Goal: Task Accomplishment & Management: Manage account settings

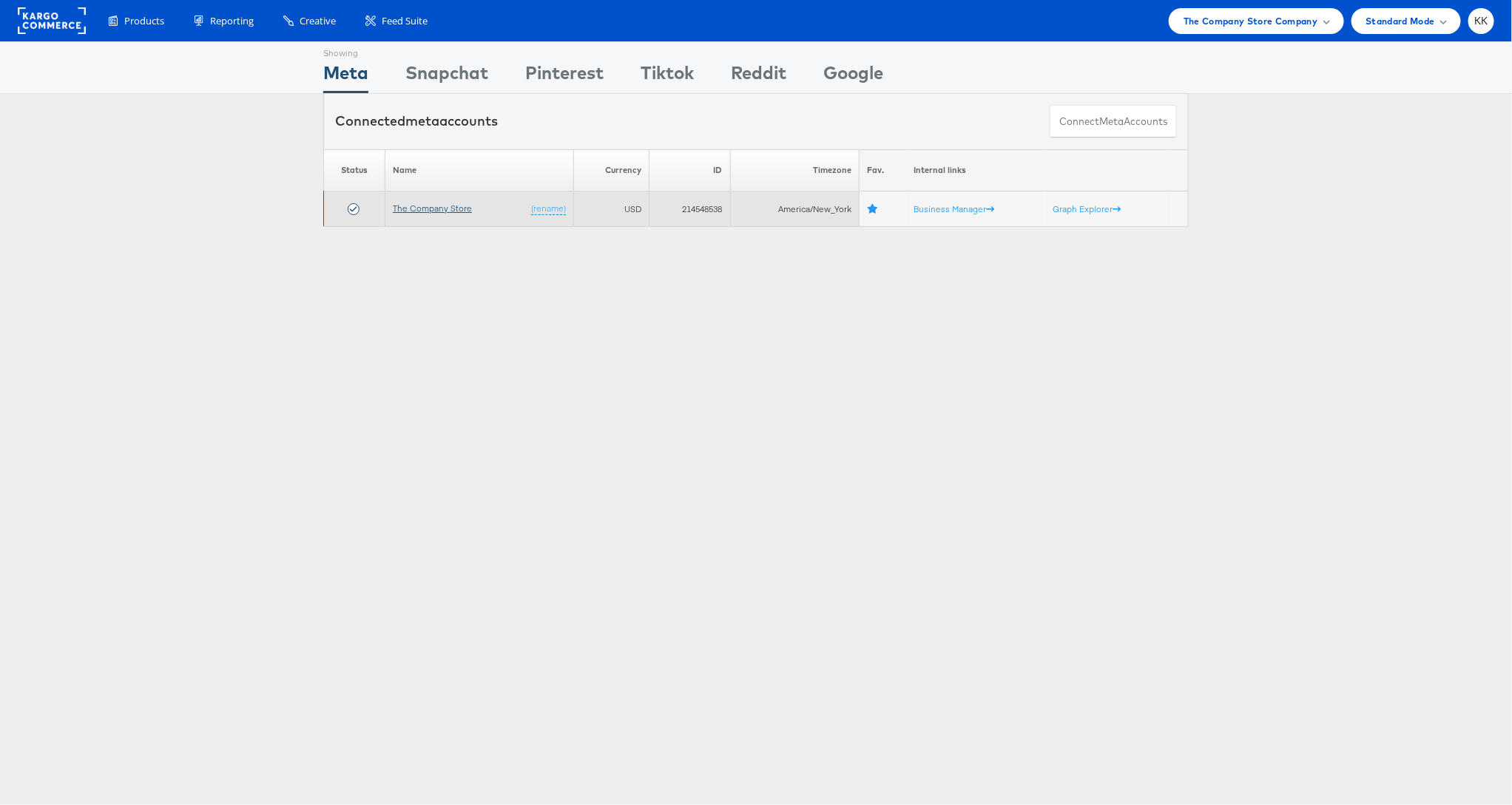
click at [455, 207] on link "The Company Store" at bounding box center [432, 208] width 79 height 11
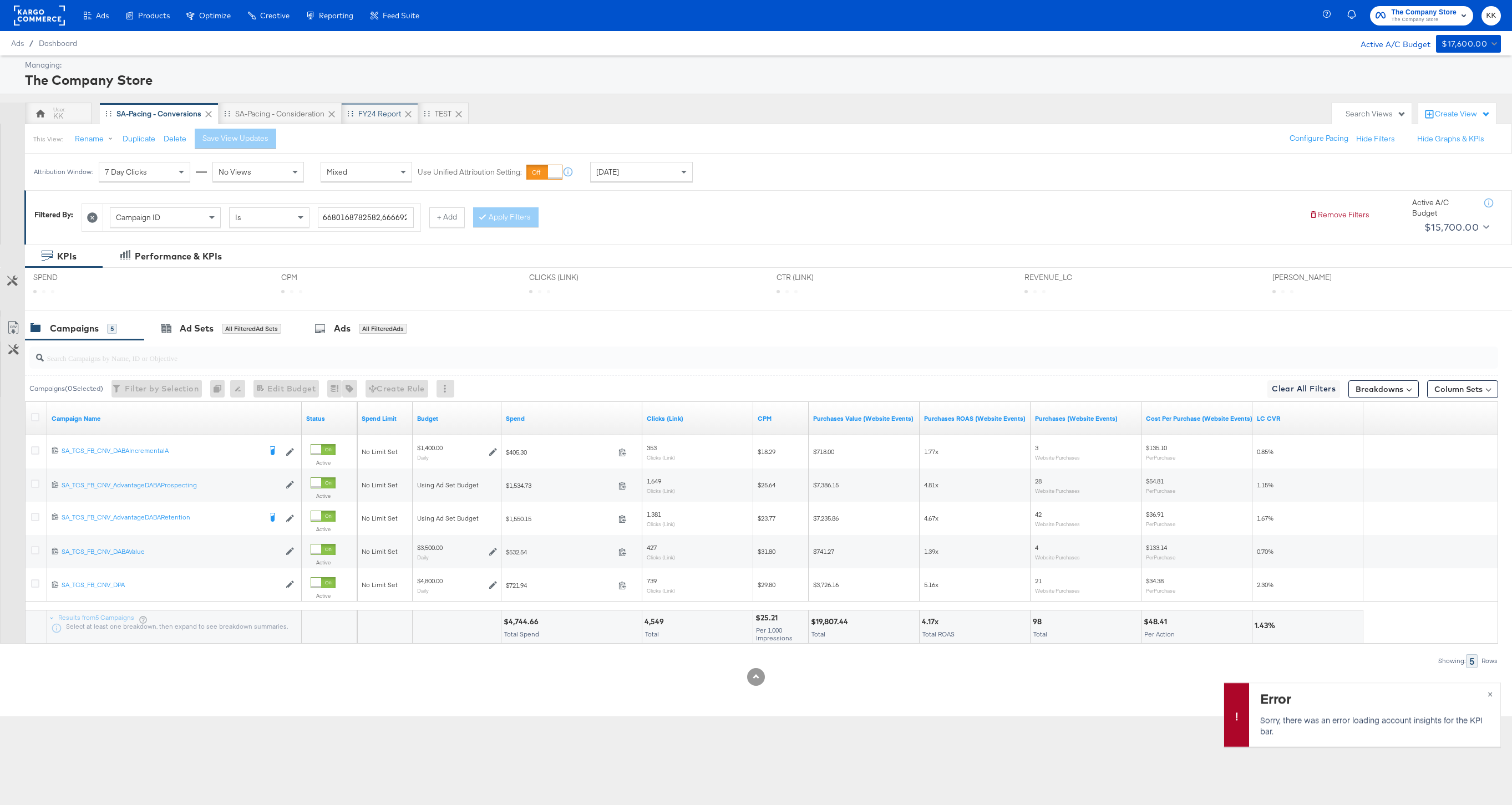
click at [375, 116] on div "FY24 Report" at bounding box center [379, 114] width 42 height 11
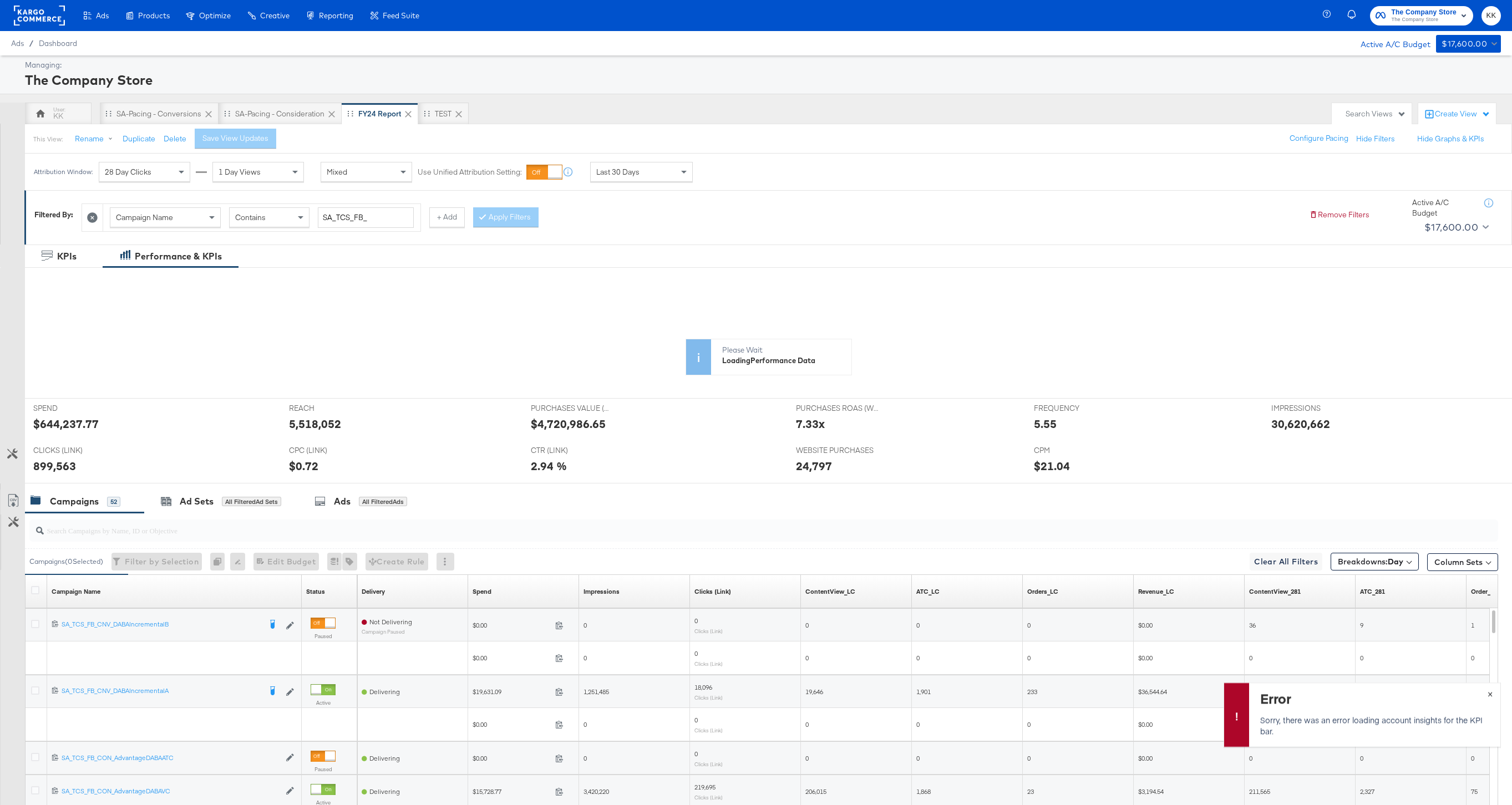
click at [1494, 694] on button "×" at bounding box center [1490, 693] width 20 height 20
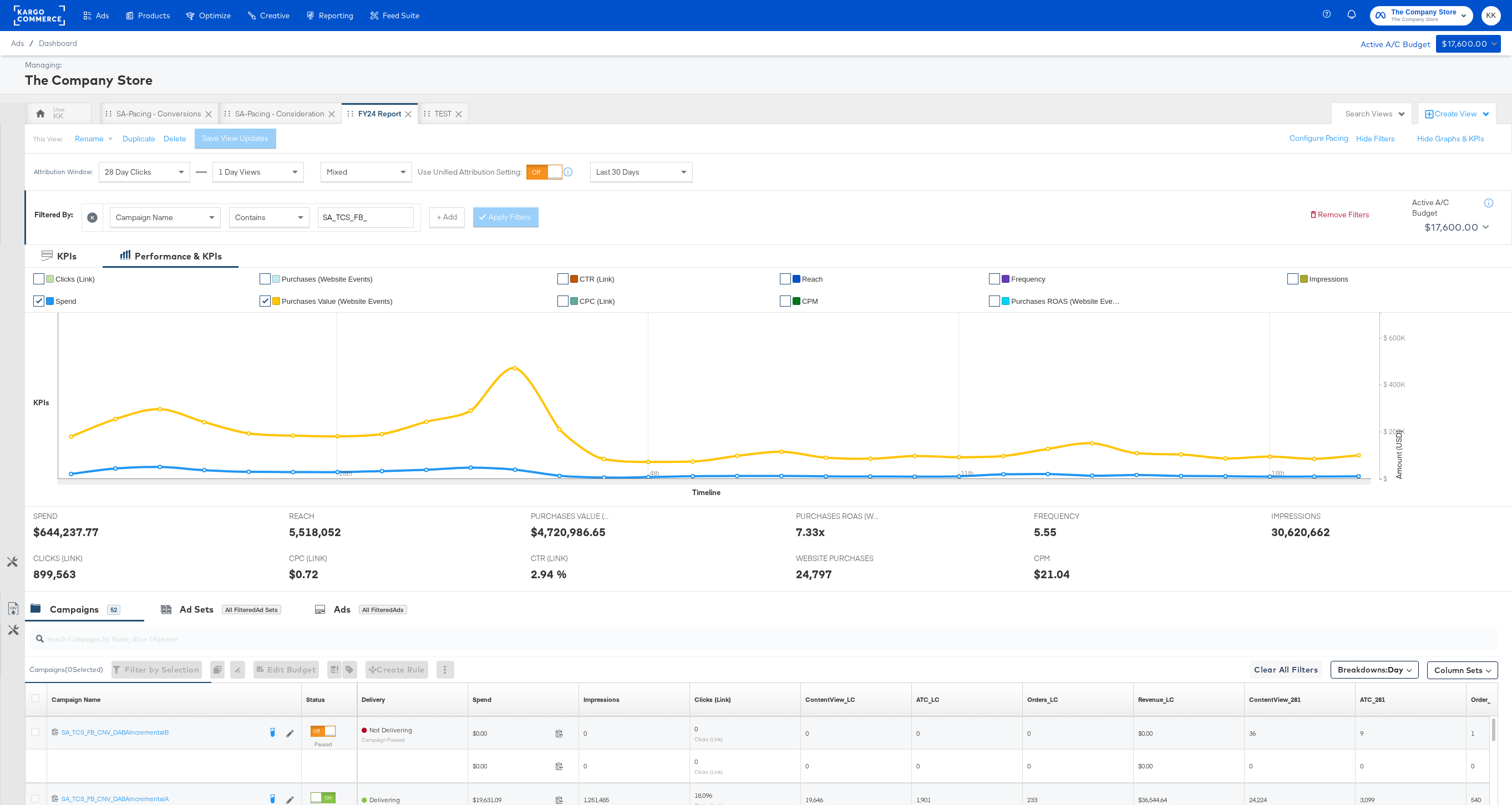
click at [236, 505] on div "✔ Clicks (Link) ✔ Purchases (Website Events) ✔ CTR (Link) ✔ Reach ✔ Frequency ✔…" at bounding box center [768, 387] width 1487 height 239
click at [226, 587] on div "CLICKS (LINK) CLICKS (LINK) 899,563" at bounding box center [153, 570] width 256 height 42
click at [215, 615] on div "Ad Sets All Filtered Ad Sets" at bounding box center [221, 609] width 120 height 13
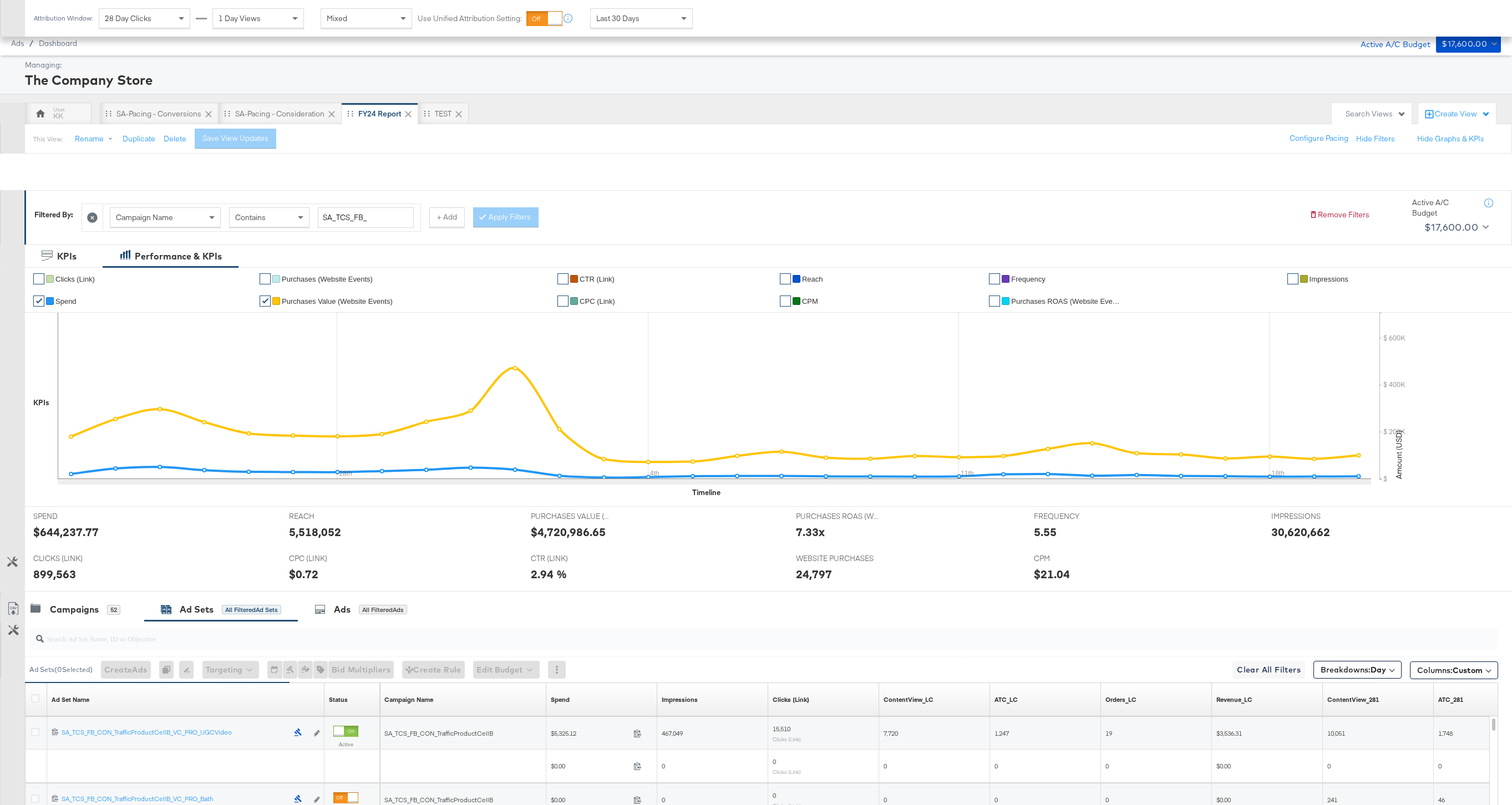
scroll to position [259, 0]
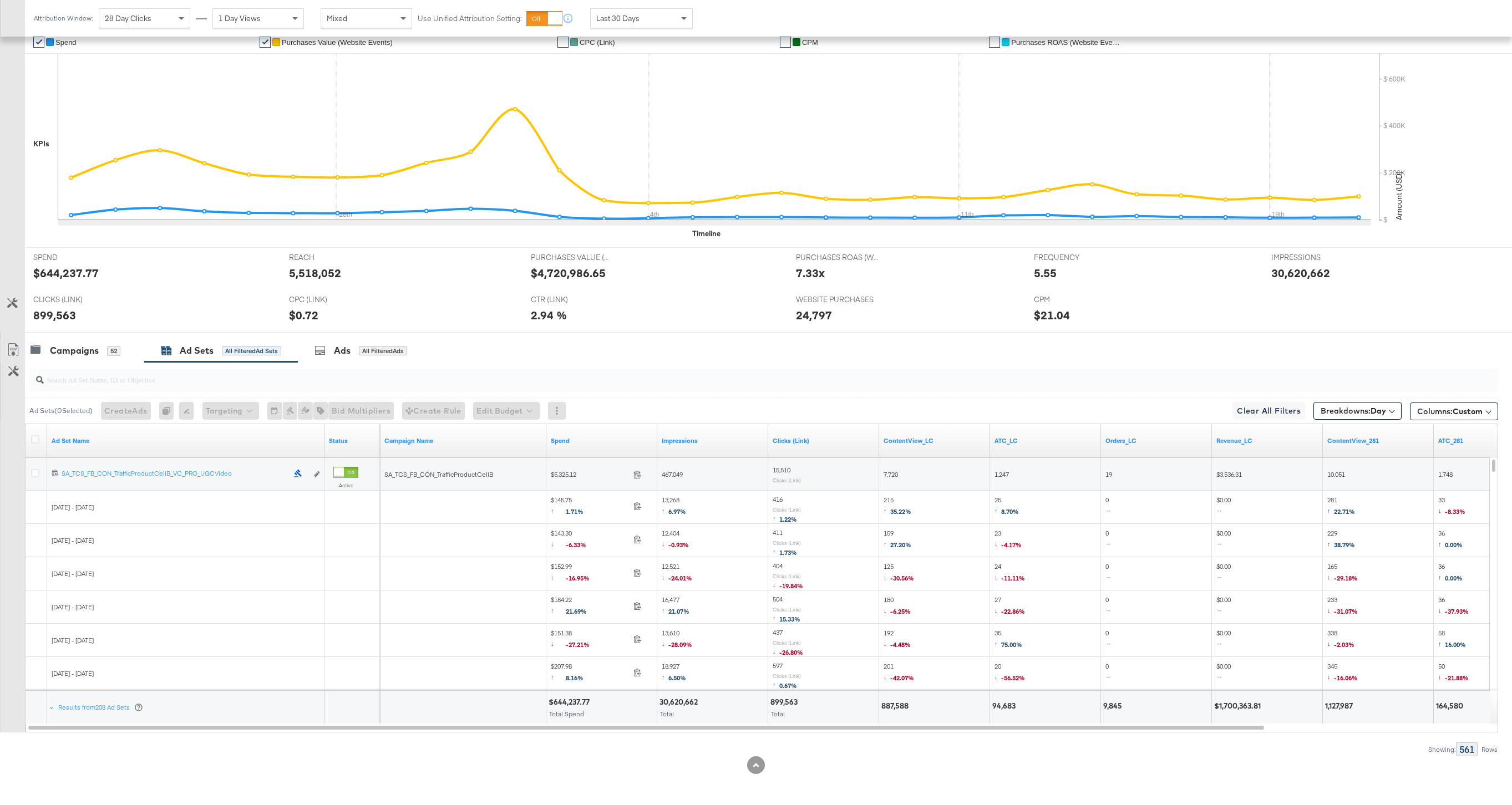
click at [27, 430] on div at bounding box center [37, 440] width 20 height 34
click at [34, 437] on icon at bounding box center [35, 439] width 8 height 8
click at [0, 0] on input "checkbox" at bounding box center [0, 0] width 0 height 0
click at [18, 355] on icon at bounding box center [13, 349] width 13 height 13
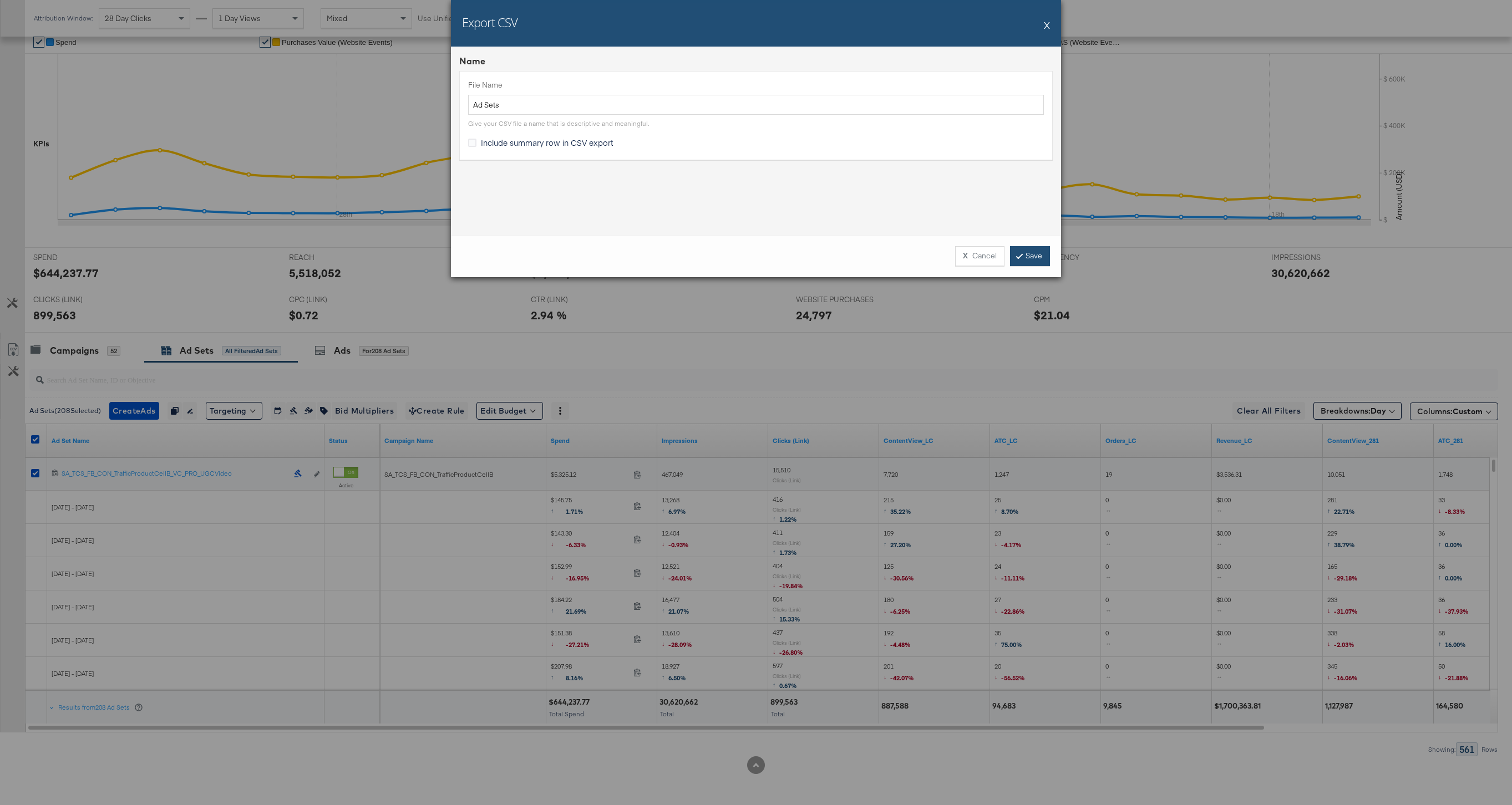
click at [1019, 256] on icon at bounding box center [1019, 256] width 3 height 7
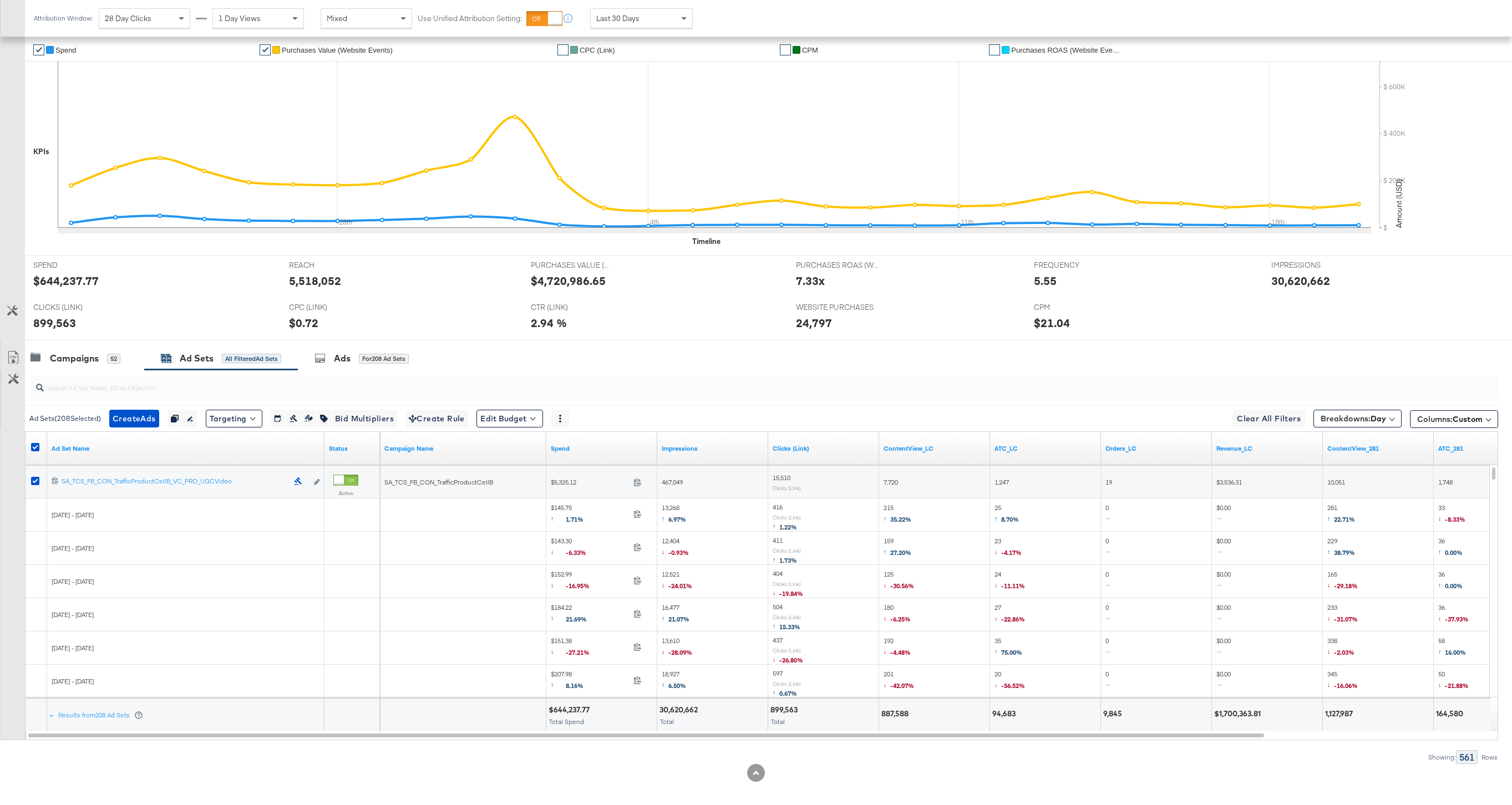
scroll to position [0, 0]
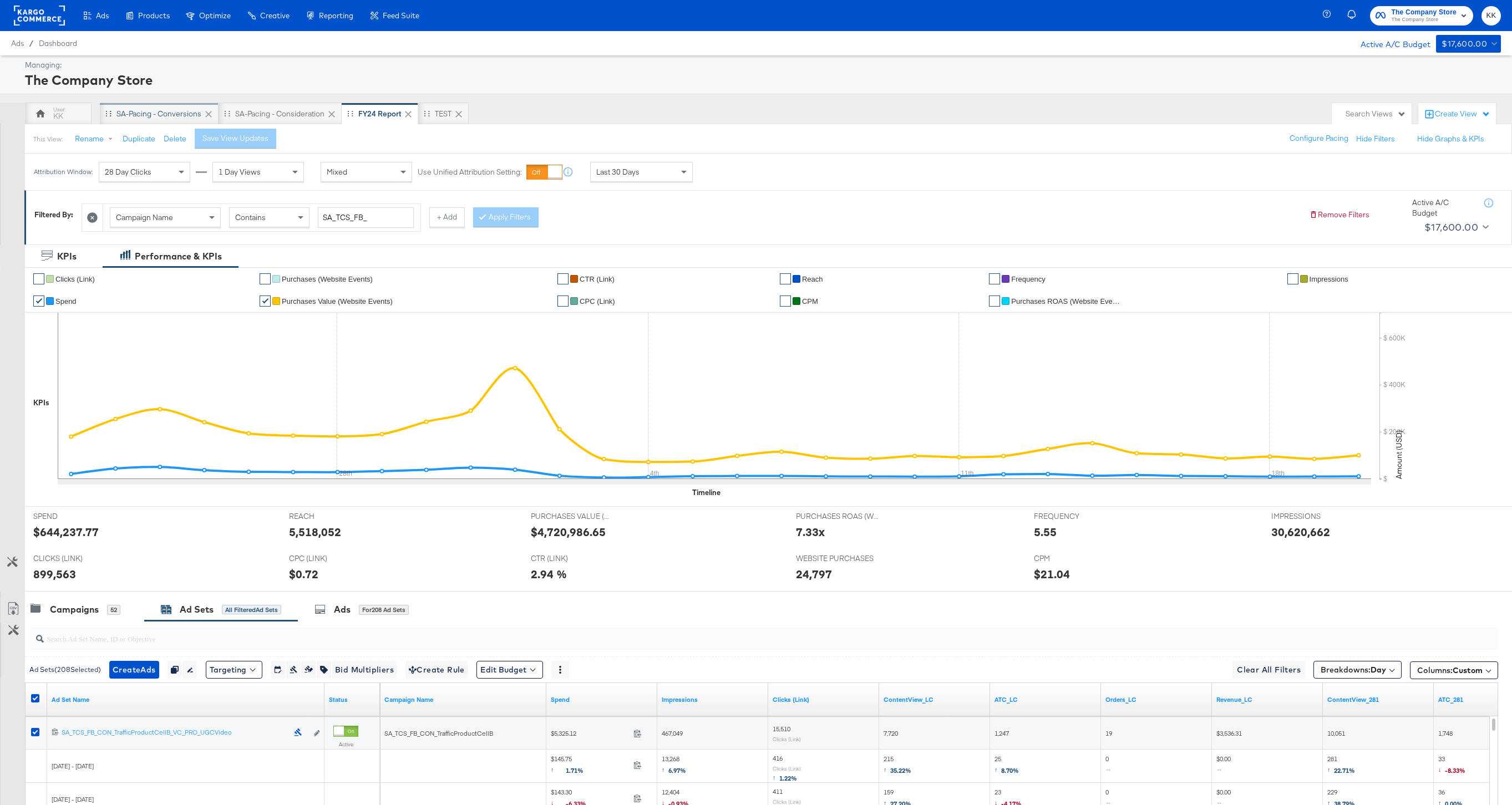
click at [153, 110] on div "SA-Pacing - Conversions" at bounding box center [159, 114] width 85 height 11
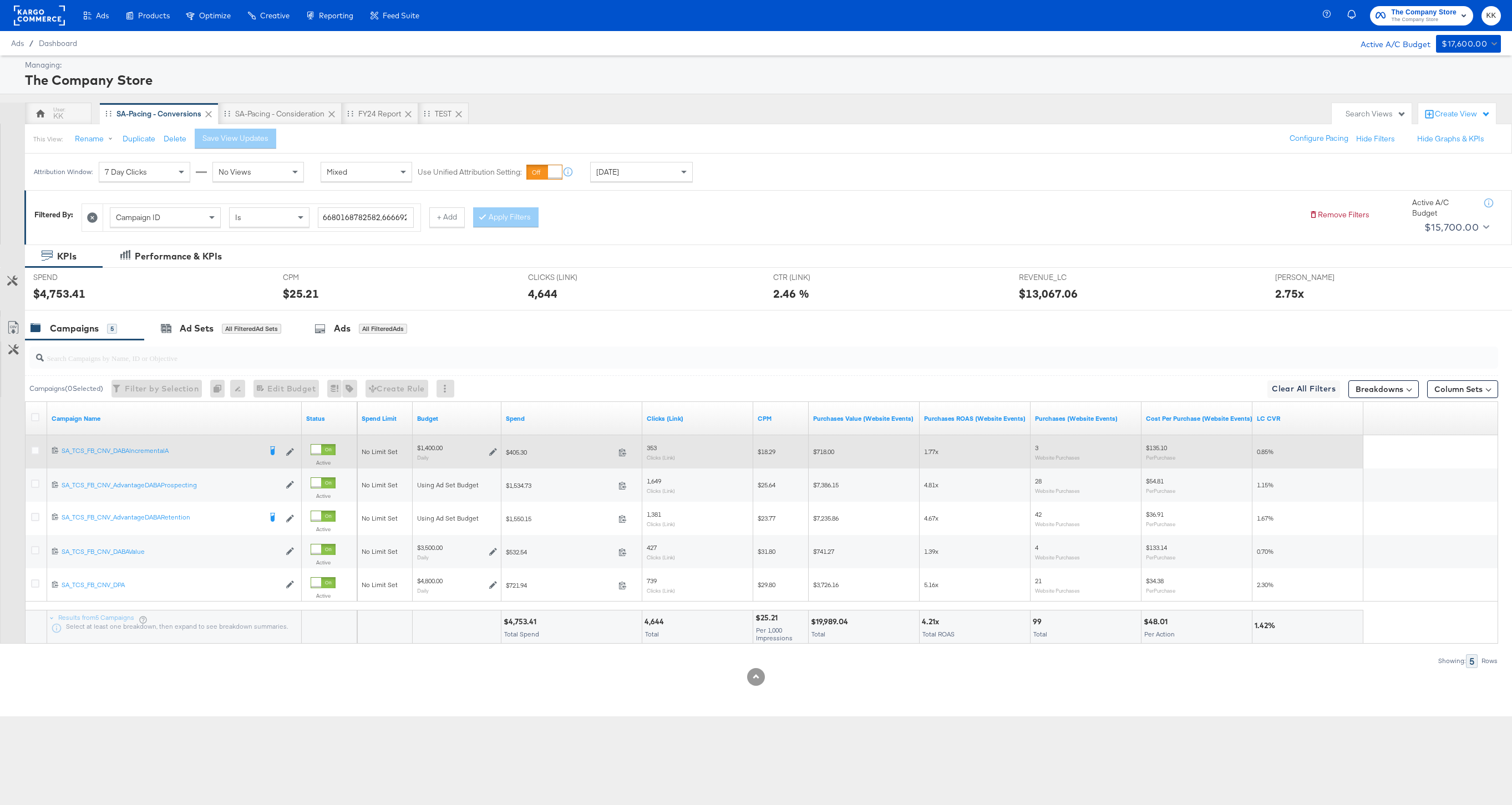
click at [37, 446] on div at bounding box center [37, 452] width 20 height 20
click at [33, 447] on icon at bounding box center [35, 450] width 8 height 8
click at [0, 0] on input "checkbox" at bounding box center [0, 0] width 0 height 0
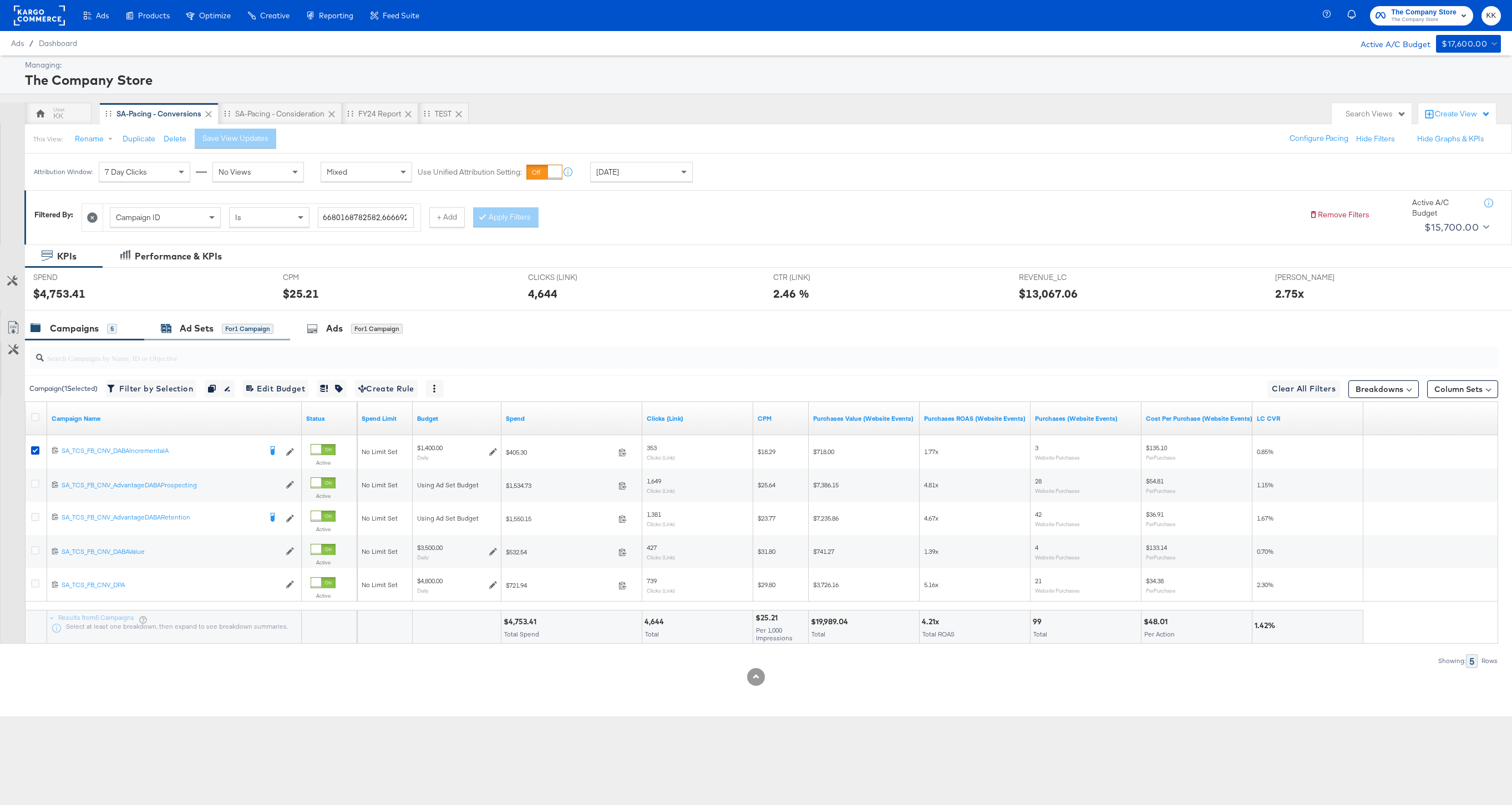
click at [203, 330] on div "Ad Sets" at bounding box center [196, 328] width 34 height 13
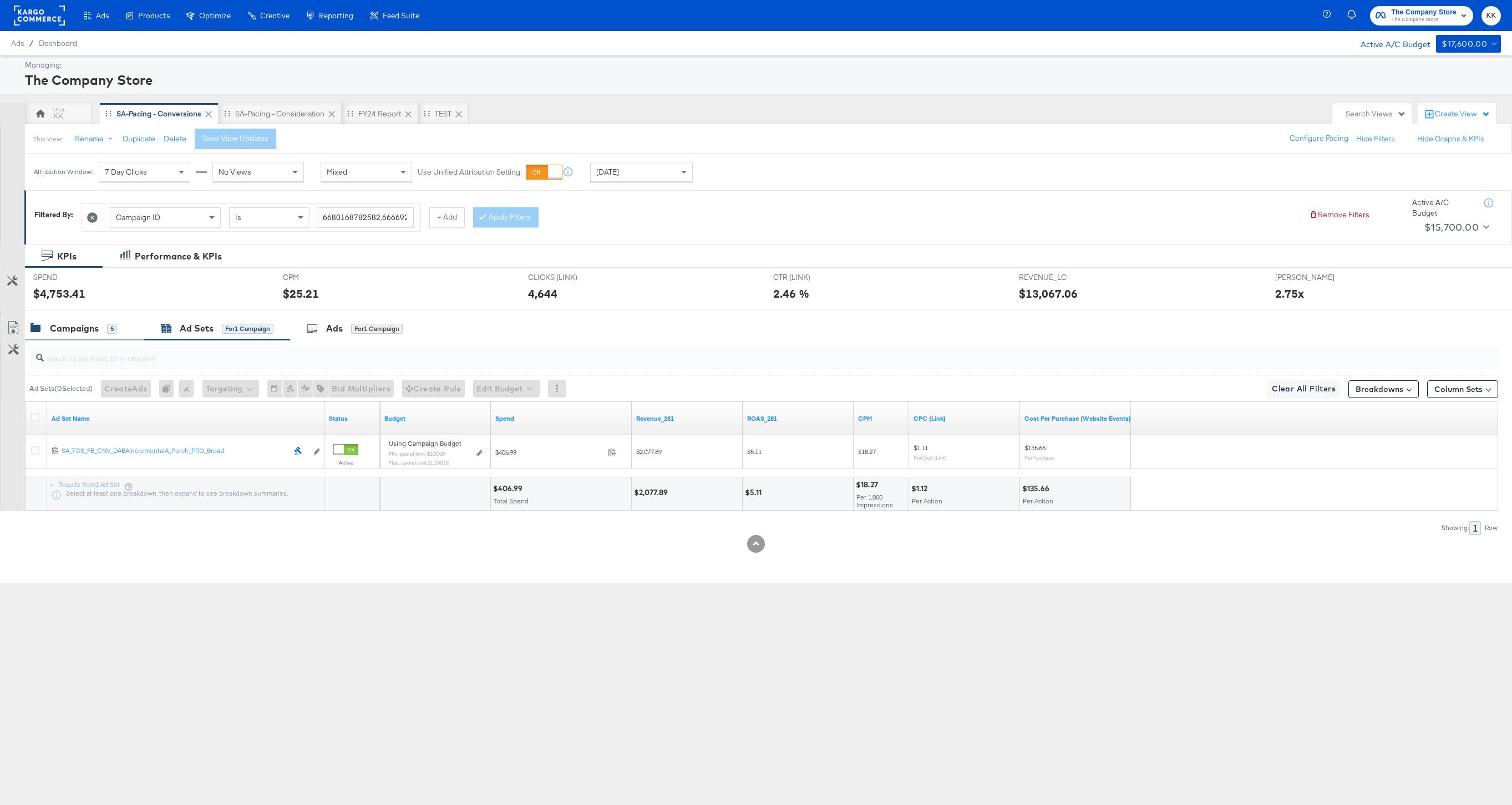
click at [105, 330] on div "Campaigns 5" at bounding box center [73, 328] width 87 height 13
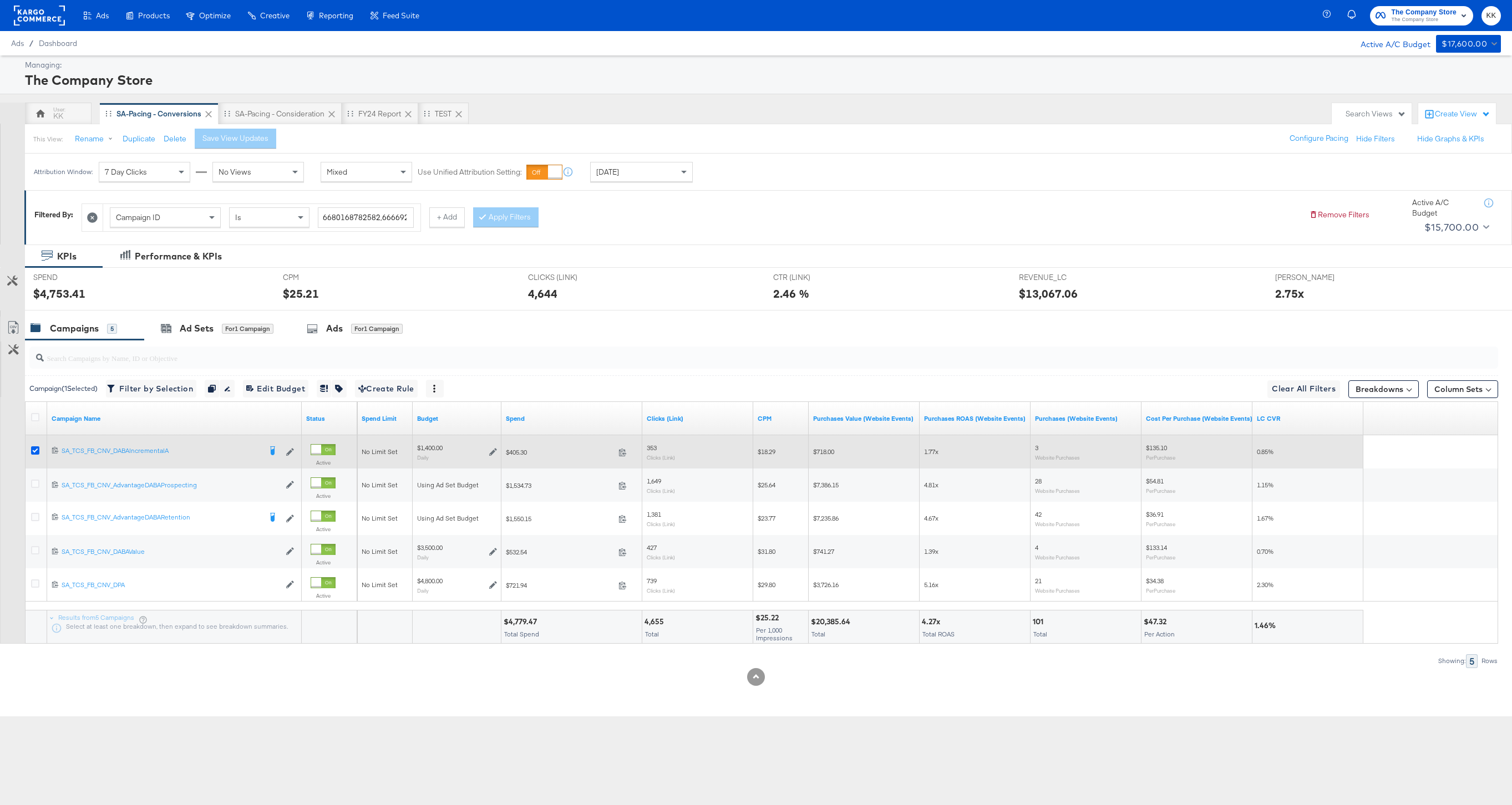
click at [35, 447] on icon at bounding box center [35, 450] width 8 height 8
click at [0, 0] on input "checkbox" at bounding box center [0, 0] width 0 height 0
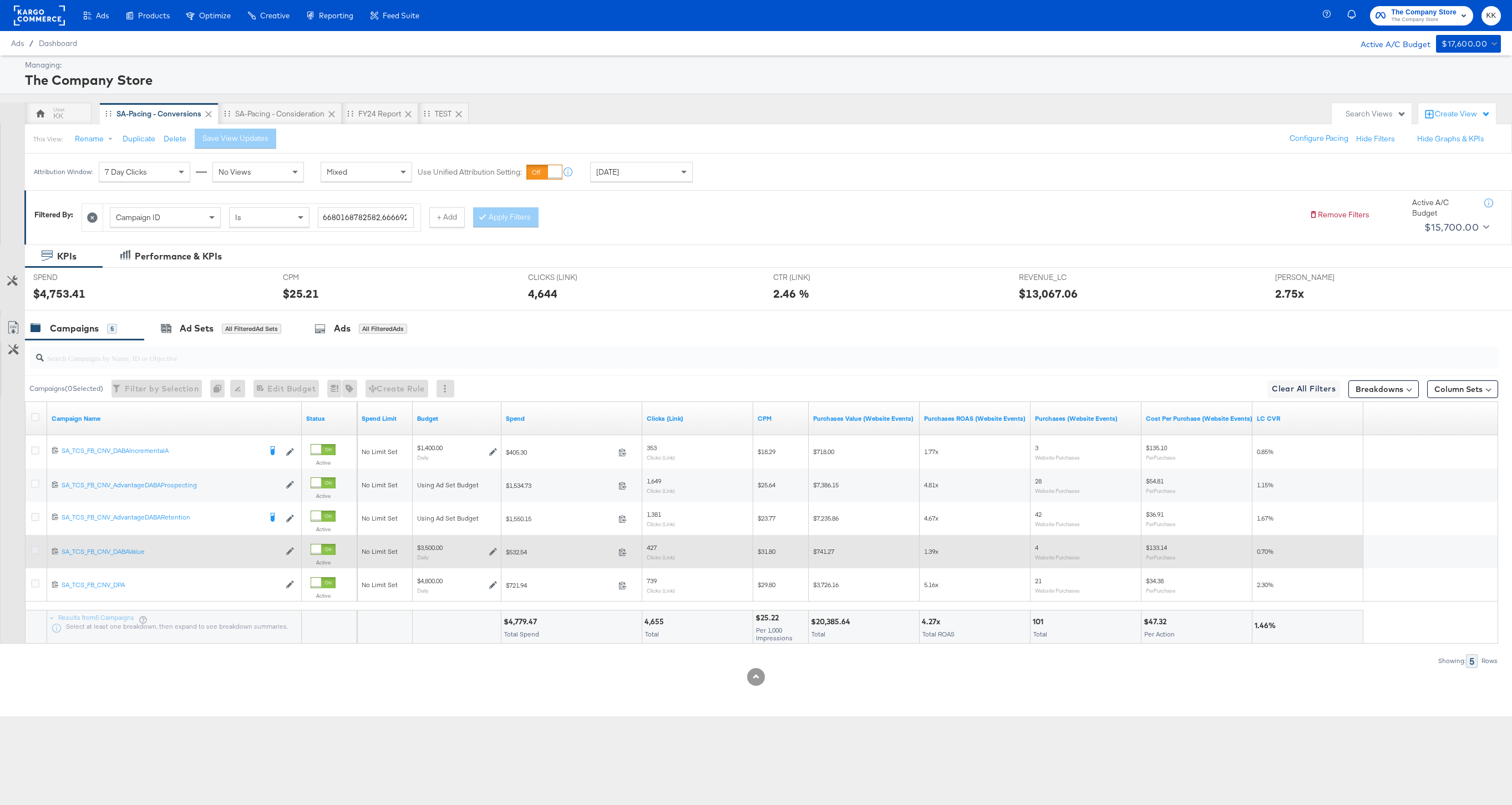
click at [34, 546] on icon at bounding box center [35, 550] width 8 height 8
click at [0, 0] on input "checkbox" at bounding box center [0, 0] width 0 height 0
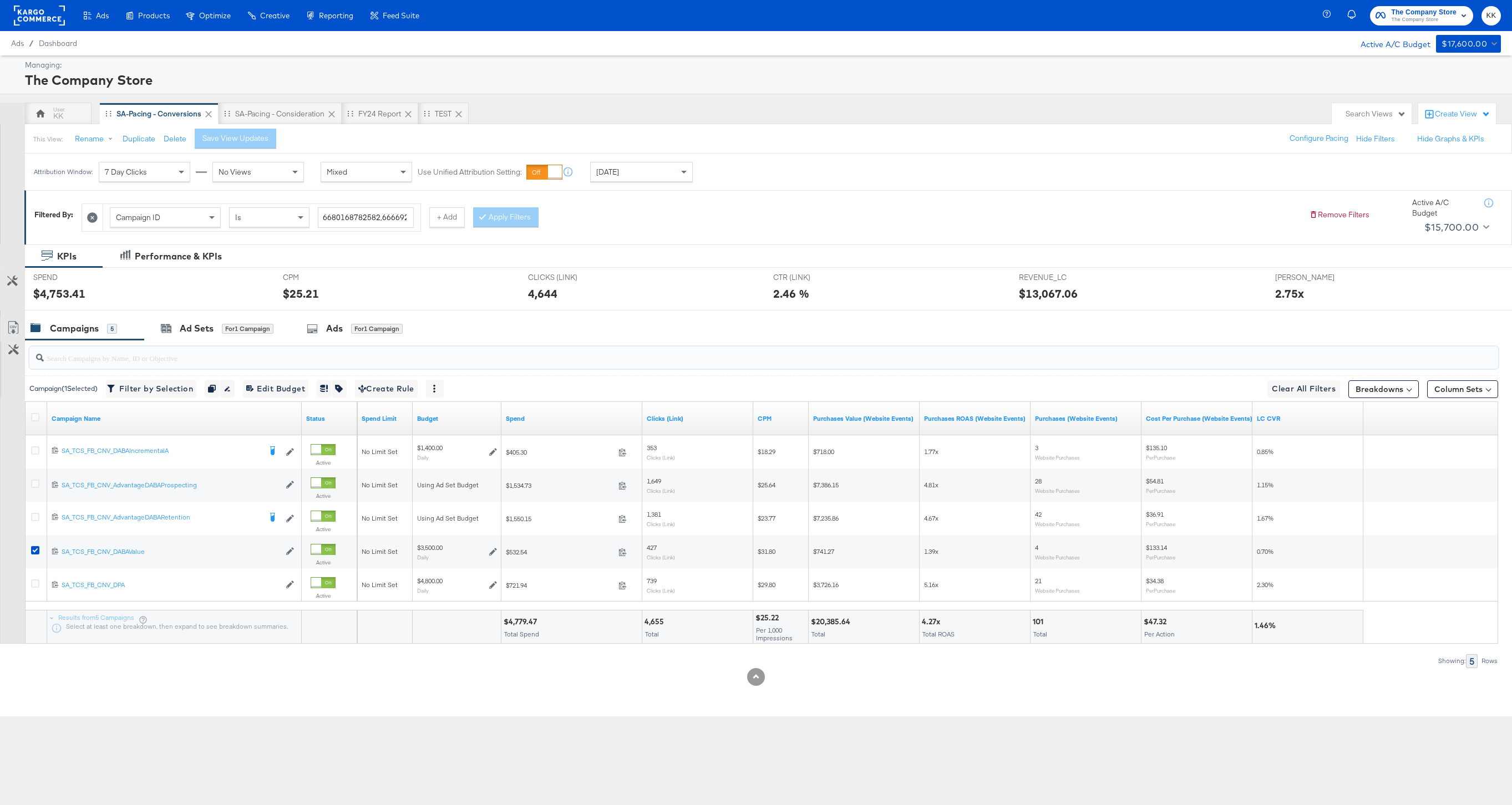
click at [222, 352] on input "search" at bounding box center [702, 353] width 1316 height 22
click at [222, 314] on div at bounding box center [756, 315] width 1512 height 9
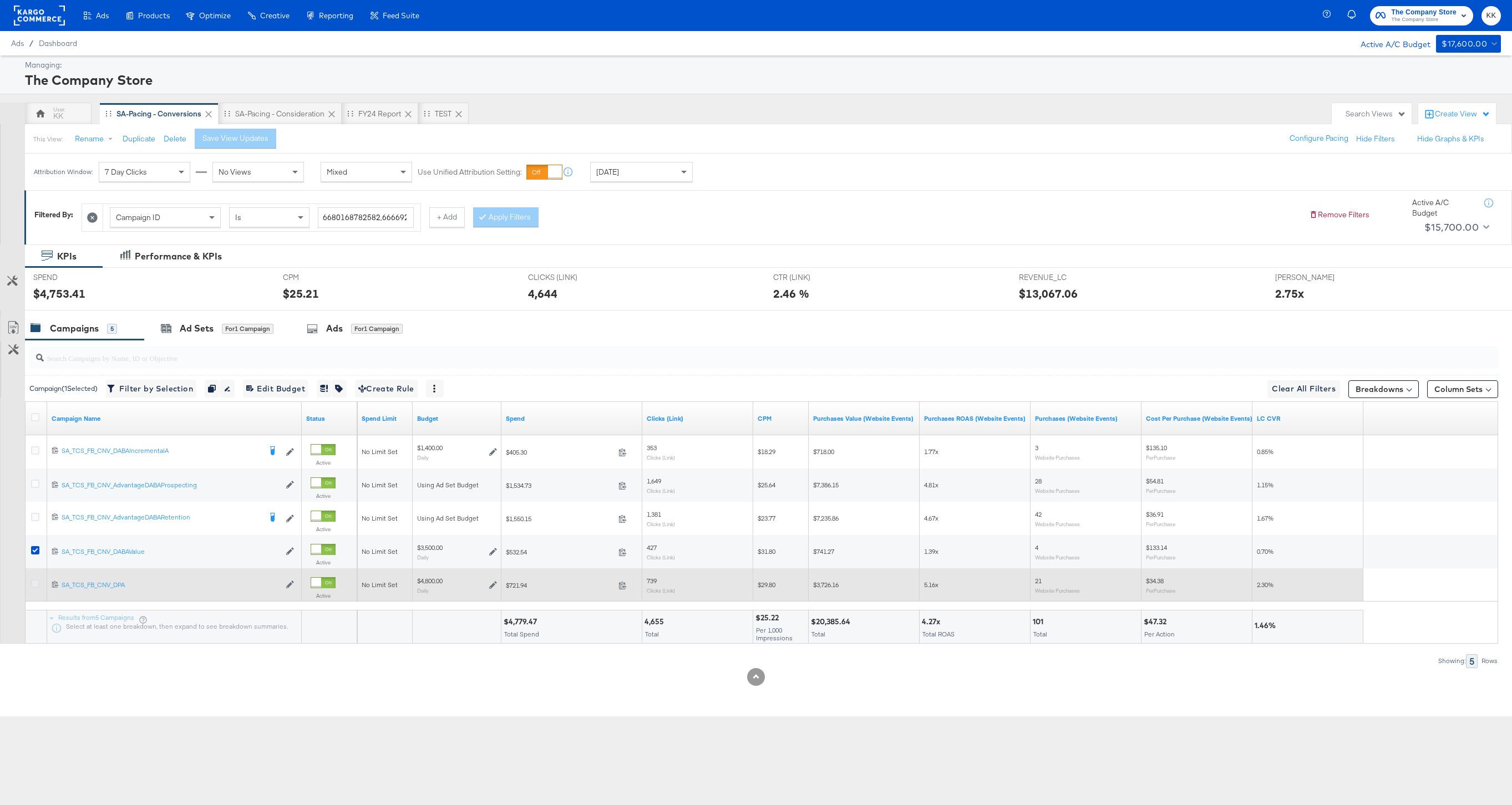
click at [35, 582] on icon at bounding box center [35, 583] width 8 height 8
click at [0, 0] on input "checkbox" at bounding box center [0, 0] width 0 height 0
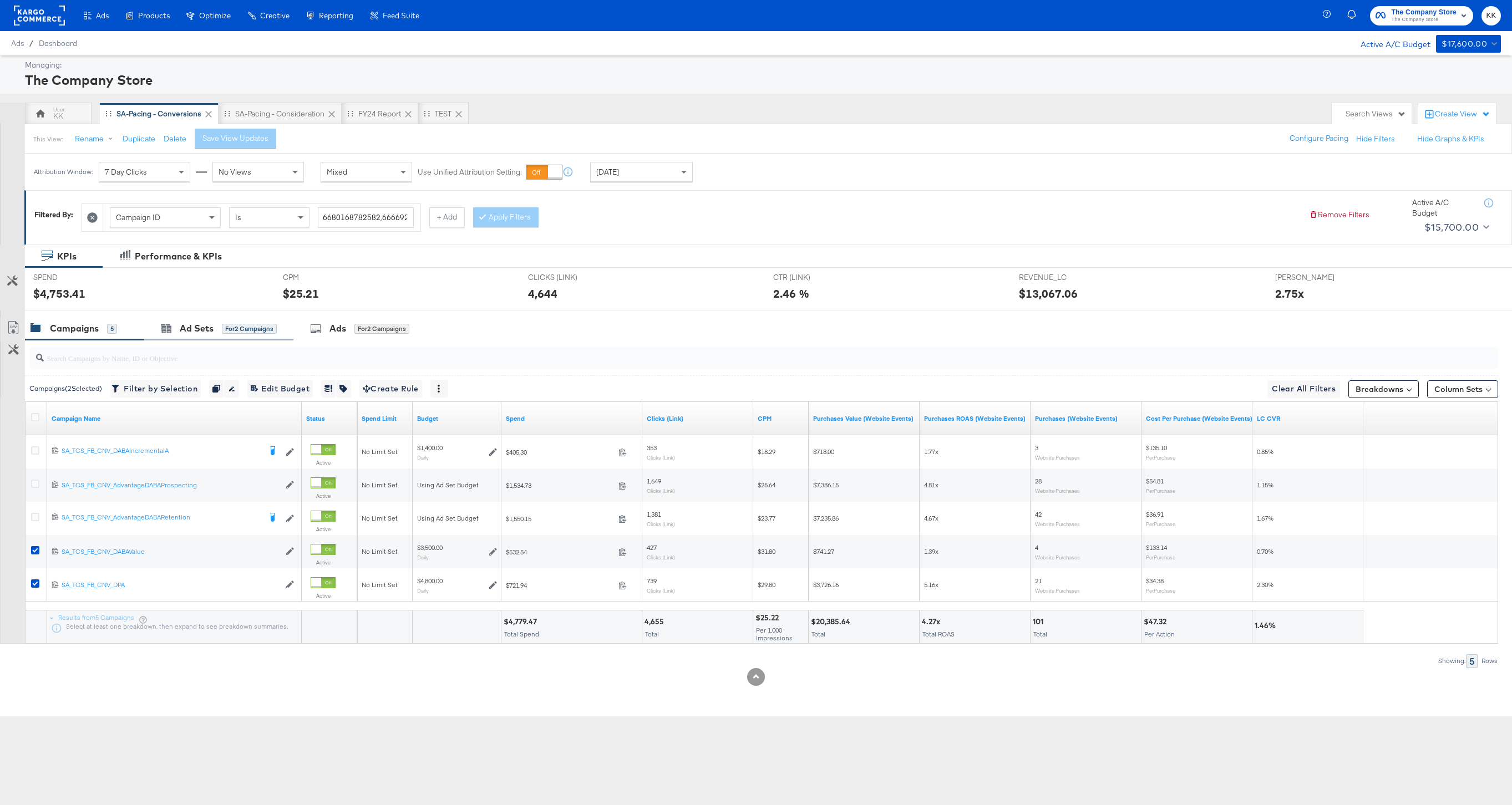
click at [224, 319] on div "Ad Sets for 2 Campaigns" at bounding box center [219, 328] width 149 height 24
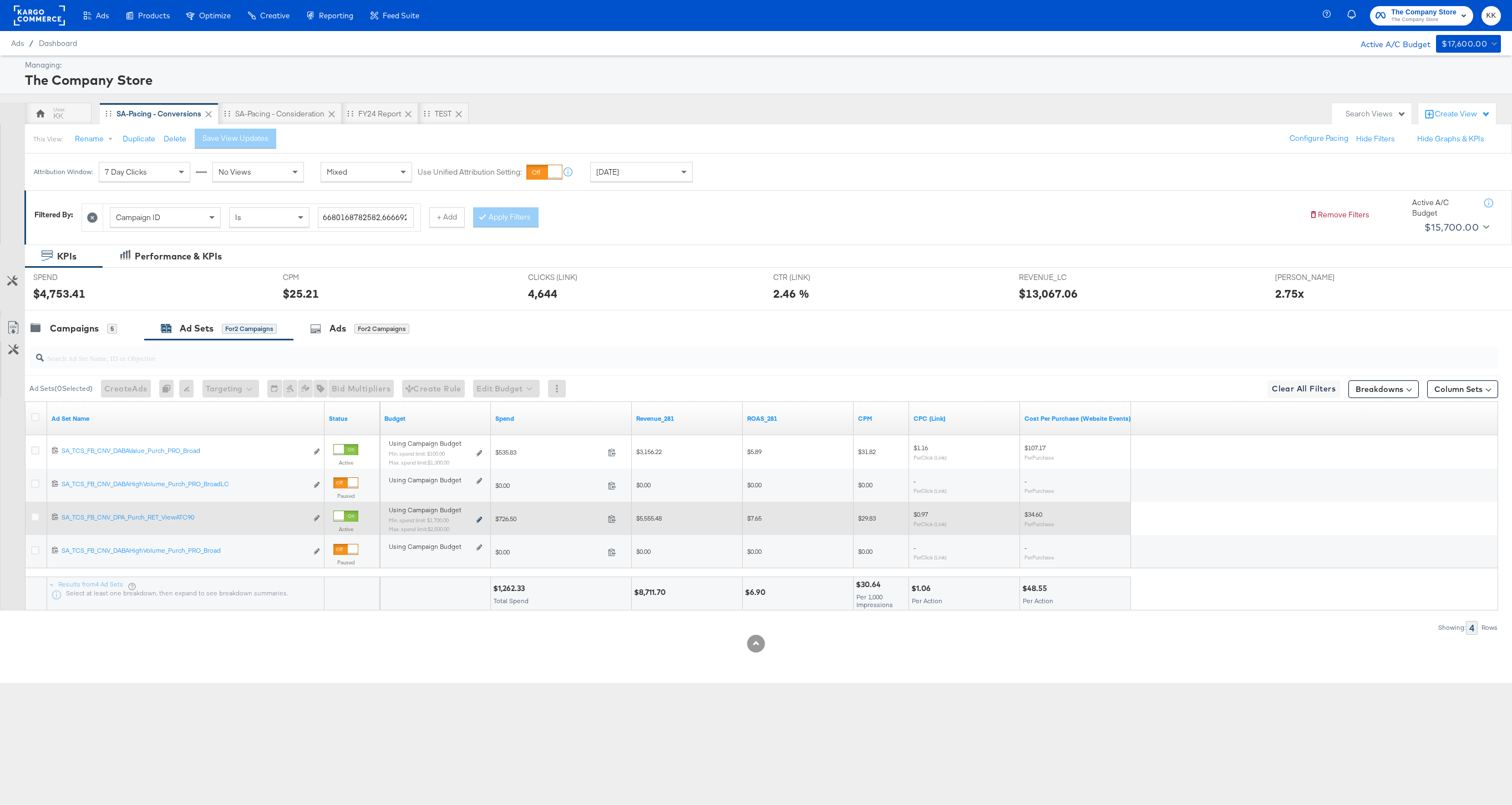
click at [481, 518] on icon at bounding box center [479, 520] width 6 height 6
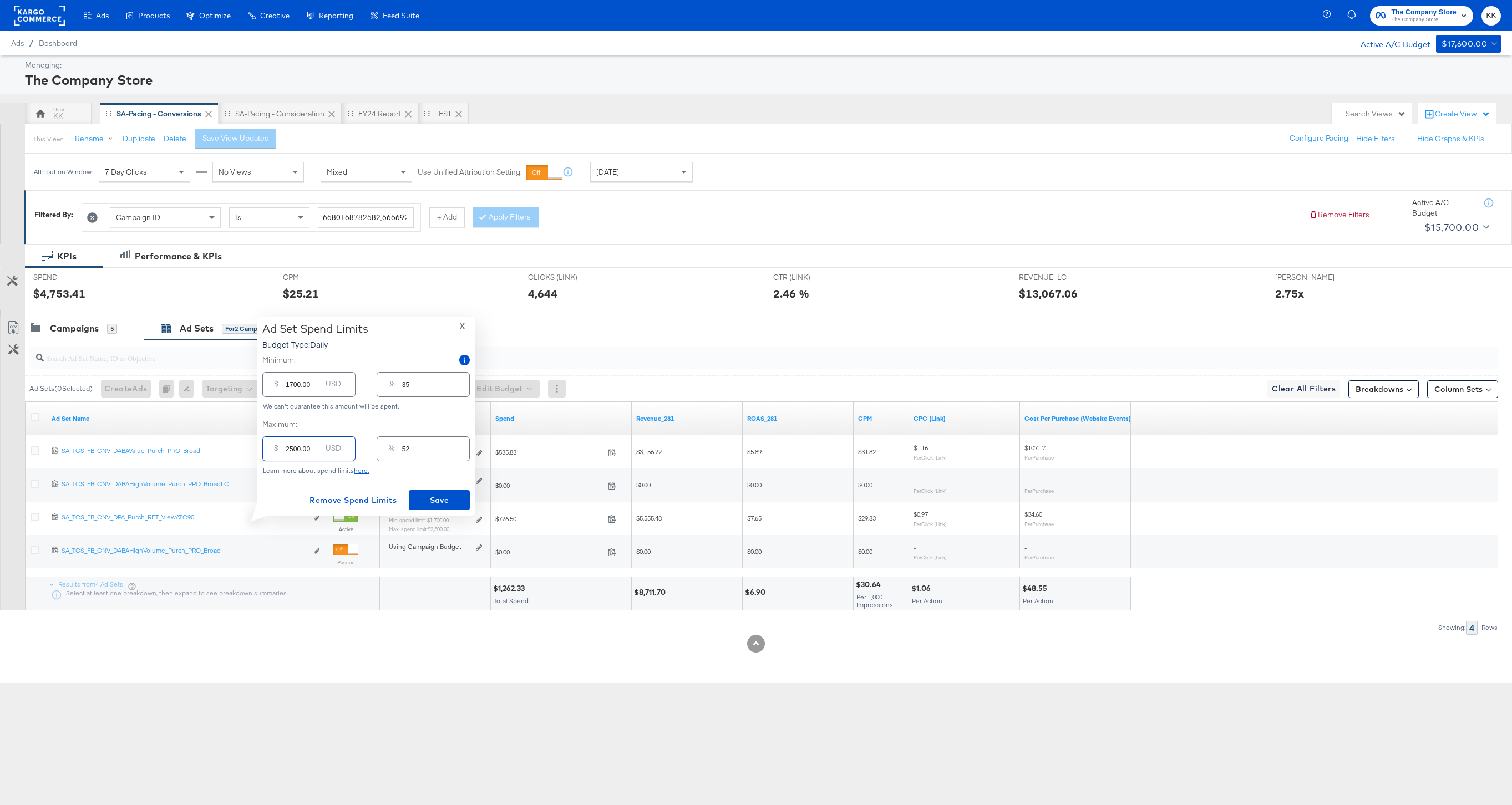
drag, startPoint x: 294, startPoint y: 449, endPoint x: 272, endPoint y: 449, distance: 22.0
click at [274, 449] on div "$ 2500.00 USD" at bounding box center [308, 449] width 93 height 25
type input "100.00"
type input "2"
type input "1500.00"
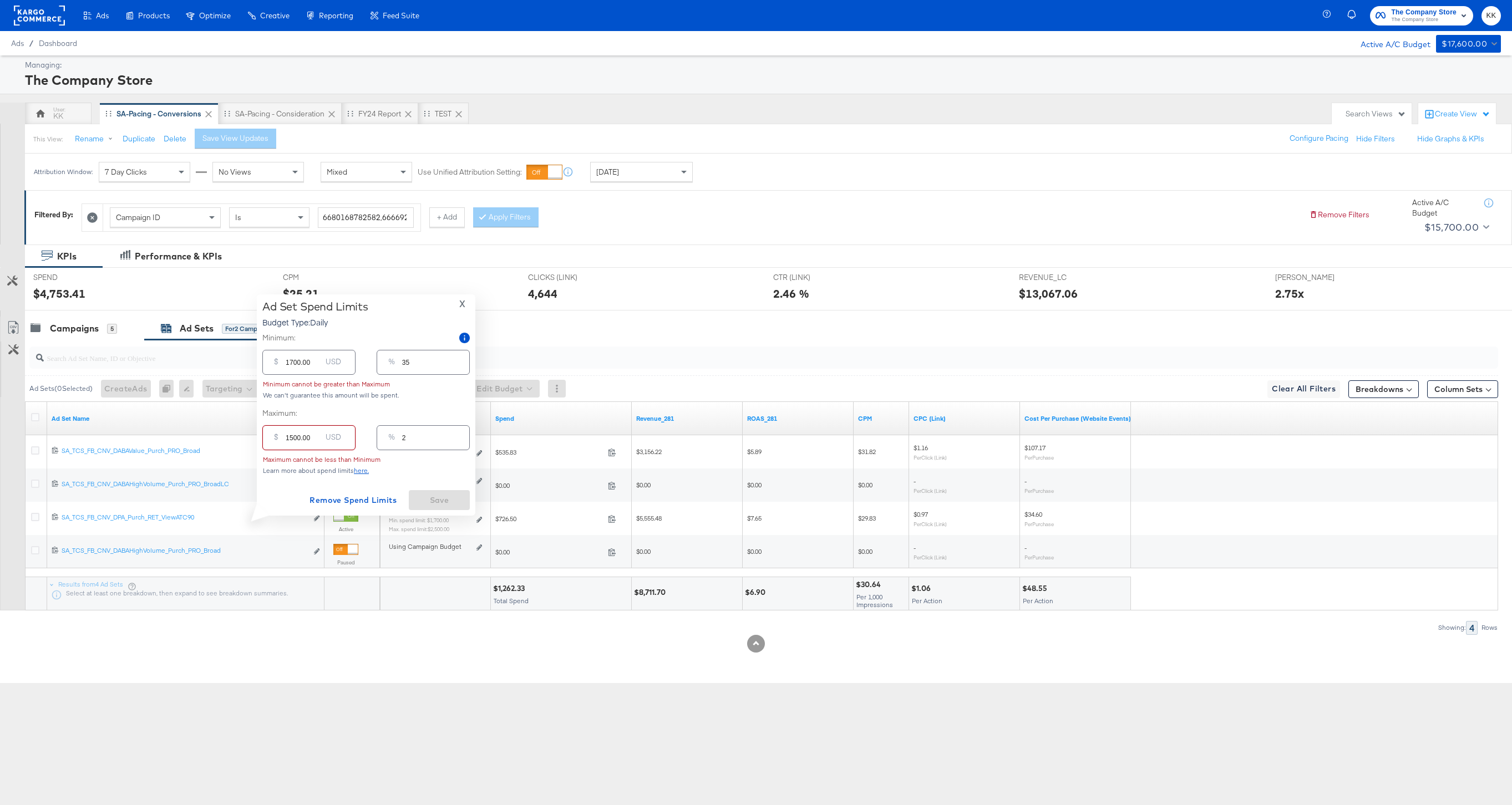
type input "31"
type input "1500.00"
click at [290, 362] on input "1700.00" at bounding box center [303, 358] width 35 height 24
type input "700.00"
type input "15"
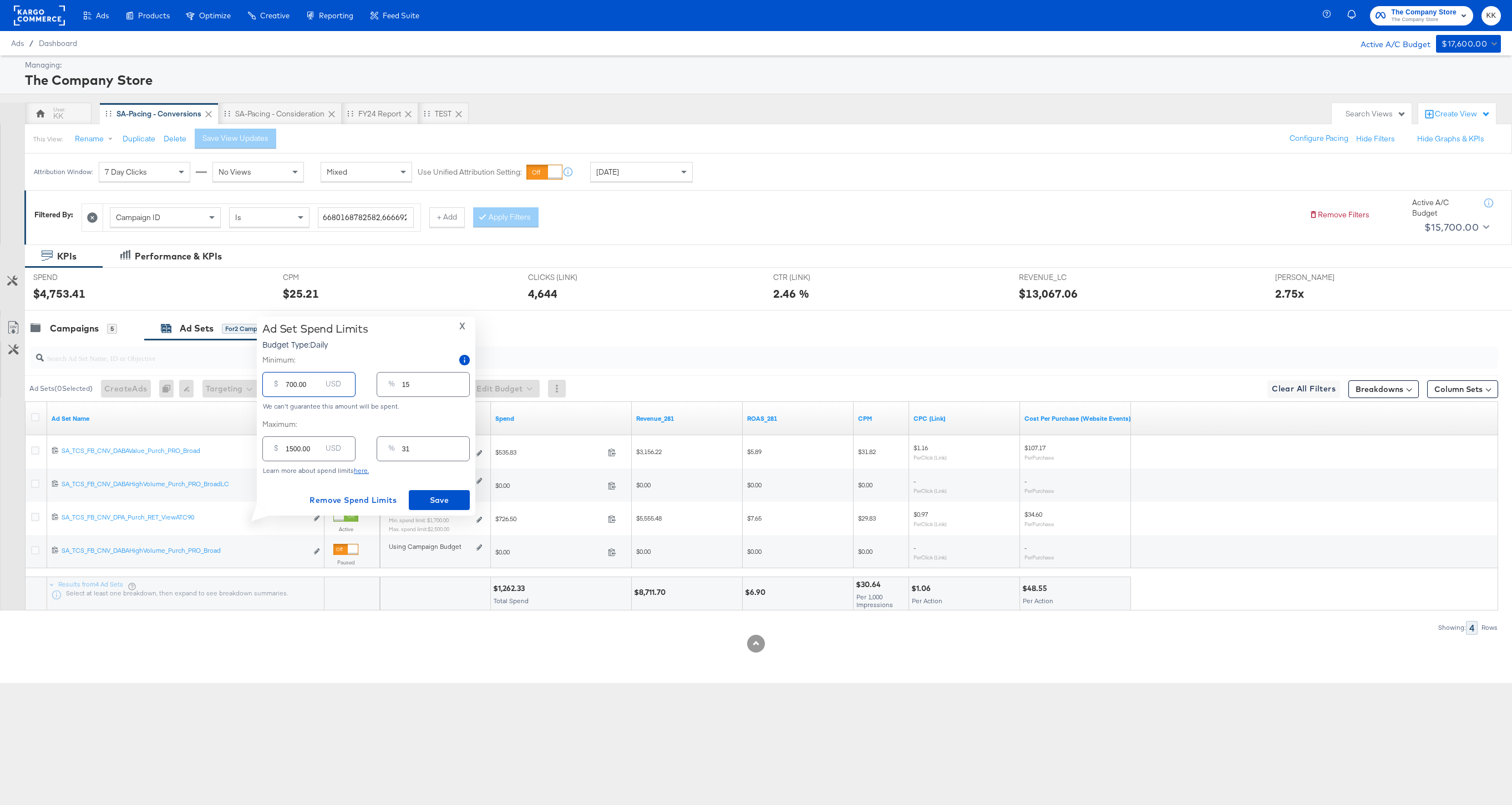
type input "00.00"
type input "0"
type input "100.00"
type input "2"
type input "100.00"
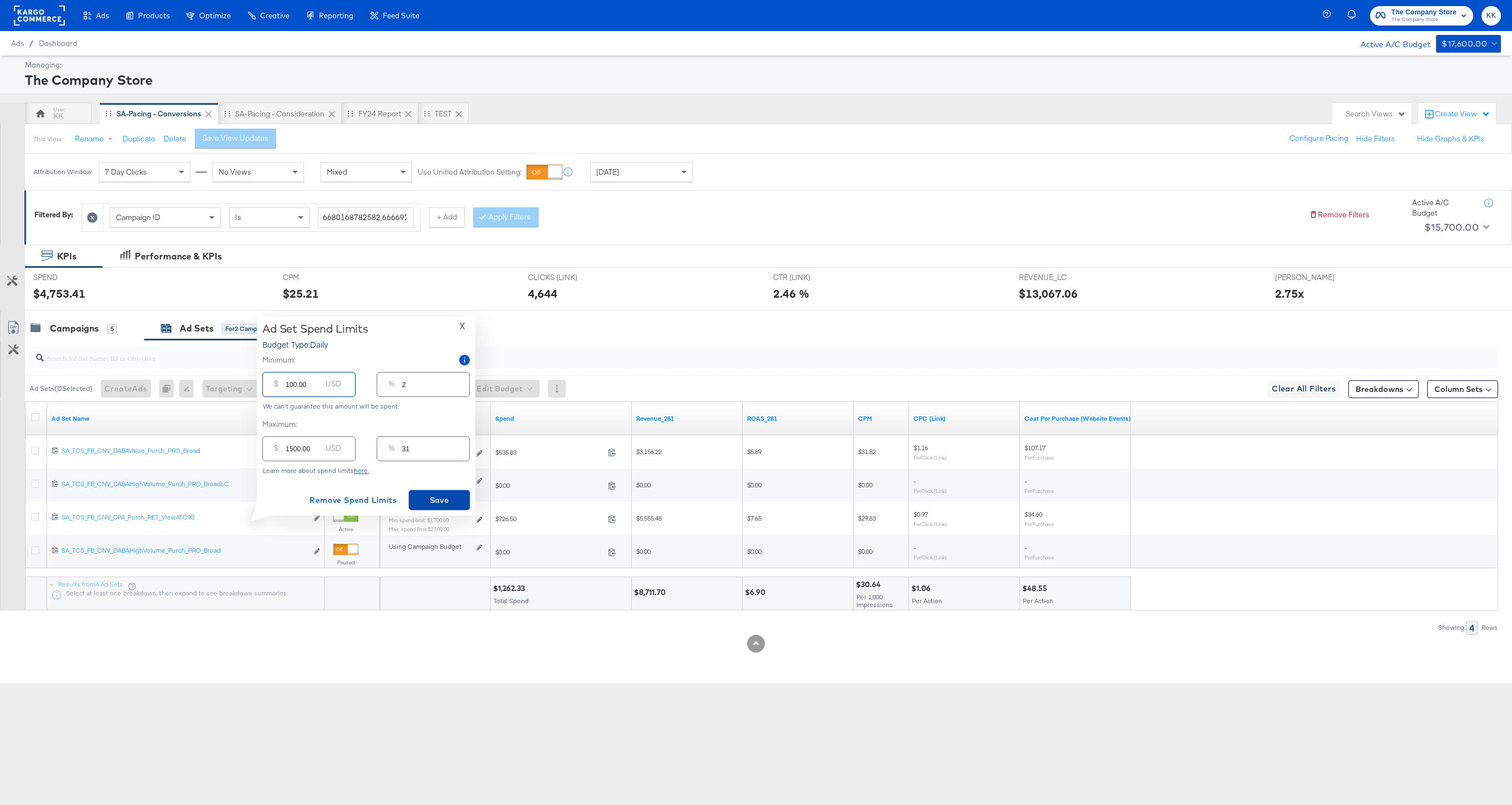
click at [441, 505] on span "Save" at bounding box center [439, 501] width 52 height 14
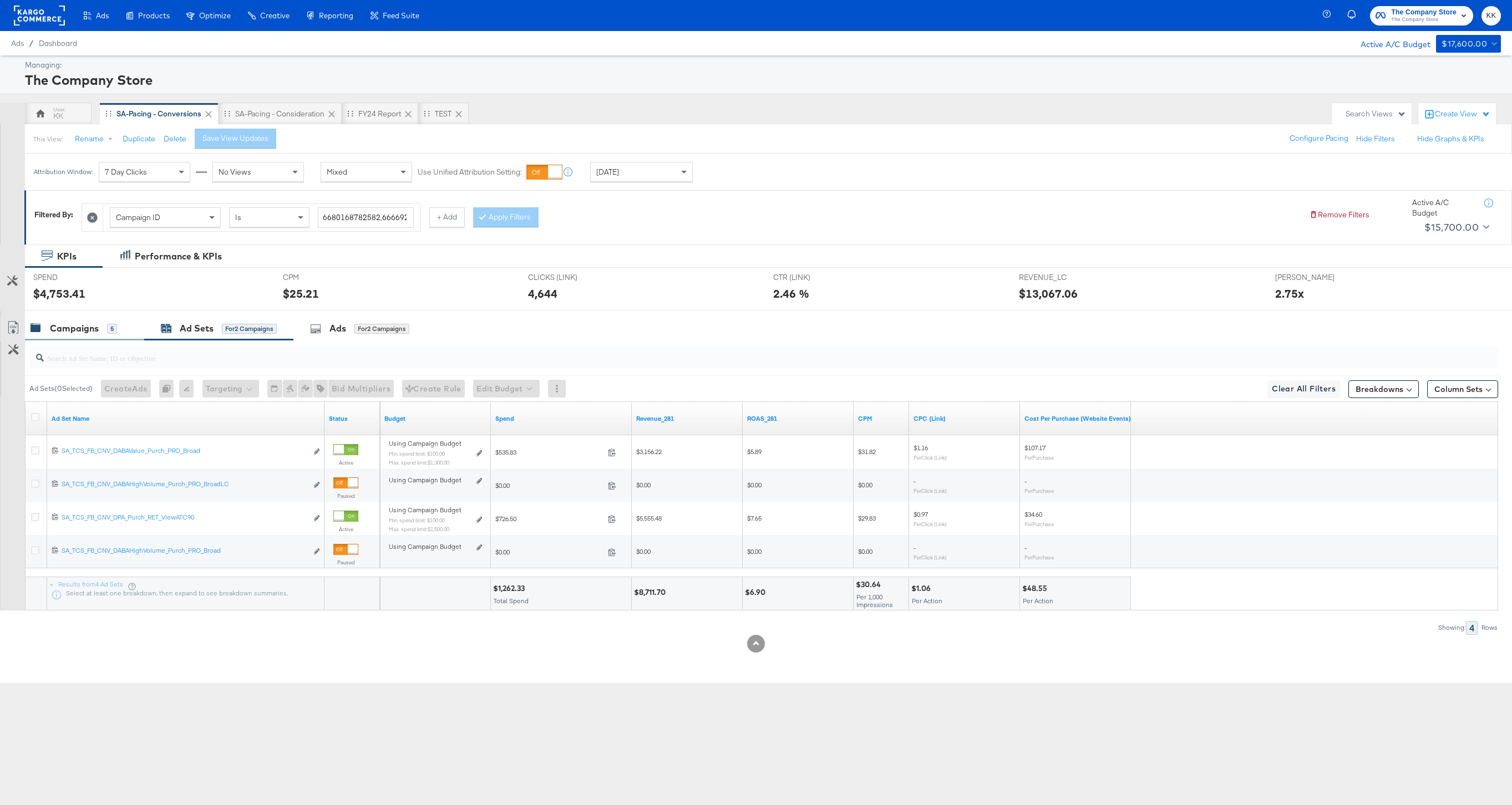
click at [101, 334] on div "Campaigns 5" at bounding box center [73, 328] width 87 height 13
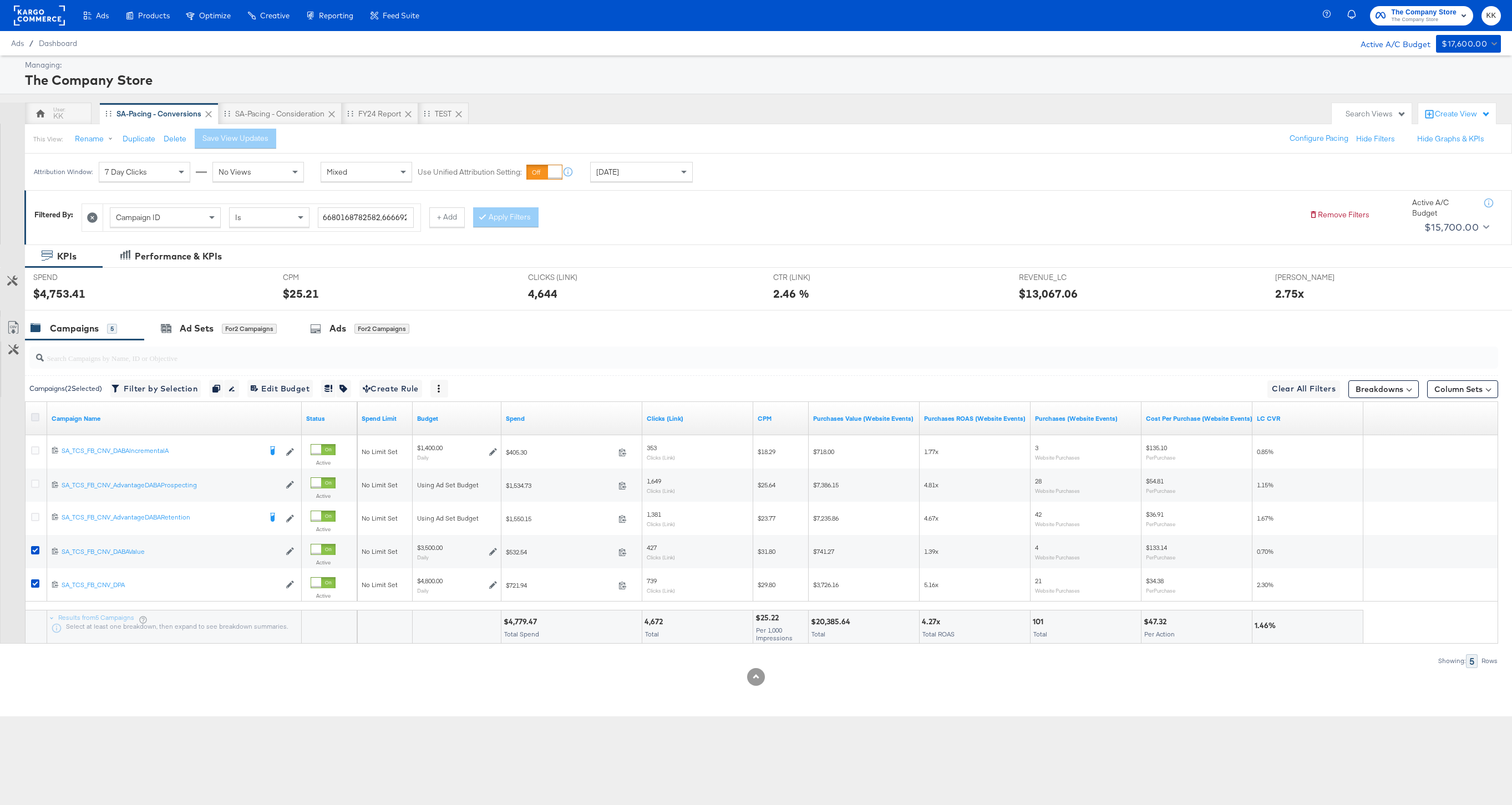
click at [34, 420] on icon at bounding box center [35, 417] width 8 height 8
click at [0, 0] on input "checkbox" at bounding box center [0, 0] width 0 height 0
click at [34, 420] on icon at bounding box center [35, 417] width 8 height 8
click at [0, 0] on input "checkbox" at bounding box center [0, 0] width 0 height 0
click at [42, 14] on rect at bounding box center [39, 16] width 51 height 20
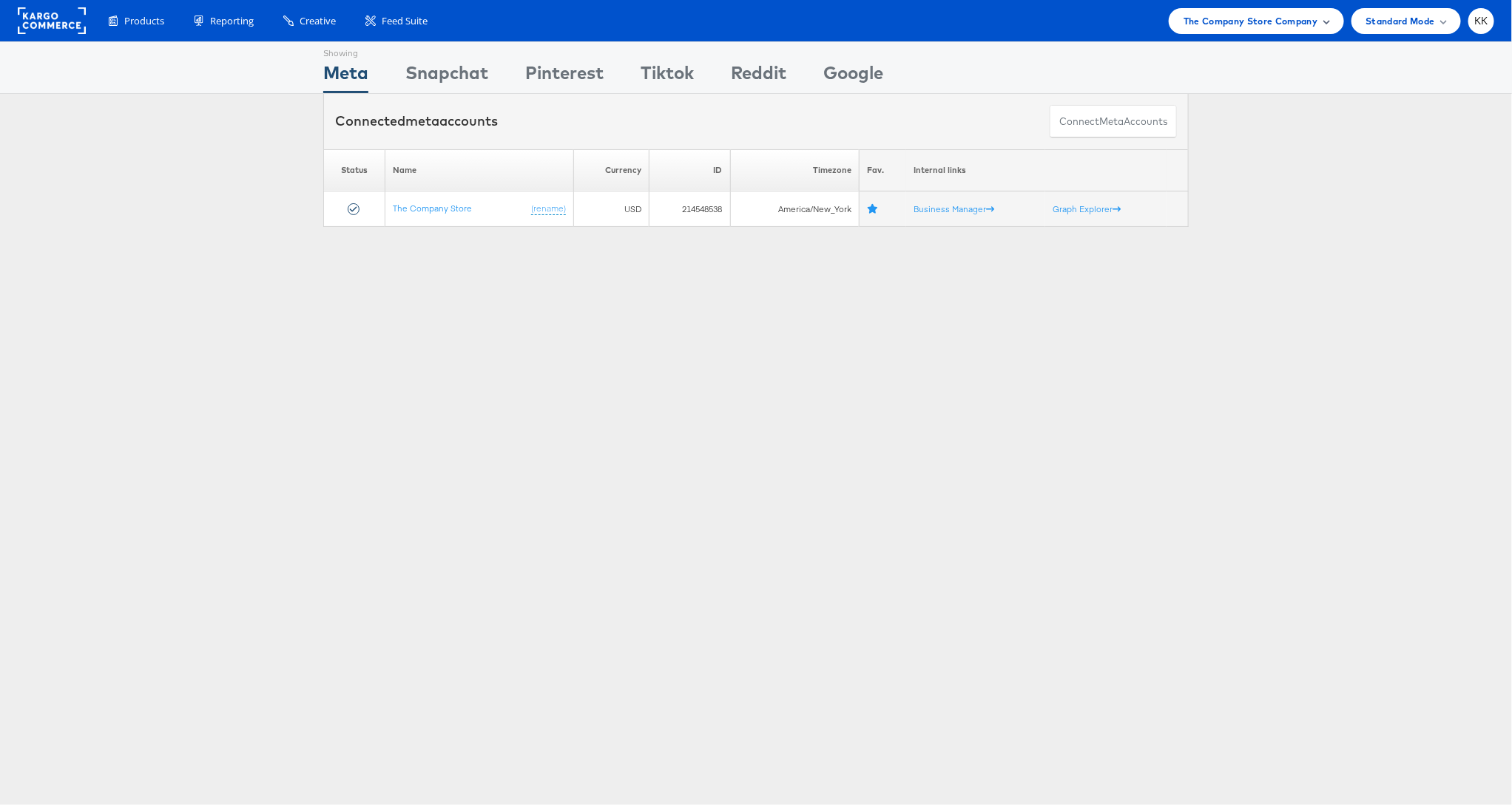
click at [1292, 28] on div "The Company Store Company" at bounding box center [1256, 21] width 176 height 26
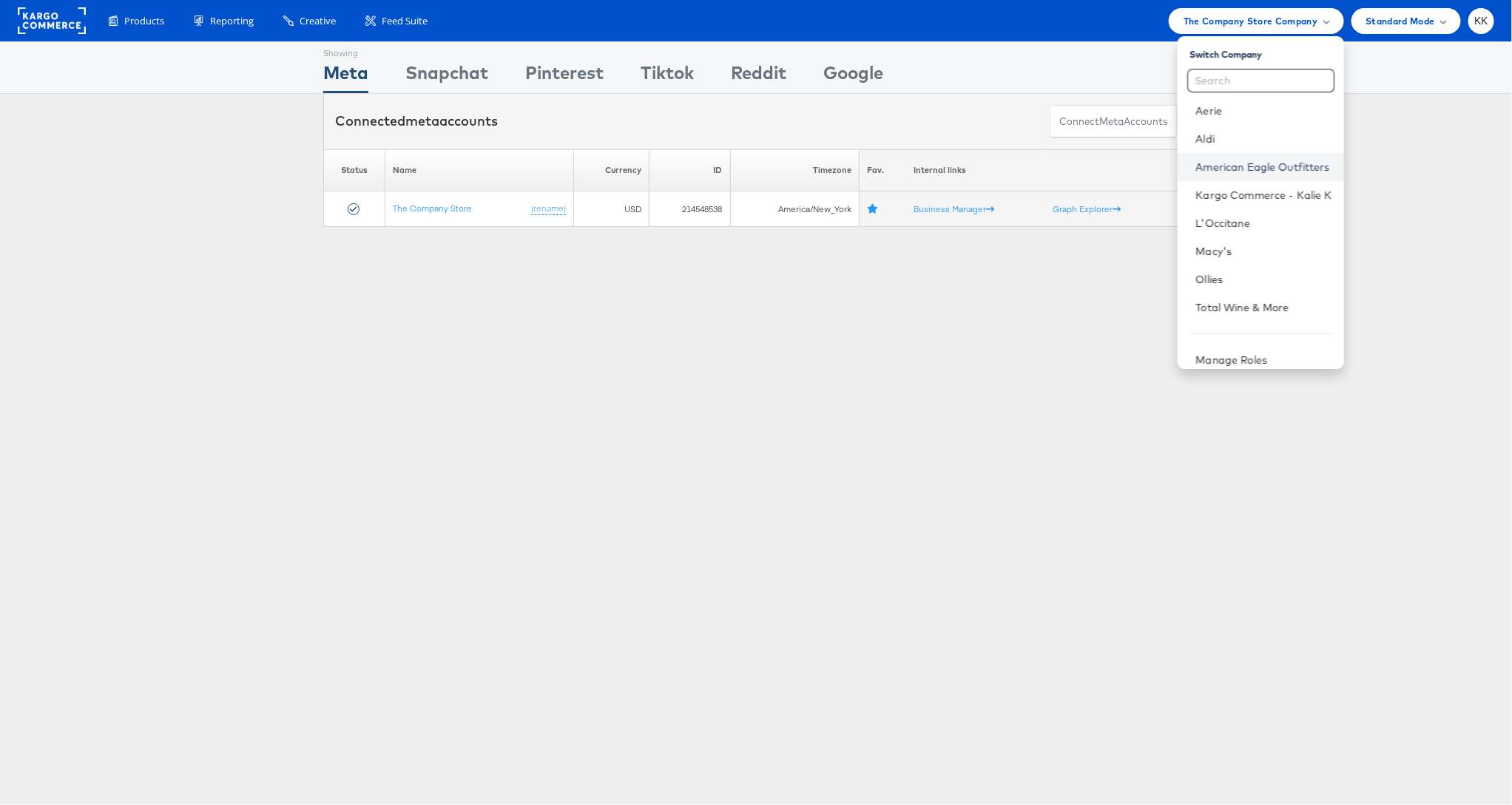
click at [1222, 161] on link "American Eagle Outfitters" at bounding box center [1263, 167] width 136 height 15
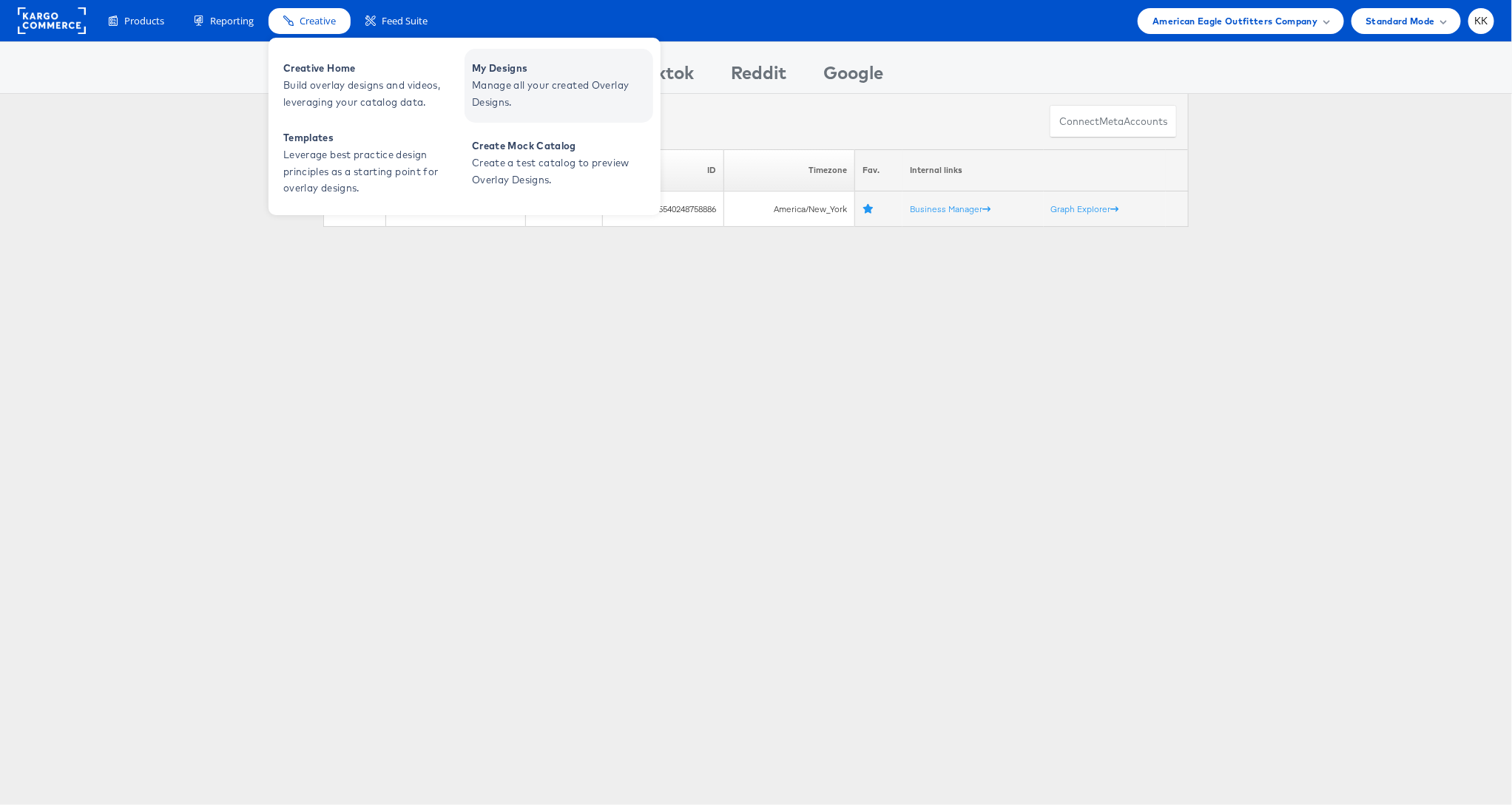
click at [529, 100] on span "Manage all your created Overlay Designs." at bounding box center [561, 94] width 177 height 34
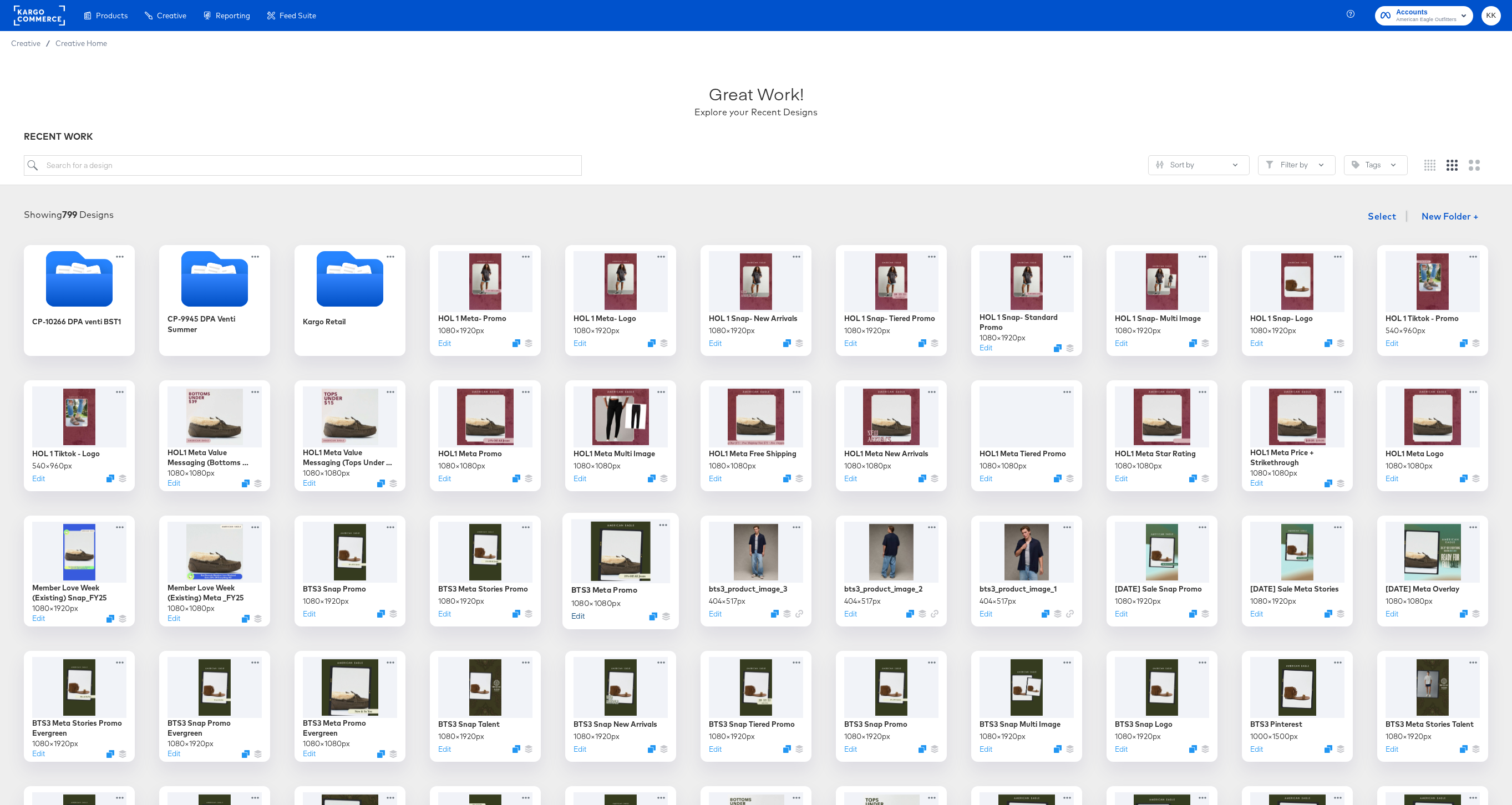
click at [581, 616] on button "Edit" at bounding box center [577, 616] width 13 height 11
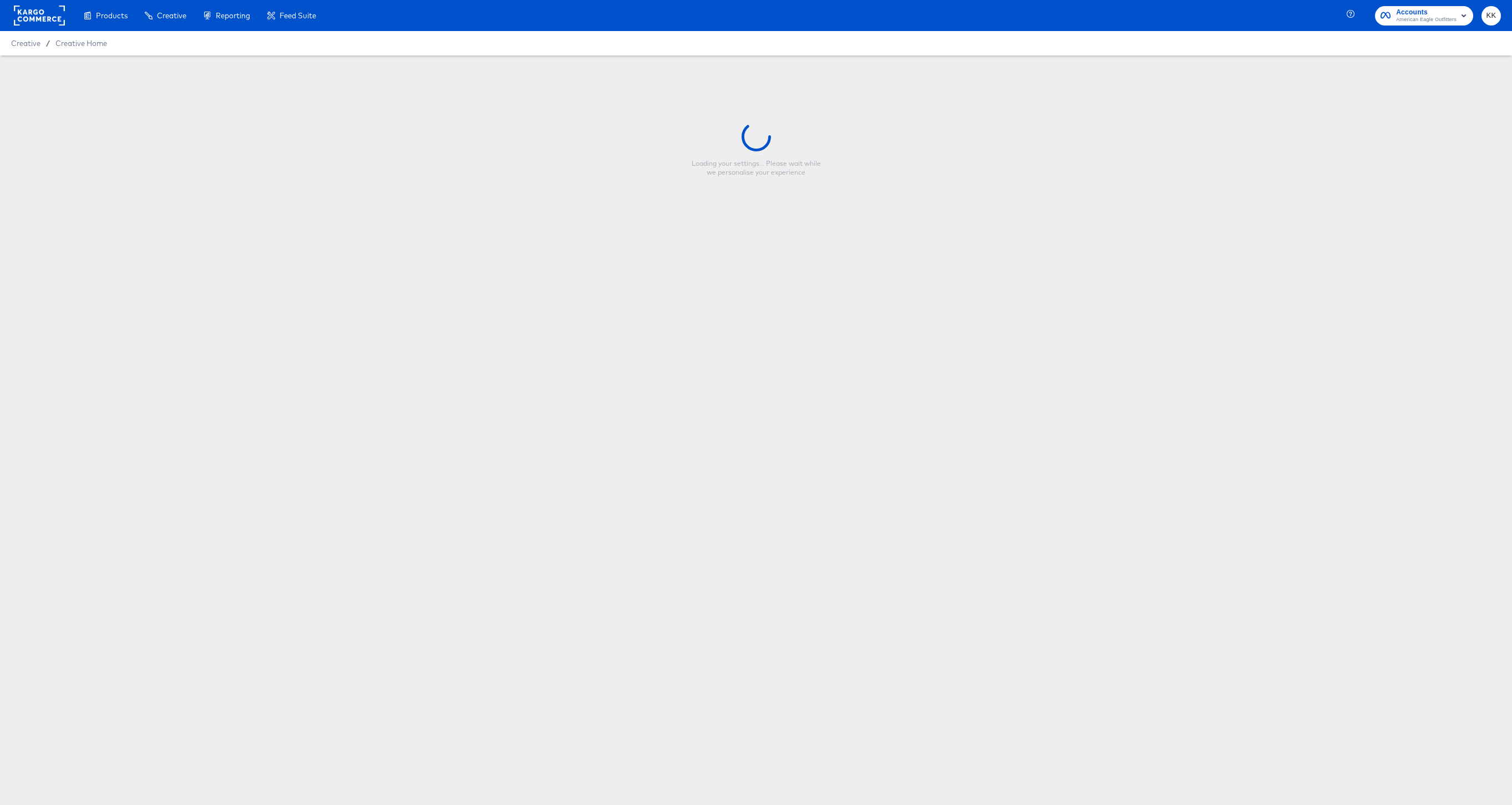
type input "BTS3 Meta Promo"
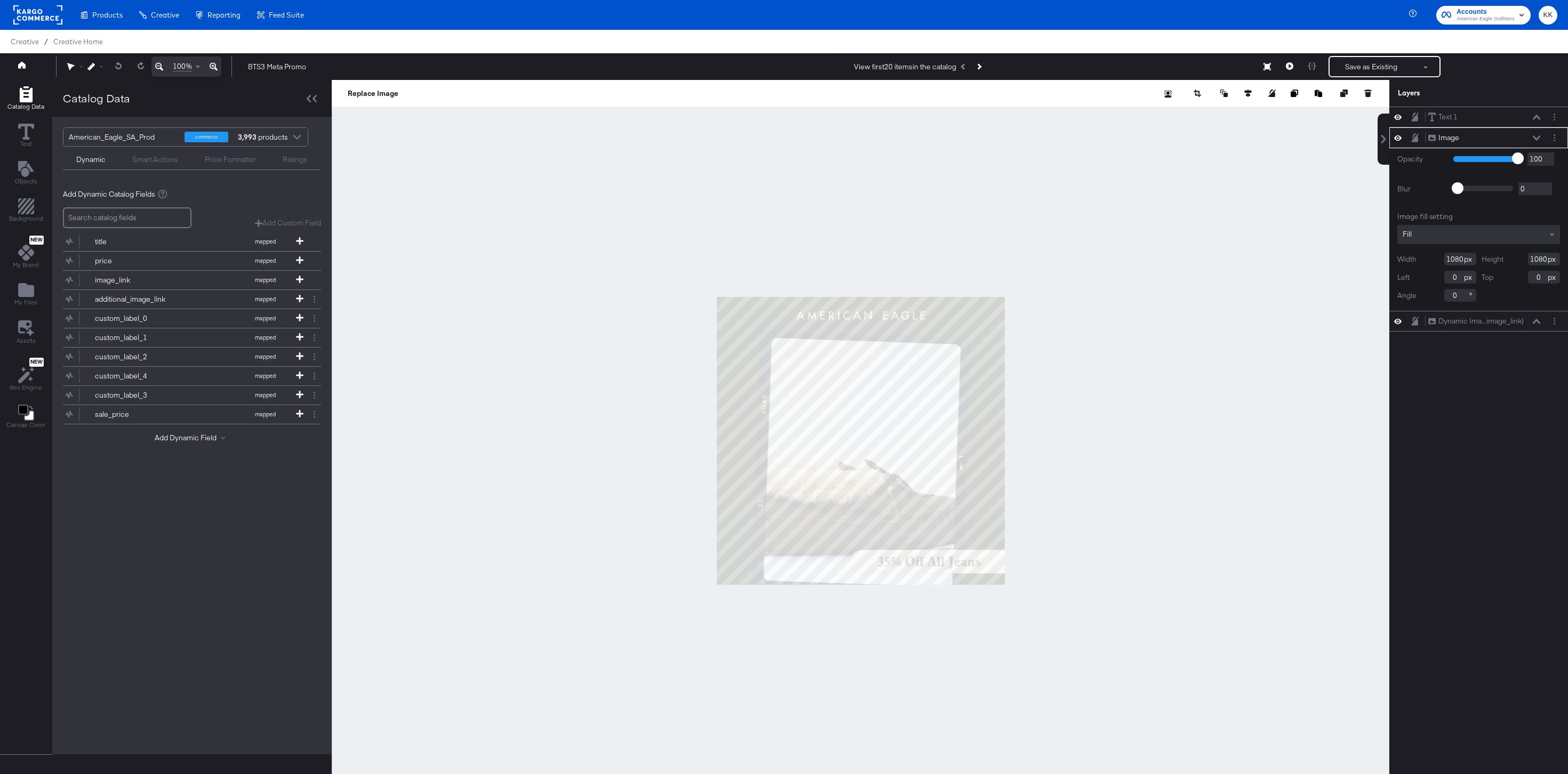
click at [215, 66] on icon at bounding box center [213, 66] width 8 height 13
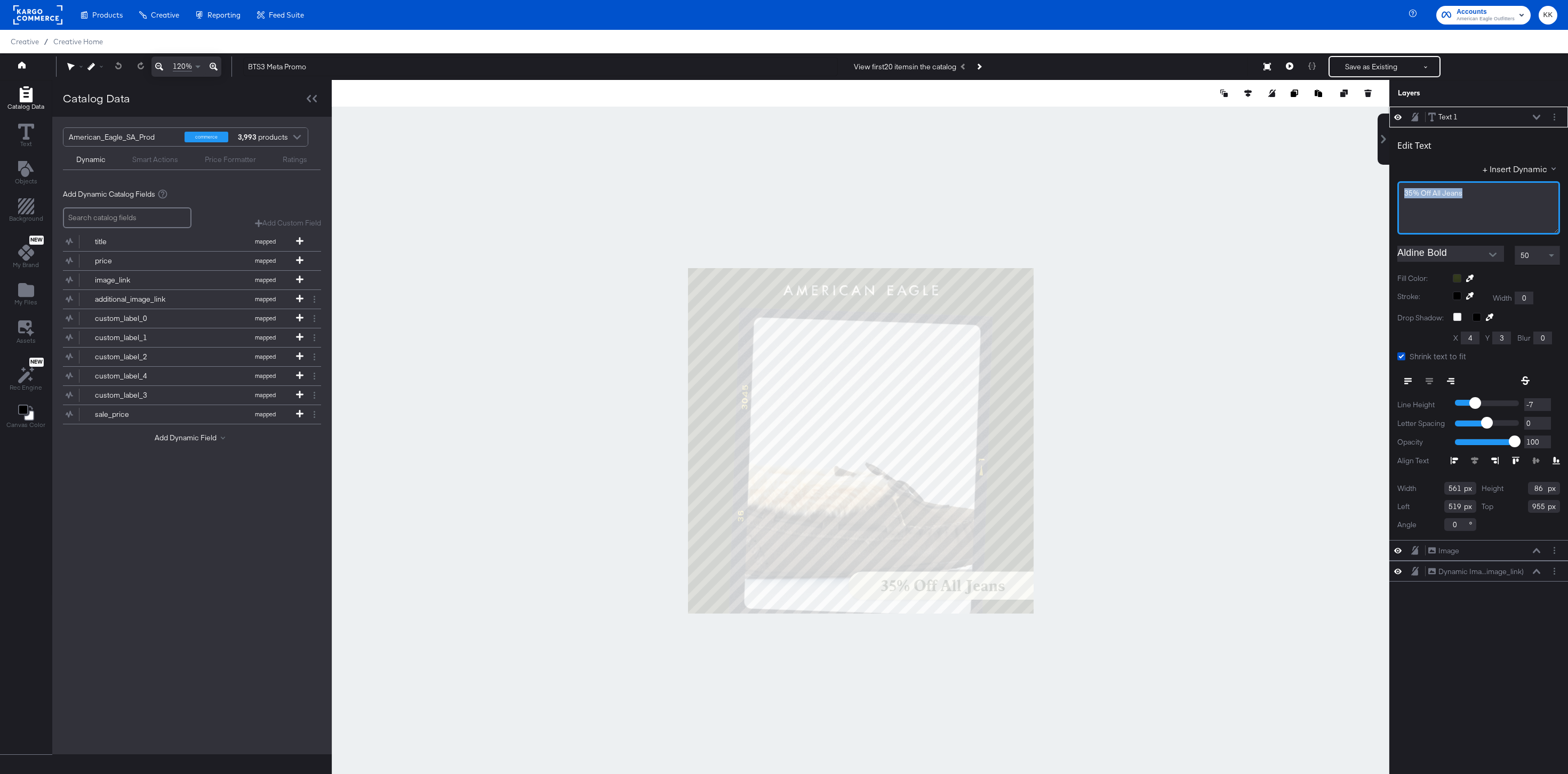
drag, startPoint x: 1480, startPoint y: 198, endPoint x: 1356, endPoint y: 194, distance: 124.1
click at [1356, 106] on div "Catalog Data Text Objects Background New My Brand My Files Assets New Rec Engin…" at bounding box center [784, 93] width 1568 height 27
type input "554"
type input "526"
type input "550"
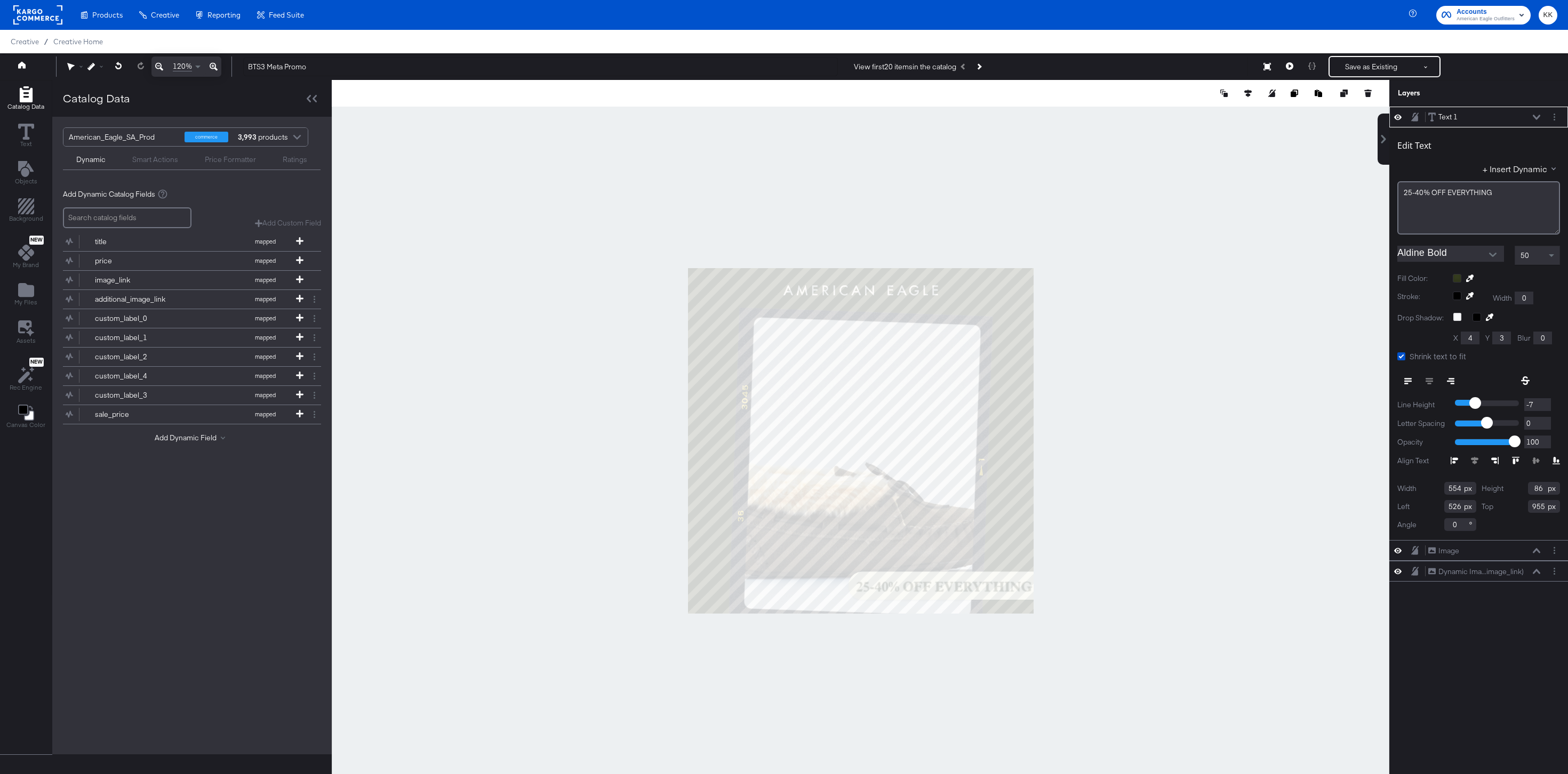
type input "530"
click at [1167, 587] on div at bounding box center [860, 440] width 1057 height 721
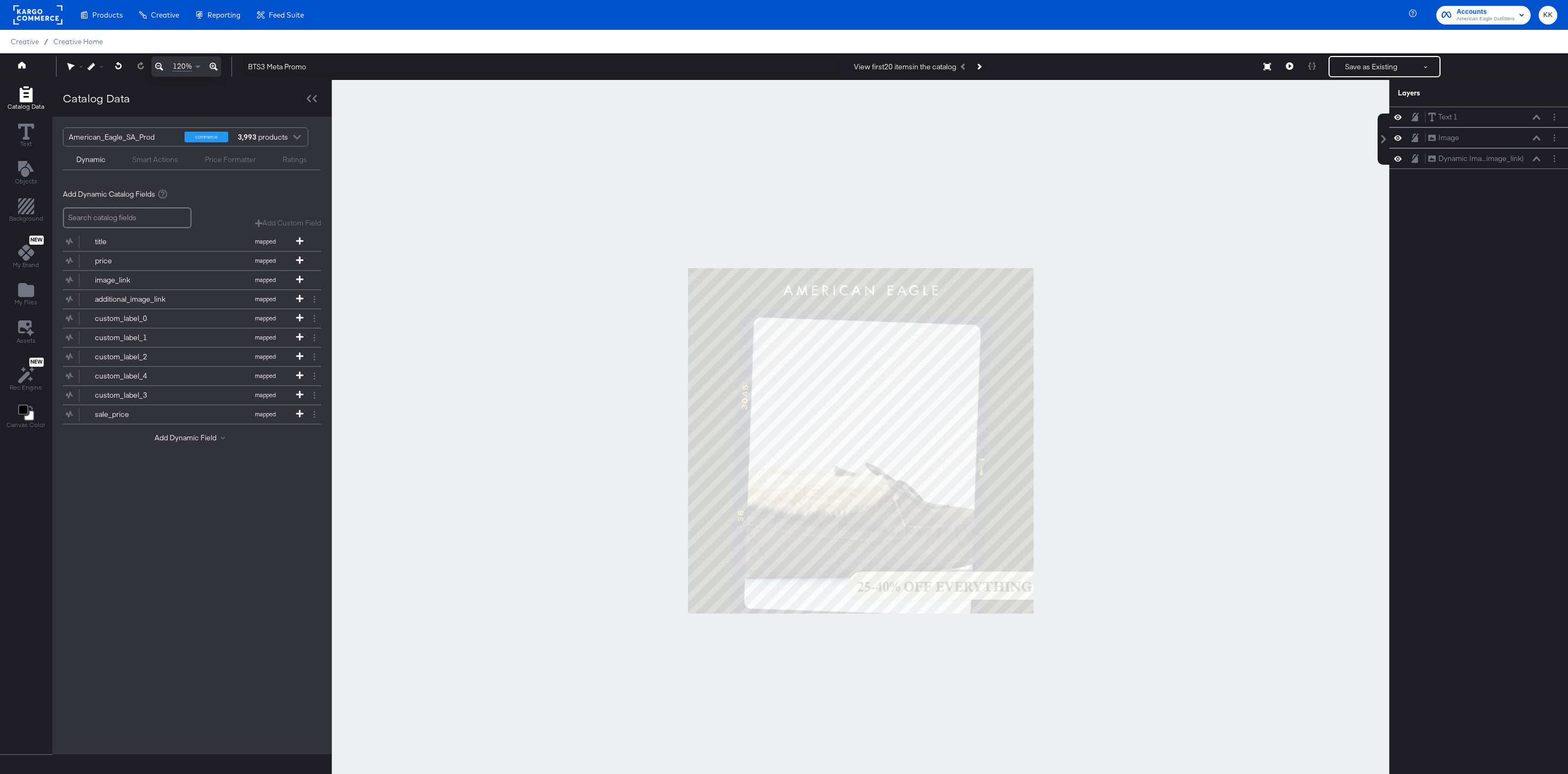
click at [1366, 77] on div "Save as Existing See more options" at bounding box center [1385, 66] width 112 height 21
click at [1370, 63] on button "Save as Existing" at bounding box center [1371, 67] width 83 height 19
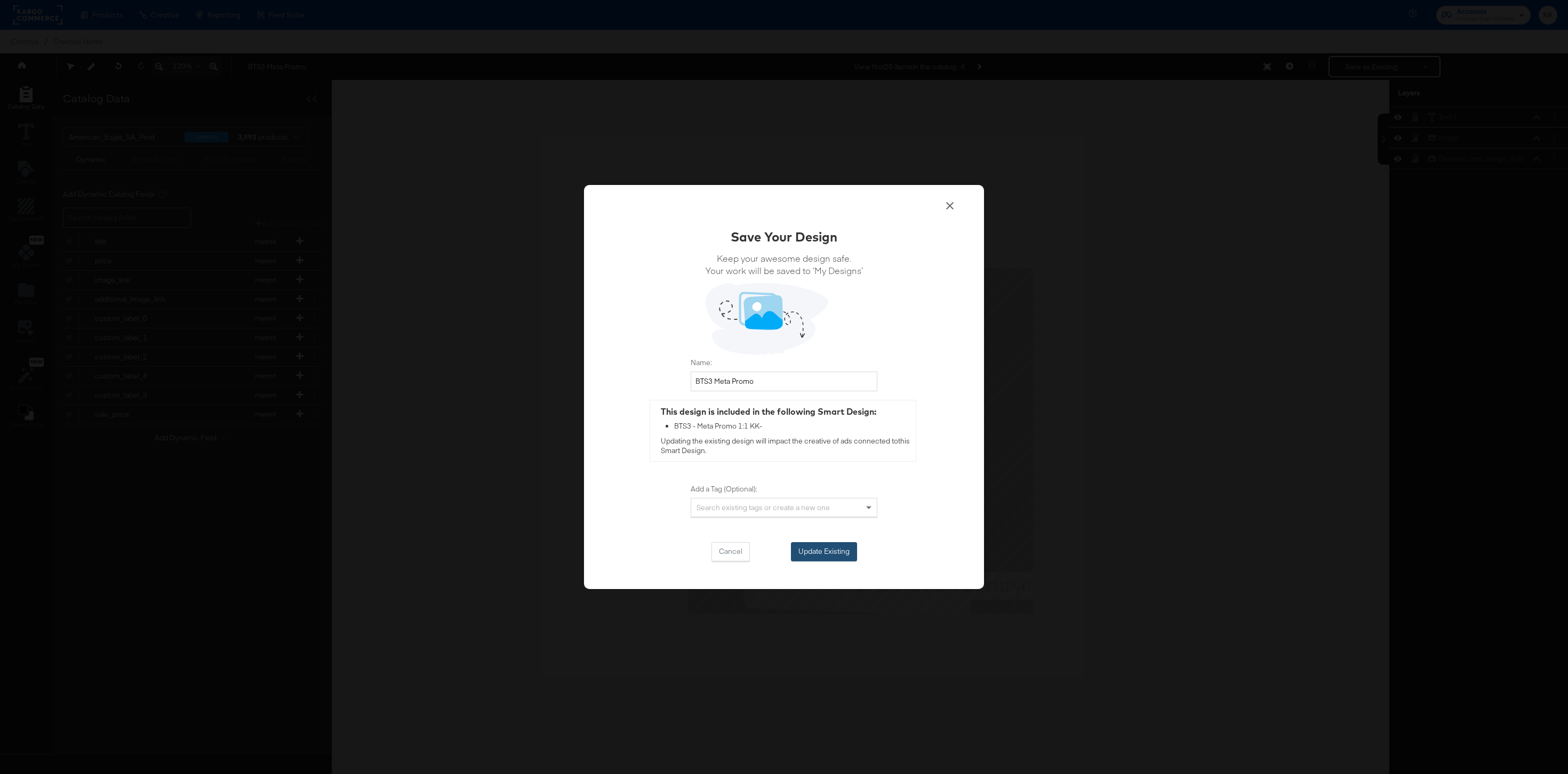
click at [832, 551] on button "Update Existing" at bounding box center [824, 552] width 66 height 19
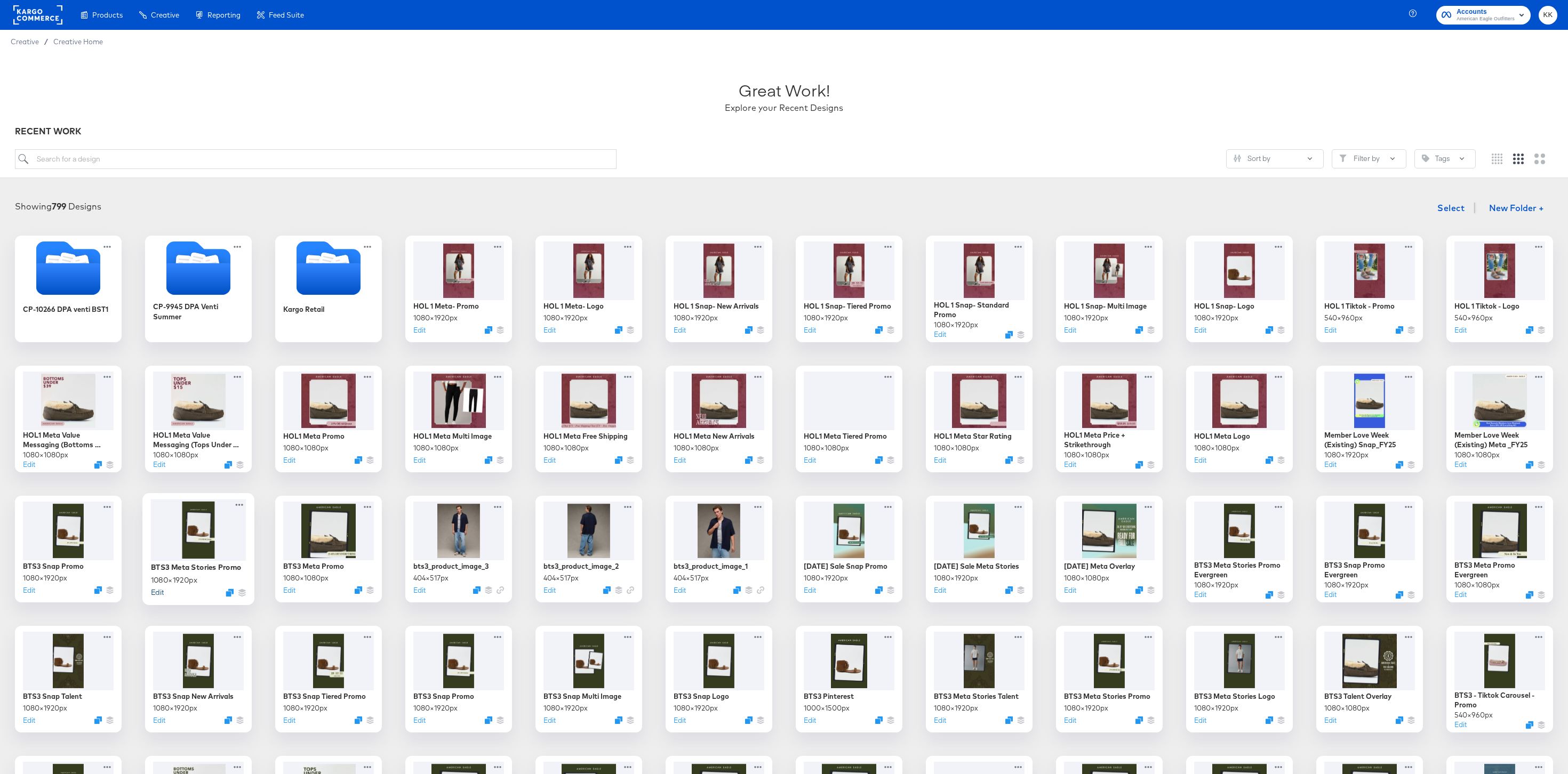
click at [159, 593] on button "Edit" at bounding box center [157, 592] width 13 height 10
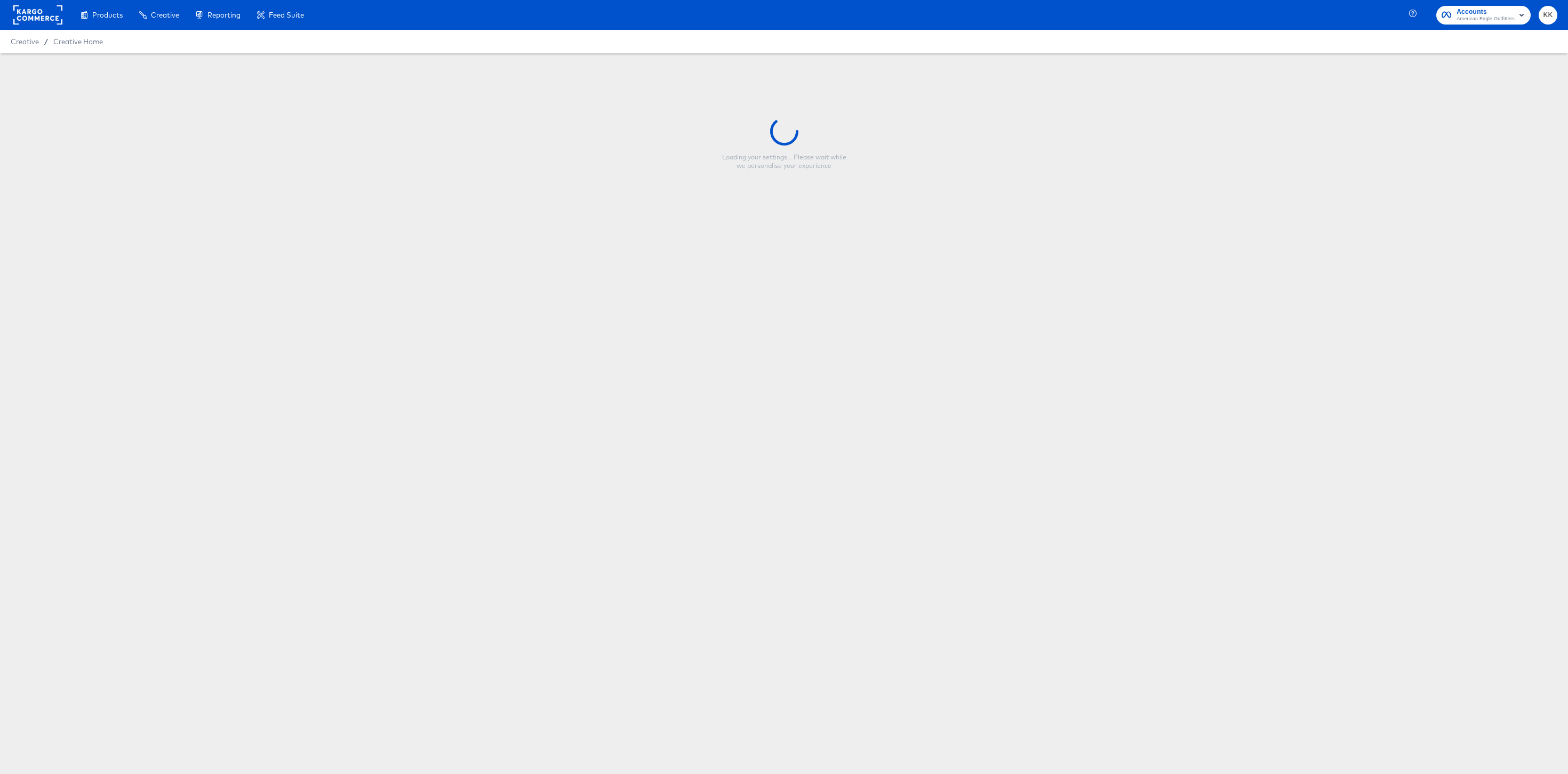
type input "BTS3 Meta Stories Promo"
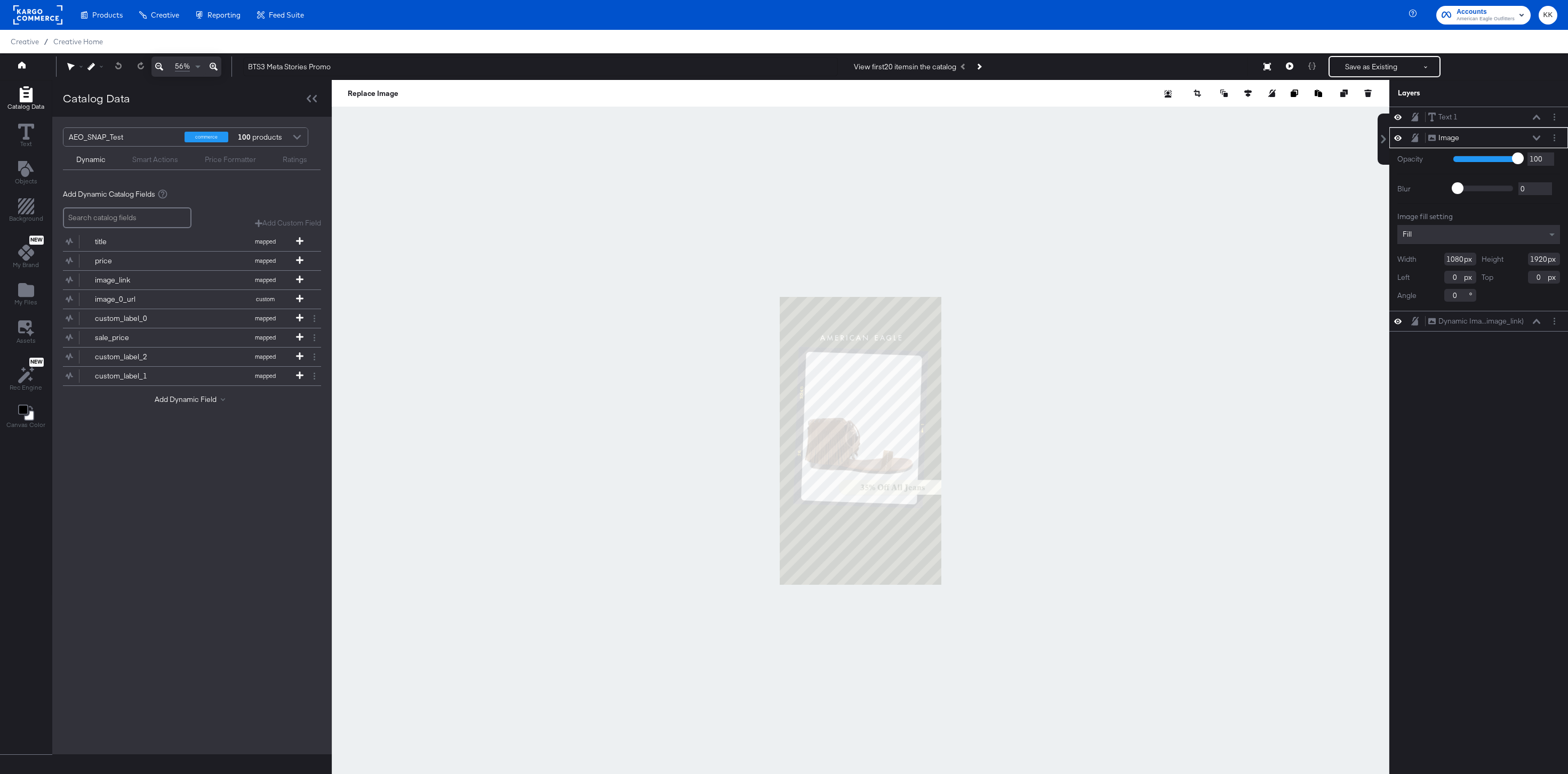
click at [216, 68] on icon at bounding box center [213, 66] width 8 height 13
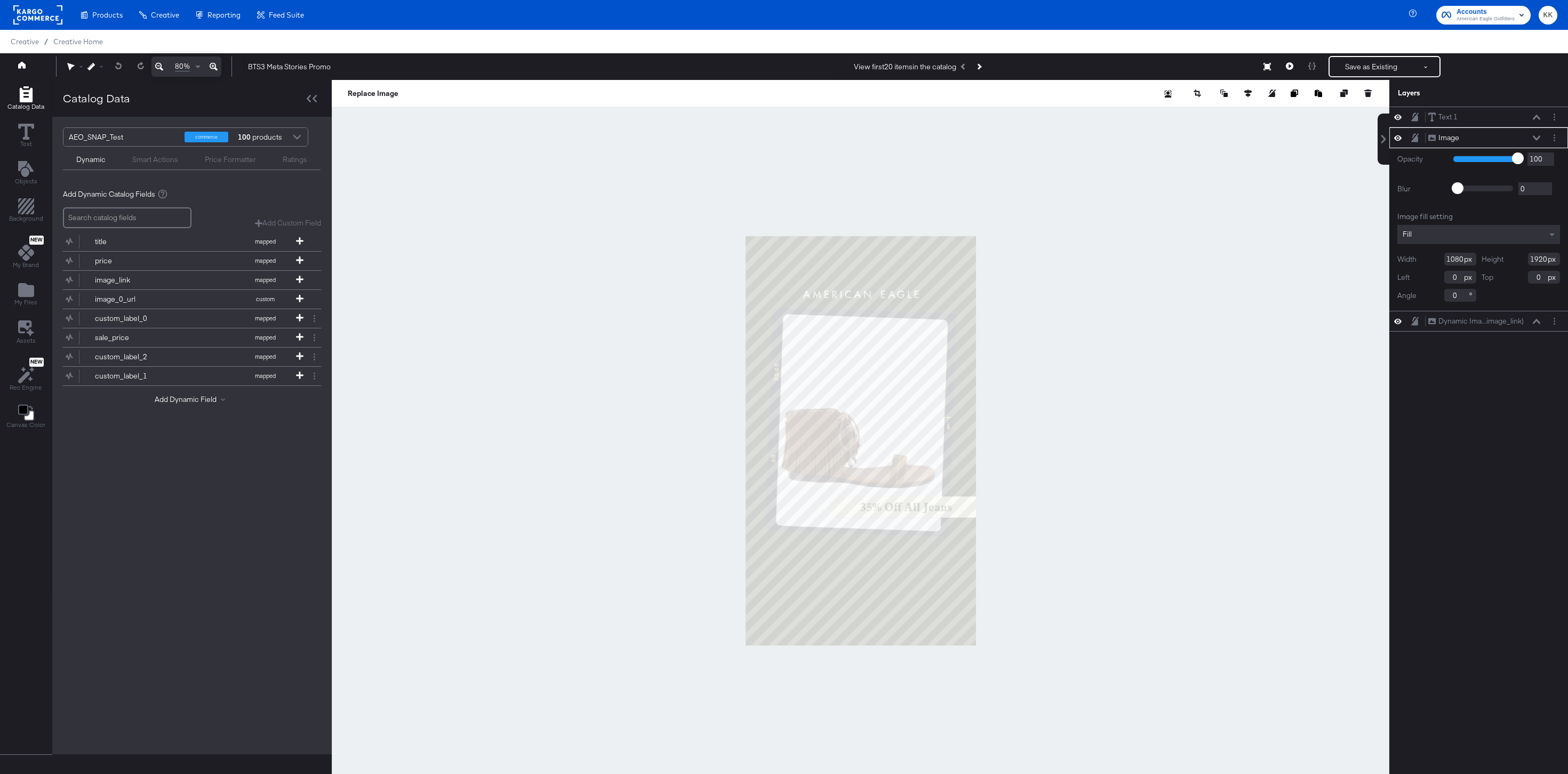
click at [216, 68] on icon at bounding box center [213, 66] width 8 height 13
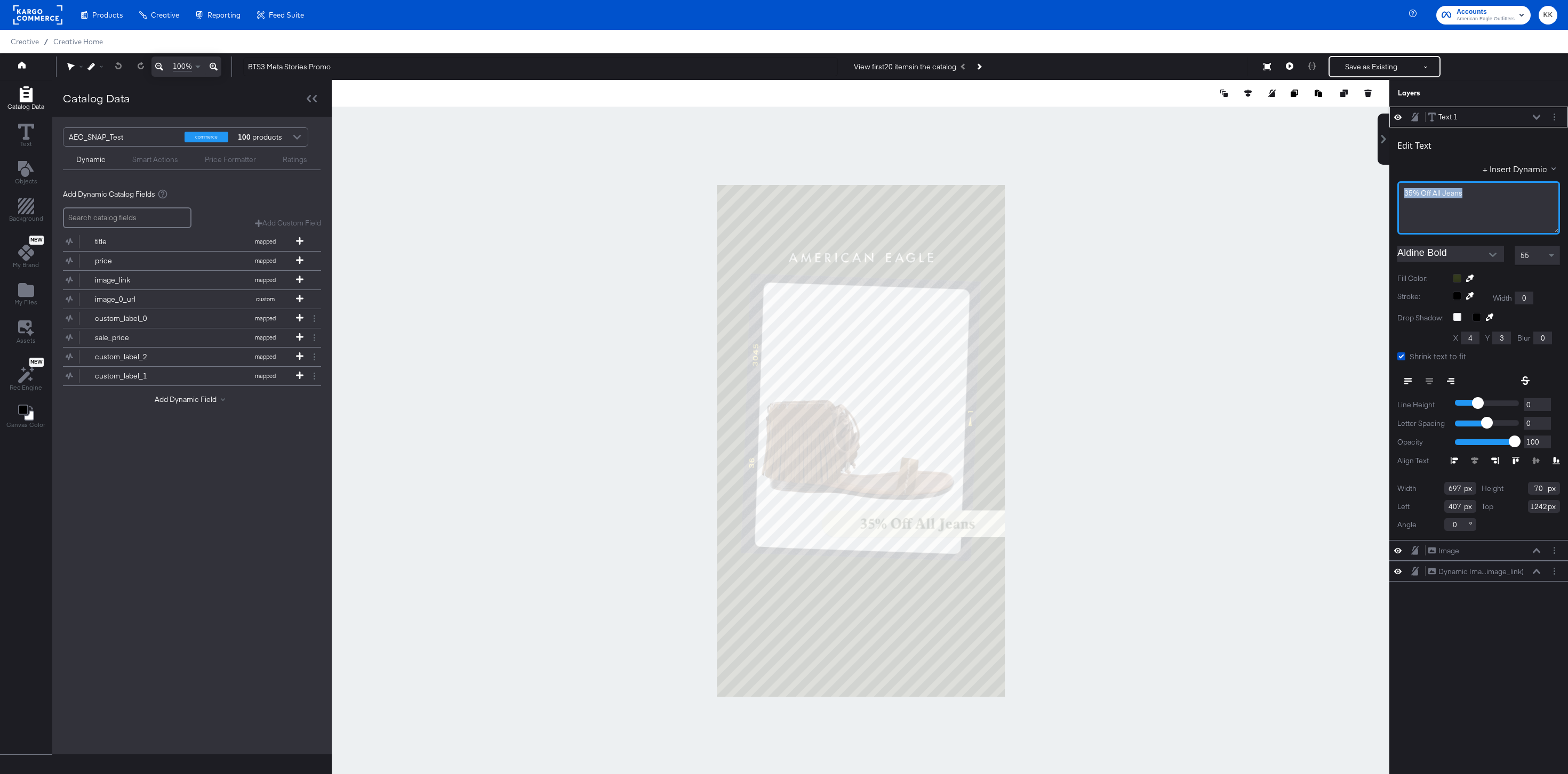
drag, startPoint x: 1472, startPoint y: 190, endPoint x: 1380, endPoint y: 190, distance: 92.0
click at [1380, 190] on div "Text 1 Text 1 Edit Text + Insert Dynamic 35% Off All Jeans Aldine Bold 55 Fill …" at bounding box center [1472, 445] width 192 height 678
click at [1352, 68] on button "Save as Existing" at bounding box center [1371, 67] width 83 height 19
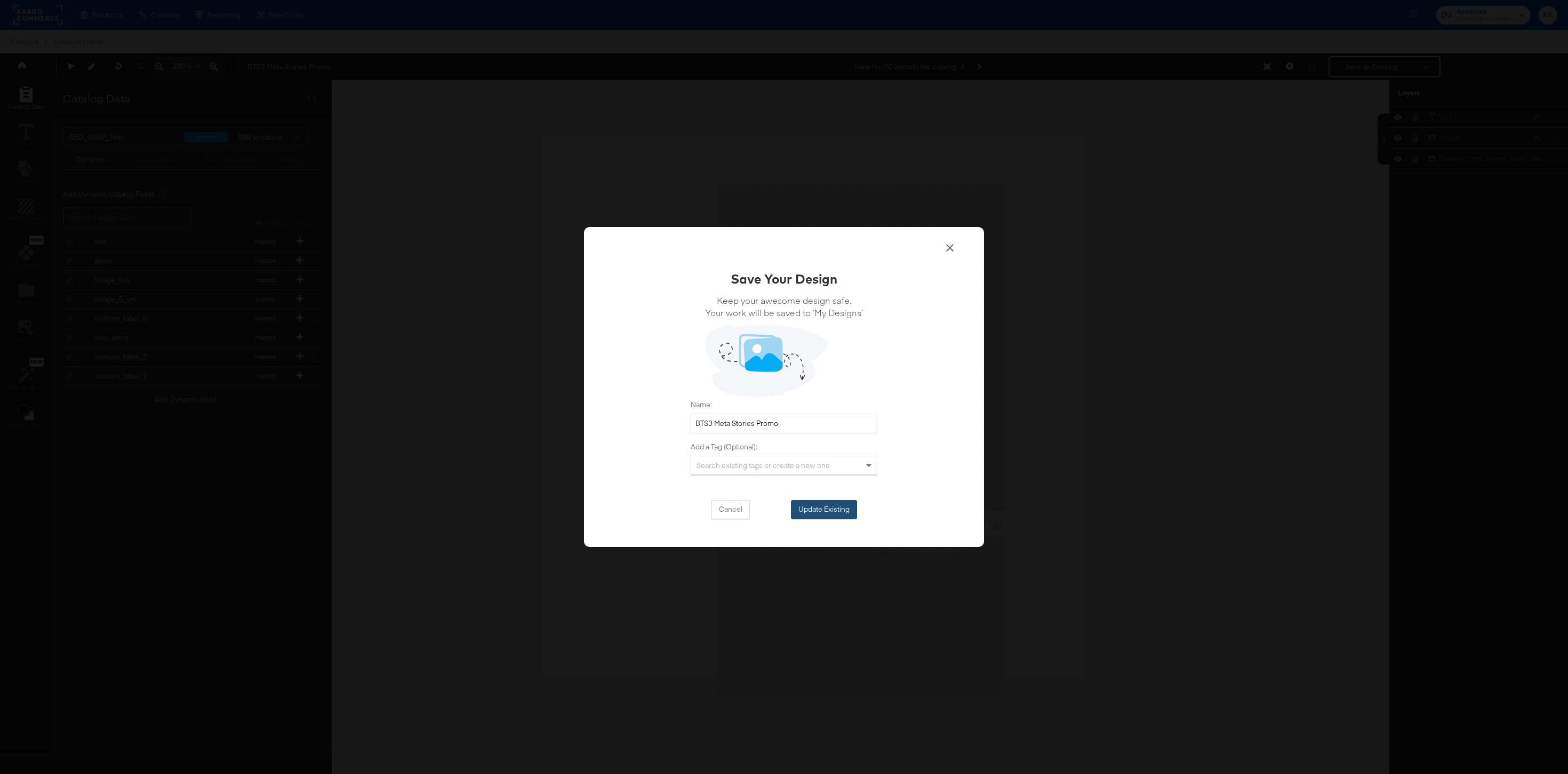
click at [842, 511] on button "Update Existing" at bounding box center [824, 510] width 66 height 19
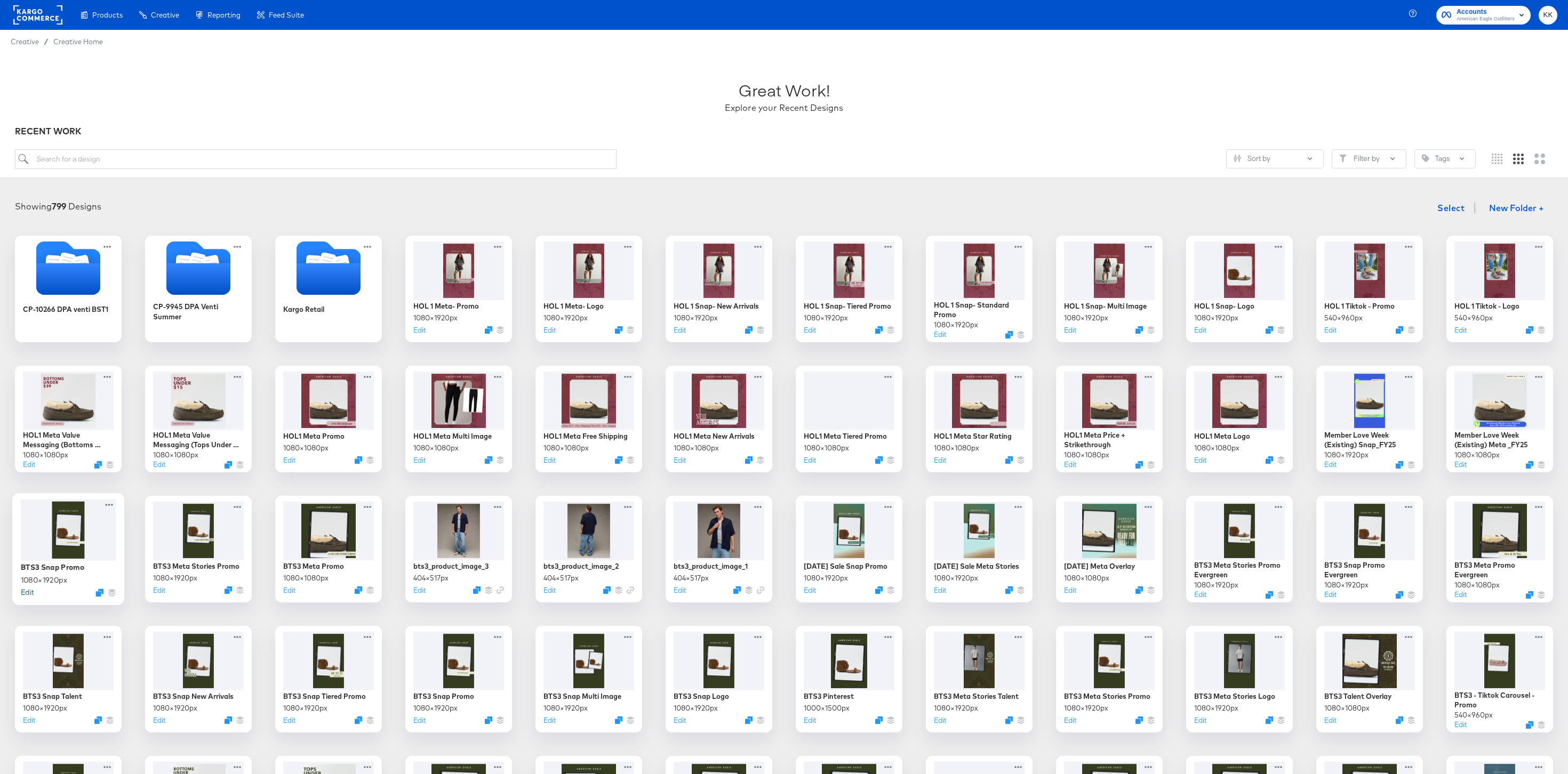
click at [29, 591] on button "Edit" at bounding box center [27, 592] width 13 height 10
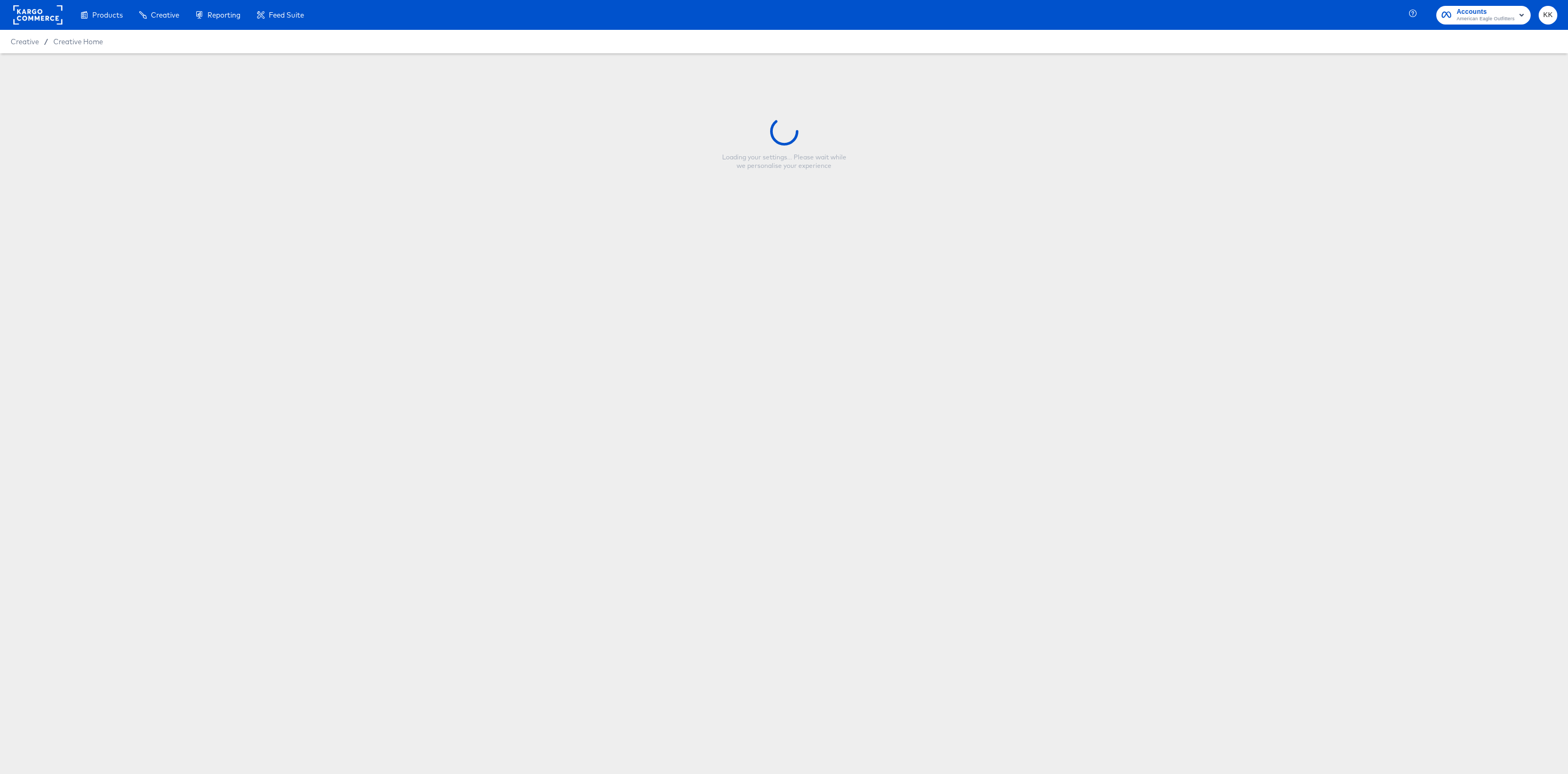
type input "BTS3 Snap Promo"
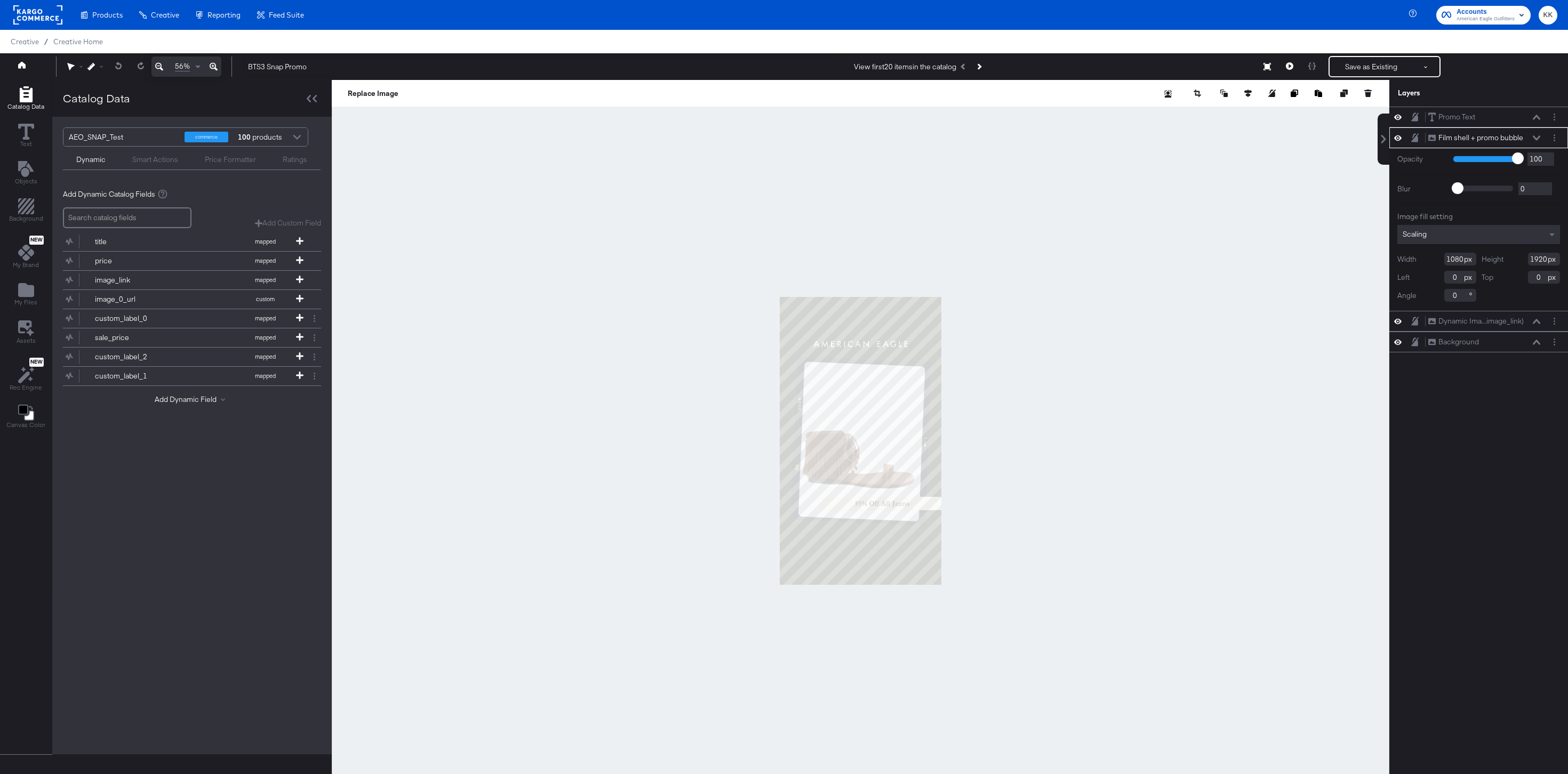
click at [210, 66] on icon at bounding box center [213, 66] width 8 height 13
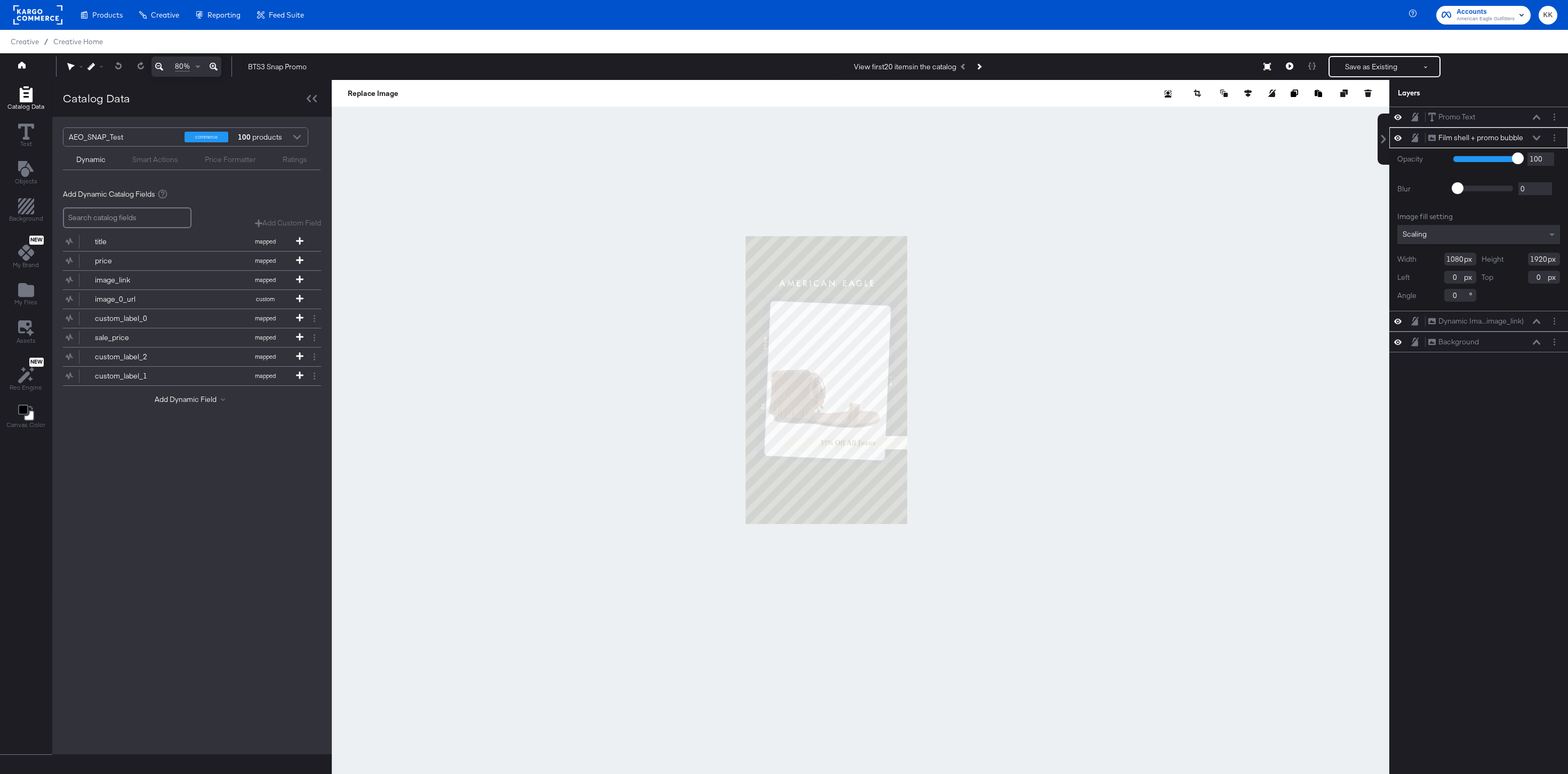
click at [210, 66] on icon at bounding box center [213, 66] width 8 height 13
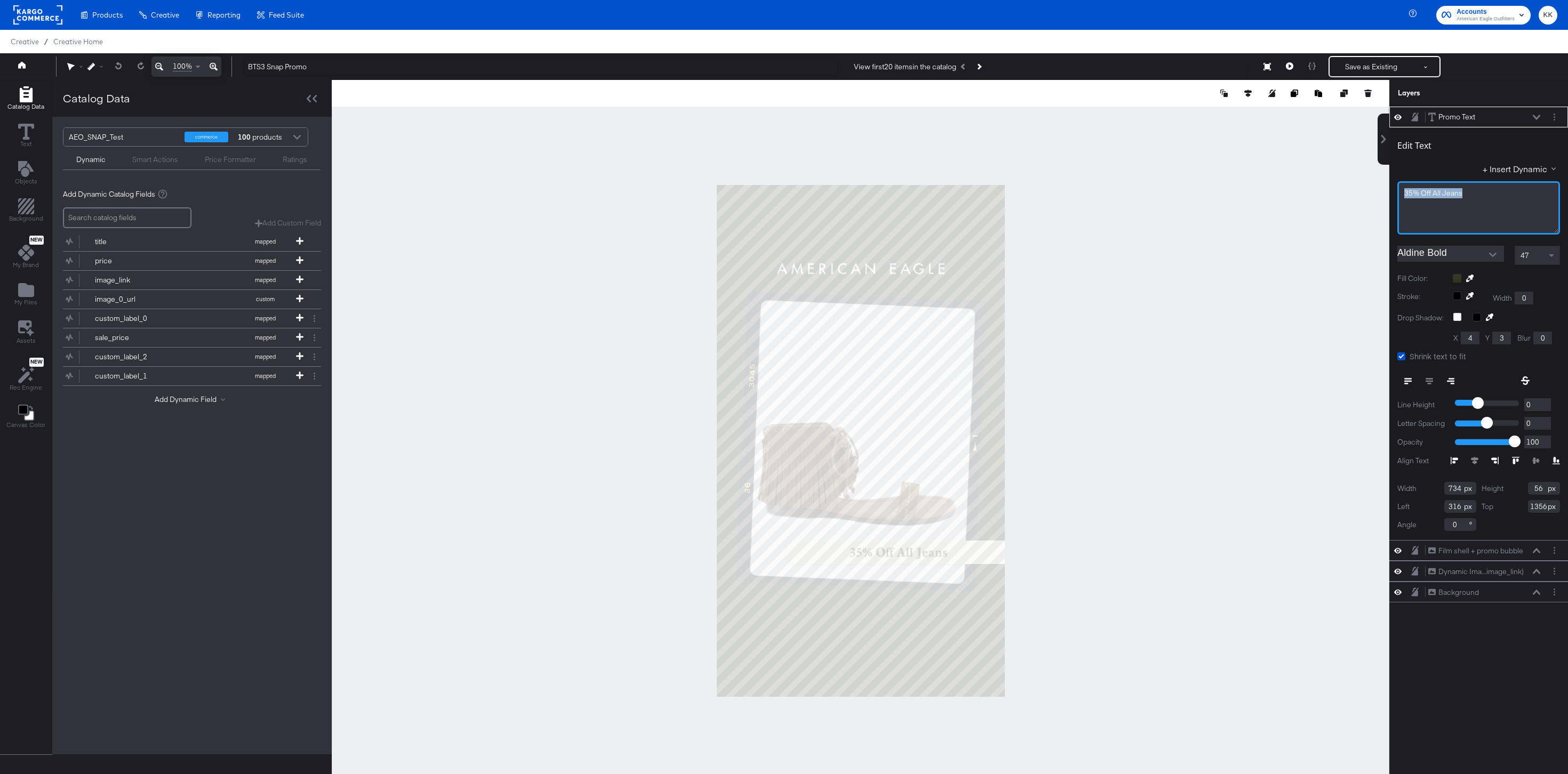
drag, startPoint x: 1468, startPoint y: 197, endPoint x: 1308, endPoint y: 195, distance: 160.0
click at [1308, 106] on div "Catalog Data Text Objects Background New My Brand My Files Assets New Rec Engin…" at bounding box center [784, 93] width 1568 height 27
click at [1288, 208] on div at bounding box center [860, 440] width 1057 height 721
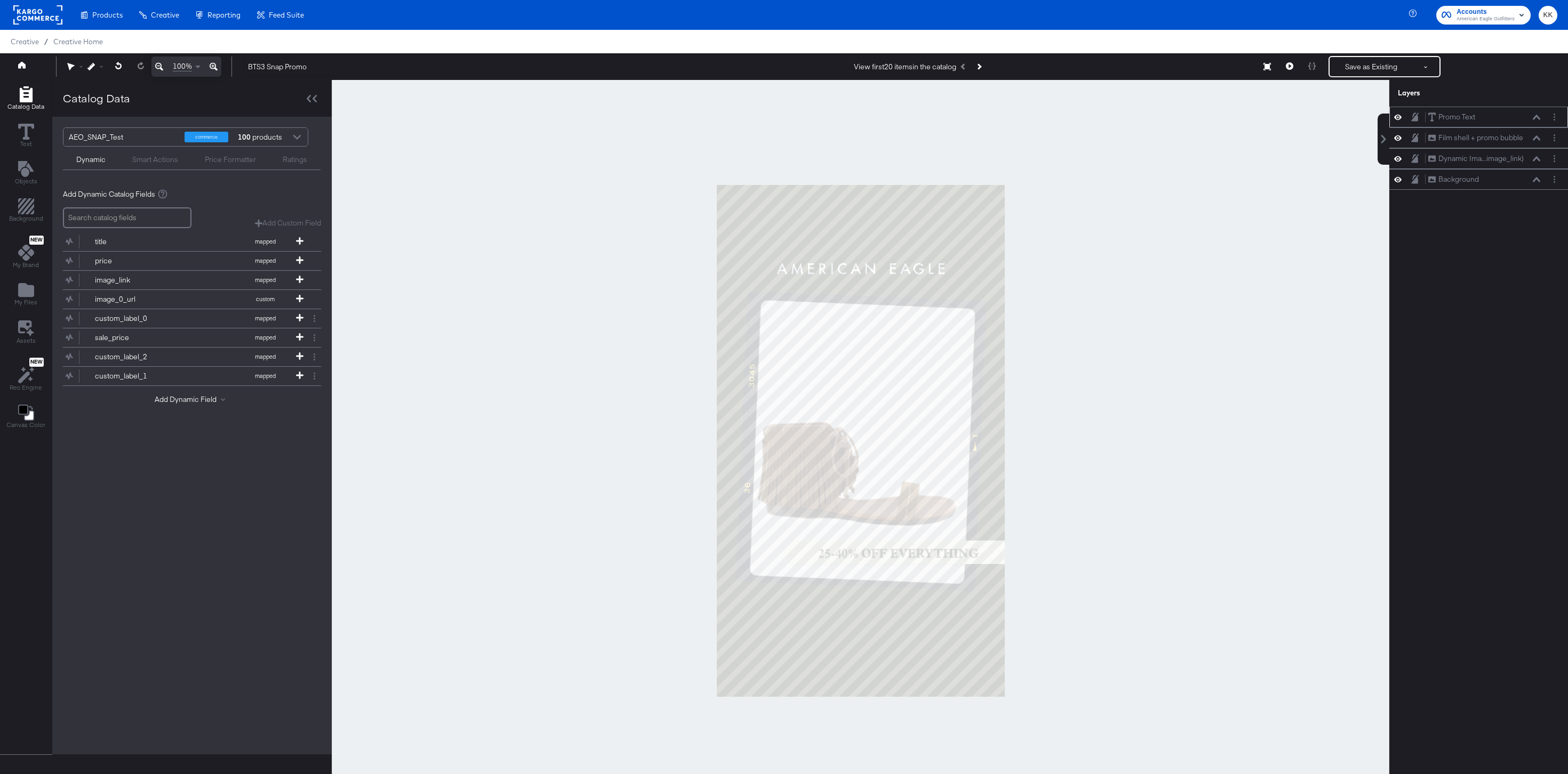
click at [1454, 114] on button at bounding box center [1536, 117] width 9 height 7
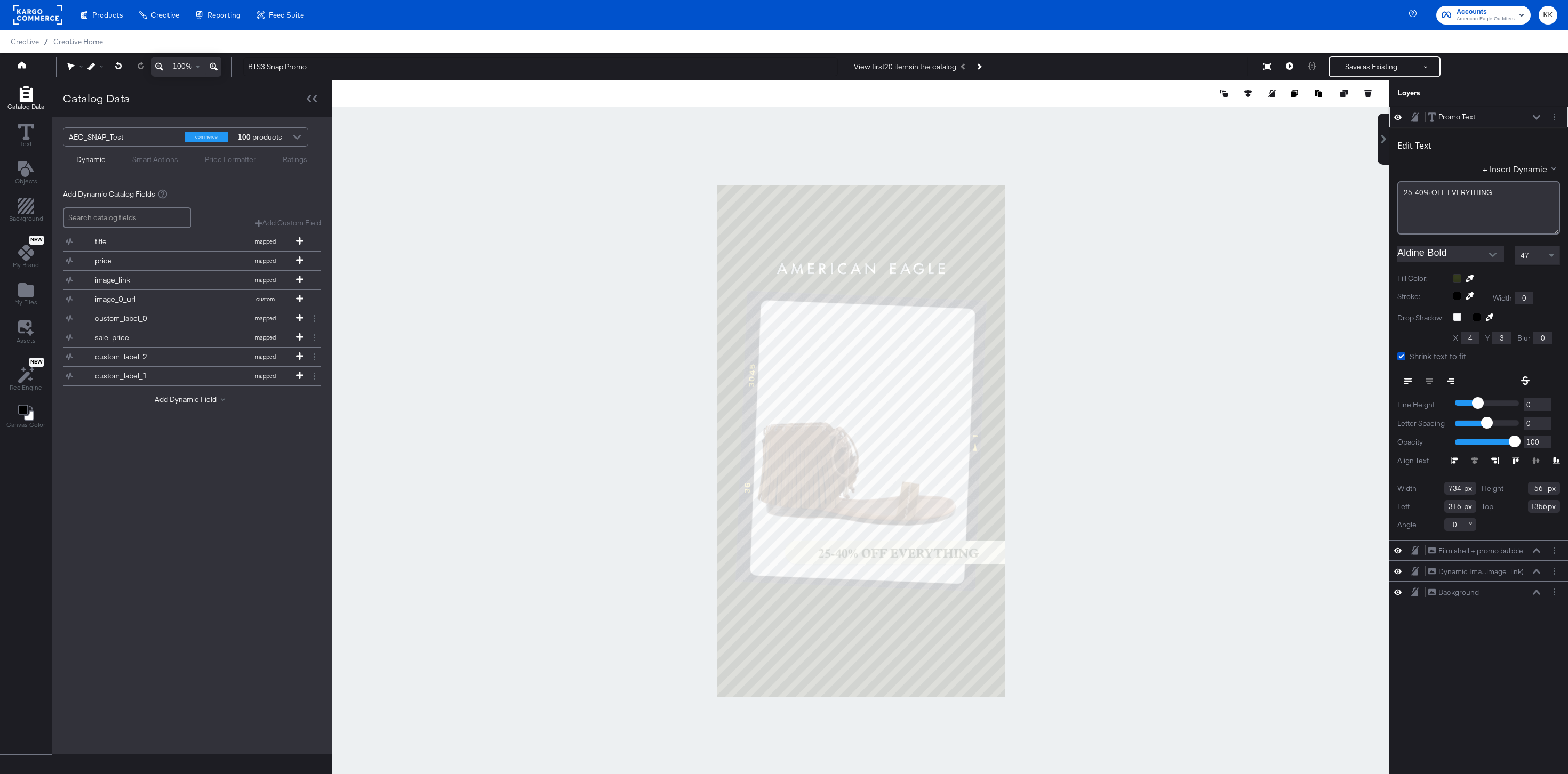
click at [1454, 114] on button at bounding box center [1536, 117] width 9 height 7
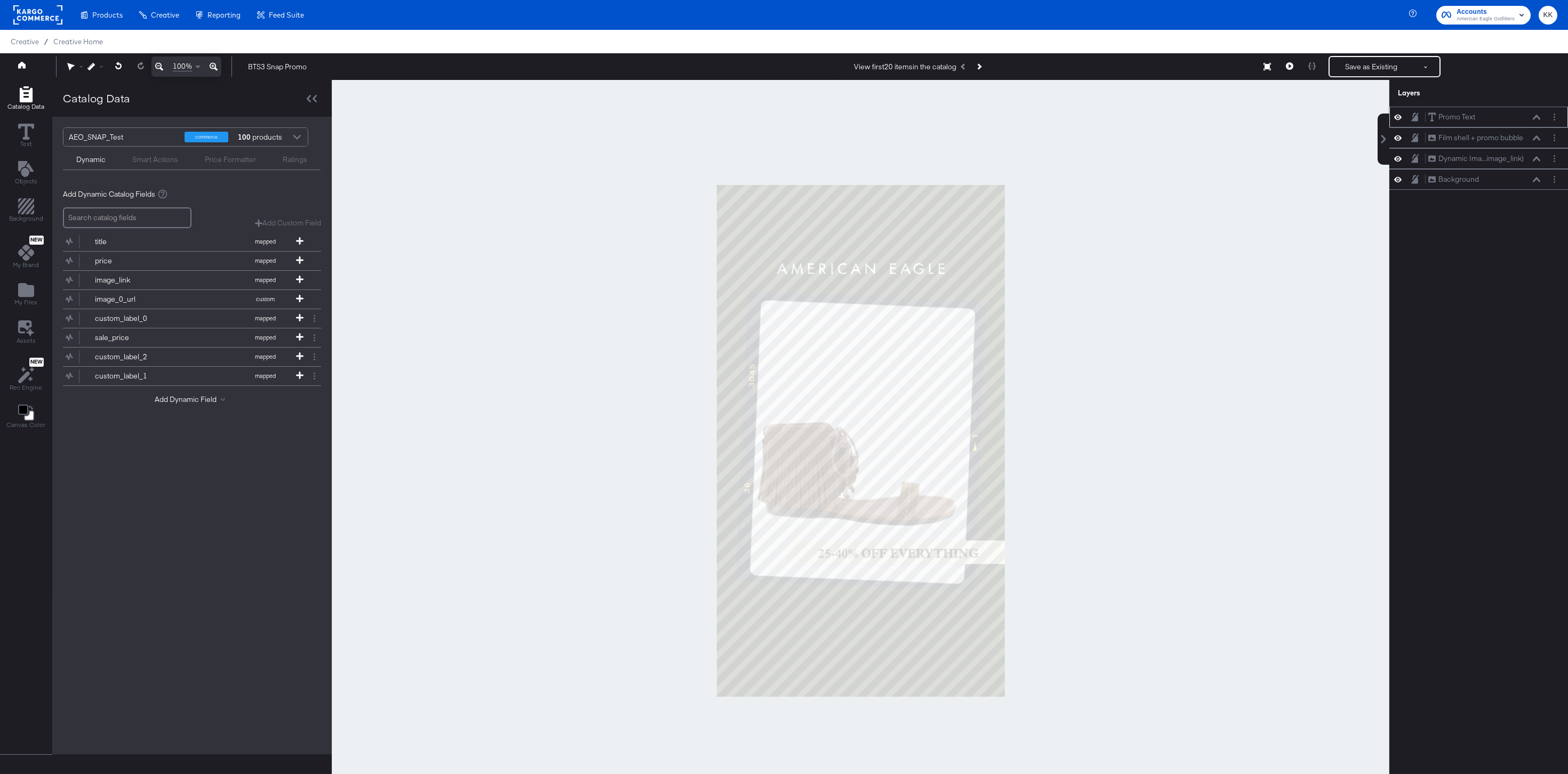
click at [1454, 114] on button at bounding box center [1536, 117] width 9 height 7
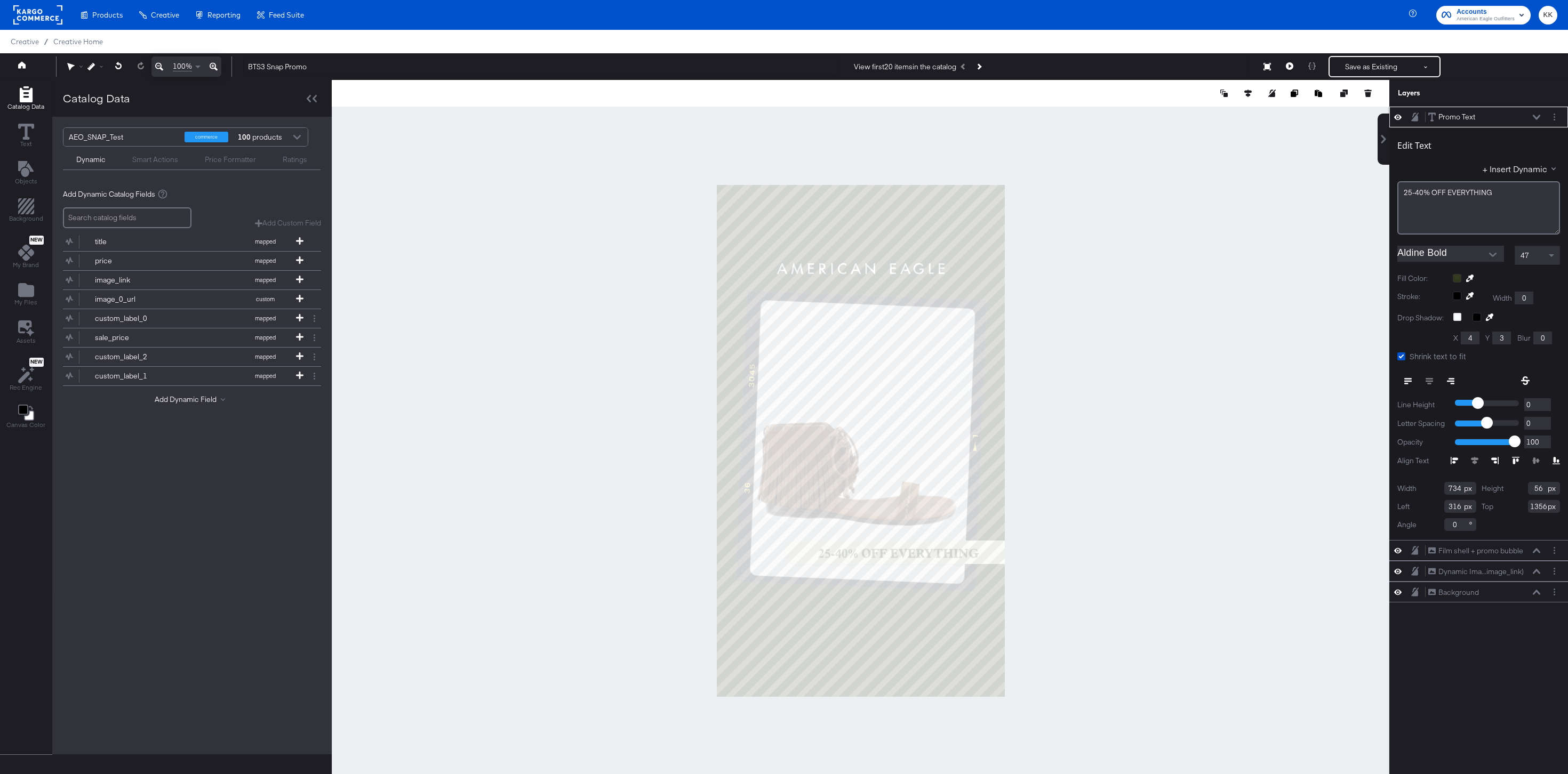
click at [1454, 114] on button at bounding box center [1536, 117] width 9 height 7
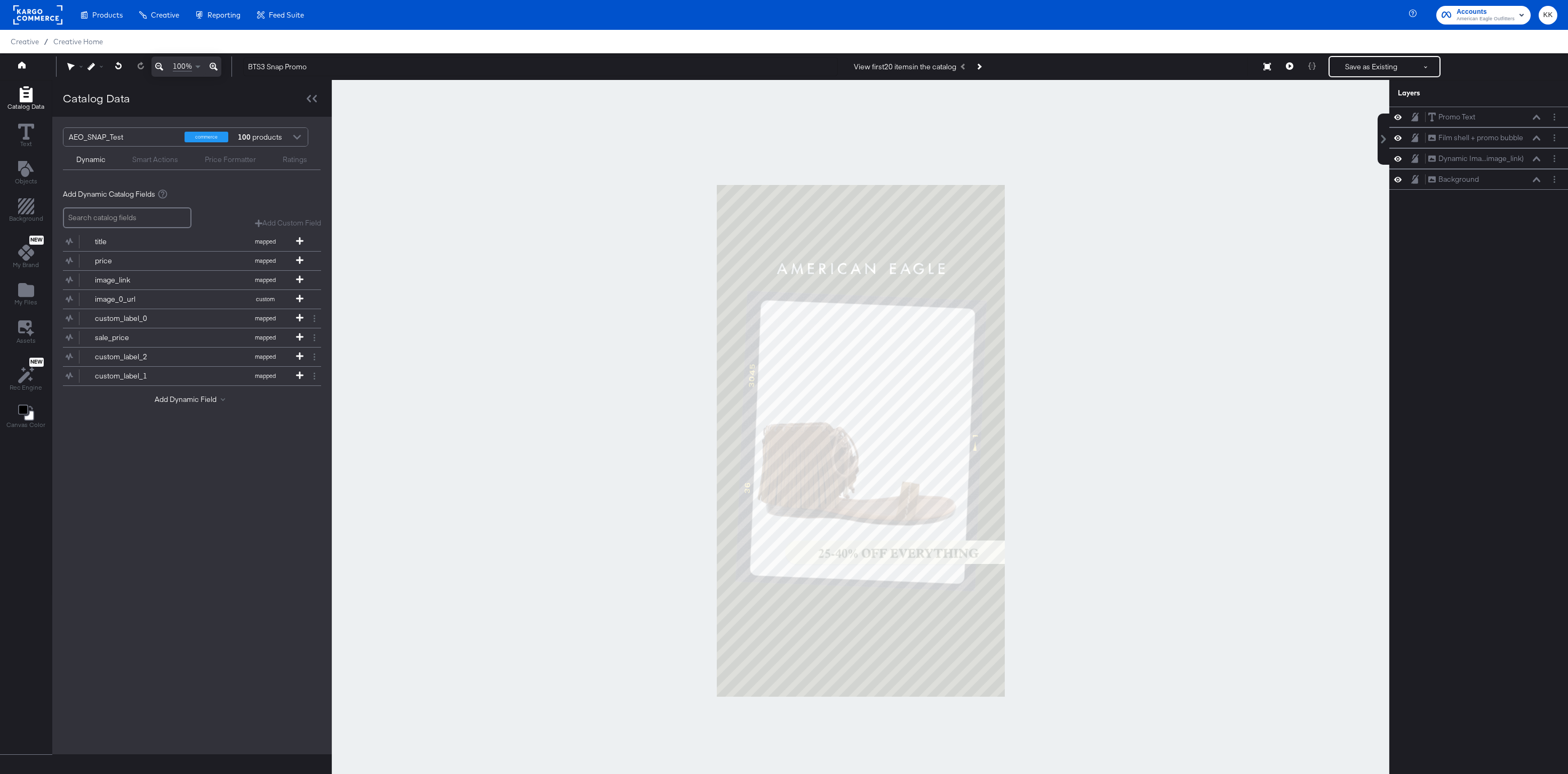
click at [1381, 77] on div "Save as Existing See more options" at bounding box center [1385, 66] width 112 height 21
click at [1373, 70] on button "Save as Existing" at bounding box center [1371, 67] width 83 height 19
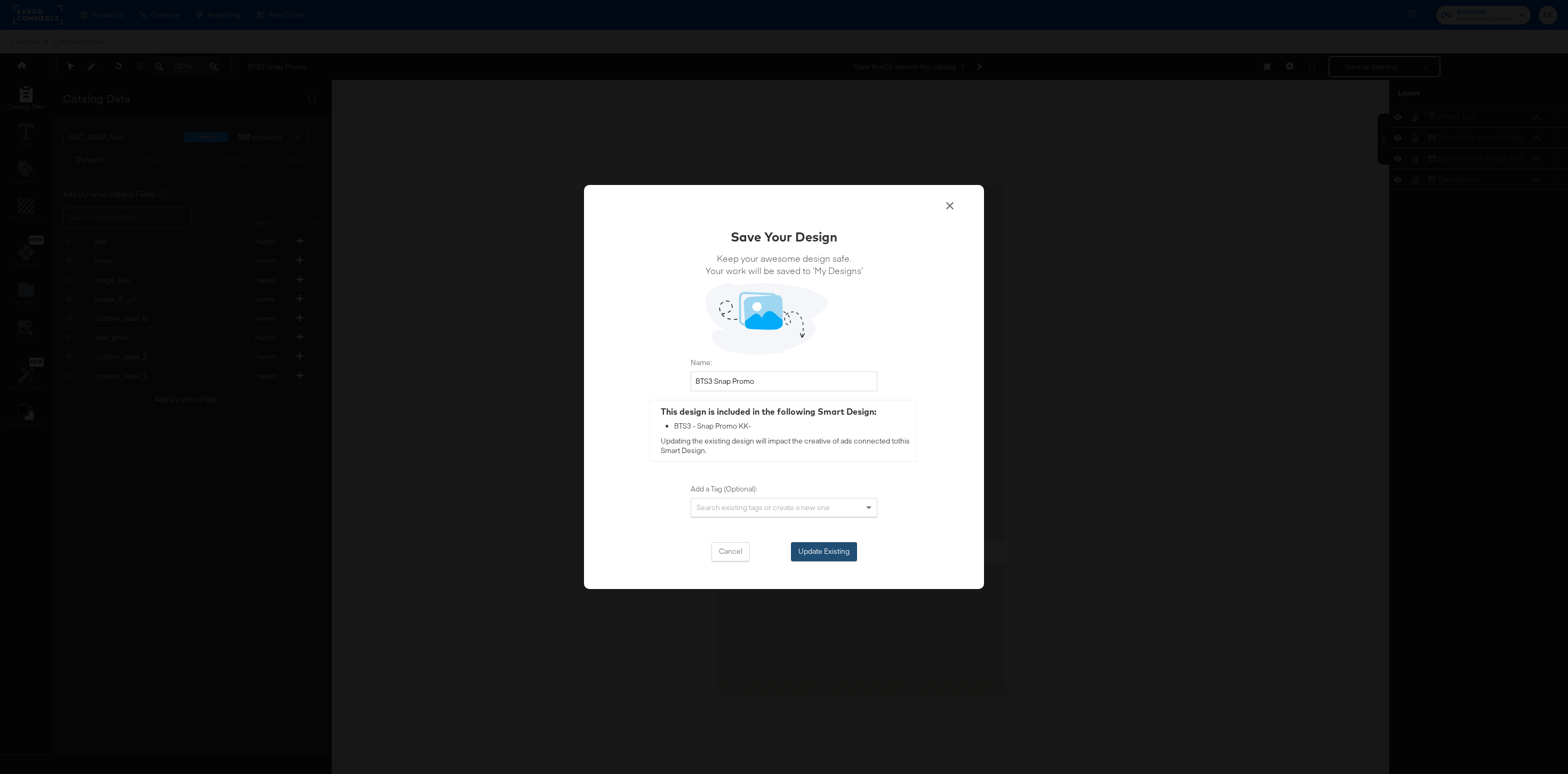
click at [825, 552] on button "Update Existing" at bounding box center [824, 552] width 66 height 19
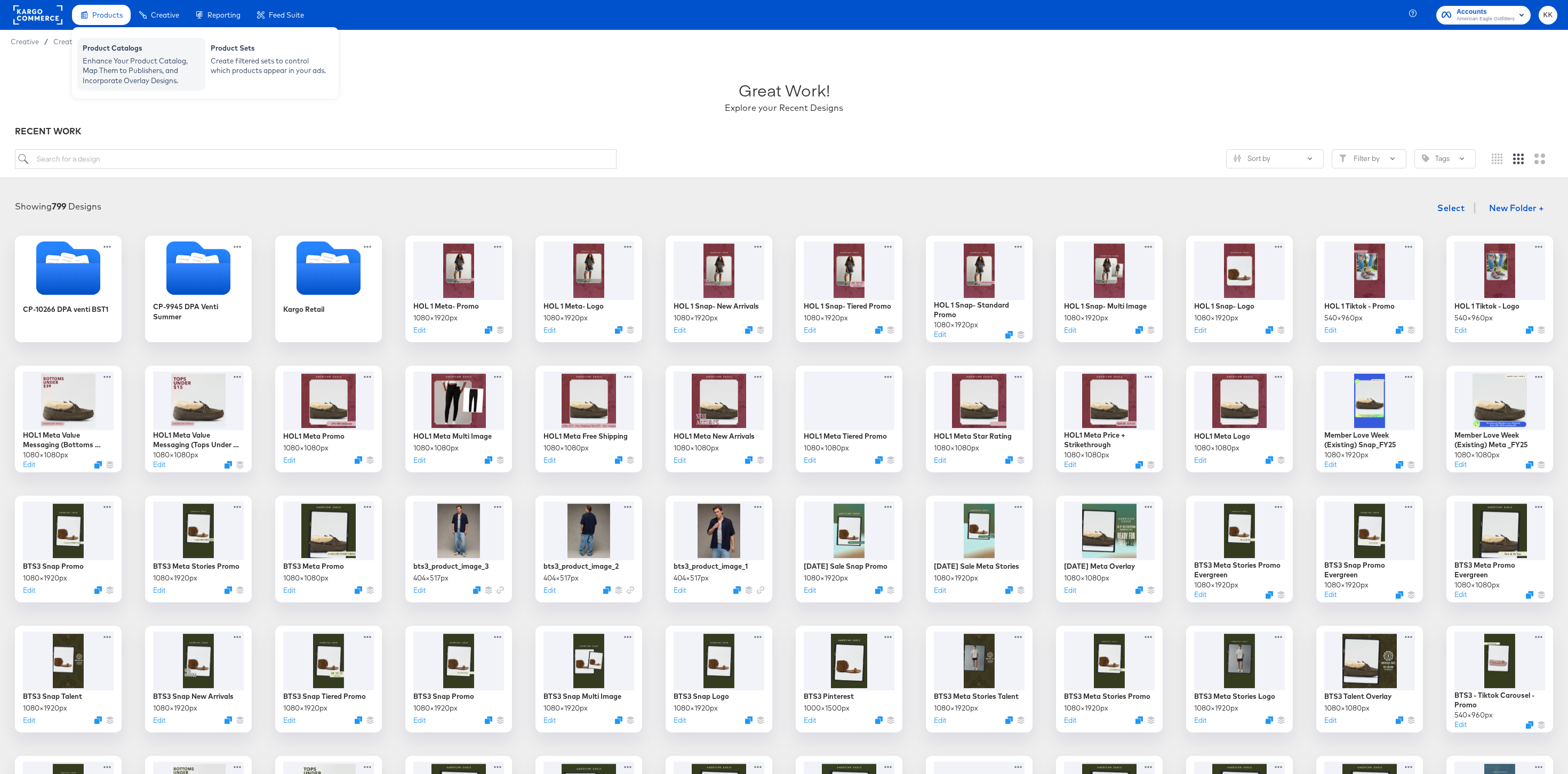
click at [87, 48] on div "Product Catalogs" at bounding box center [141, 49] width 117 height 13
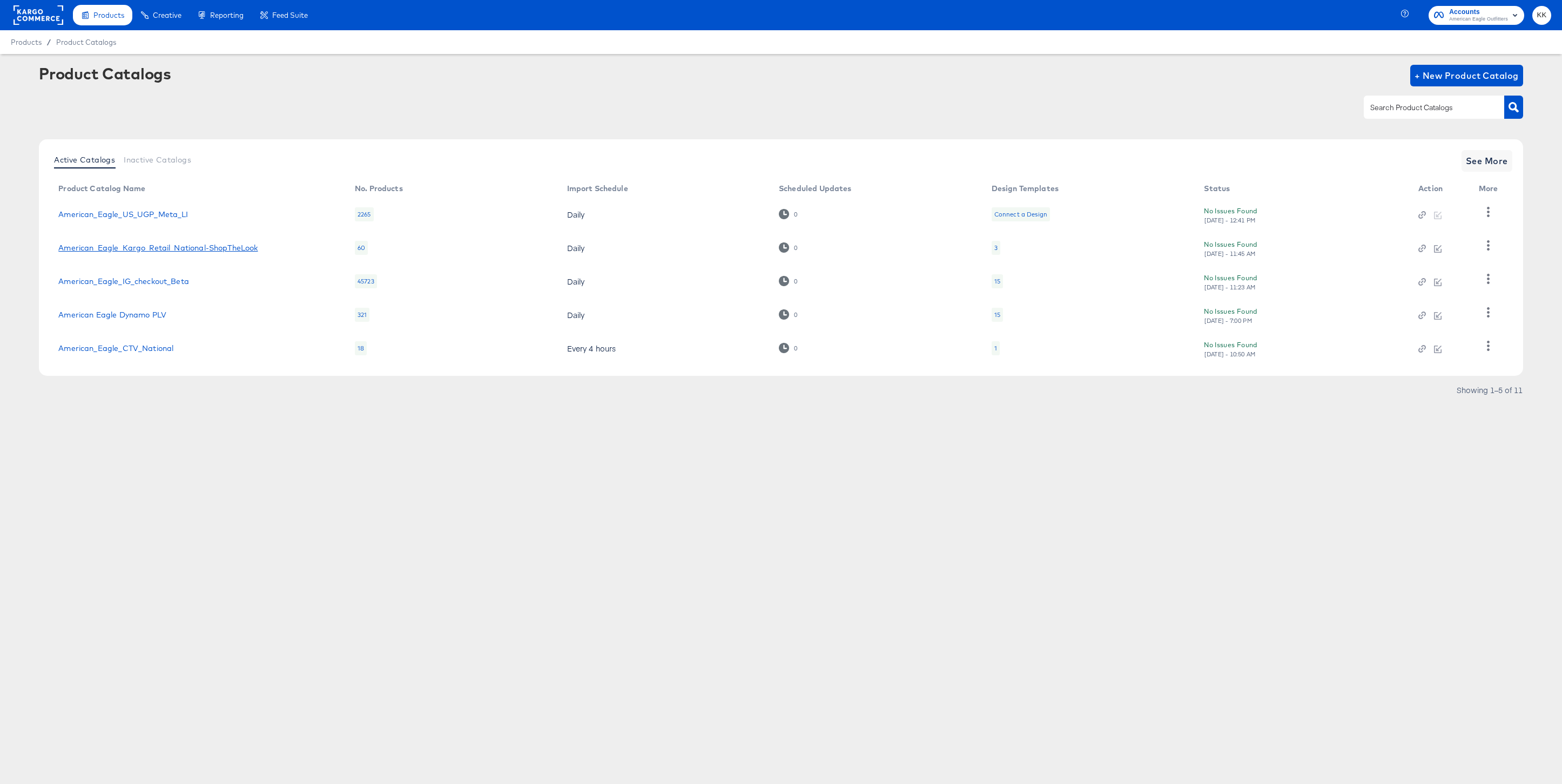
click at [167, 247] on link "American_Eagle_Kargo_Retail_National-ShopTheLook" at bounding box center [158, 248] width 199 height 9
click at [145, 277] on link "American_Eagle_IG_checkout_Beta" at bounding box center [124, 281] width 131 height 9
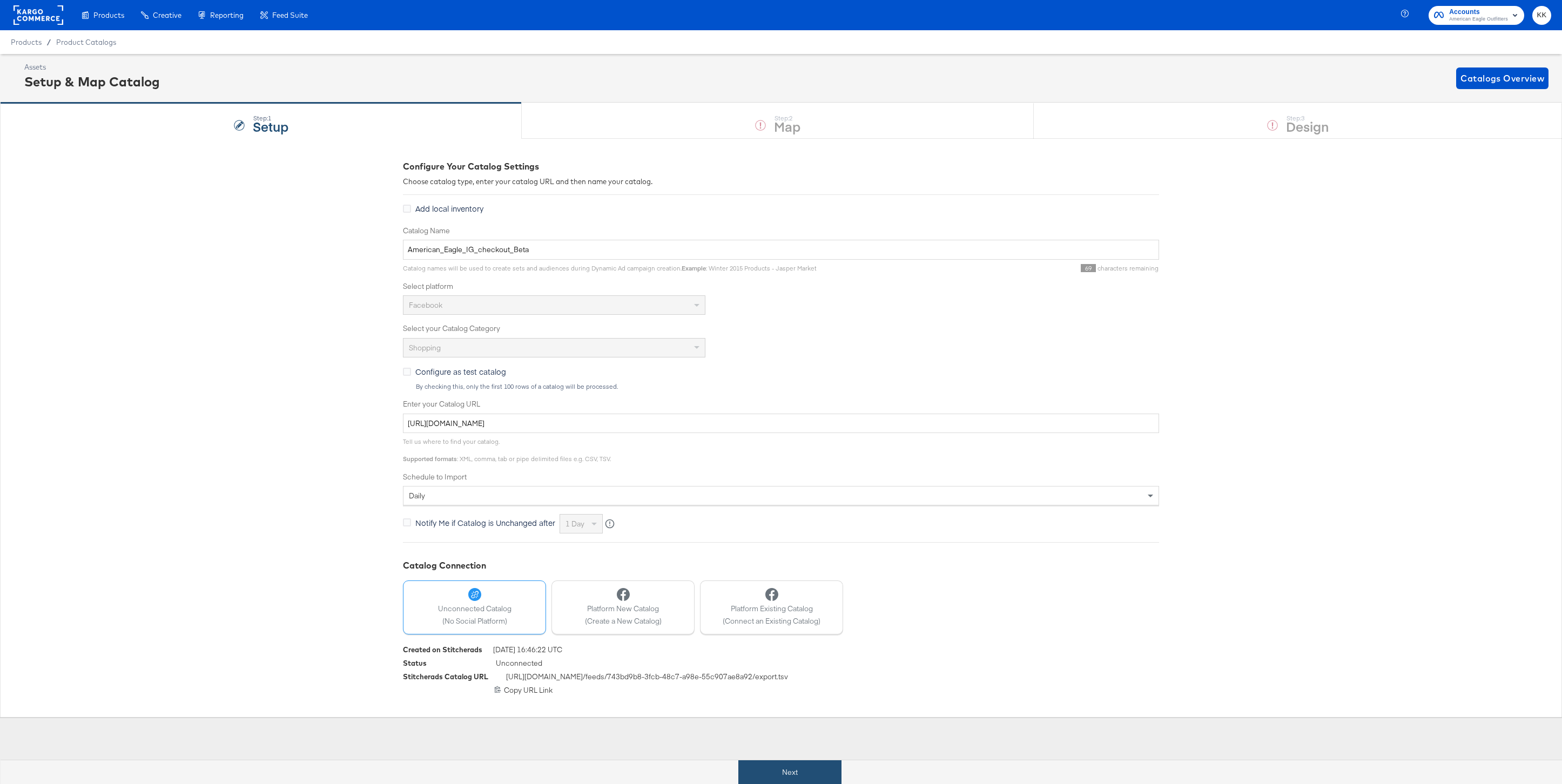
click at [783, 766] on button "Next" at bounding box center [790, 772] width 103 height 24
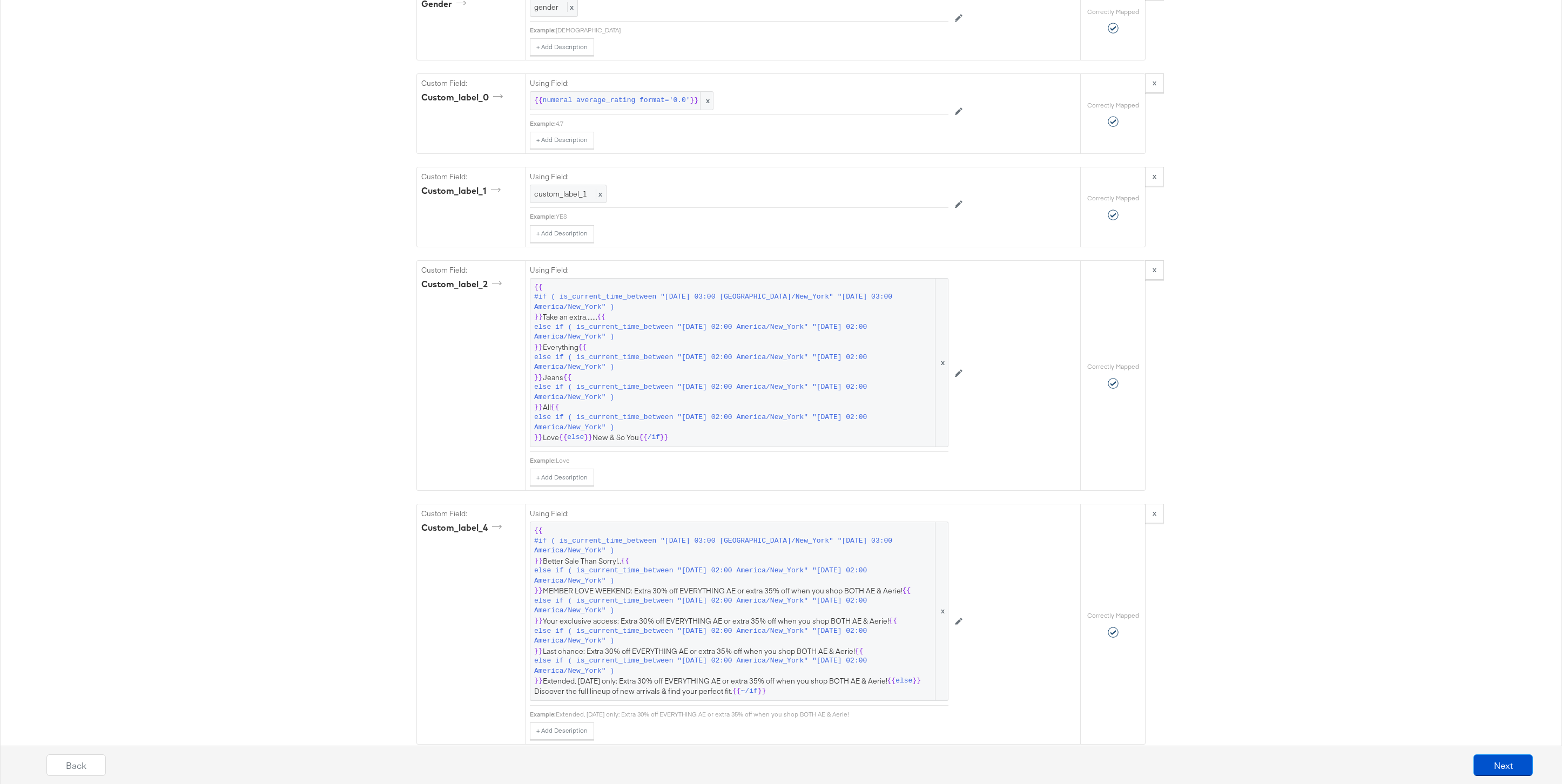
scroll to position [1407, 0]
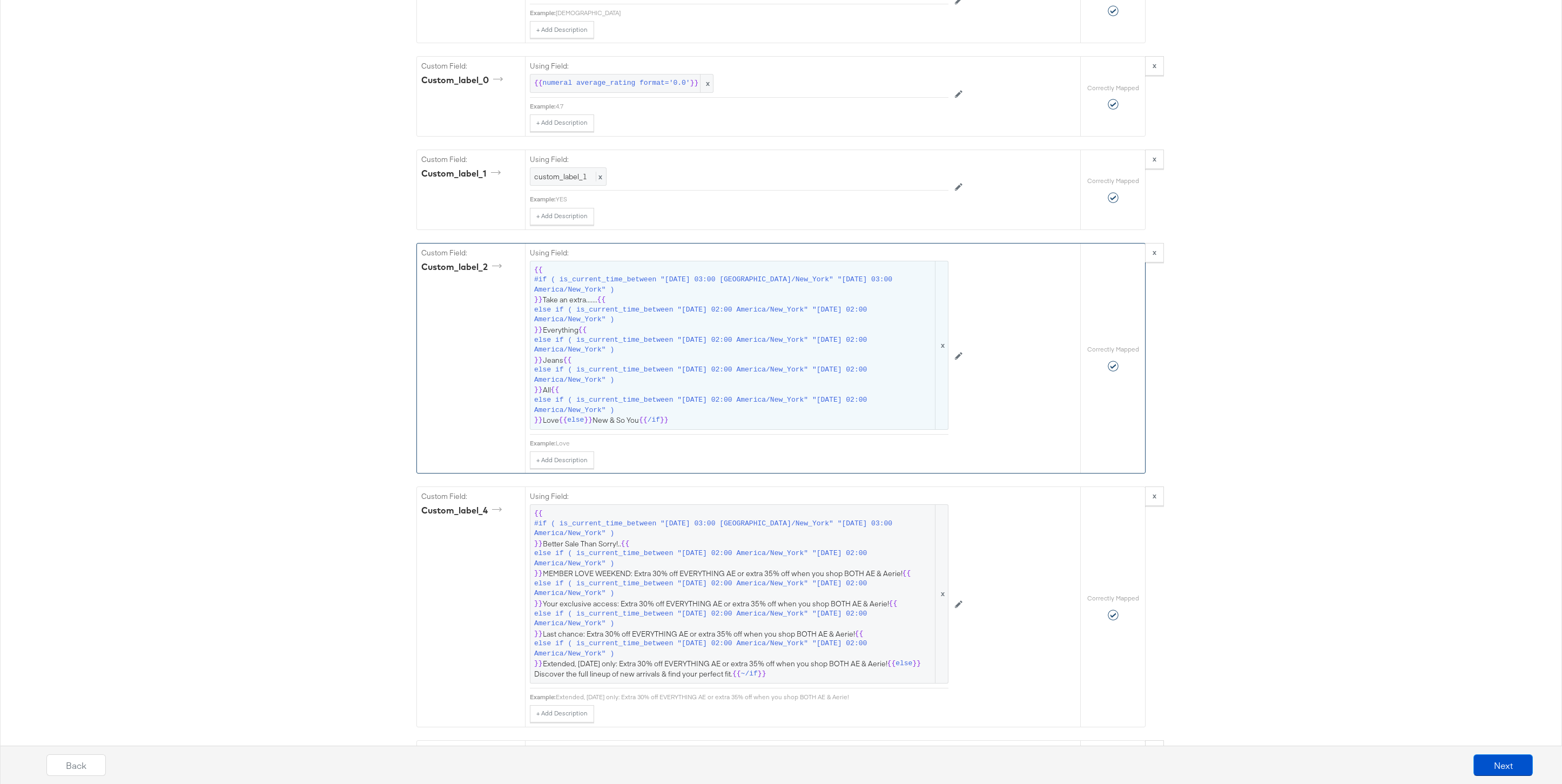
click at [719, 345] on span "else if ( is_current_time_between "2025-09-13 02:00 America/New_York" "2025-09-…" at bounding box center [734, 345] width 399 height 20
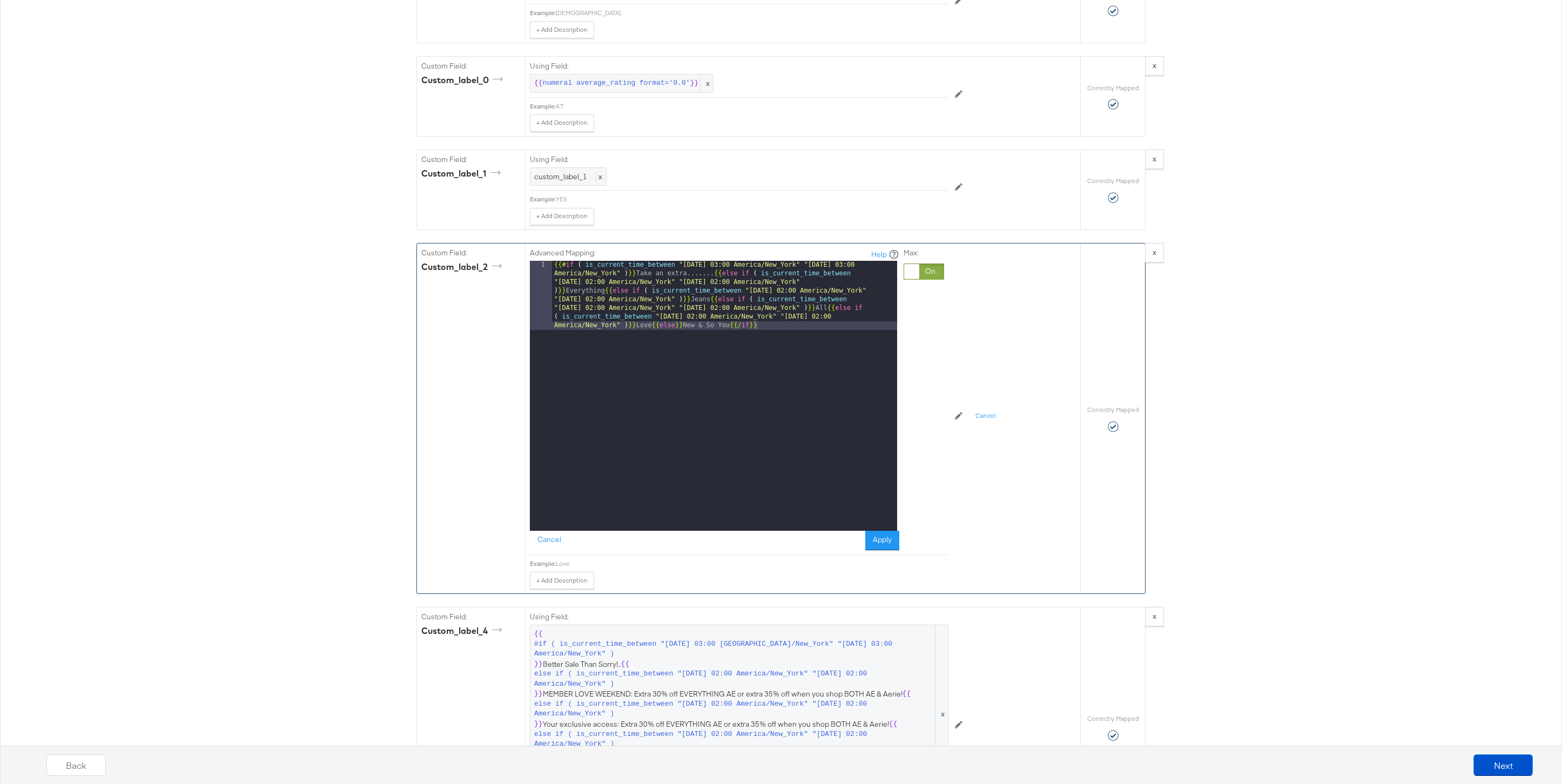
click at [652, 327] on div "{{# if ( is_current_time_between "2024-06-28 03:00 America/New_York" "2024-06-2…" at bounding box center [724, 465] width 345 height 408
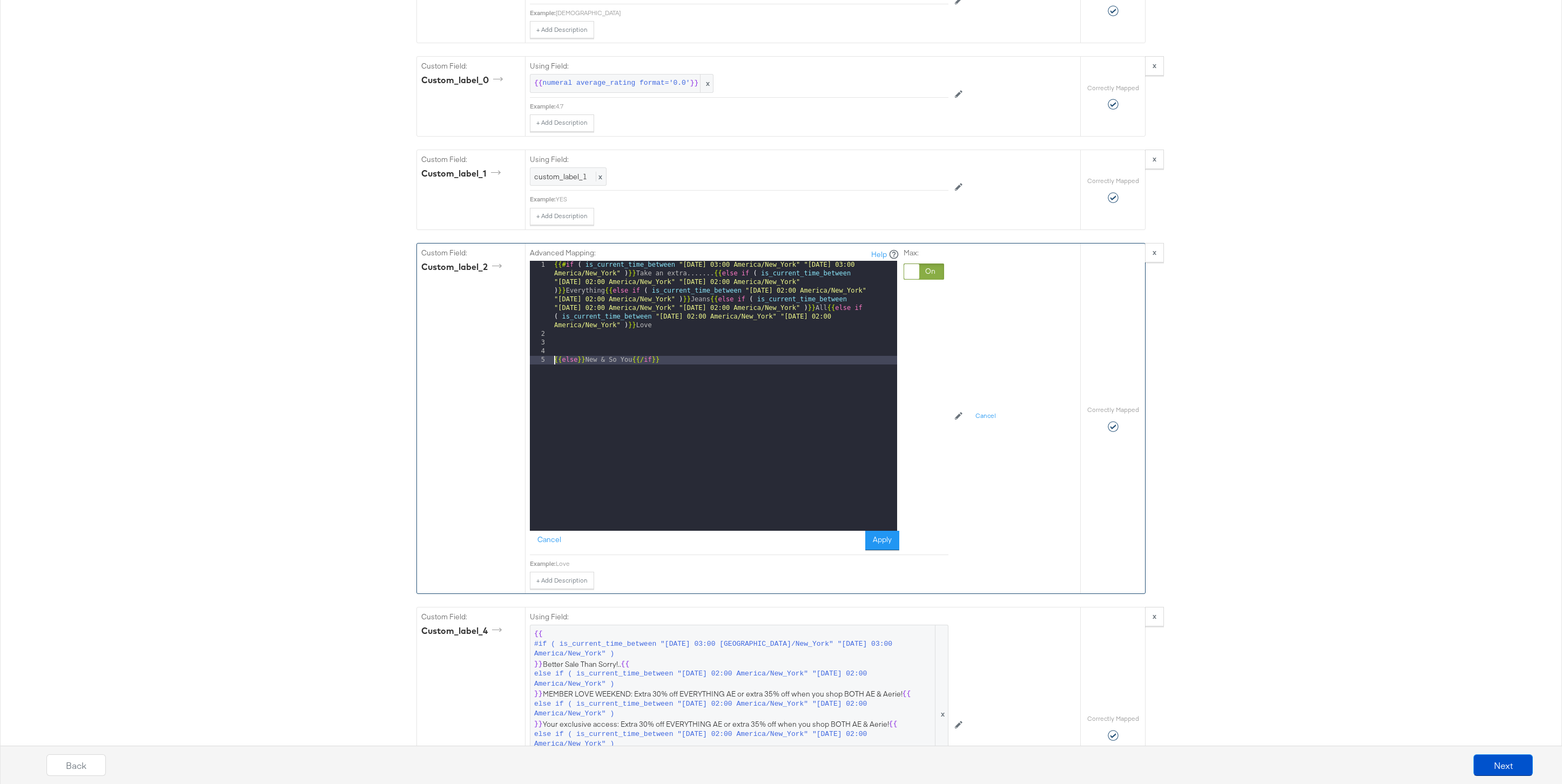
click at [858, 307] on div "{{# if ( is_current_time_between "2024-06-28 03:00 America/New_York" "2024-06-2…" at bounding box center [724, 435] width 345 height 348
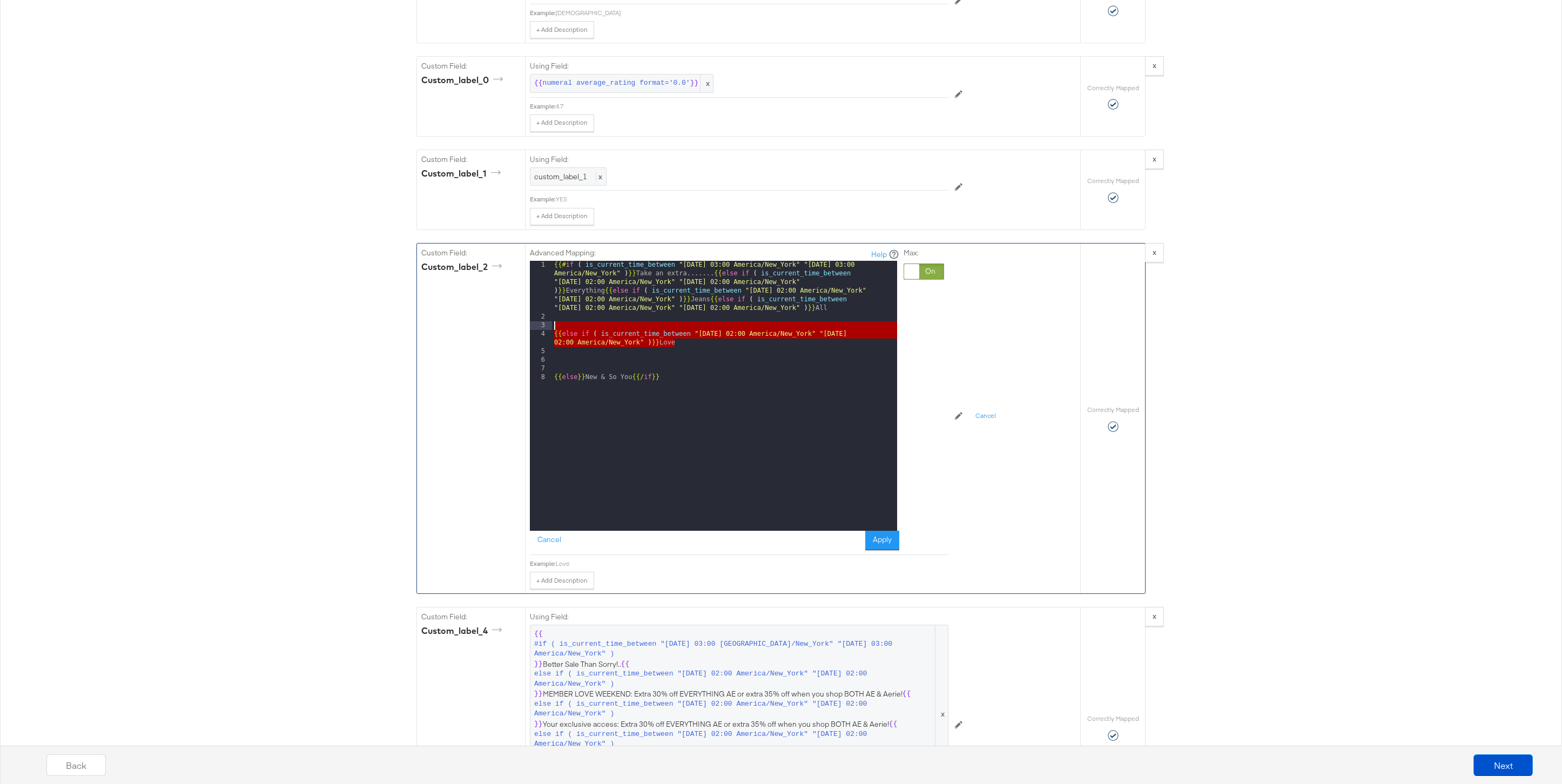
drag, startPoint x: 688, startPoint y: 344, endPoint x: 477, endPoint y: 328, distance: 211.6
click at [477, 328] on div "Custom Field: custom_label_2 Advanced Mapping: Help 1 2 3 4 5 6 7 8 {{# if ( is…" at bounding box center [748, 419] width 663 height 350
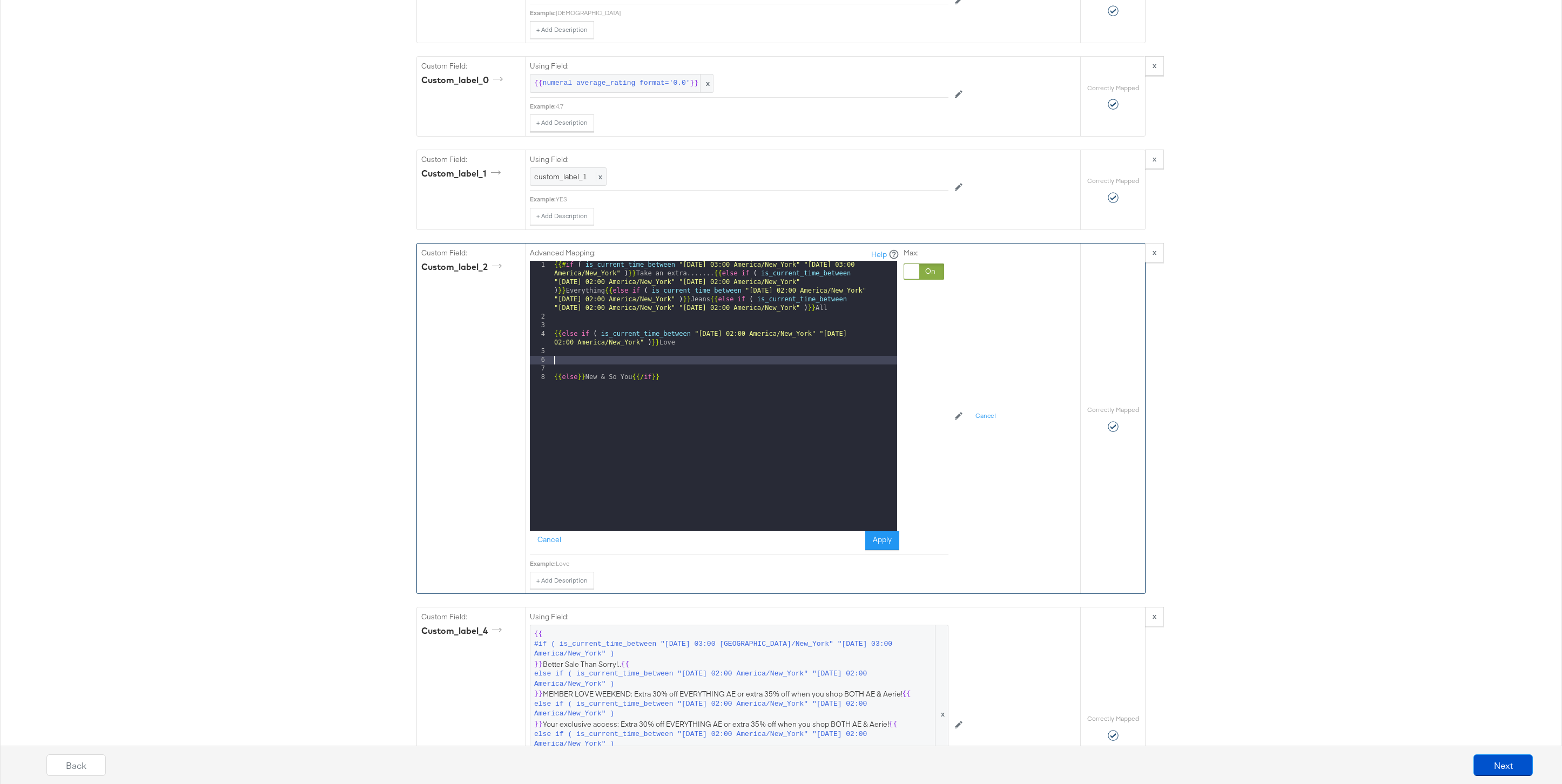
click at [571, 361] on div "{{# if ( is_current_time_between "2024-06-28 03:00 America/New_York" "2024-06-2…" at bounding box center [724, 426] width 345 height 330
paste textarea
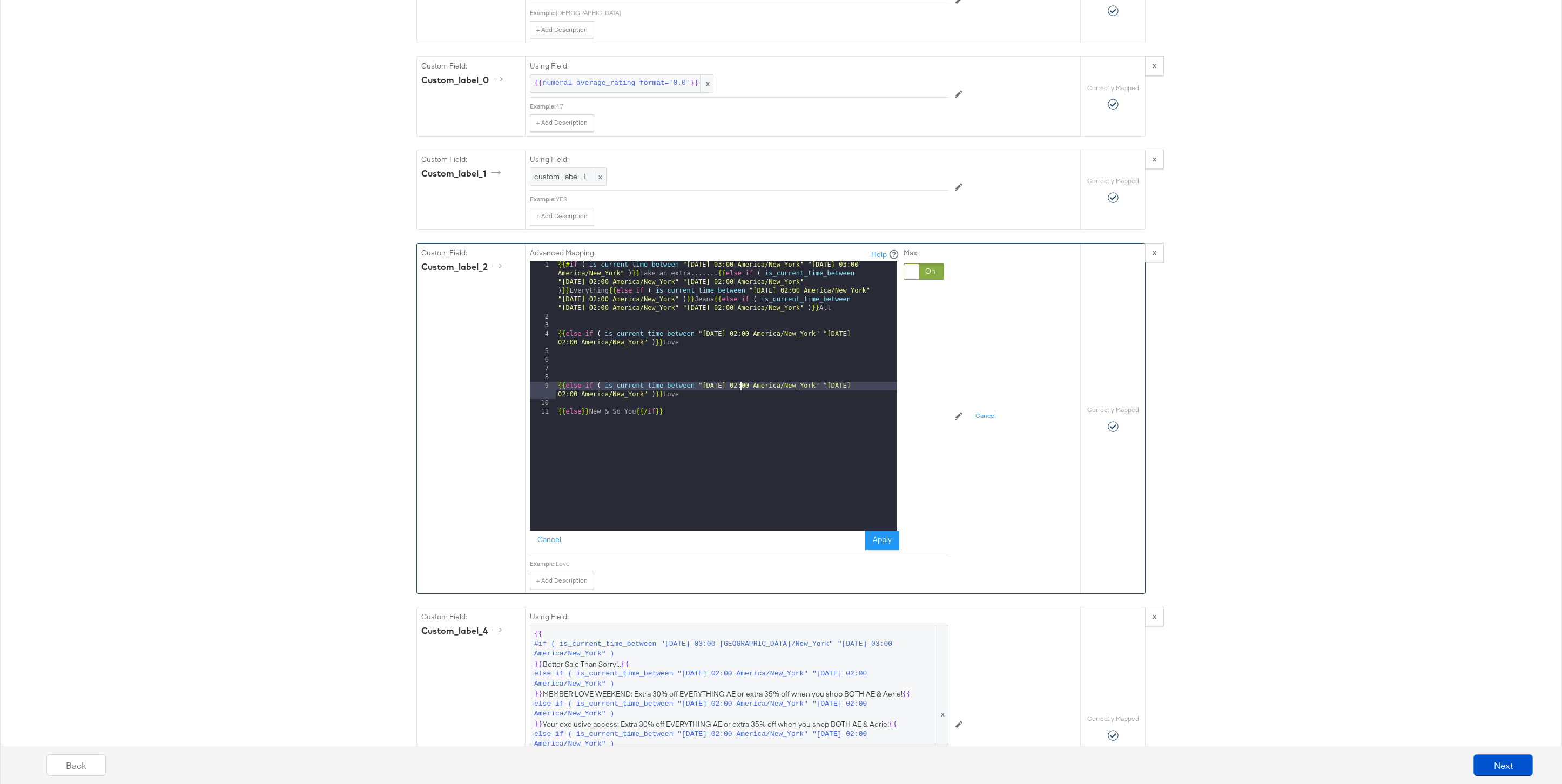
click at [740, 388] on div "{{# if ( is_current_time_between "2024-06-28 03:00 America/New_York" "2024-06-2…" at bounding box center [727, 426] width 341 height 330
click at [883, 386] on div "{{# if ( is_current_time_between "2024-06-28 03:00 America/New_York" "2024-06-2…" at bounding box center [727, 426] width 341 height 330
click at [698, 391] on div "{{# if ( is_current_time_between "2024-06-28 03:00 America/New_York" "2024-06-2…" at bounding box center [727, 426] width 341 height 330
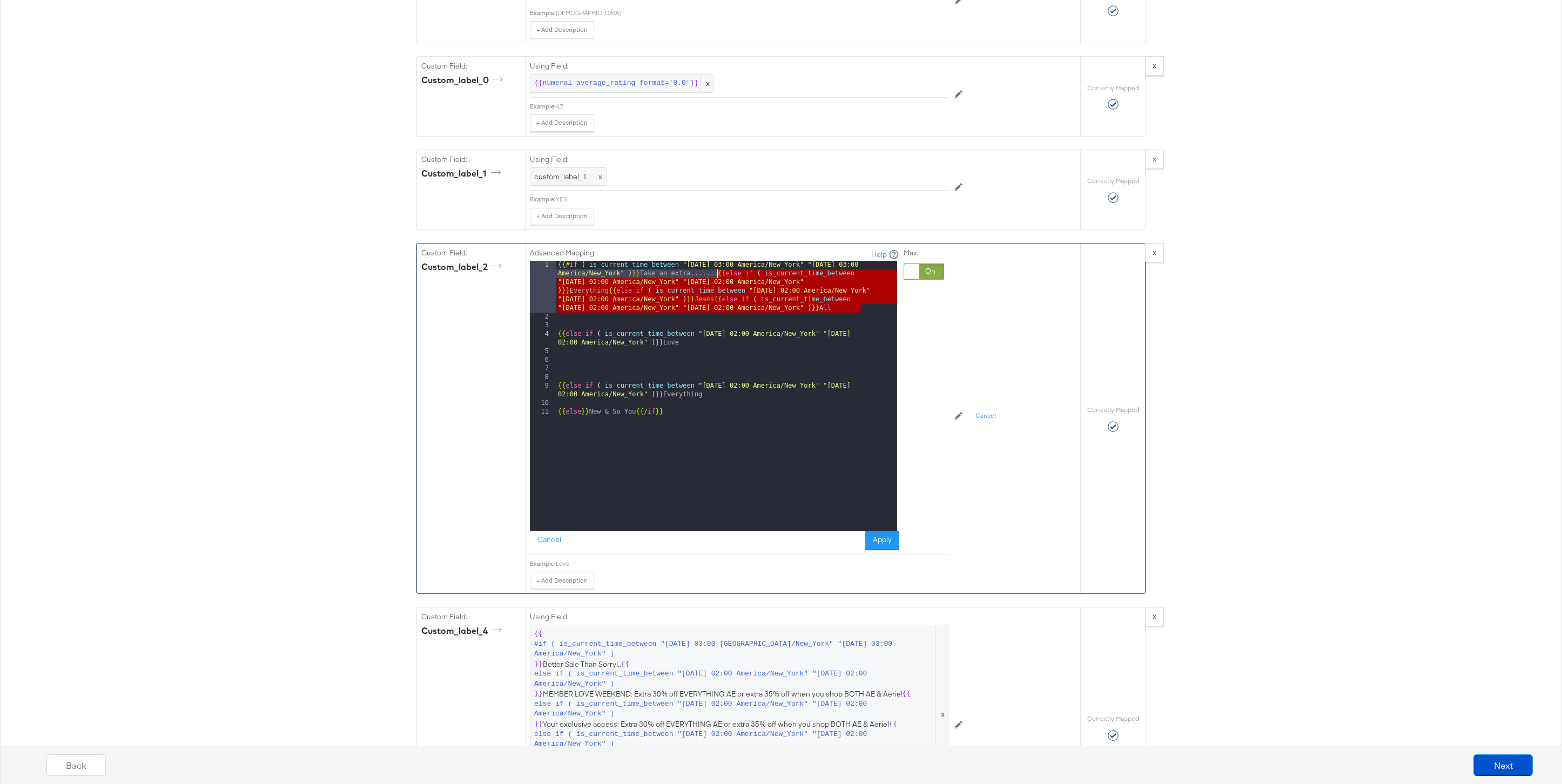
drag, startPoint x: 869, startPoint y: 310, endPoint x: 718, endPoint y: 277, distance: 154.6
click at [718, 277] on div "{{# if ( is_current_time_between "2024-06-28 03:00 America/New_York" "2024-06-2…" at bounding box center [727, 426] width 341 height 330
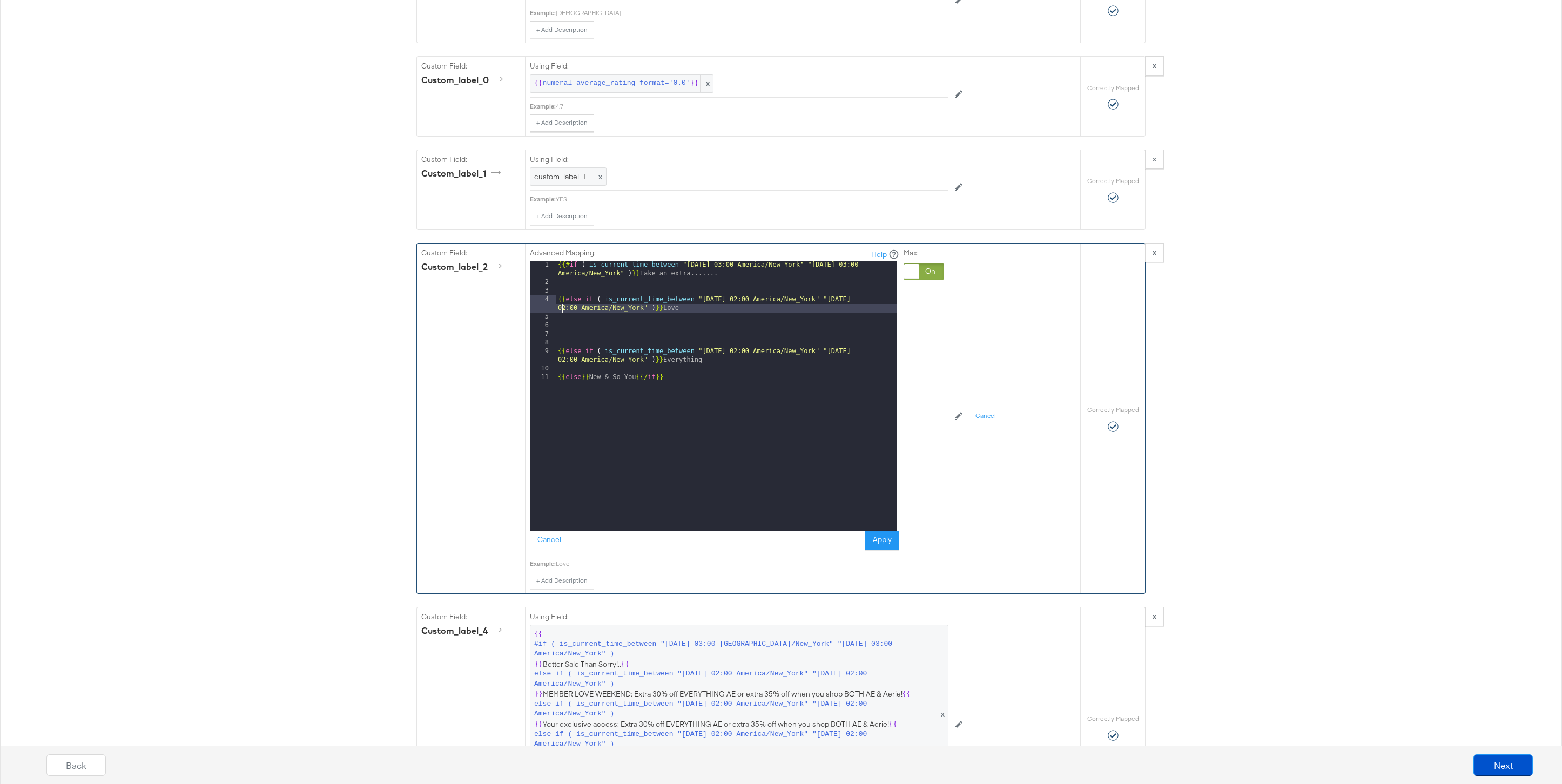
click at [562, 305] on div "{{# if ( is_current_time_between "2024-06-28 03:00 America/New_York" "2024-06-2…" at bounding box center [727, 409] width 341 height 296
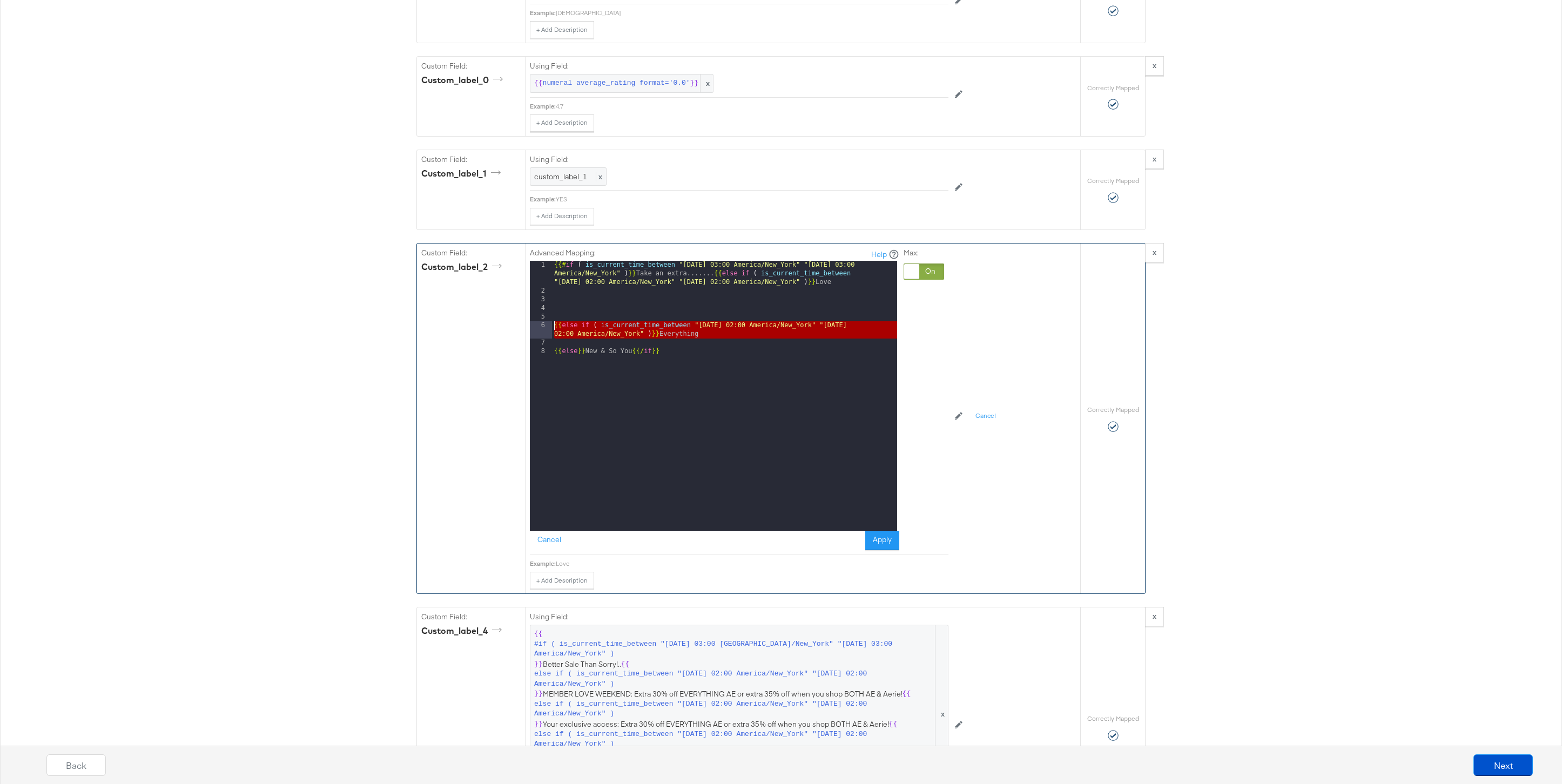
click at [544, 329] on div "6" at bounding box center [541, 330] width 22 height 17
click at [554, 329] on div "{{# if ( is_current_time_between "2024-06-28 03:00 America/New_York" "2024-06-2…" at bounding box center [724, 413] width 345 height 304
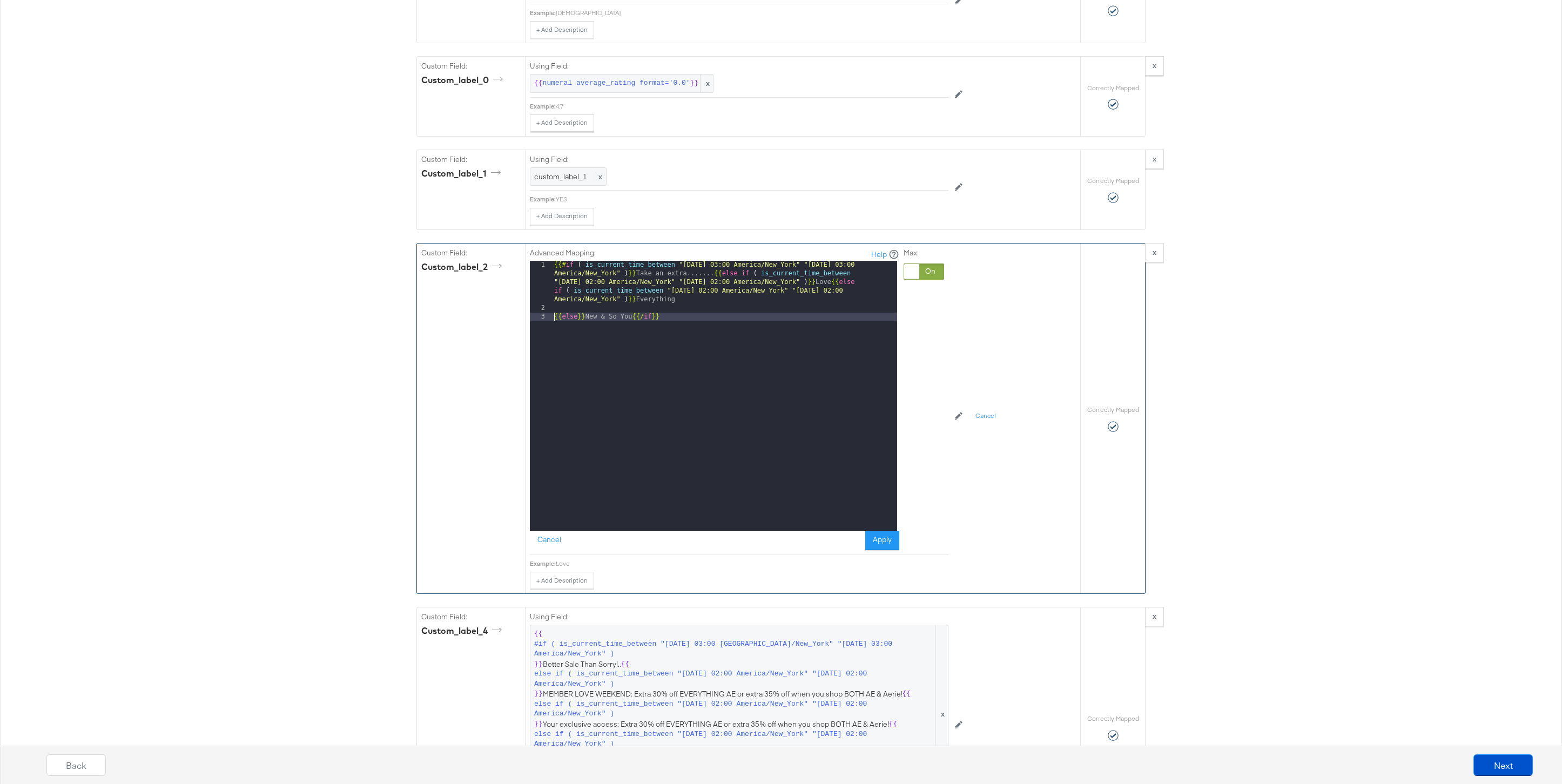
click at [552, 319] on div "{{# if ( is_current_time_between "2024-06-28 03:00 America/New_York" "2024-06-2…" at bounding box center [724, 422] width 345 height 322
click at [883, 540] on button "Apply" at bounding box center [882, 541] width 34 height 20
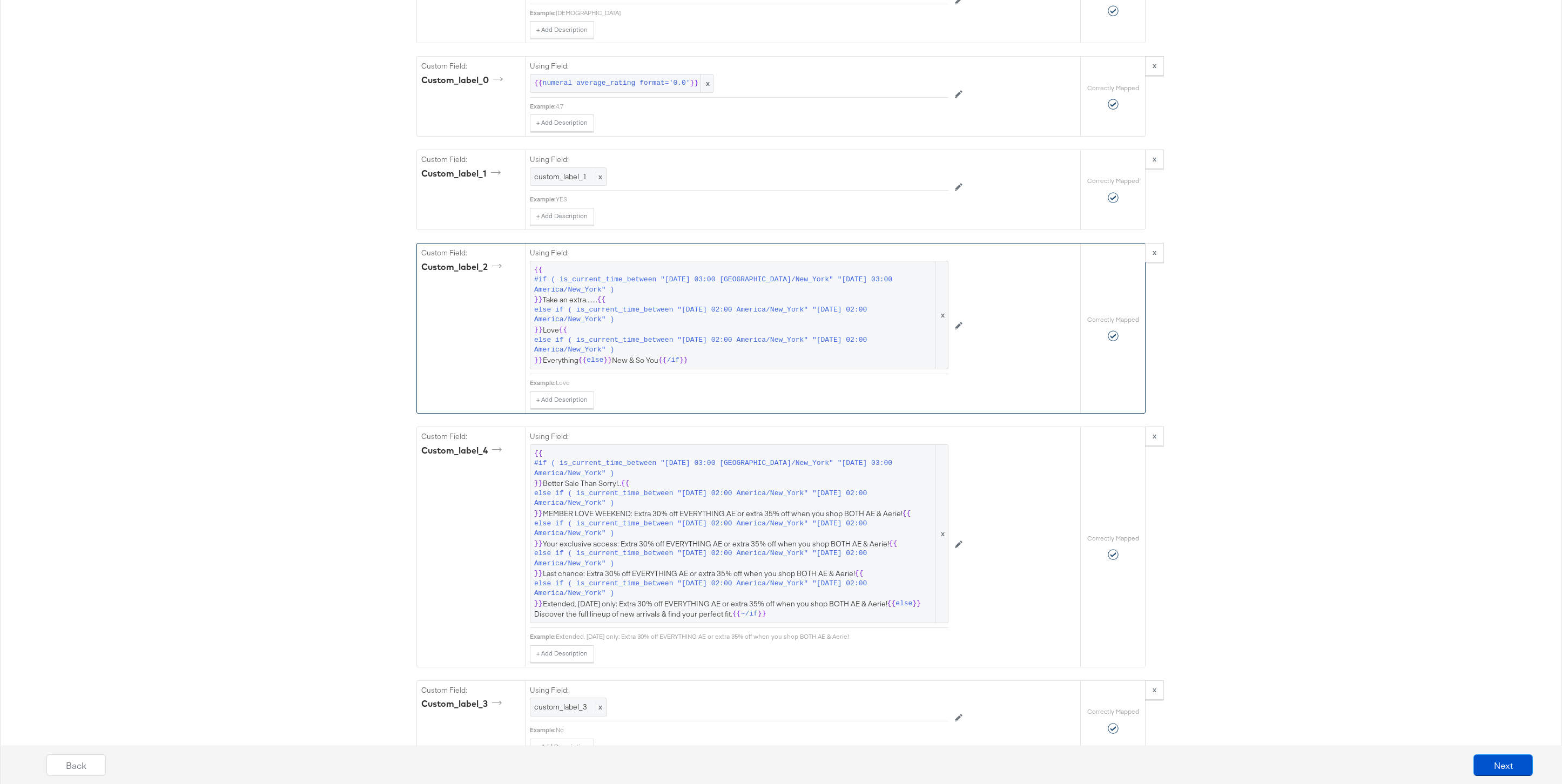
scroll to position [1443, 0]
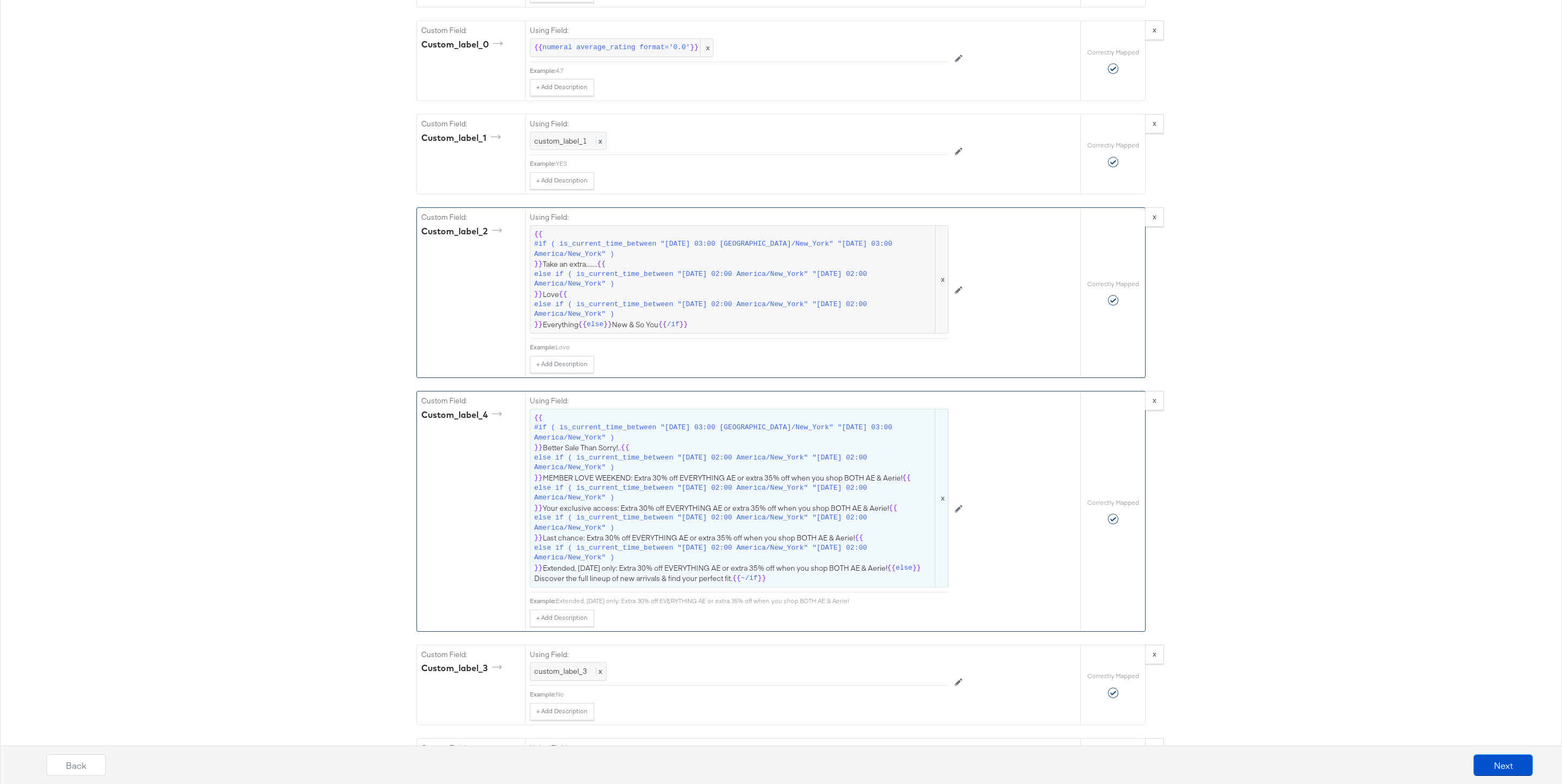
click at [632, 512] on span "{{ #if ( is_current_time_between "2024-06-11 03:00 America/New_York" "2024-06-1…" at bounding box center [739, 498] width 410 height 171
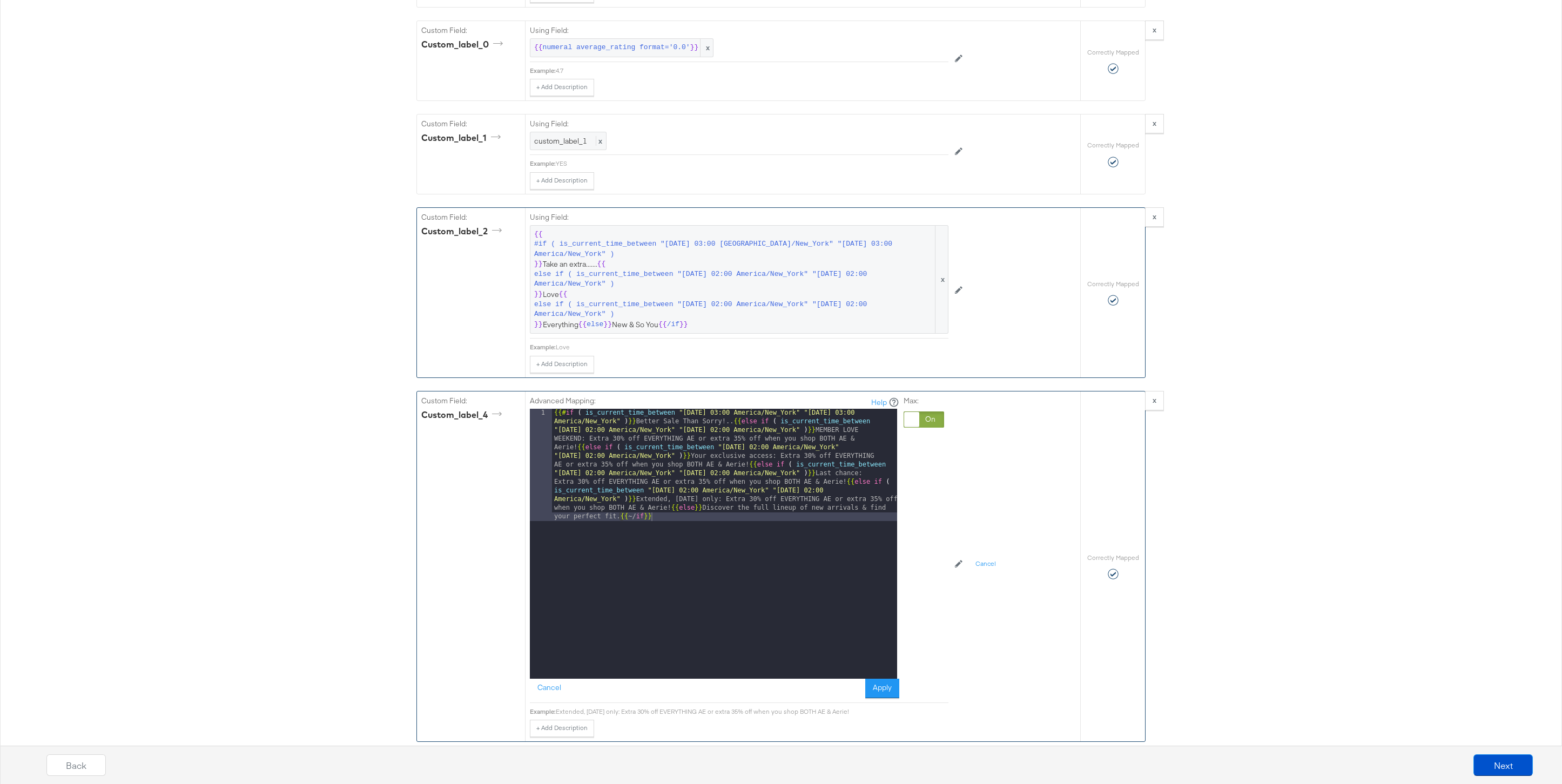
click at [673, 510] on div "{{# if ( is_current_time_between "2024-06-11 03:00 America/New_York" "2024-06-1…" at bounding box center [724, 656] width 345 height 495
click at [846, 483] on div "{{# if ( is_current_time_between "2024-06-11 03:00 America/New_York" "2024-06-1…" at bounding box center [724, 600] width 345 height 382
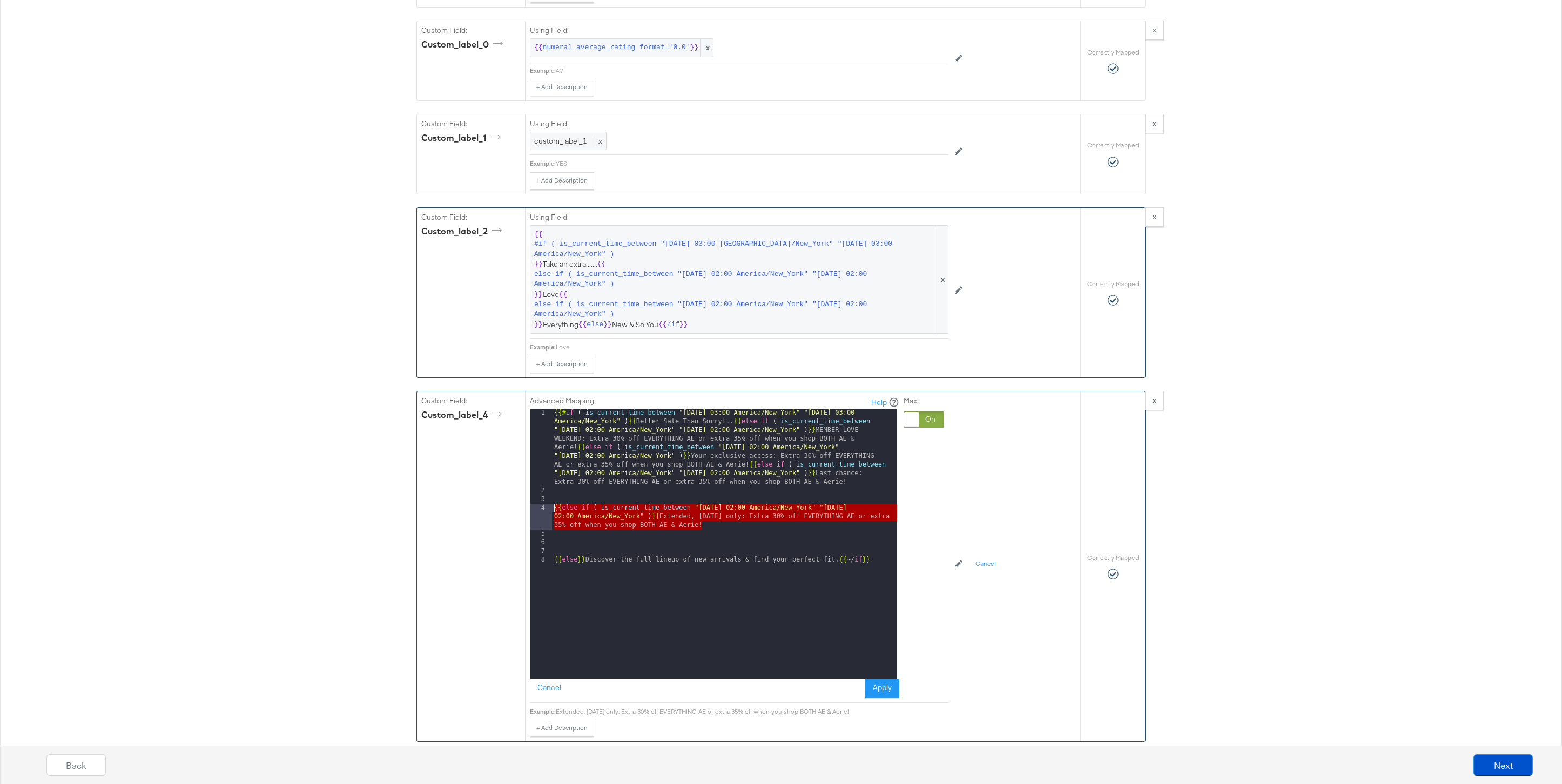
drag, startPoint x: 705, startPoint y: 526, endPoint x: 517, endPoint y: 508, distance: 188.9
click at [517, 508] on div "Custom Field: custom_label_4 Advanced Mapping: Help 1 2 3 4 5 6 7 8 {{# if ( is…" at bounding box center [748, 566] width 663 height 350
click at [717, 539] on div "{{# if ( is_current_time_between "2024-06-11 03:00 America/New_York" "2024-06-1…" at bounding box center [724, 587] width 345 height 356
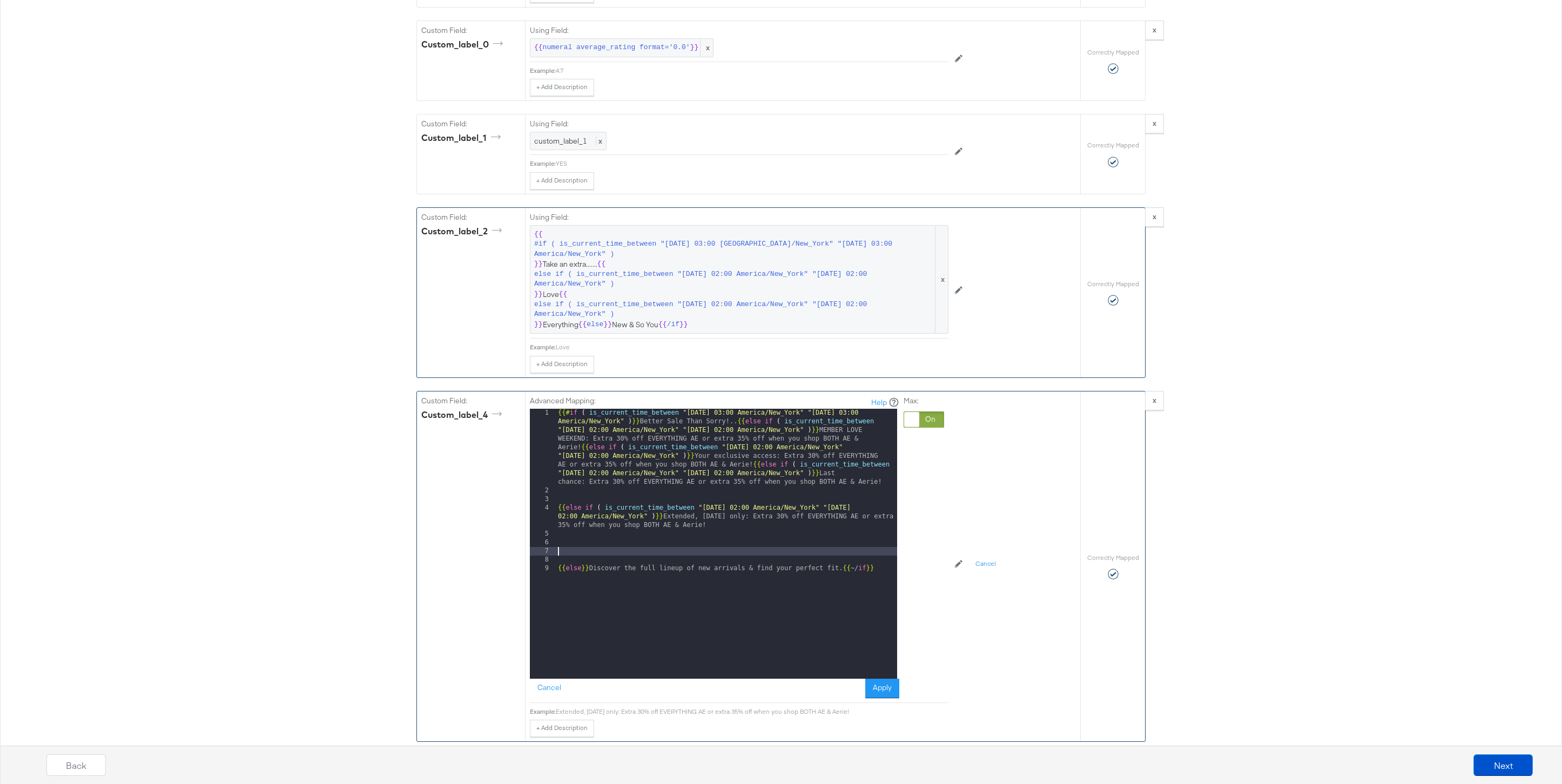
paste textarea
click at [740, 555] on div "{{# if ( is_current_time_between "2024-06-11 03:00 America/New_York" "2024-06-1…" at bounding box center [727, 587] width 341 height 356
click at [879, 551] on div "{{# if ( is_current_time_between "2024-06-11 03:00 America/New_York" "2024-06-1…" at bounding box center [727, 587] width 341 height 356
drag, startPoint x: 717, startPoint y: 570, endPoint x: 677, endPoint y: 560, distance: 41.2
click at [677, 560] on div "{{# if ( is_current_time_between "2024-06-11 03:00 America/New_York" "2024-06-1…" at bounding box center [727, 587] width 341 height 356
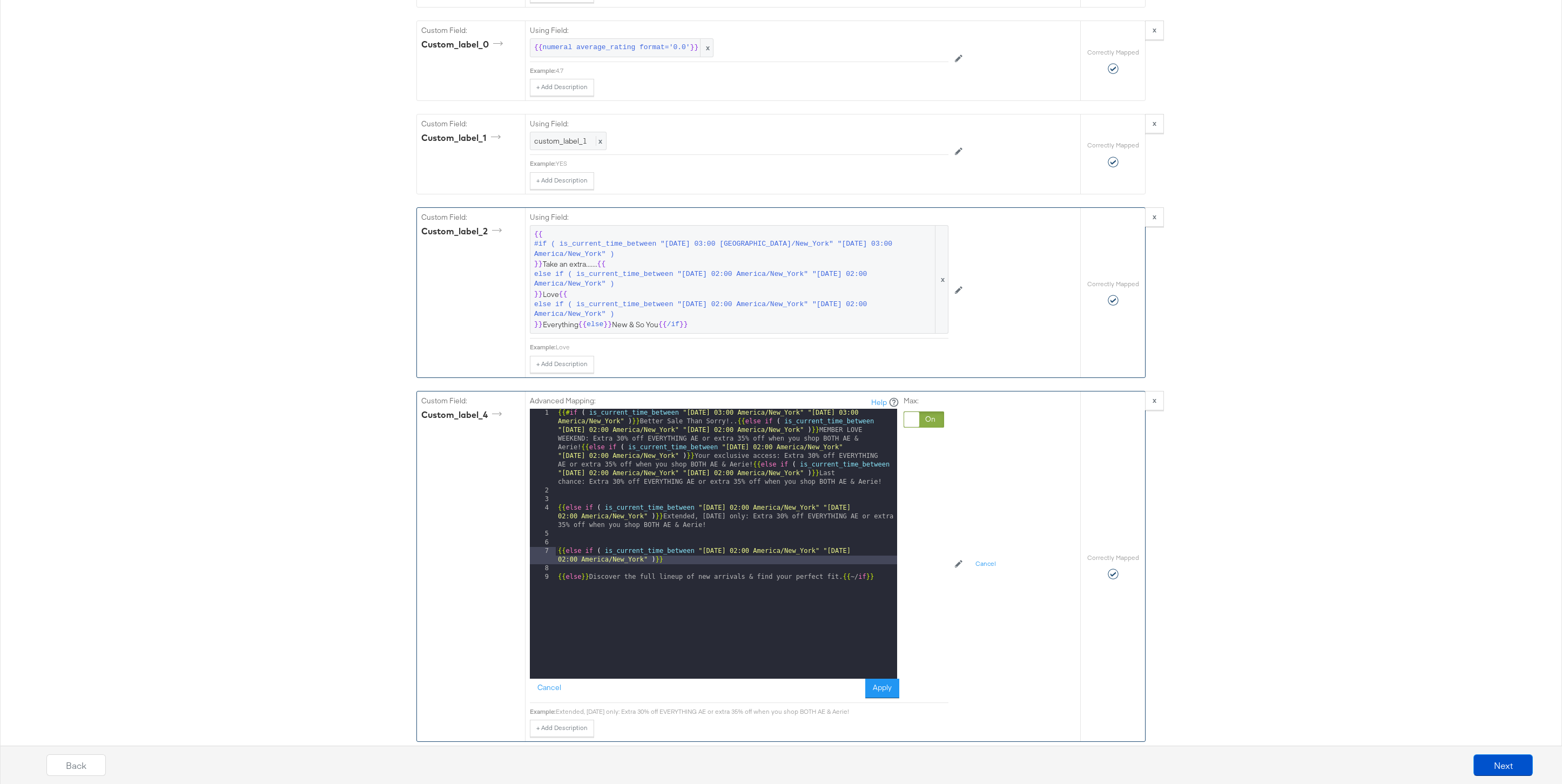
click at [673, 559] on div "{{# if ( is_current_time_between "2024-06-11 03:00 America/New_York" "2024-06-1…" at bounding box center [727, 587] width 341 height 356
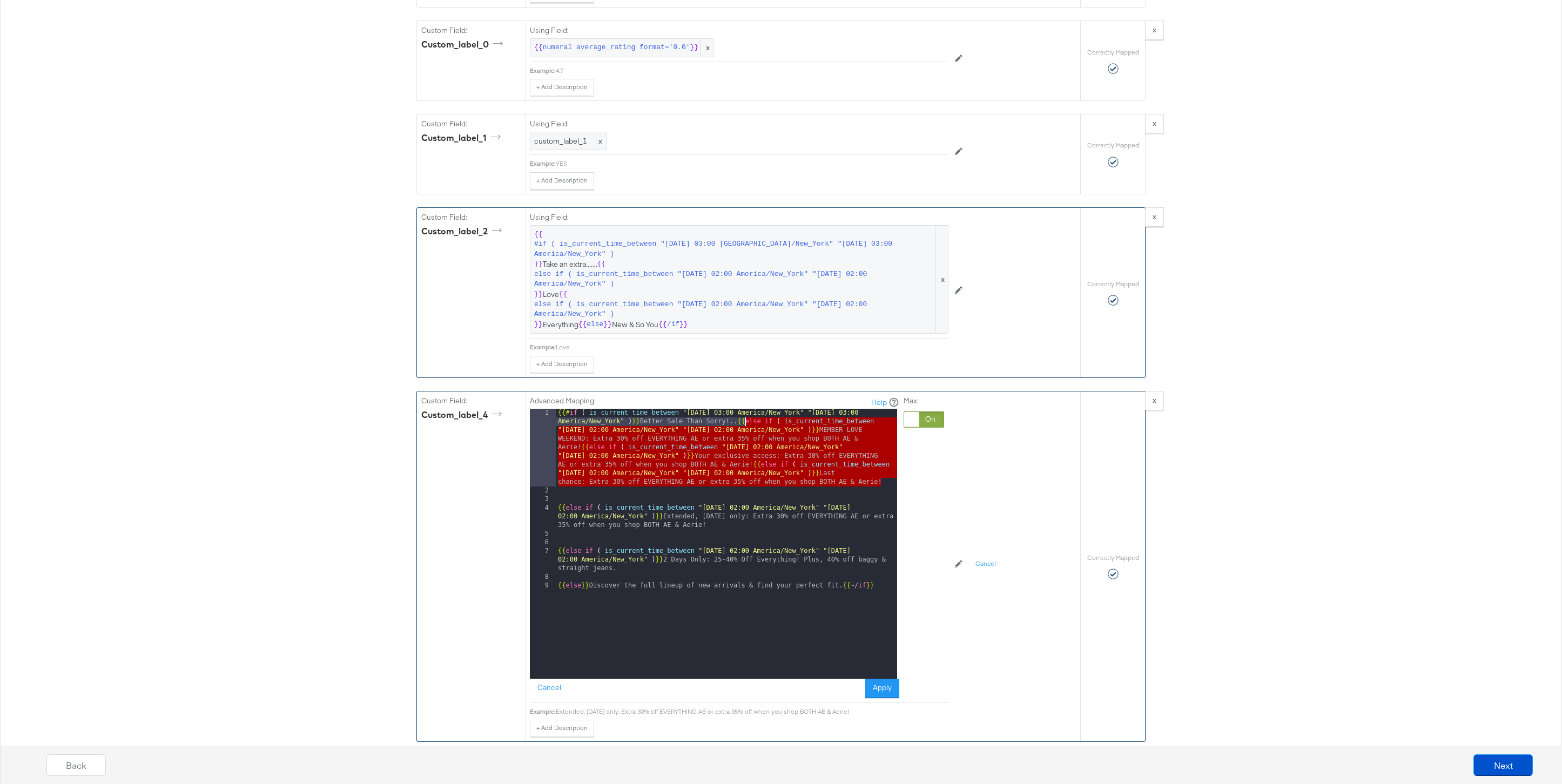
drag, startPoint x: 886, startPoint y: 483, endPoint x: 742, endPoint y: 422, distance: 156.4
click at [741, 422] on div "{{# if ( is_current_time_between "2024-06-11 03:00 America/New_York" "2024-06-1…" at bounding box center [727, 587] width 341 height 356
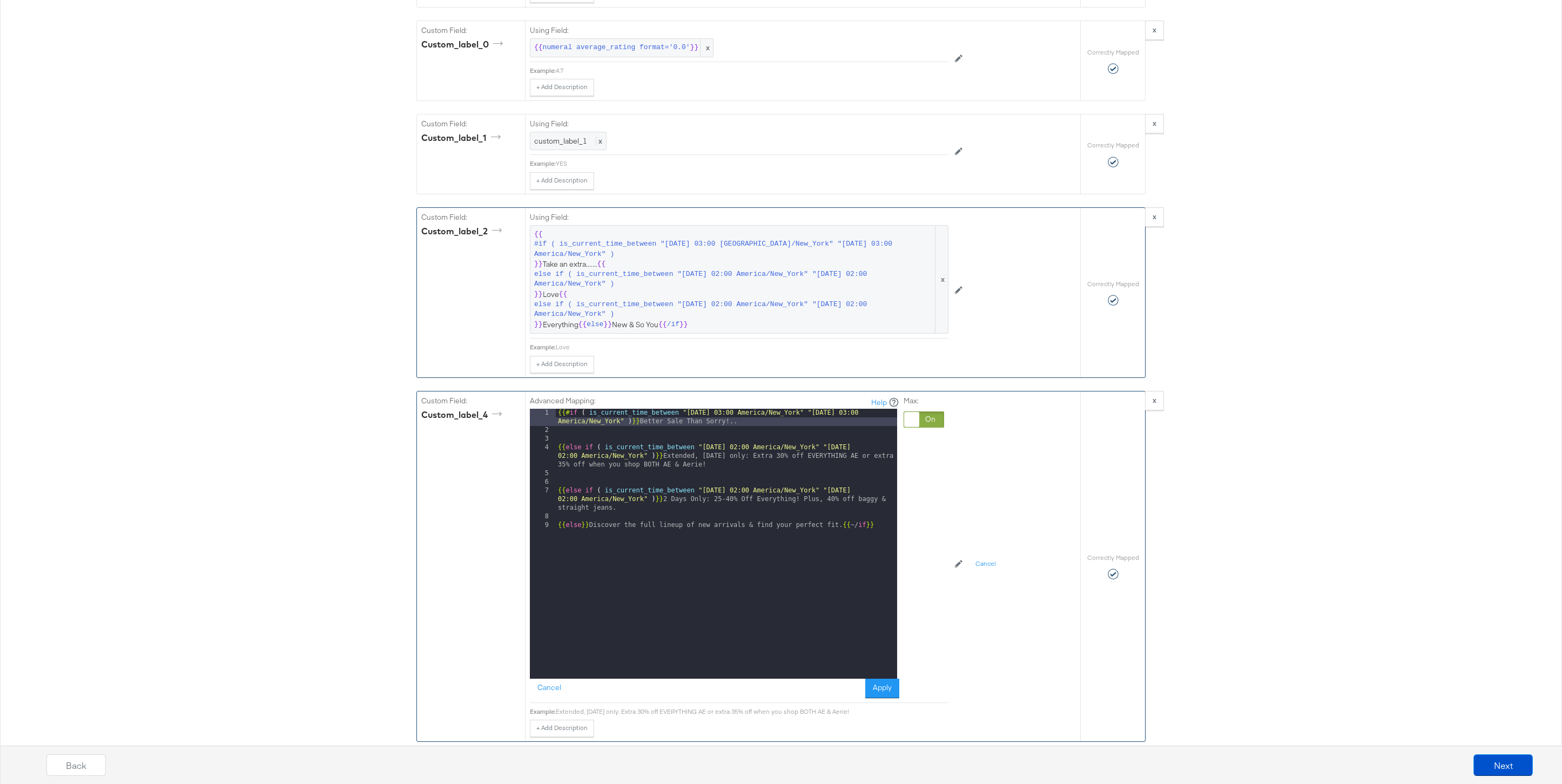
click at [556, 447] on div "{{# if ( is_current_time_between "2024-06-11 03:00 America/New_York" "2024-06-1…" at bounding box center [727, 557] width 341 height 296
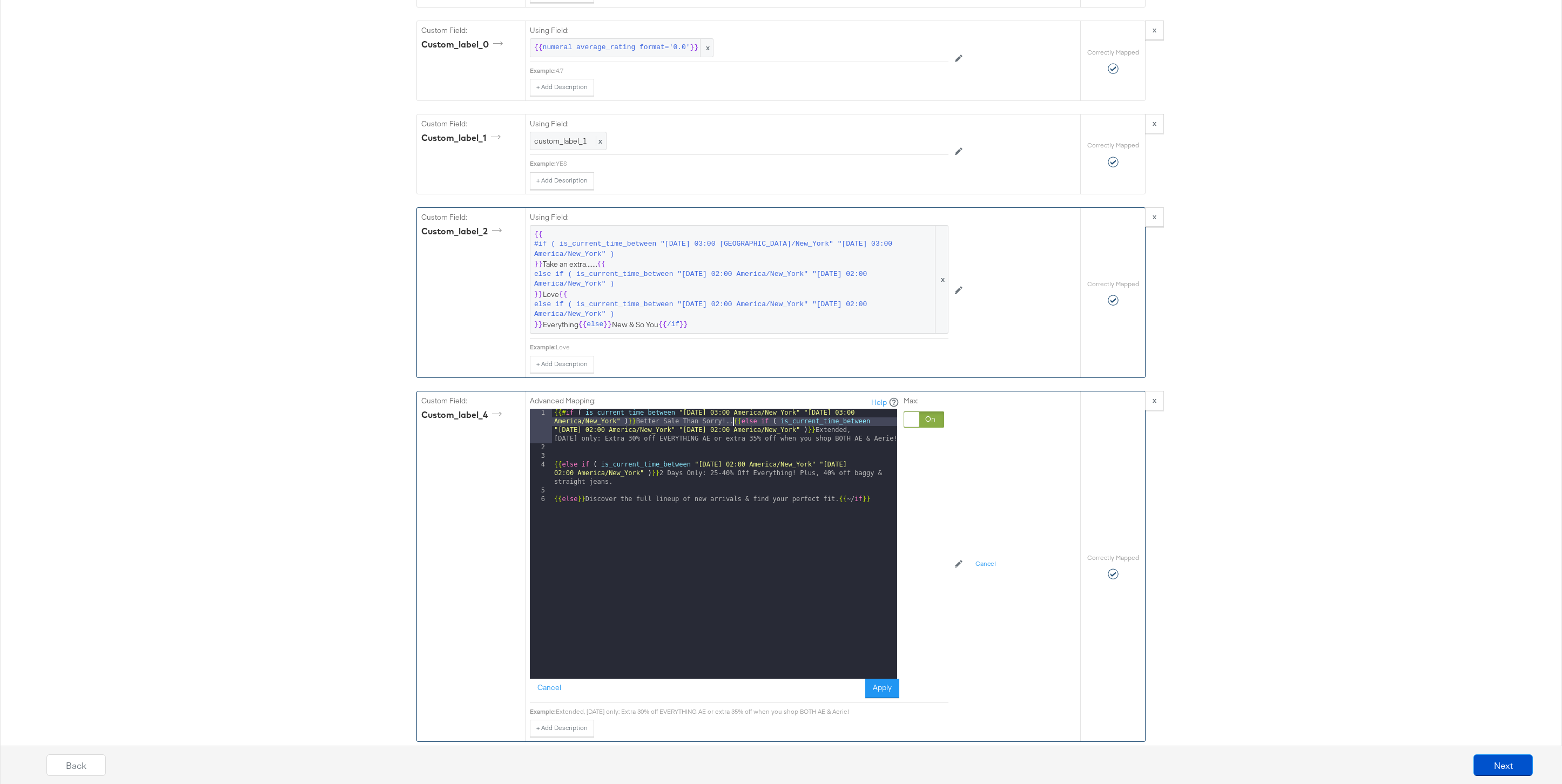
click at [550, 465] on div "4" at bounding box center [541, 473] width 22 height 26
click at [556, 468] on div "{{# if ( is_current_time_between "2024-06-11 03:00 America/New_York" "2024-06-1…" at bounding box center [724, 565] width 345 height 313
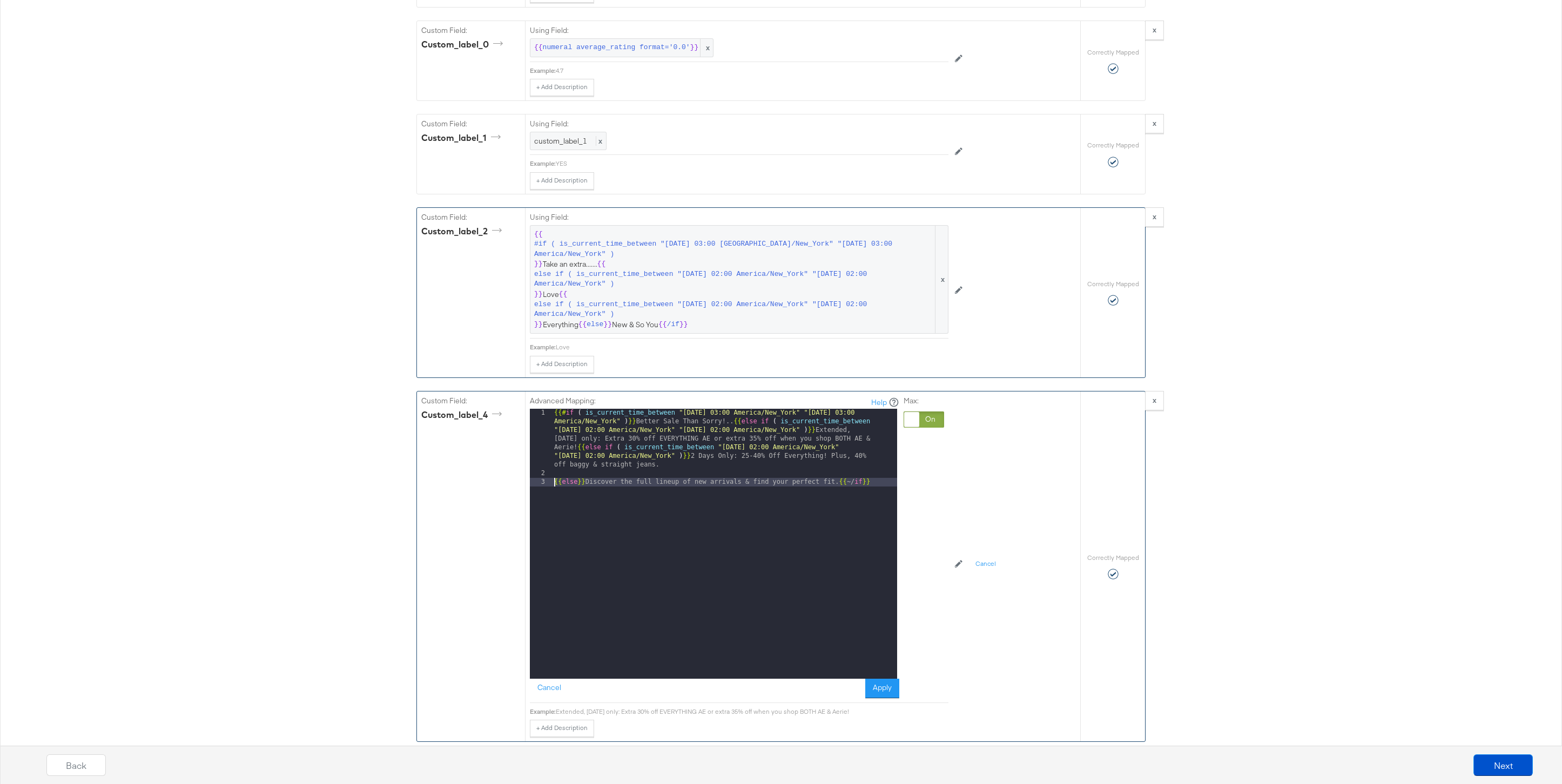
click at [553, 482] on div "{{# if ( is_current_time_between "2024-06-11 03:00 America/New_York" "2024-06-1…" at bounding box center [724, 578] width 345 height 339
click at [879, 690] on button "Apply" at bounding box center [882, 688] width 34 height 20
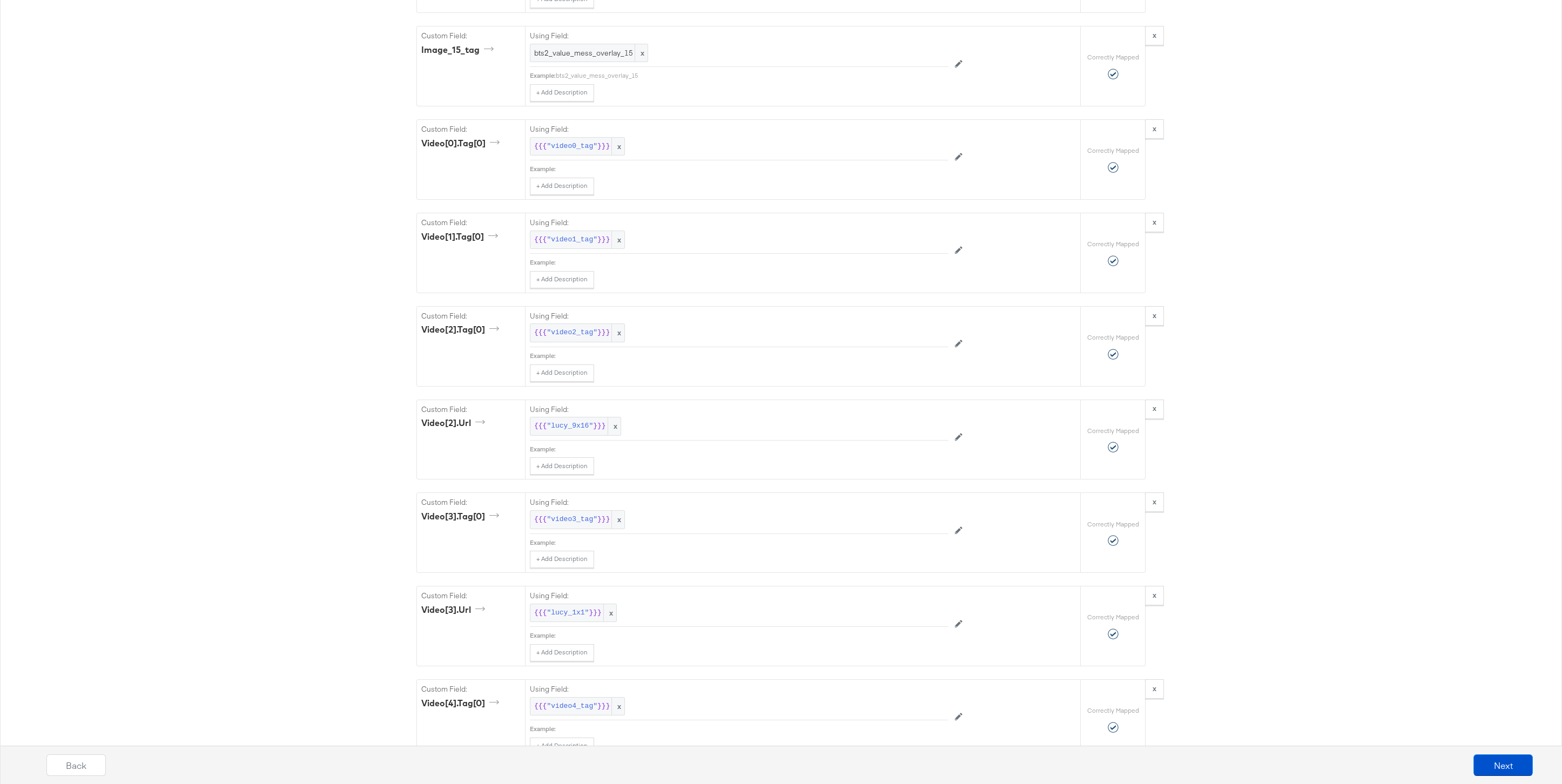
scroll to position [4751, 0]
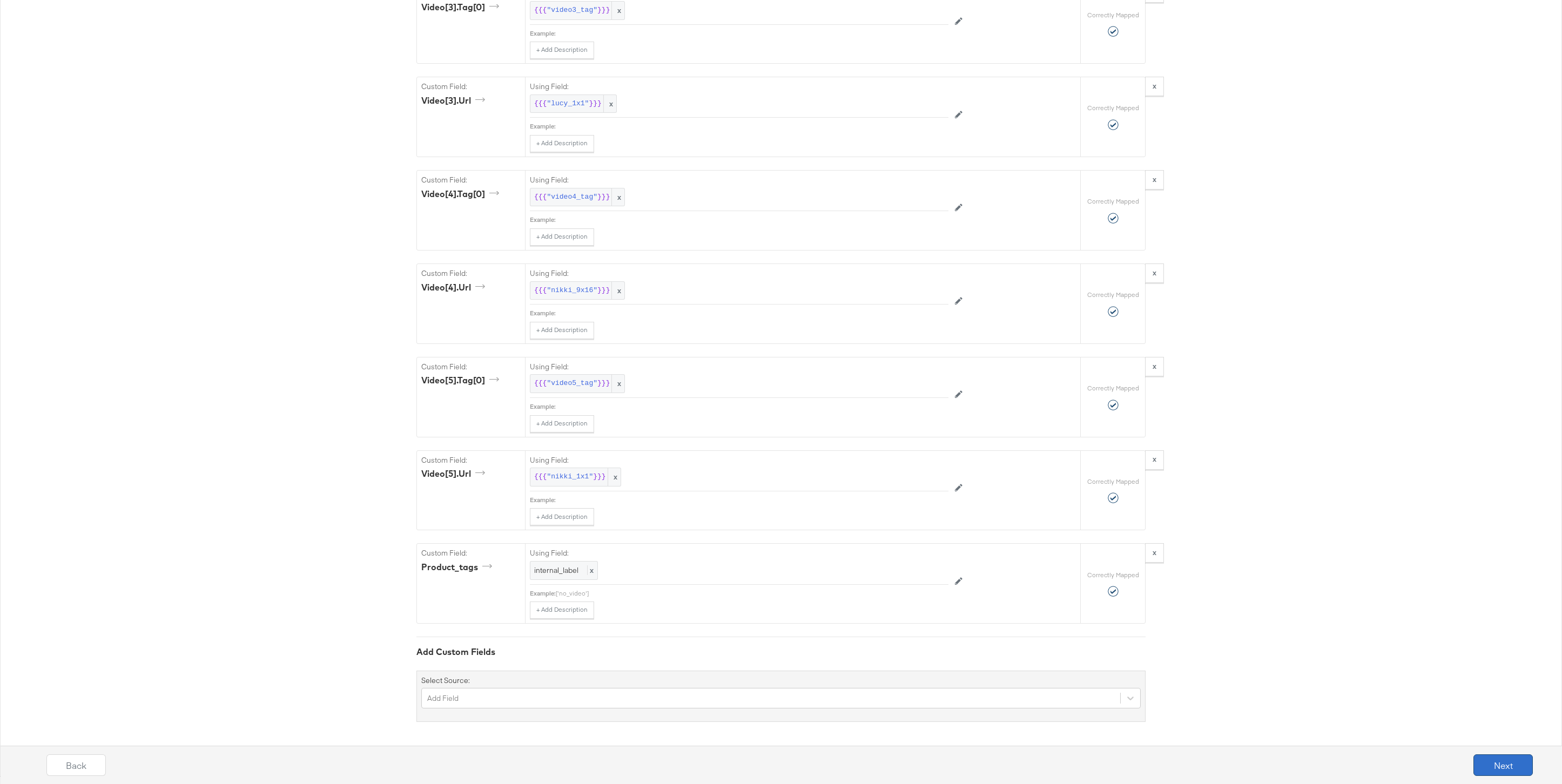
click at [1527, 760] on button "Next" at bounding box center [1503, 765] width 59 height 22
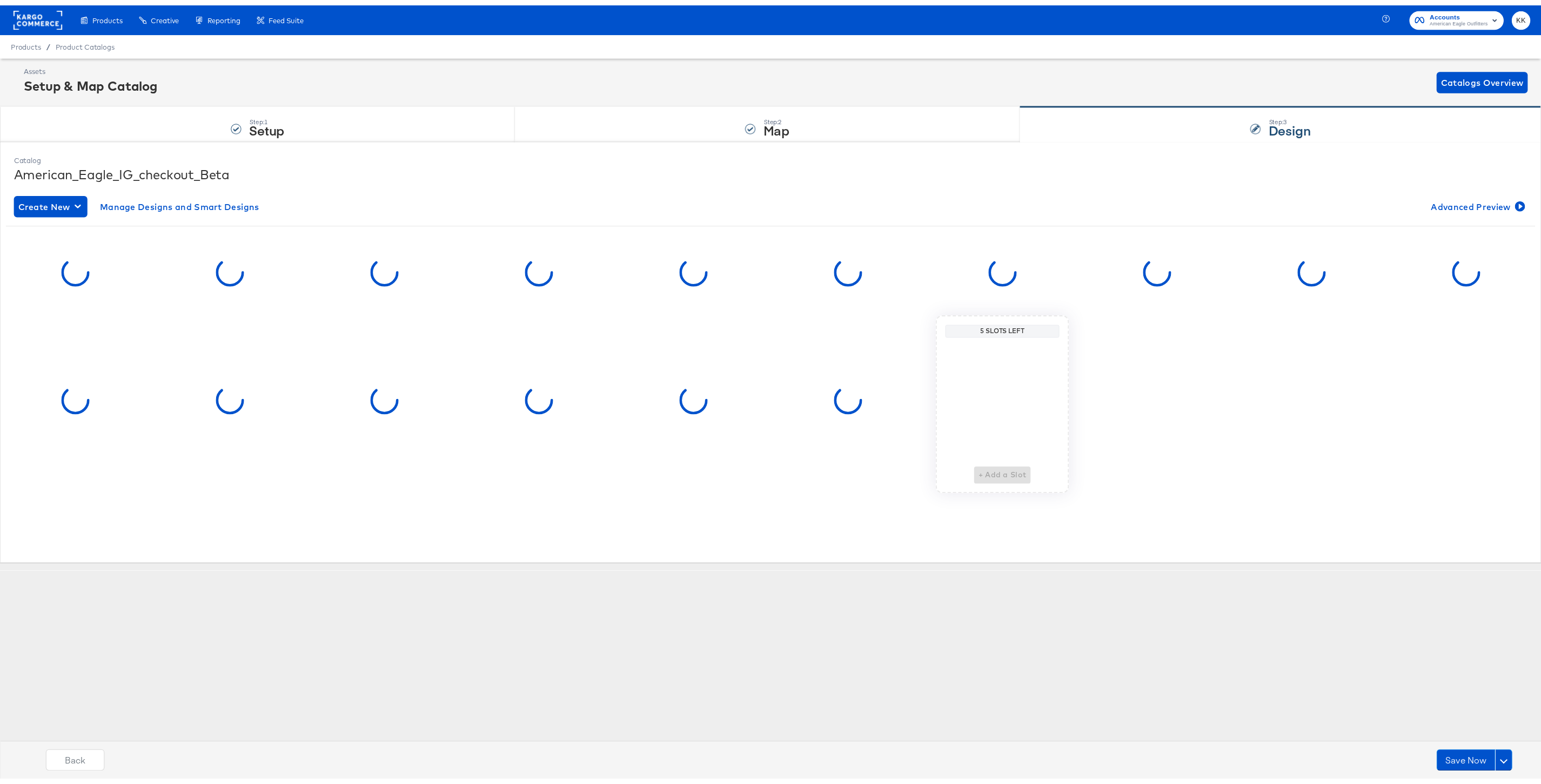
scroll to position [0, 0]
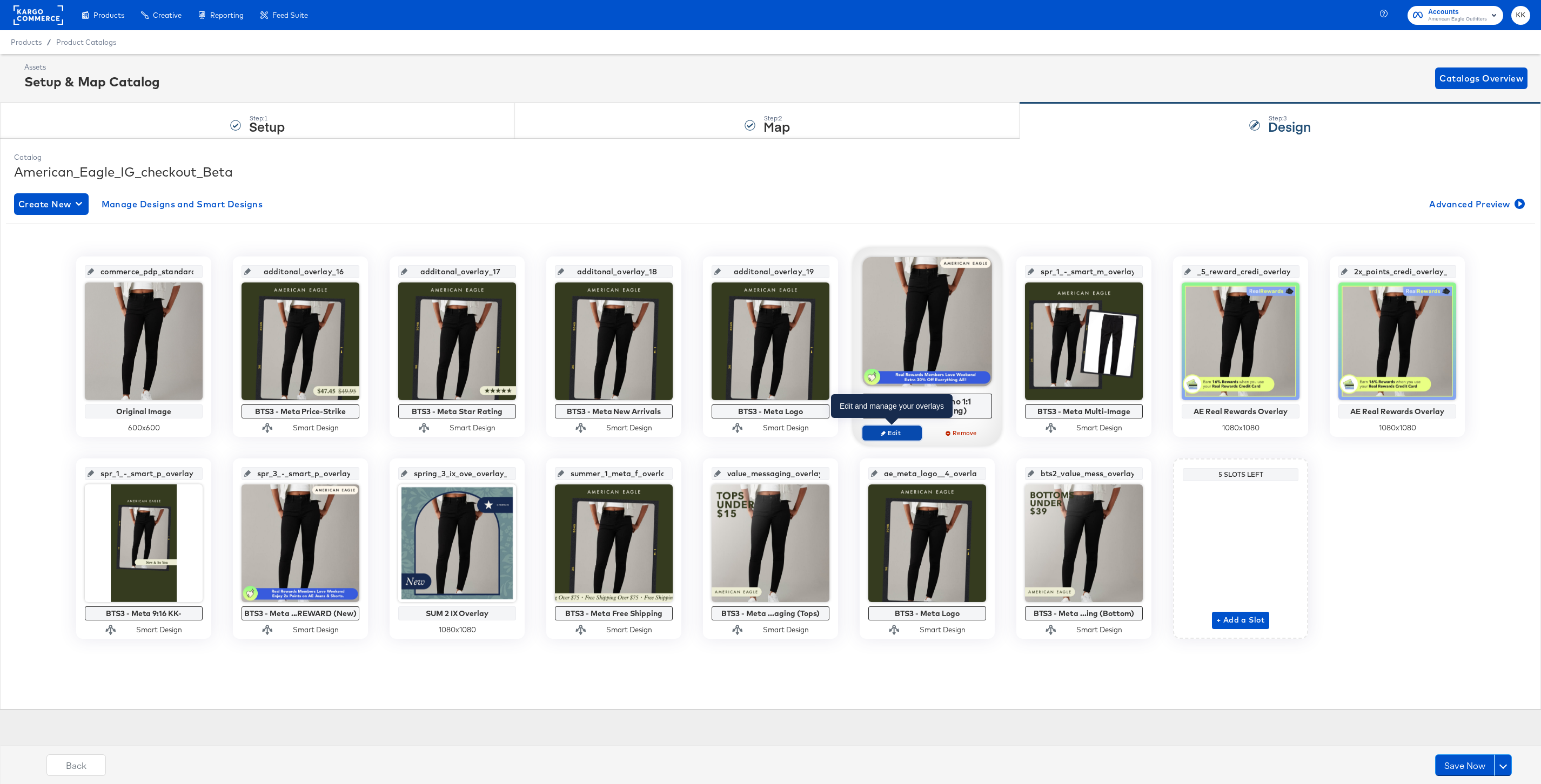
click at [897, 436] on span "Edit" at bounding box center [892, 433] width 50 height 8
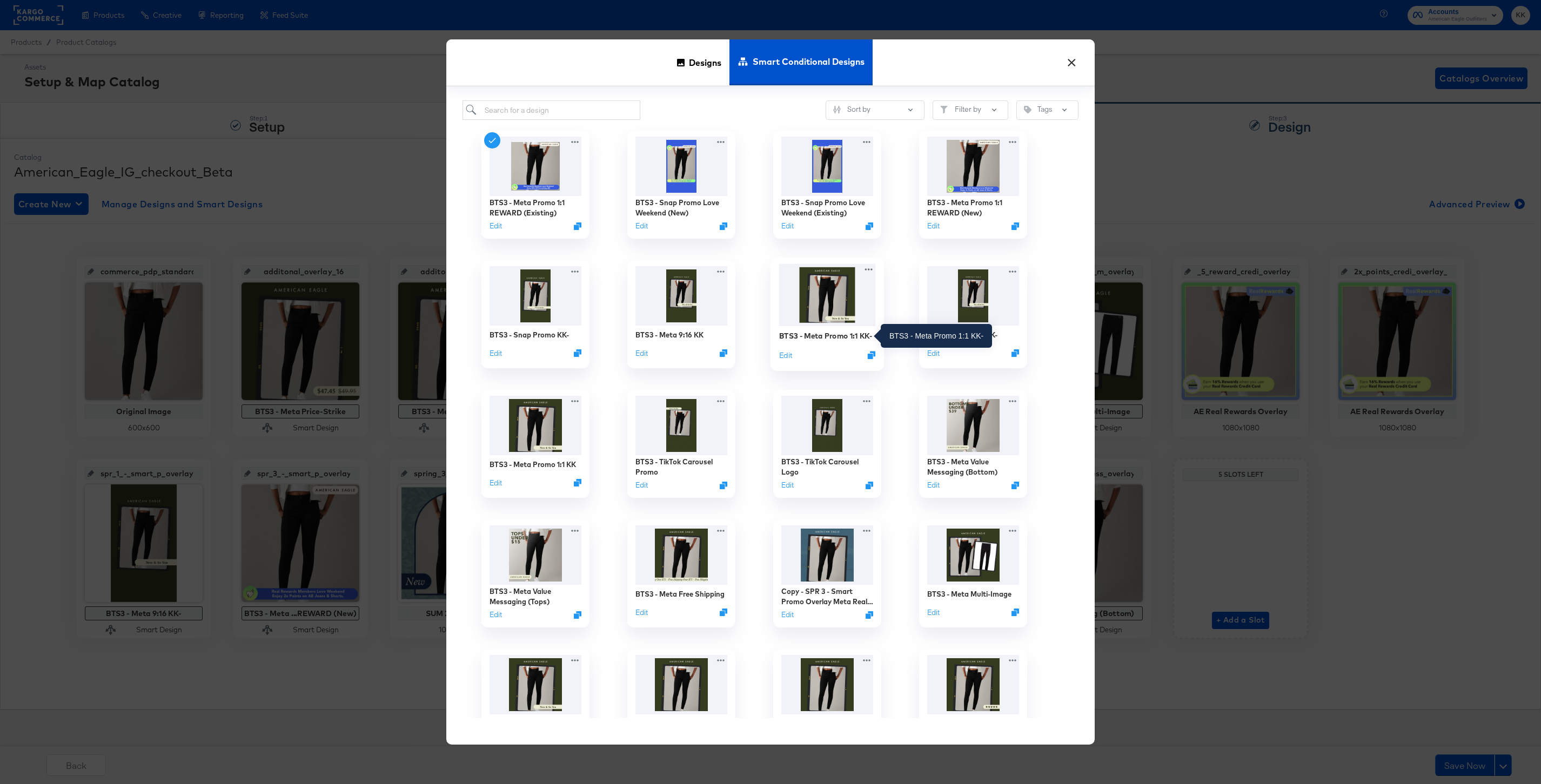
click at [829, 338] on div "BTS3 - Meta Promo 1:1 KK-" at bounding box center [825, 335] width 93 height 10
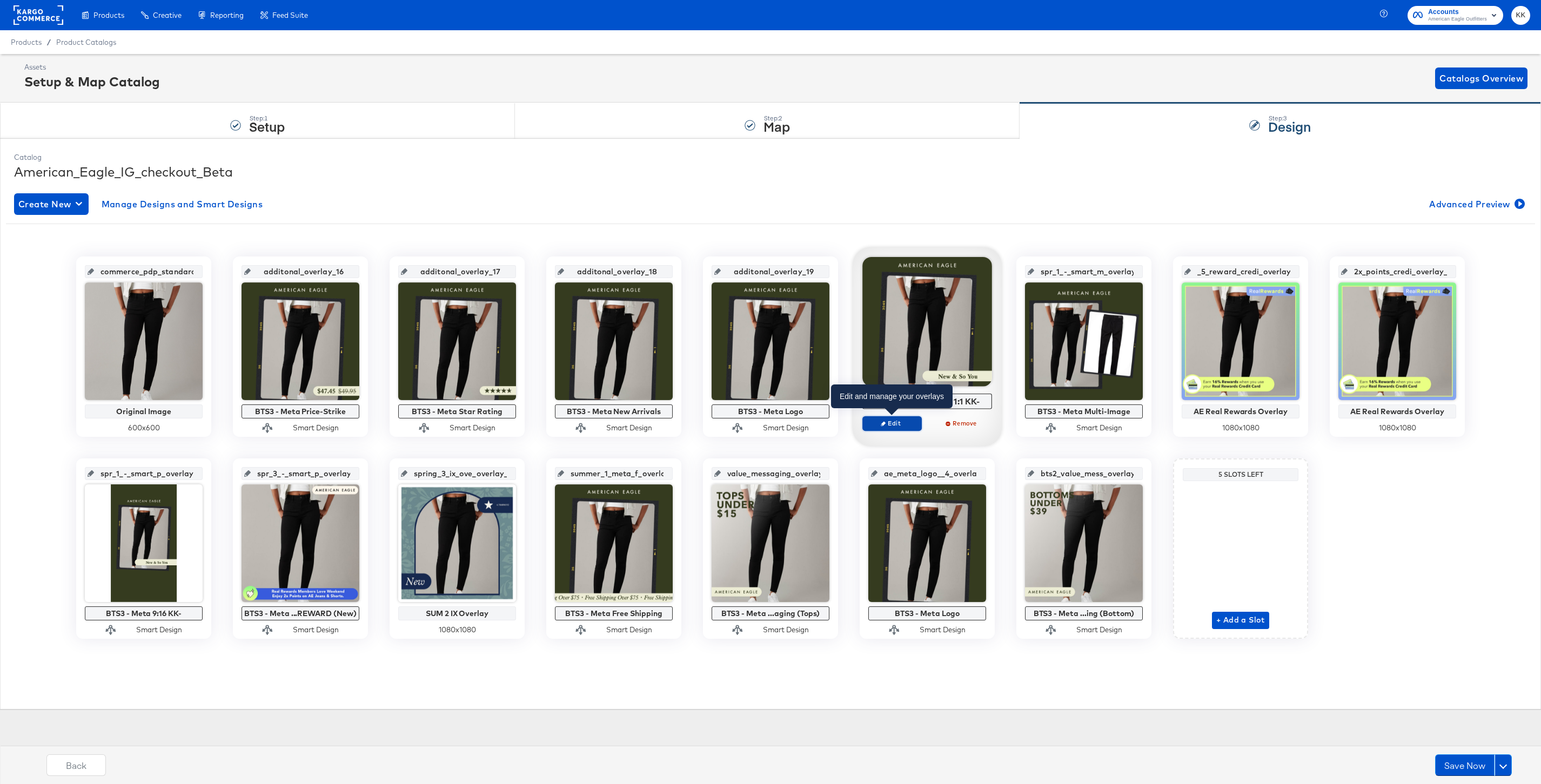
click at [897, 425] on span "Edit" at bounding box center [892, 423] width 50 height 8
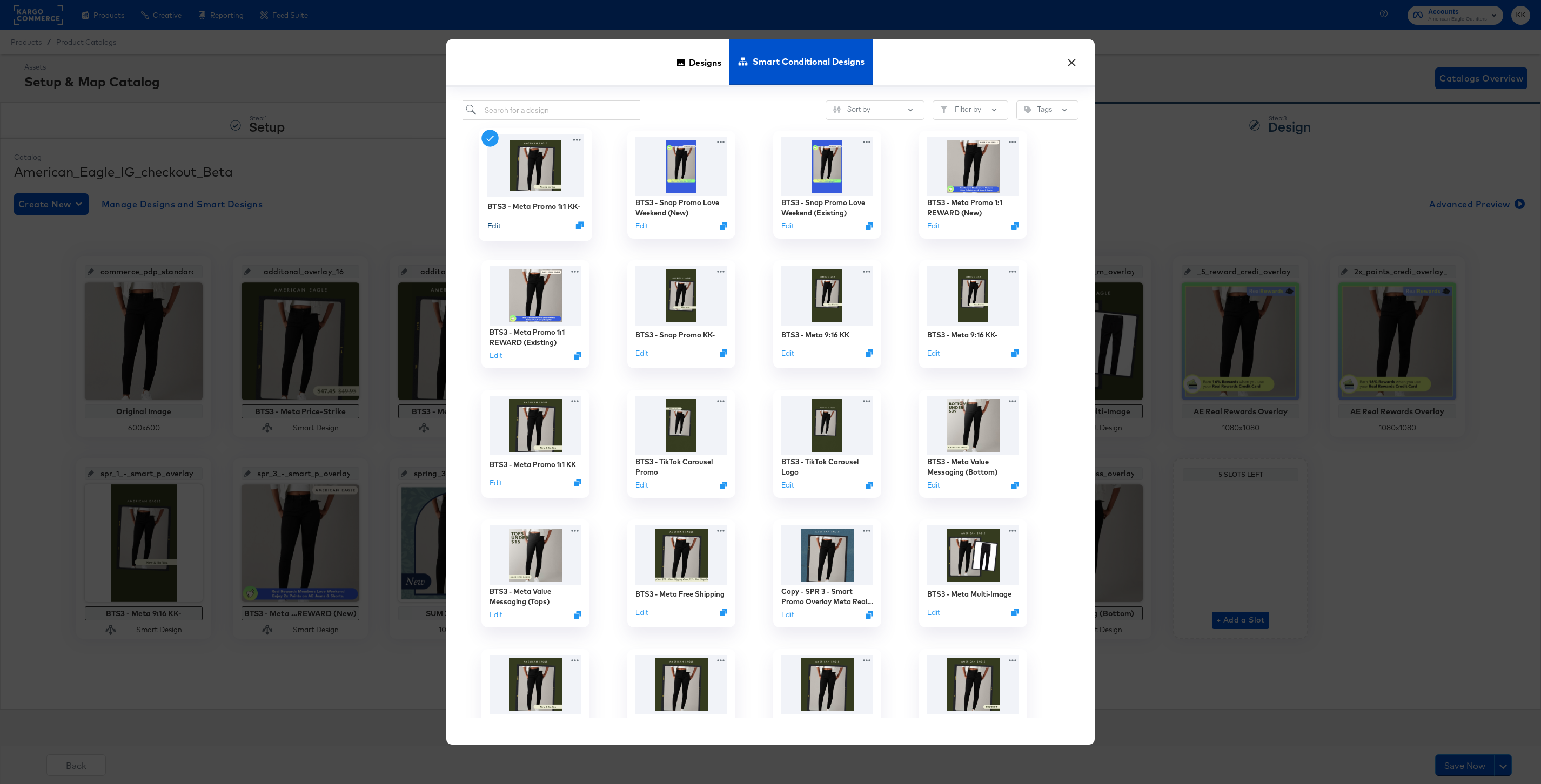
click at [492, 223] on button "Edit" at bounding box center [493, 225] width 13 height 10
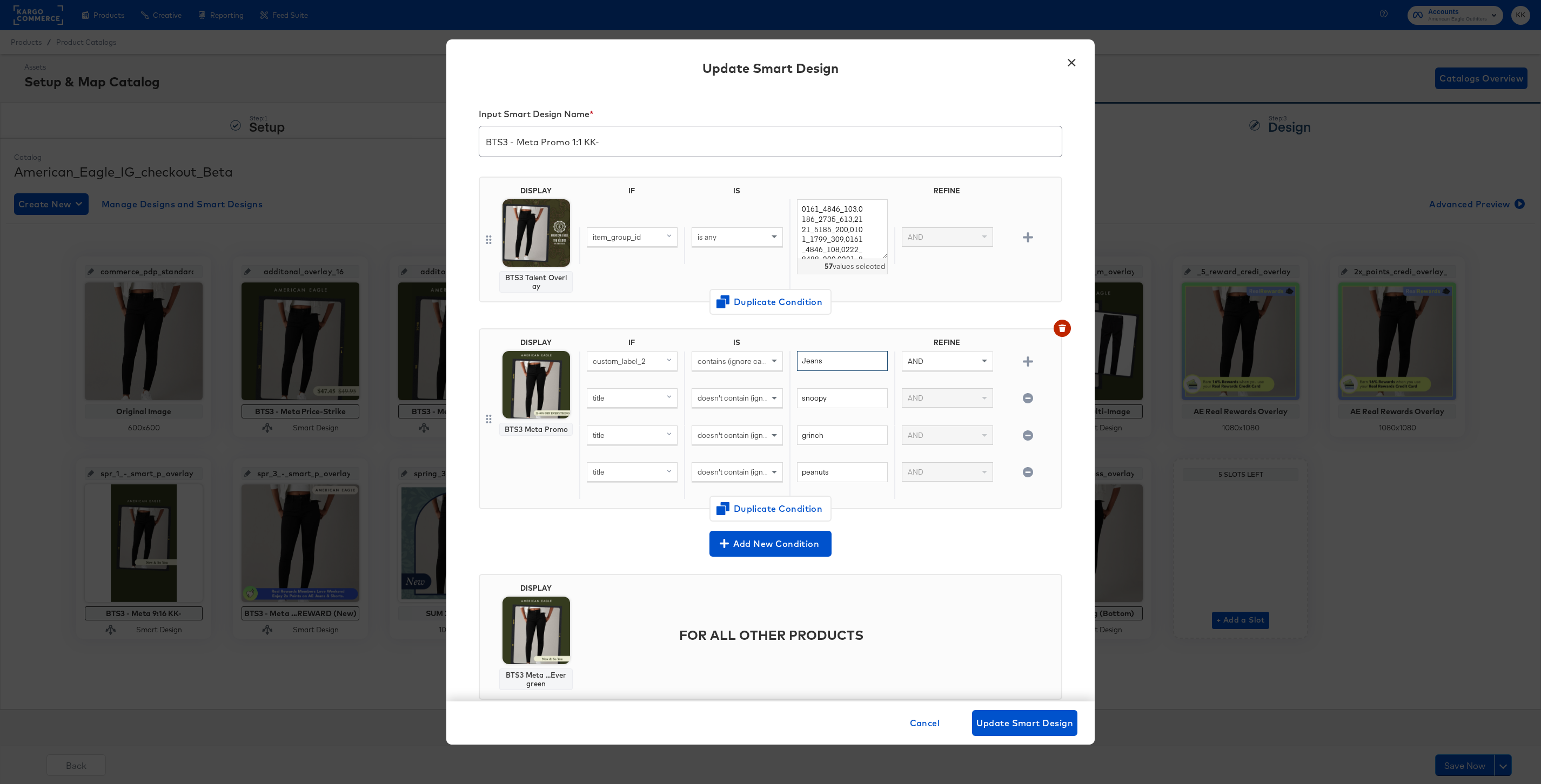
click at [834, 364] on input "Jeans" at bounding box center [842, 361] width 91 height 20
type input "J"
type input "Everything"
click at [1038, 725] on span "Update Smart Design" at bounding box center [1024, 723] width 97 height 15
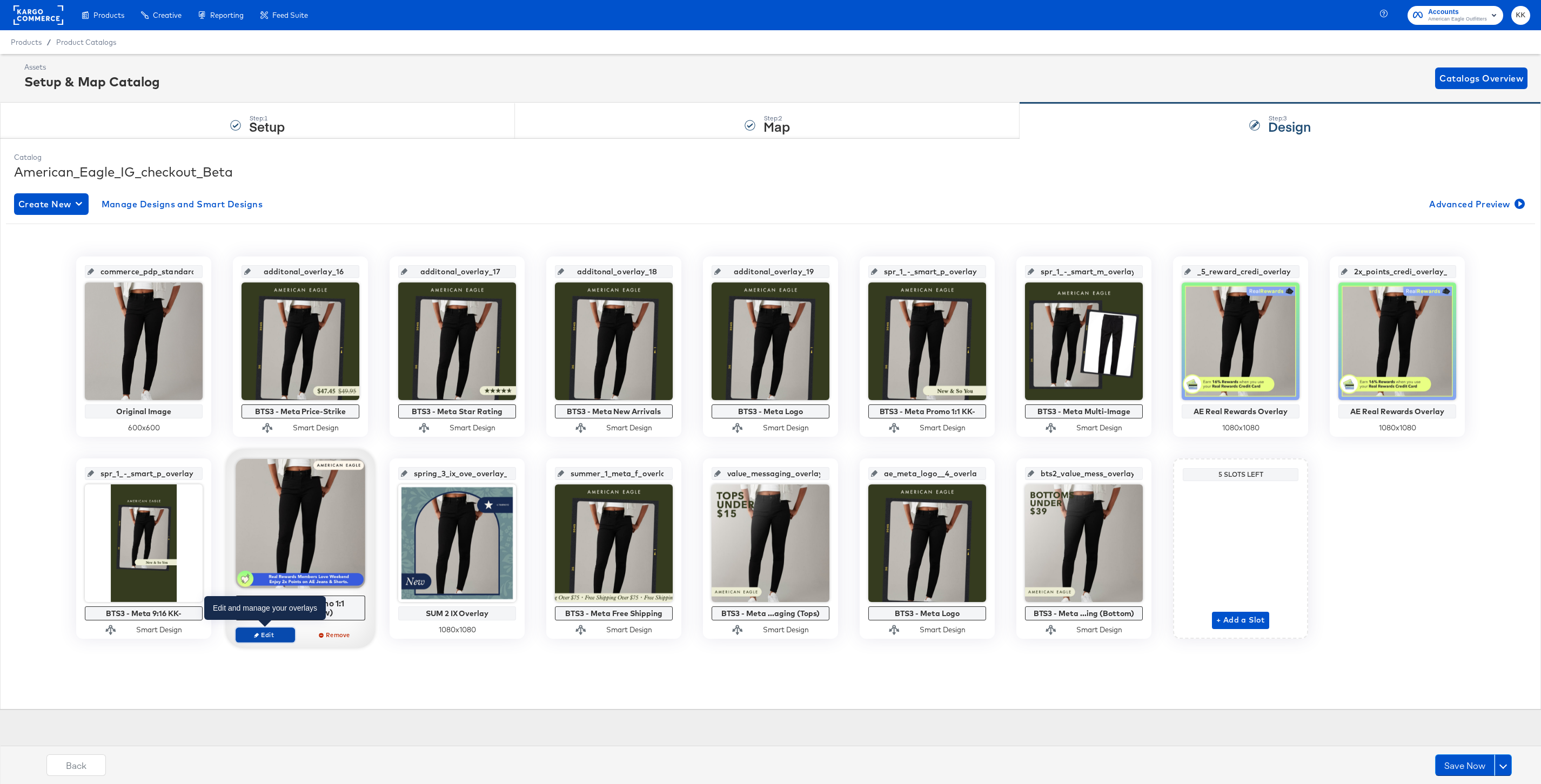
click at [279, 632] on span "Edit" at bounding box center [265, 634] width 50 height 8
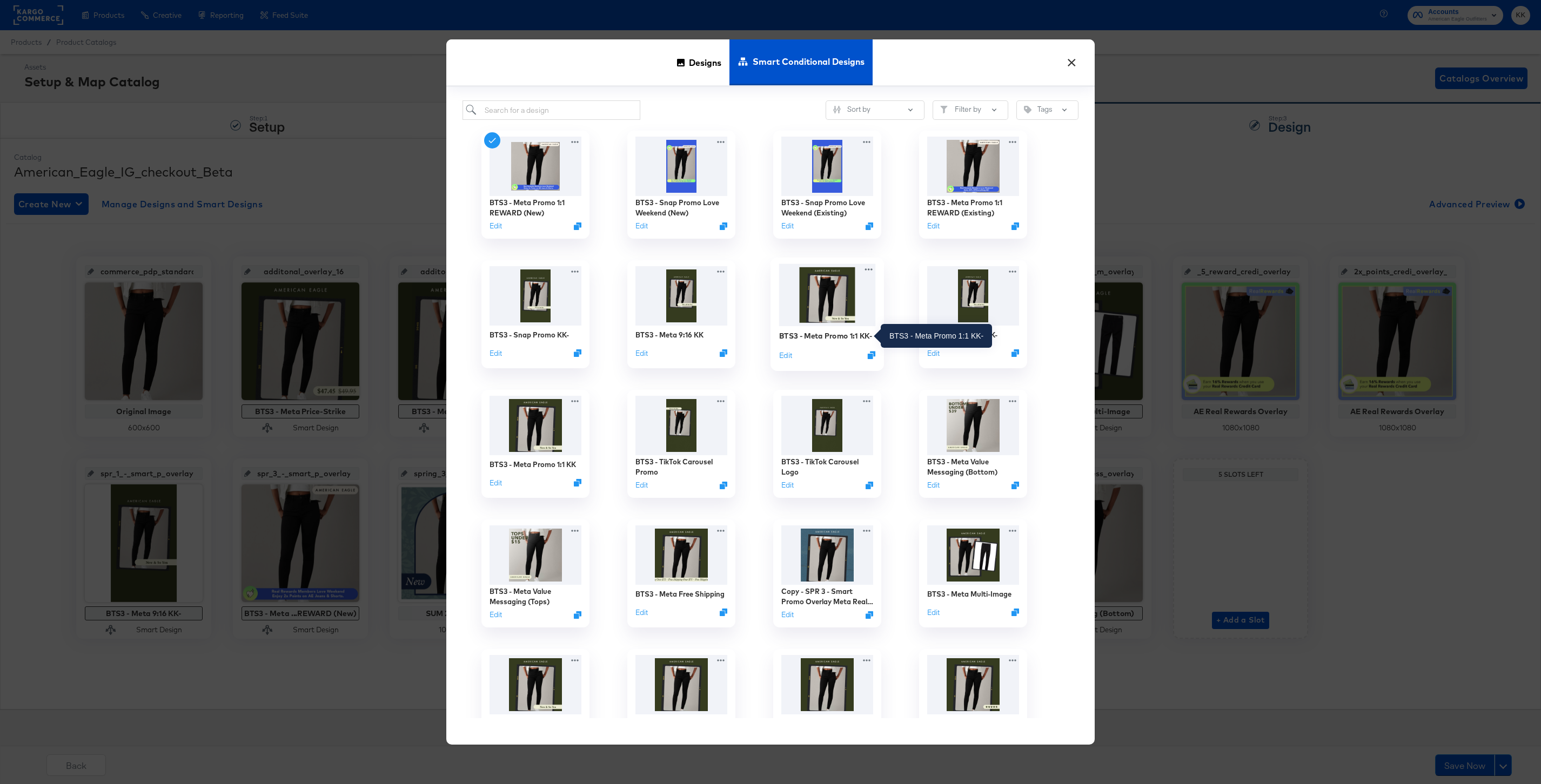
click at [807, 333] on div "BTS3 - Meta Promo 1:1 KK-" at bounding box center [825, 335] width 93 height 10
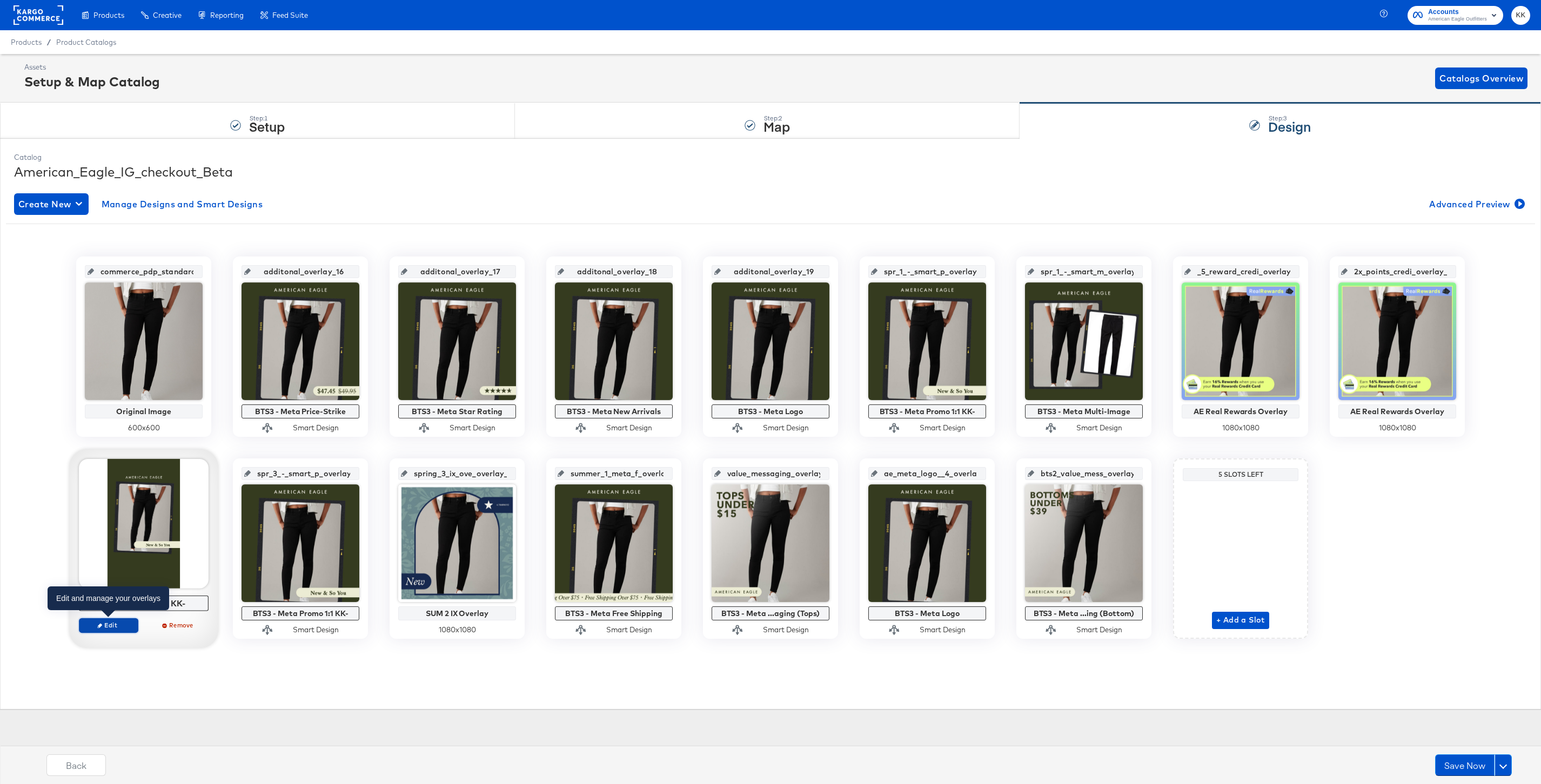
click at [116, 623] on span "Edit" at bounding box center [109, 625] width 50 height 8
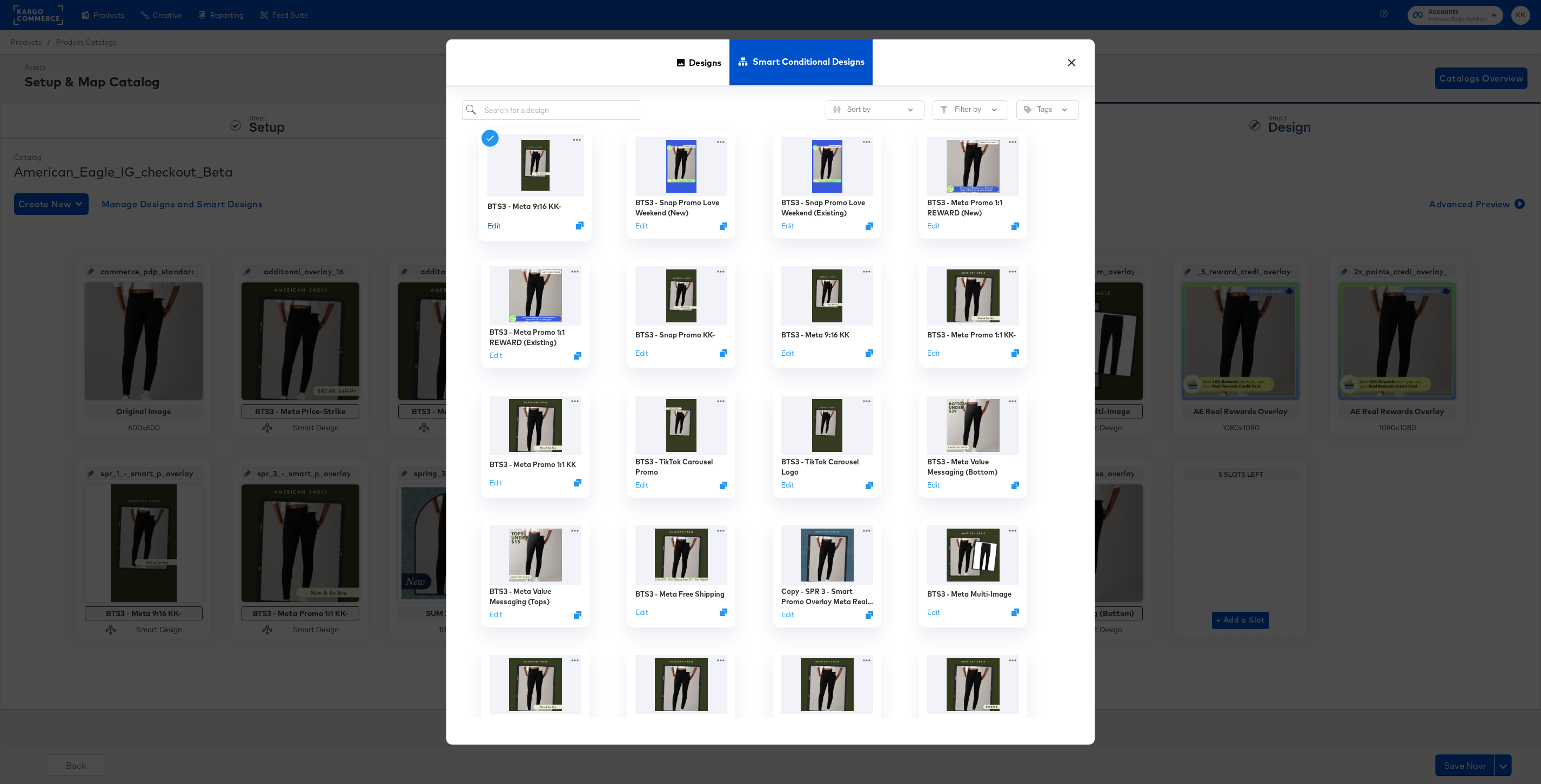
click at [494, 224] on button "Edit" at bounding box center [493, 225] width 13 height 10
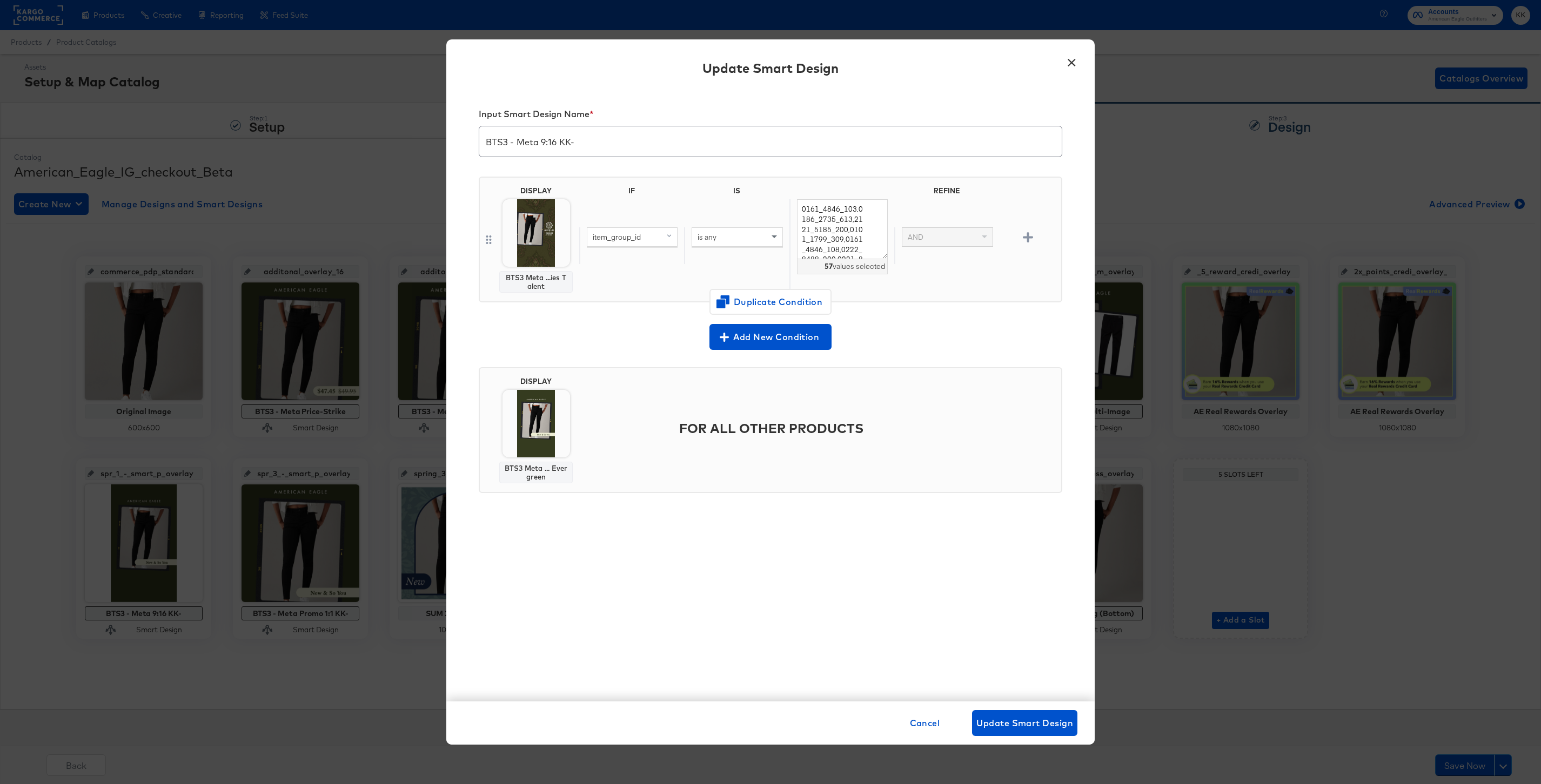
click at [1070, 63] on button "×" at bounding box center [1072, 60] width 20 height 20
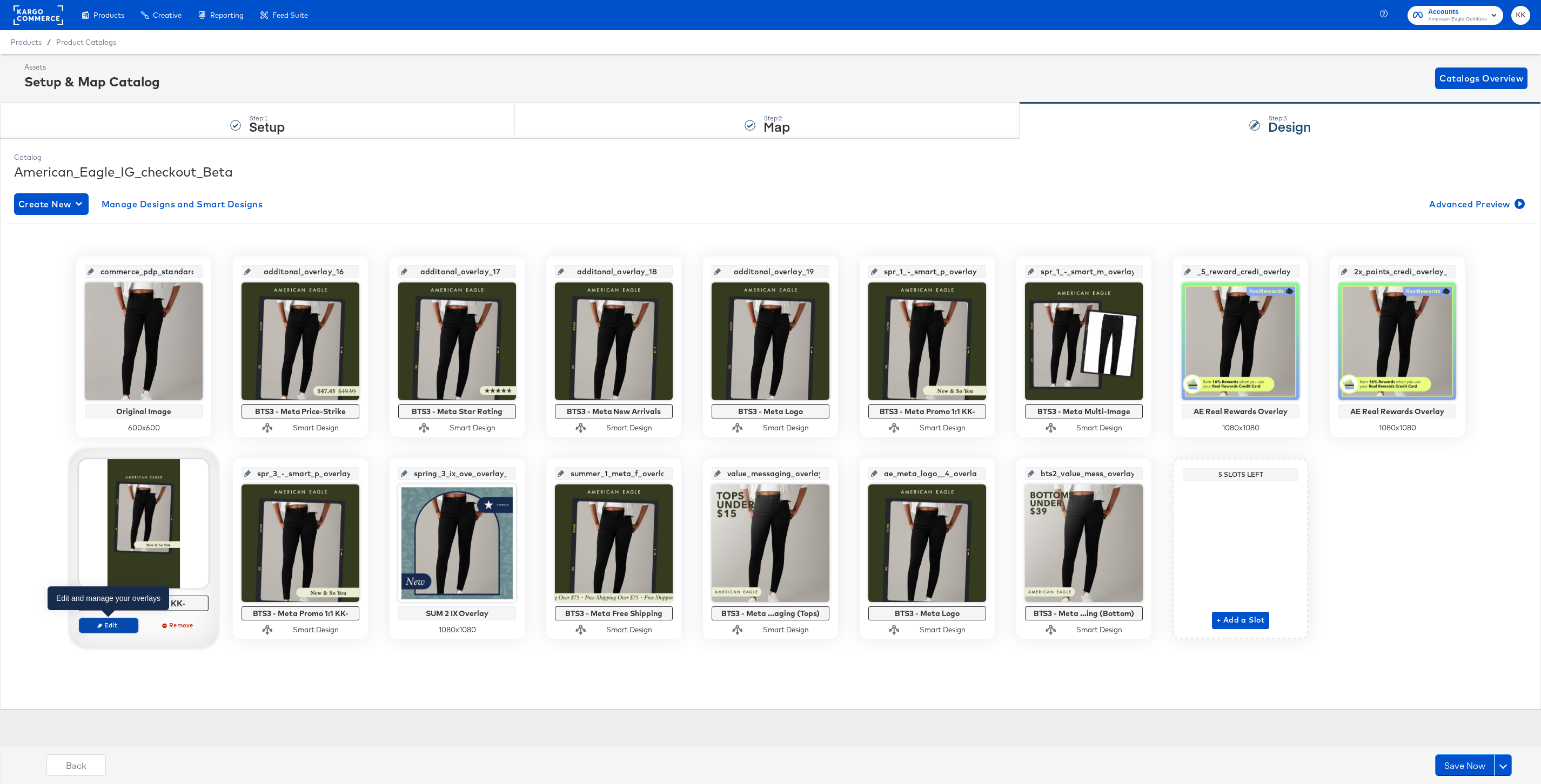
click at [116, 619] on button "Edit" at bounding box center [109, 625] width 59 height 15
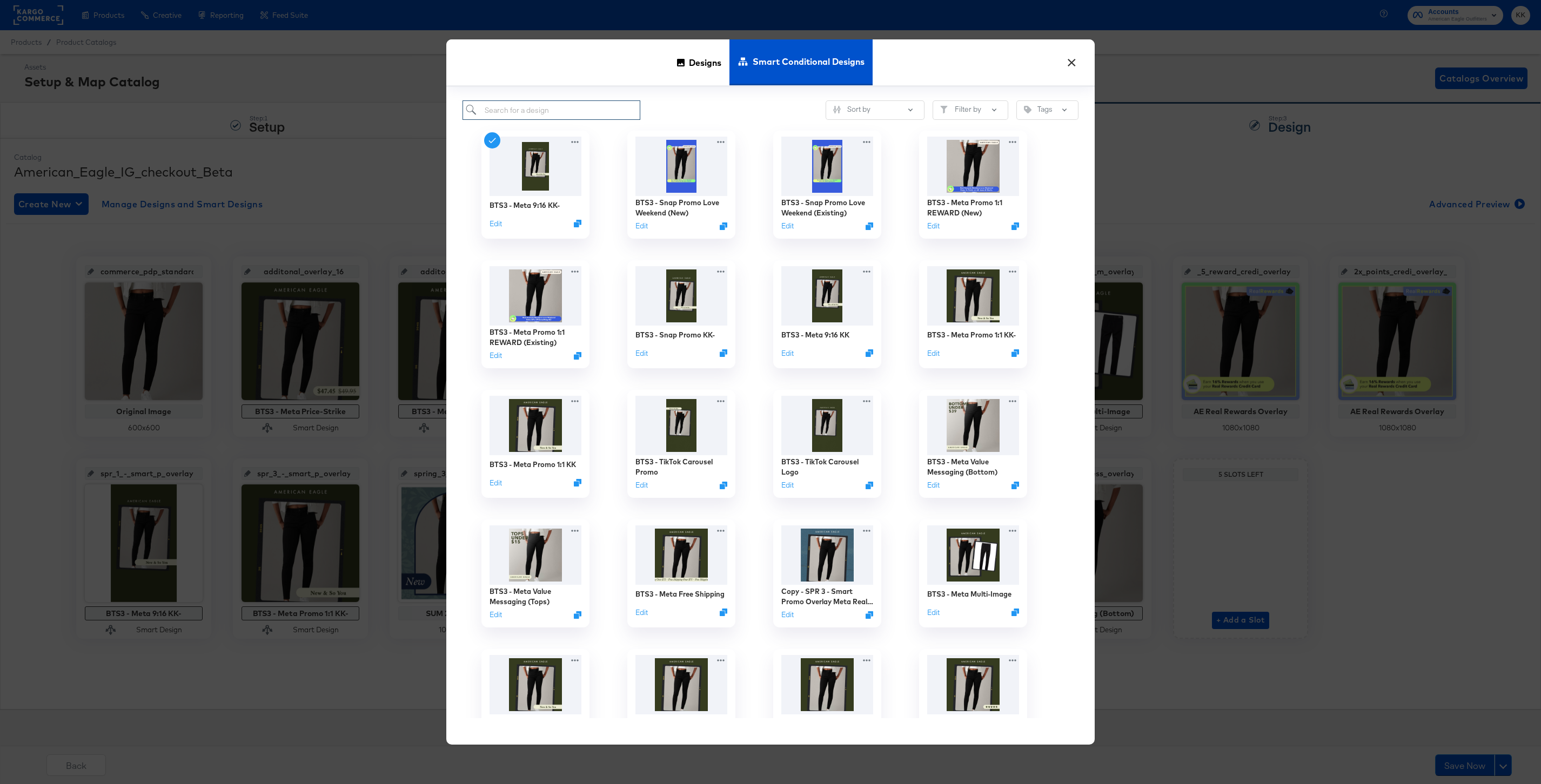
click at [548, 112] on input "search" at bounding box center [551, 110] width 178 height 20
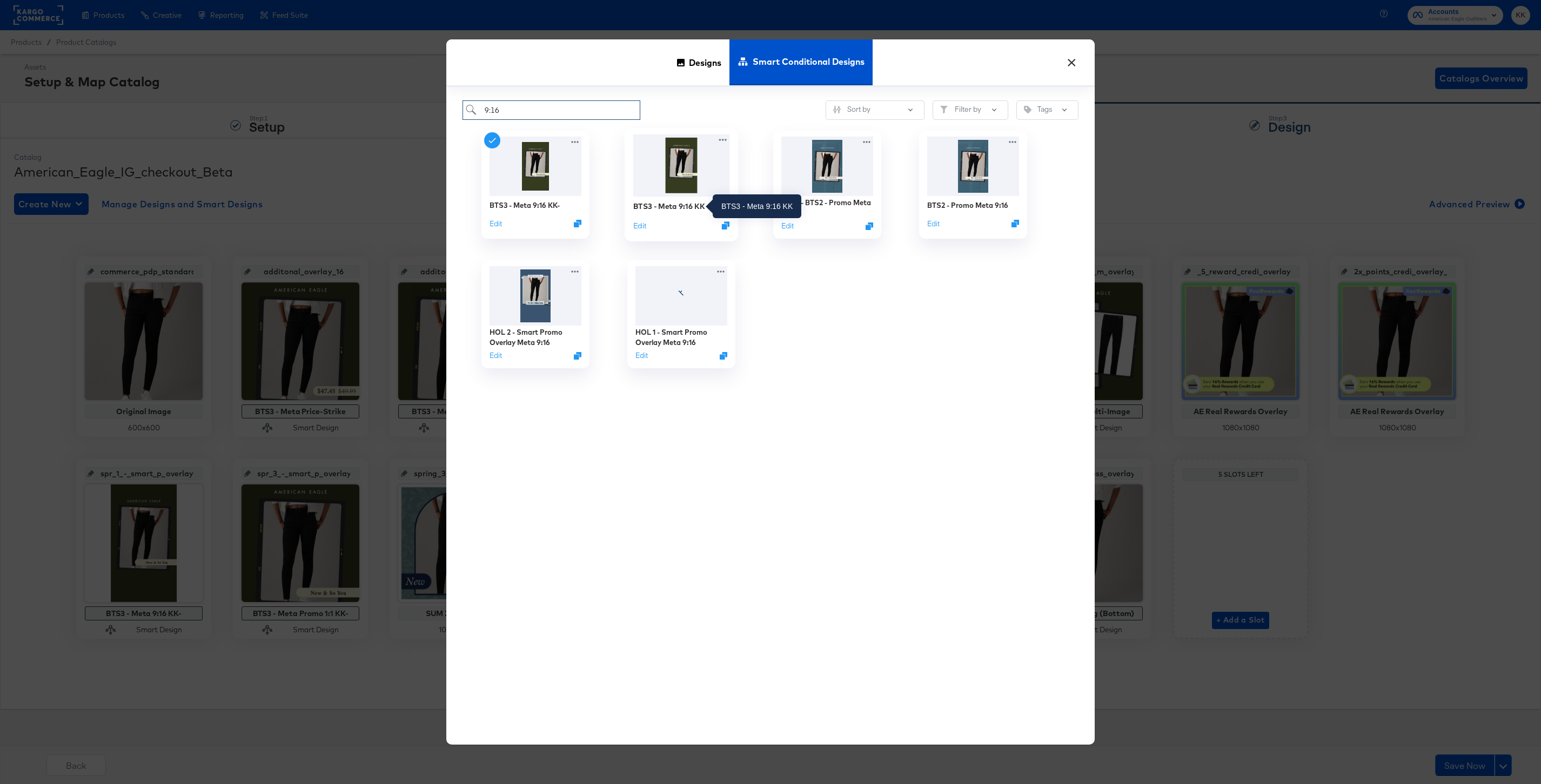
type input "9:16"
click at [692, 209] on div "BTS3 - Meta 9:16 KK" at bounding box center [669, 206] width 72 height 10
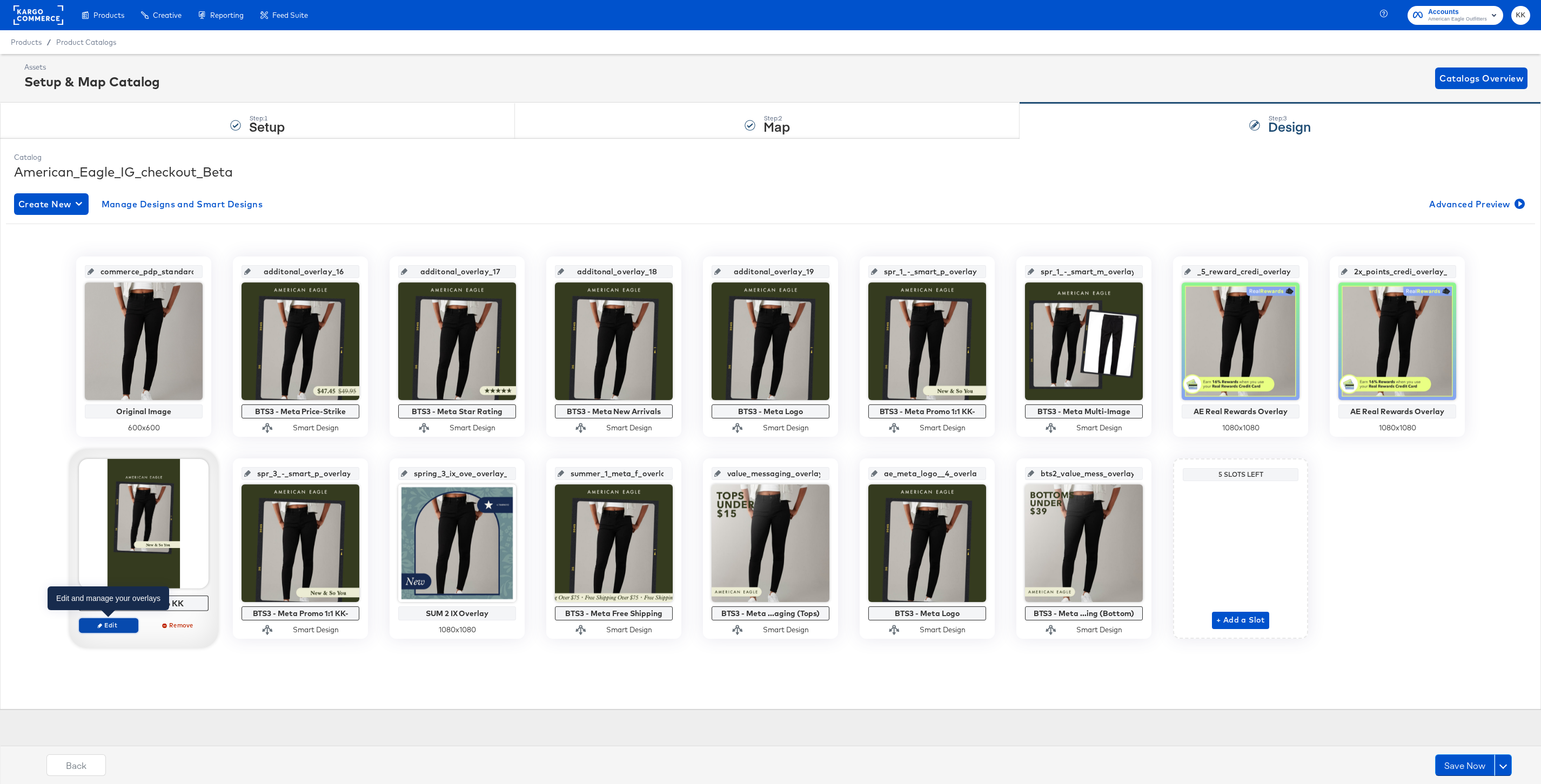
click at [121, 626] on span "Edit" at bounding box center [109, 625] width 50 height 8
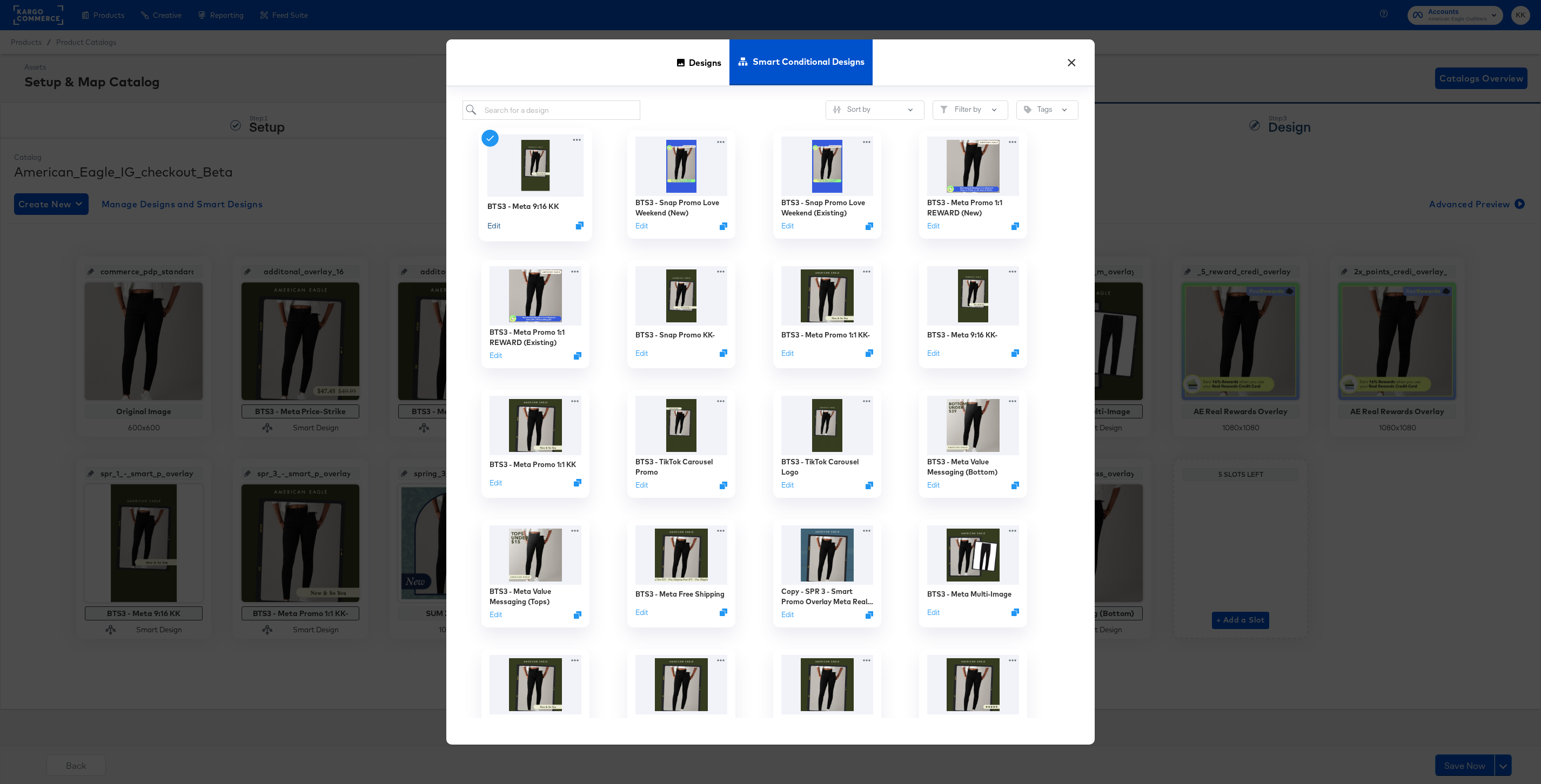
click at [496, 222] on button "Edit" at bounding box center [493, 225] width 13 height 10
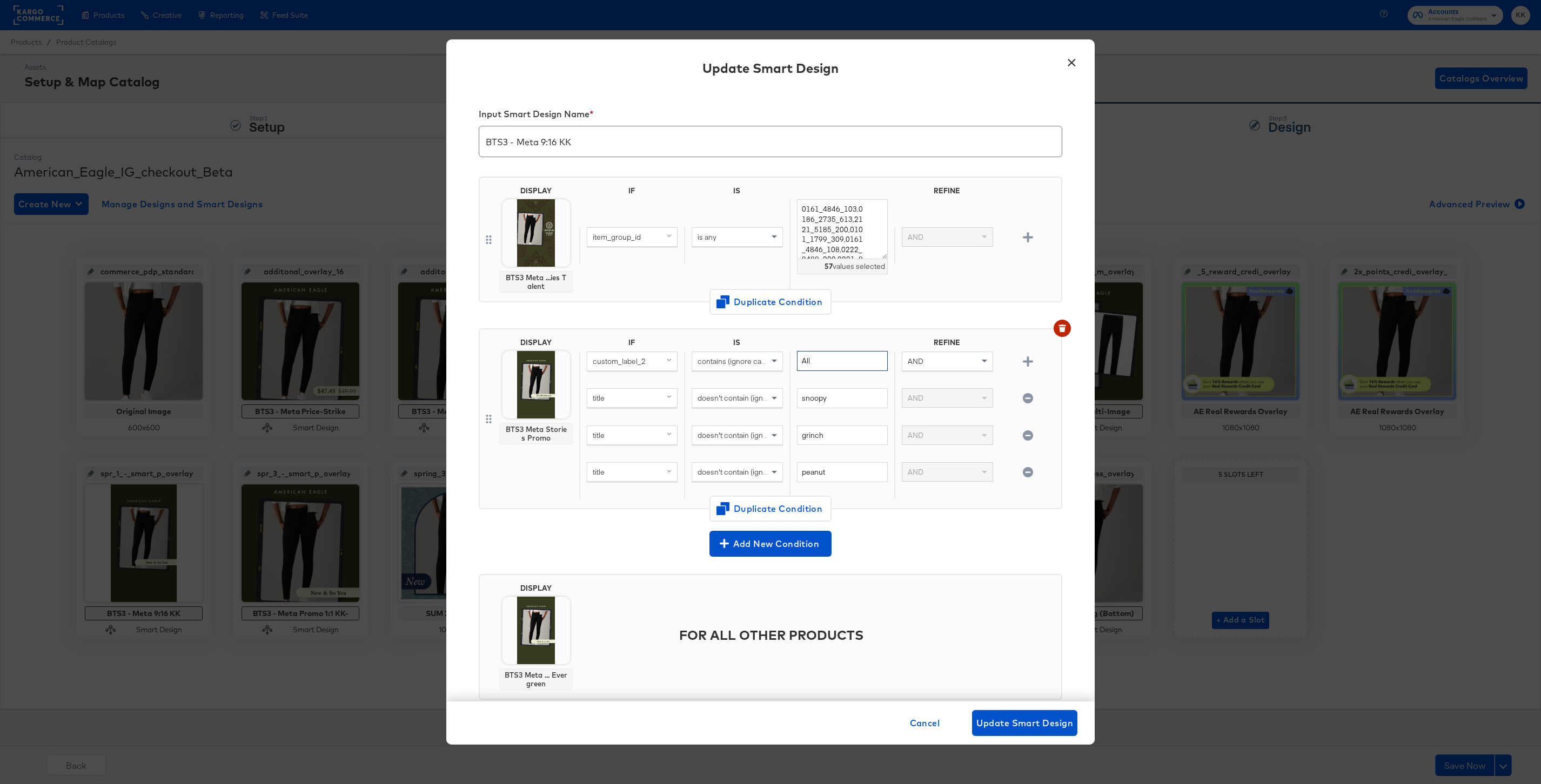
click at [824, 364] on input "All" at bounding box center [842, 361] width 91 height 20
type input "A"
type input "Everything"
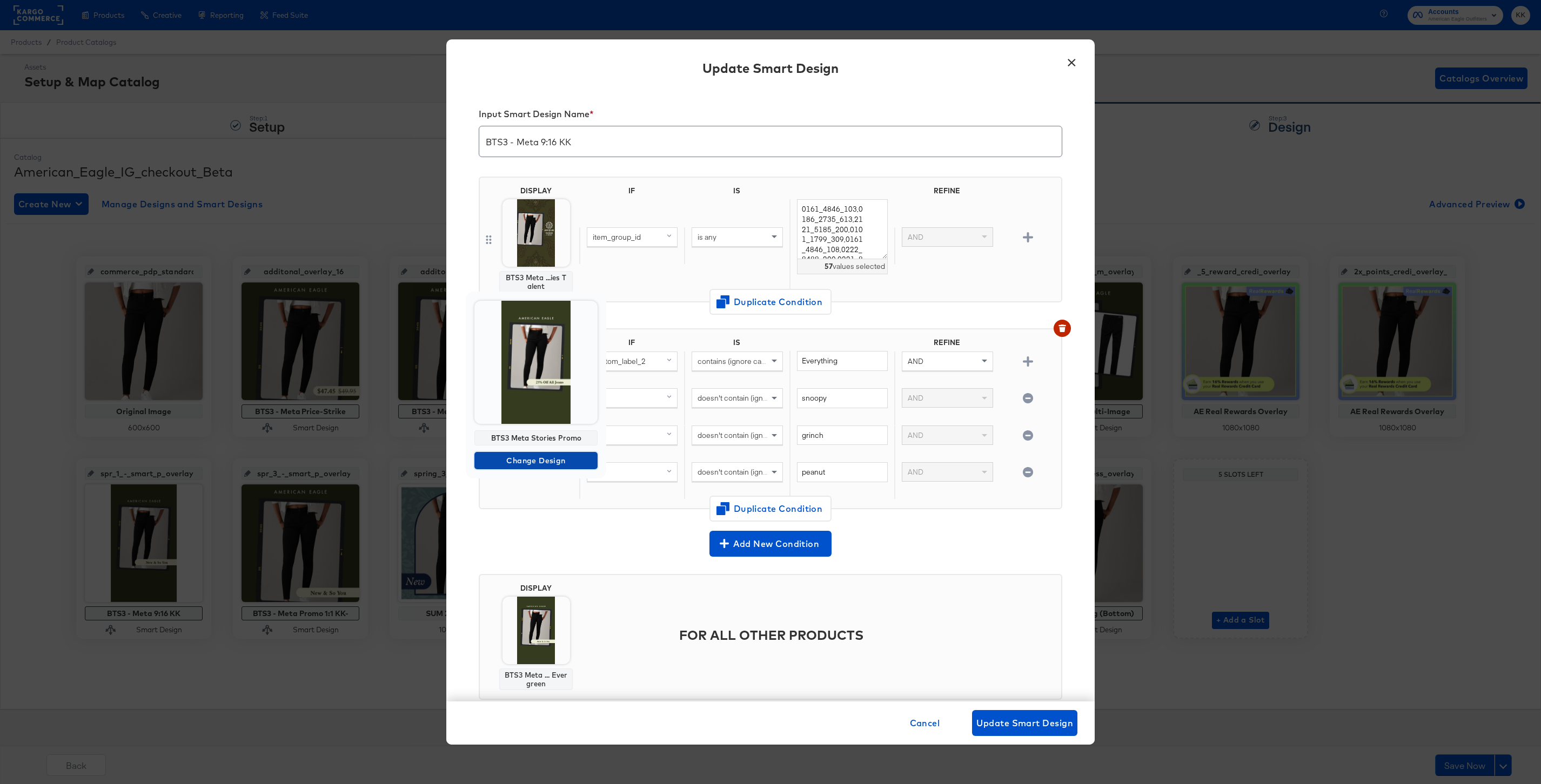
click at [548, 457] on span "Change Design" at bounding box center [536, 461] width 115 height 14
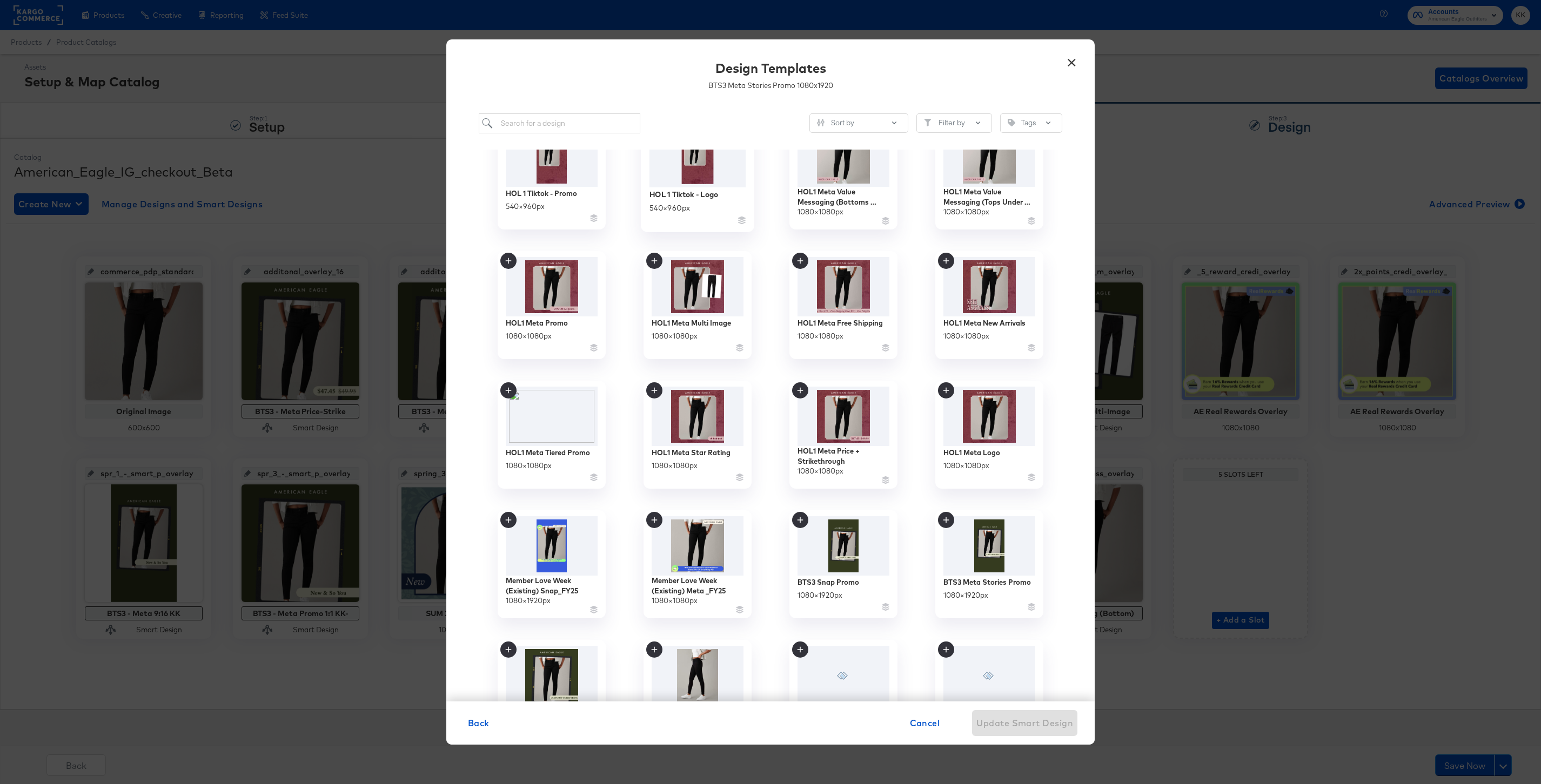
scroll to position [307, 0]
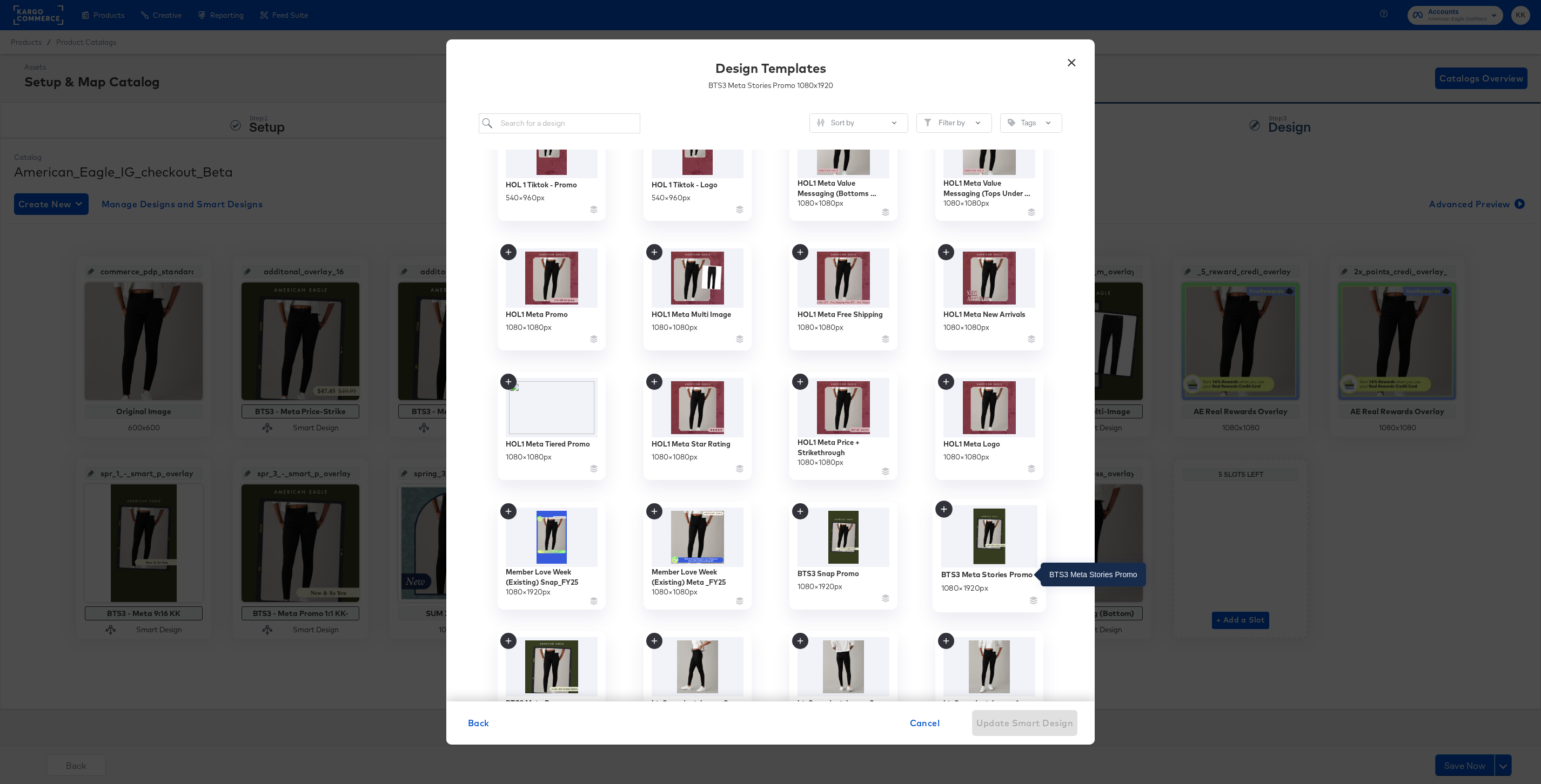
click at [985, 573] on div "BTS3 Meta Stories Promo" at bounding box center [987, 574] width 92 height 10
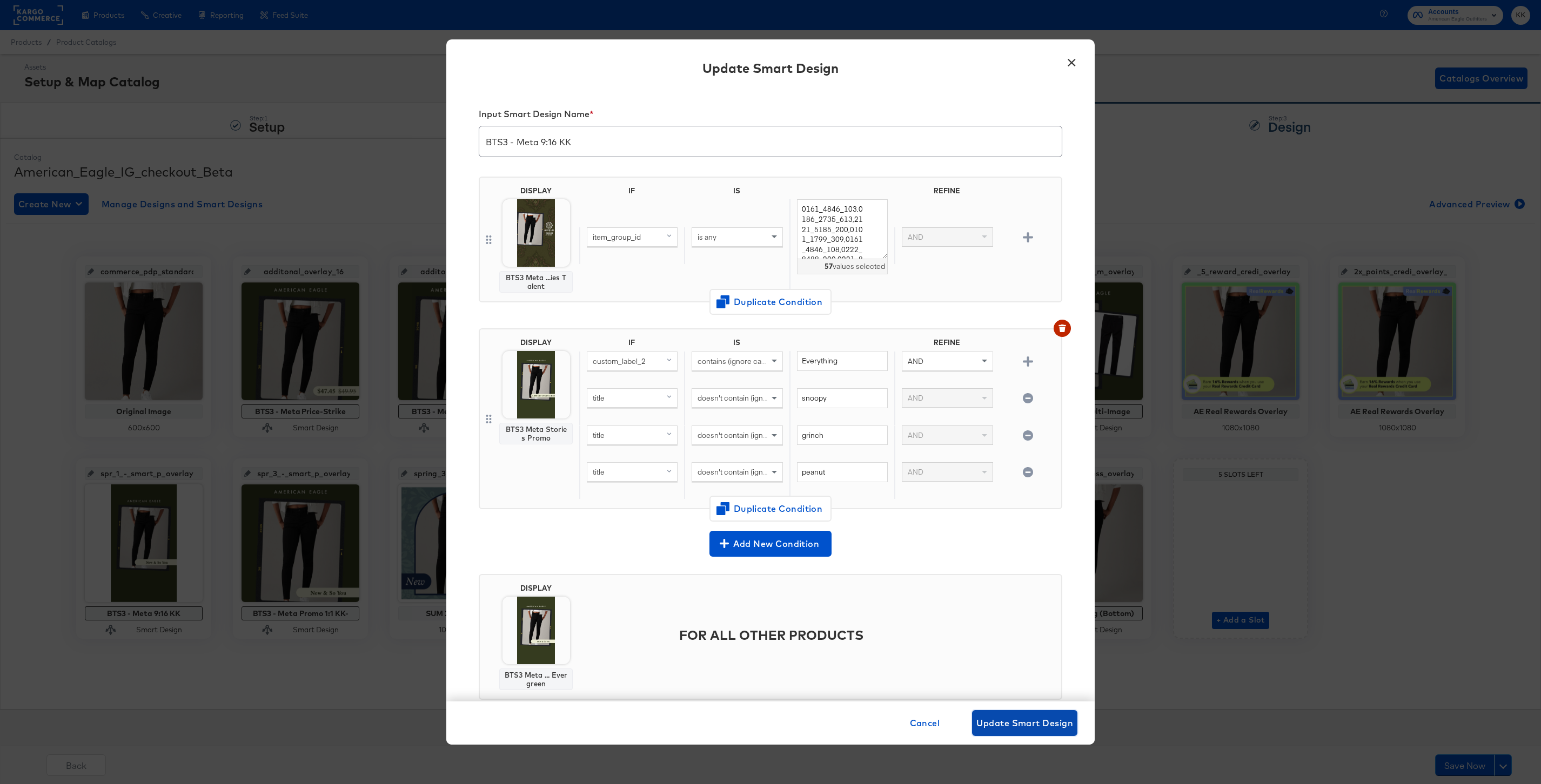
click at [1037, 733] on button "Update Smart Design" at bounding box center [1024, 723] width 105 height 26
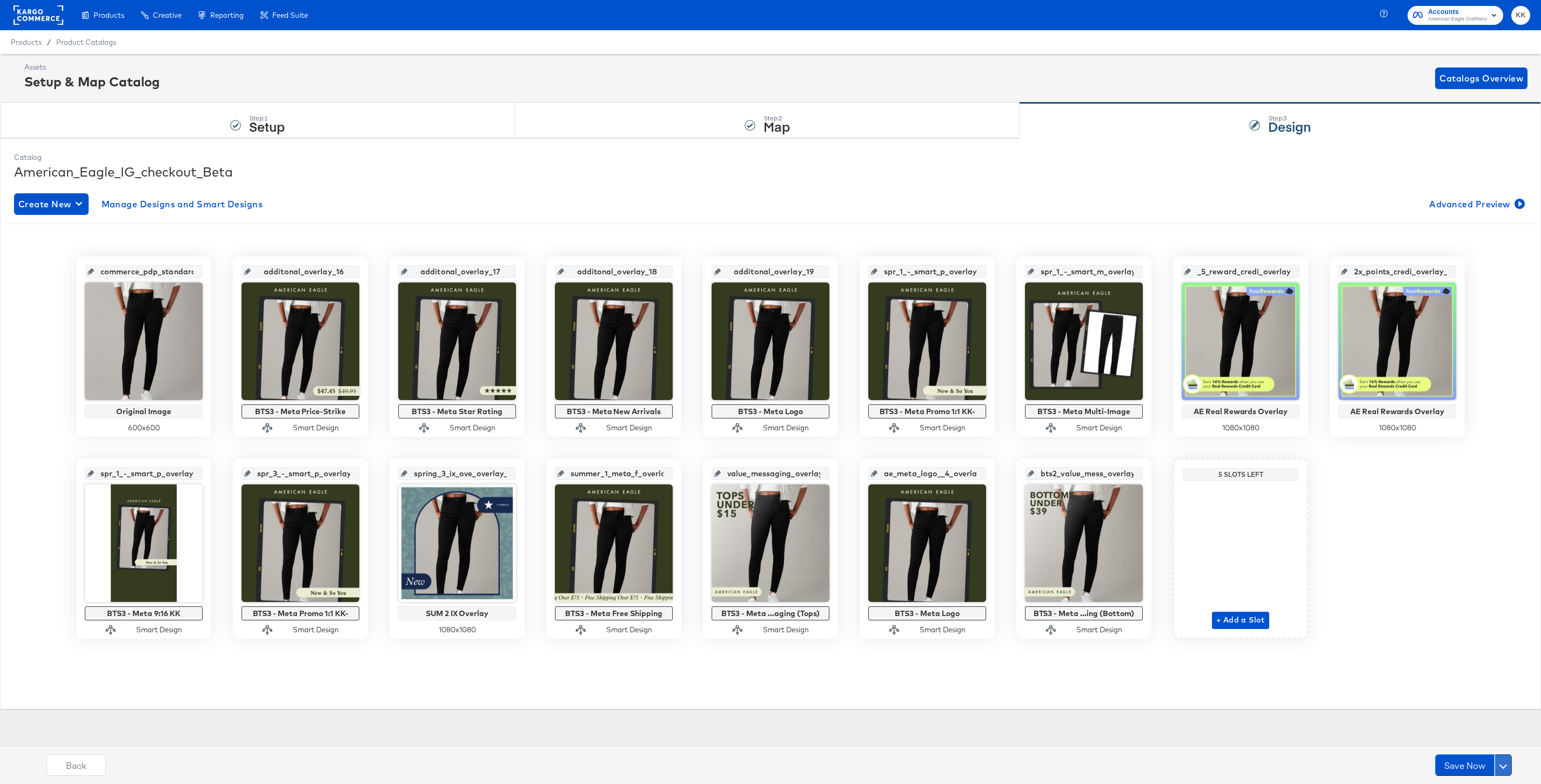
click at [1508, 760] on button at bounding box center [1503, 765] width 17 height 22
click at [1477, 740] on div "Schedule Save" at bounding box center [1477, 745] width 49 height 10
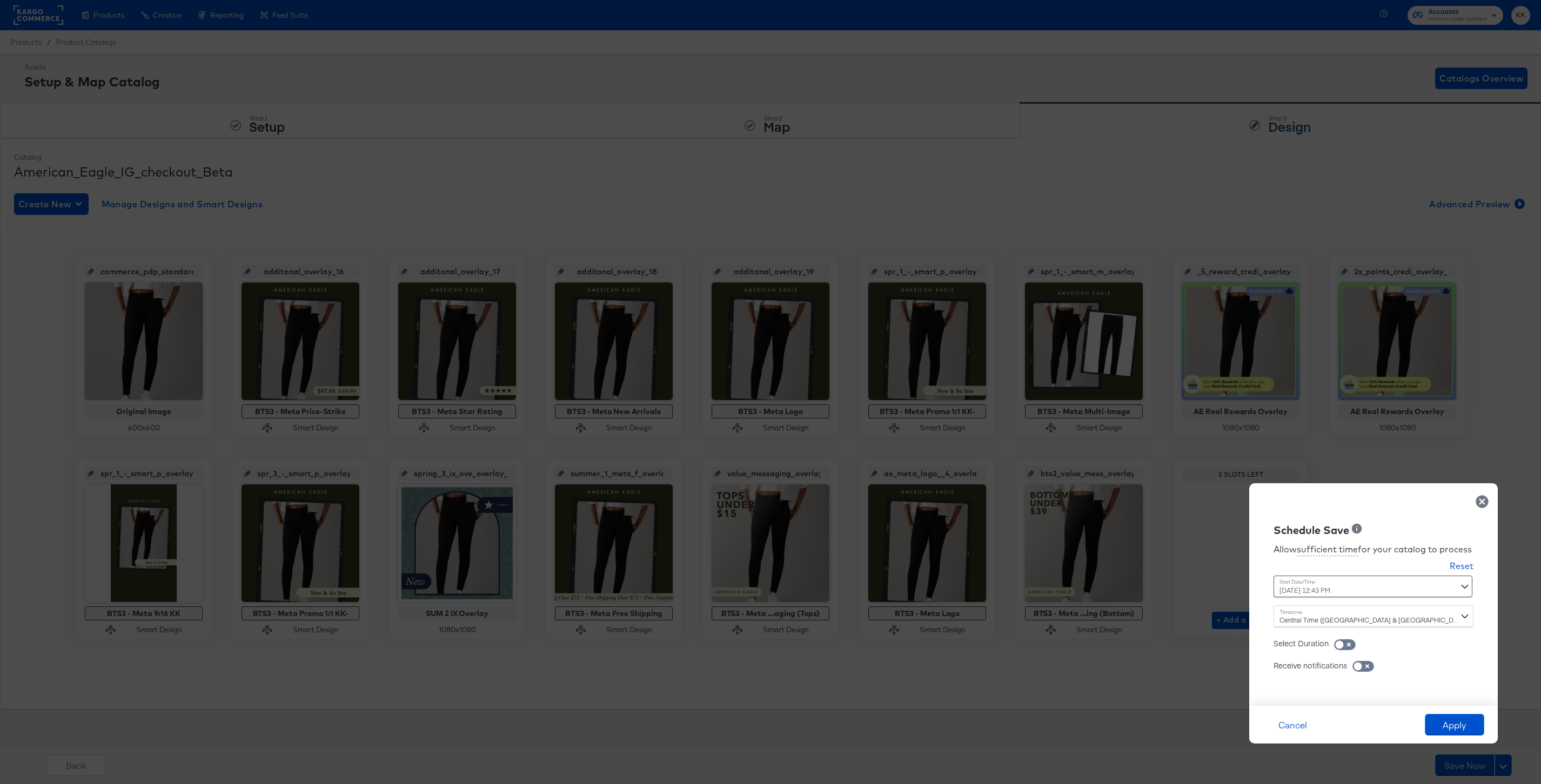
click at [1289, 584] on div "September 22nd 2025 12:43 PM ‹ September 2025 › Su Mo Tu We Th Fr Sa 31 1 2 3 4…" at bounding box center [1346, 586] width 146 height 22
click at [1321, 586] on div "September 22nd 2025 12:43 PM ‹ September 2025 › Su Mo Tu We Th Fr Sa 31 1 2 3 4…" at bounding box center [1346, 586] width 146 height 22
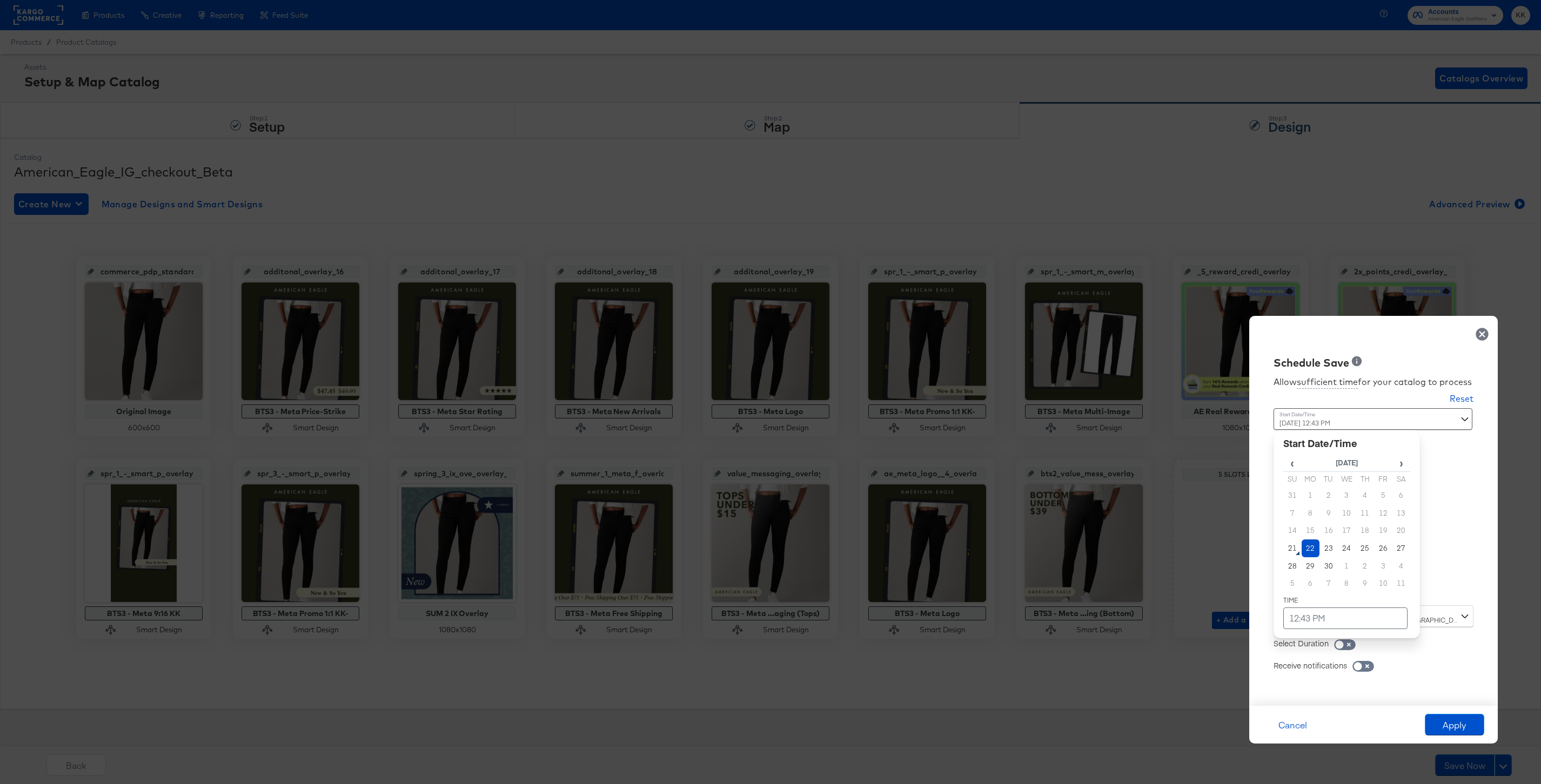
click at [1310, 548] on td "22" at bounding box center [1311, 548] width 18 height 18
click at [1310, 608] on td "12:43 PM" at bounding box center [1346, 618] width 125 height 22
click at [1327, 539] on span "▼" at bounding box center [1324, 537] width 22 height 22
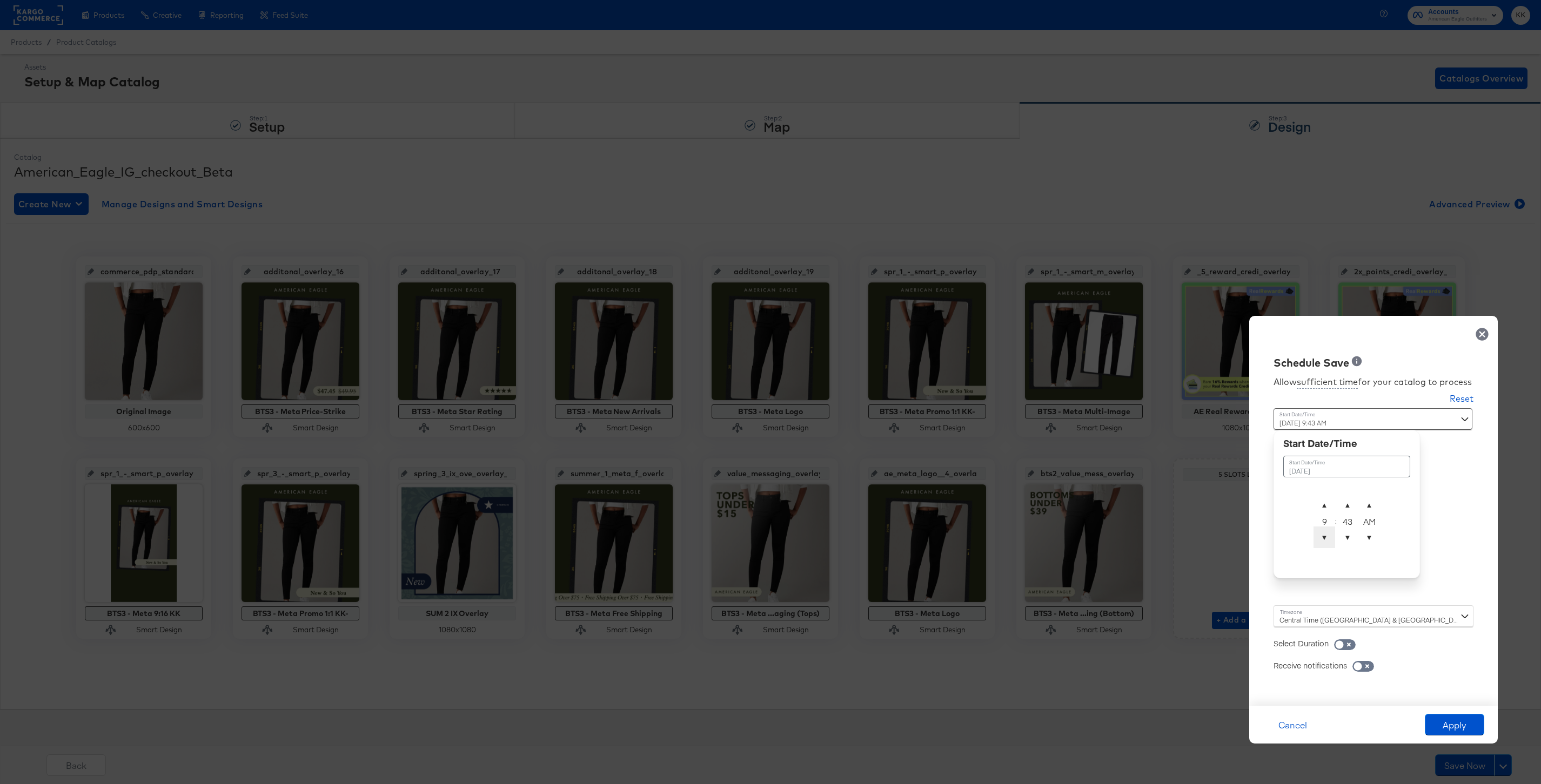
click at [1327, 539] on span "▼" at bounding box center [1324, 537] width 22 height 22
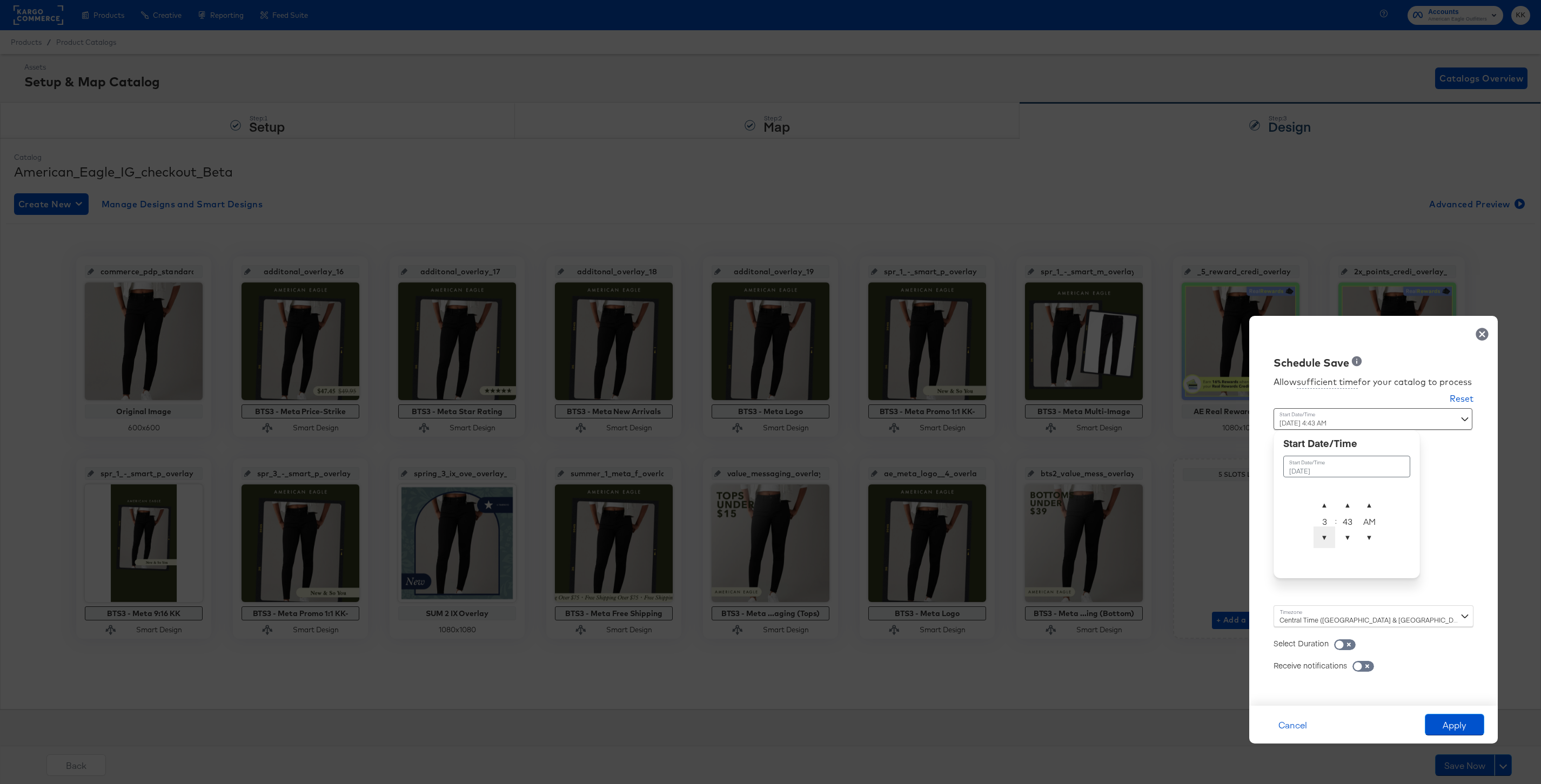
click at [1327, 539] on span "▼" at bounding box center [1324, 537] width 22 height 22
click at [1351, 496] on span "▲" at bounding box center [1347, 505] width 22 height 22
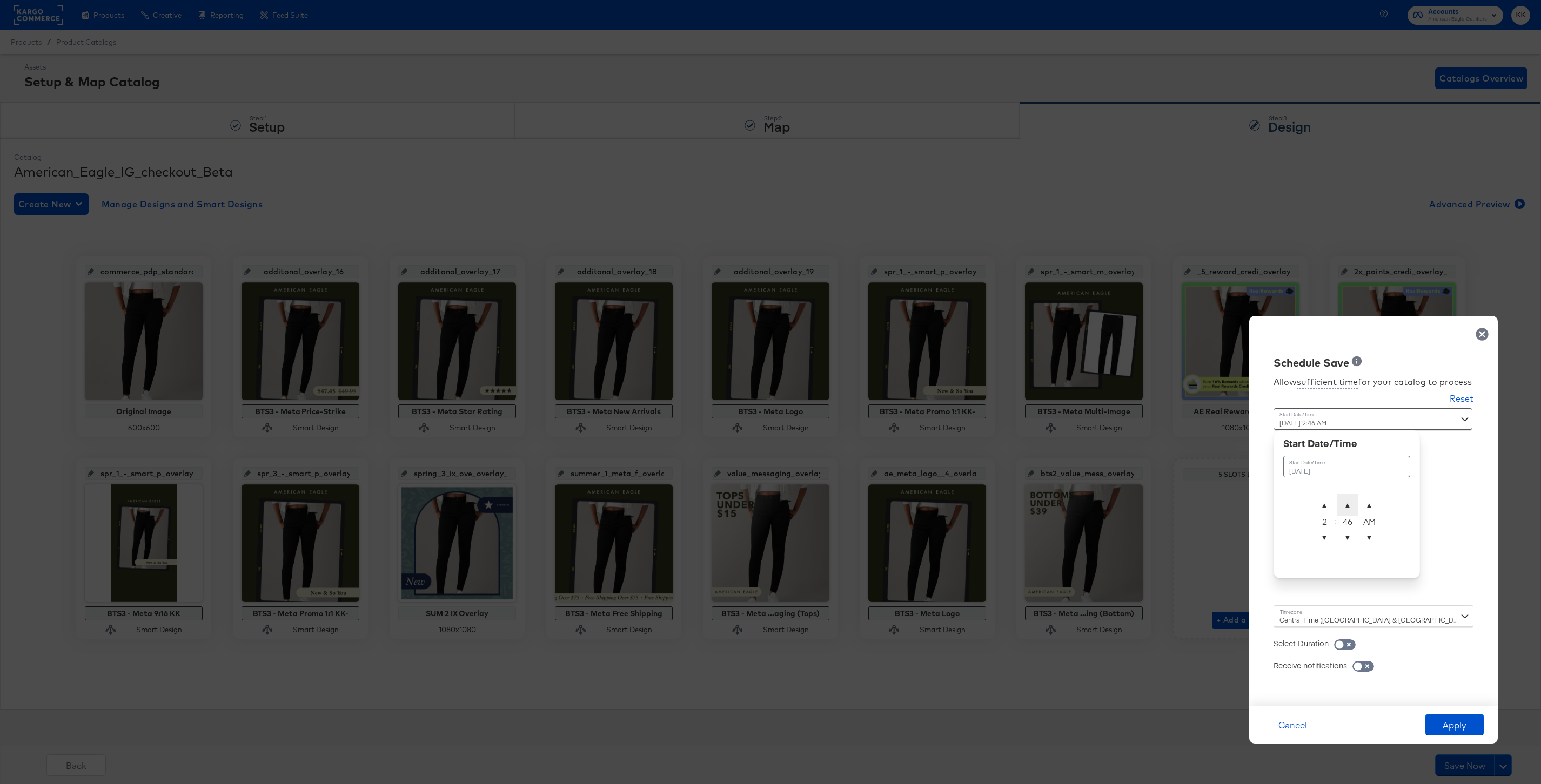
click at [1351, 496] on span "▲" at bounding box center [1347, 505] width 22 height 22
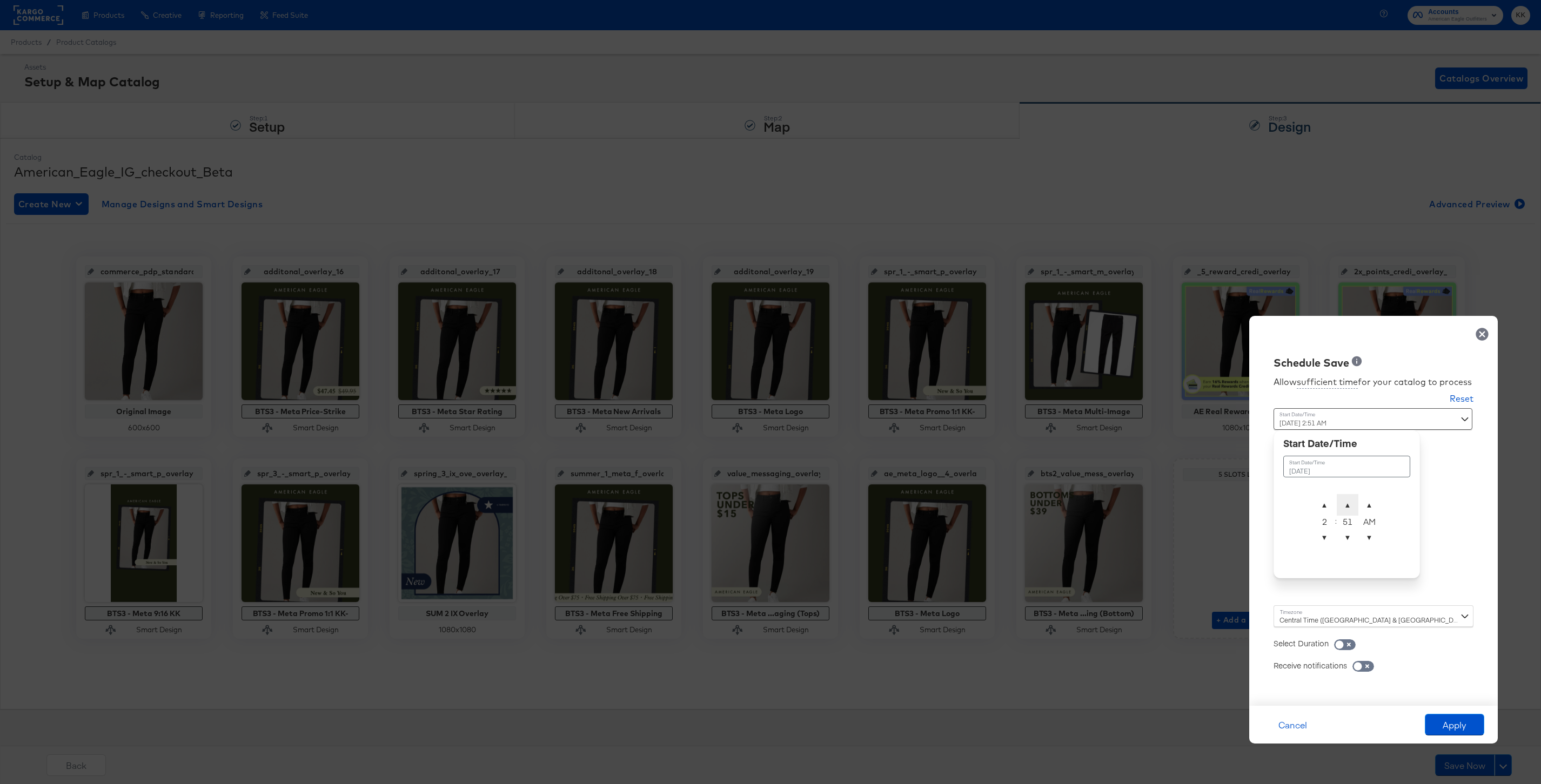
click at [1351, 496] on span "▲" at bounding box center [1347, 505] width 22 height 22
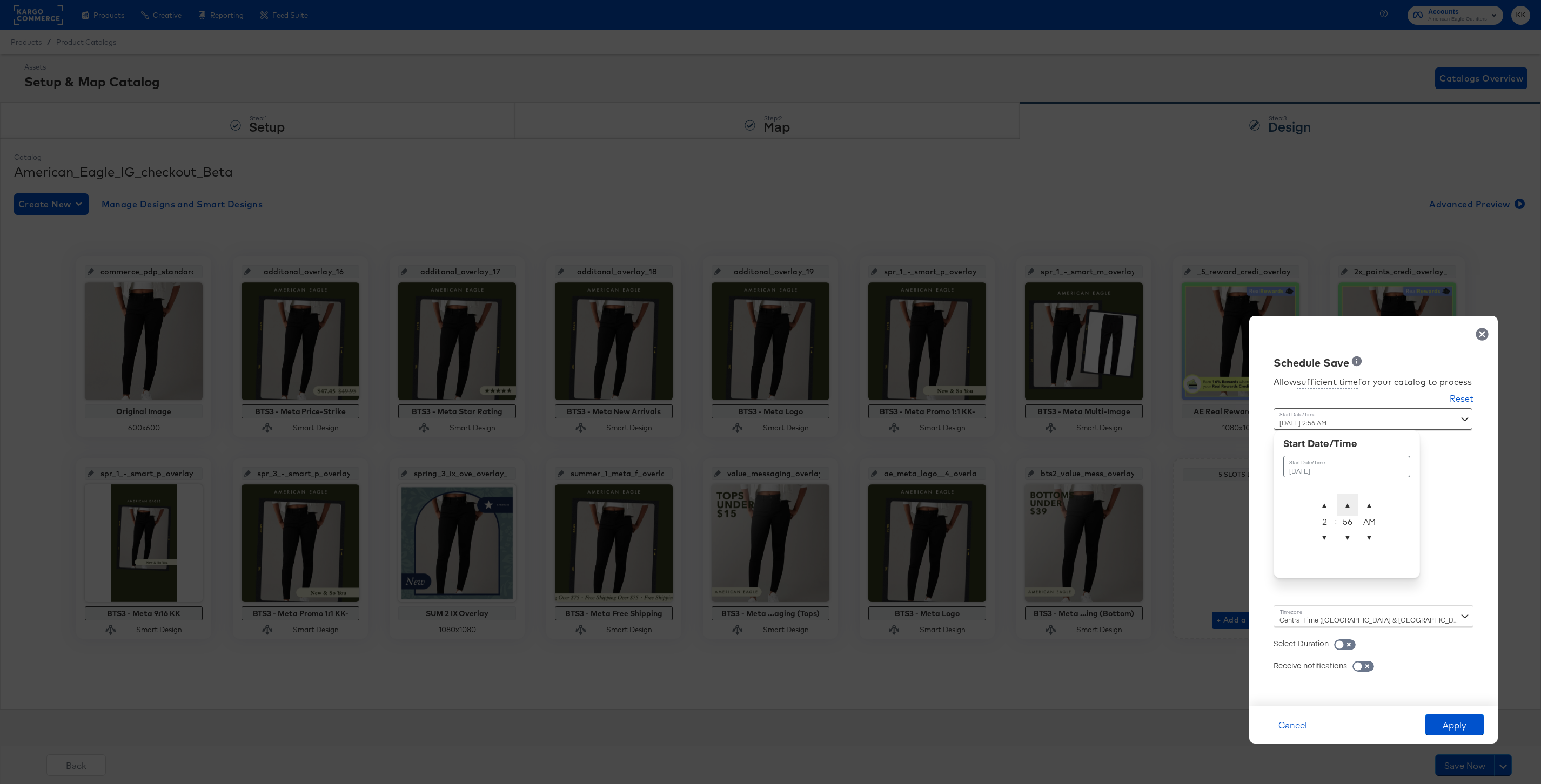
click at [1351, 496] on span "▲" at bounding box center [1347, 505] width 22 height 22
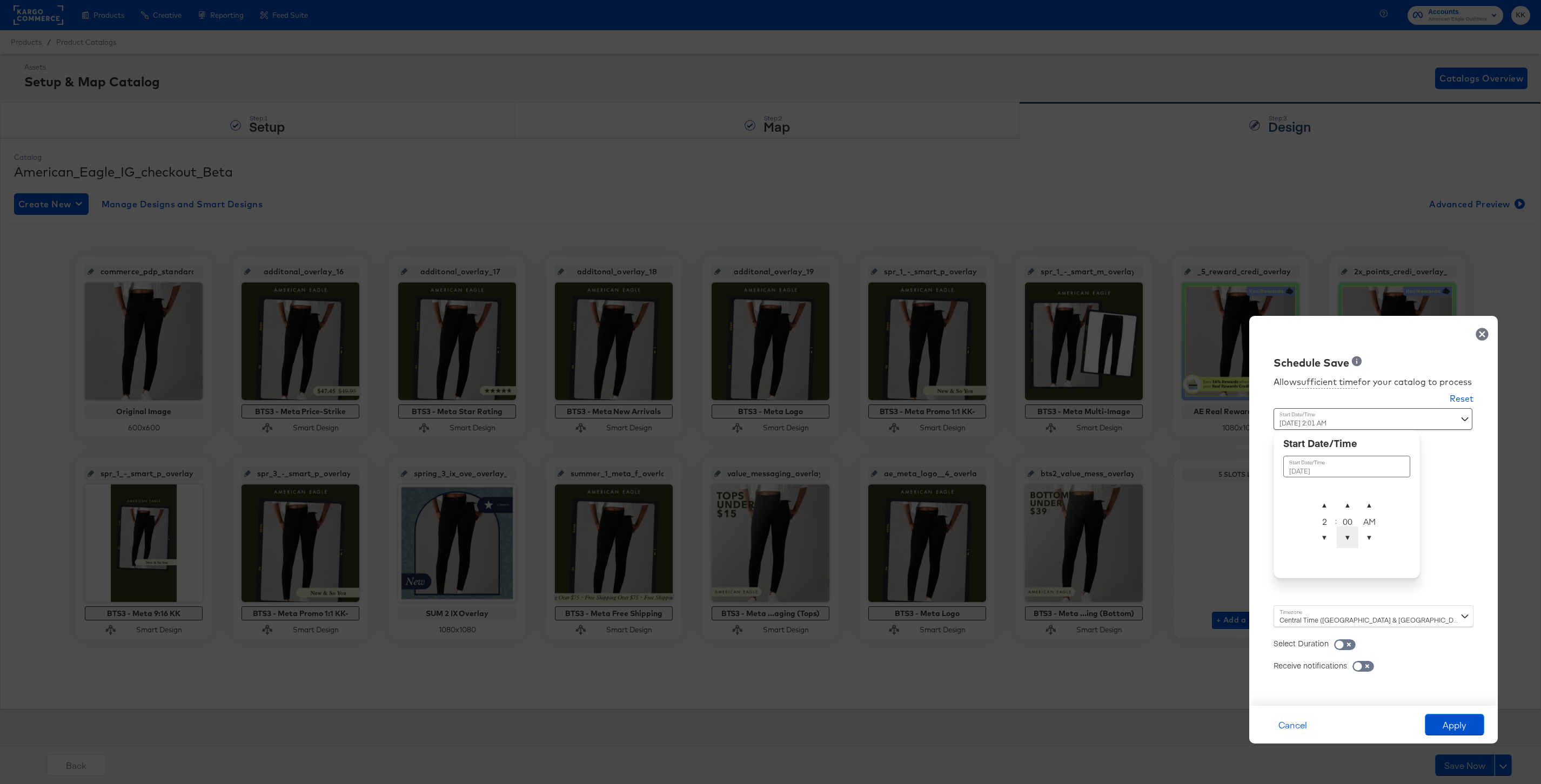
click at [1350, 534] on span "▼" at bounding box center [1347, 537] width 22 height 22
type input "September 22nd 2025 2:00 AM"
click at [1284, 620] on div "Central Time (US & Canada) (America/Chicago)" at bounding box center [1373, 616] width 200 height 22
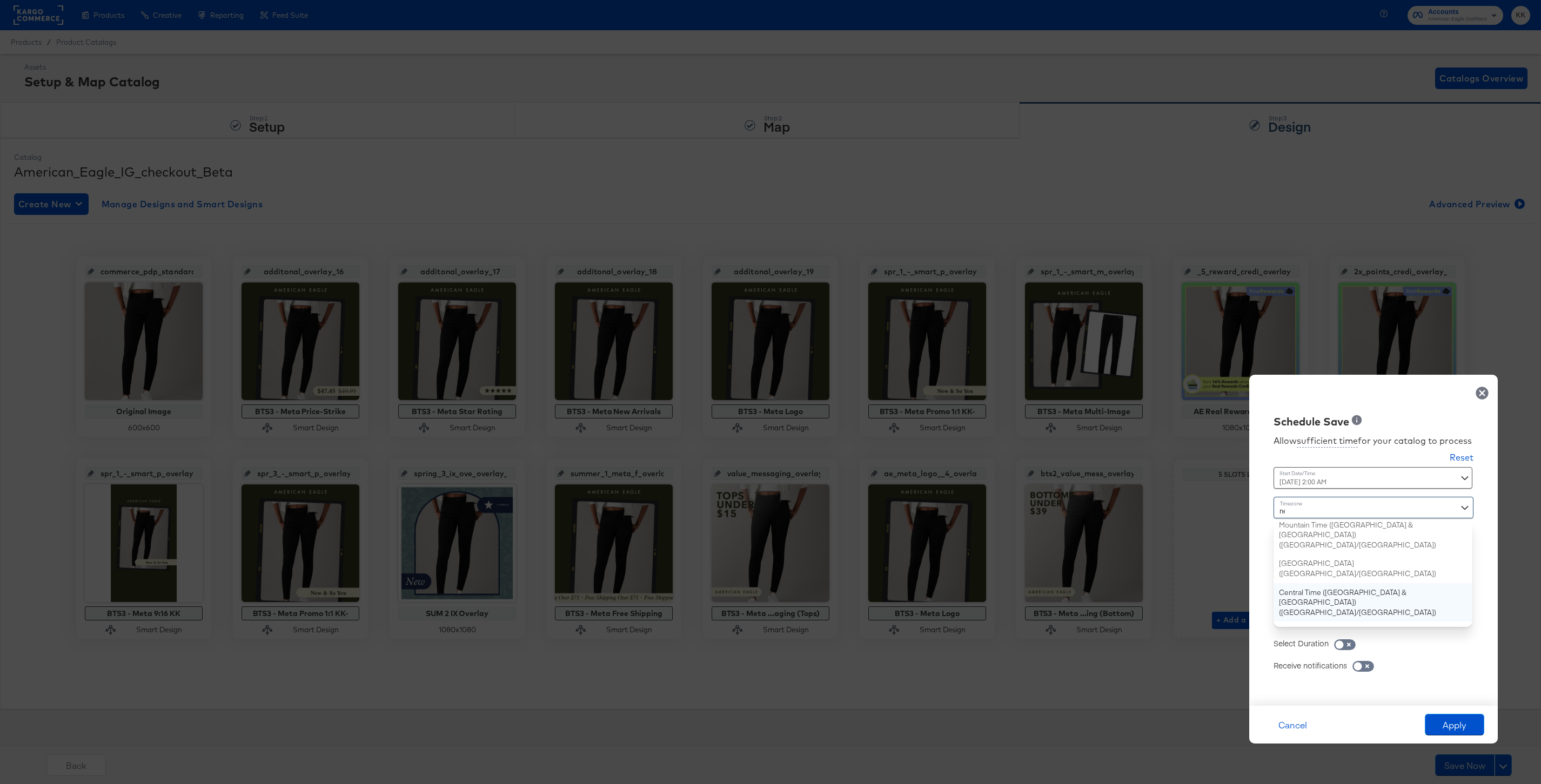
type input "new"
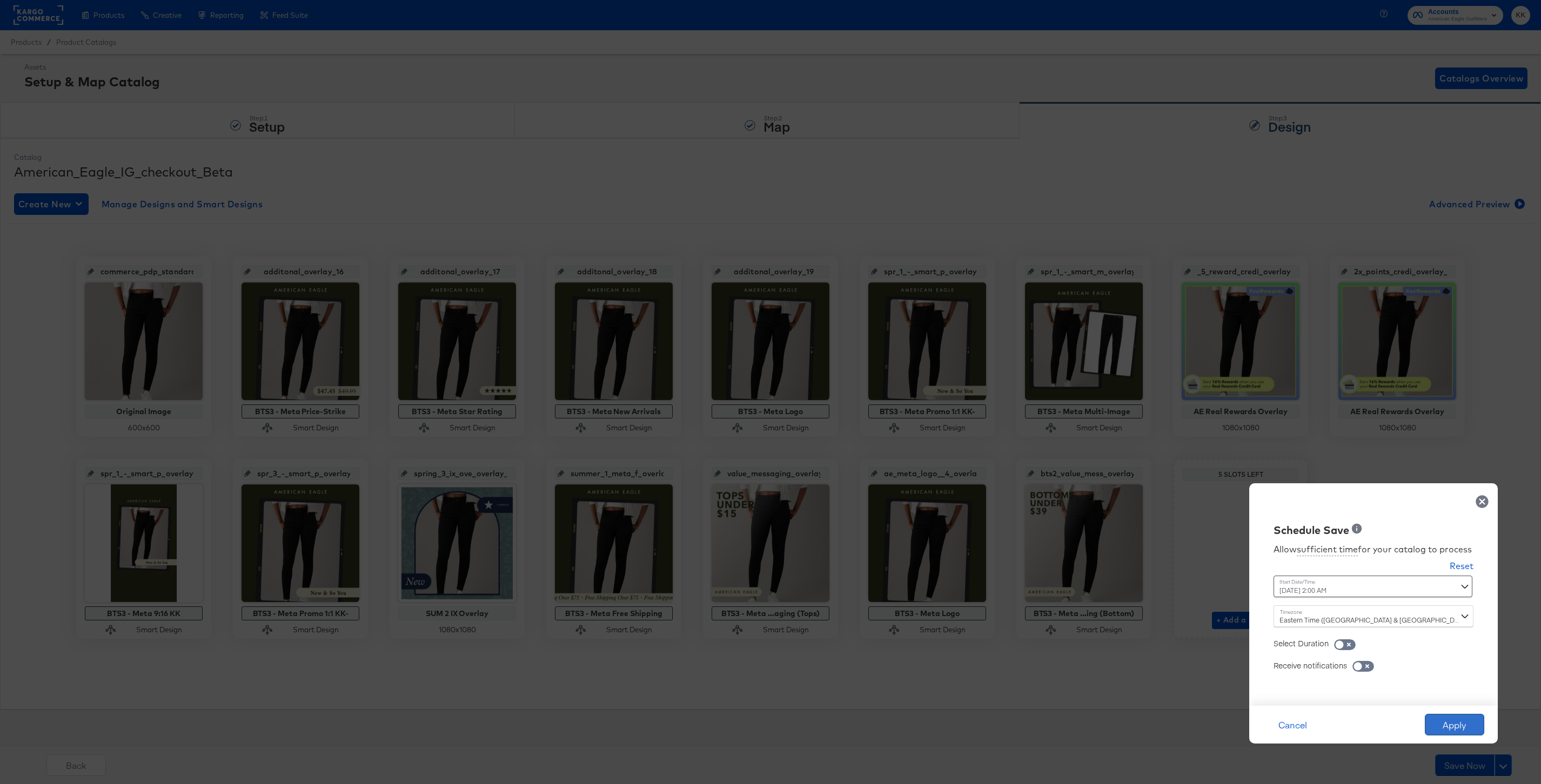
click at [1435, 714] on button "Apply" at bounding box center [1455, 724] width 59 height 22
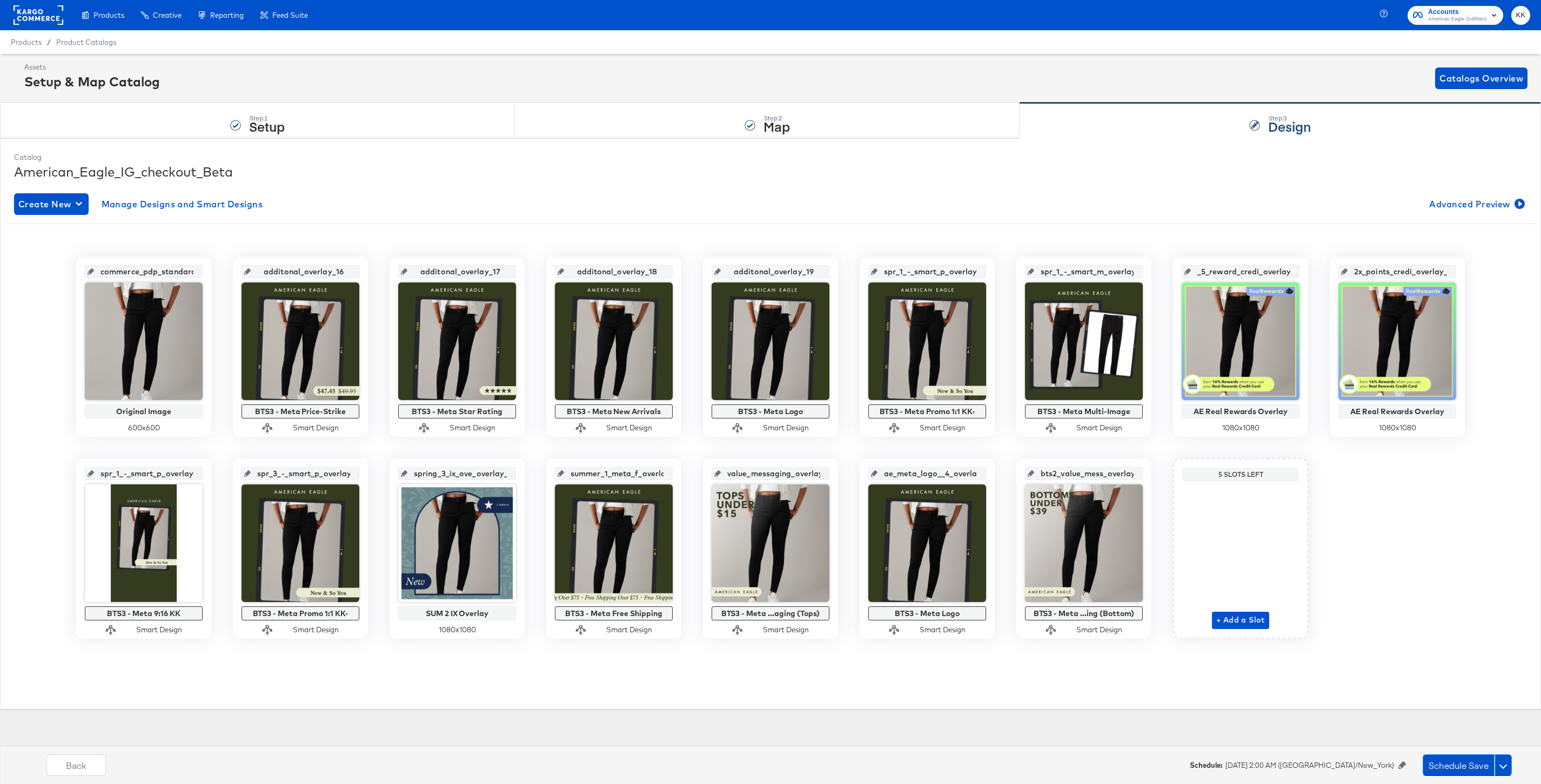
click at [1454, 748] on div "Back Schedule: September 22nd 2025 2:00 AM (America/New_York) Schedule Save" at bounding box center [779, 767] width 1557 height 44
click at [1455, 754] on button "Schedule Save" at bounding box center [1458, 765] width 72 height 22
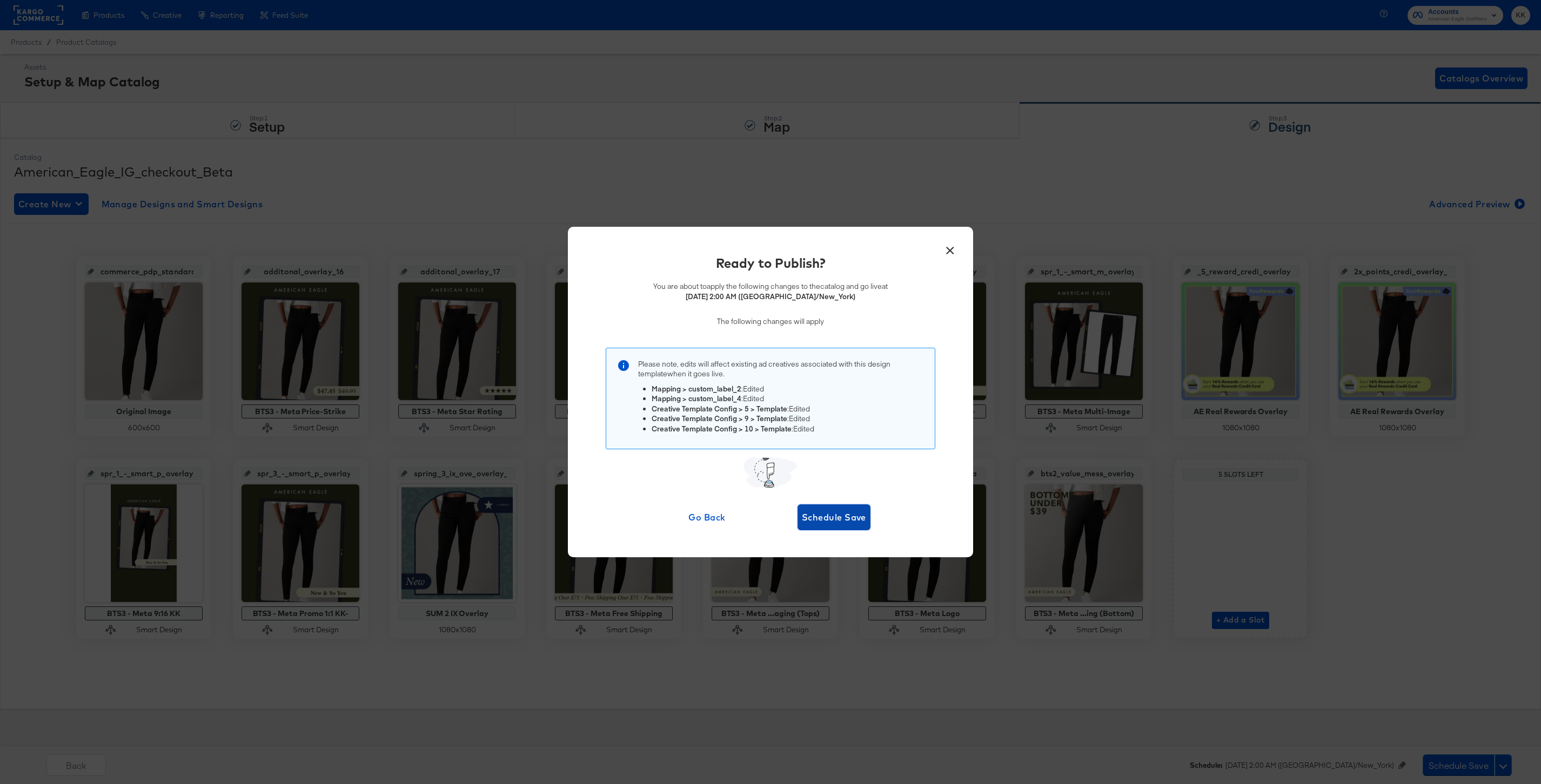
click at [813, 520] on span "Schedule Save" at bounding box center [834, 517] width 64 height 15
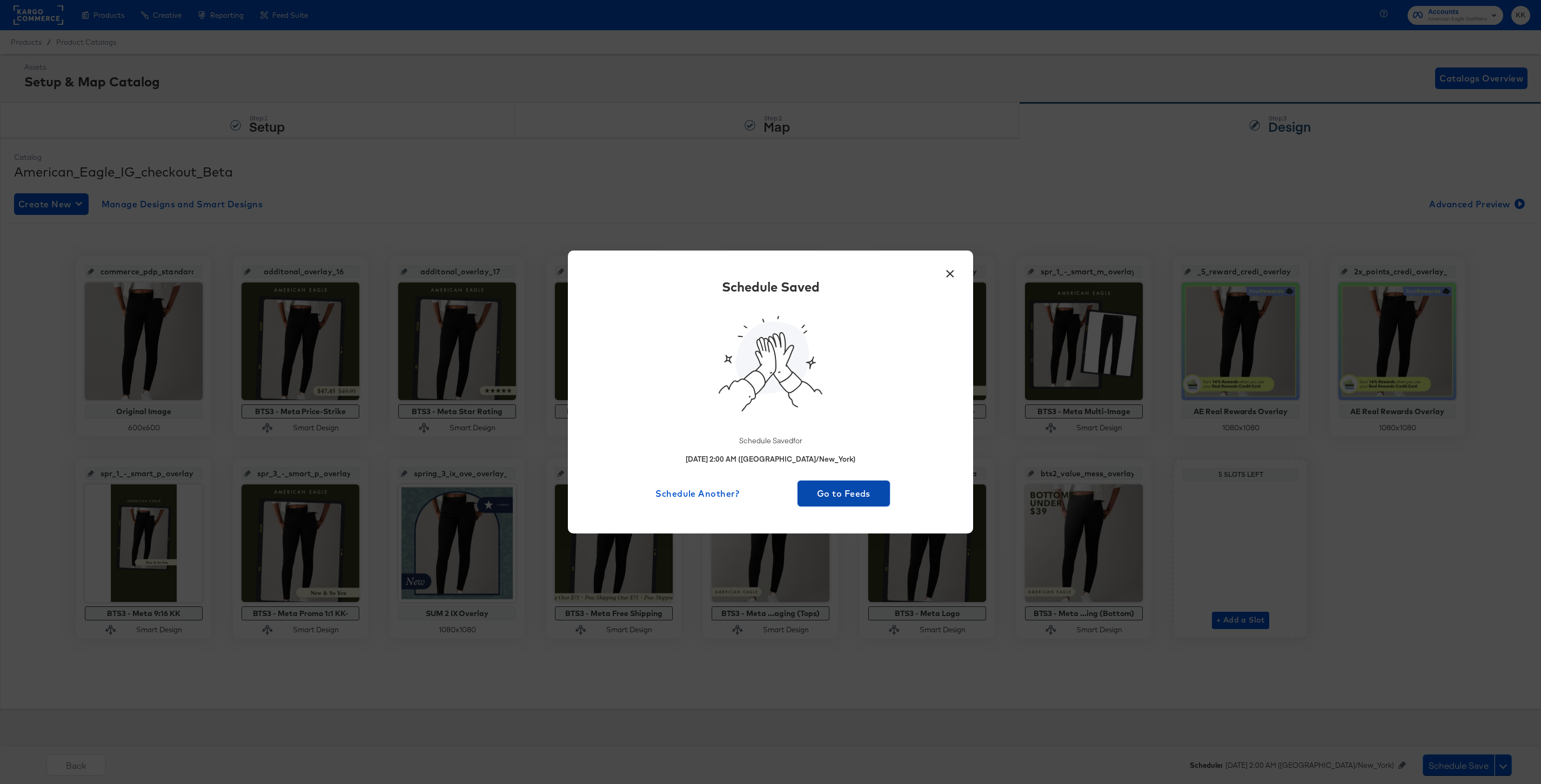
click at [860, 491] on span "Go to Feeds" at bounding box center [844, 494] width 84 height 15
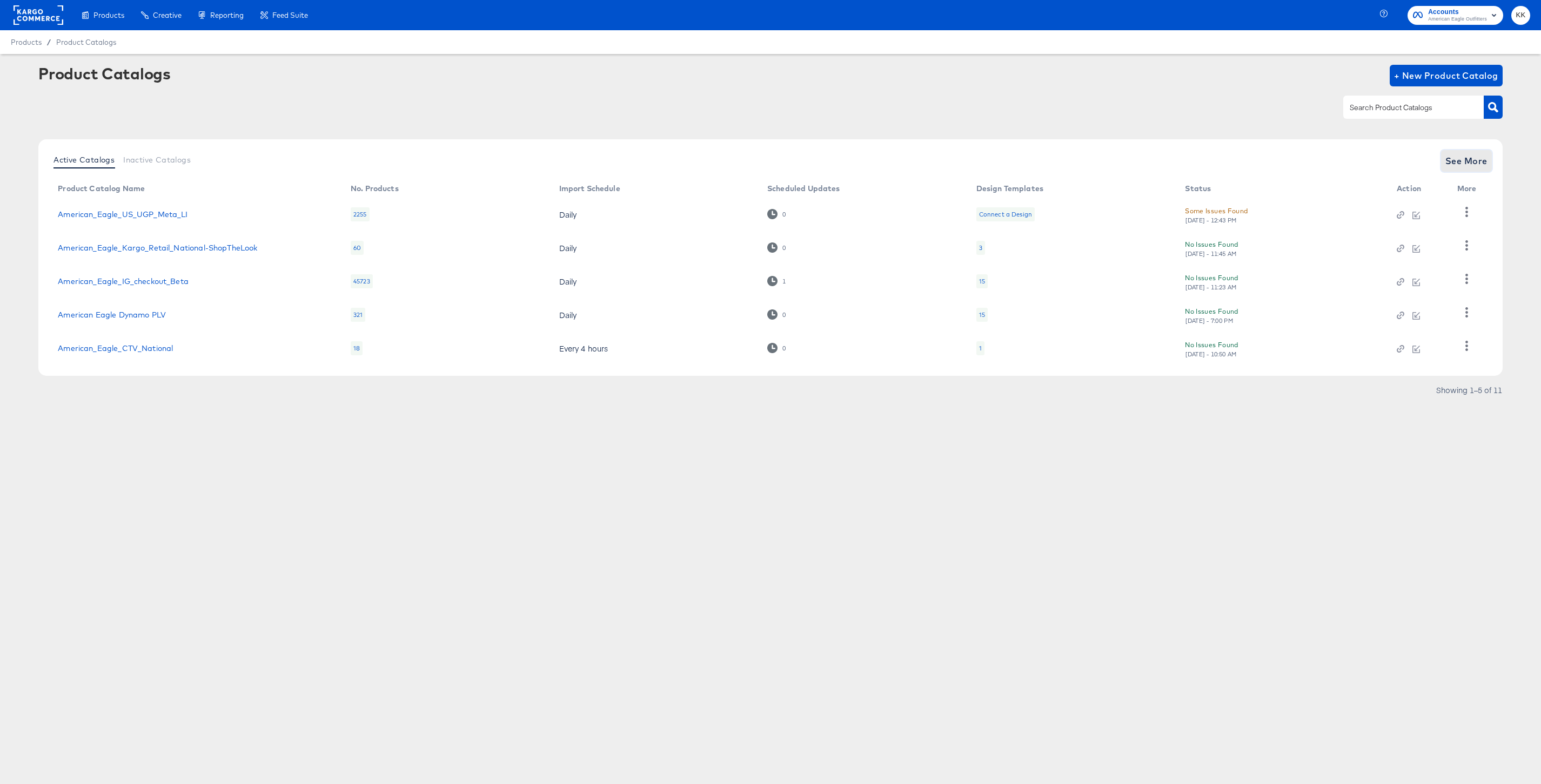
click at [1482, 167] on span "See More" at bounding box center [1466, 161] width 42 height 15
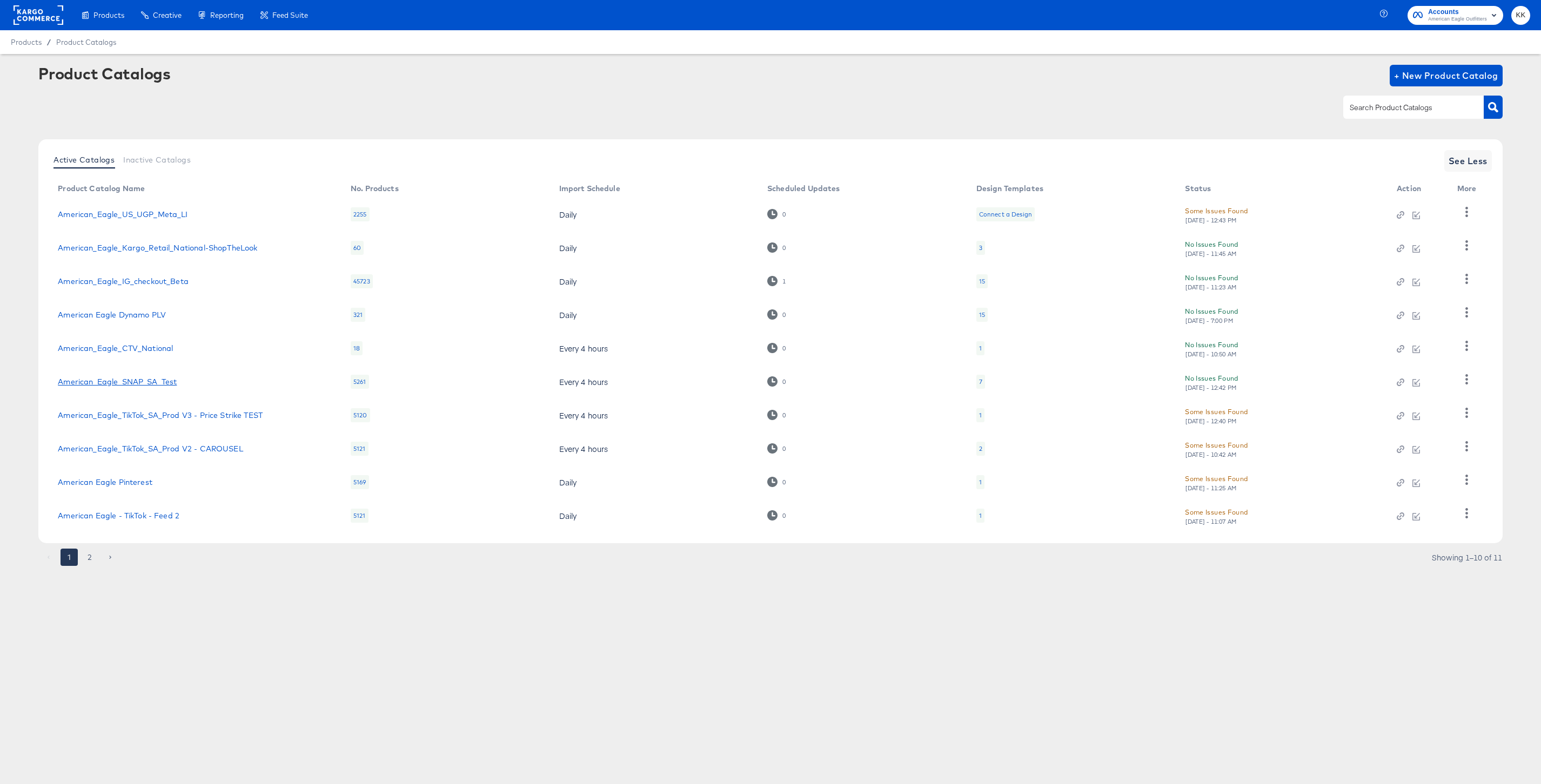
click at [160, 383] on link "American_Eagle_SNAP_SA_Test" at bounding box center [117, 382] width 119 height 9
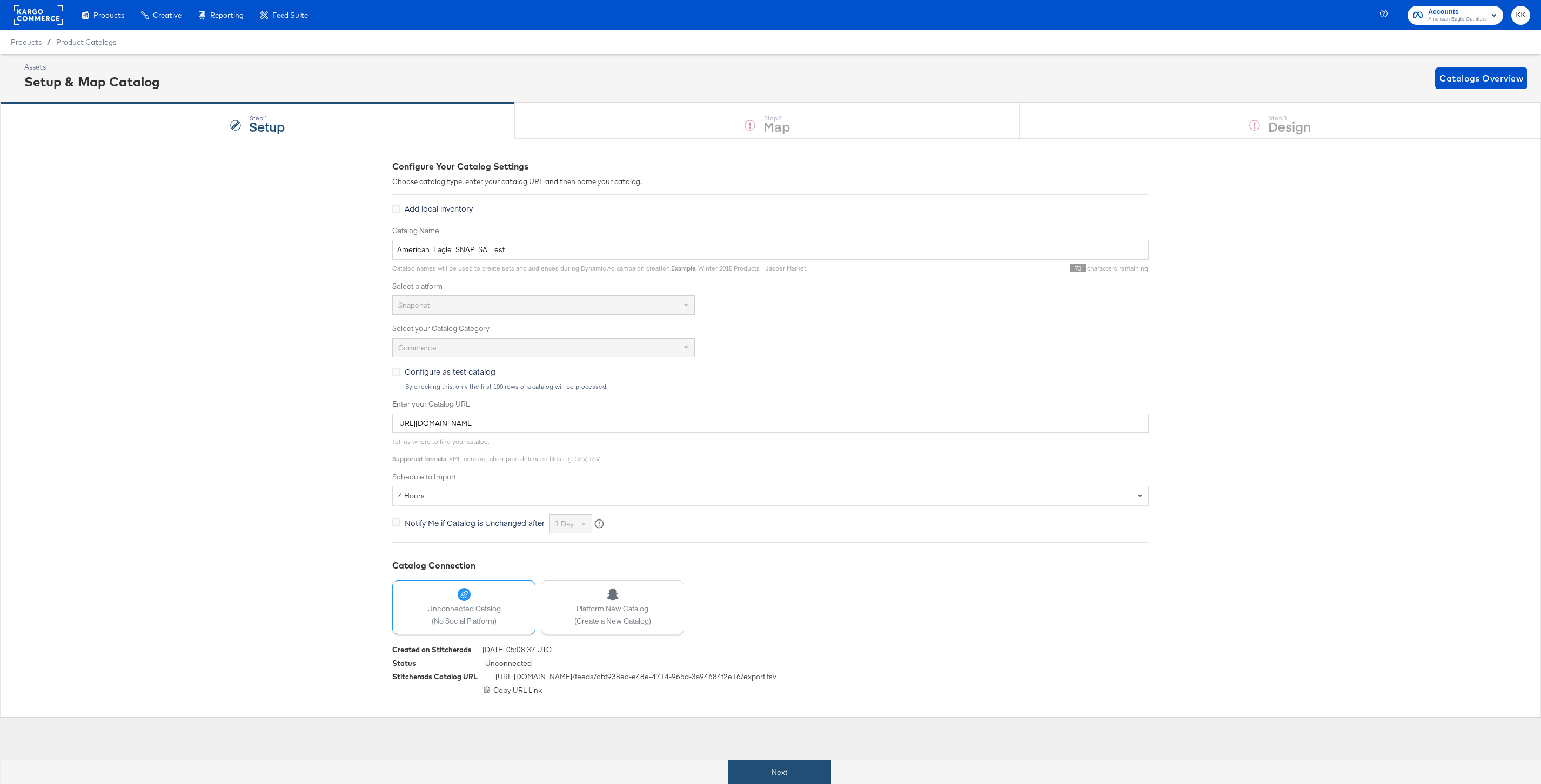
click at [770, 764] on button "Next" at bounding box center [779, 772] width 103 height 24
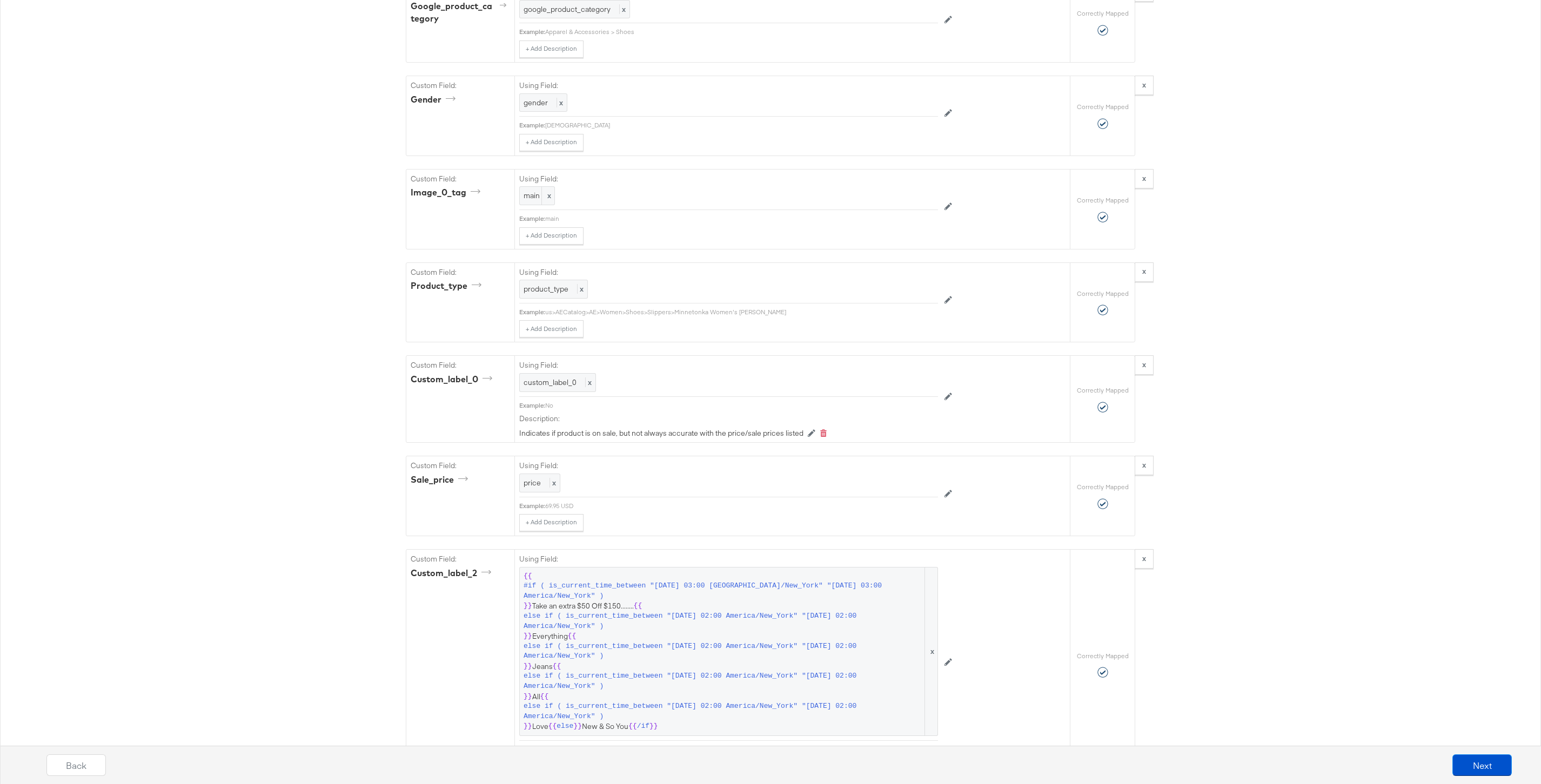
scroll to position [1240, 0]
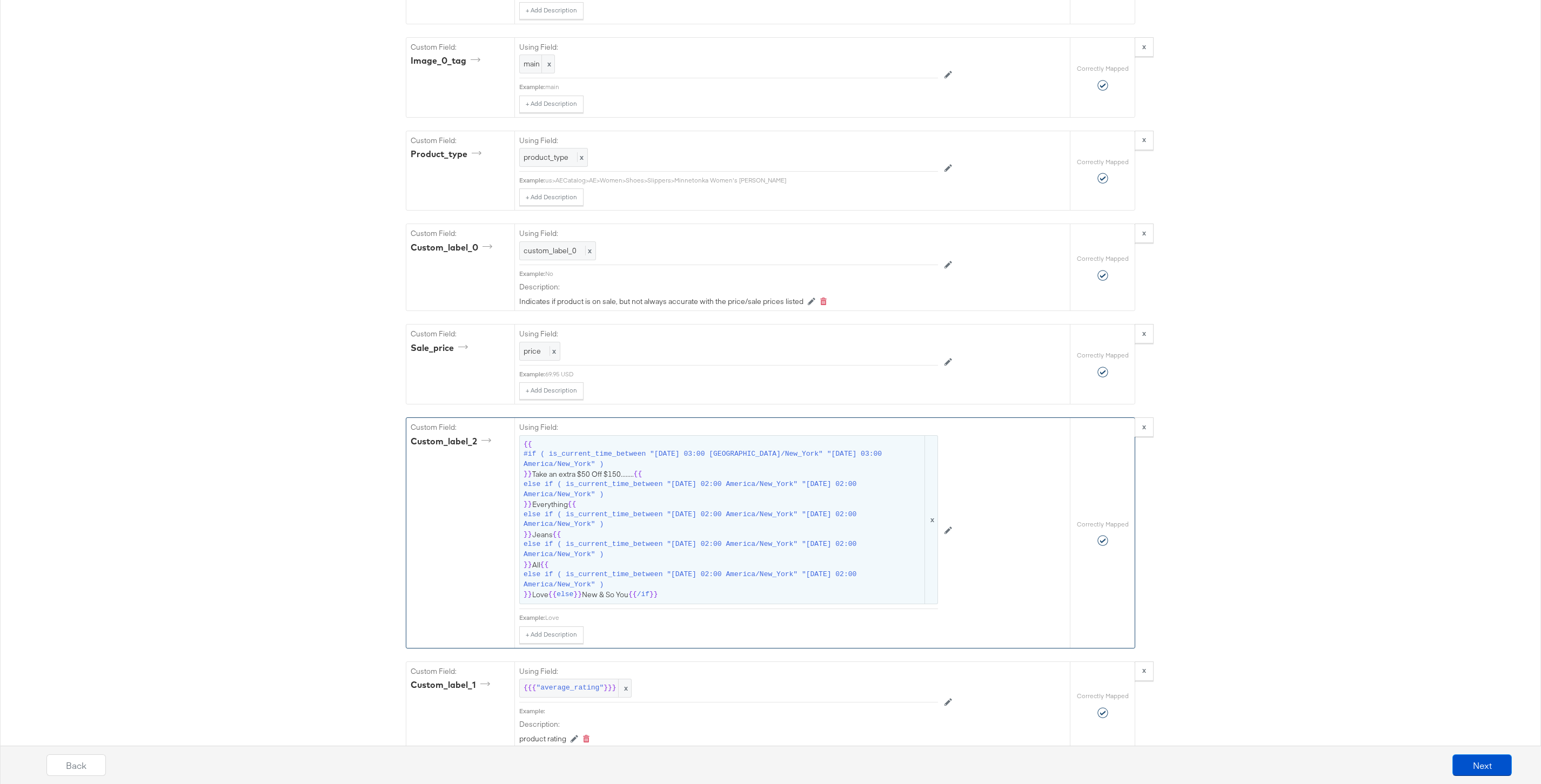
click at [748, 478] on span "{{ #if ( is_current_time_between "2024-06-11 03:00 America/New_York" "2024-06-1…" at bounding box center [728, 520] width 410 height 160
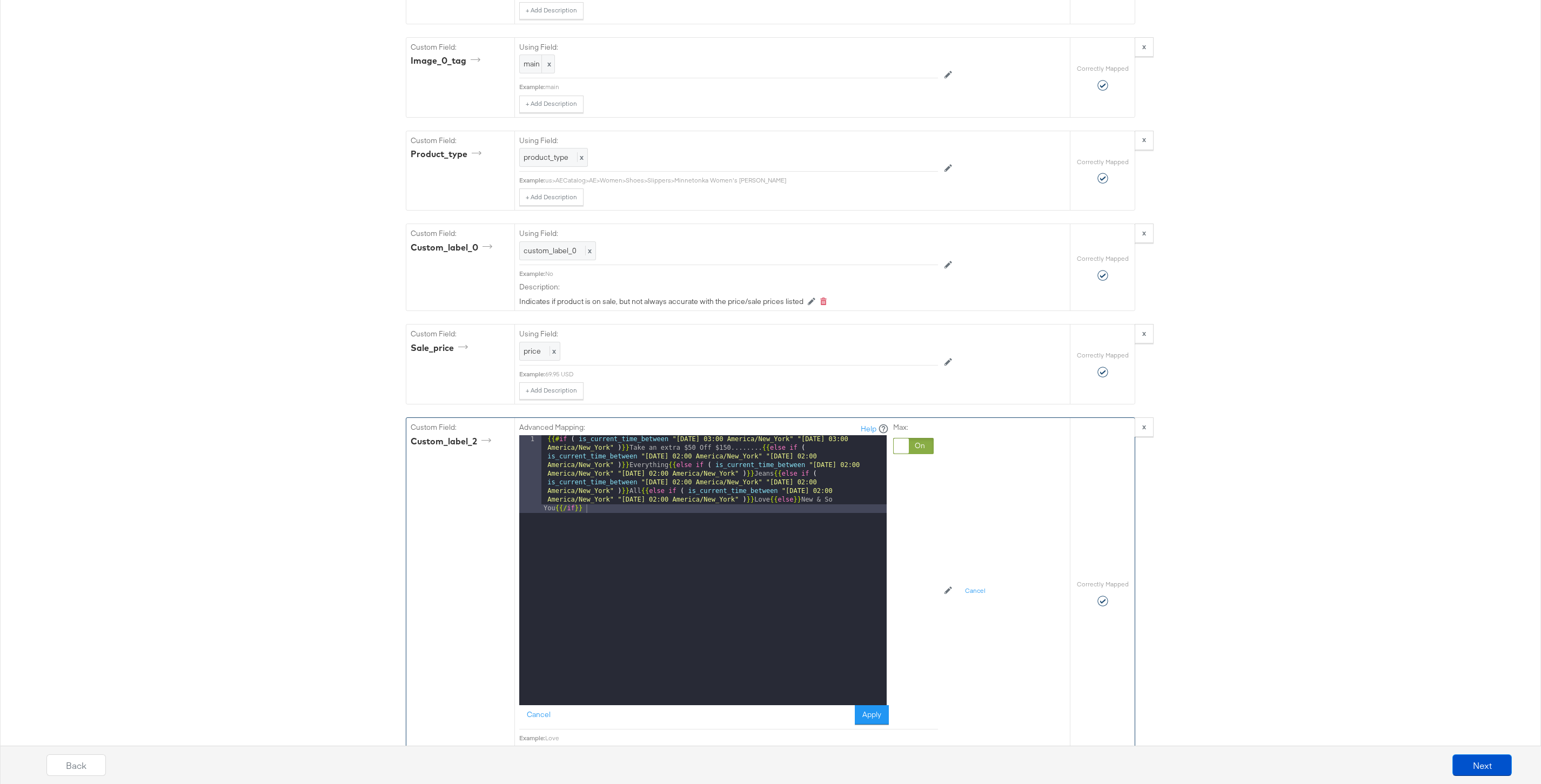
click at [643, 493] on div "{{# if ( is_current_time_between "2024-06-11 03:00 America/New_York" "2024-06-1…" at bounding box center [714, 648] width 345 height 425
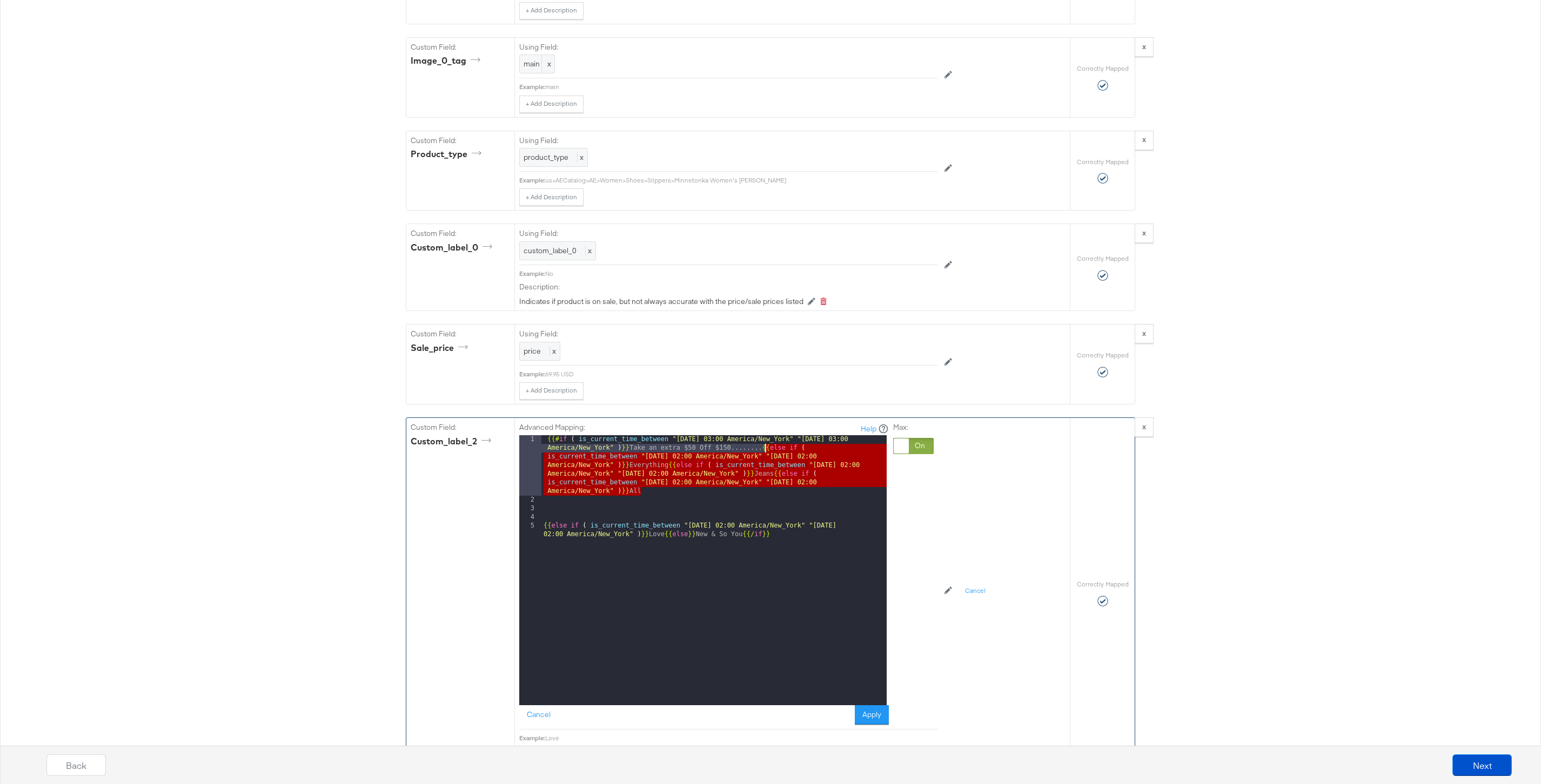
drag, startPoint x: 643, startPoint y: 494, endPoint x: 766, endPoint y: 447, distance: 131.7
click at [766, 447] on div "{{# if ( is_current_time_between "2024-06-11 03:00 America/New_York" "2024-06-1…" at bounding box center [714, 609] width 345 height 348
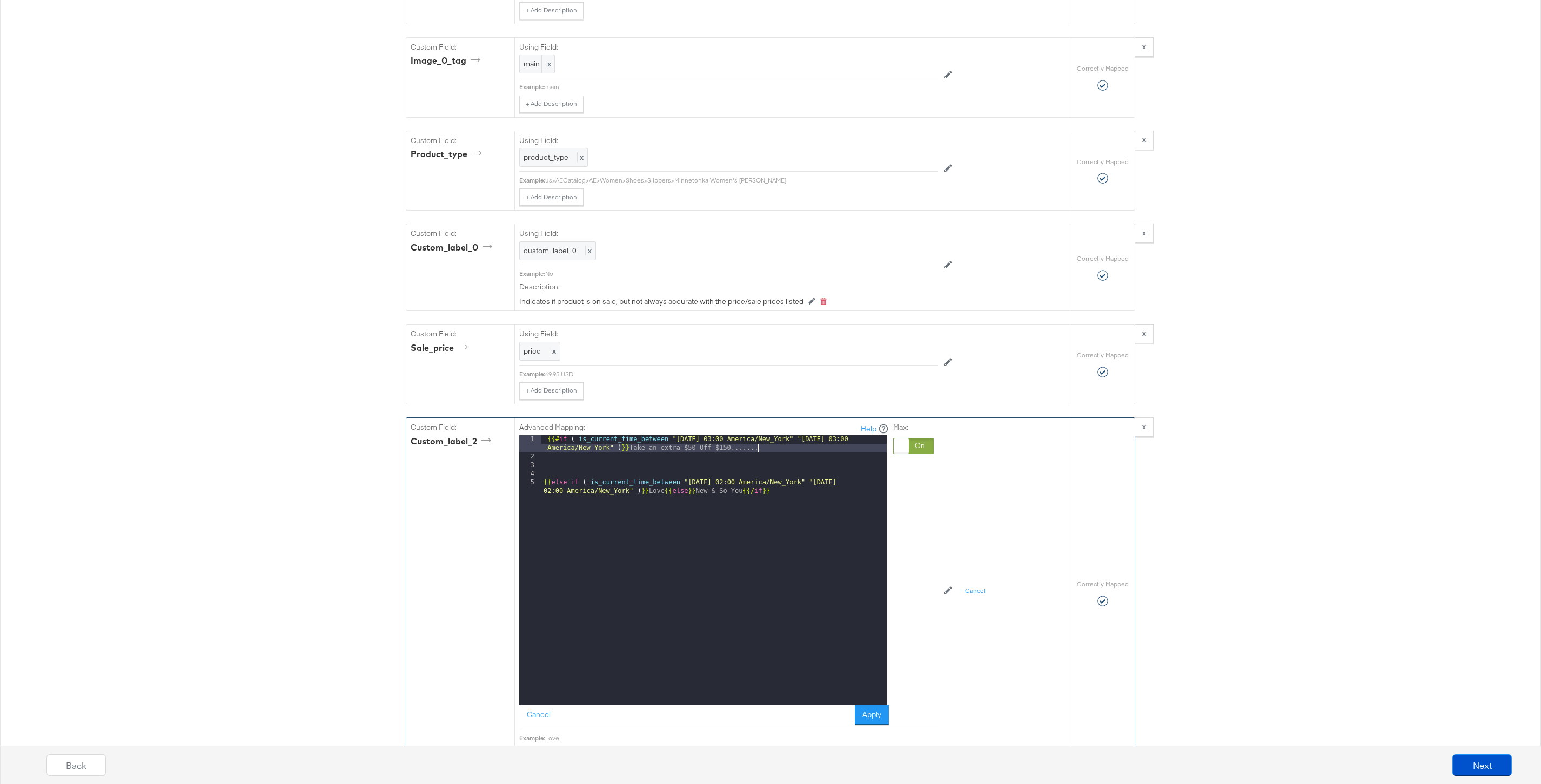
click at [664, 494] on div "{{# if ( is_current_time_between "2024-06-11 03:00 America/New_York" "2024-06-1…" at bounding box center [714, 587] width 345 height 304
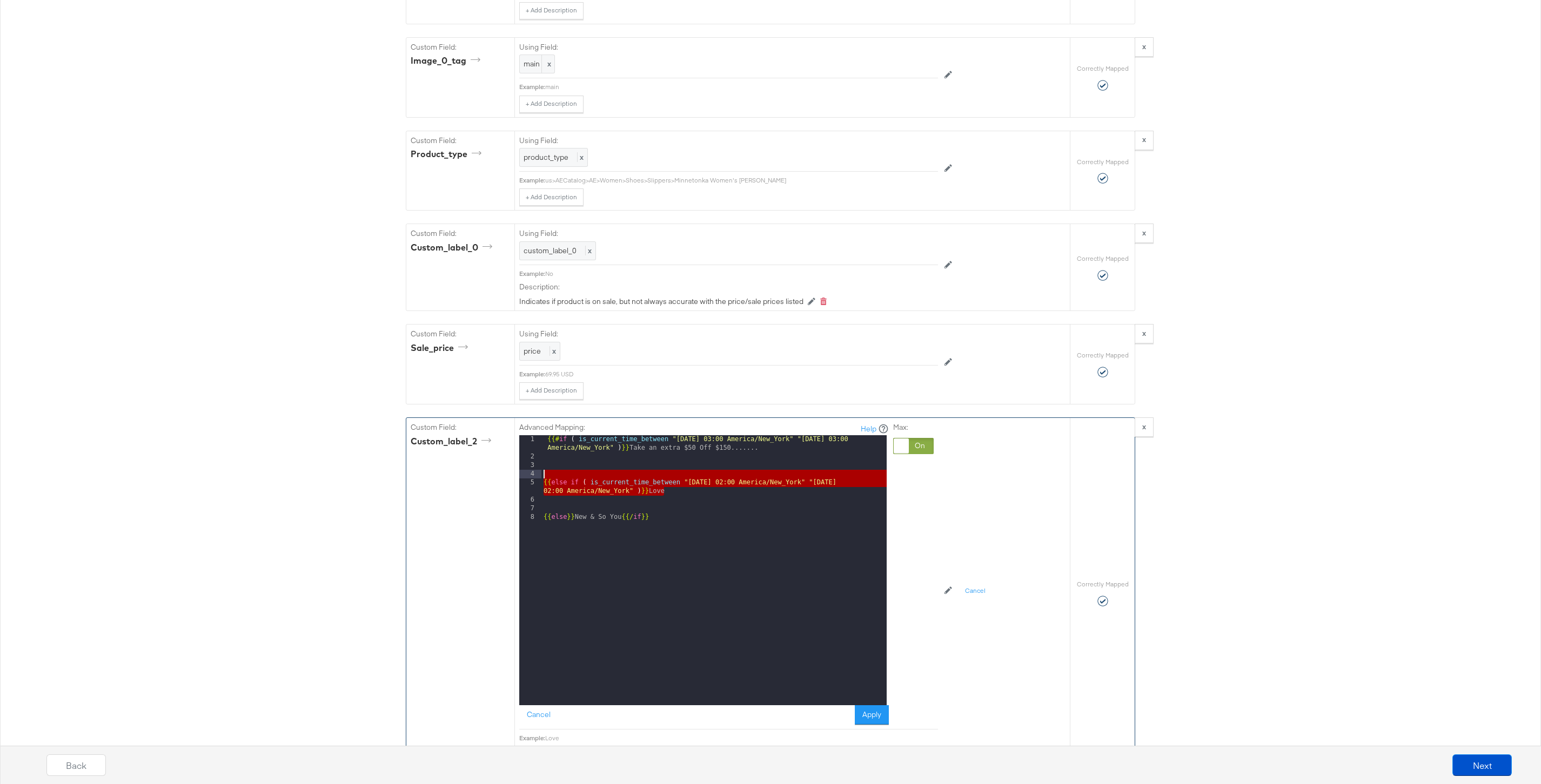
drag, startPoint x: 674, startPoint y: 487, endPoint x: 508, endPoint y: 478, distance: 166.2
click at [508, 478] on div "Custom Field: custom_label_2 Advanced Mapping: Help 1 2 3 4 5 6 7 8 {{# if ( is…" at bounding box center [738, 593] width 664 height 350
click at [674, 486] on div "{{# if ( is_current_time_between "2024-06-11 03:00 America/New_York" "2024-06-1…" at bounding box center [714, 583] width 345 height 296
click at [674, 491] on div "{{# if ( is_current_time_between "2024-06-11 03:00 America/New_York" "2024-06-1…" at bounding box center [714, 583] width 345 height 296
paste textarea
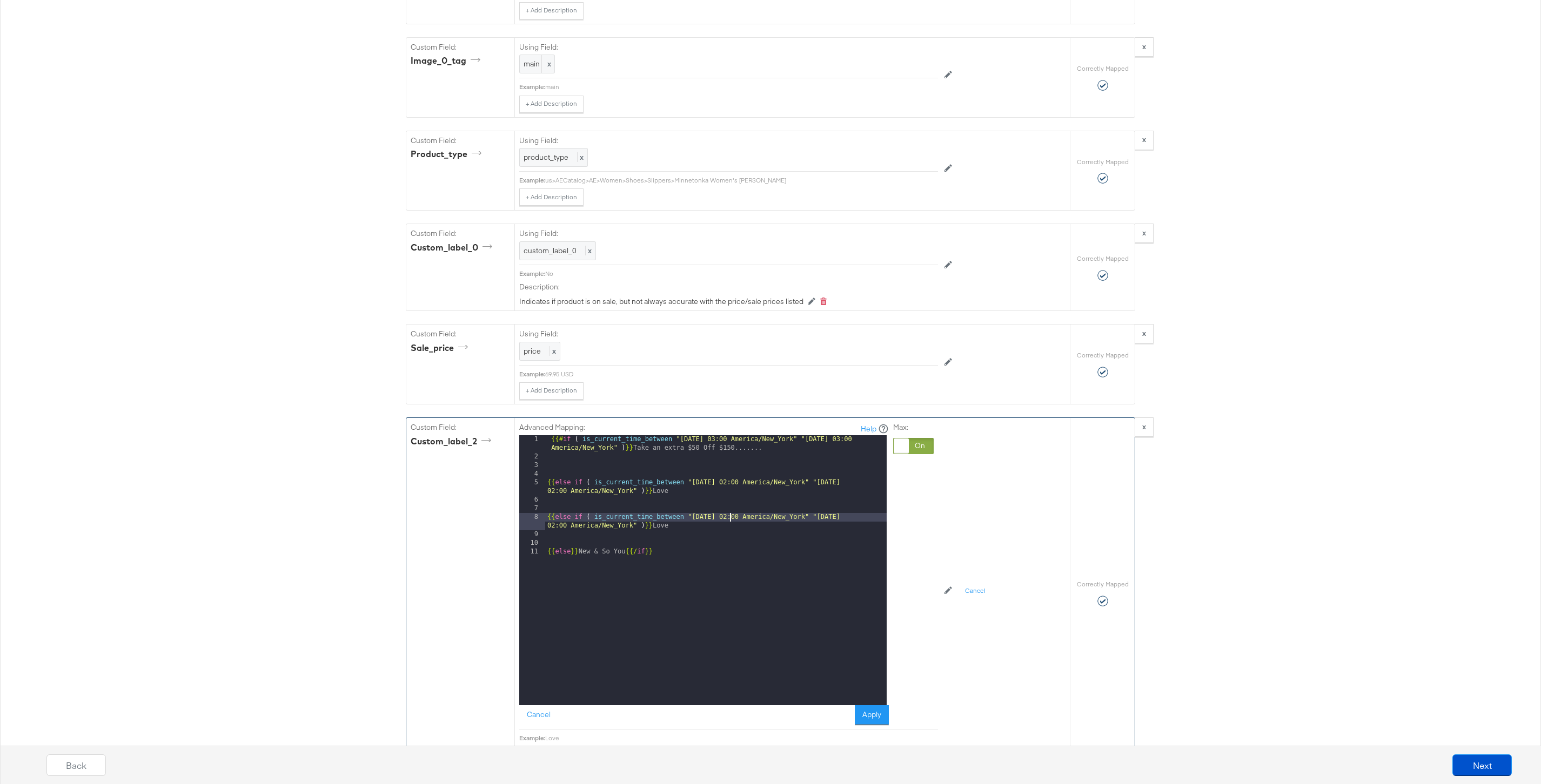
drag, startPoint x: 731, startPoint y: 518, endPoint x: 731, endPoint y: 652, distance: 134.0
click at [731, 518] on div "{{# if ( is_current_time_between "2024-06-11 03:00 America/New_York" "2024-06-1…" at bounding box center [716, 583] width 342 height 296
click at [871, 520] on div "{{# if ( is_current_time_between "2024-06-11 03:00 America/New_York" "2024-06-1…" at bounding box center [716, 583] width 342 height 296
click at [677, 528] on div "{{# if ( is_current_time_between "2024-06-11 03:00 America/New_York" "2024-06-1…" at bounding box center [716, 583] width 342 height 296
click at [546, 483] on div "{{# if ( is_current_time_between "2024-06-11 03:00 America/New_York" "2024-06-1…" at bounding box center [716, 583] width 342 height 296
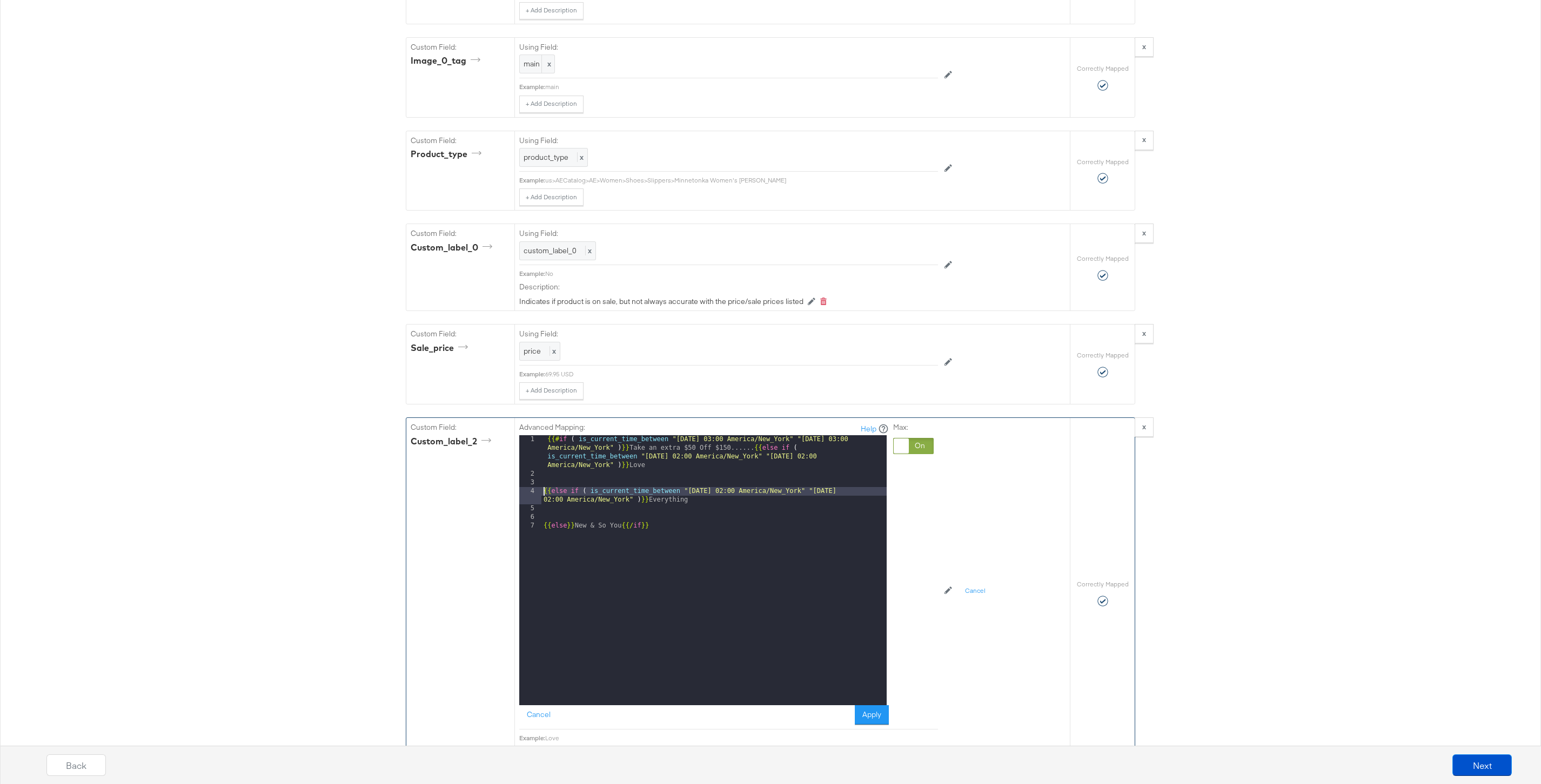
click at [544, 495] on div "{{# if ( is_current_time_between "2024-06-11 03:00 America/New_York" "2024-06-1…" at bounding box center [714, 592] width 345 height 313
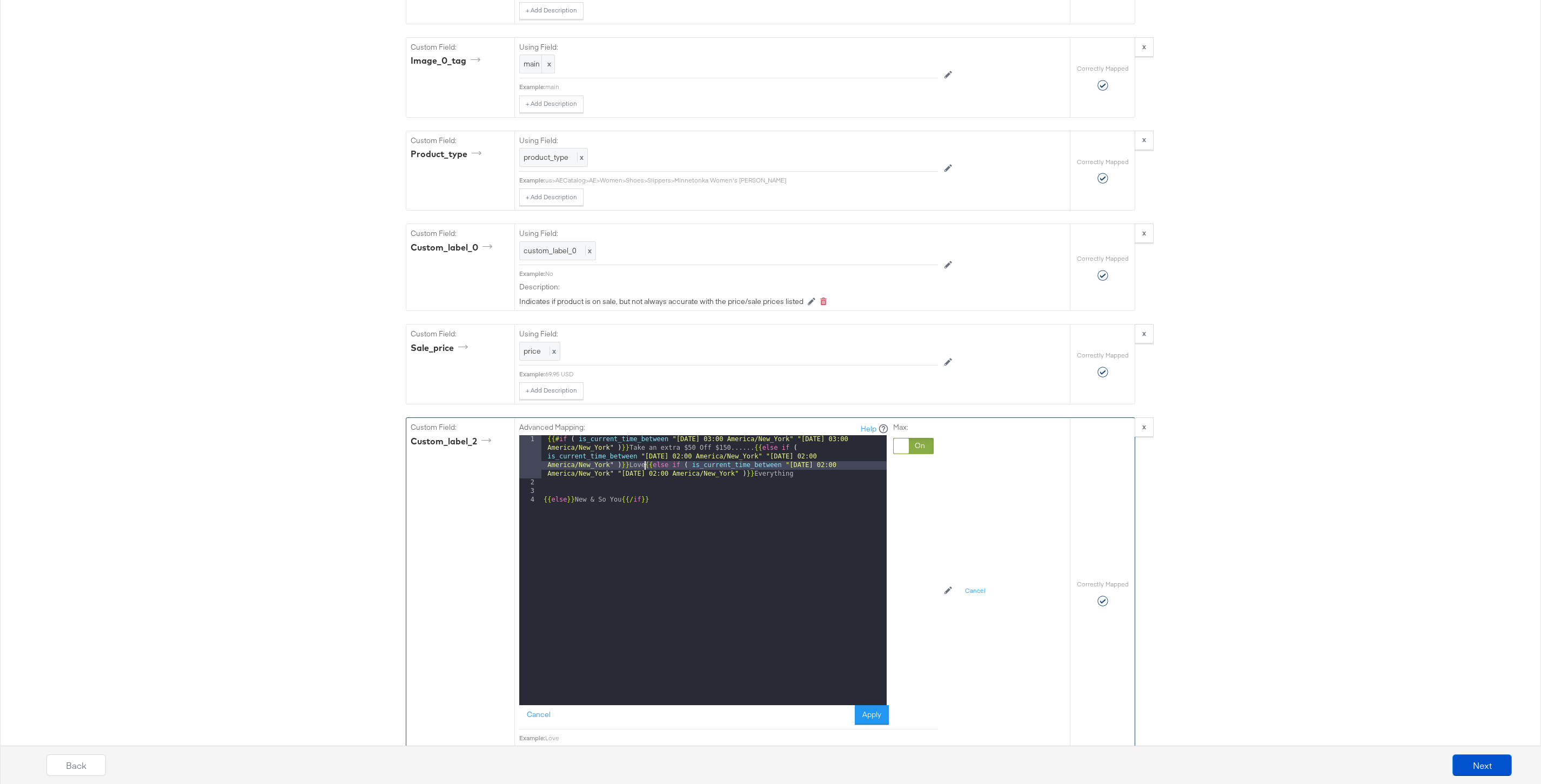
click at [543, 501] on div "{{# if ( is_current_time_between "2024-06-11 03:00 America/New_York" "2024-06-1…" at bounding box center [714, 596] width 345 height 322
click at [873, 708] on button "Apply" at bounding box center [871, 715] width 34 height 20
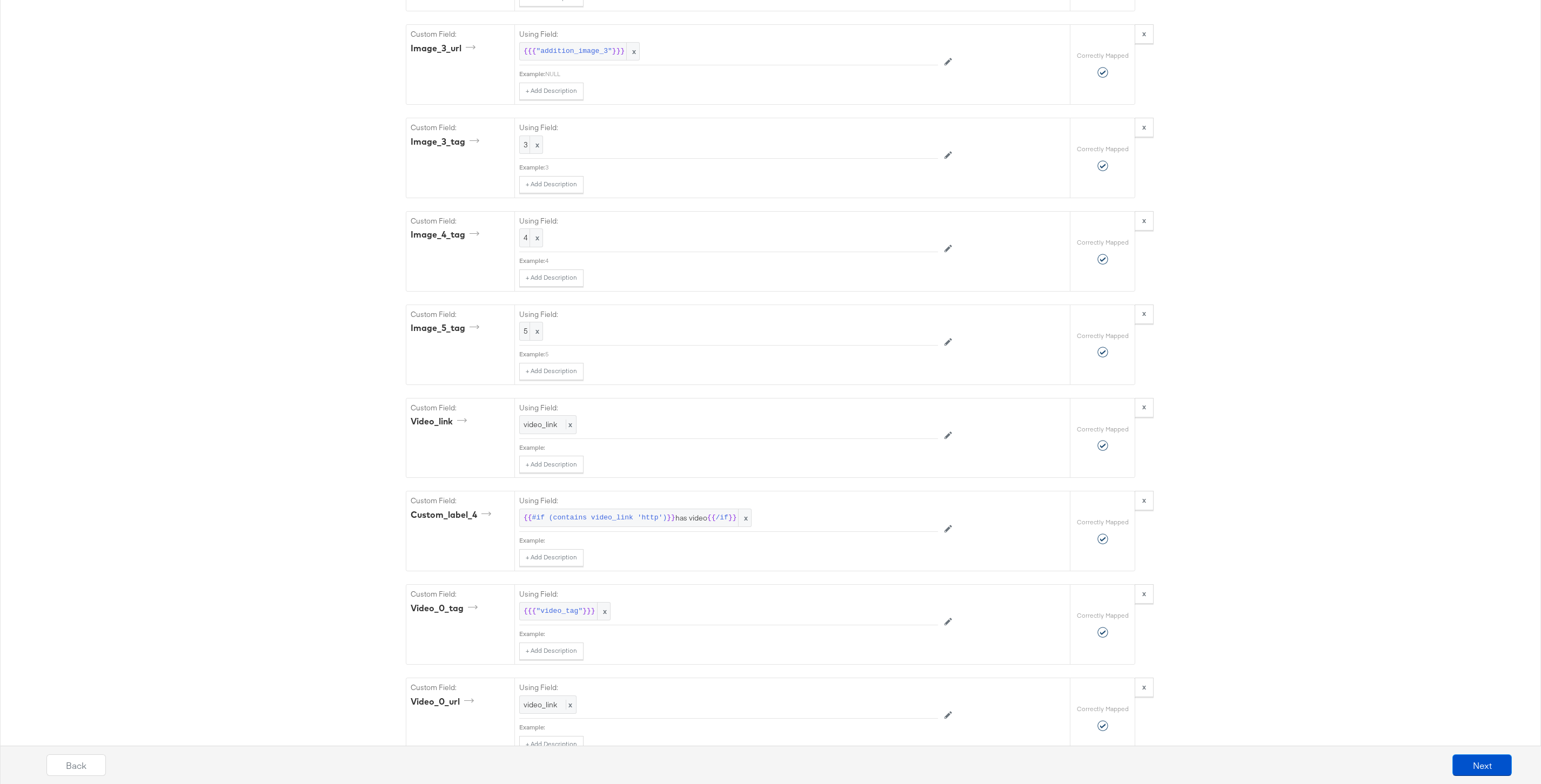
scroll to position [2611, 0]
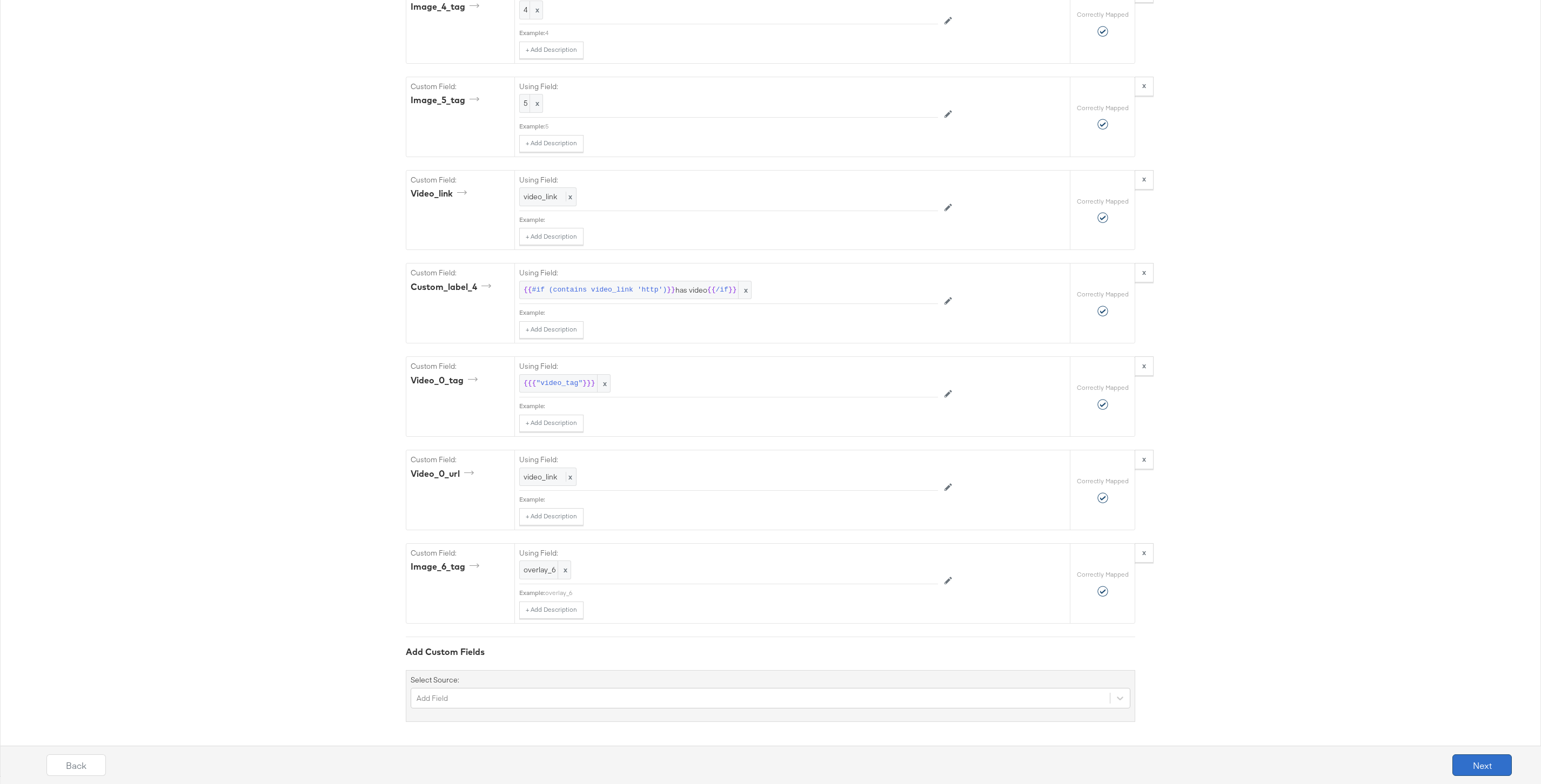
click at [1461, 756] on button "Next" at bounding box center [1482, 765] width 59 height 22
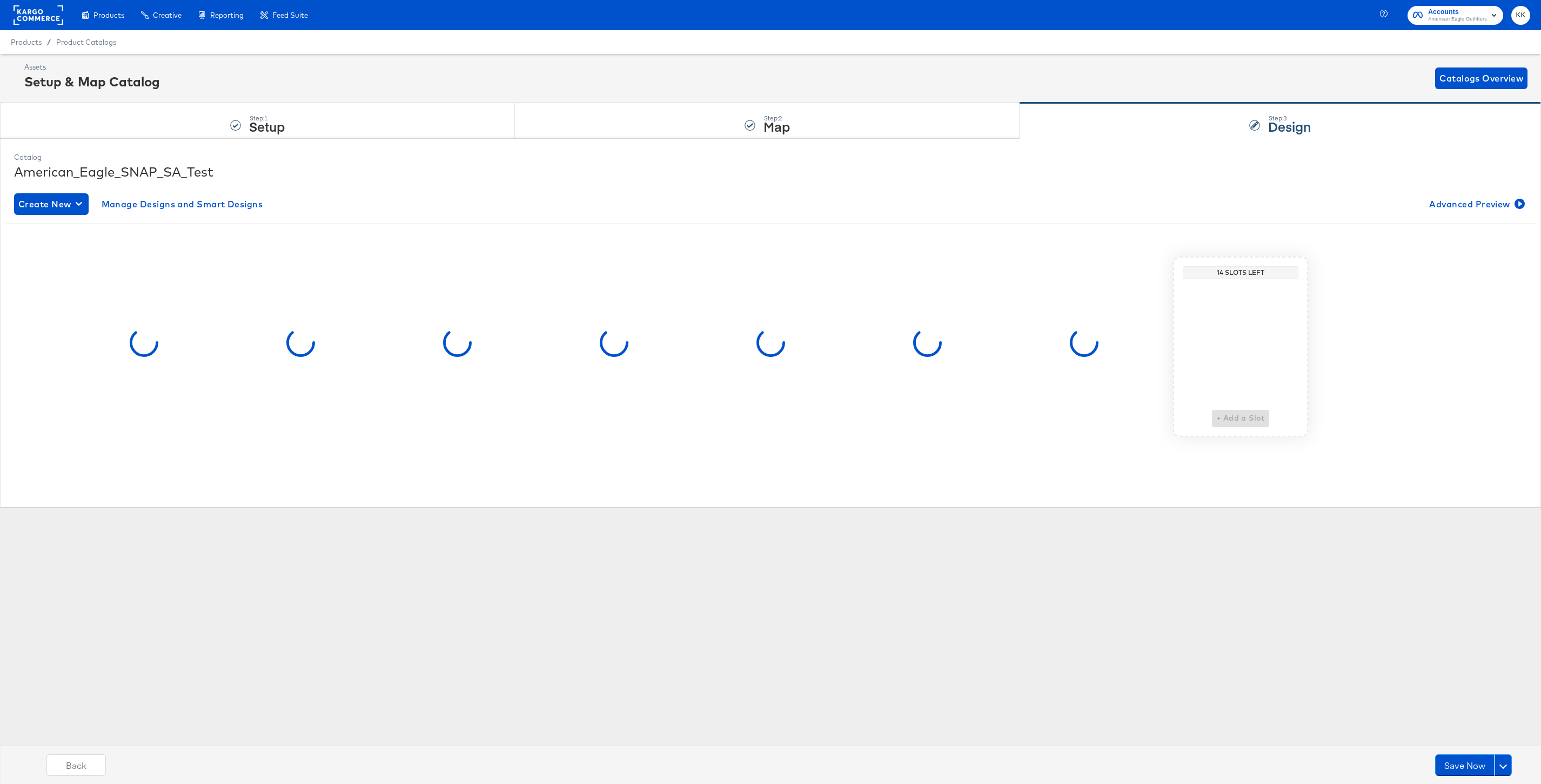
scroll to position [0, 0]
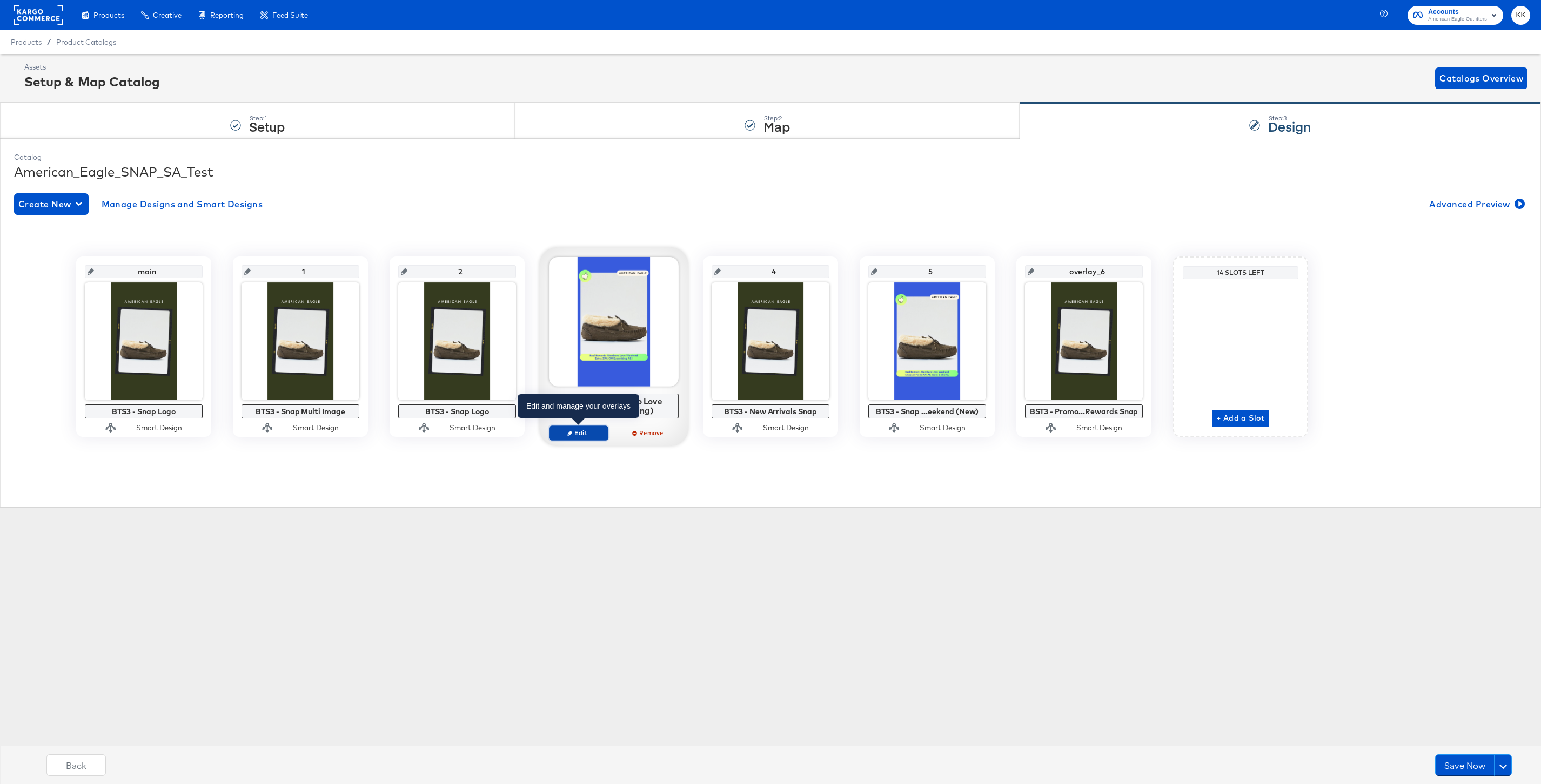
click at [577, 431] on span "Edit" at bounding box center [578, 433] width 50 height 8
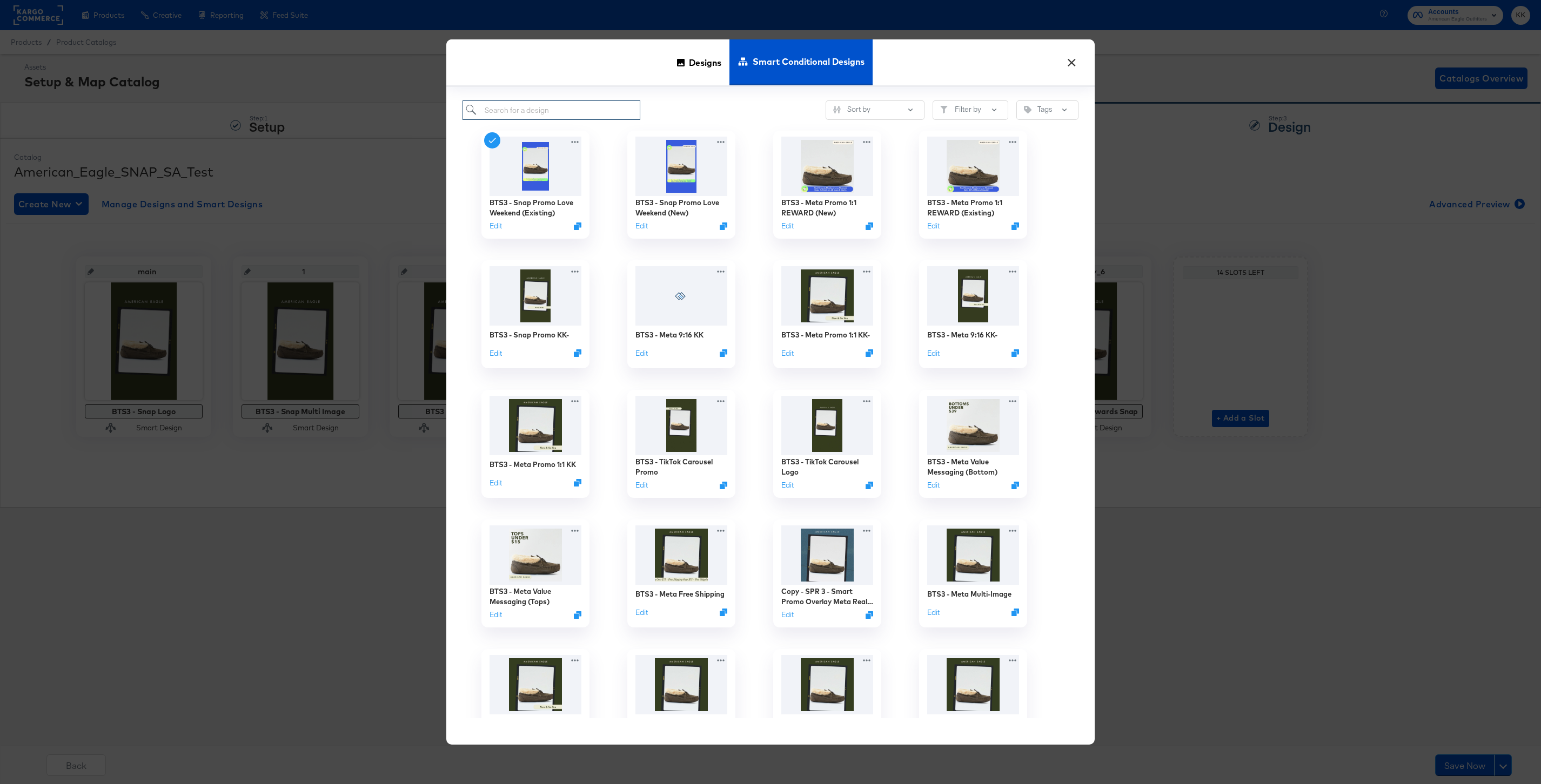
click at [498, 110] on input "search" at bounding box center [551, 110] width 178 height 20
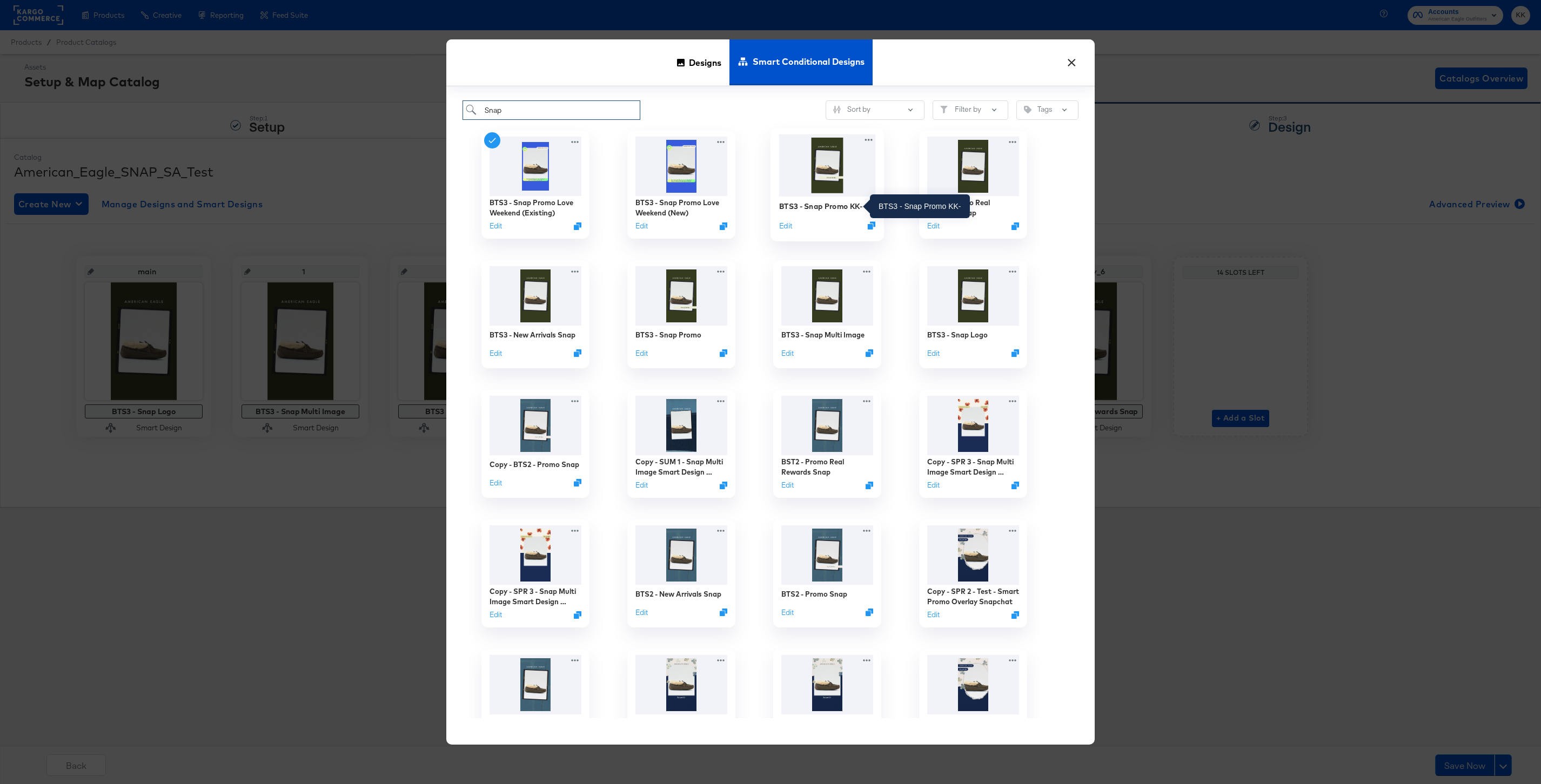
type input "Snap"
click at [816, 203] on div "BTS3 - Snap Promo KK-" at bounding box center [820, 206] width 83 height 10
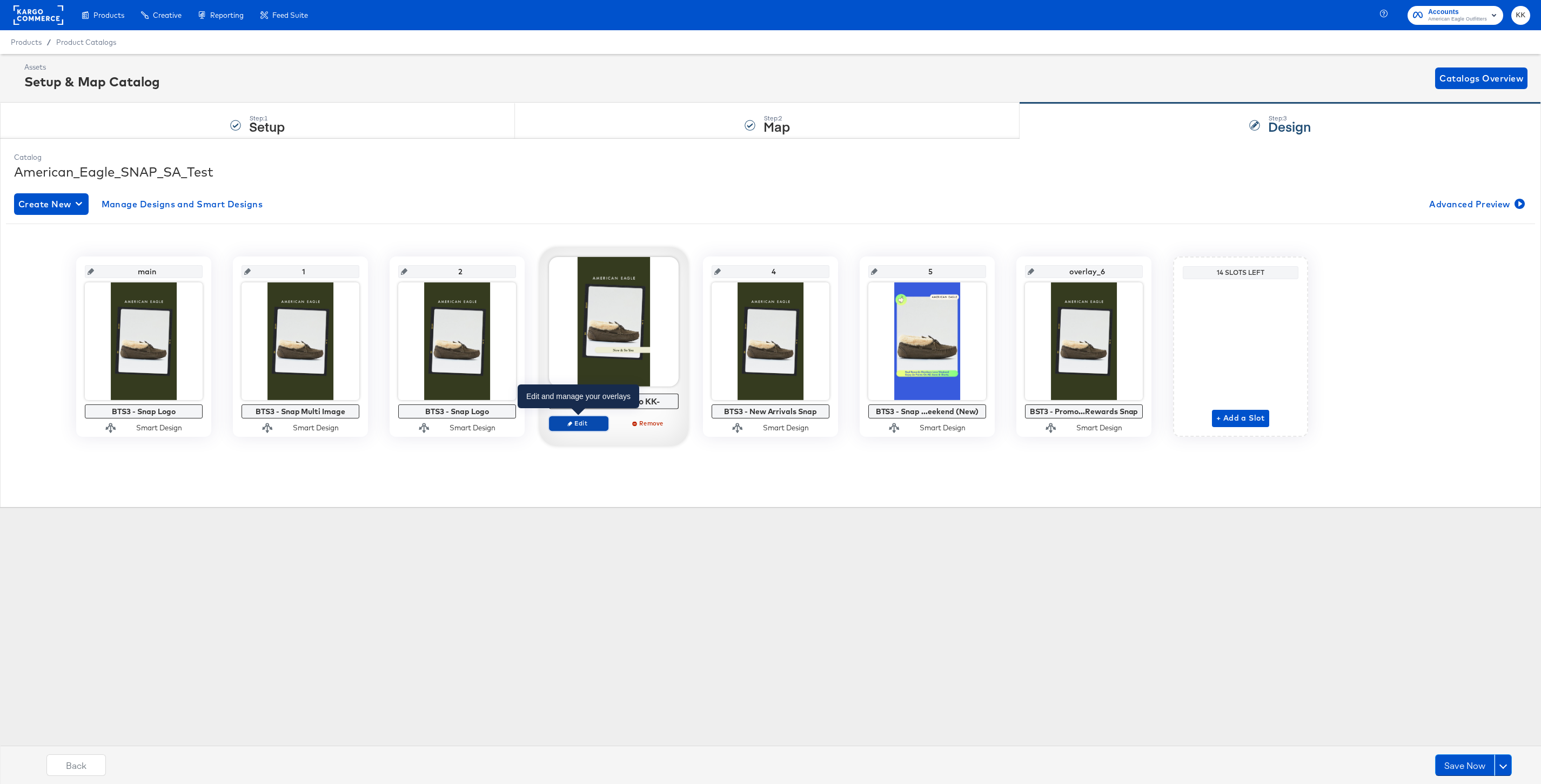
click at [567, 424] on icon "button" at bounding box center [570, 423] width 5 height 5
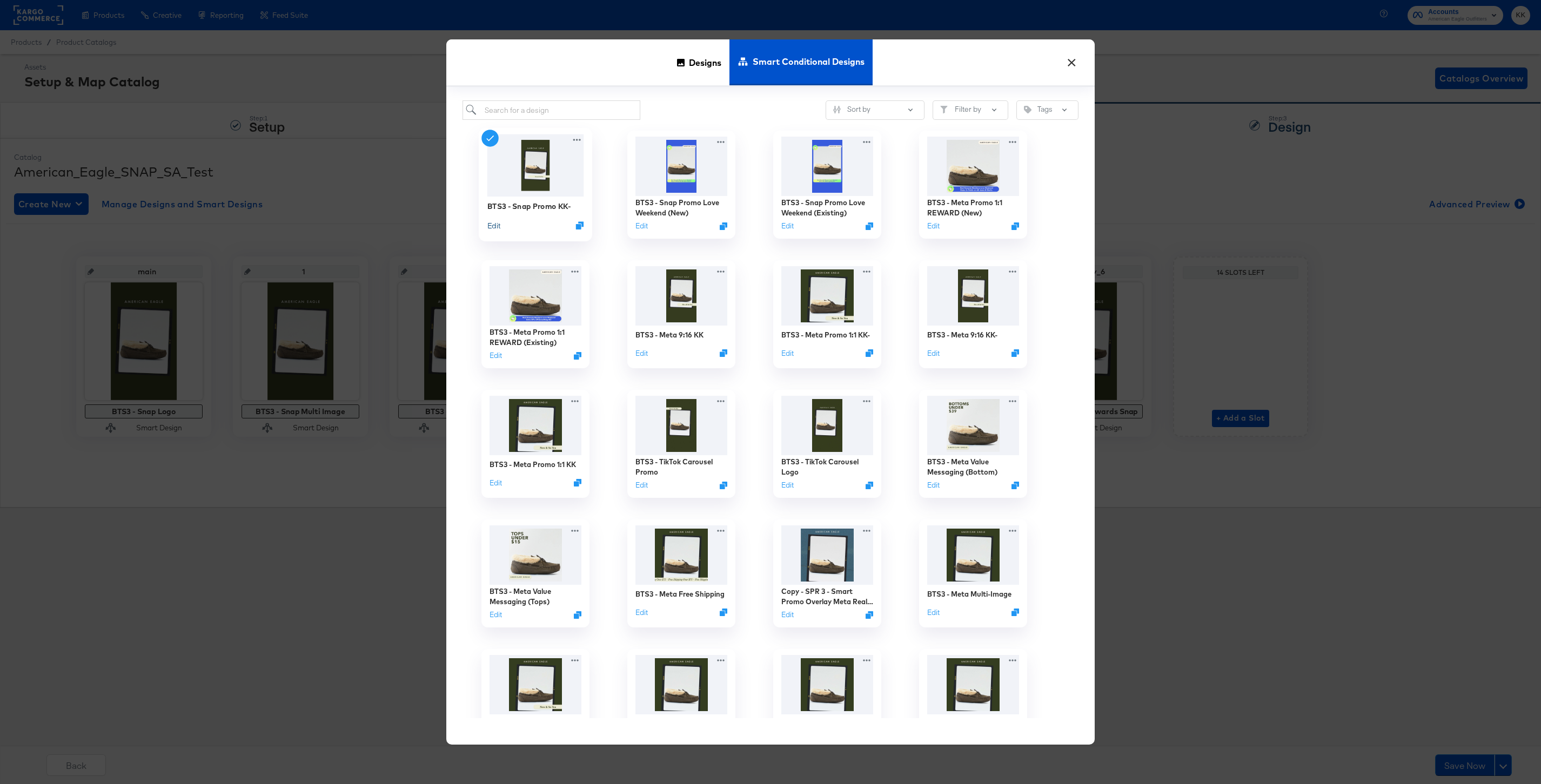
click at [492, 229] on button "Edit" at bounding box center [493, 225] width 13 height 10
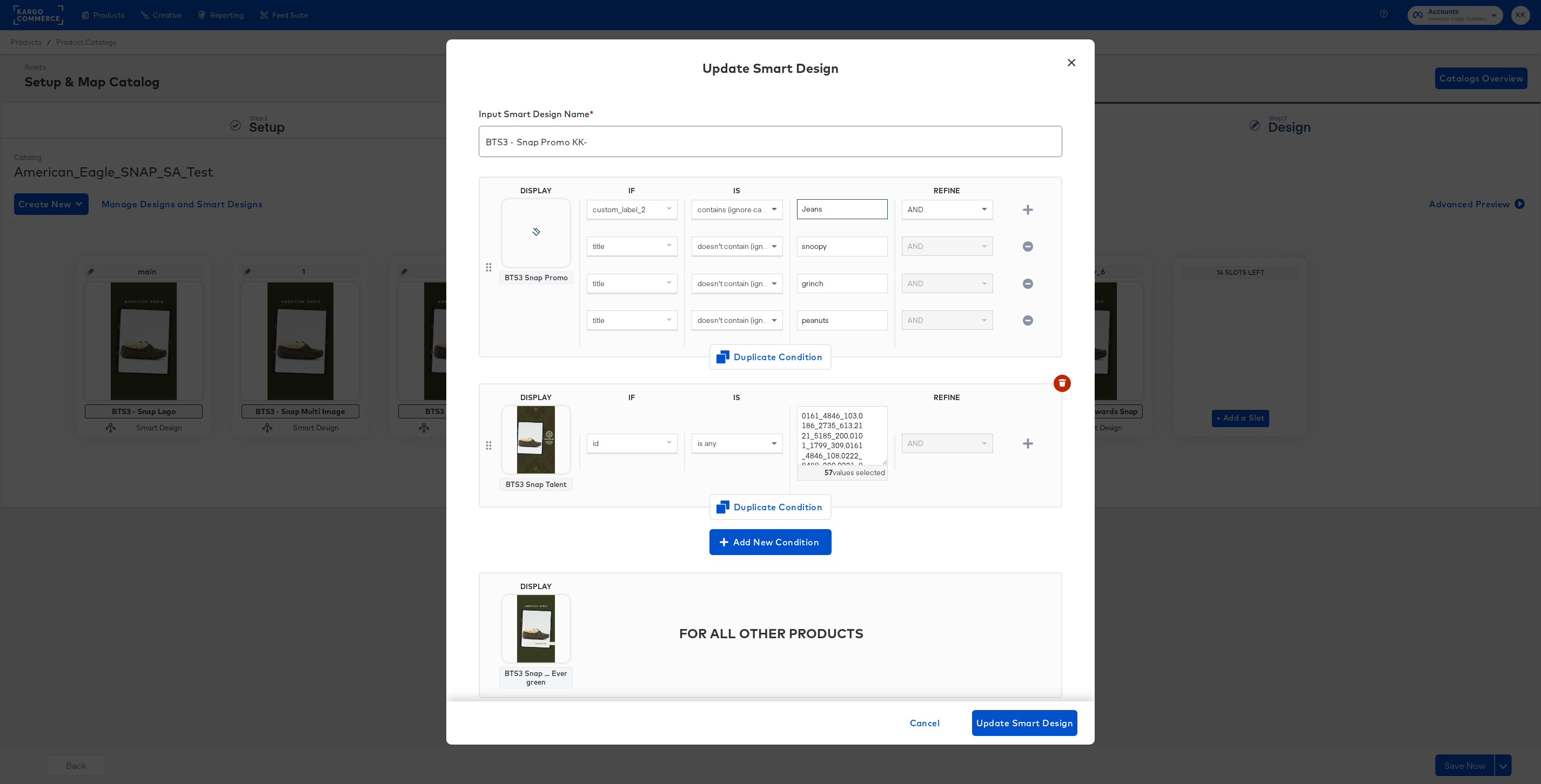
drag, startPoint x: 835, startPoint y: 208, endPoint x: 770, endPoint y: 208, distance: 65.0
click at [770, 208] on div "custom_label_2 contains (ignore case) Jeans AND" at bounding box center [818, 218] width 478 height 37
type input "Everything"
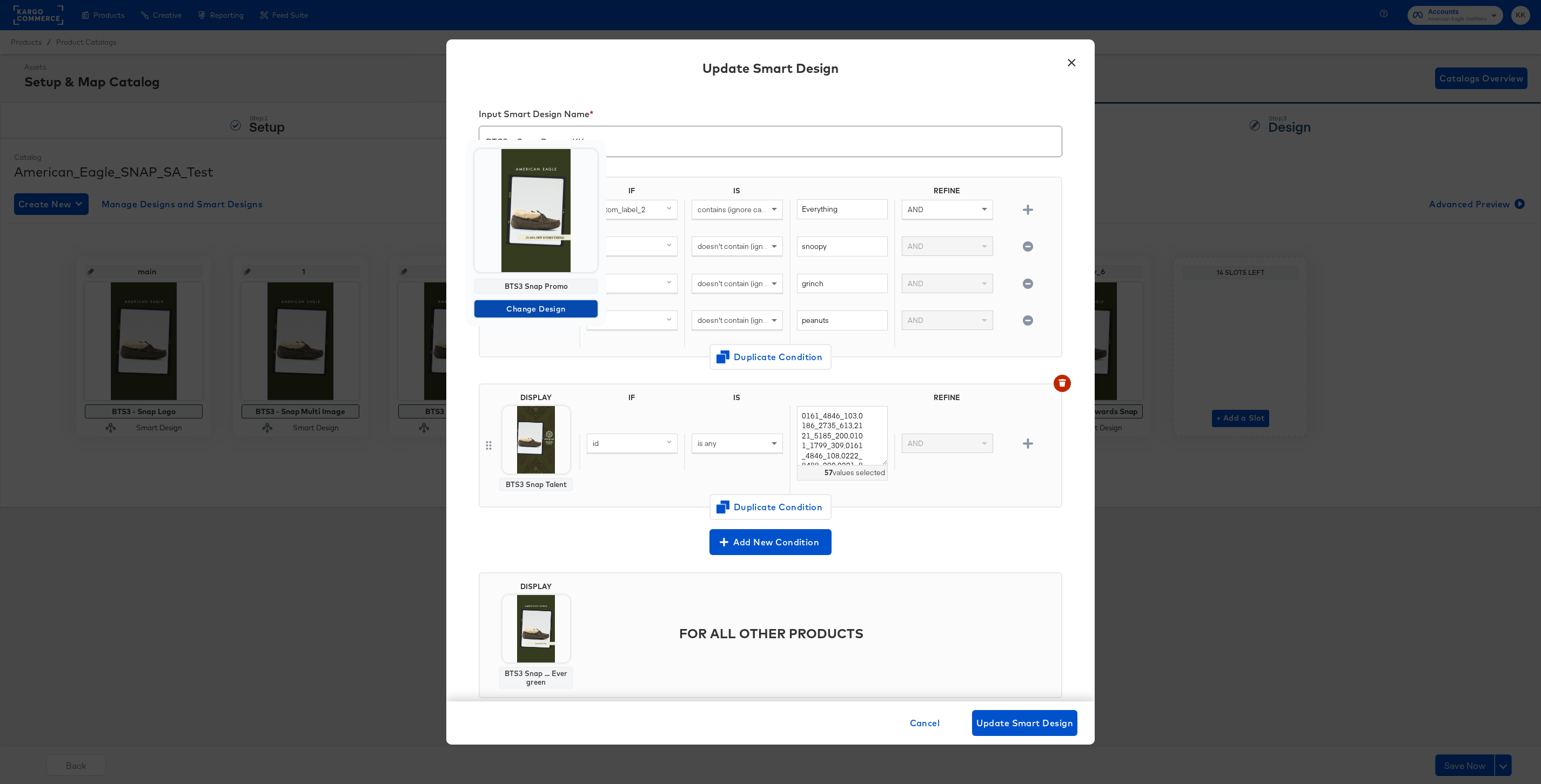
click at [548, 306] on span "Change Design" at bounding box center [536, 309] width 115 height 14
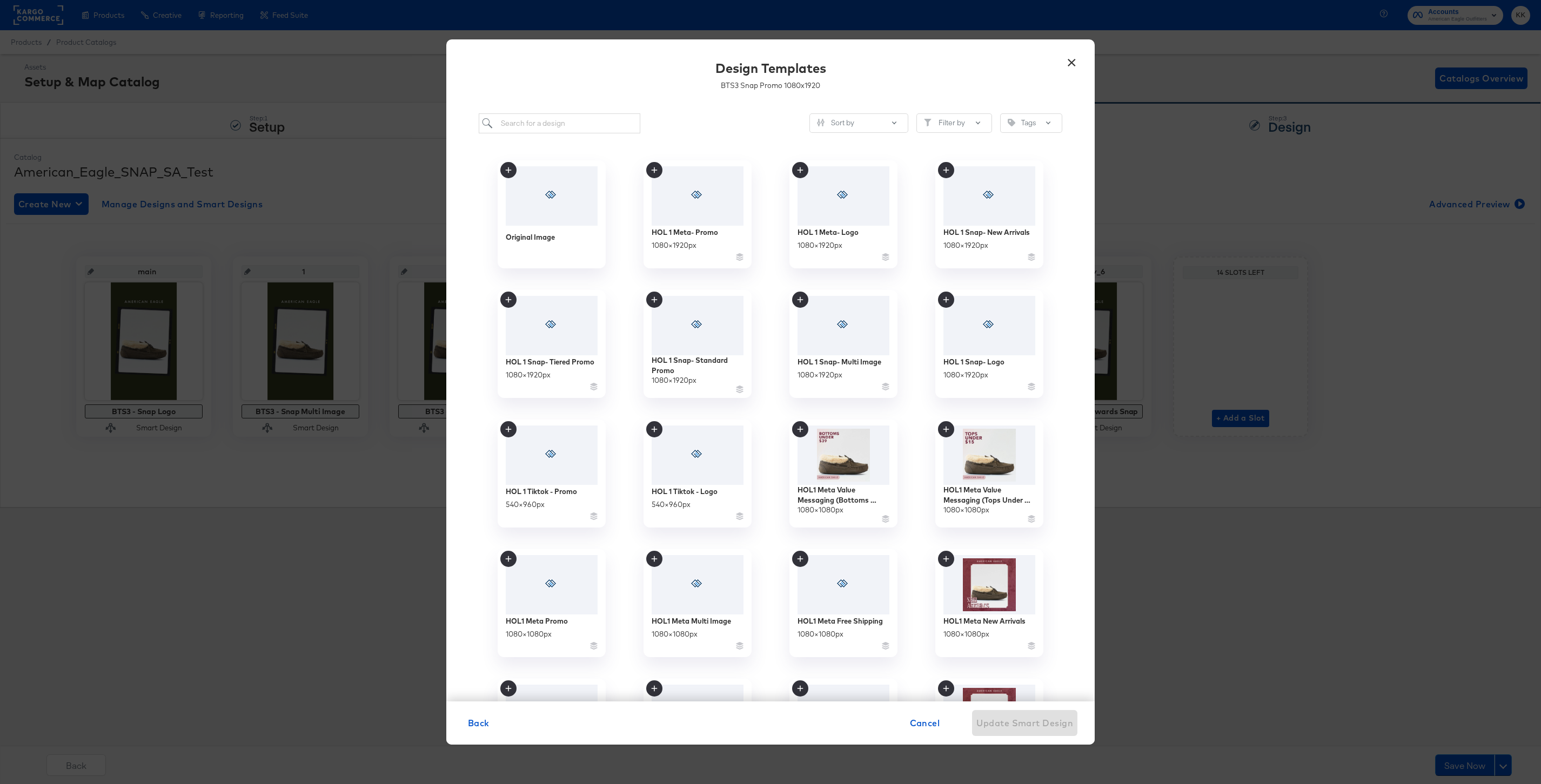
click at [548, 137] on div "Sort by Filter by Tags Original Image HOL 1 Meta- Promo 1080 × 1920 px HOL 1 Me…" at bounding box center [770, 402] width 648 height 599
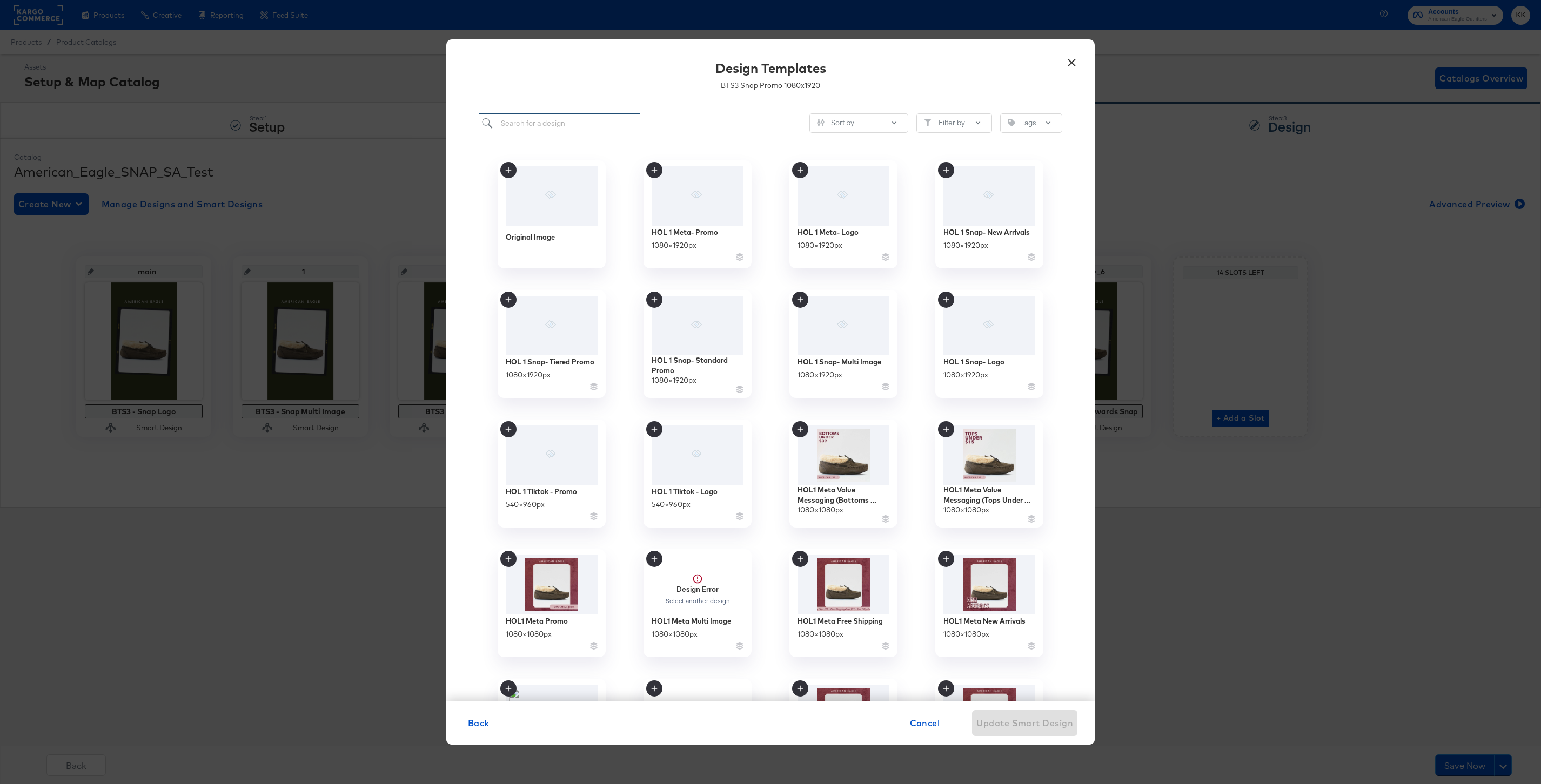
click at [548, 125] on input "search" at bounding box center [559, 123] width 162 height 20
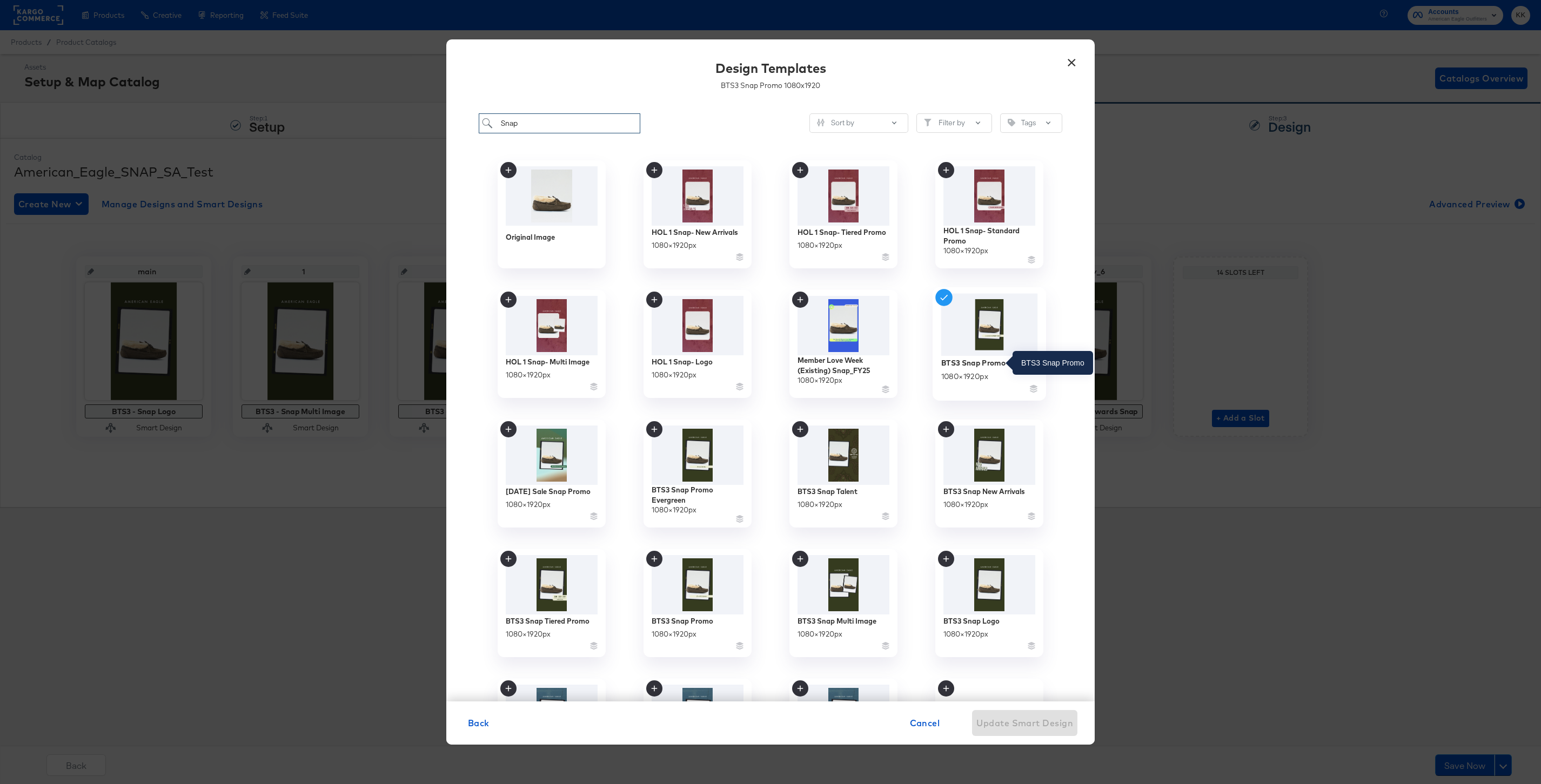
type input "Snap"
click at [989, 363] on div "BTS3 Snap Promo" at bounding box center [973, 362] width 65 height 10
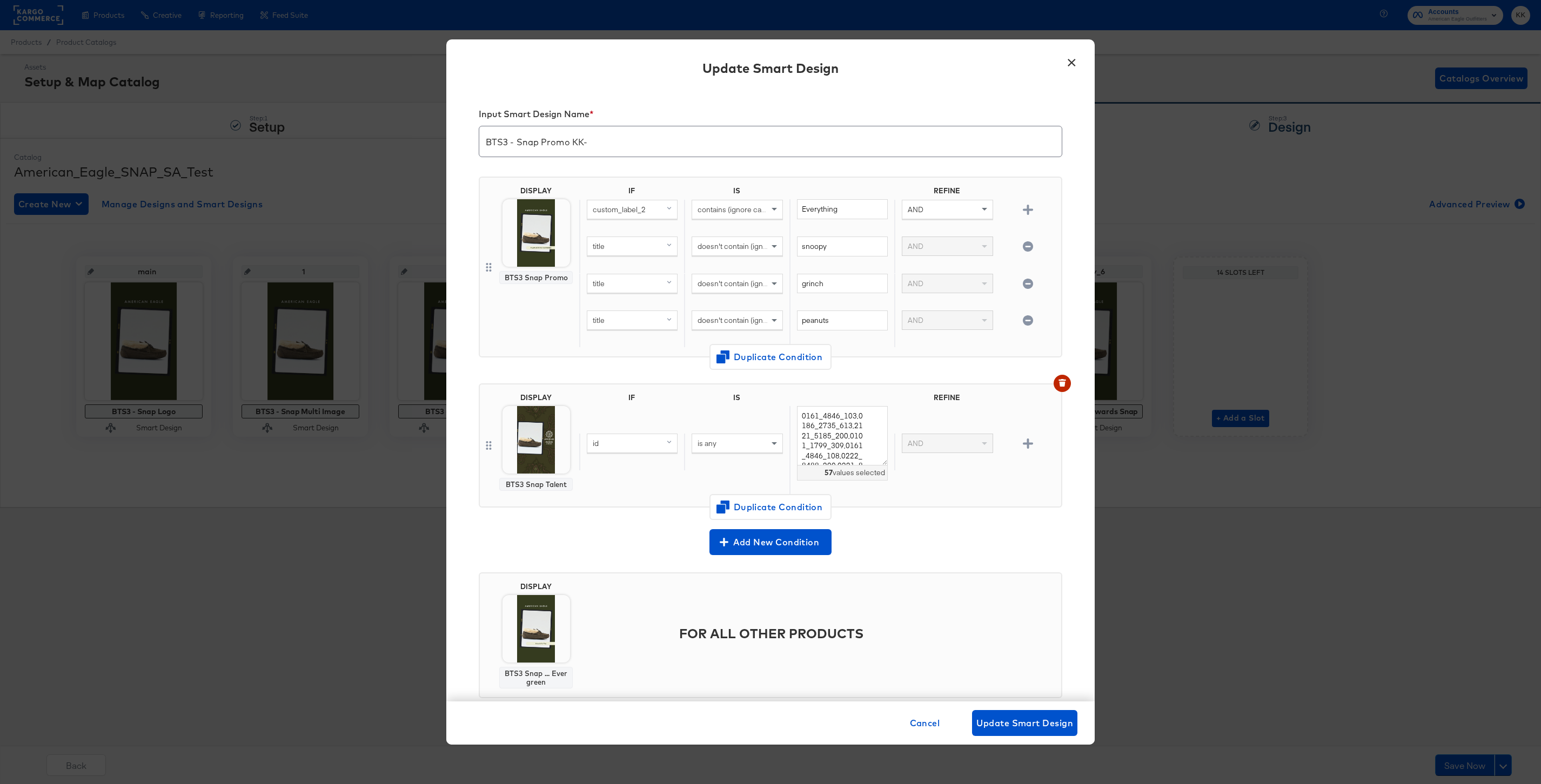
scroll to position [25, 0]
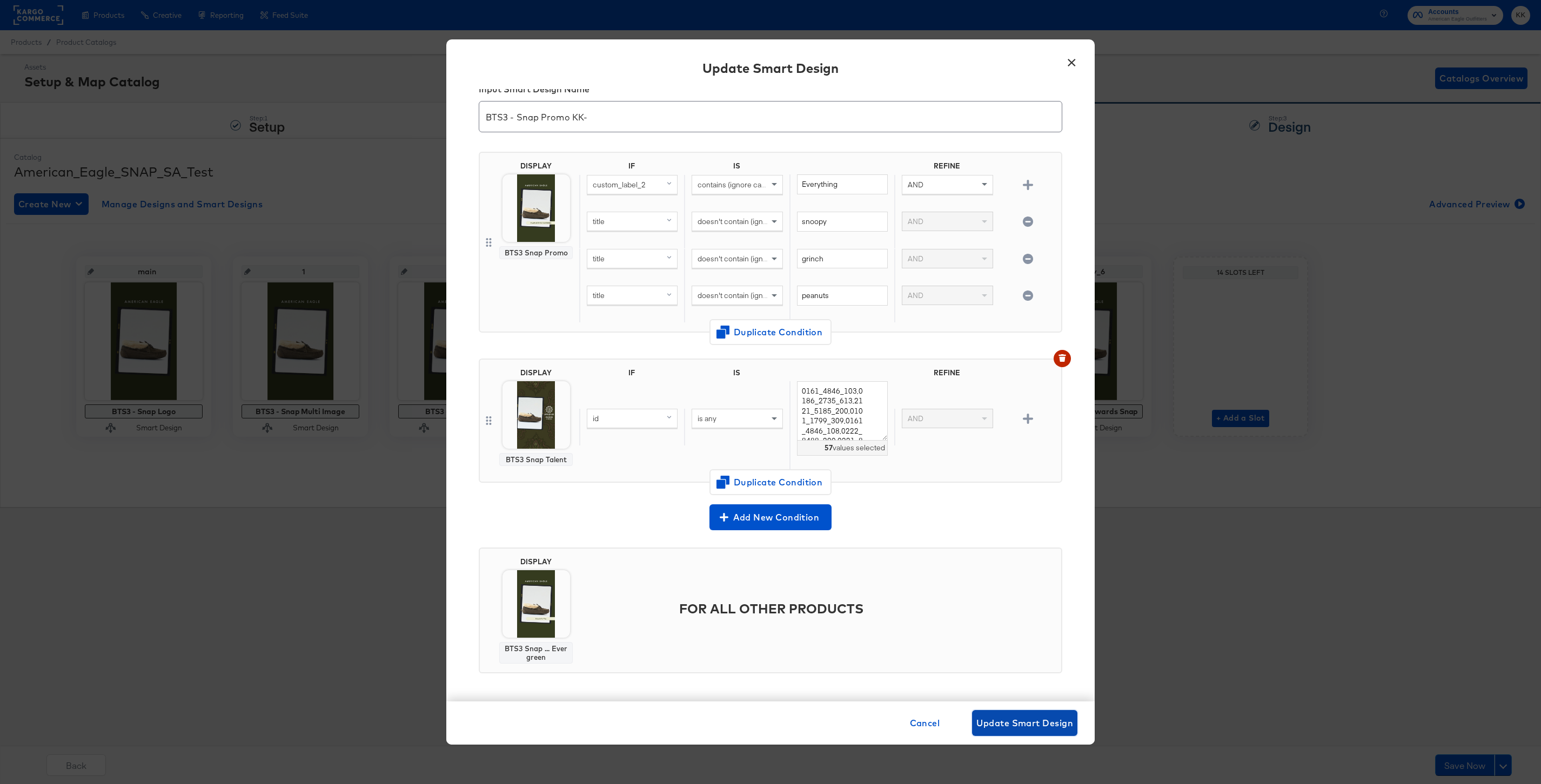
click at [1010, 729] on span "Update Smart Design" at bounding box center [1024, 723] width 97 height 15
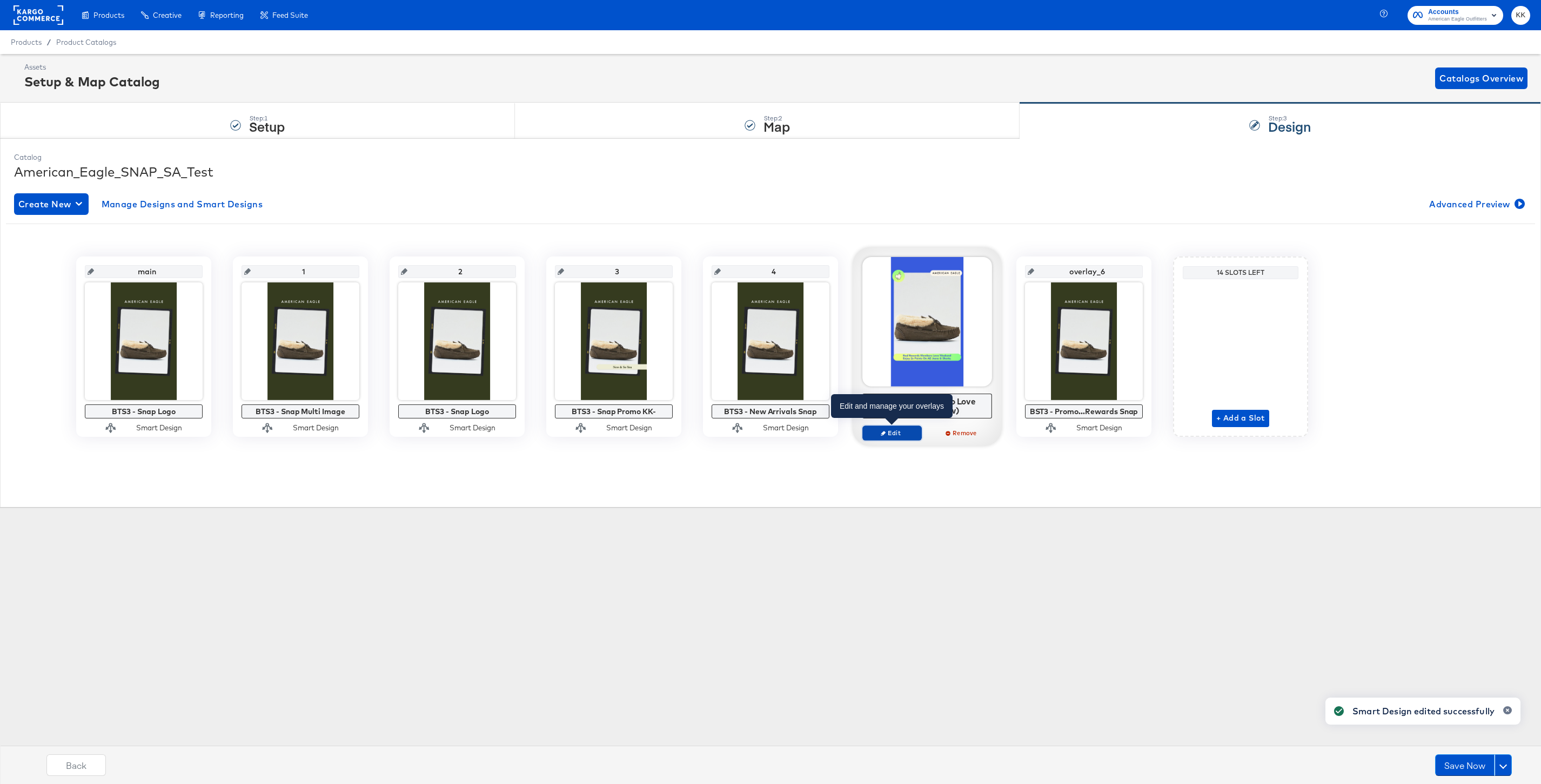
click at [893, 433] on span "Edit" at bounding box center [892, 433] width 50 height 8
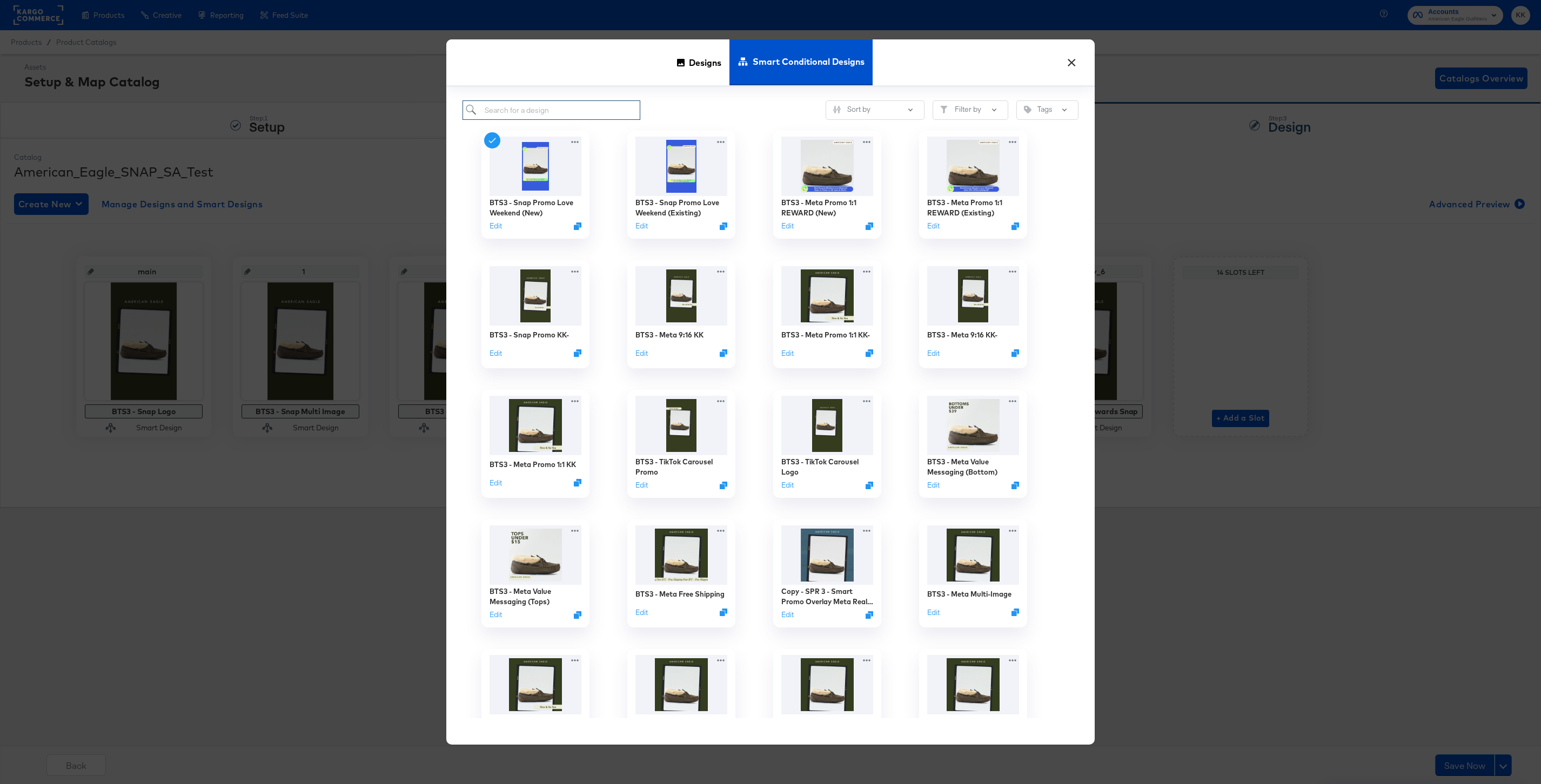
click at [555, 114] on input "search" at bounding box center [551, 110] width 178 height 20
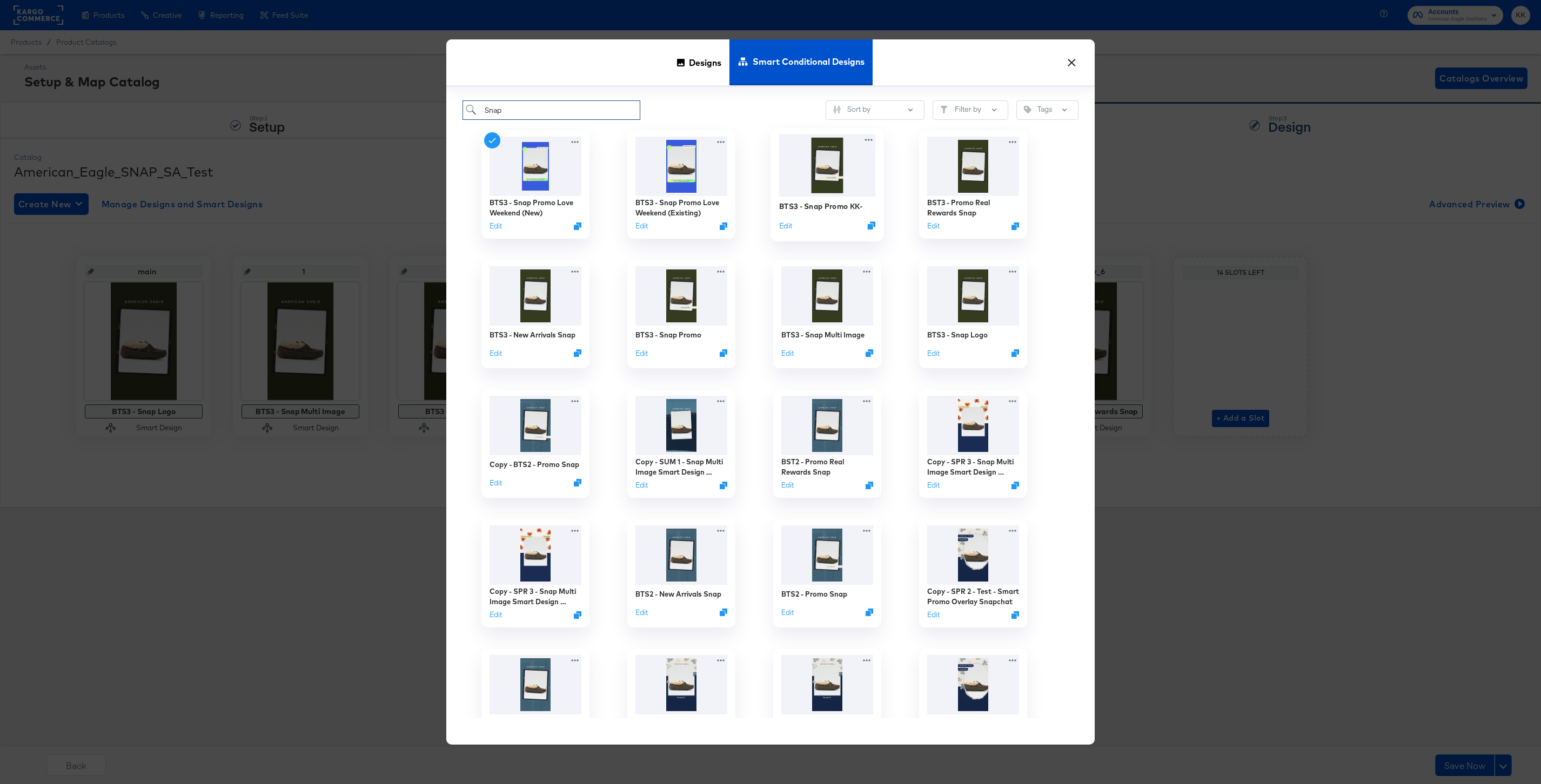
type input "Snap"
click at [834, 207] on div "BTS3 - Snap Promo KK-" at bounding box center [820, 206] width 83 height 10
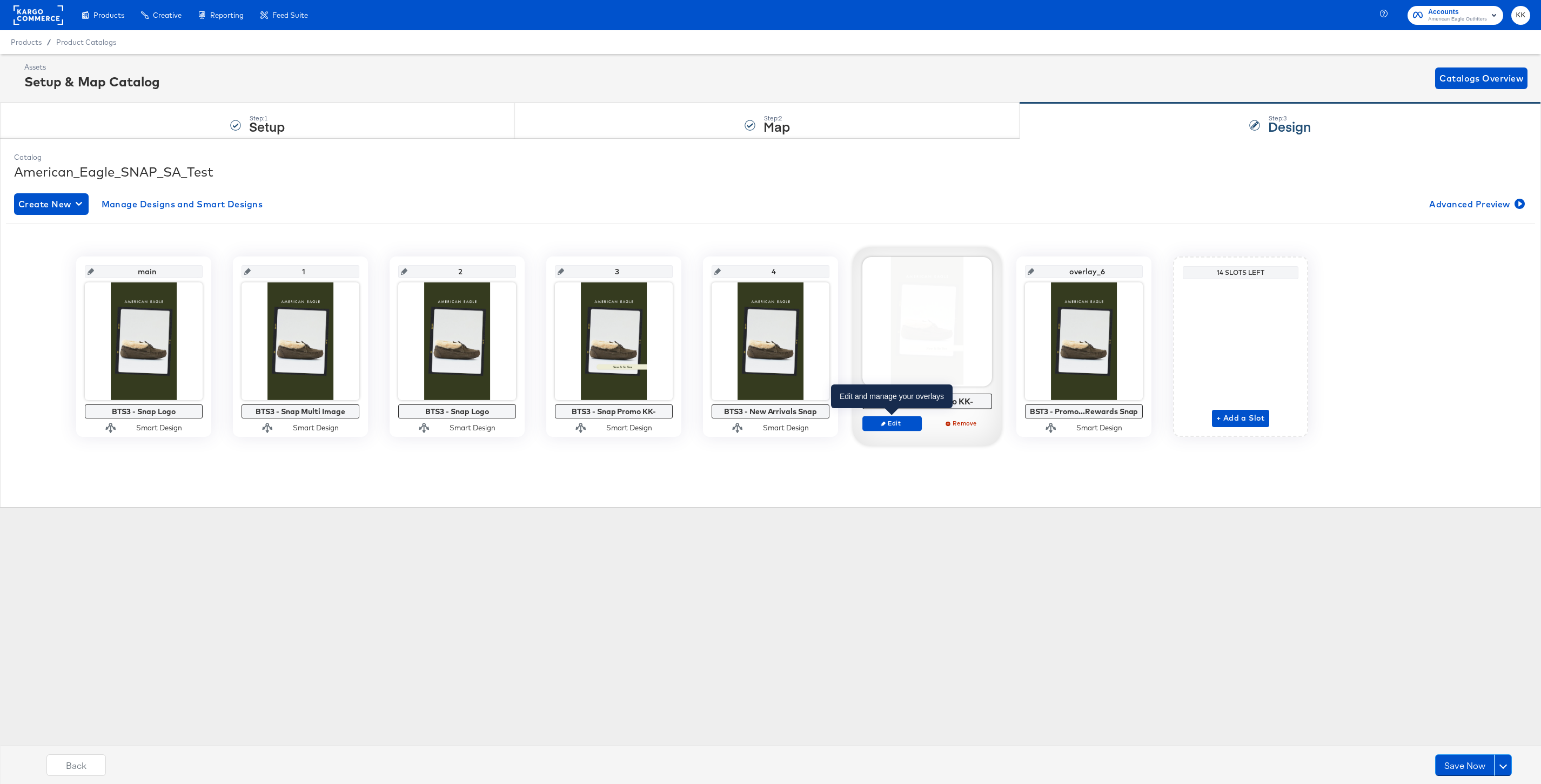
click at [884, 435] on div "Edit Remove" at bounding box center [927, 428] width 129 height 24
click at [884, 427] on span "Edit" at bounding box center [892, 423] width 50 height 8
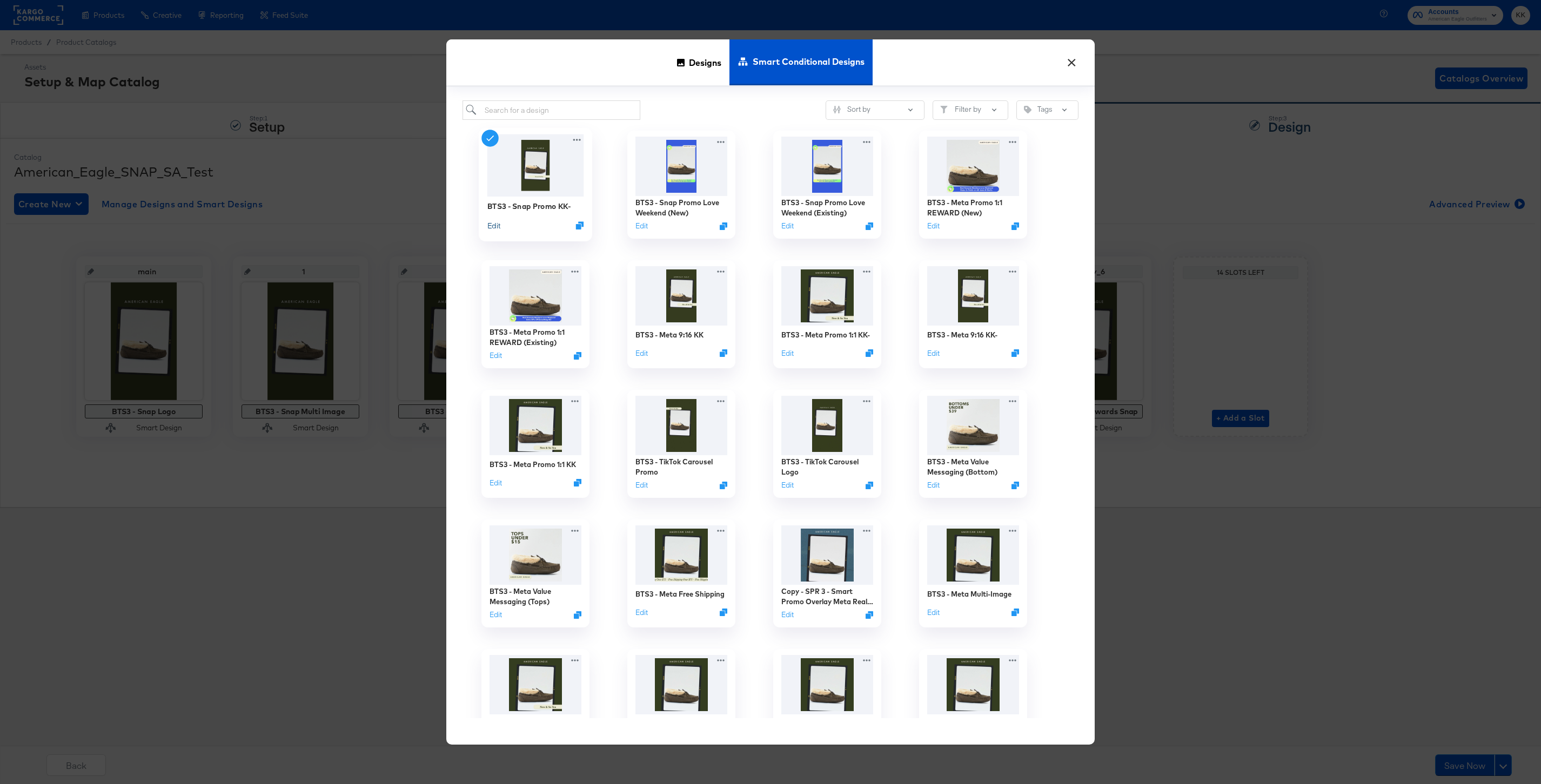
click at [493, 225] on button "Edit" at bounding box center [493, 225] width 13 height 10
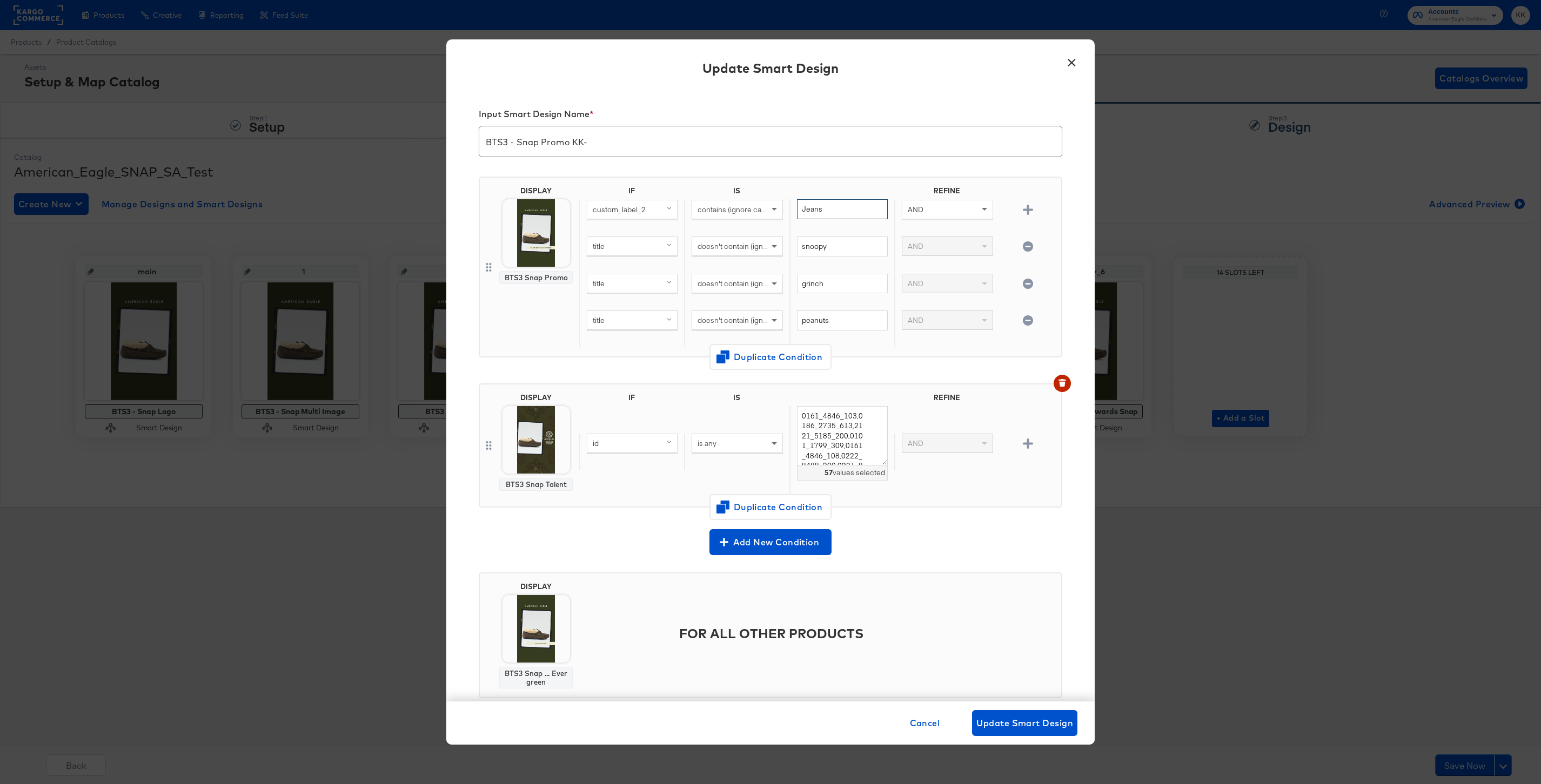
drag, startPoint x: 844, startPoint y: 213, endPoint x: 760, endPoint y: 213, distance: 84.0
click at [760, 213] on div "custom_label_2 contains (ignore case) Jeans AND" at bounding box center [818, 218] width 478 height 37
type input "Everything"
click at [1044, 732] on button "Update Smart Design" at bounding box center [1024, 723] width 105 height 26
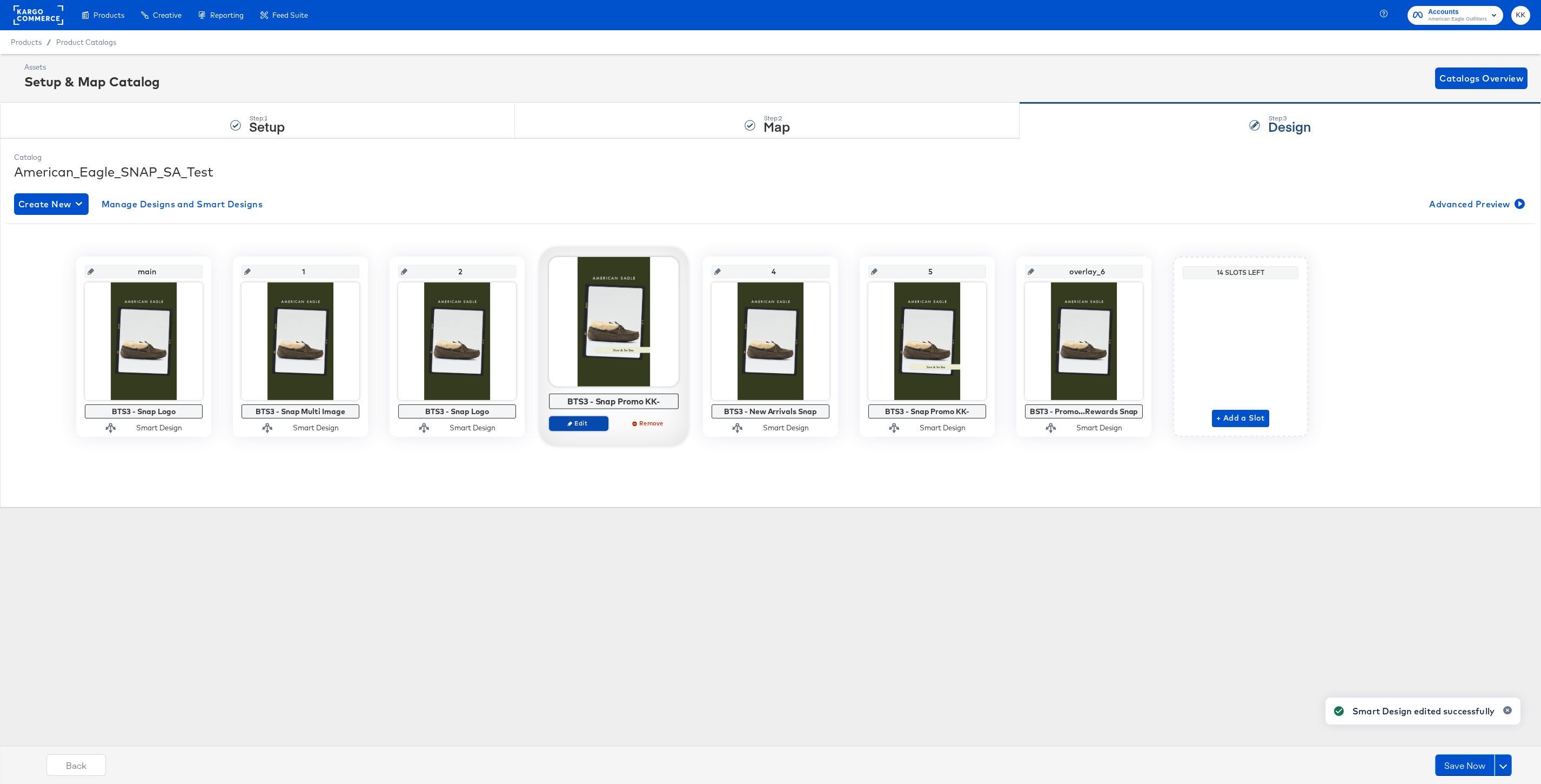
click at [583, 425] on span "Edit" at bounding box center [578, 423] width 50 height 8
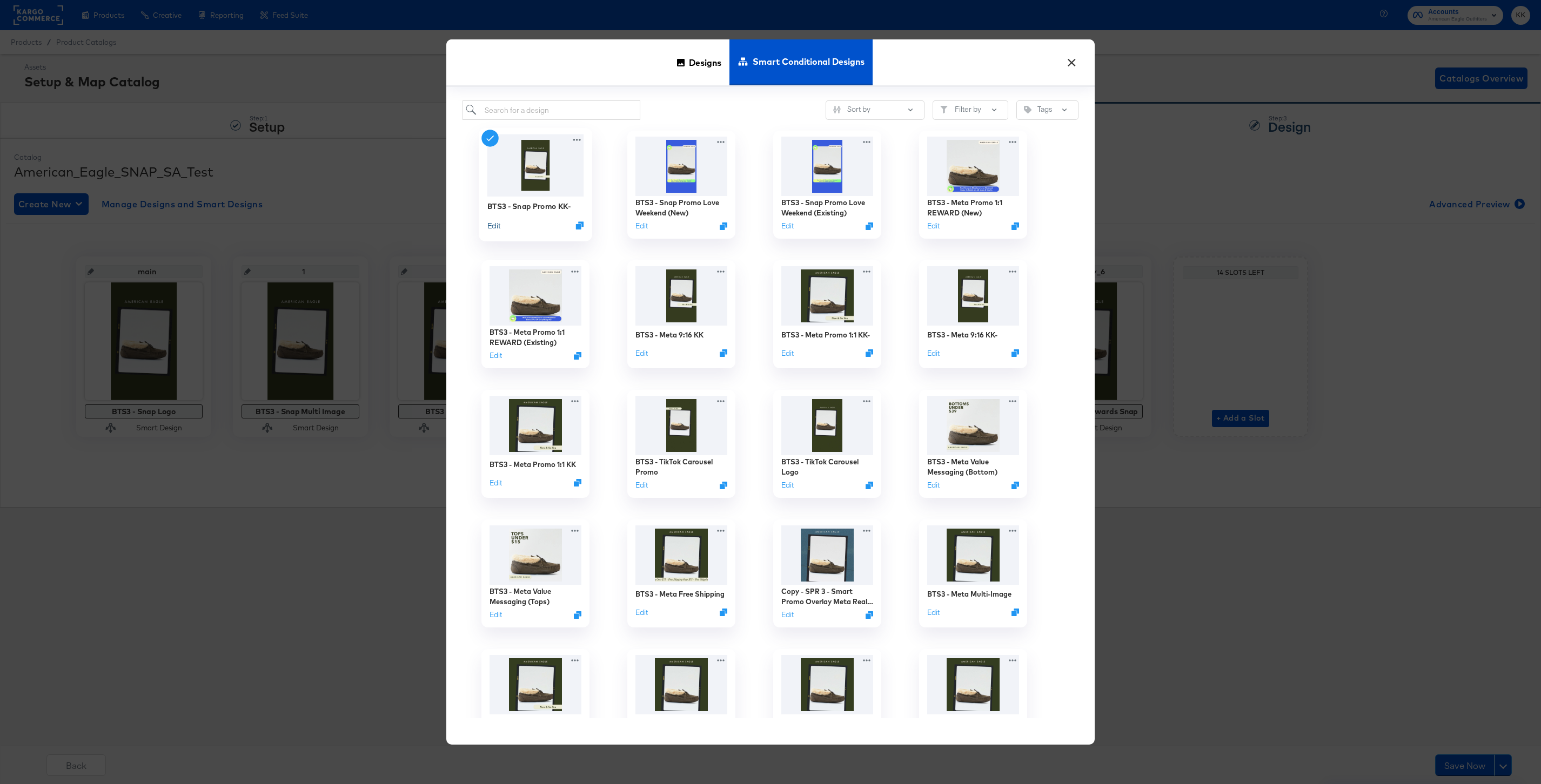
click at [496, 224] on button "Edit" at bounding box center [493, 225] width 13 height 10
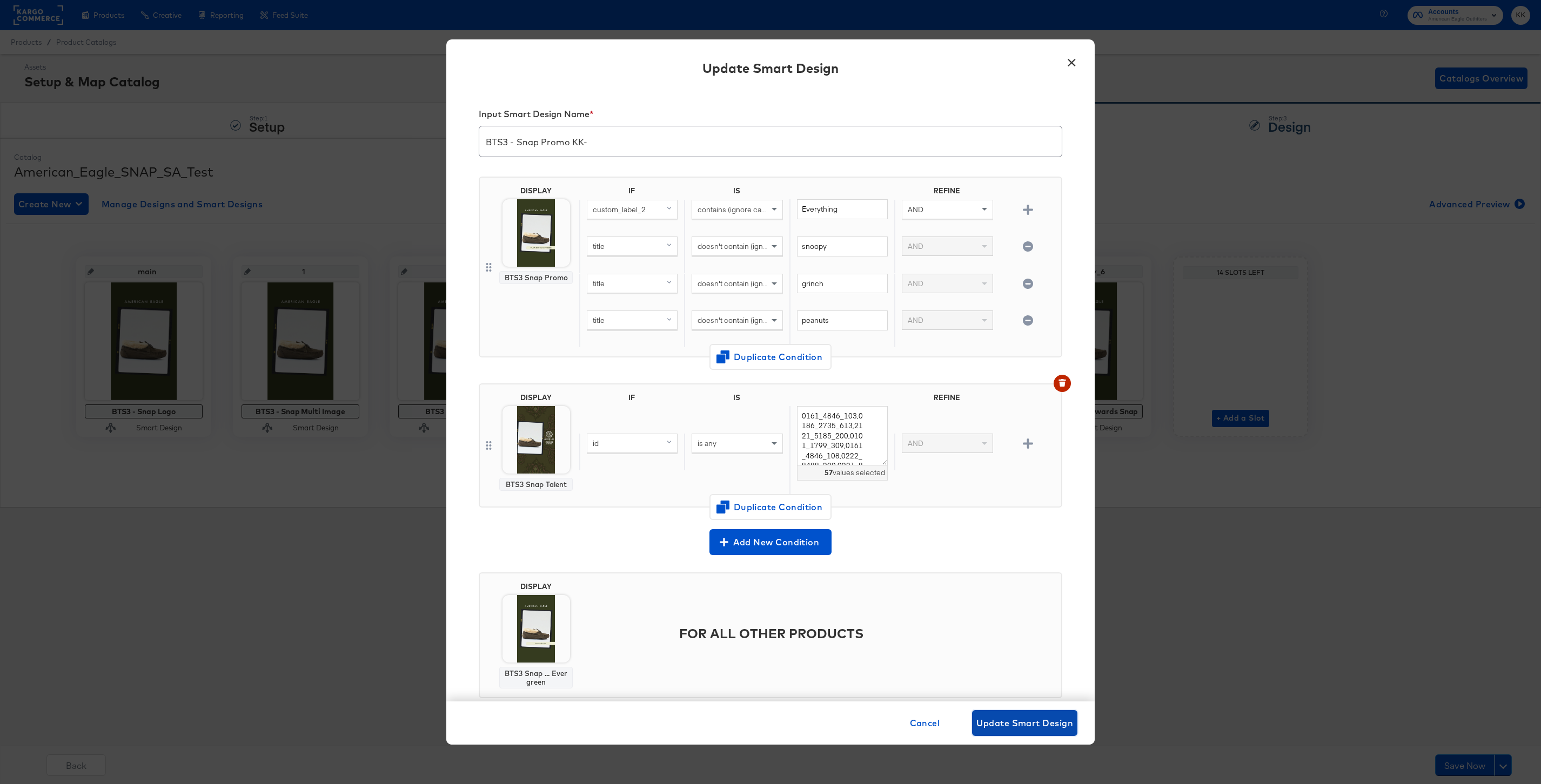
click at [1037, 729] on span "Update Smart Design" at bounding box center [1024, 723] width 97 height 15
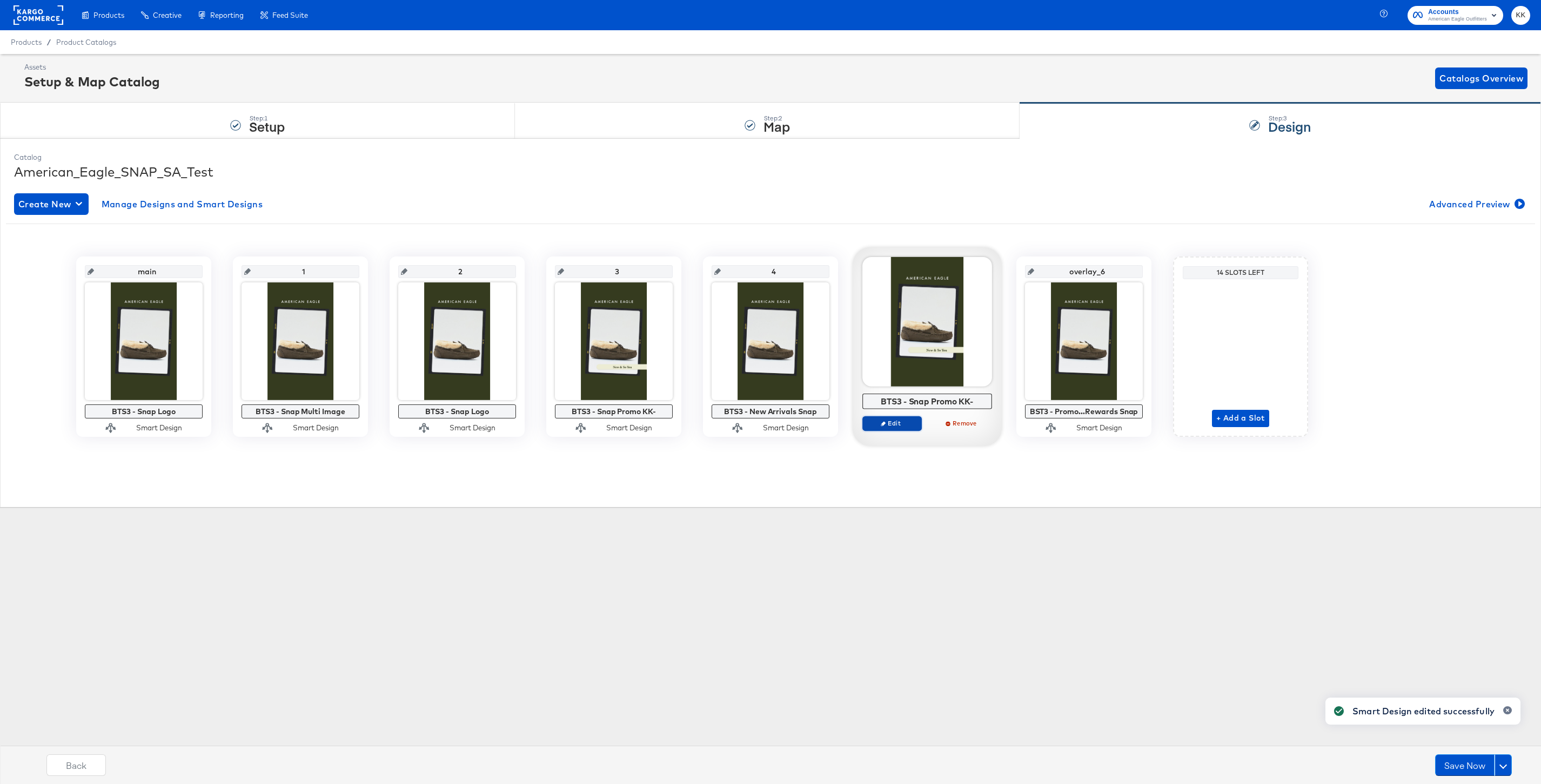
click at [894, 423] on span "Edit" at bounding box center [892, 423] width 50 height 8
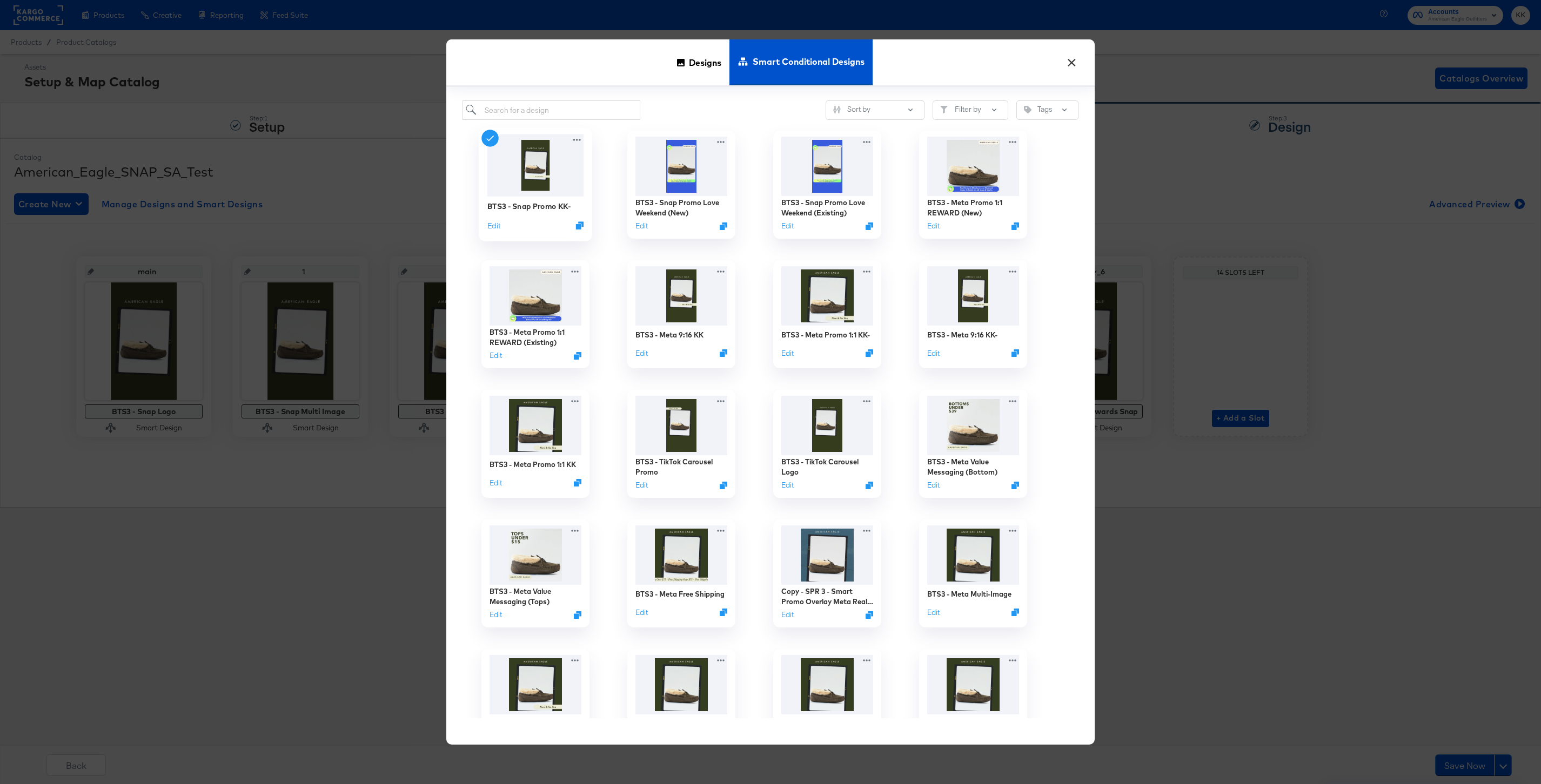
click at [501, 225] on div "Edit" at bounding box center [535, 225] width 97 height 10
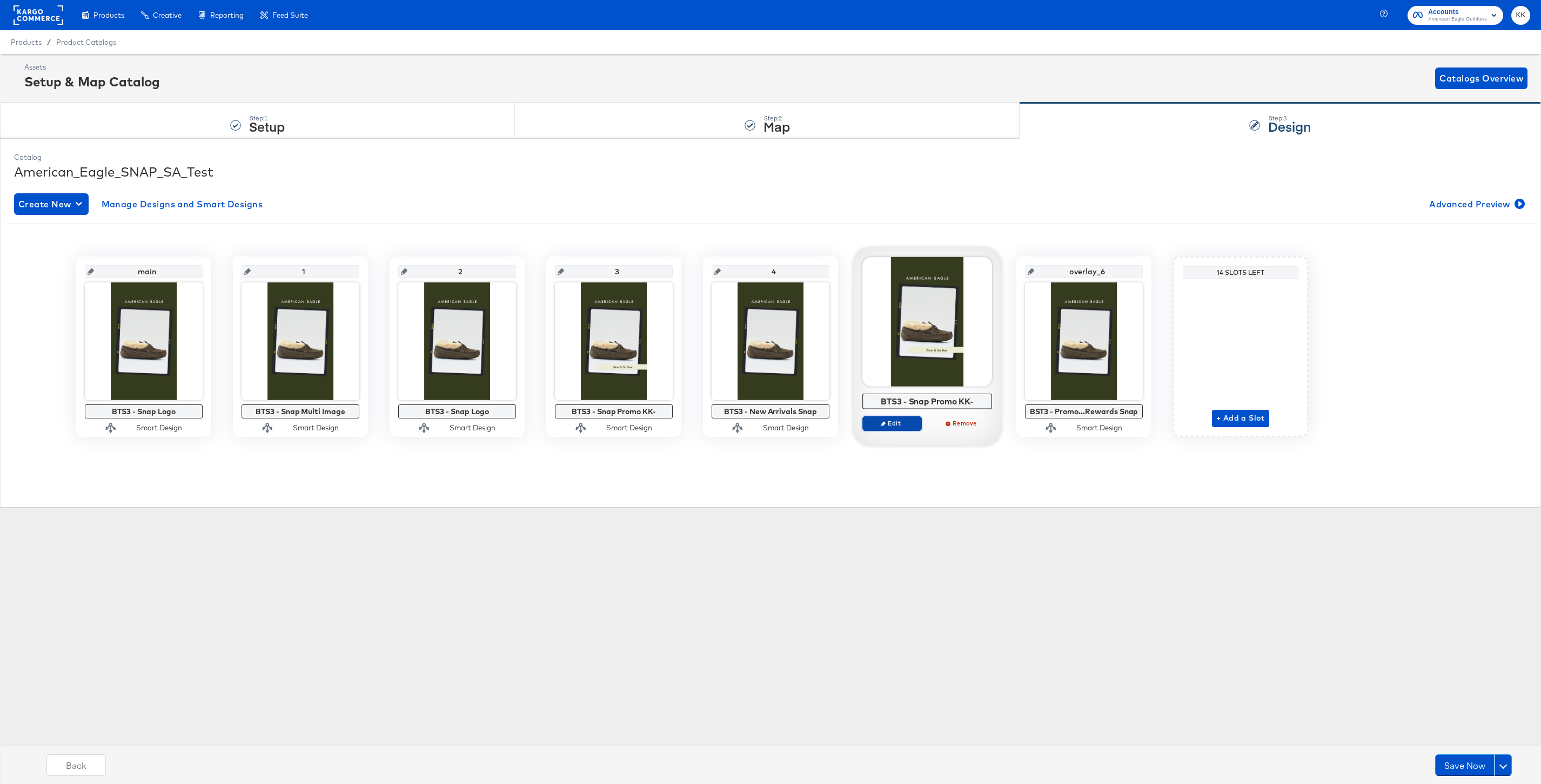
click at [900, 425] on span "Edit" at bounding box center [892, 423] width 50 height 8
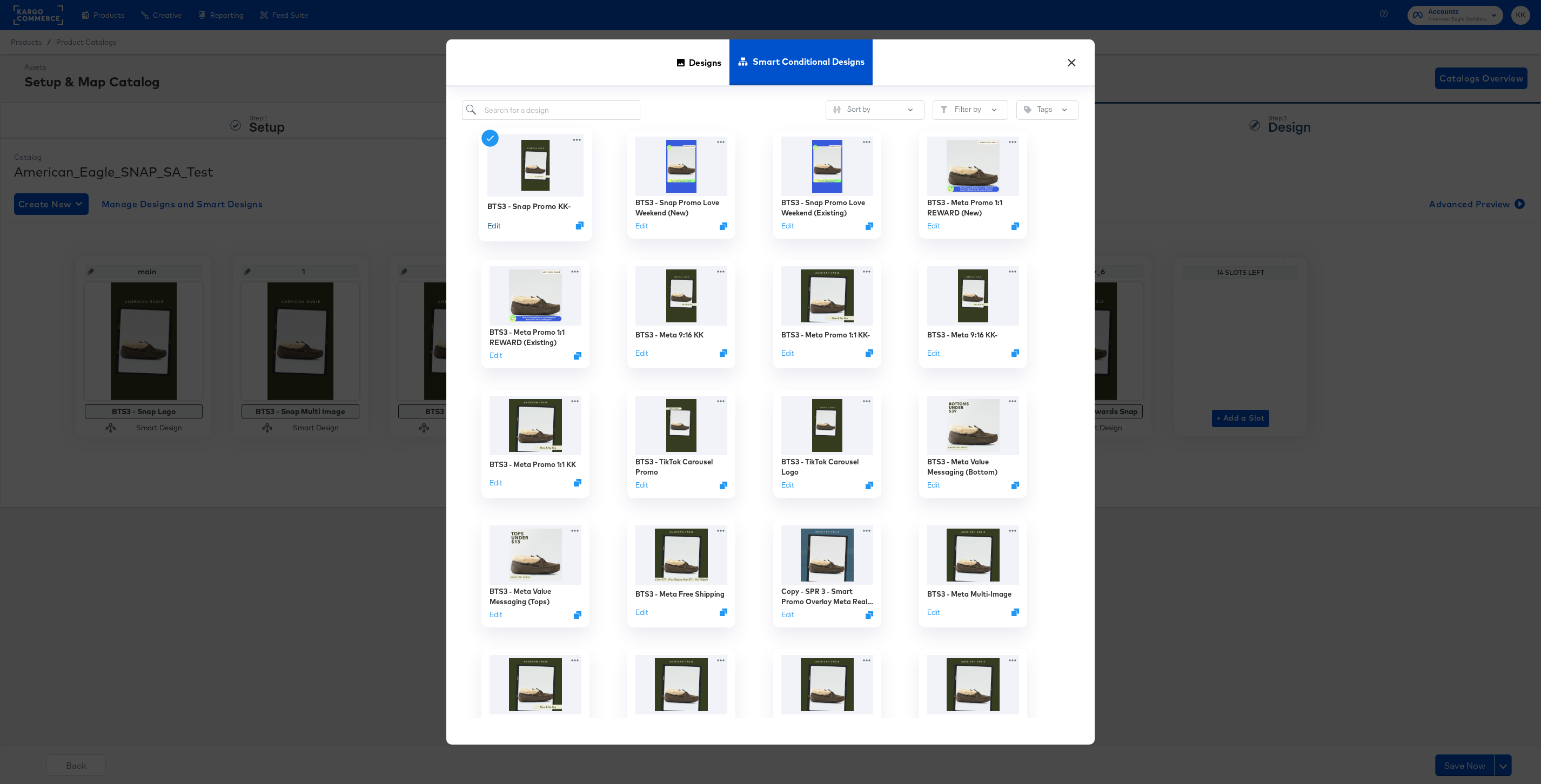
click at [491, 221] on button "Edit" at bounding box center [493, 225] width 13 height 10
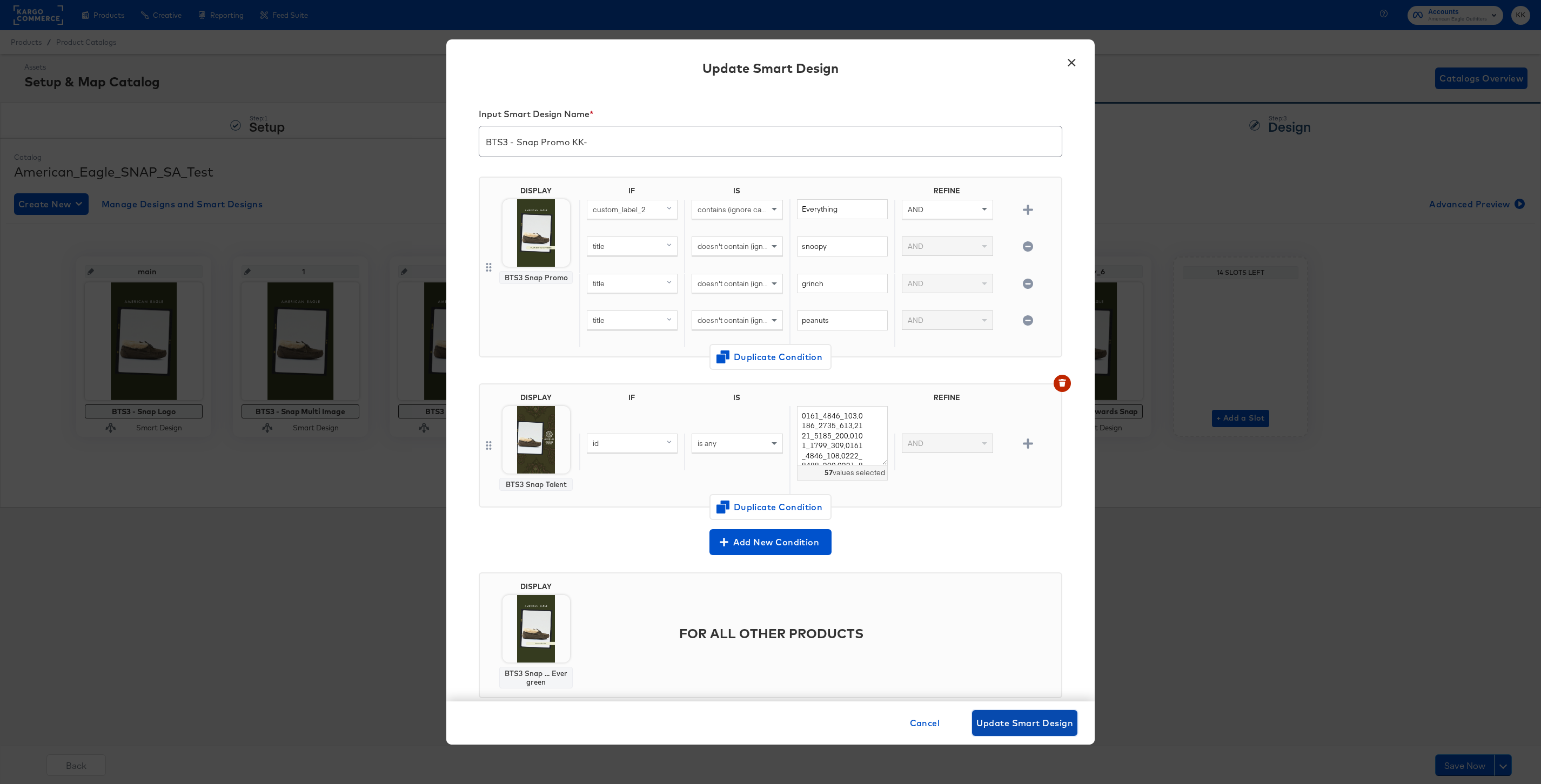
click at [1024, 730] on span "Update Smart Design" at bounding box center [1024, 723] width 97 height 15
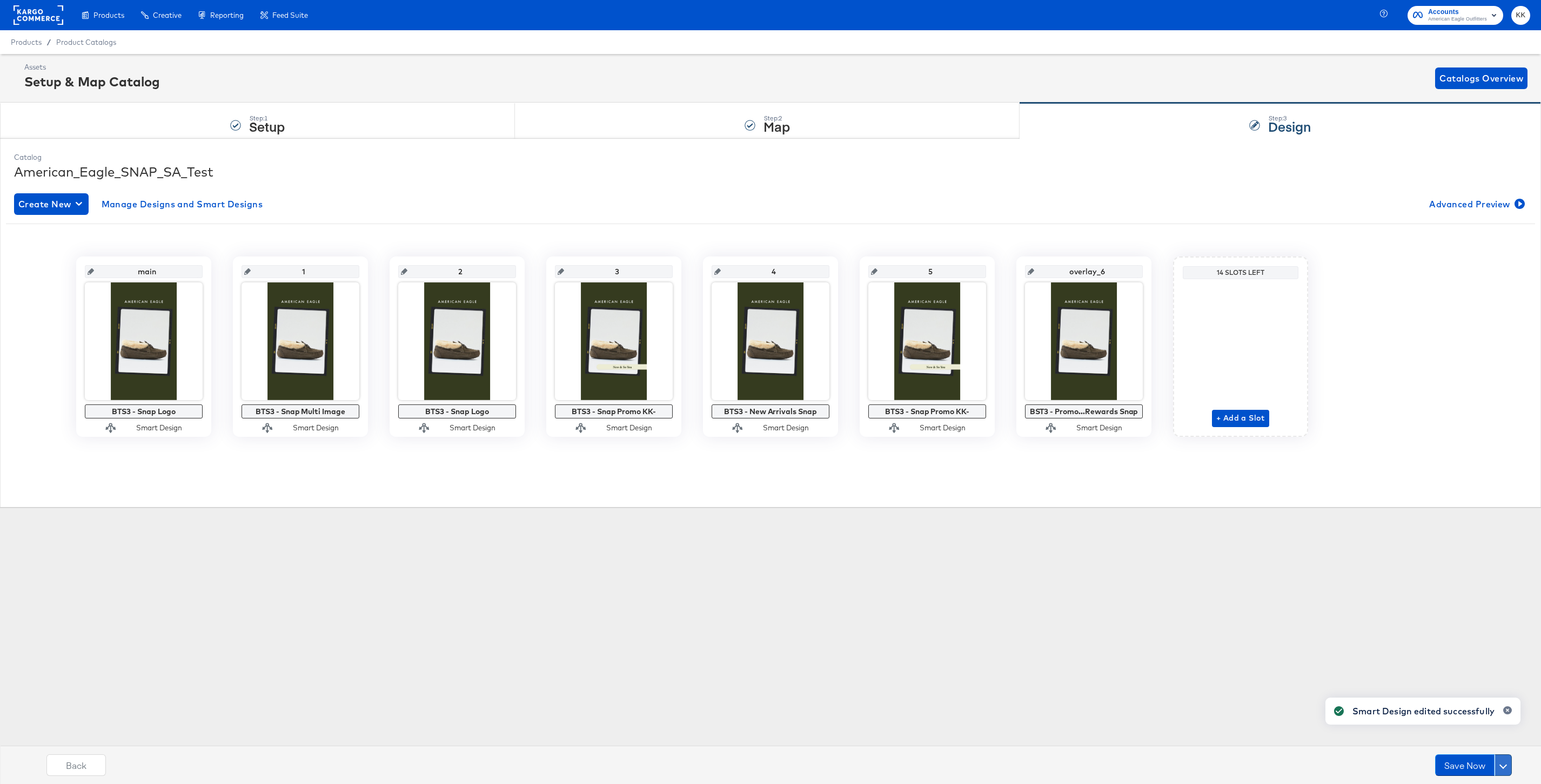
click at [1503, 767] on span at bounding box center [1503, 765] width 7 height 7
click at [1450, 745] on button "Schedule Save" at bounding box center [1473, 745] width 76 height 20
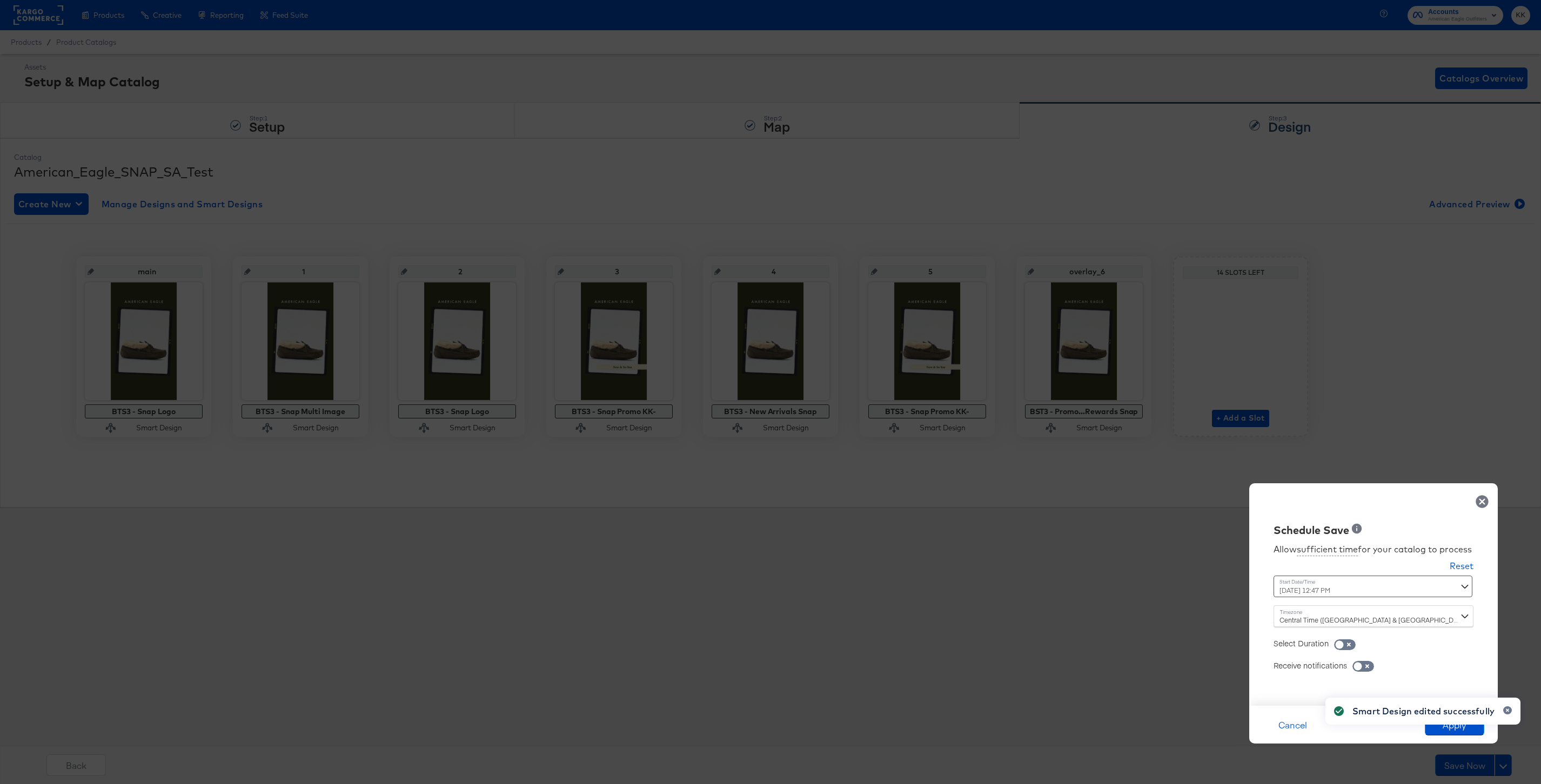
click at [1317, 589] on div "September 22nd 2025 12:47 PM ‹ September 2025 › Su Mo Tu We Th Fr Sa 31 1 2 3 4…" at bounding box center [1346, 586] width 146 height 22
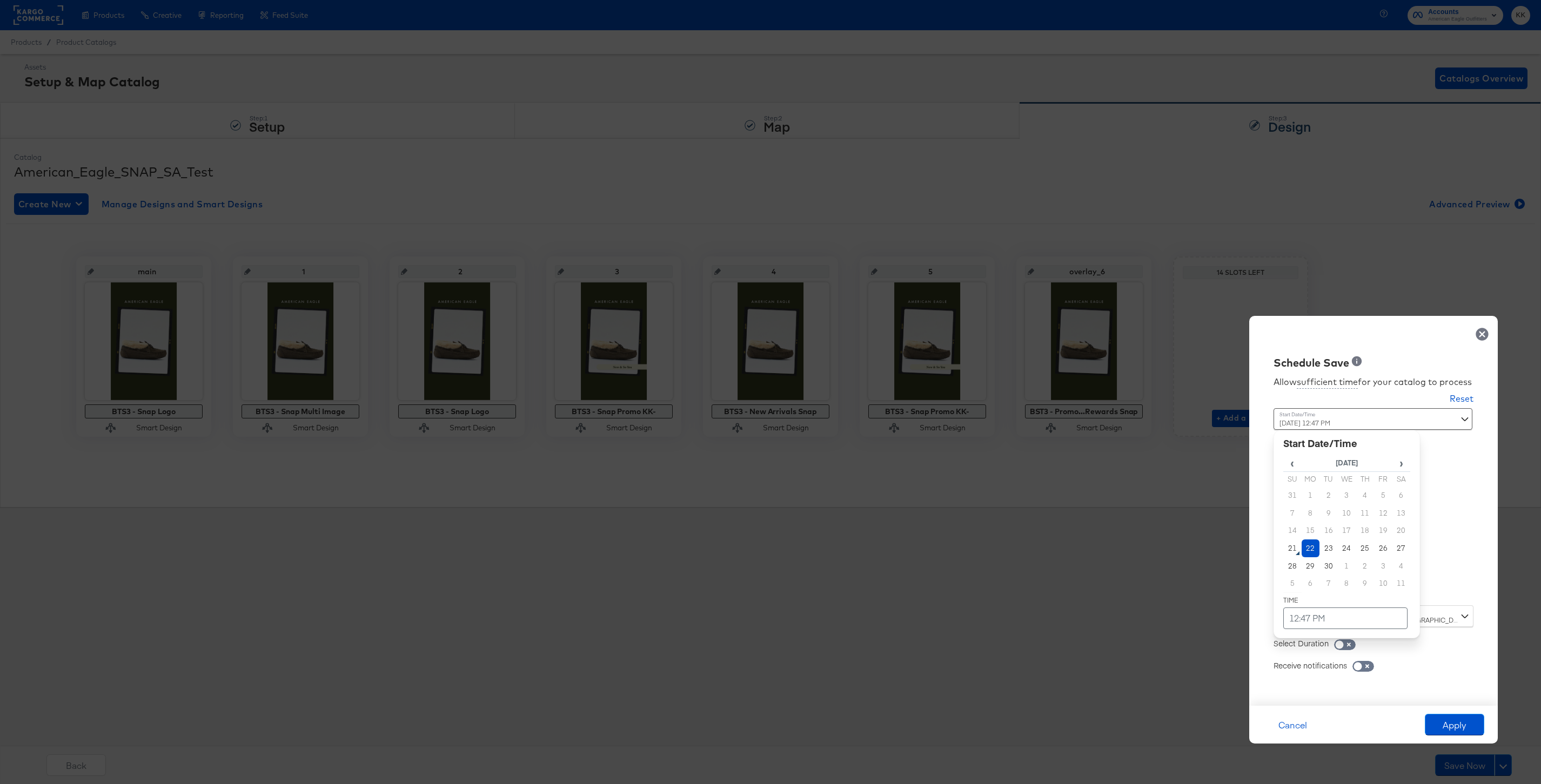
click at [1306, 550] on td "22" at bounding box center [1311, 548] width 18 height 18
click at [1306, 617] on td "12:47 PM" at bounding box center [1346, 618] width 125 height 22
click at [1321, 545] on span "▼" at bounding box center [1324, 537] width 22 height 22
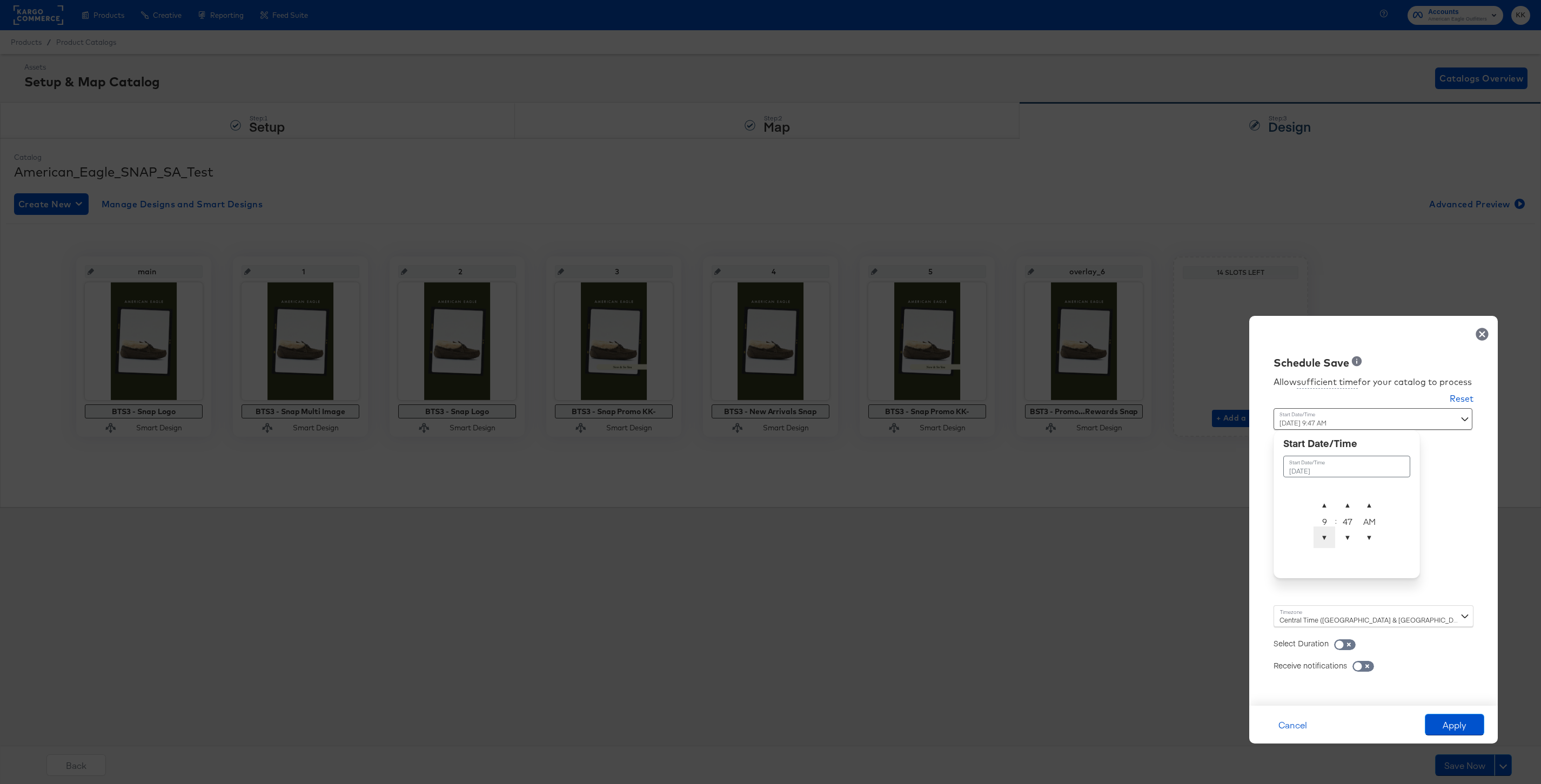
click at [1321, 545] on span "▼" at bounding box center [1324, 537] width 22 height 22
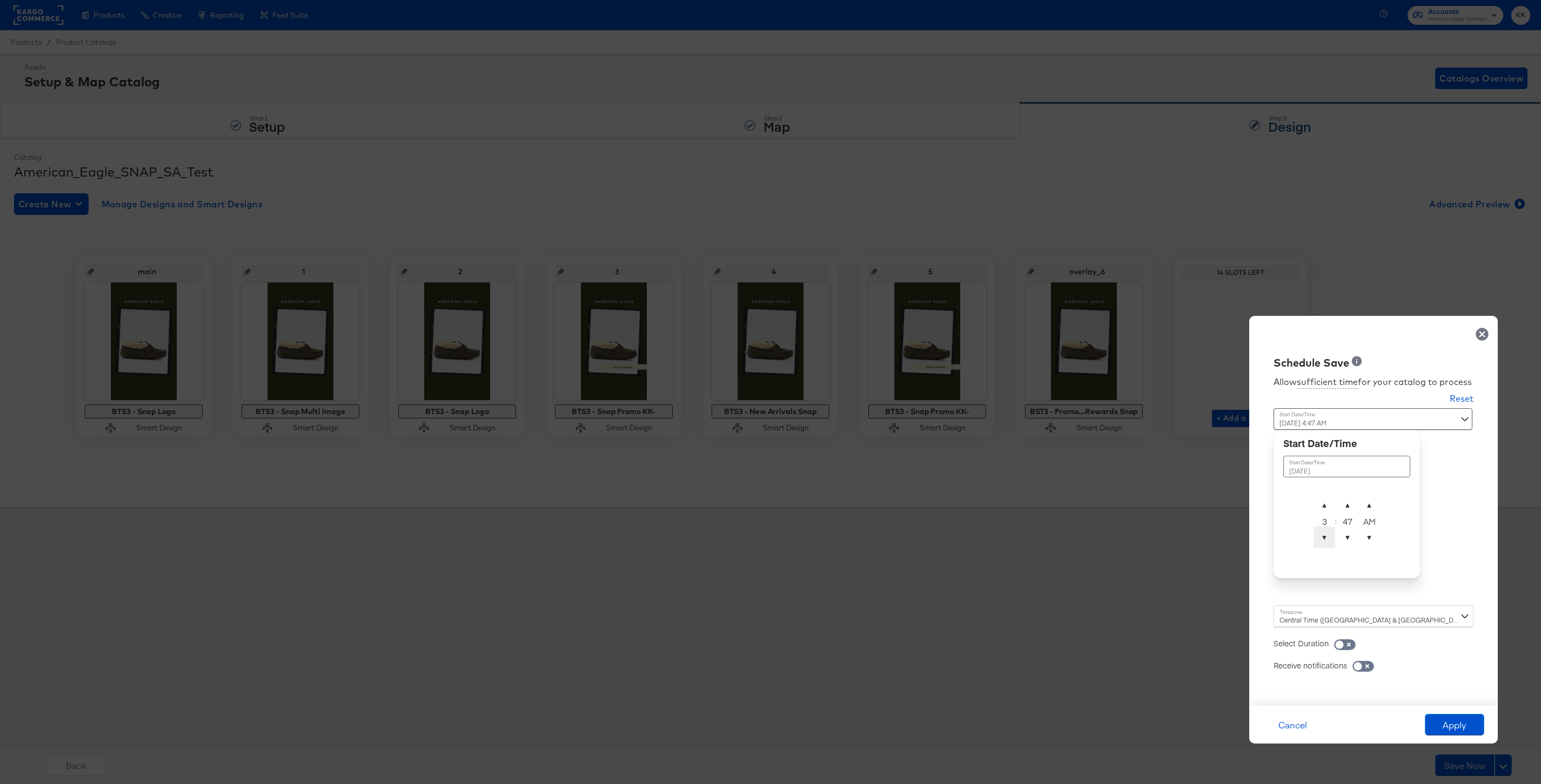
click at [1321, 545] on span "▼" at bounding box center [1324, 537] width 22 height 22
click at [1360, 545] on span "▼" at bounding box center [1369, 537] width 22 height 22
click at [1347, 496] on span "▲" at bounding box center [1347, 505] width 22 height 22
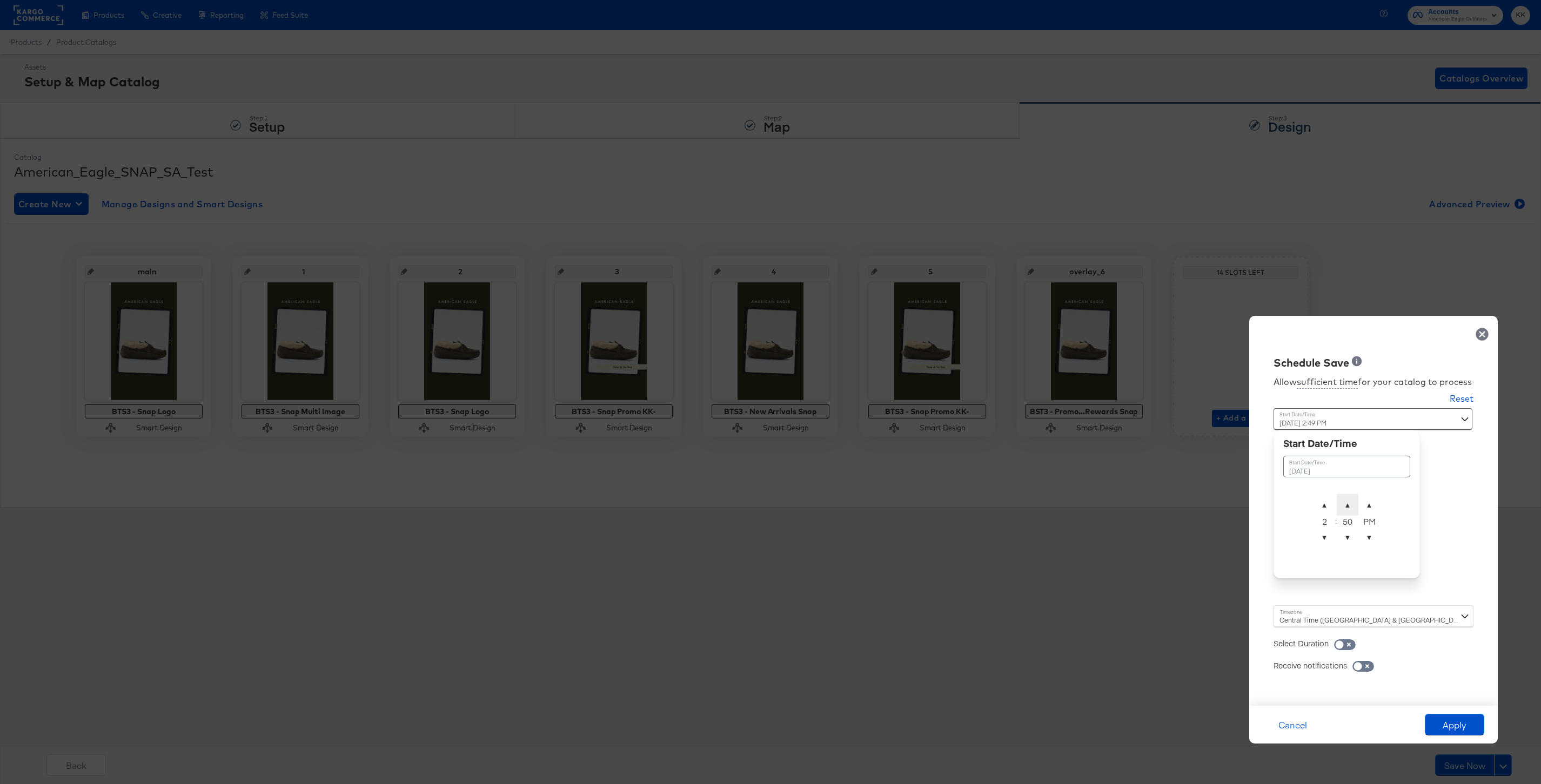
click at [1347, 496] on span "▲" at bounding box center [1347, 505] width 22 height 22
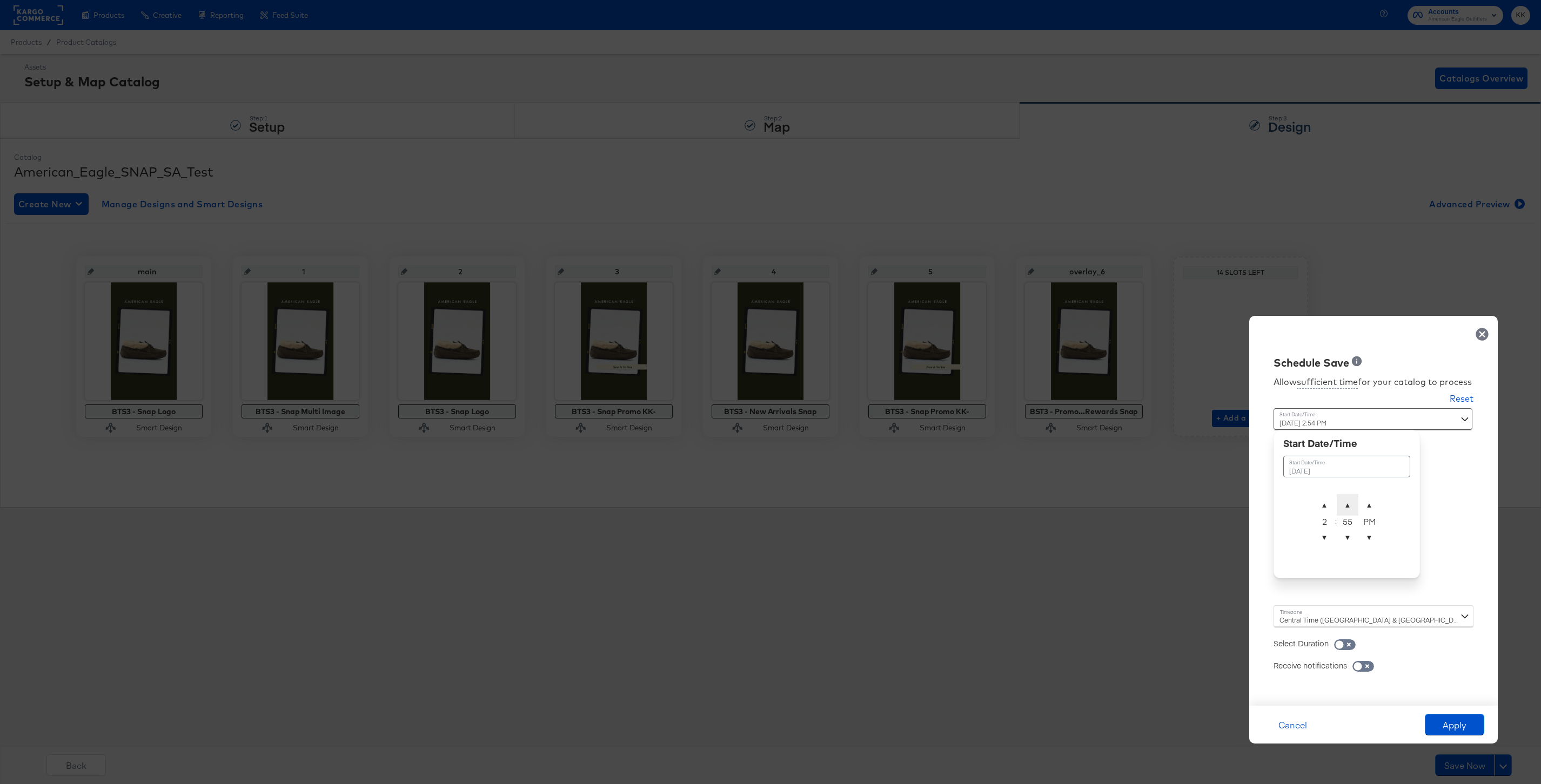
click at [1347, 496] on span "▲" at bounding box center [1347, 505] width 22 height 22
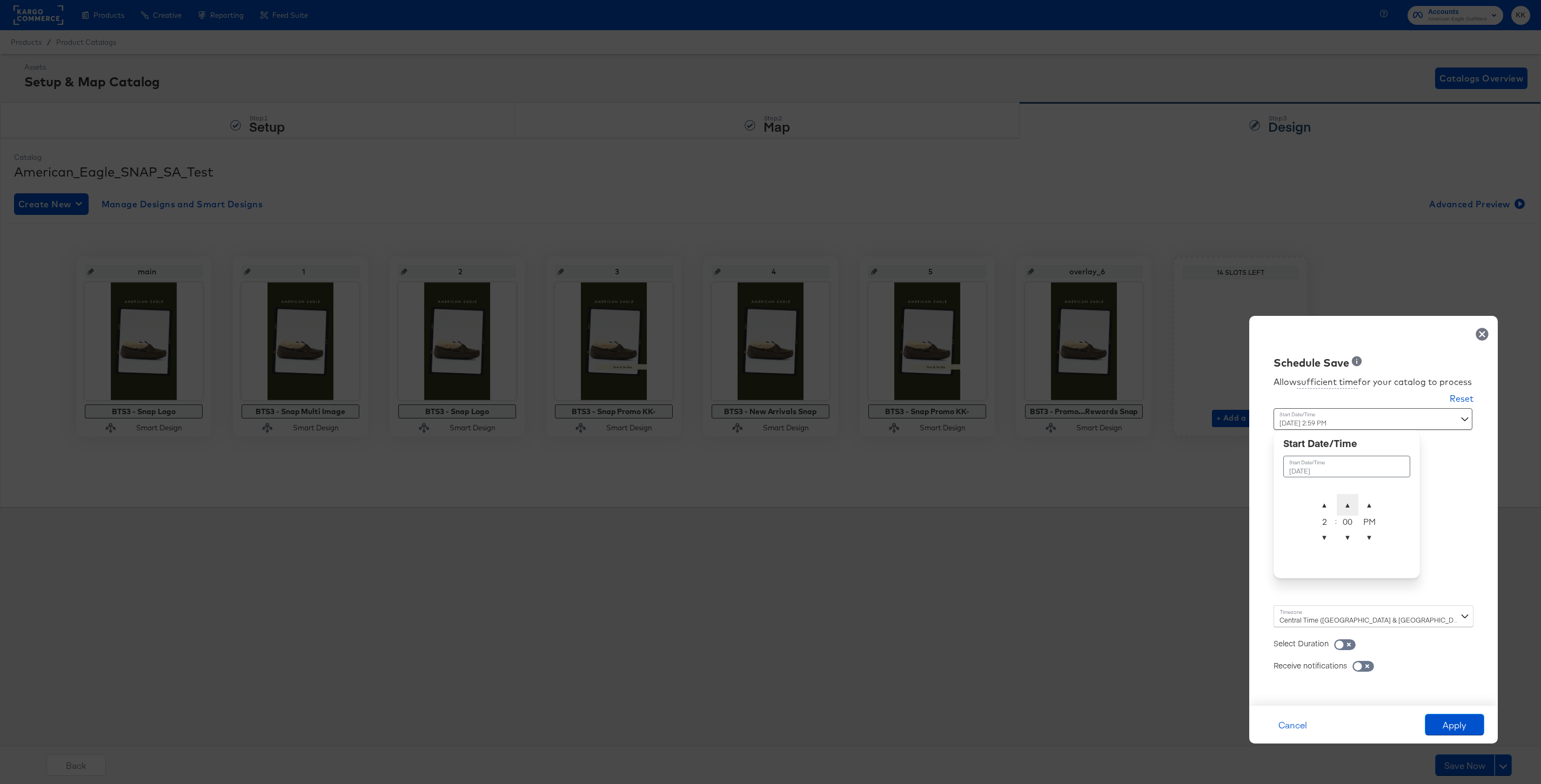
click at [1347, 496] on span "▲" at bounding box center [1347, 505] width 22 height 22
click at [1344, 538] on span "▼" at bounding box center [1347, 537] width 22 height 22
type input "September 22nd 2025 2:00 AM"
click at [1369, 504] on span "▲" at bounding box center [1369, 505] width 22 height 22
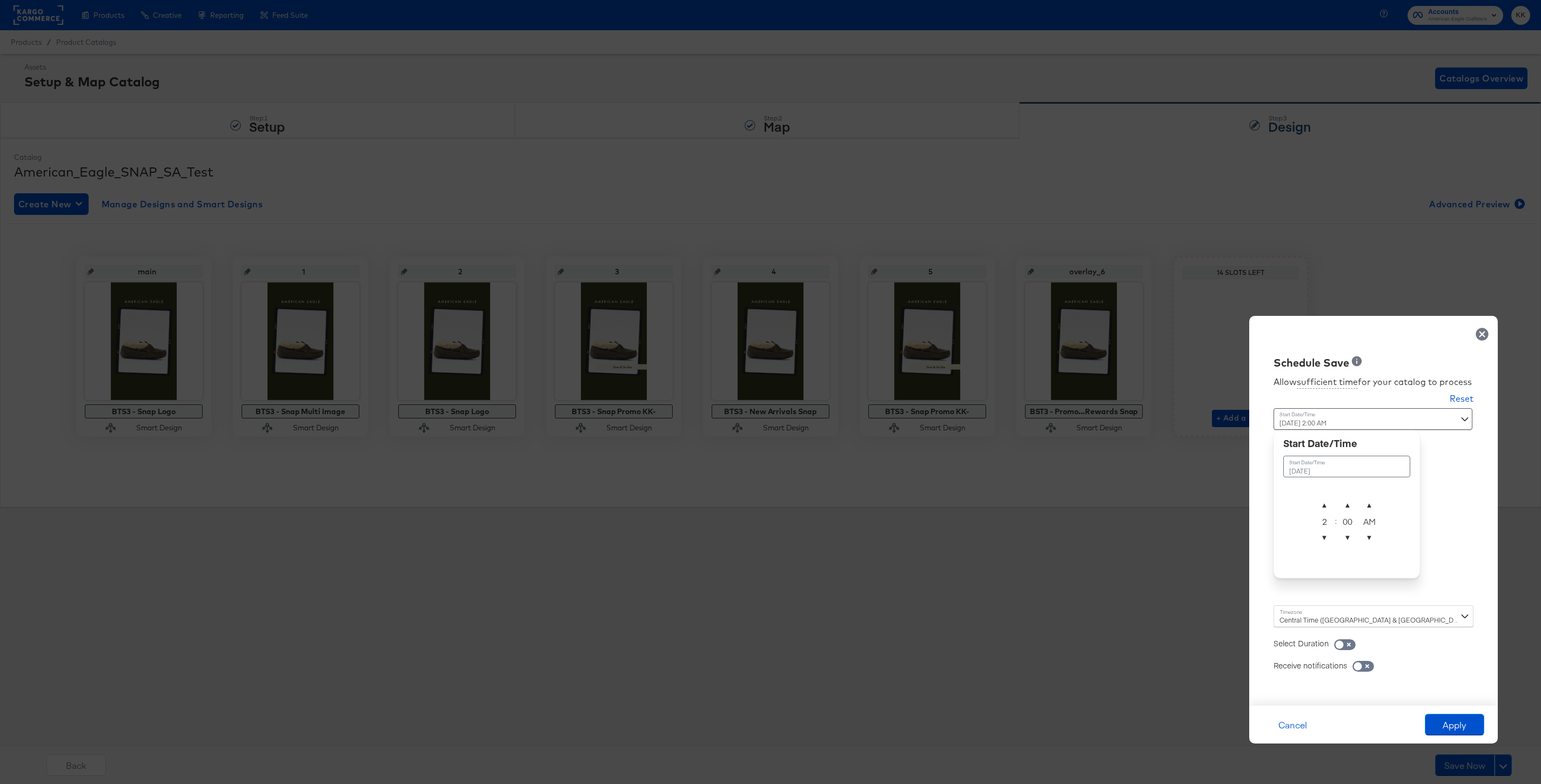
click at [1301, 608] on div "Central Time (US & Canada) (America/Chicago)" at bounding box center [1373, 616] width 200 height 22
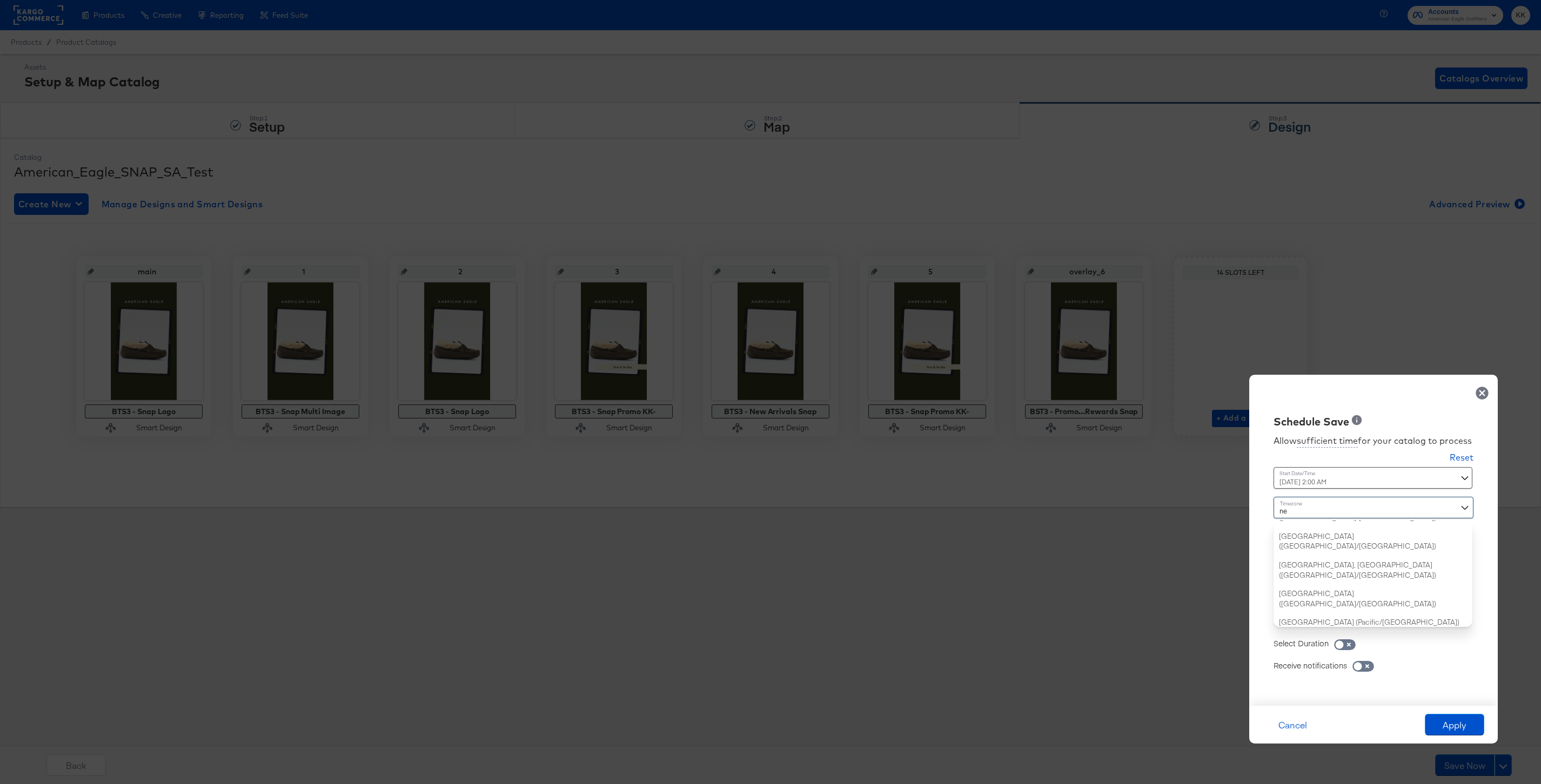
type input "new"
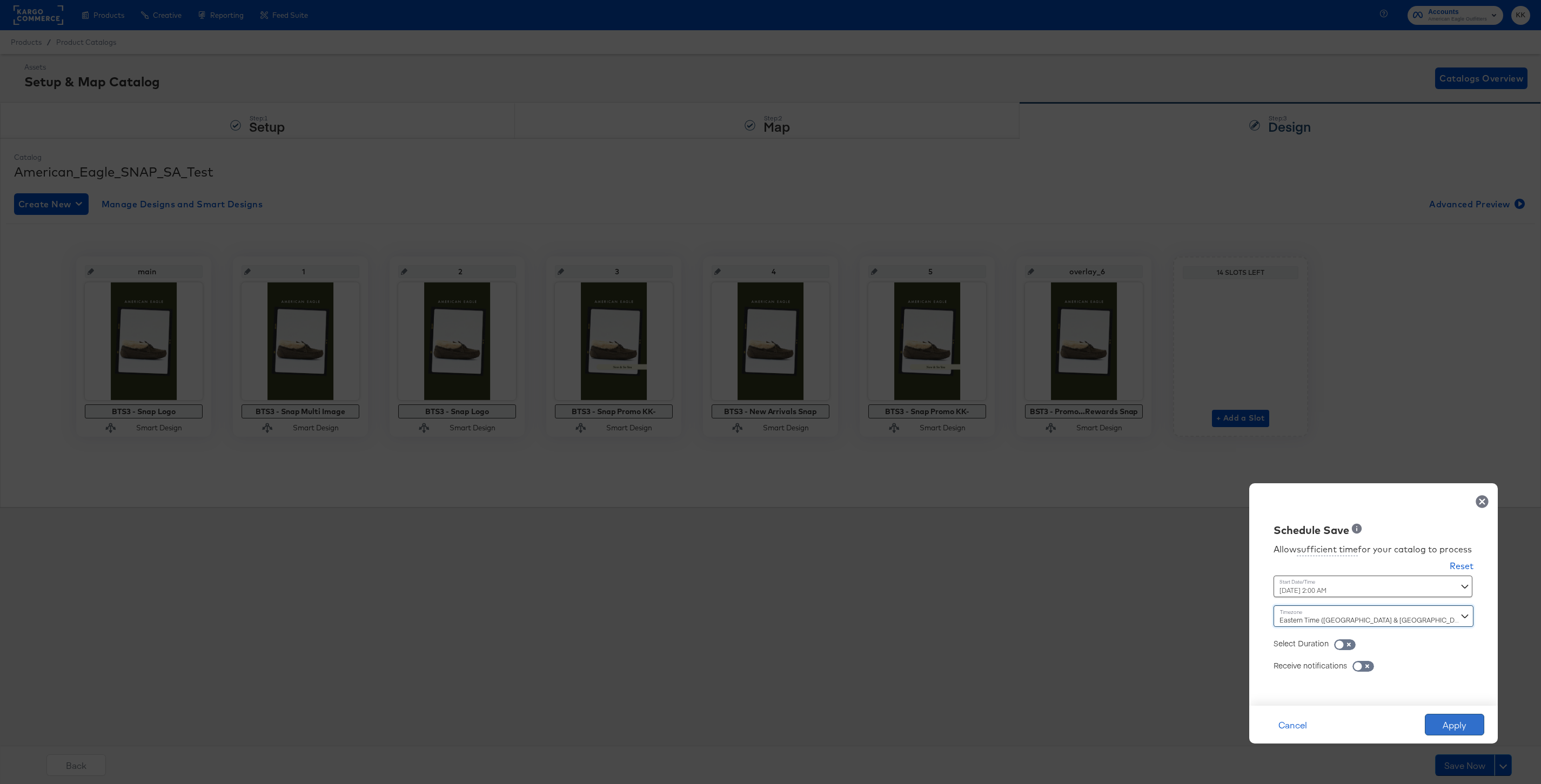
click at [1449, 715] on button "Apply" at bounding box center [1455, 724] width 59 height 22
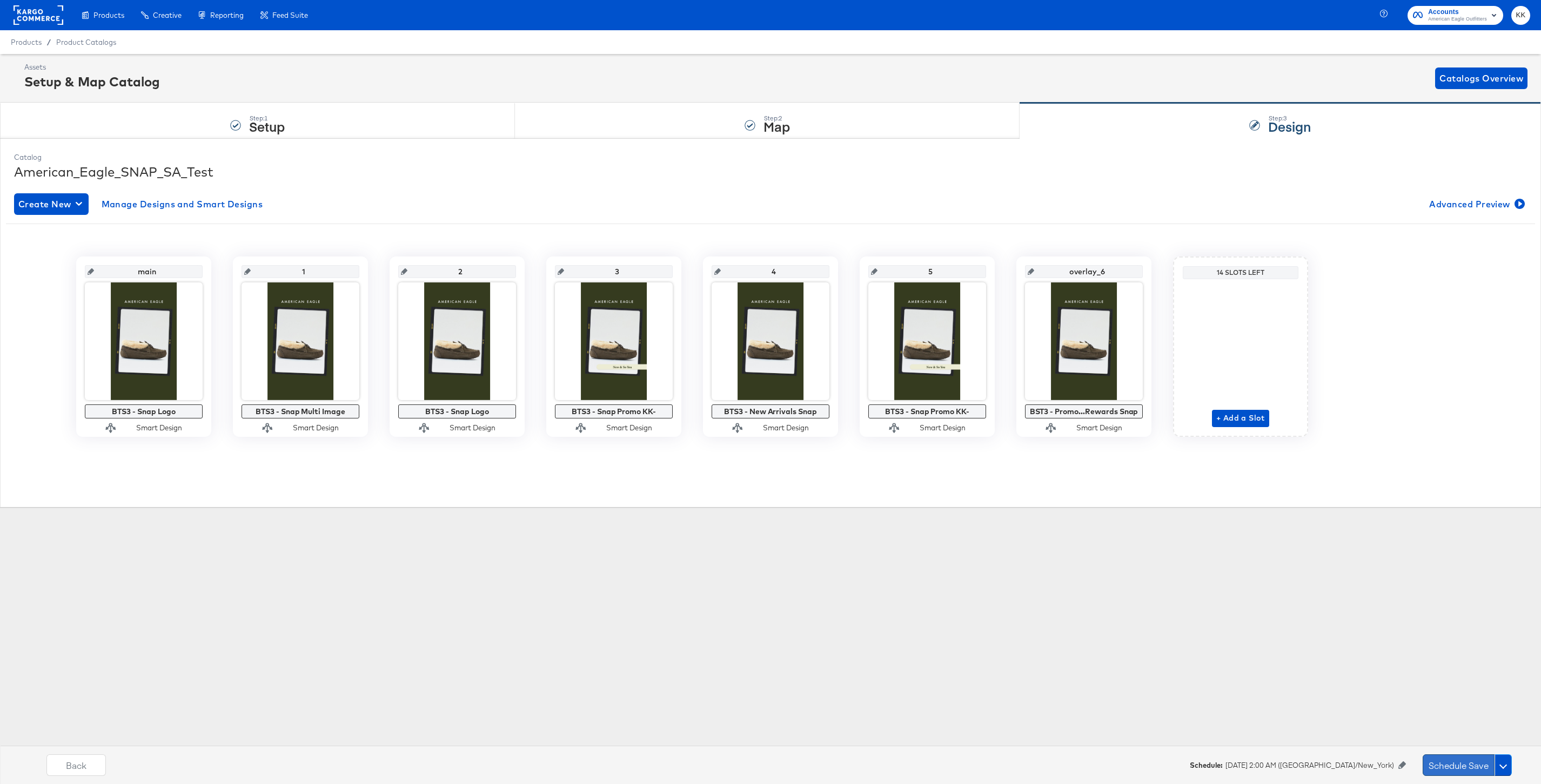
click at [1437, 767] on button "Schedule Save" at bounding box center [1458, 765] width 72 height 22
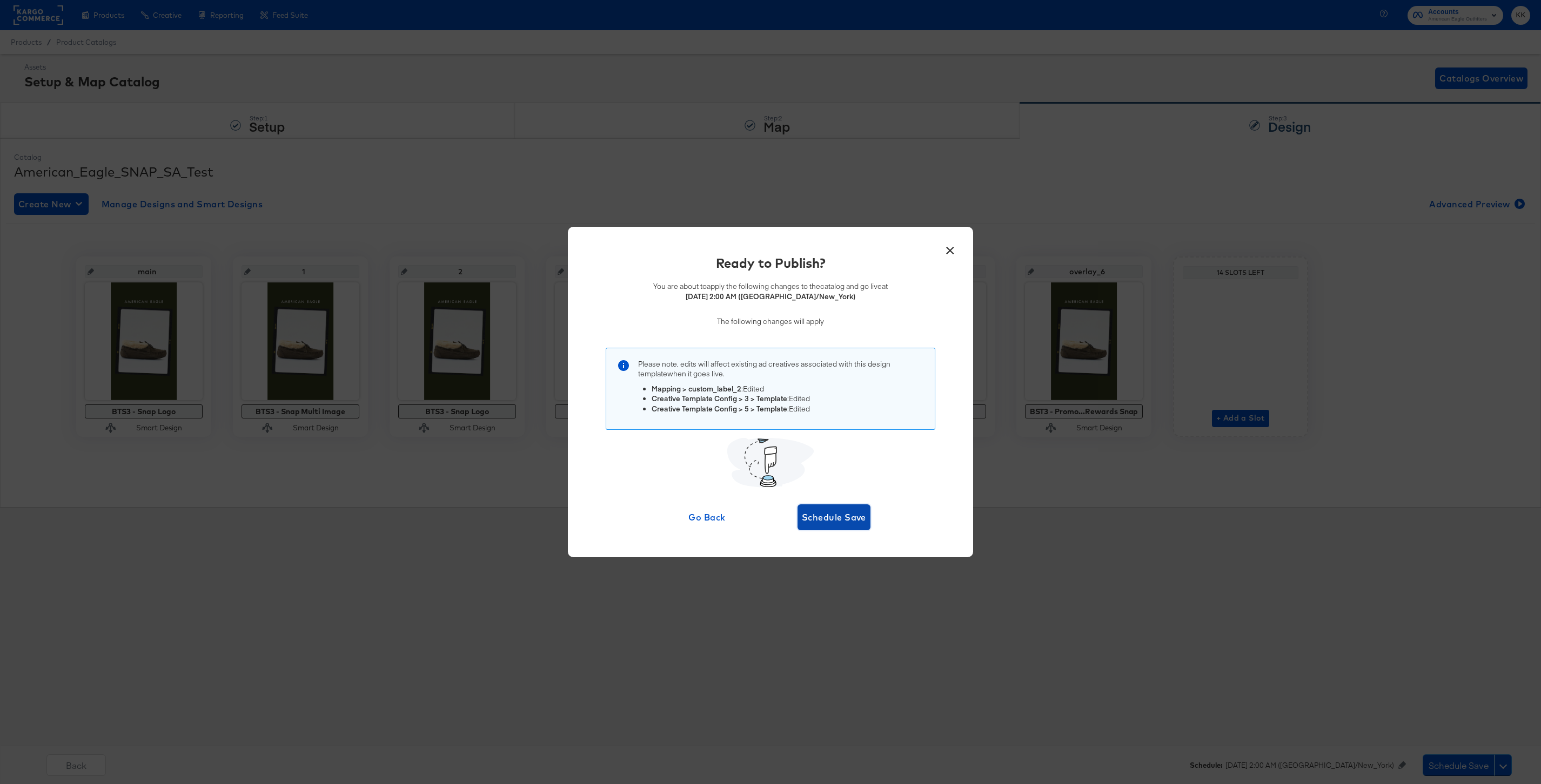
click at [868, 530] on button "Schedule Save" at bounding box center [834, 517] width 73 height 26
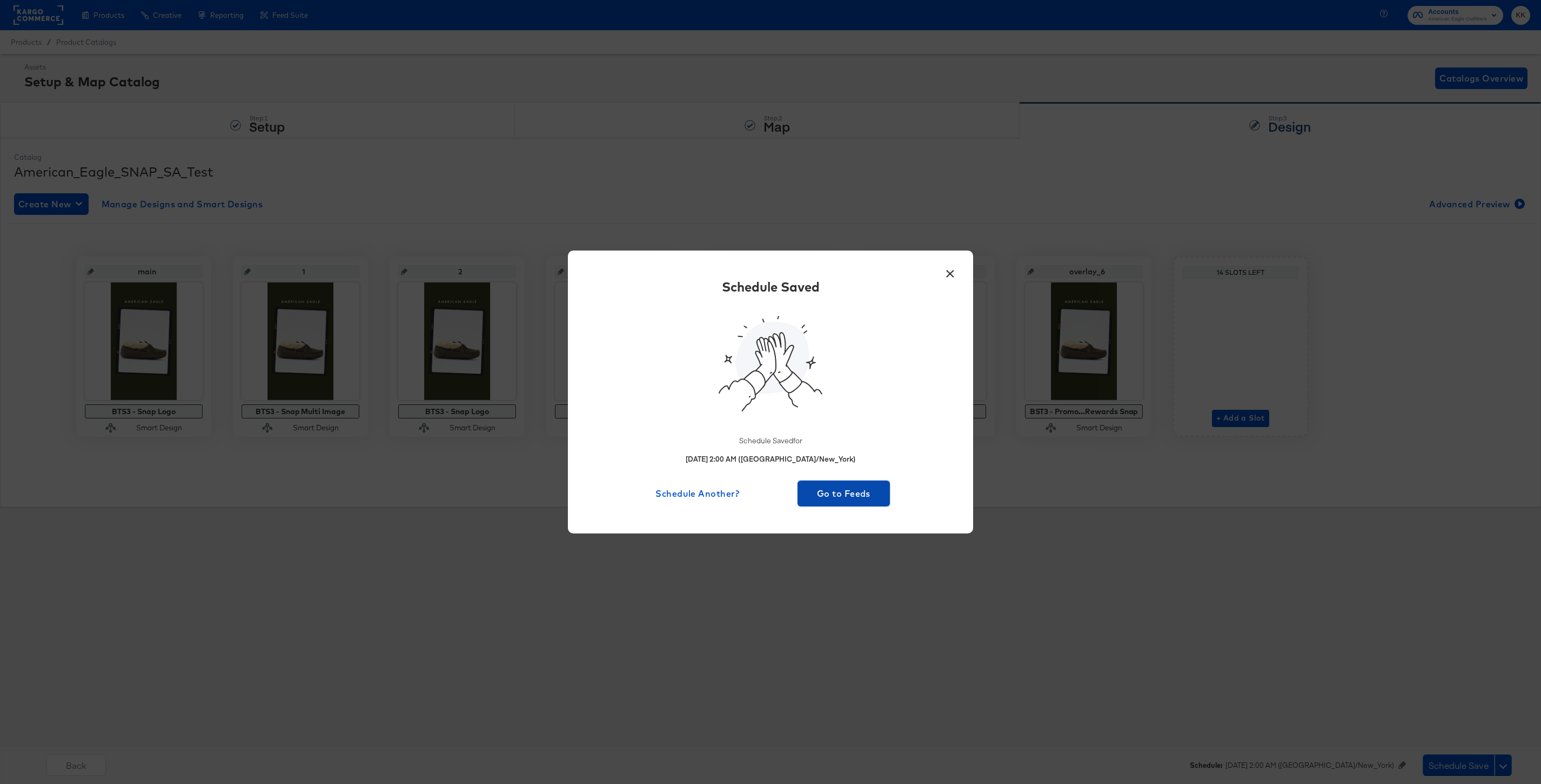
click at [842, 498] on span "Go to Feeds" at bounding box center [844, 494] width 84 height 15
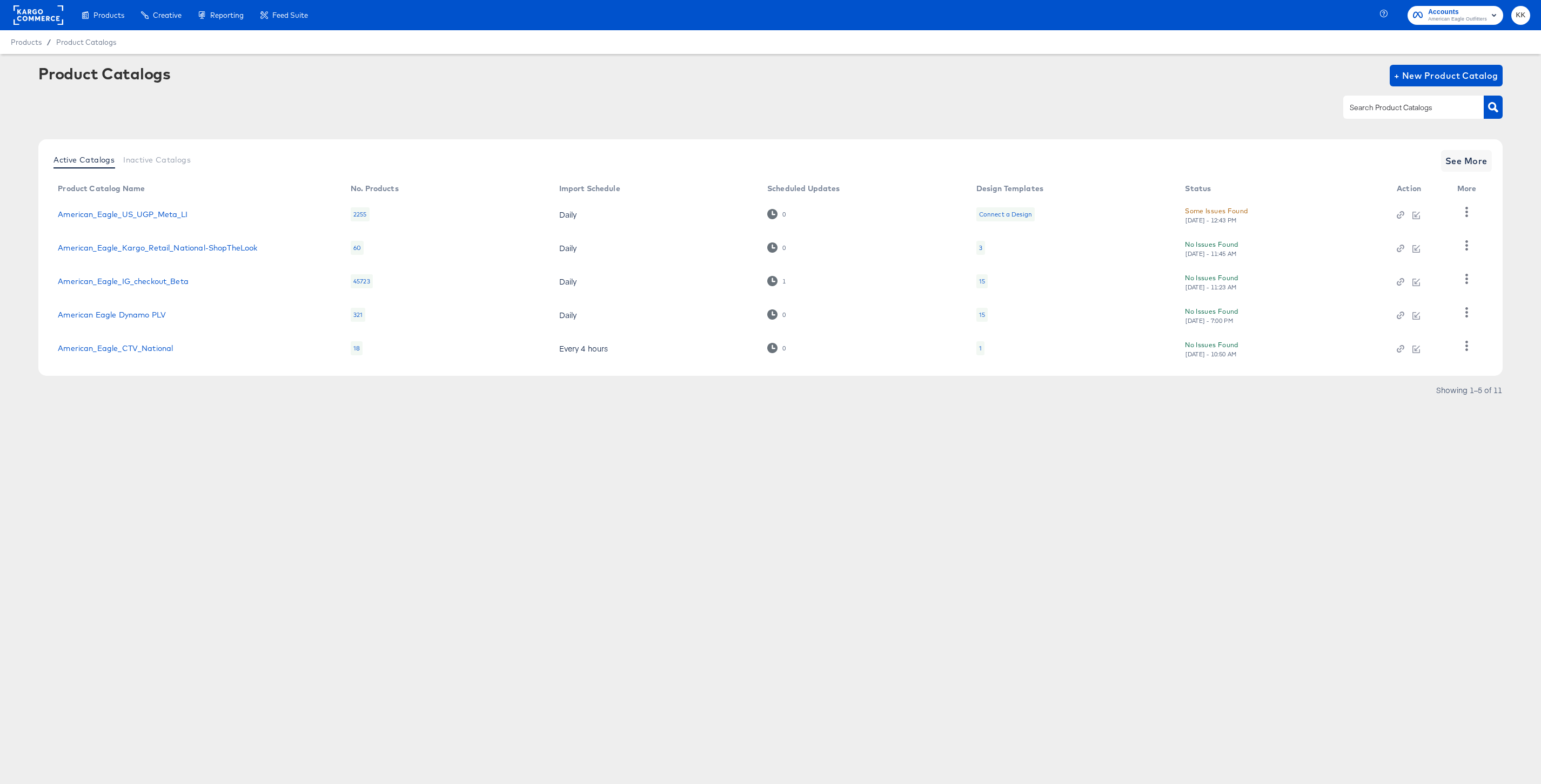
click at [22, 13] on rect at bounding box center [38, 15] width 50 height 20
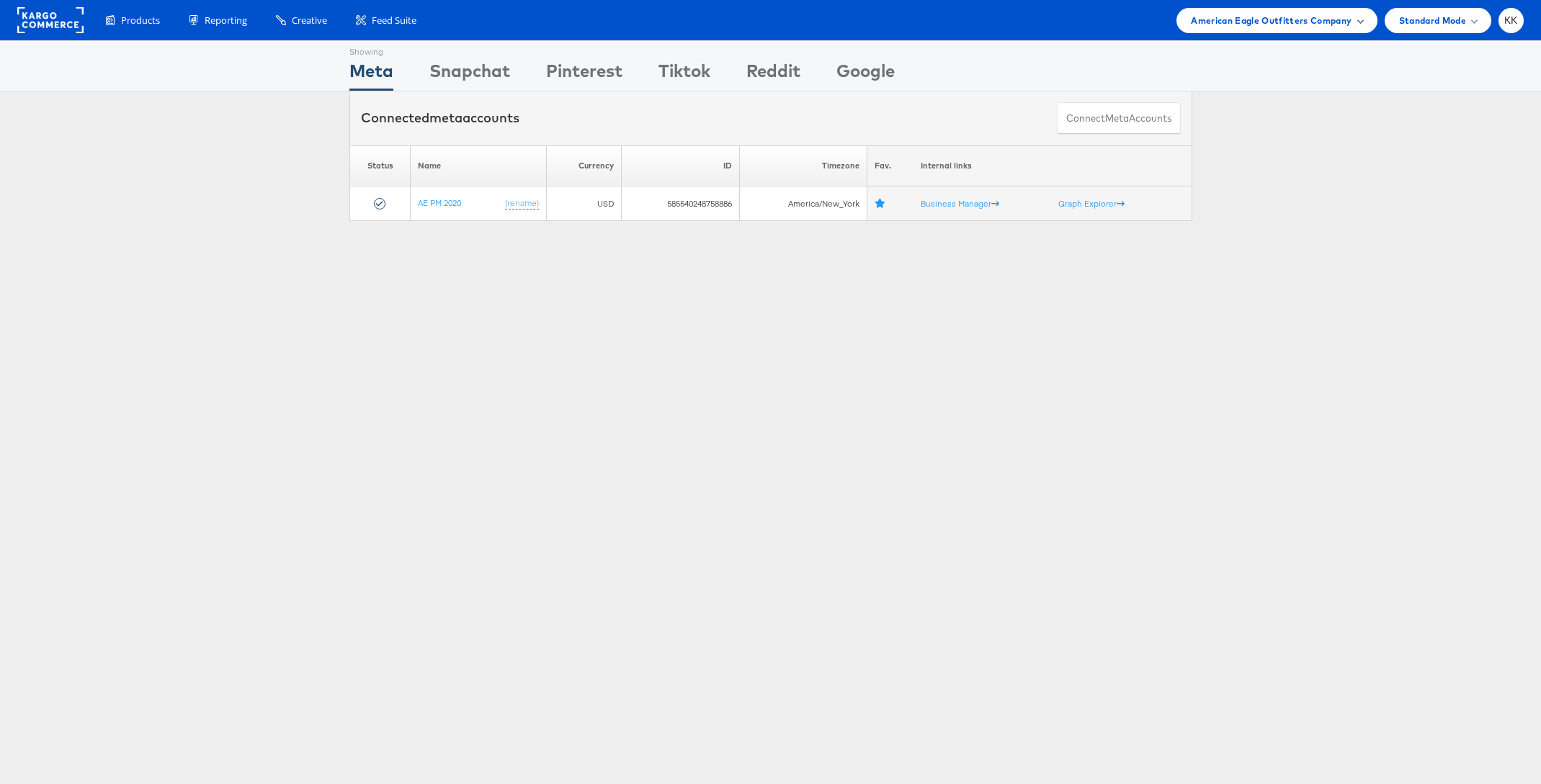
click at [1304, 20] on span "American Eagle Outfitters Company" at bounding box center [1270, 21] width 160 height 15
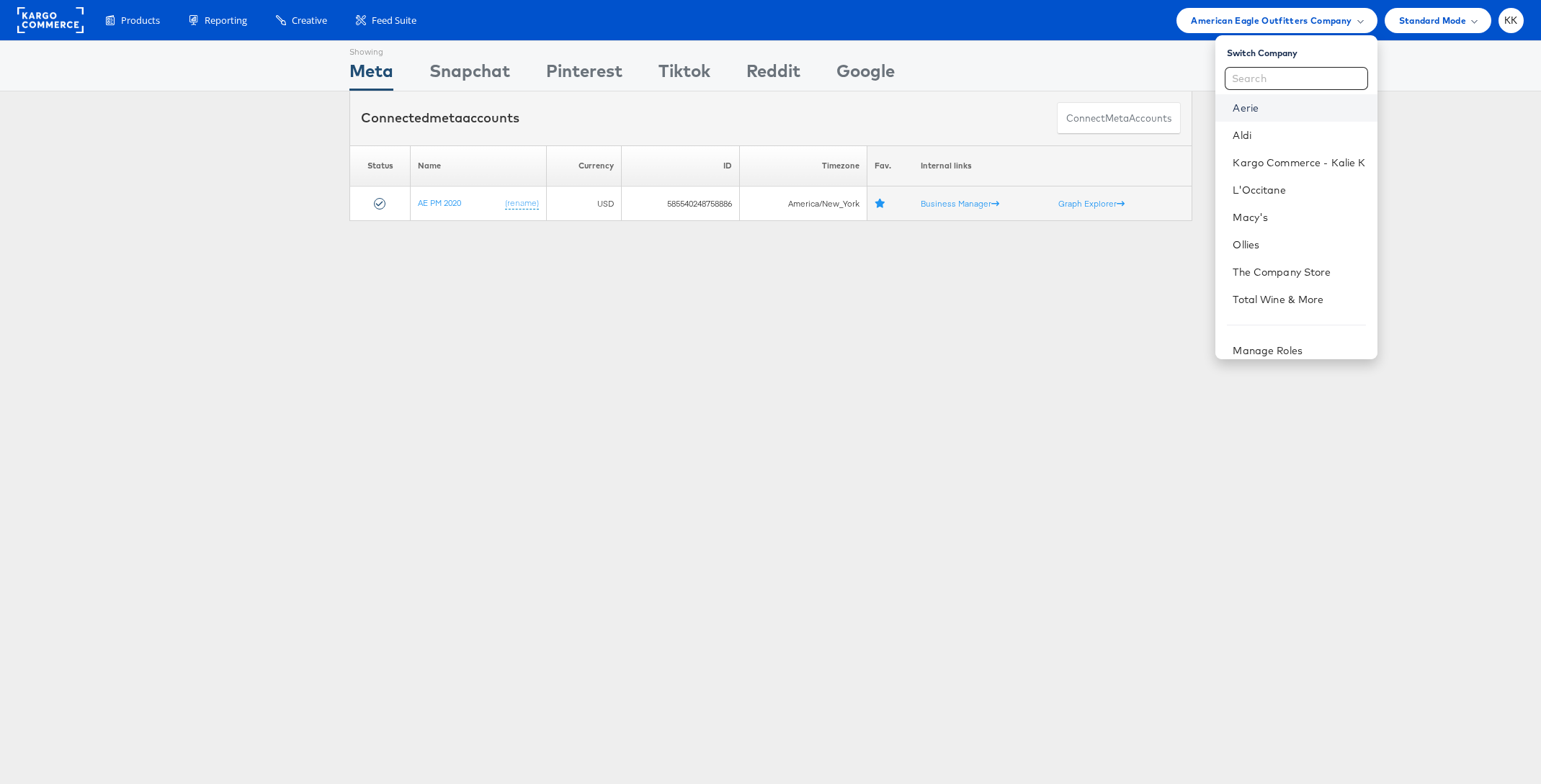
click at [1259, 113] on link "Aerie" at bounding box center [1298, 108] width 132 height 15
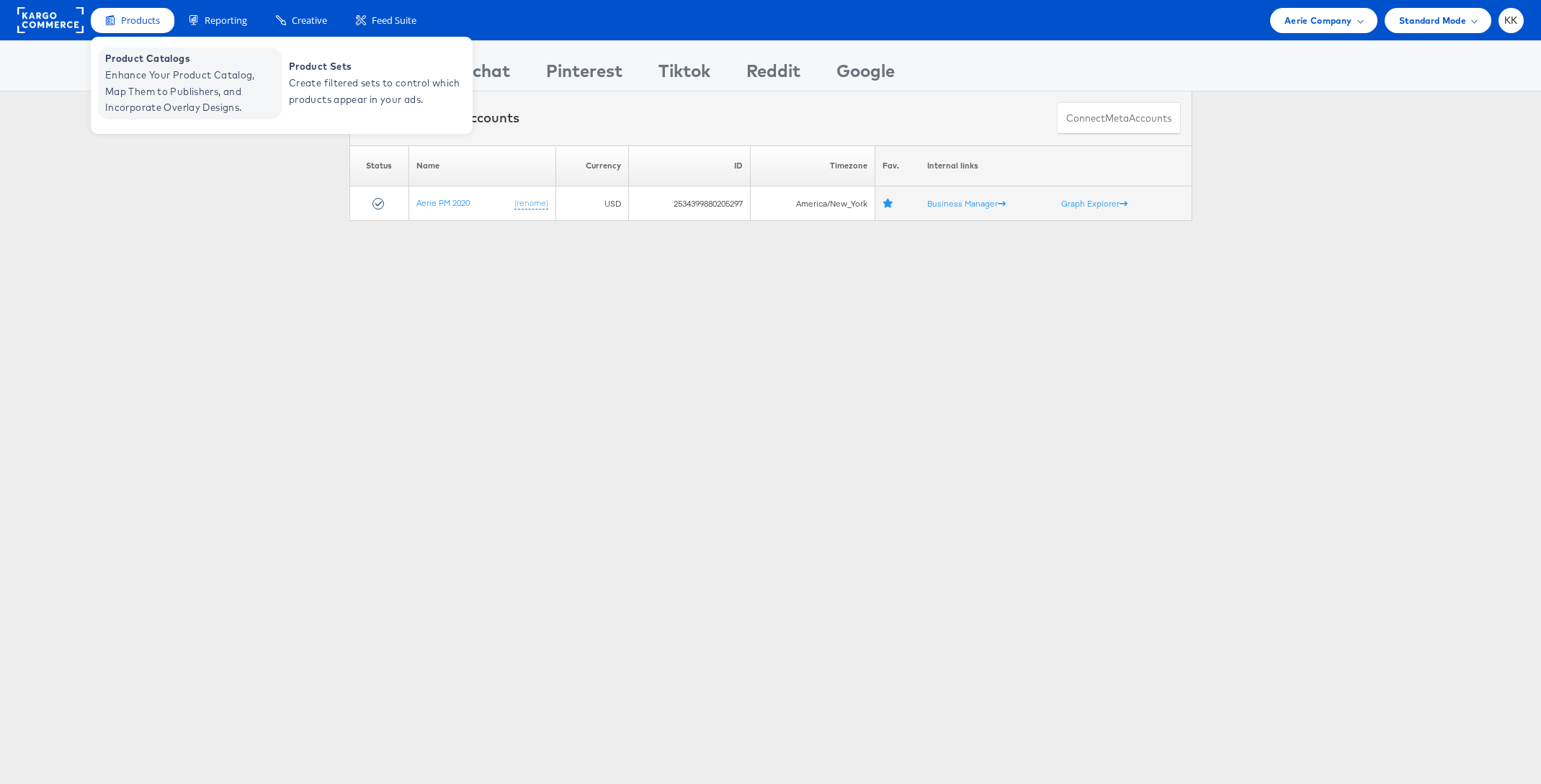
click at [138, 85] on span "Enhance Your Product Catalog, Map Them to Publishers, and Incorporate Overlay D…" at bounding box center [192, 91] width 173 height 49
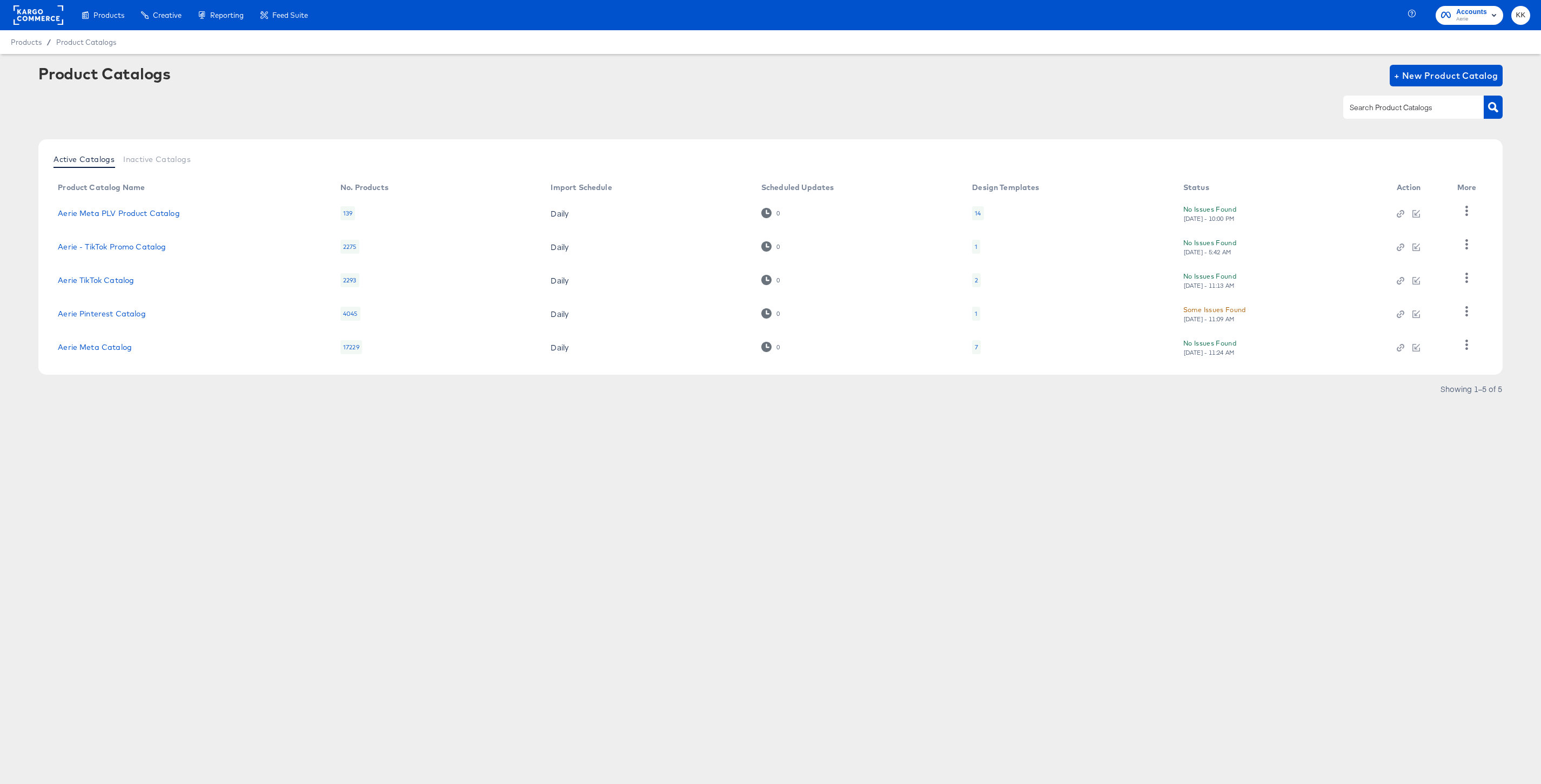
click at [89, 353] on td "Aerie Meta Catalog" at bounding box center [191, 347] width 282 height 33
click at [89, 345] on link "Aerie Meta Catalog" at bounding box center [95, 347] width 74 height 9
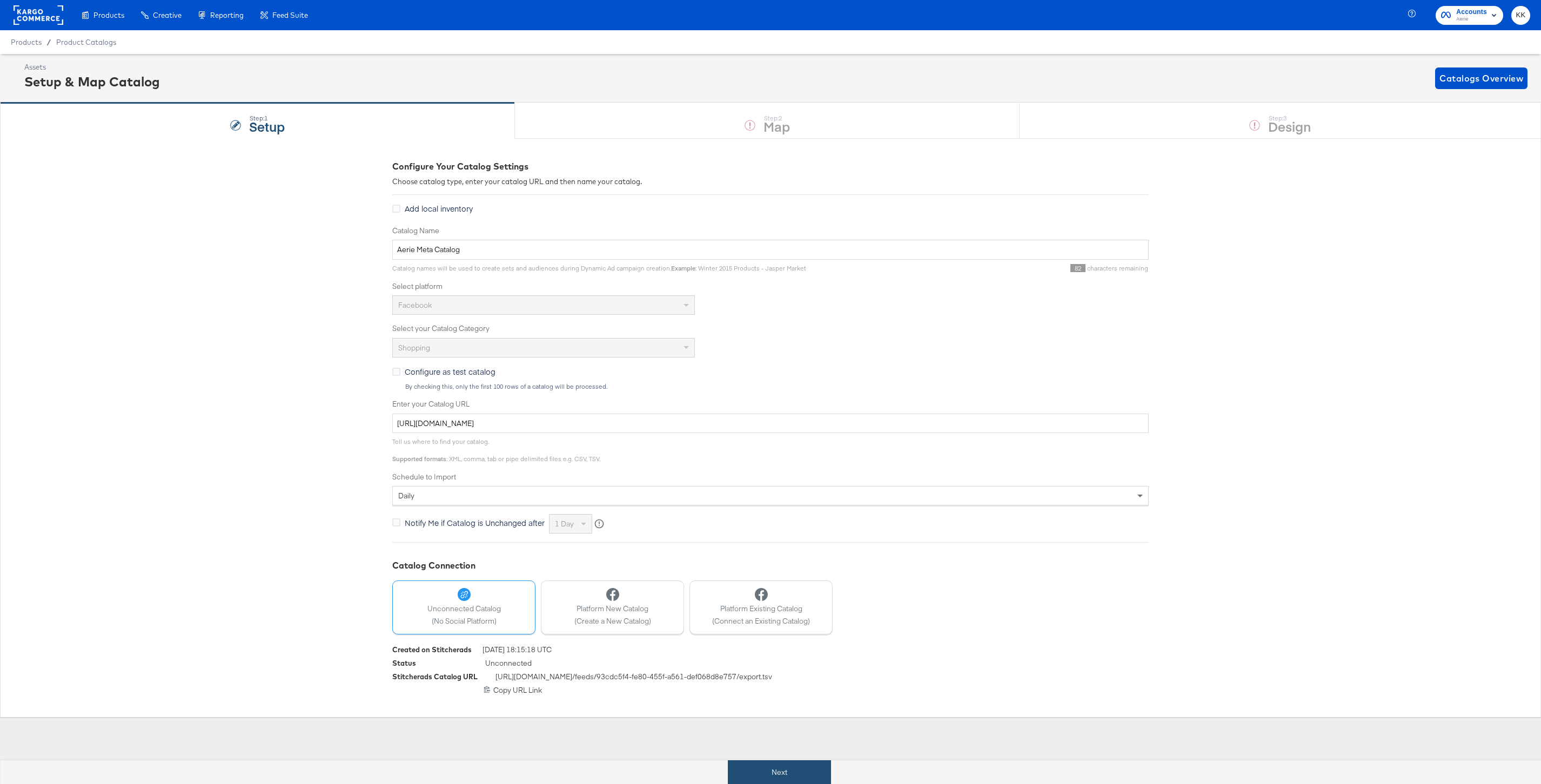
click at [777, 772] on button "Next" at bounding box center [779, 772] width 103 height 24
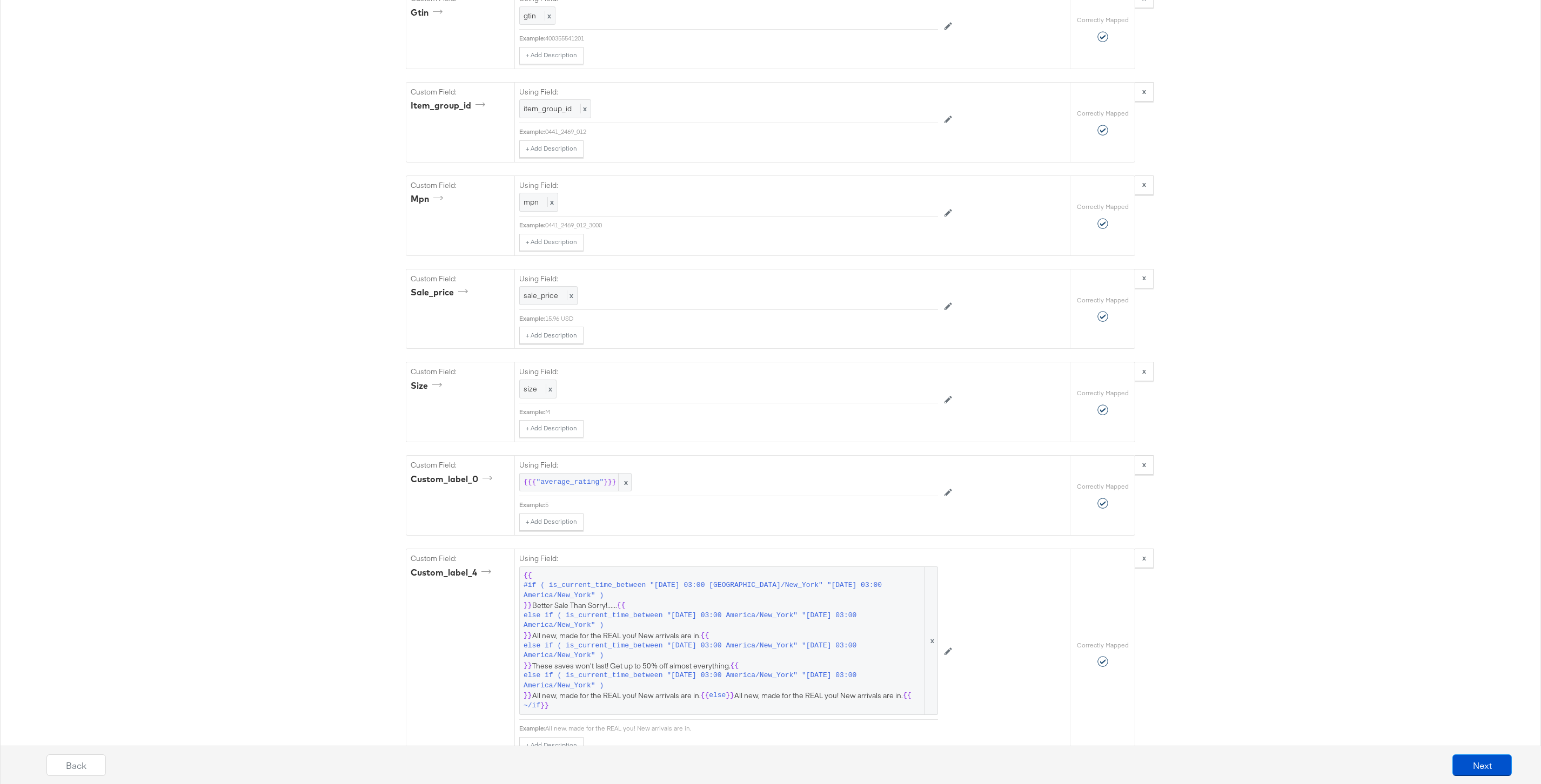
scroll to position [2340, 0]
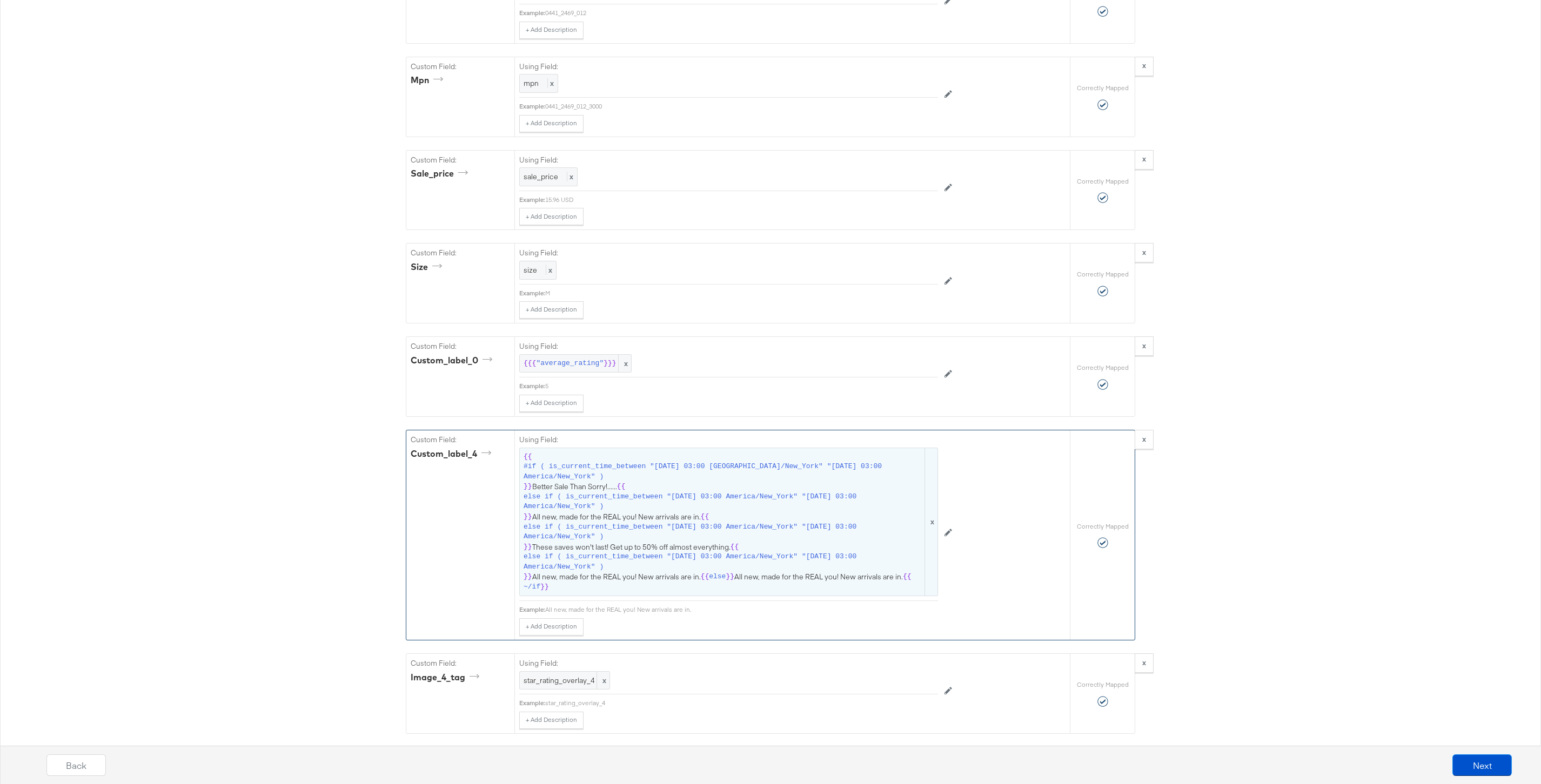
click at [647, 537] on span "else if ( is_current_time_between "[DATE] 03:00 America/New_York" "[DATE] 03:00…" at bounding box center [723, 532] width 400 height 20
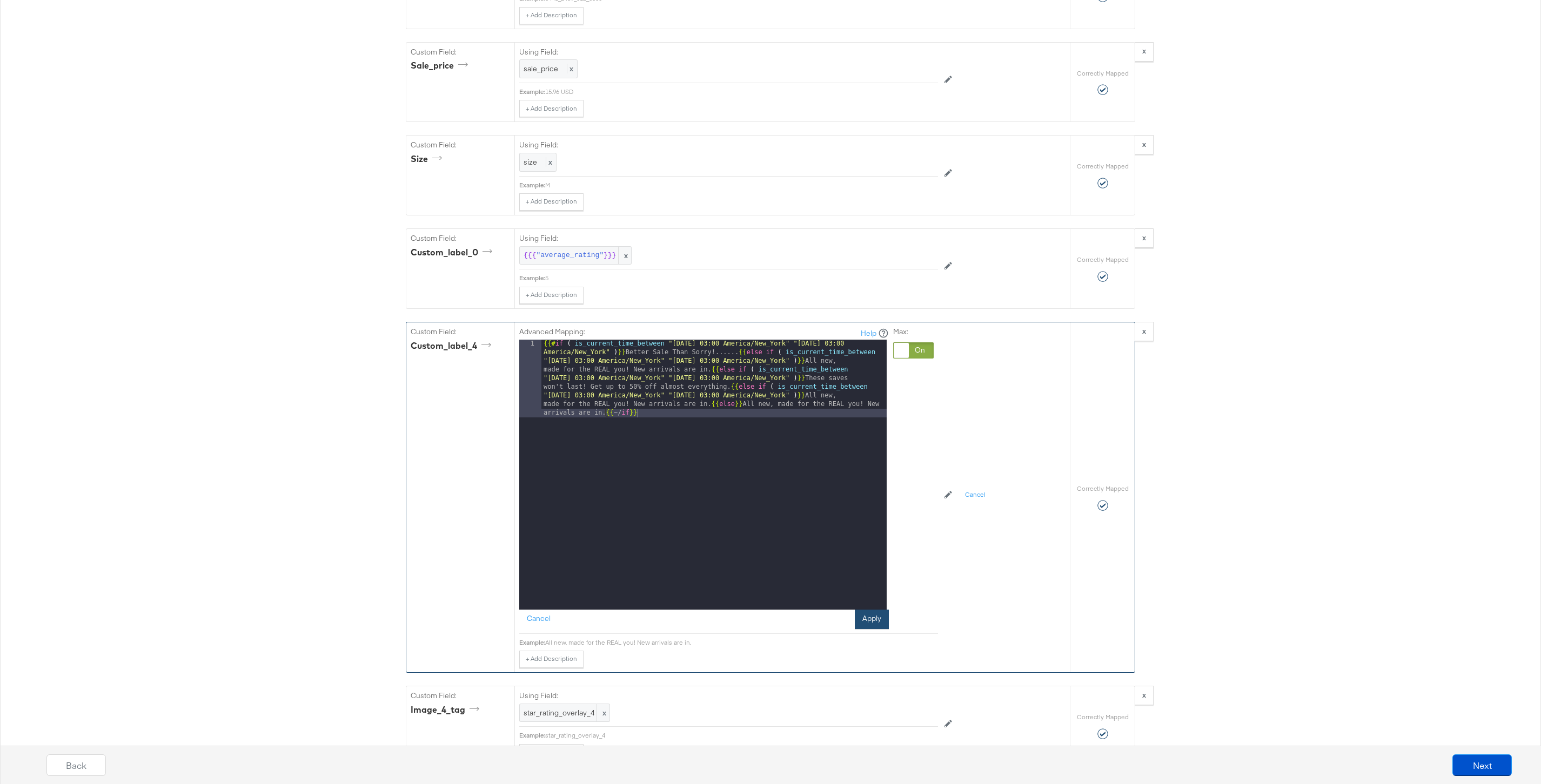
click at [874, 616] on button "Apply" at bounding box center [871, 619] width 34 height 20
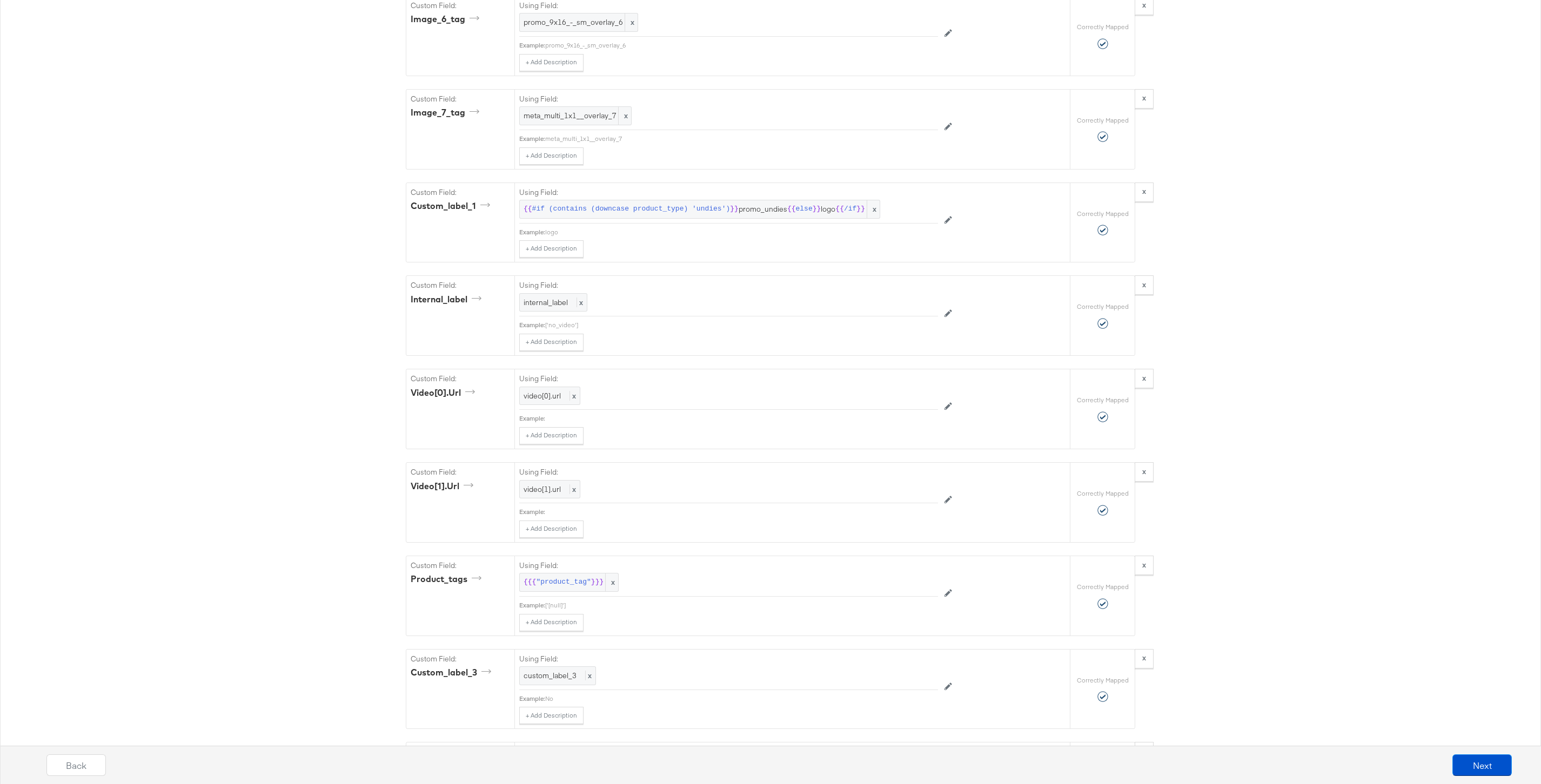
scroll to position [3384, 0]
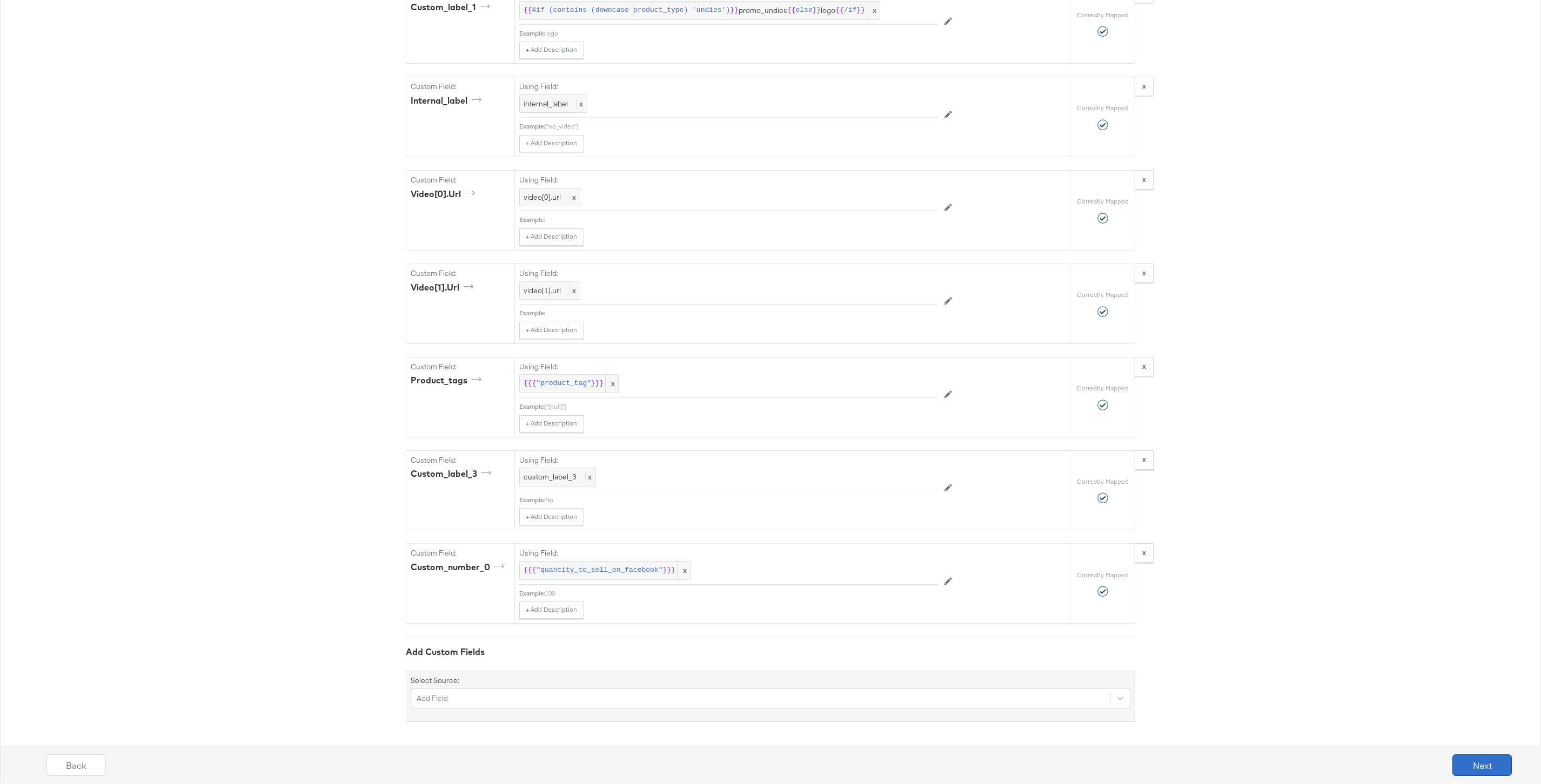
click at [1502, 768] on button "Next" at bounding box center [1482, 765] width 59 height 22
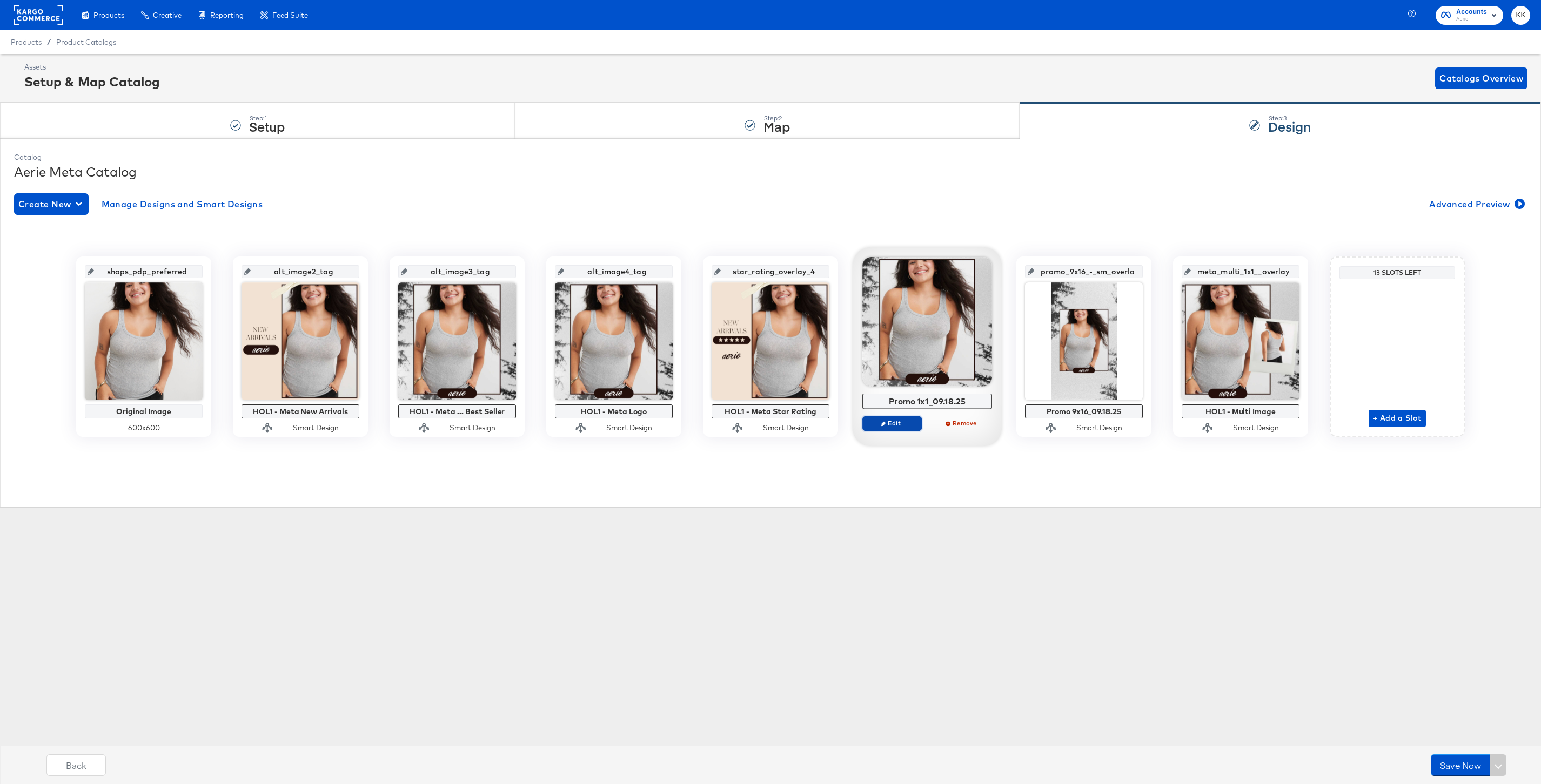
click at [890, 425] on span "Edit" at bounding box center [892, 423] width 50 height 8
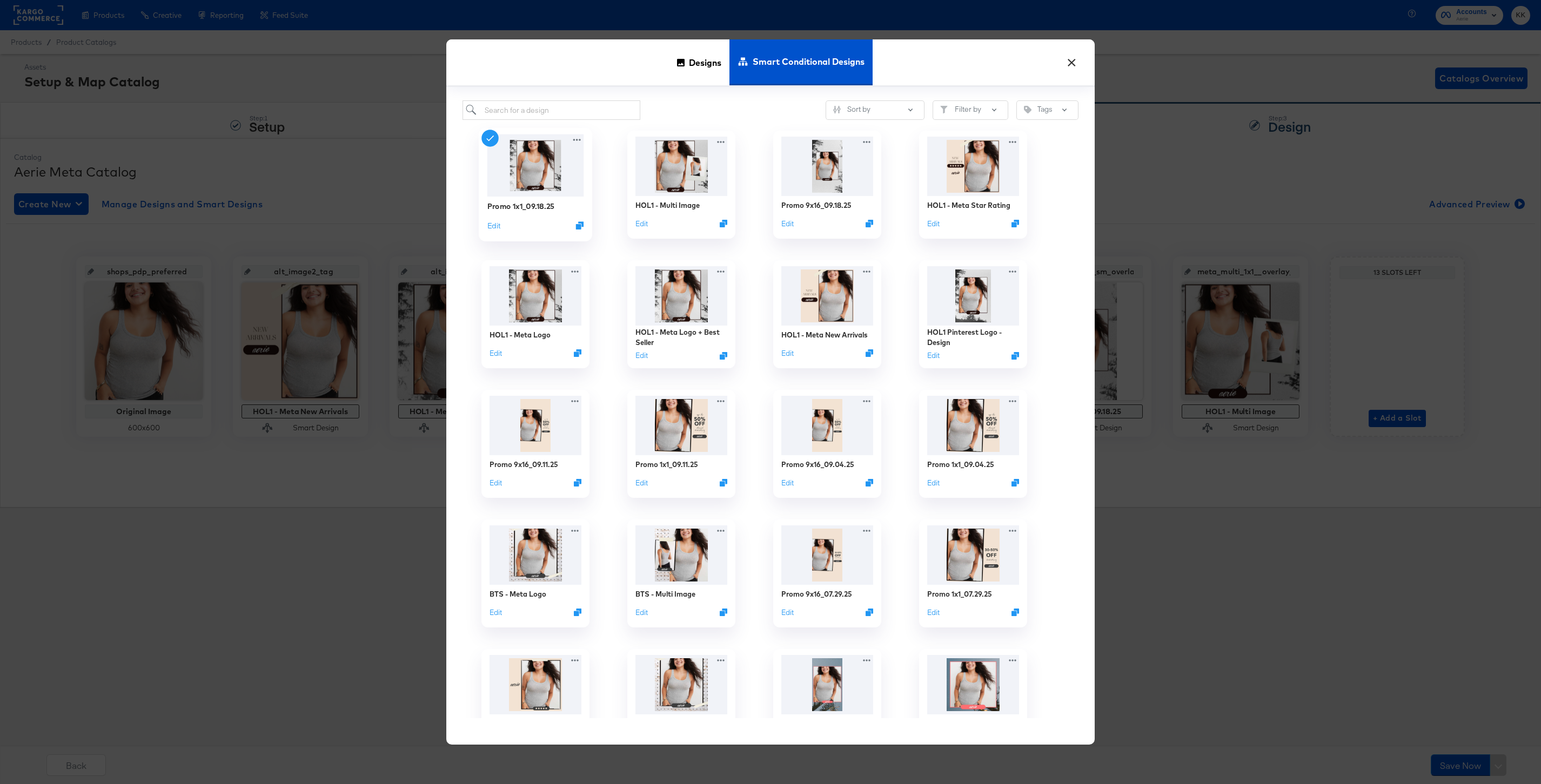
click at [583, 227] on div "Promo 1x1_09.18.25 Edit" at bounding box center [535, 185] width 113 height 113
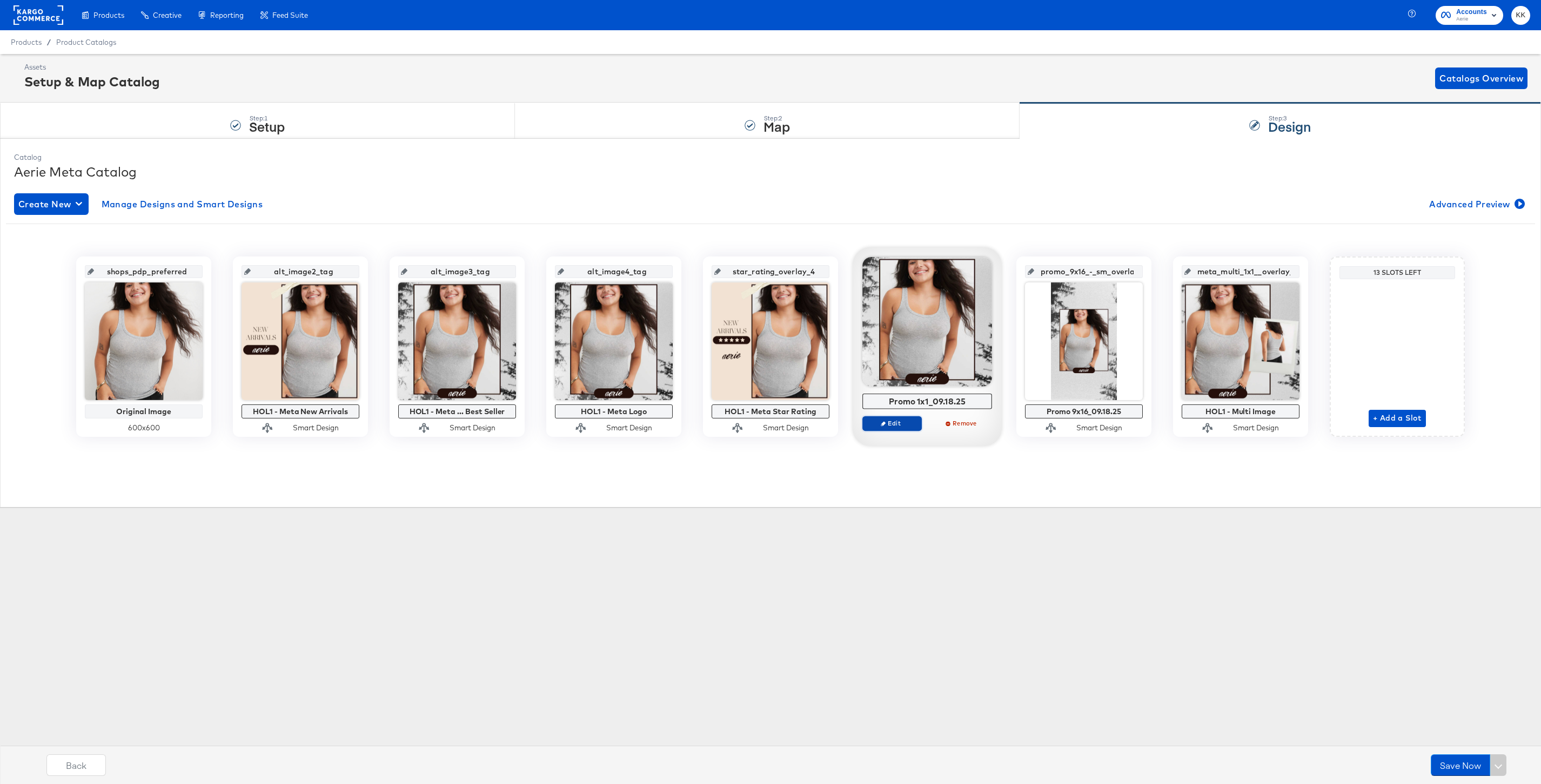
click at [895, 425] on span "Edit" at bounding box center [892, 423] width 50 height 8
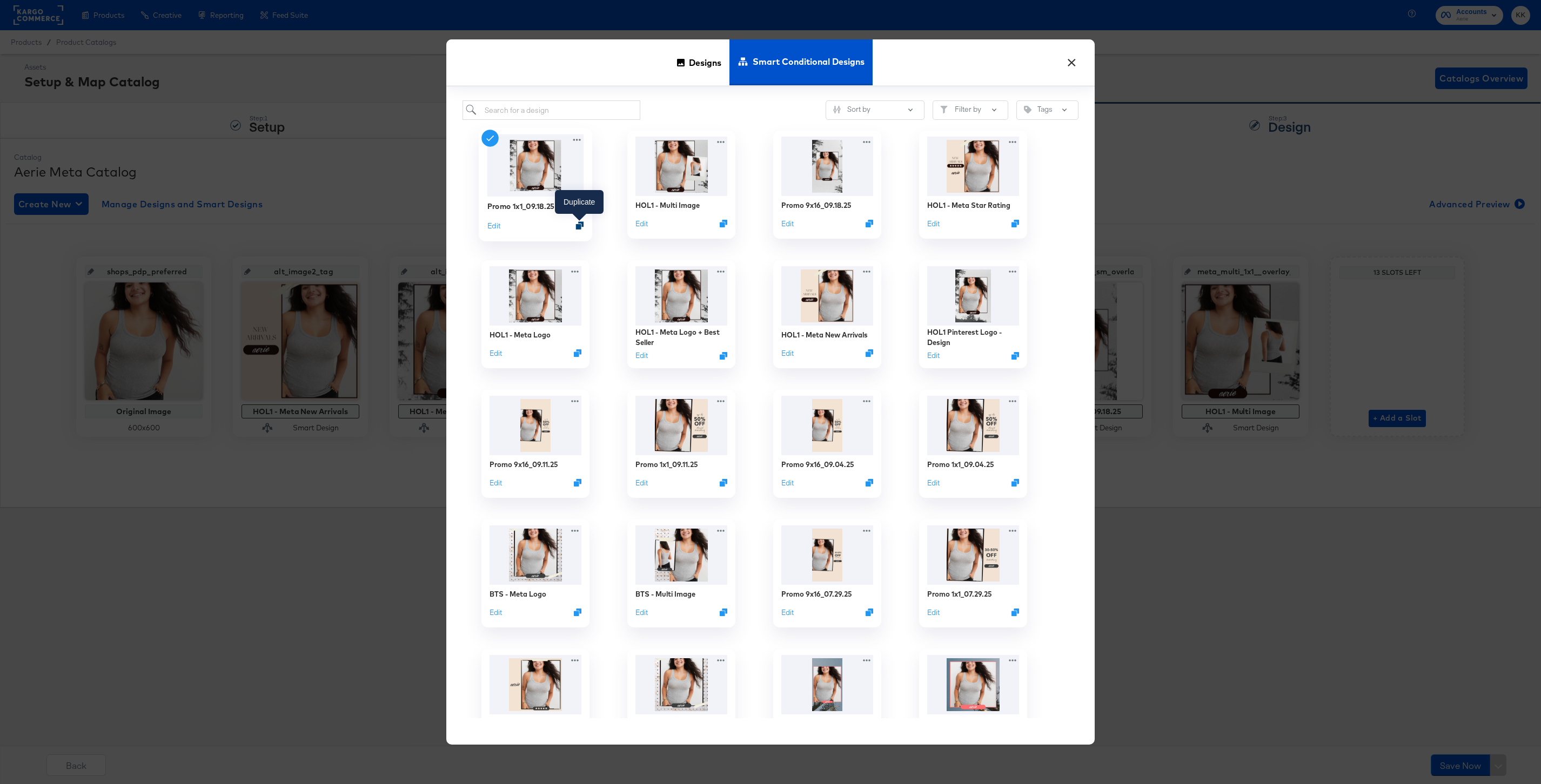
click at [582, 224] on icon "Duplicate" at bounding box center [580, 225] width 8 height 8
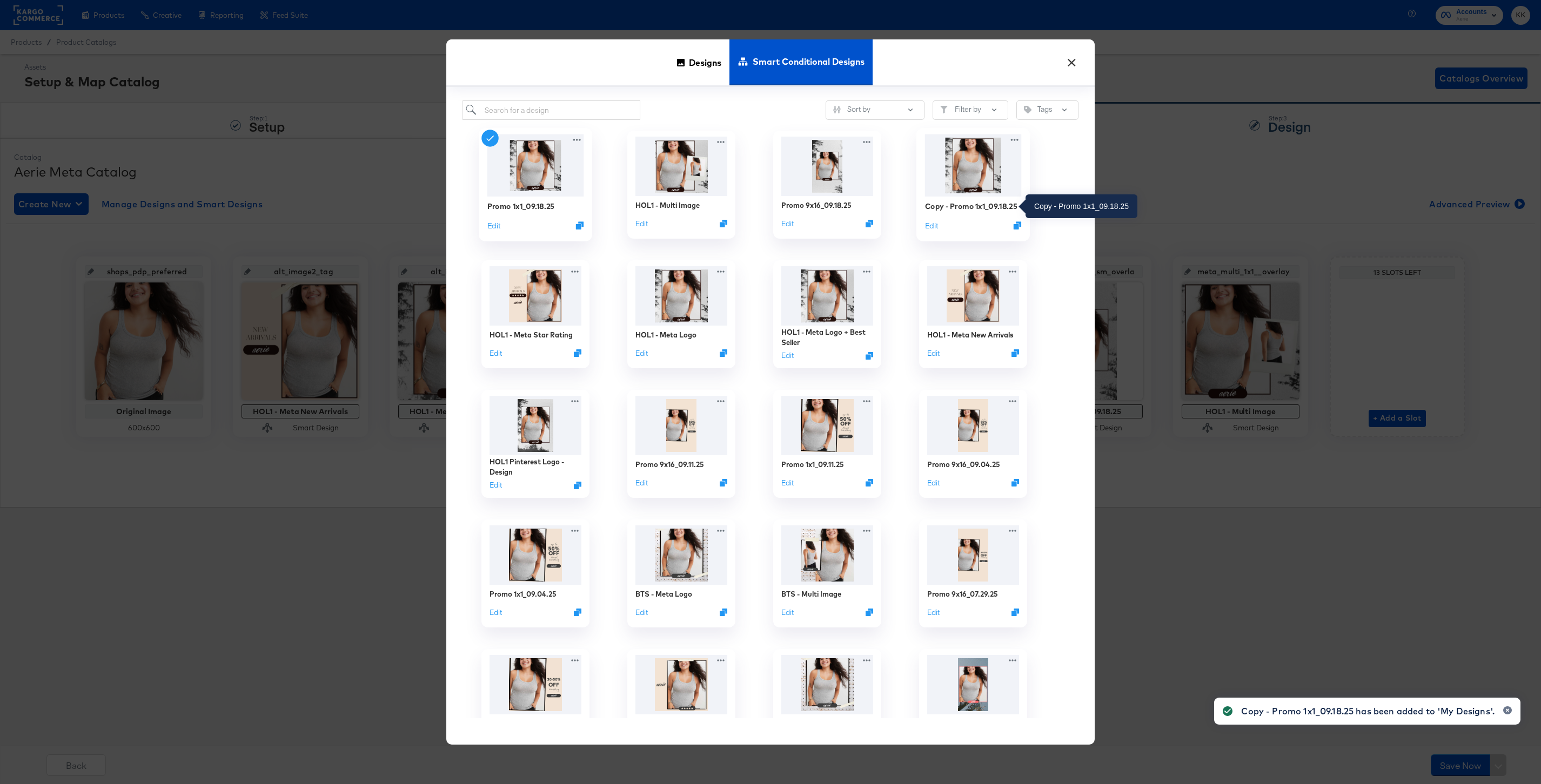
click at [960, 208] on div "Copy - Promo 1x1_09.18.25" at bounding box center [971, 206] width 92 height 10
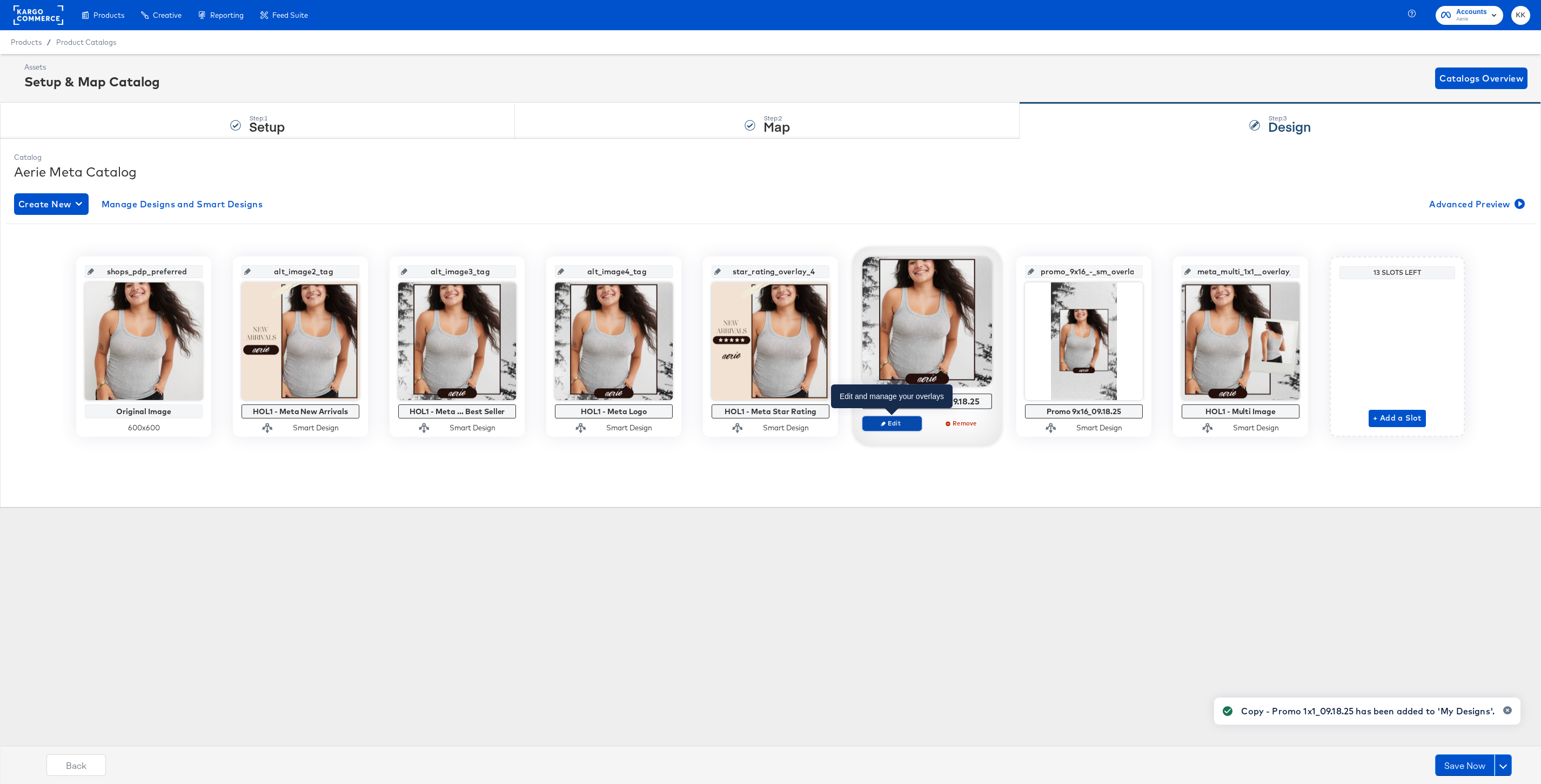
click at [885, 424] on icon "button" at bounding box center [883, 423] width 5 height 5
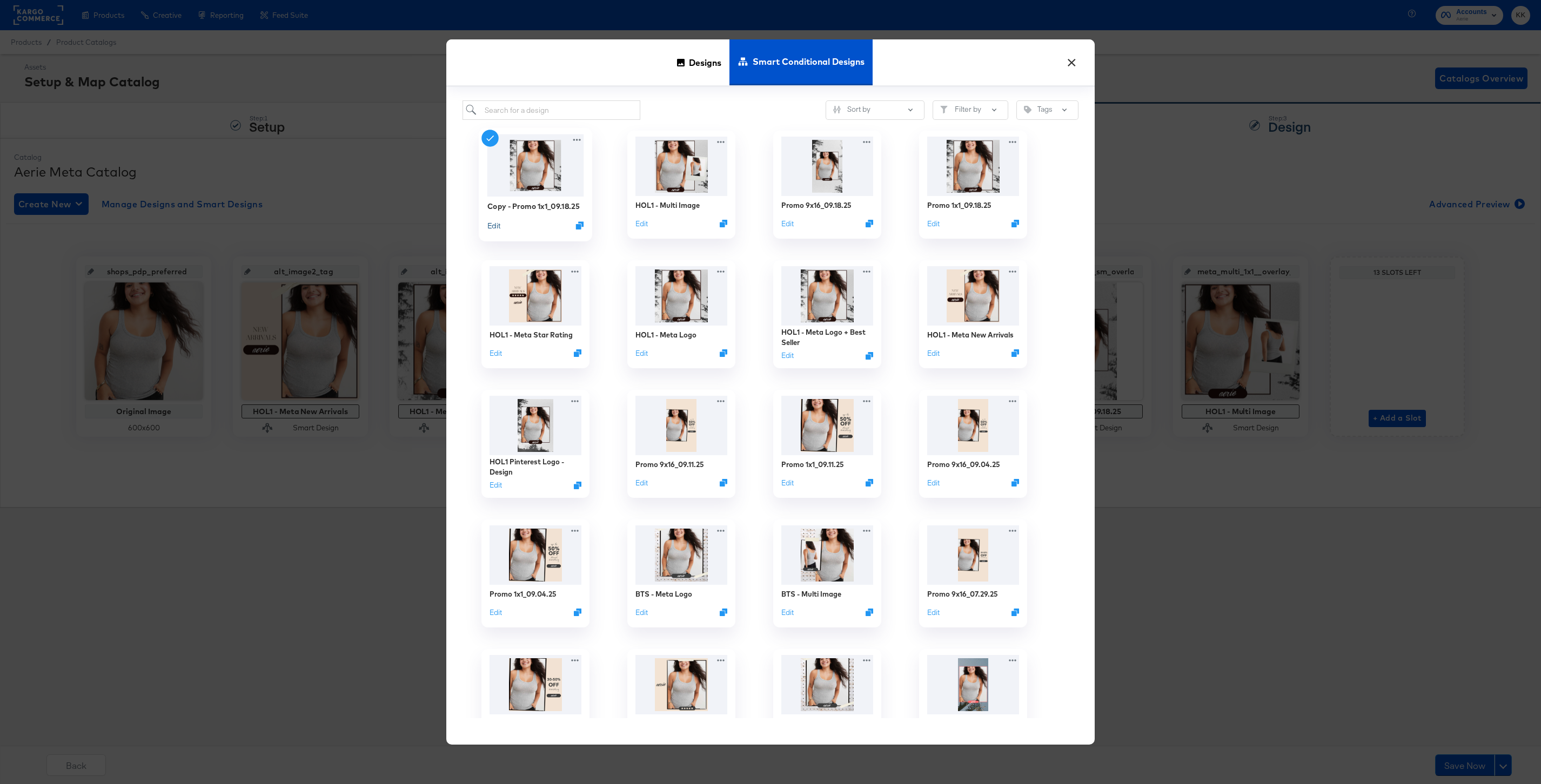
click at [491, 222] on button "Edit" at bounding box center [493, 225] width 13 height 10
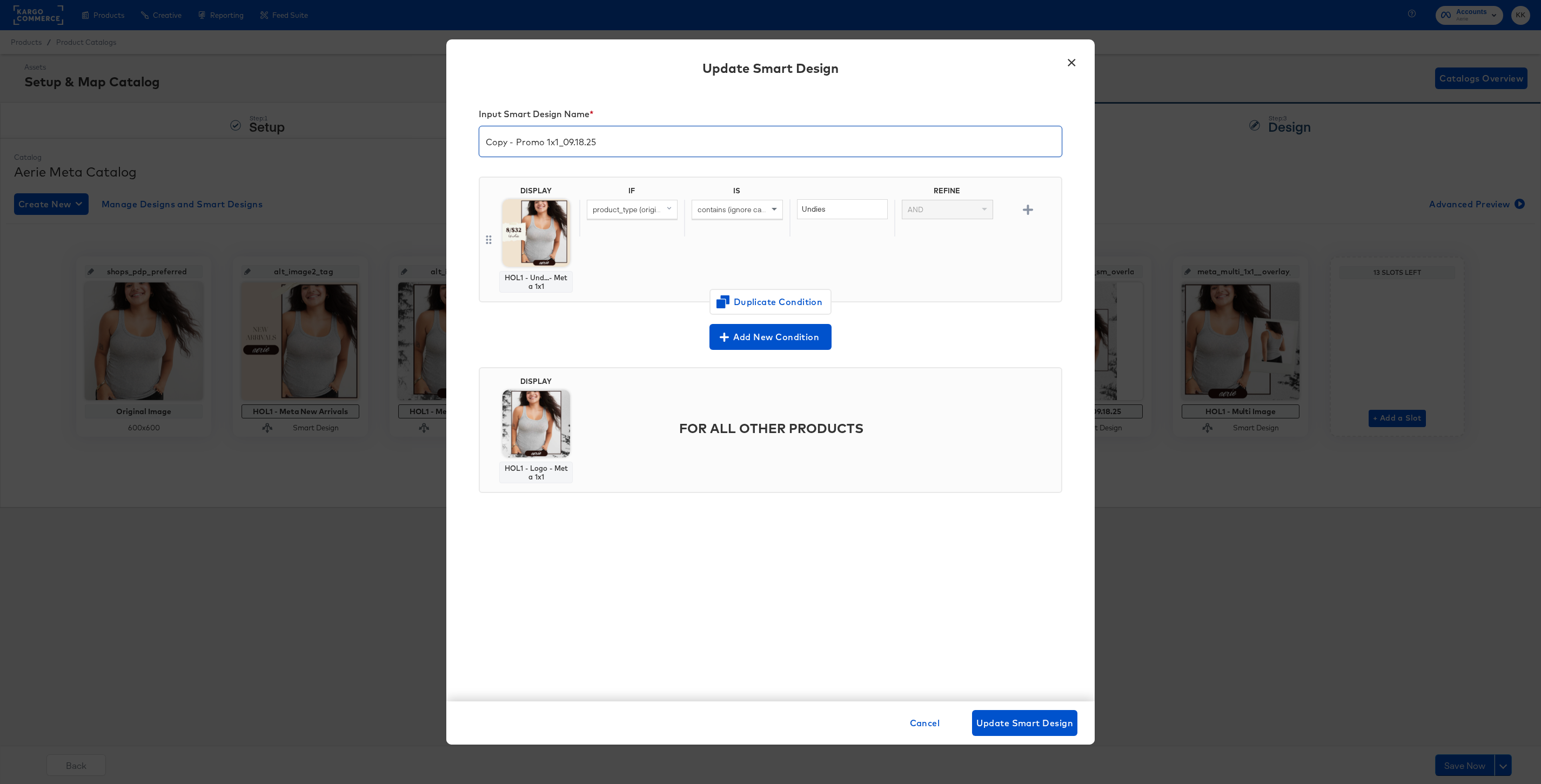
click at [512, 142] on input "Copy - Promo 1x1_09.18.25" at bounding box center [770, 137] width 583 height 30
drag, startPoint x: 516, startPoint y: 142, endPoint x: 431, endPoint y: 142, distance: 85.0
click at [434, 142] on div "× Update Smart Design Input Smart Design Name * Copy - Promo 1x1_09.18.25 DISPL…" at bounding box center [770, 392] width 1541 height 784
click at [553, 142] on input "Promo 1x1_09.18.25" at bounding box center [770, 137] width 583 height 30
type input "Promo 1x1_09.22.25"
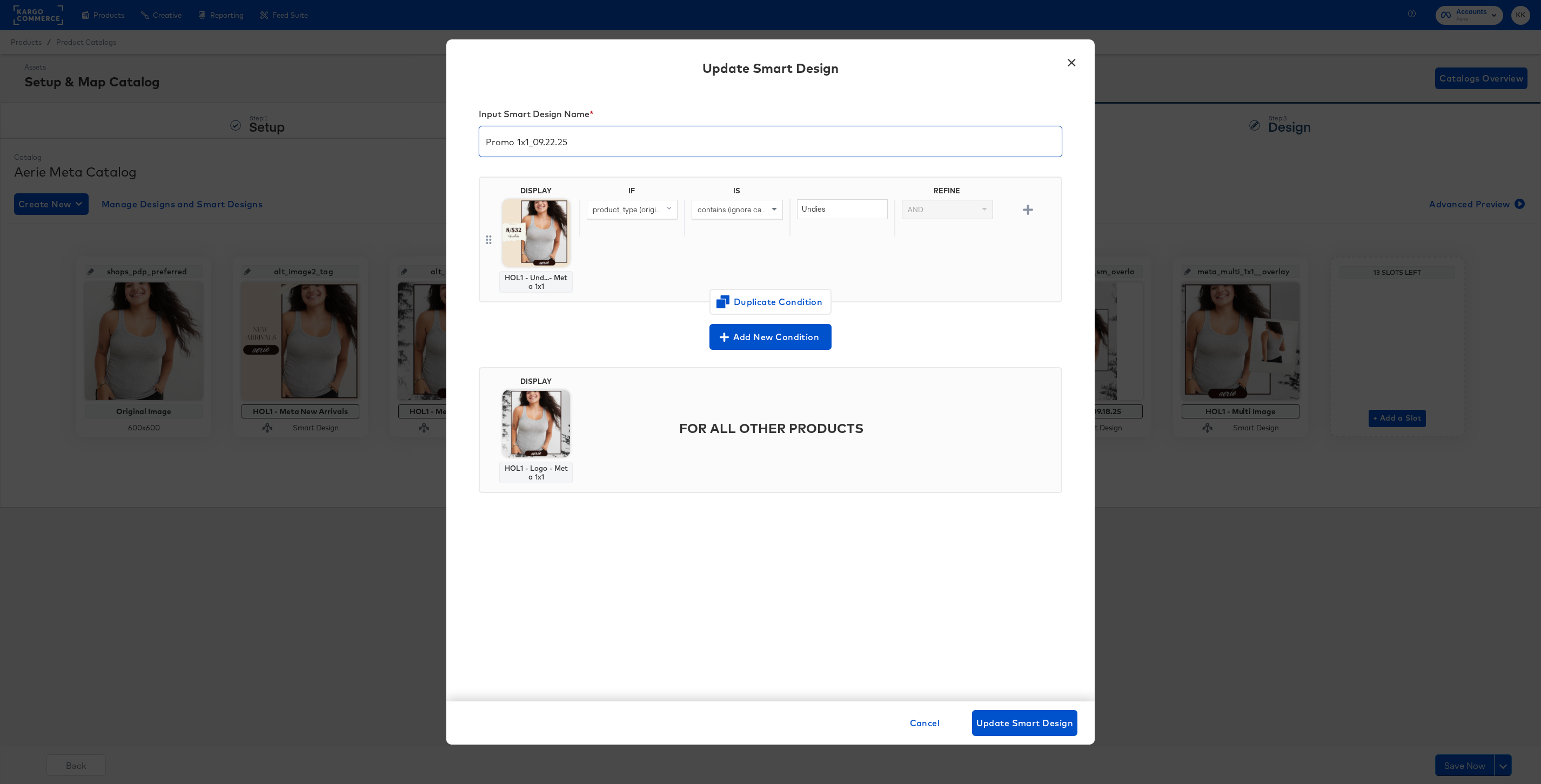
click at [753, 288] on div "IF IS REFINE product_type (original) contains (ignore case) Undies AND" at bounding box center [818, 239] width 478 height 107
click at [788, 307] on span "Duplicate Condition" at bounding box center [770, 302] width 105 height 15
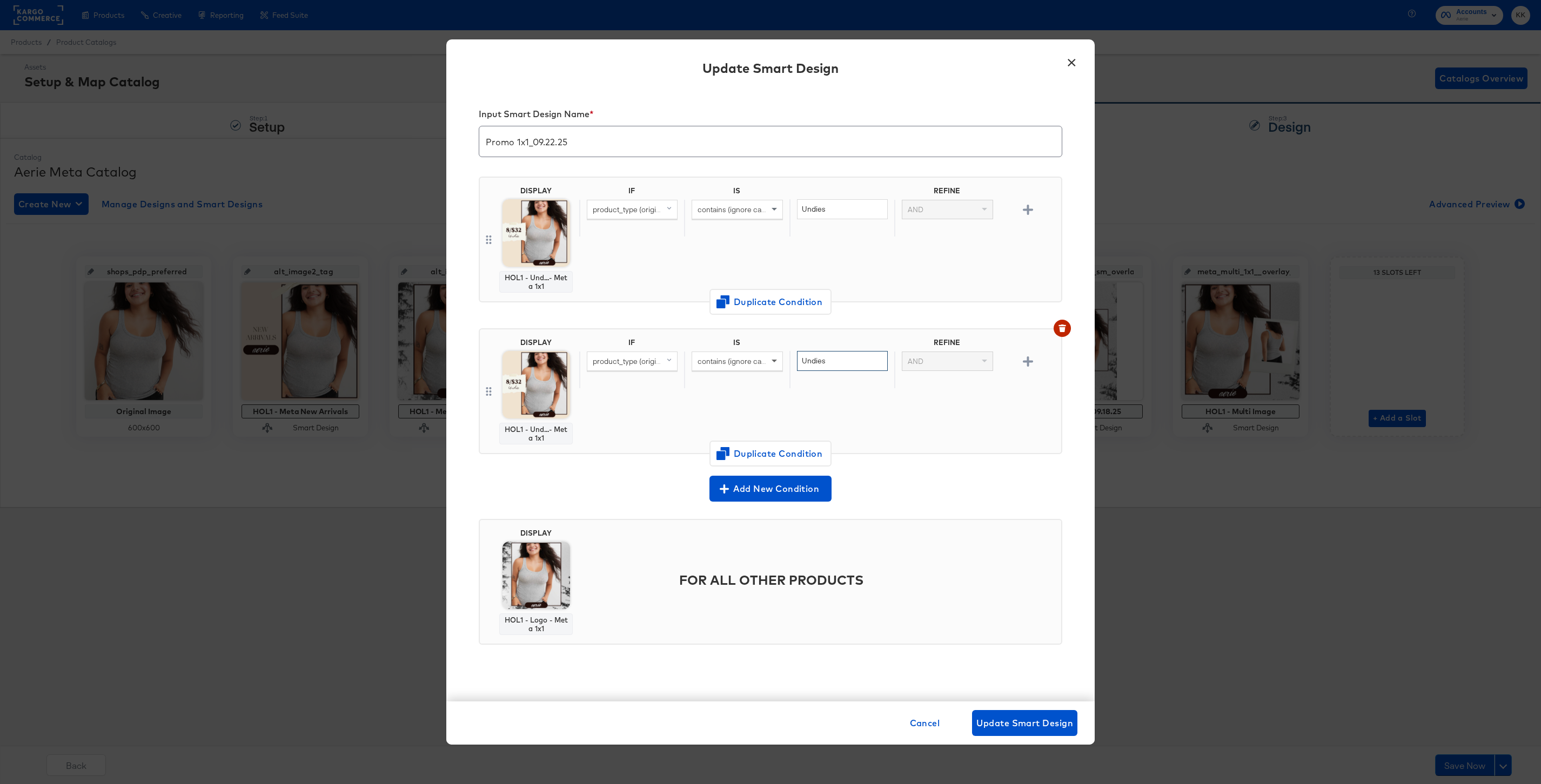
drag, startPoint x: 825, startPoint y: 361, endPoint x: 775, endPoint y: 361, distance: 50.0
click at [775, 361] on div "product_type (original) contains (ignore case) Undies AND" at bounding box center [818, 370] width 478 height 37
type input "Bras"
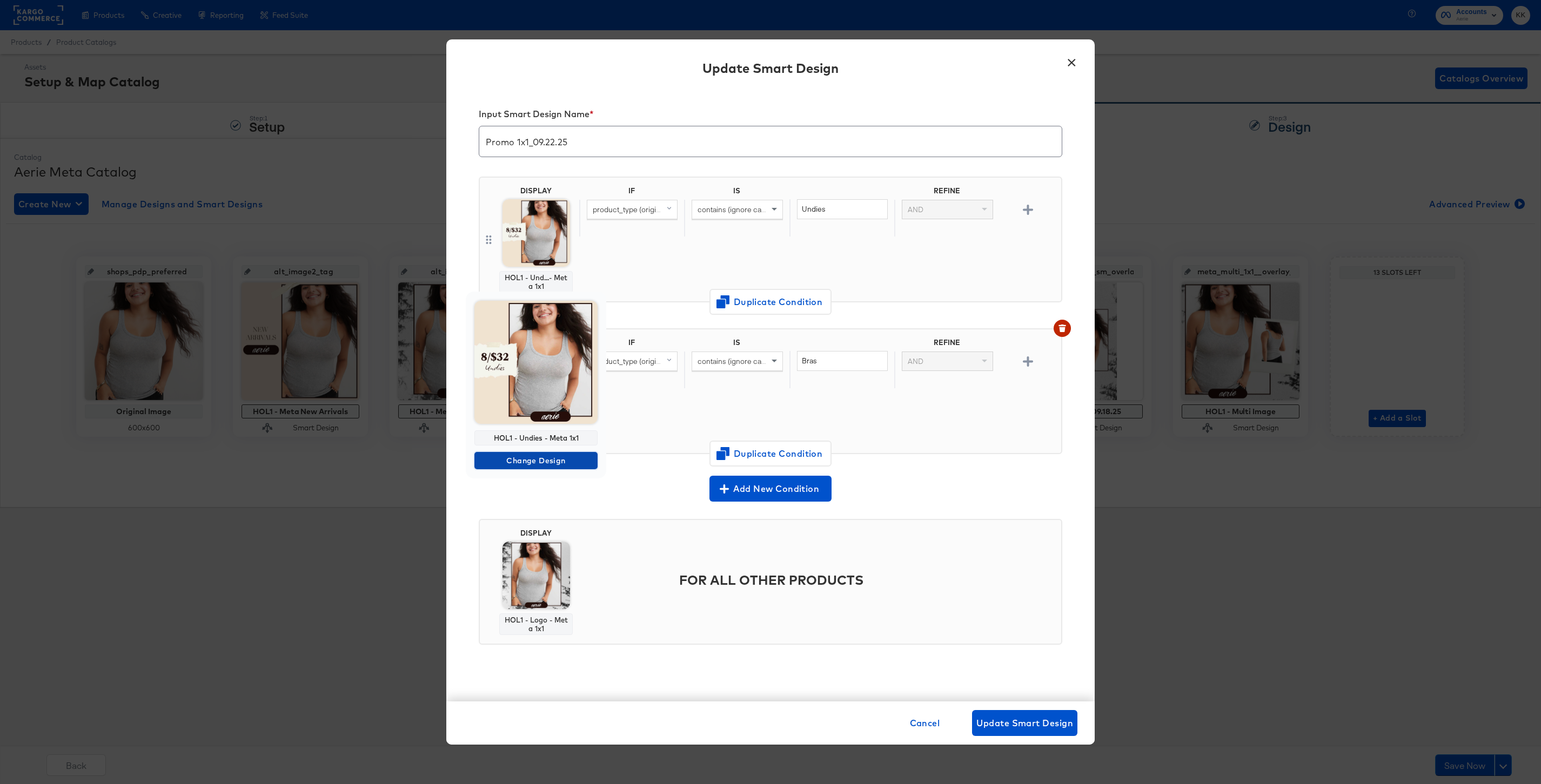
click at [543, 457] on span "Change Design" at bounding box center [536, 461] width 115 height 14
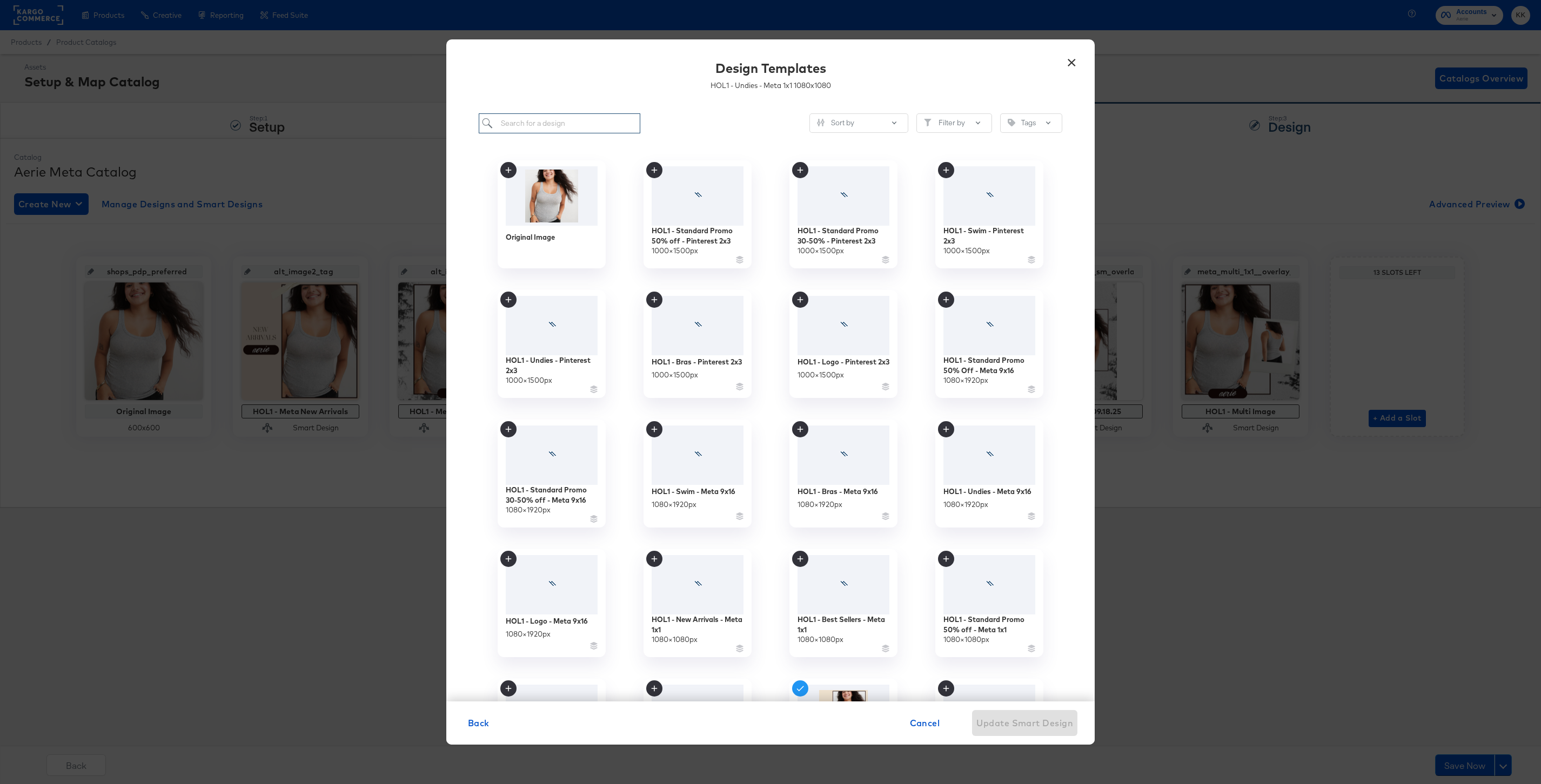
click at [567, 120] on input "search" at bounding box center [559, 123] width 162 height 20
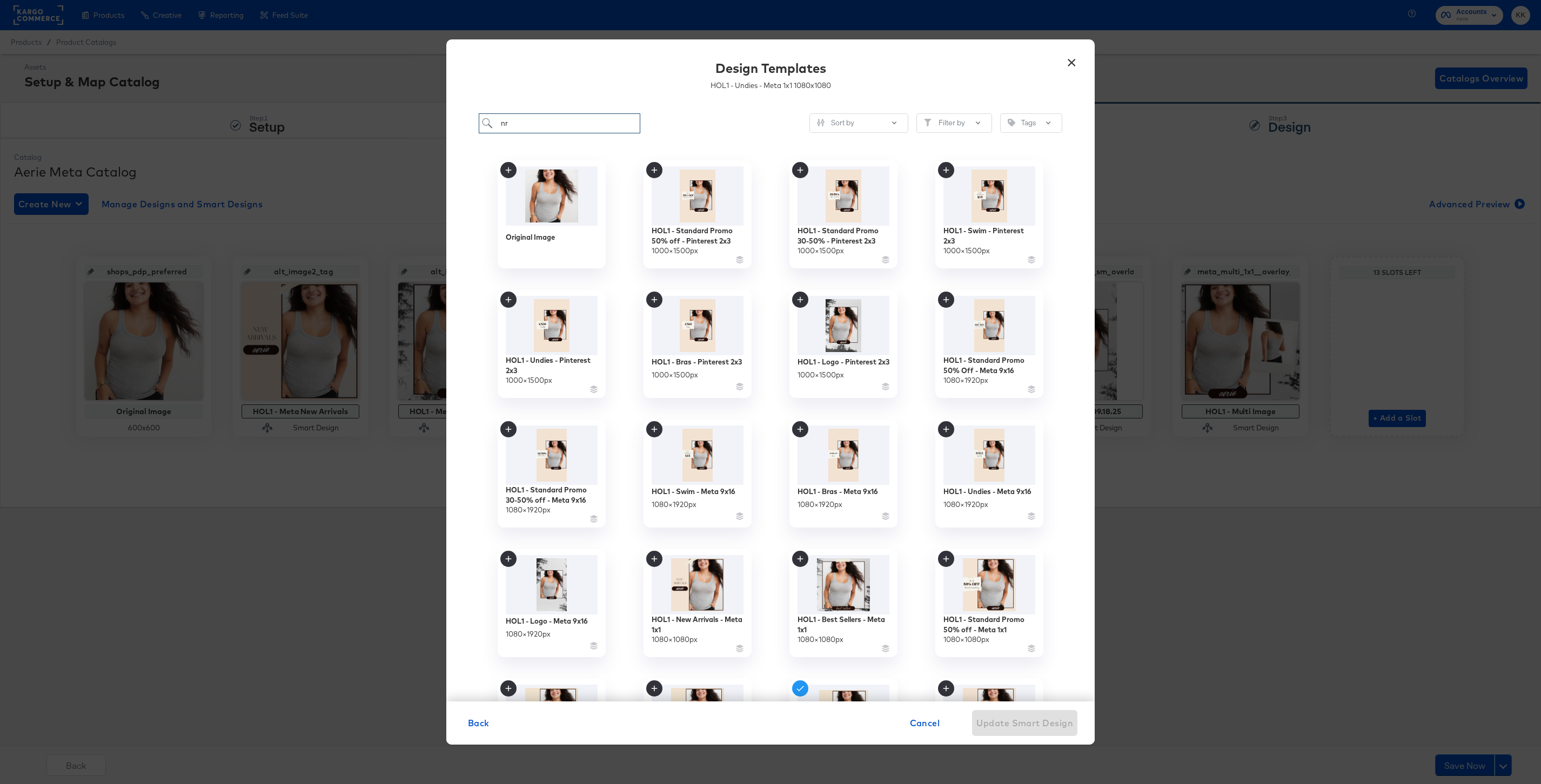
type input "n"
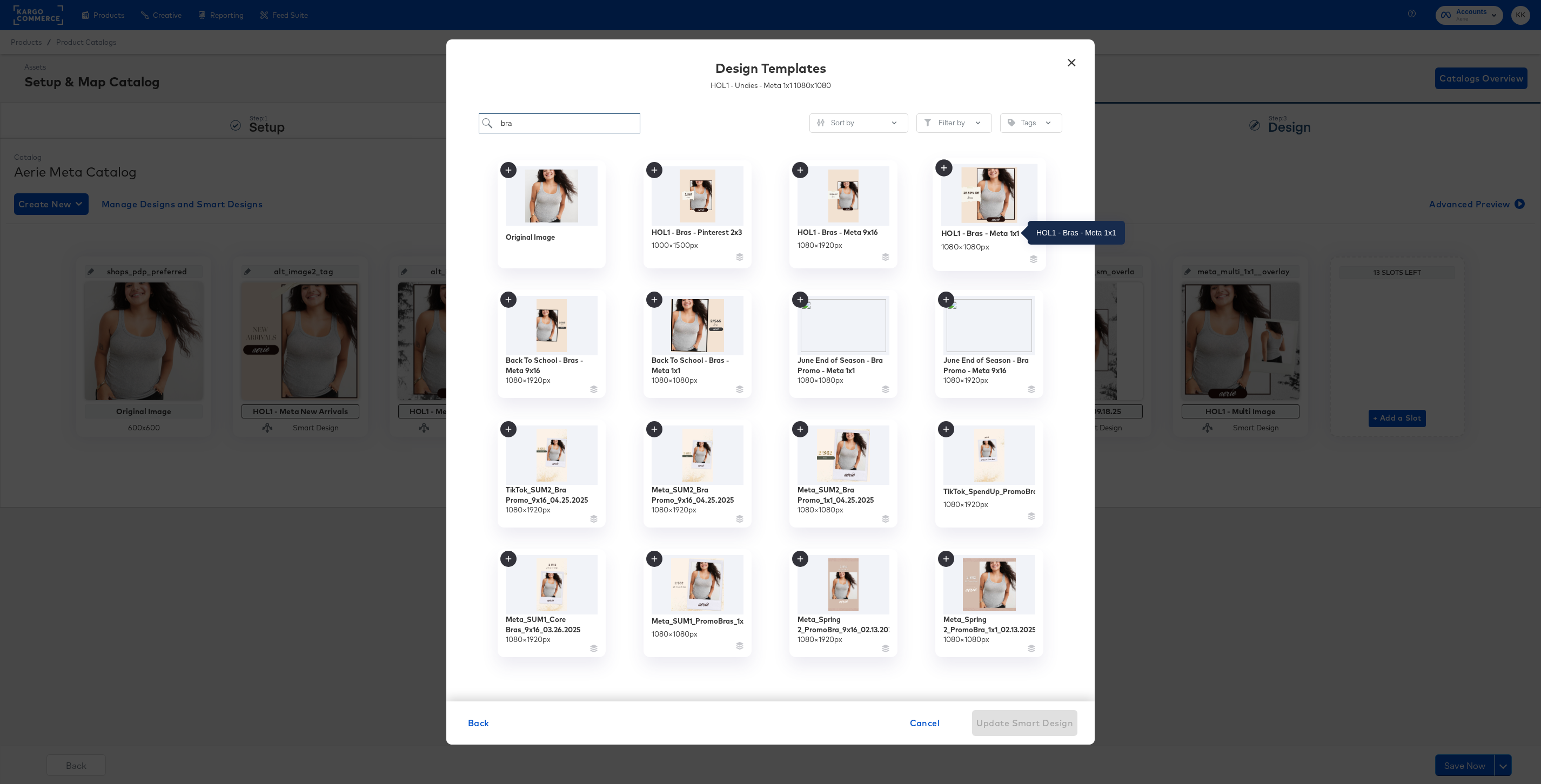
type input "bra"
click at [985, 232] on div "HOL1 - Bras - Meta 1x1" at bounding box center [980, 233] width 78 height 10
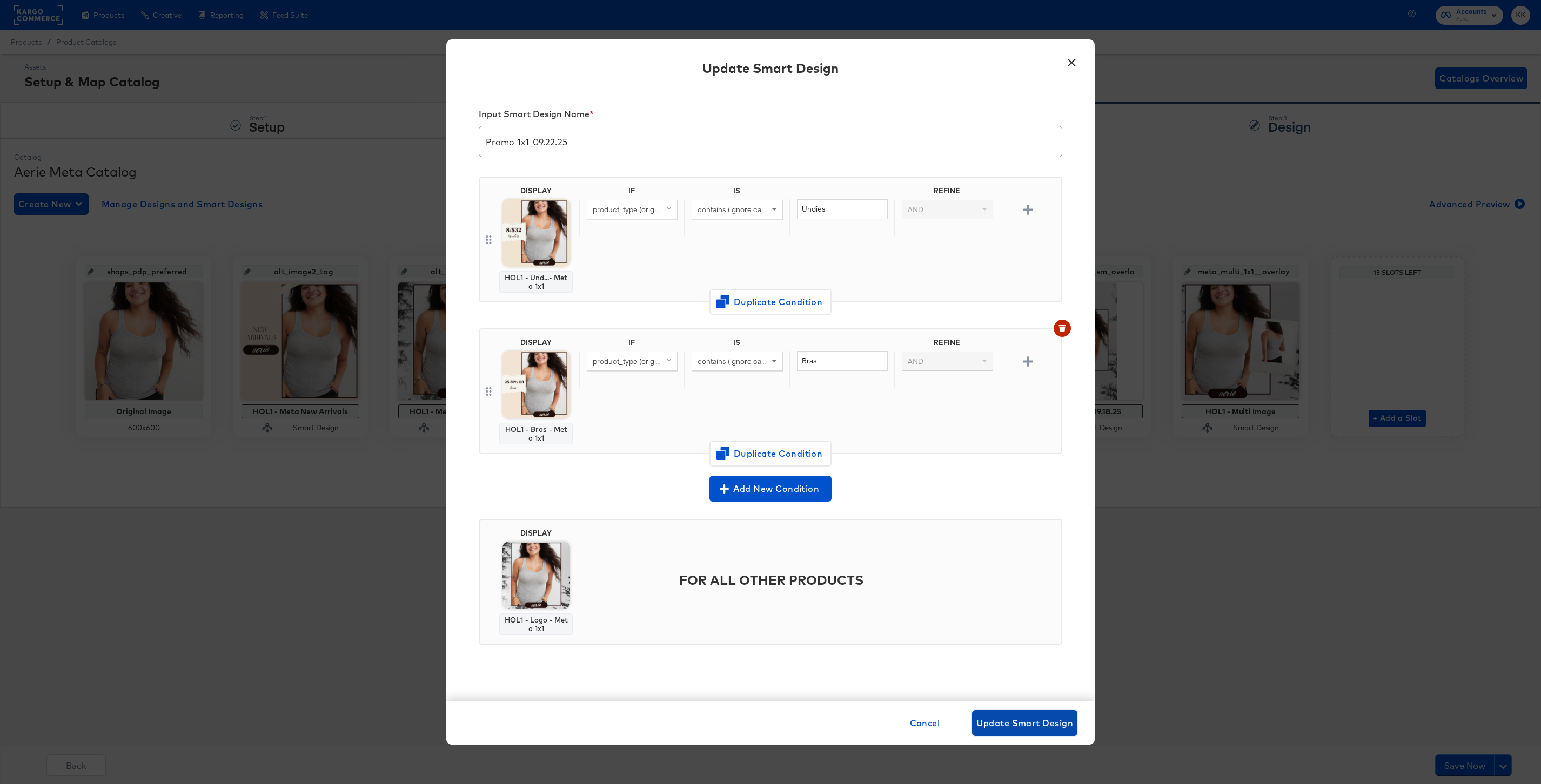
click at [1026, 724] on span "Update Smart Design" at bounding box center [1024, 723] width 97 height 15
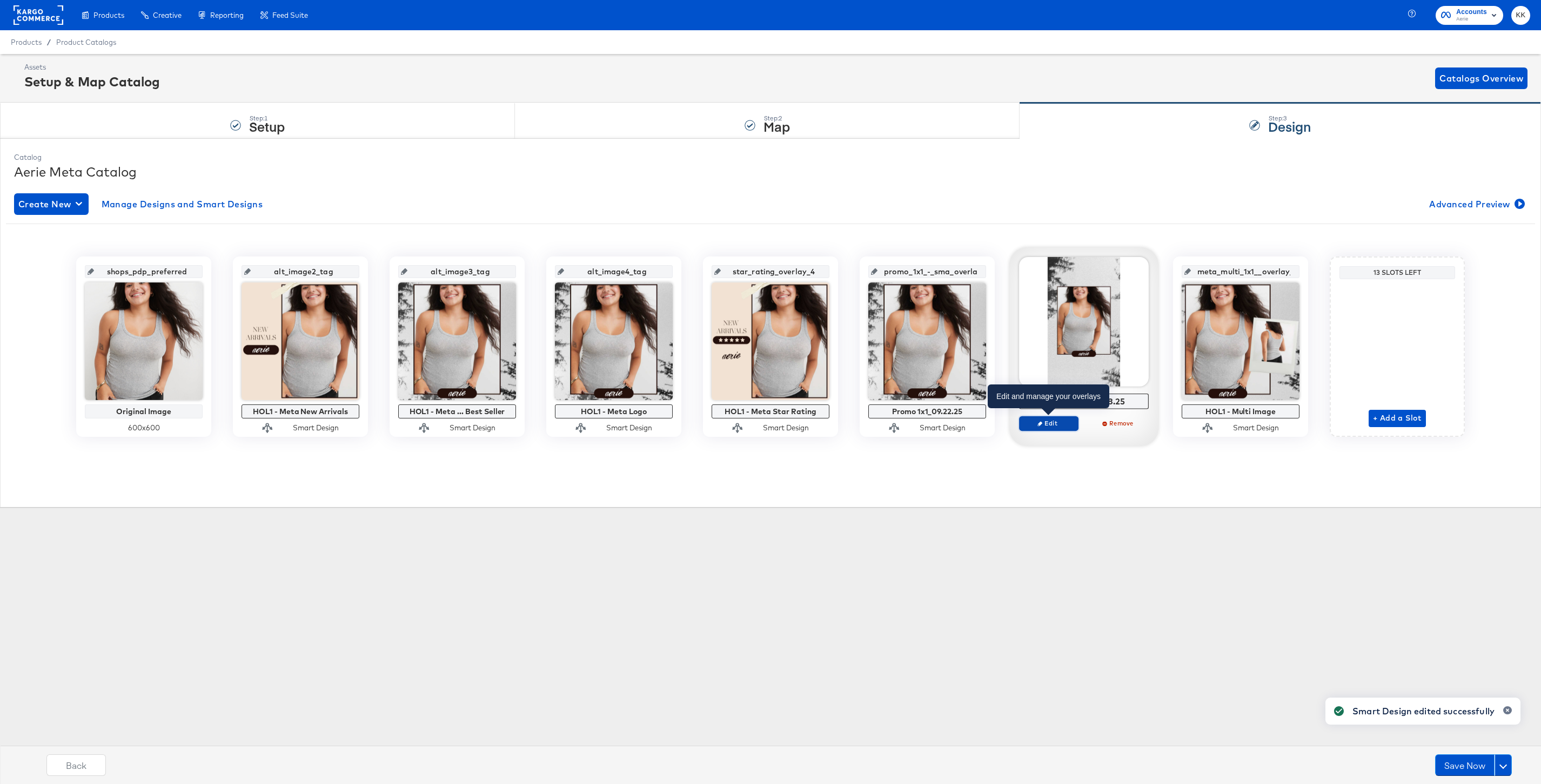
click at [1067, 421] on span "Edit" at bounding box center [1048, 423] width 50 height 8
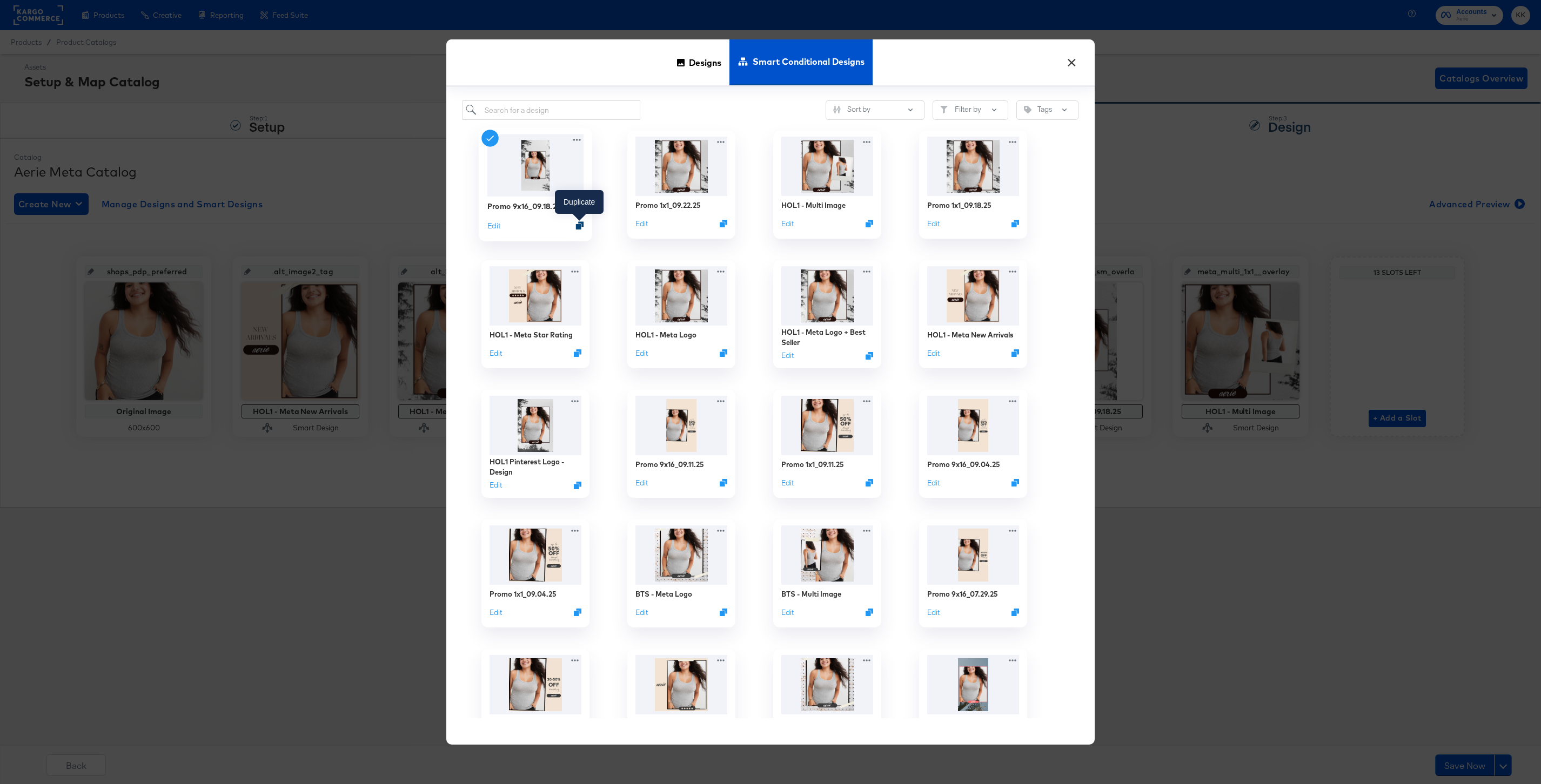
click at [582, 227] on icon "Duplicate" at bounding box center [580, 225] width 8 height 8
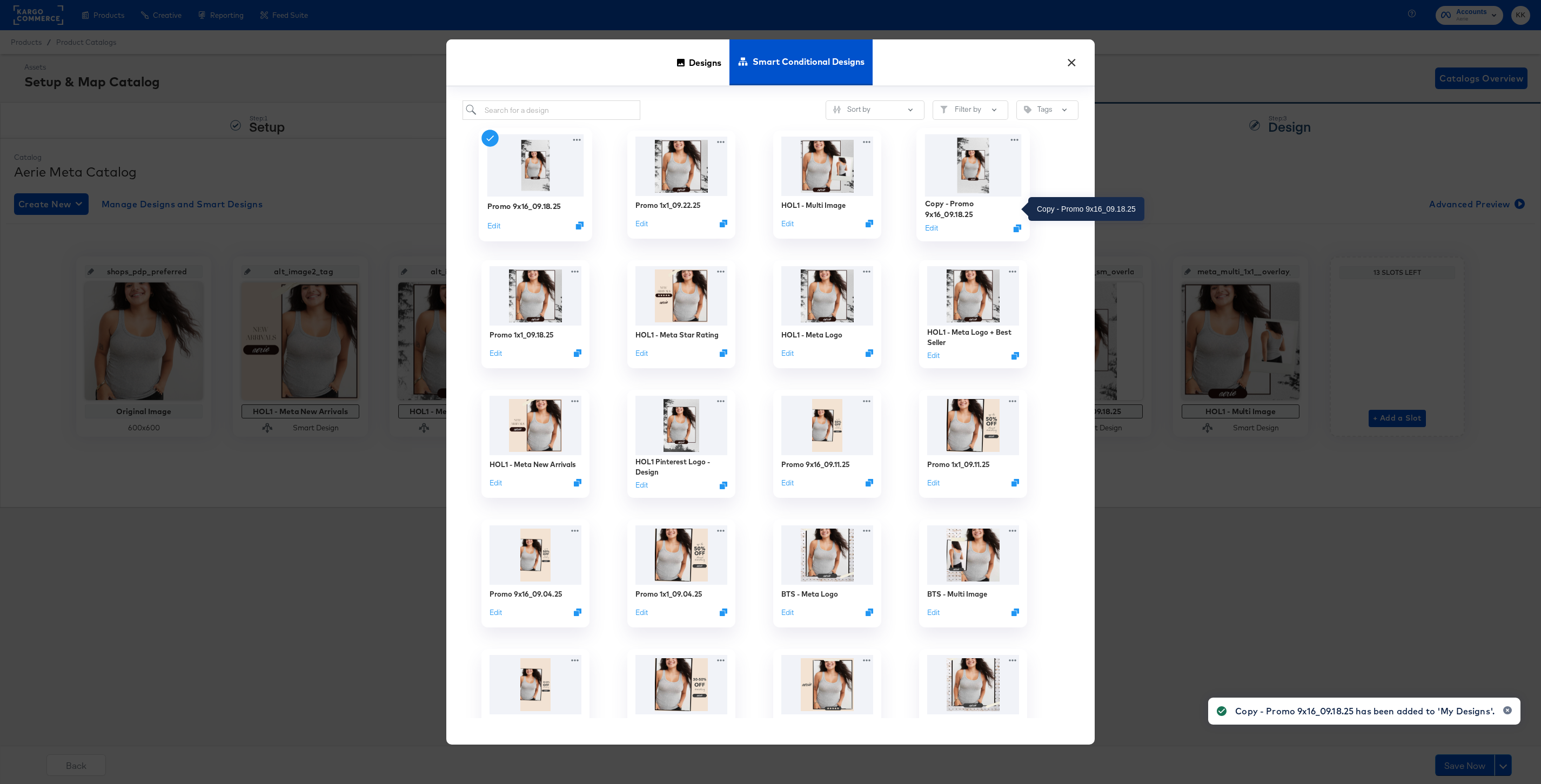
click at [955, 210] on div "Copy - Promo 9x16_09.18.25" at bounding box center [973, 209] width 97 height 21
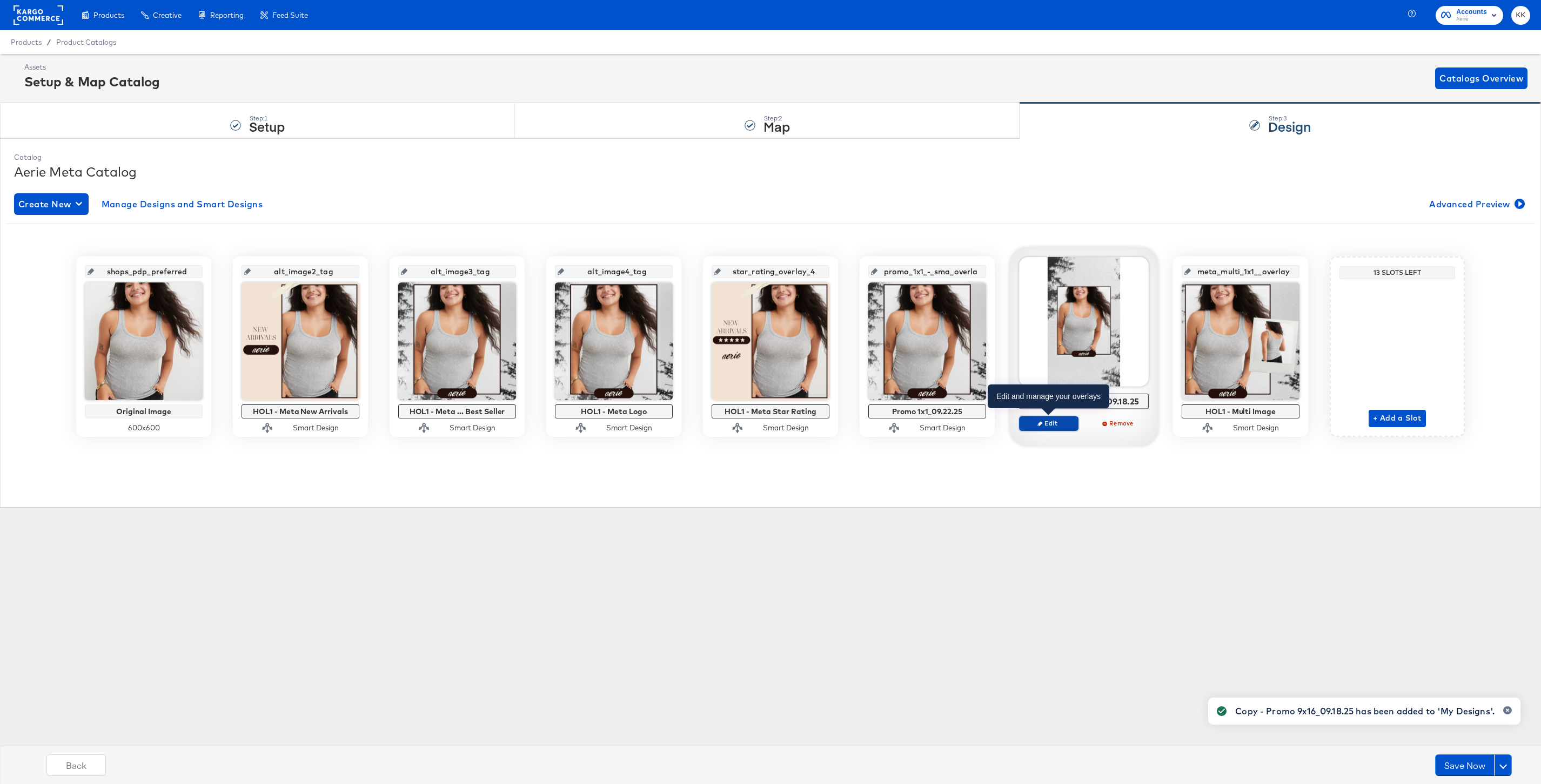
click at [1061, 427] on span "Edit" at bounding box center [1048, 423] width 50 height 8
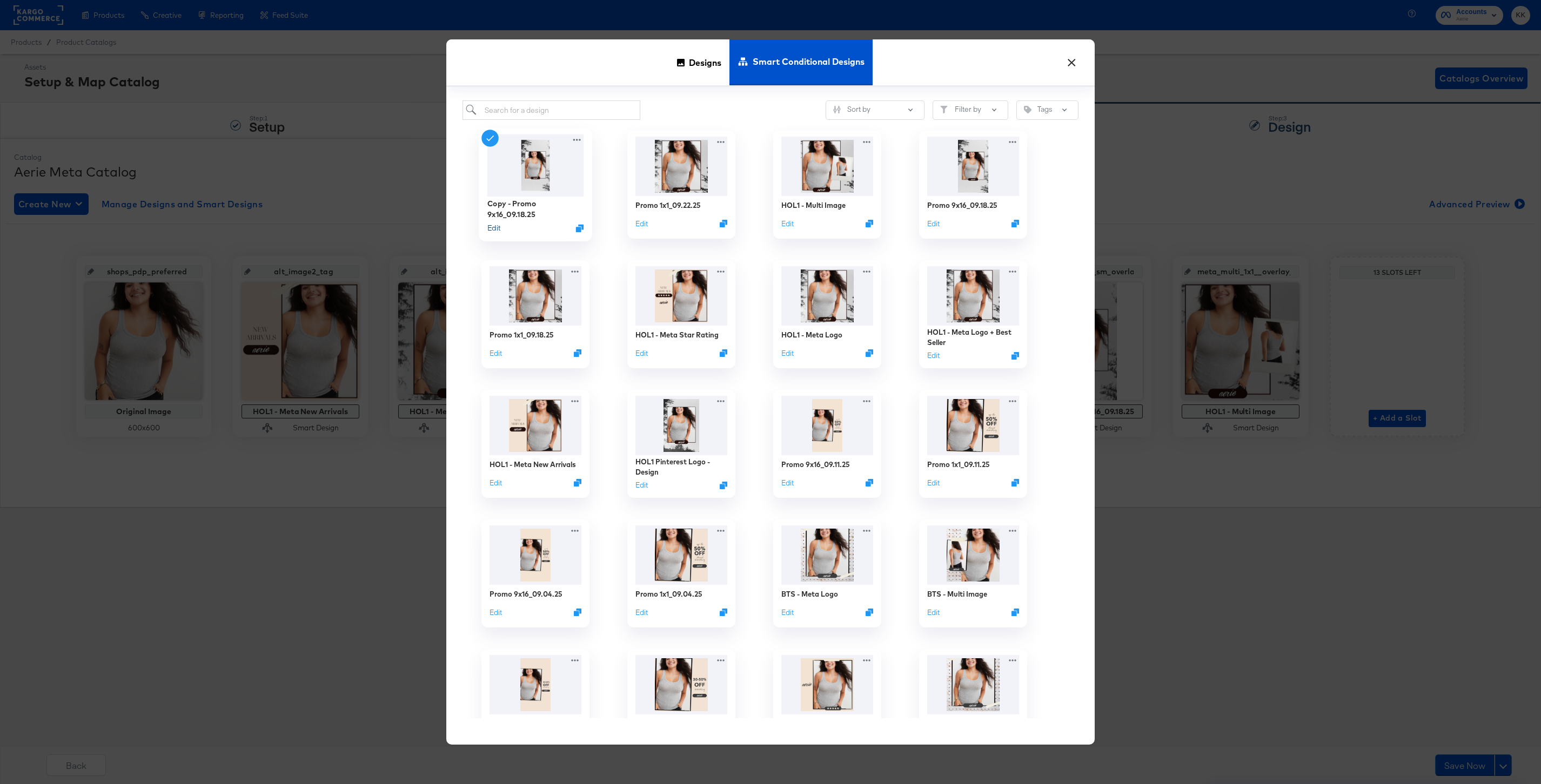
click at [496, 226] on button "Edit" at bounding box center [493, 228] width 13 height 10
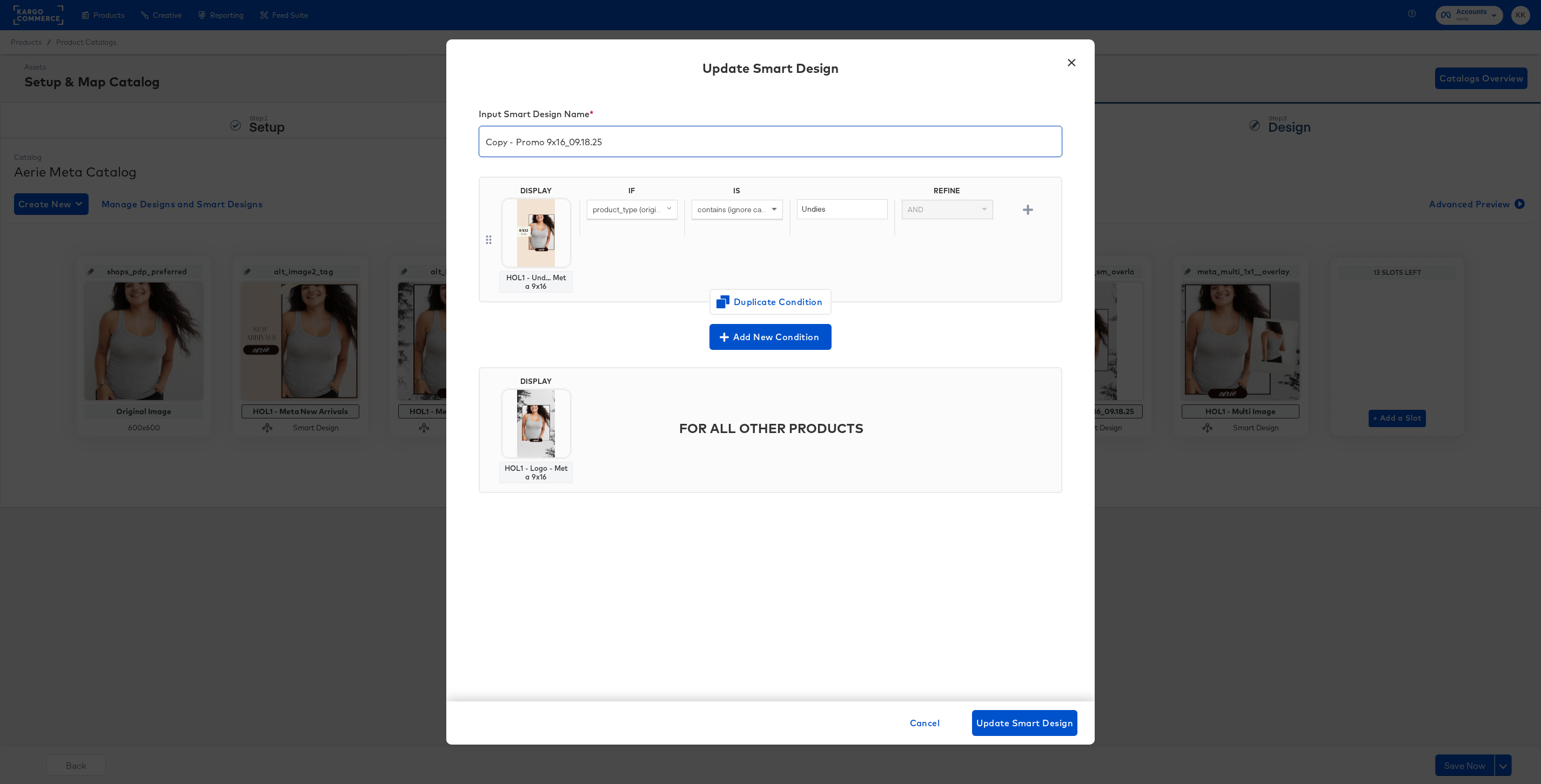
drag, startPoint x: 517, startPoint y: 144, endPoint x: 456, endPoint y: 141, distance: 61.1
click at [464, 142] on div "Input Smart Design Name * Copy - Promo 9x16_09.18.25 DISPLAY HOL1 - Und... Meta…" at bounding box center [770, 396] width 648 height 613
click at [559, 141] on input "Promo 9x16_09.18.25" at bounding box center [770, 137] width 583 height 30
type input "Promo 9x16_09.22.25"
click at [793, 306] on span "Duplicate Condition" at bounding box center [770, 302] width 105 height 15
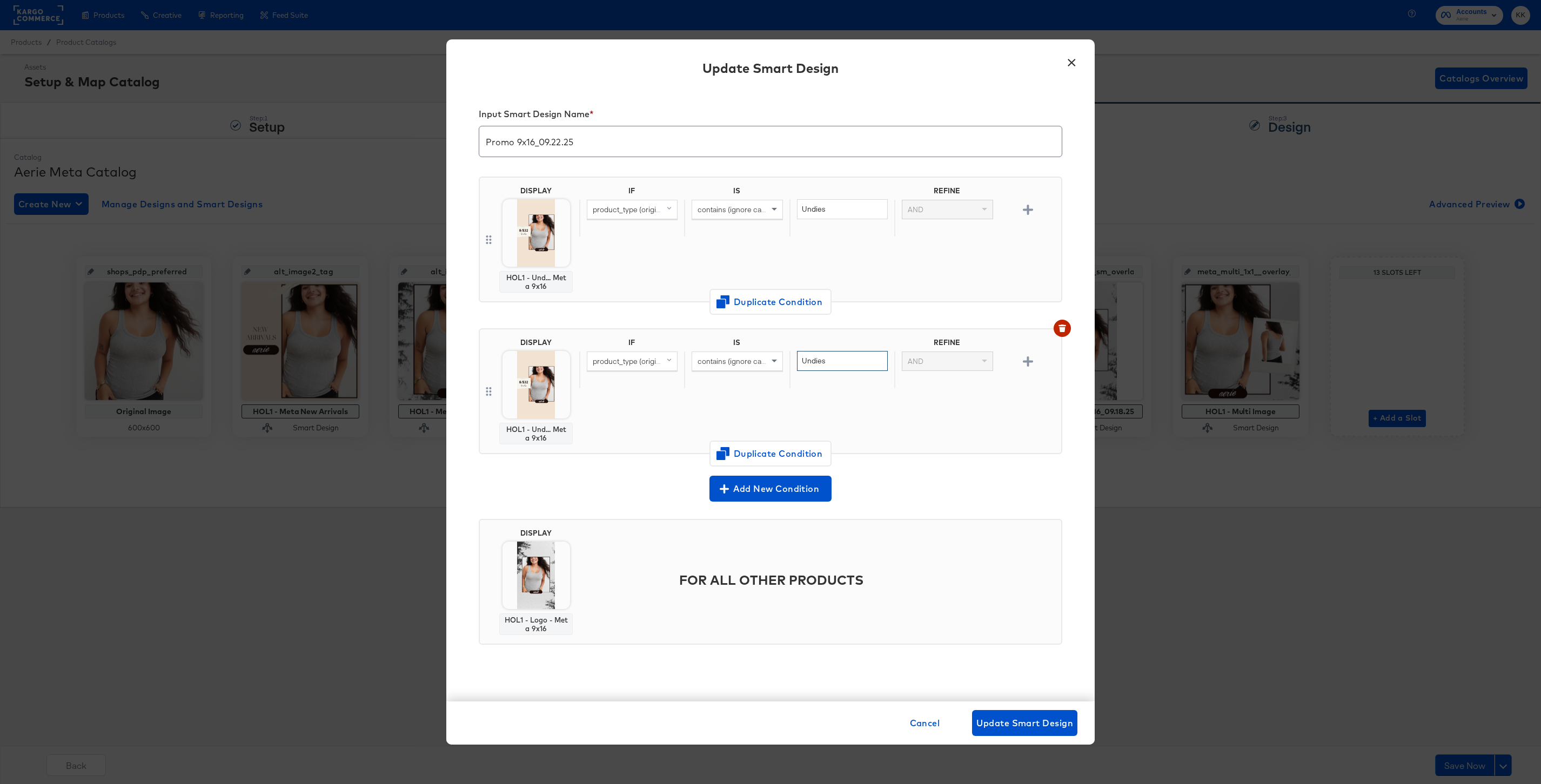
drag, startPoint x: 837, startPoint y: 359, endPoint x: 762, endPoint y: 359, distance: 75.0
click at [762, 359] on div "product_type (original) contains (ignore case) Undies AND" at bounding box center [818, 370] width 478 height 37
type input "Bras"
click at [538, 451] on div "HOL1 - Undies - Meta 9x16 Change Design" at bounding box center [536, 385] width 141 height 187
click at [539, 465] on span "Change Design" at bounding box center [536, 461] width 115 height 14
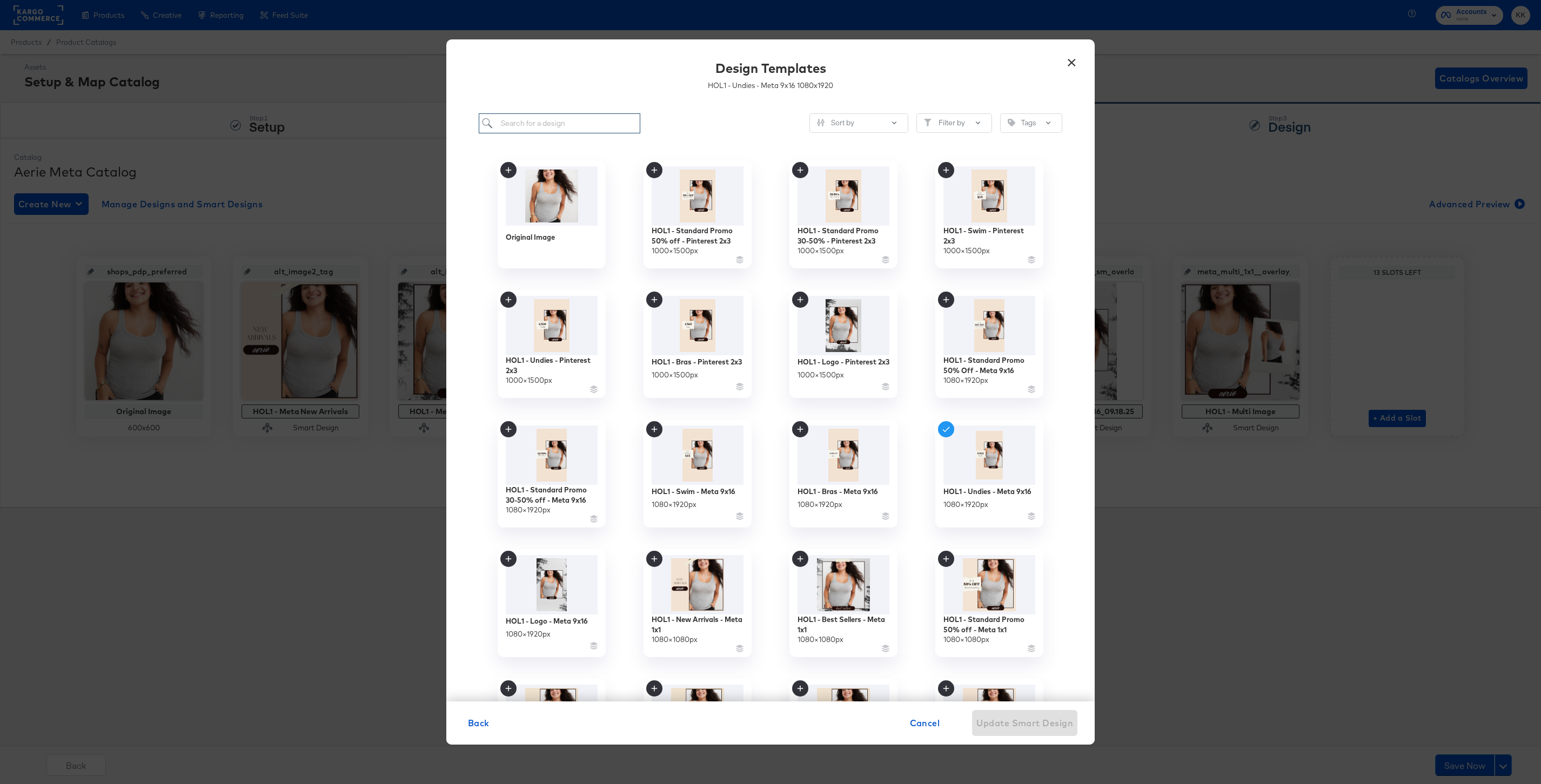
click at [543, 121] on input "search" at bounding box center [559, 123] width 162 height 20
type input "r"
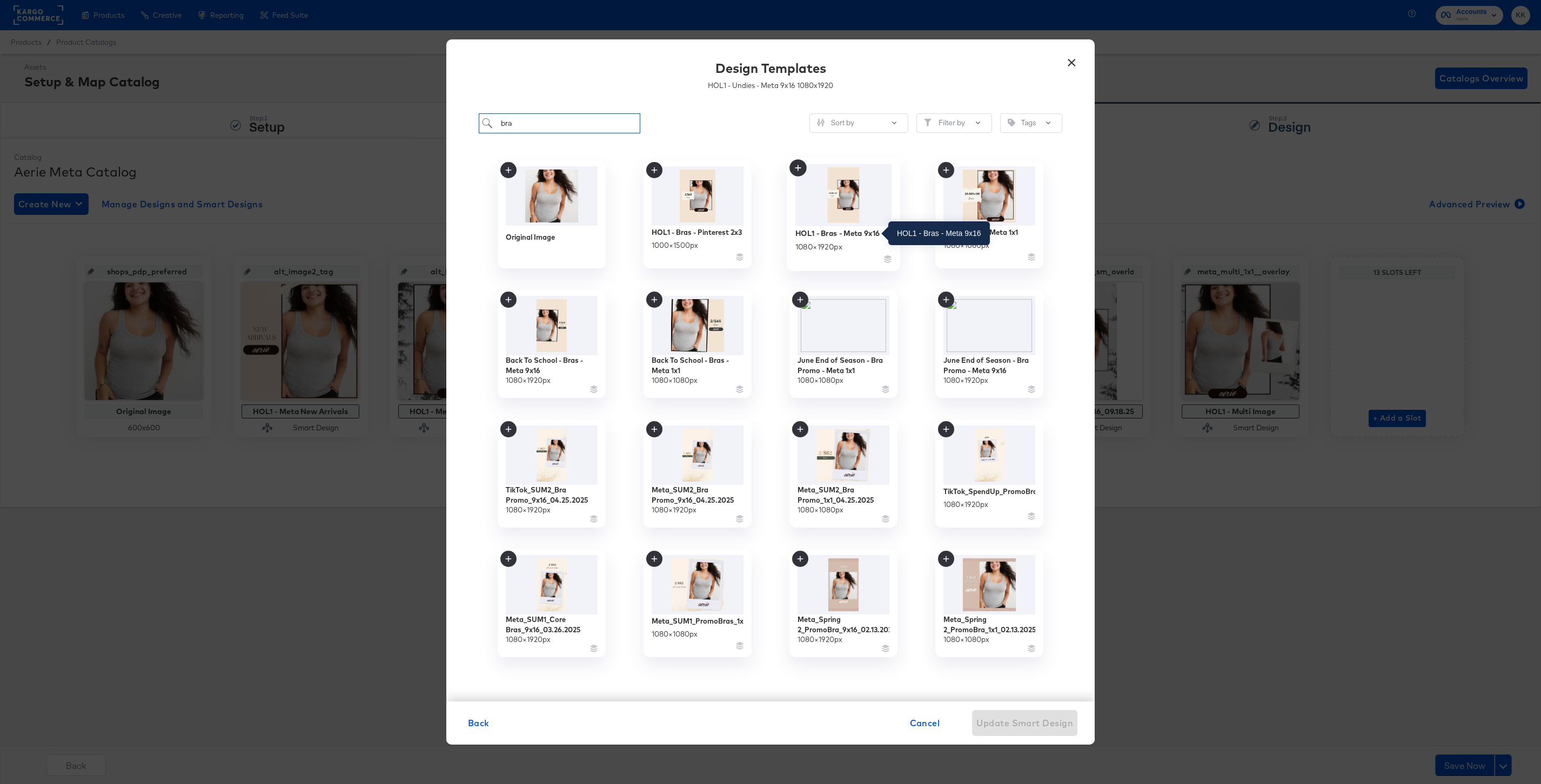
type input "bra"
click at [873, 234] on div "HOL1 - Bras - Meta 9x16" at bounding box center [837, 233] width 84 height 10
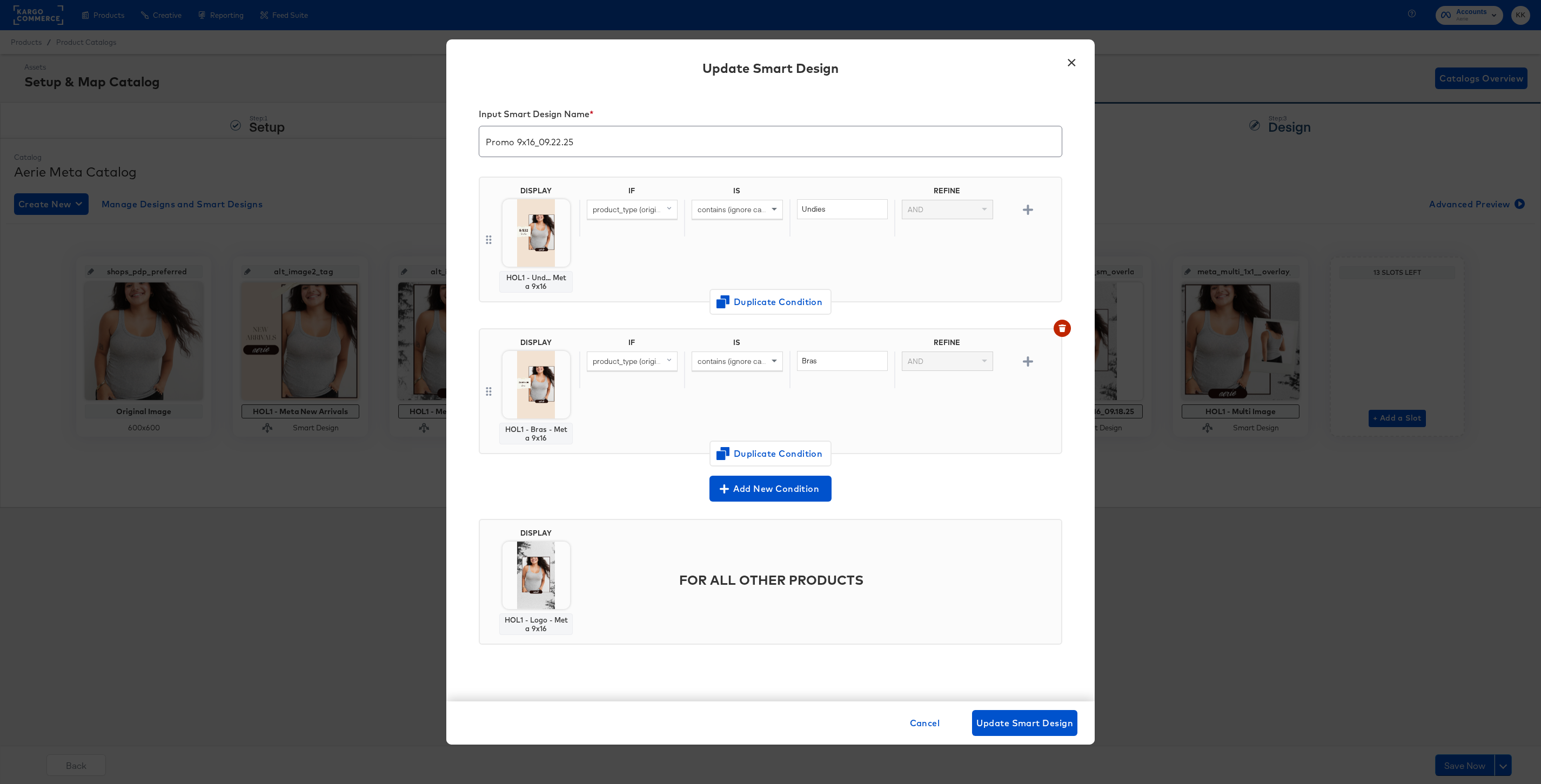
click at [1022, 708] on div "Cancel Update Smart Design" at bounding box center [770, 723] width 648 height 43
click at [1030, 717] on span "Update Smart Design" at bounding box center [1024, 723] width 97 height 15
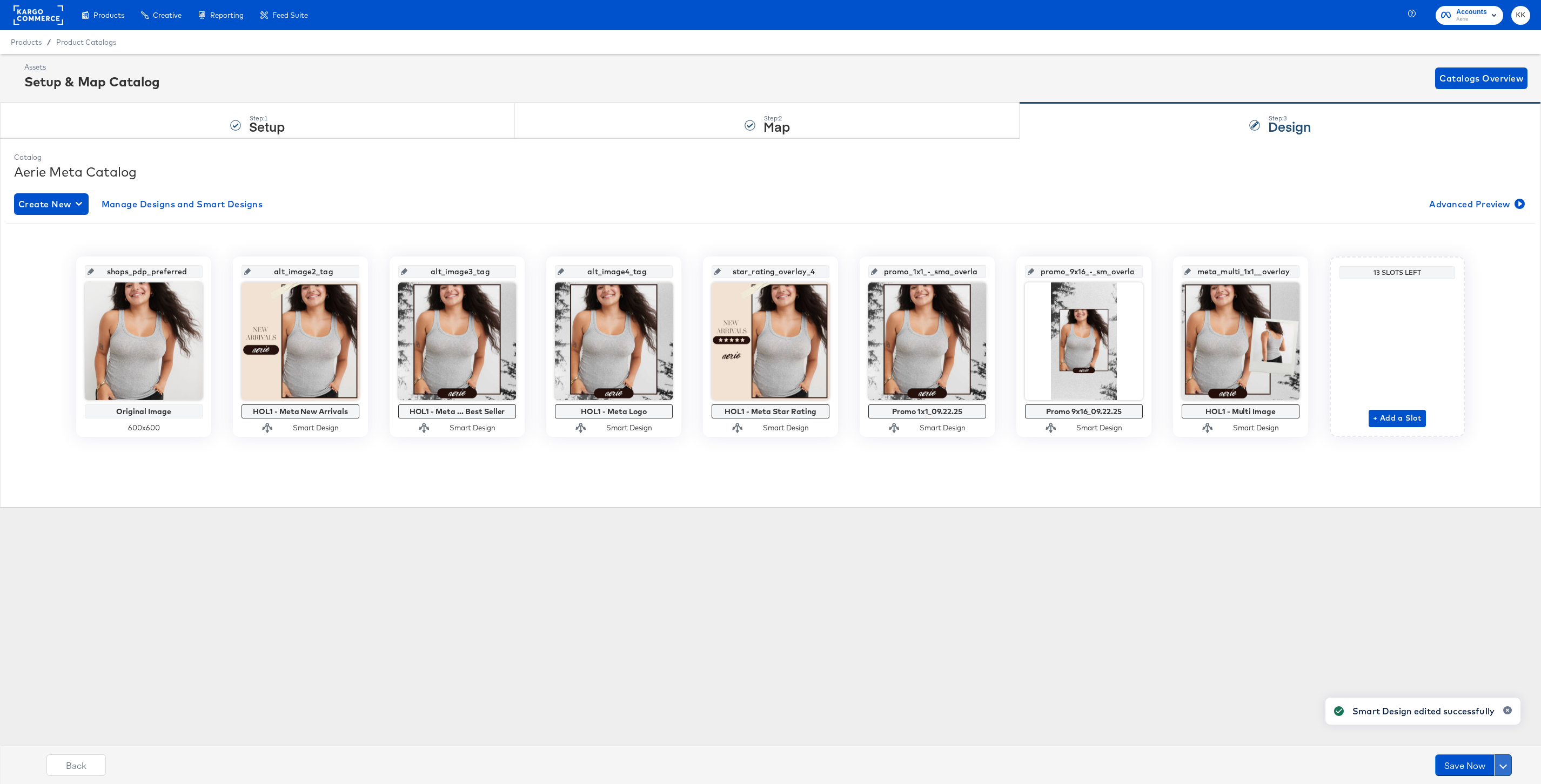
click at [1503, 766] on span at bounding box center [1503, 765] width 7 height 7
click at [1460, 745] on div "Schedule Save" at bounding box center [1477, 745] width 49 height 10
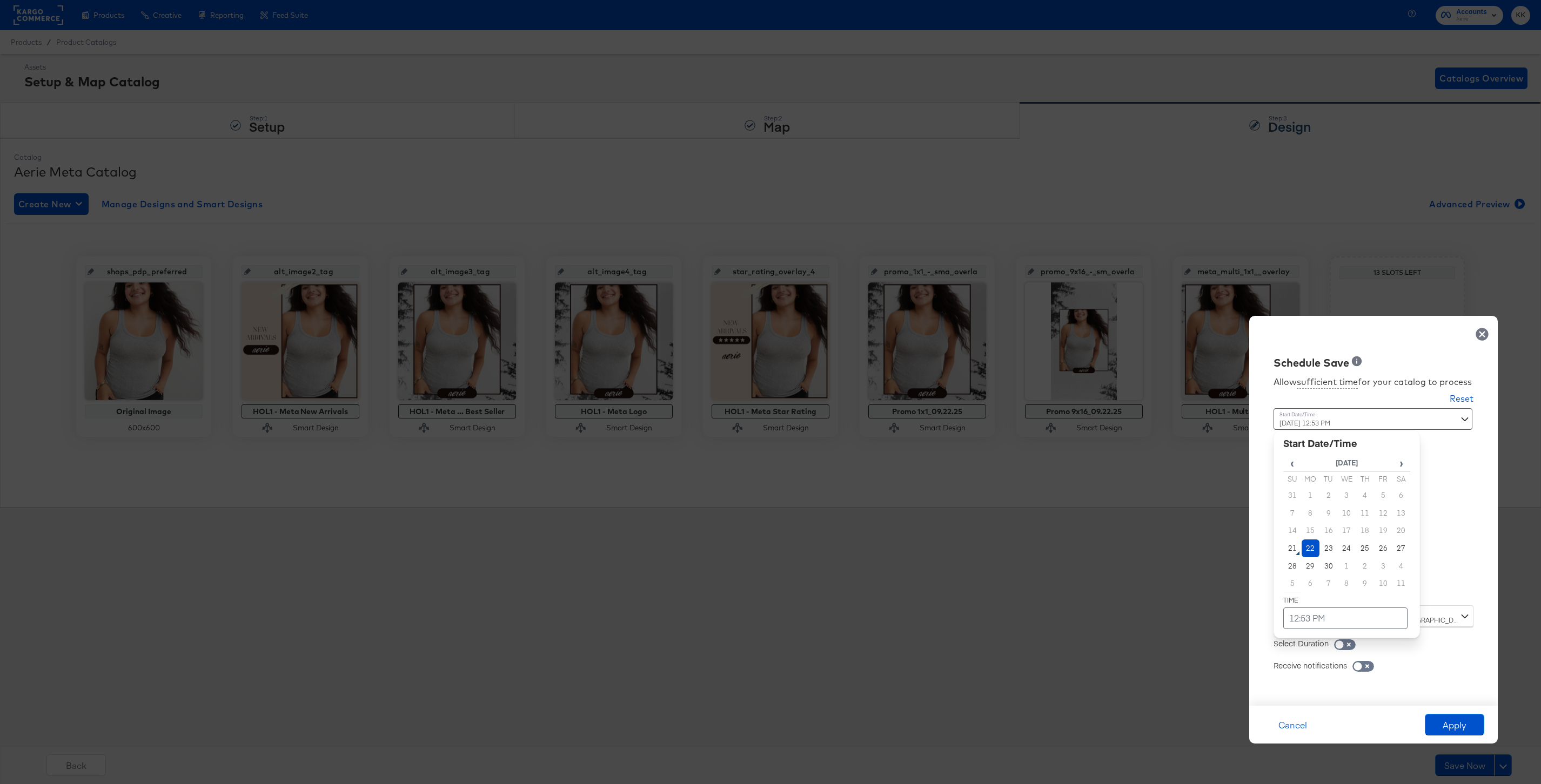
click at [1298, 595] on div "September 22nd 2025 12:53 PM ‹ September 2025 › Su Mo Tu We Th Fr Sa 31 1 2 3 4…" at bounding box center [1346, 502] width 146 height 189
click at [1307, 547] on td "22" at bounding box center [1311, 548] width 18 height 18
click at [1307, 618] on td "12:53 PM" at bounding box center [1346, 618] width 125 height 22
click at [1329, 541] on span "▼" at bounding box center [1324, 537] width 22 height 22
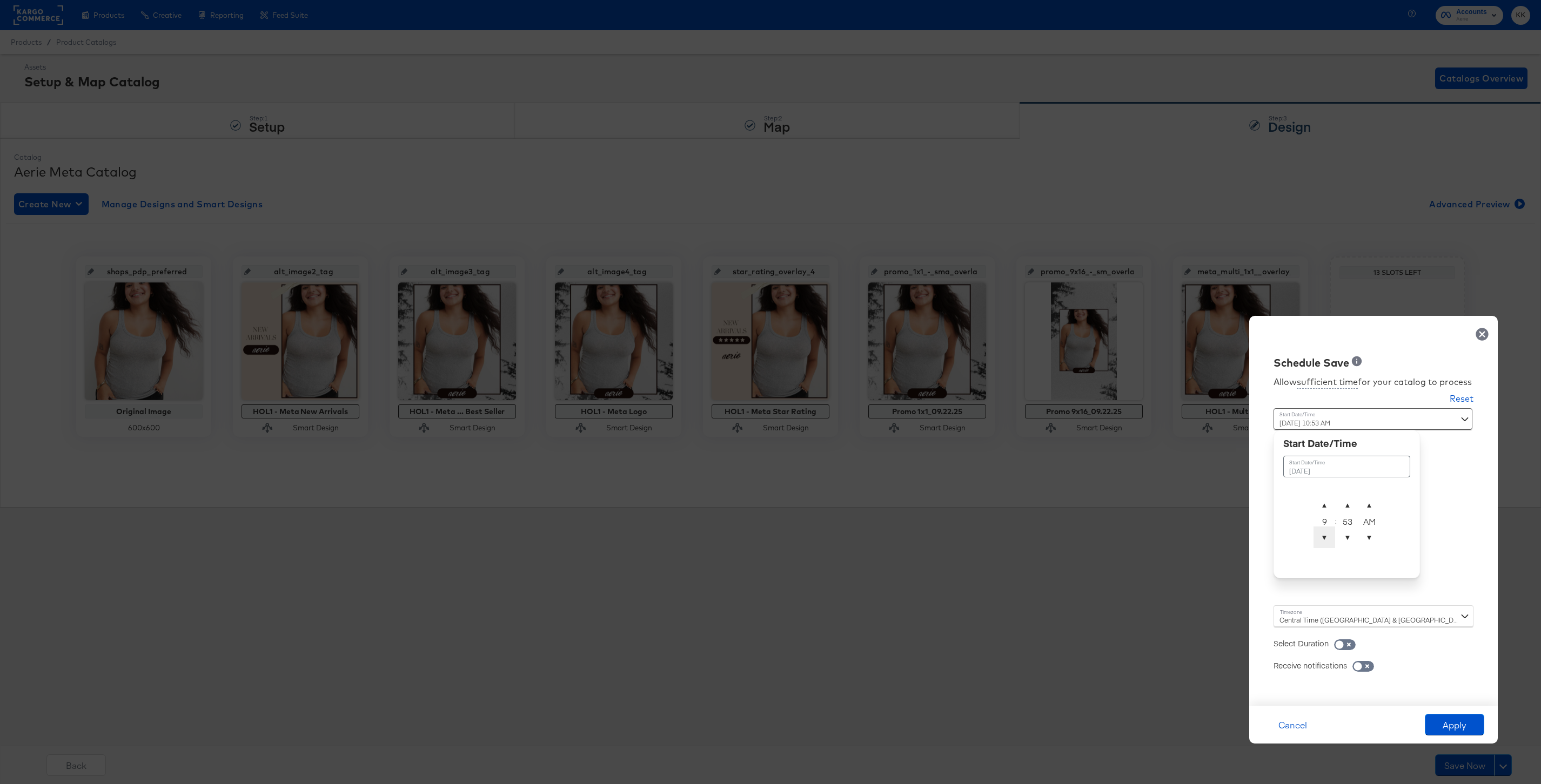
click at [1329, 541] on span "▼" at bounding box center [1324, 537] width 22 height 22
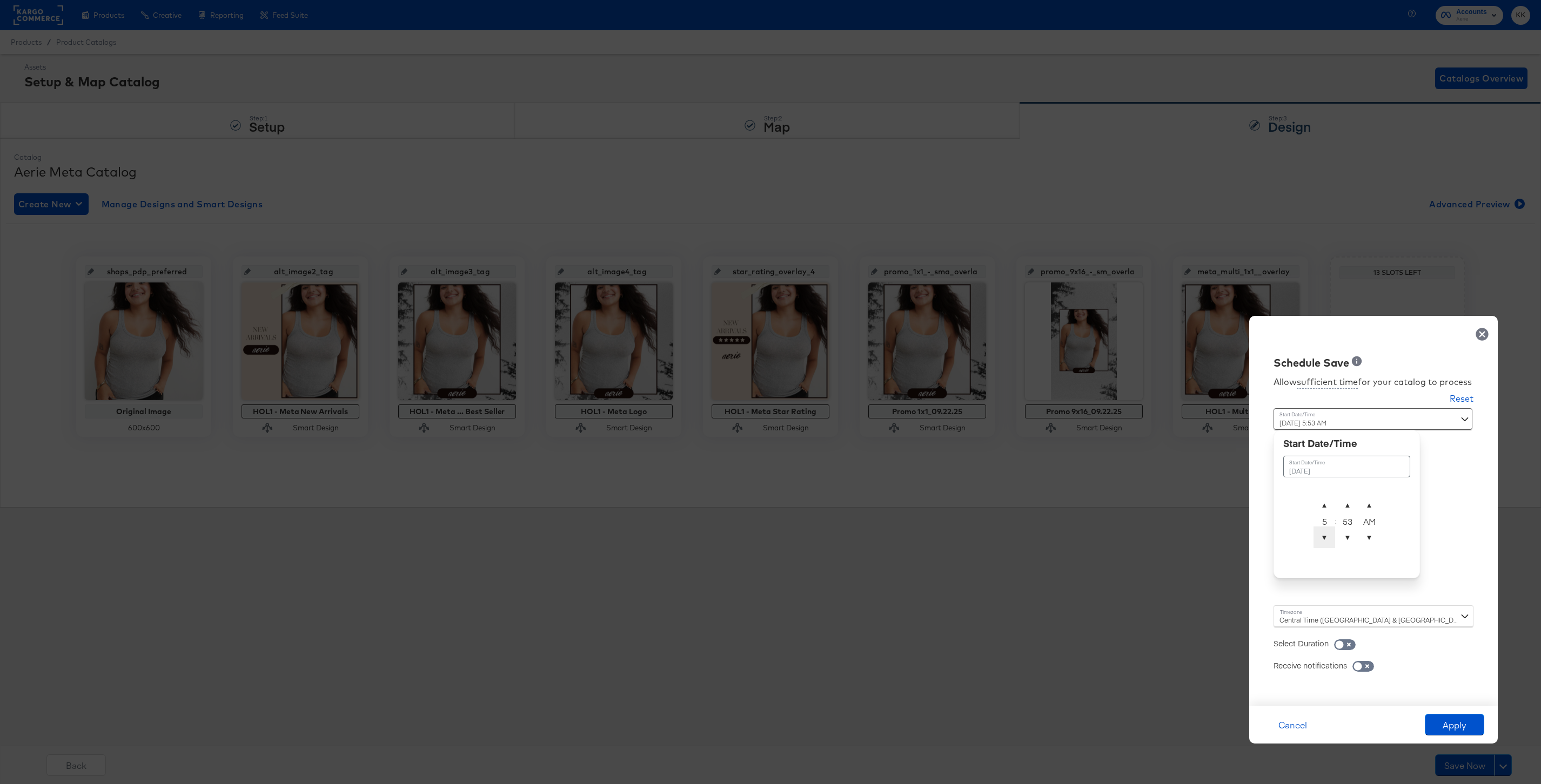
click at [1329, 541] on span "▼" at bounding box center [1324, 537] width 22 height 22
click at [1328, 499] on span "▲" at bounding box center [1324, 505] width 22 height 22
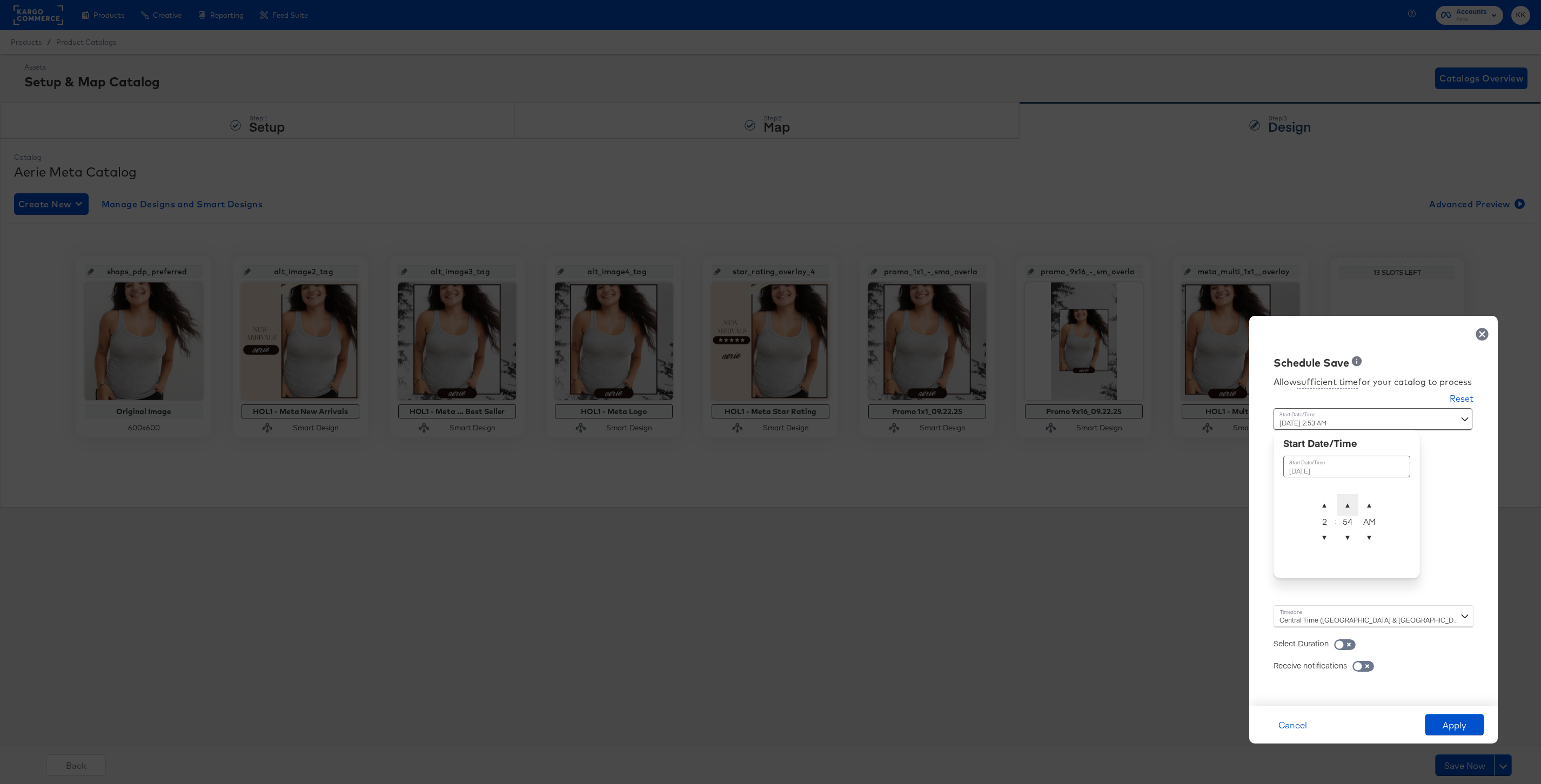
click at [1349, 498] on span "▲" at bounding box center [1347, 505] width 22 height 22
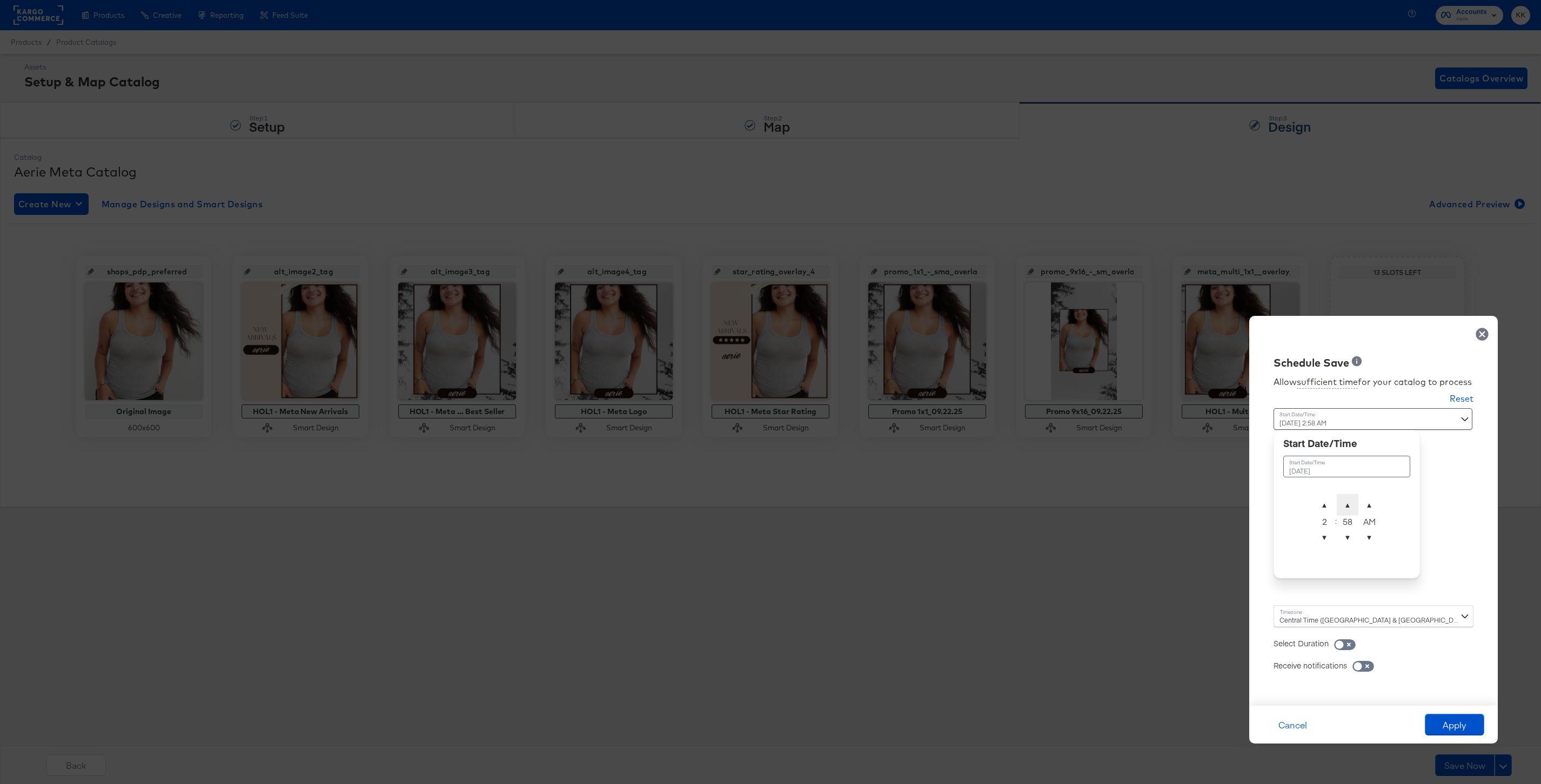
click at [1349, 498] on span "▲" at bounding box center [1347, 505] width 22 height 22
type input "September 22nd 2025 2:00 AM"
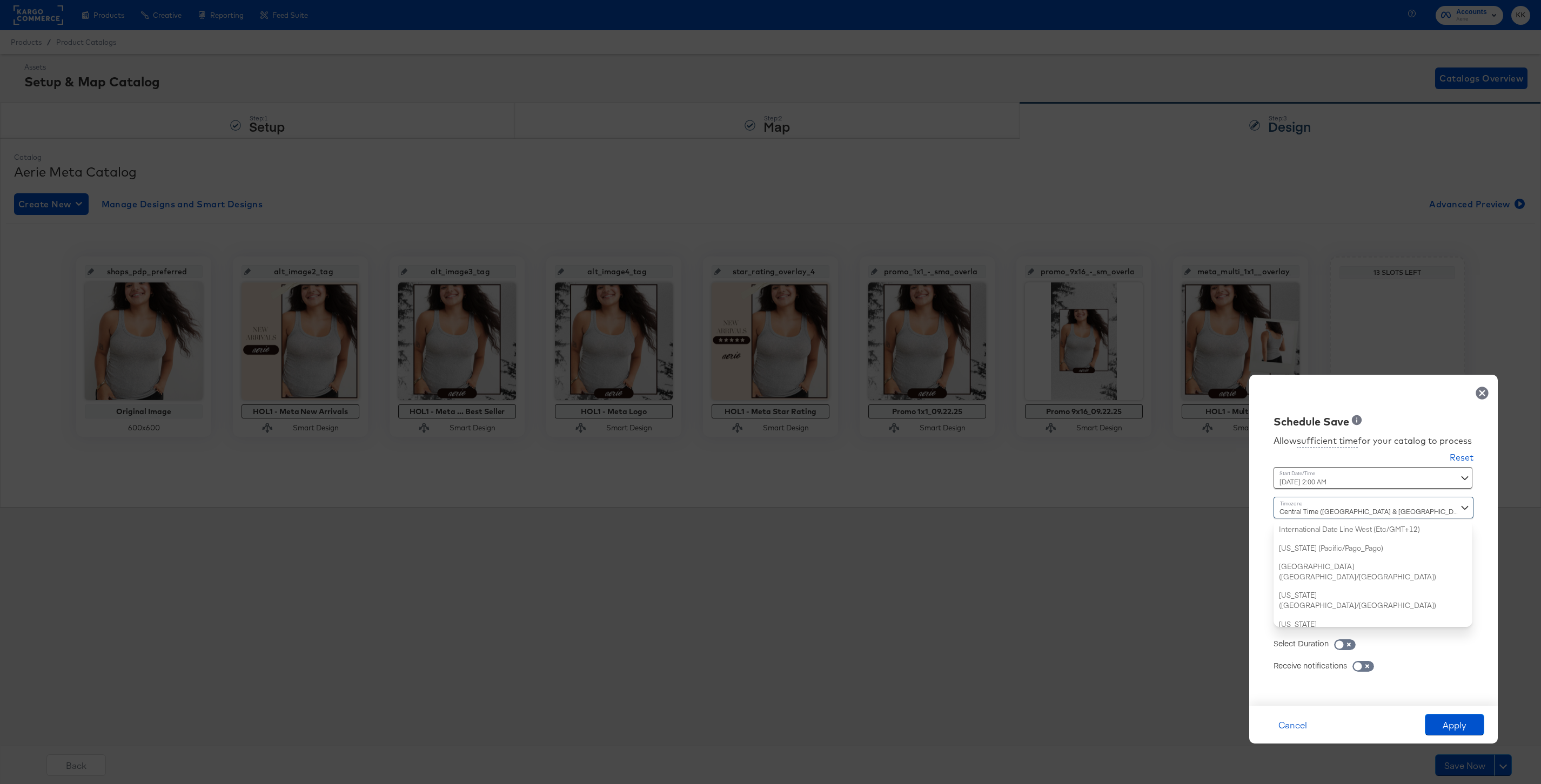
click at [1338, 620] on div "Central Time (US & Canada) (America/Chicago) International Date Line West (Etc/…" at bounding box center [1373, 561] width 200 height 130
type input "new"
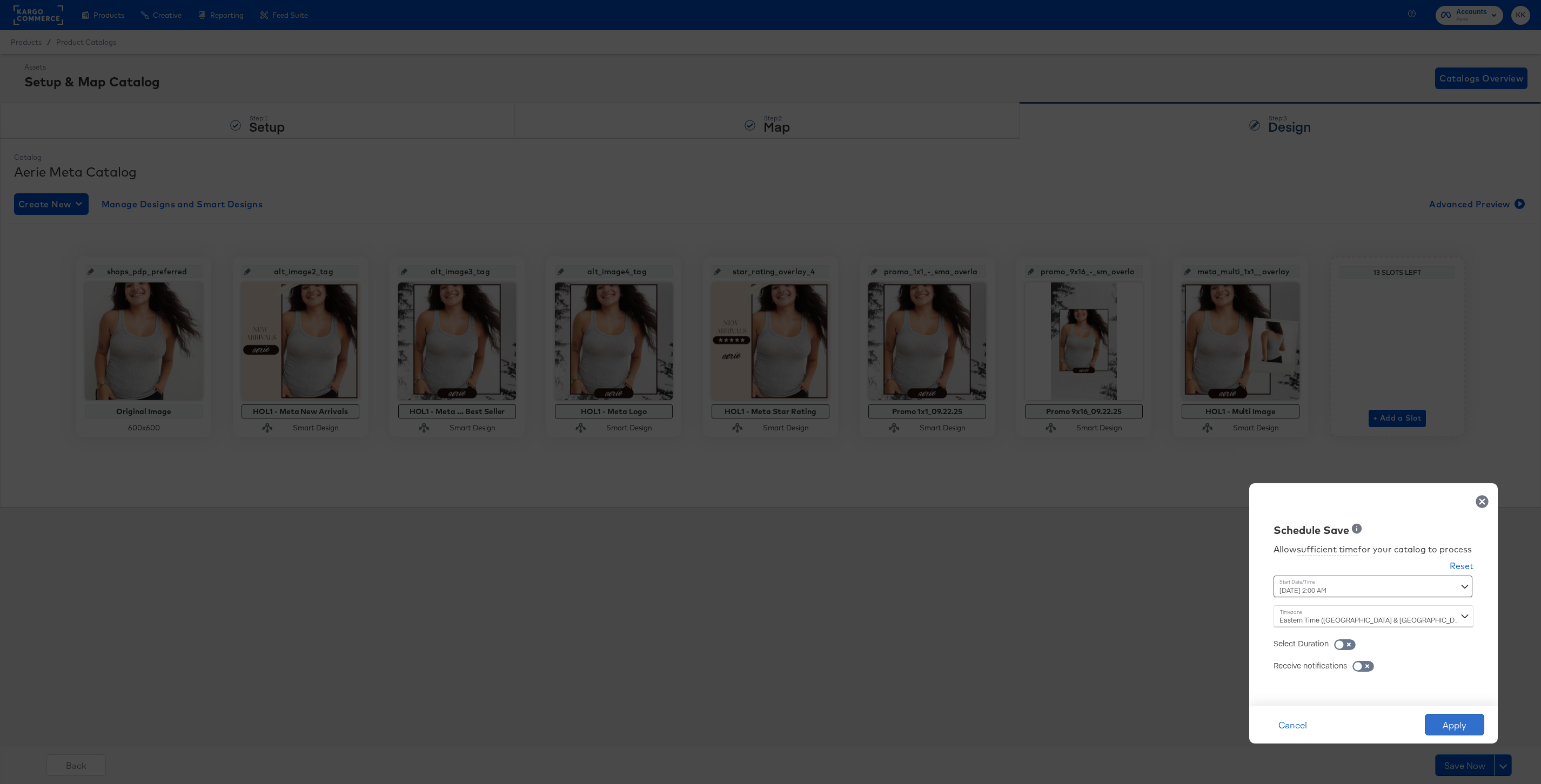
click at [1452, 721] on button "Apply" at bounding box center [1455, 724] width 59 height 22
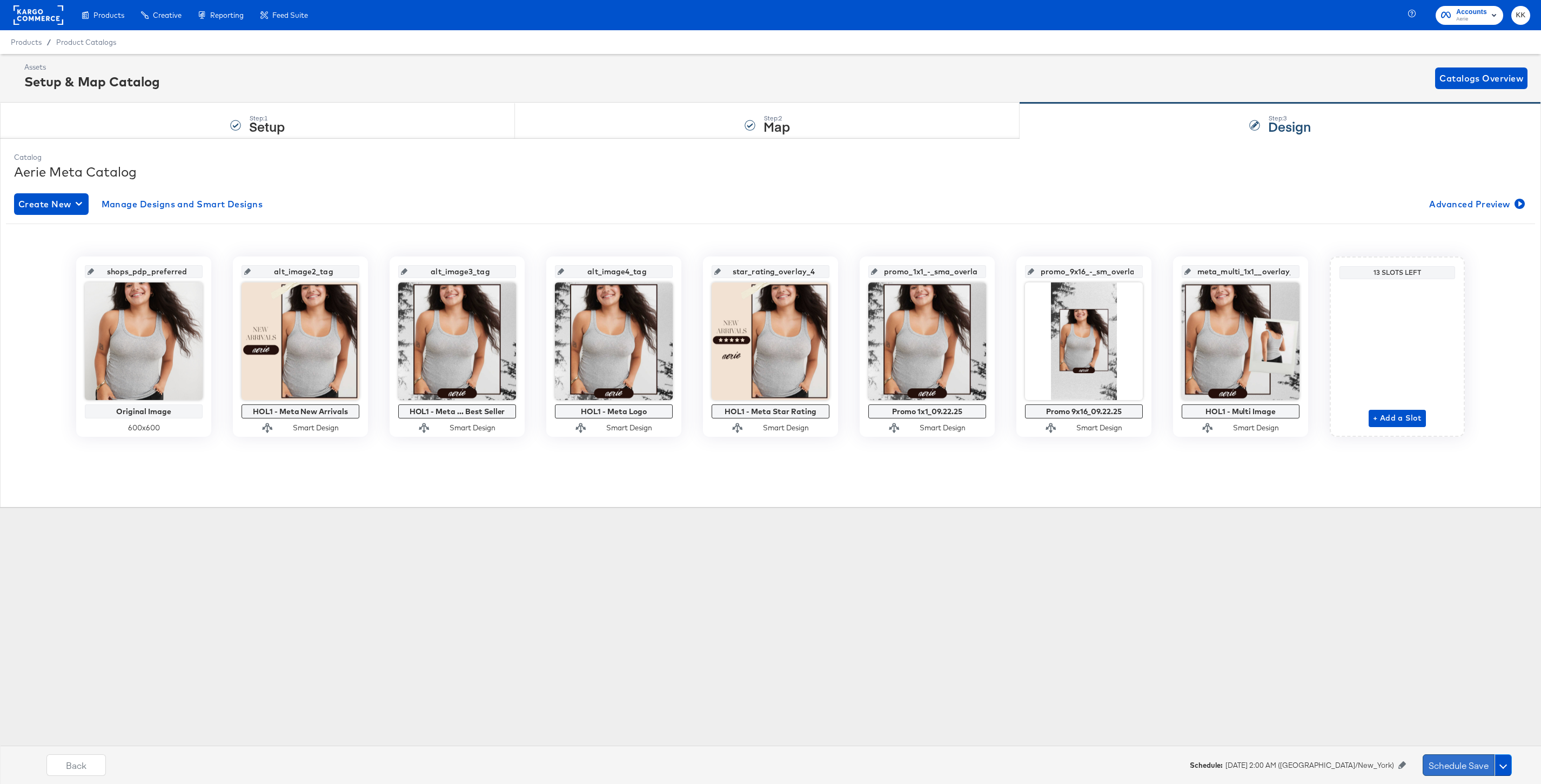
click at [1449, 766] on button "Schedule Save" at bounding box center [1458, 765] width 72 height 22
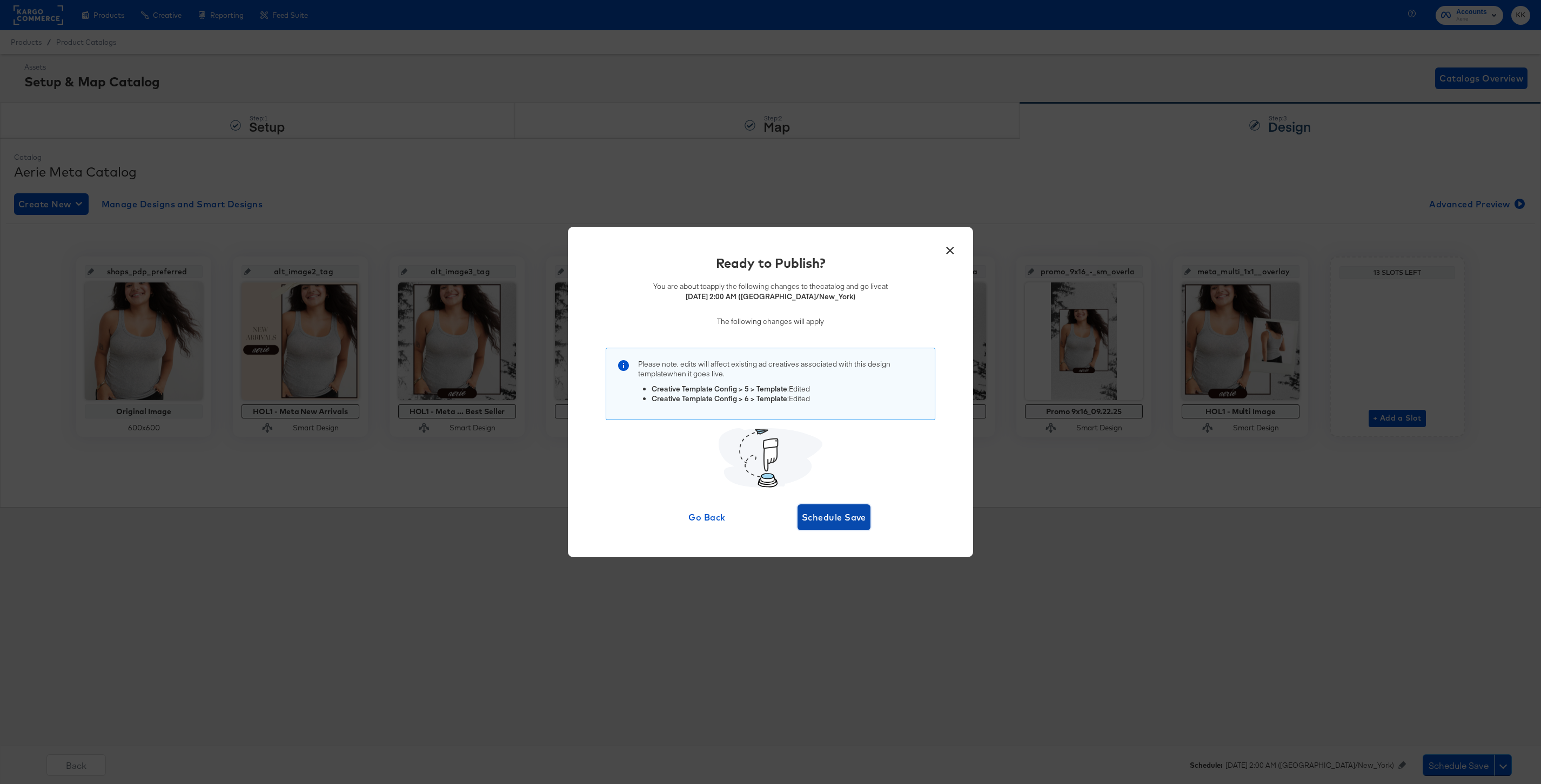
click at [846, 520] on span "Schedule Save" at bounding box center [834, 517] width 64 height 15
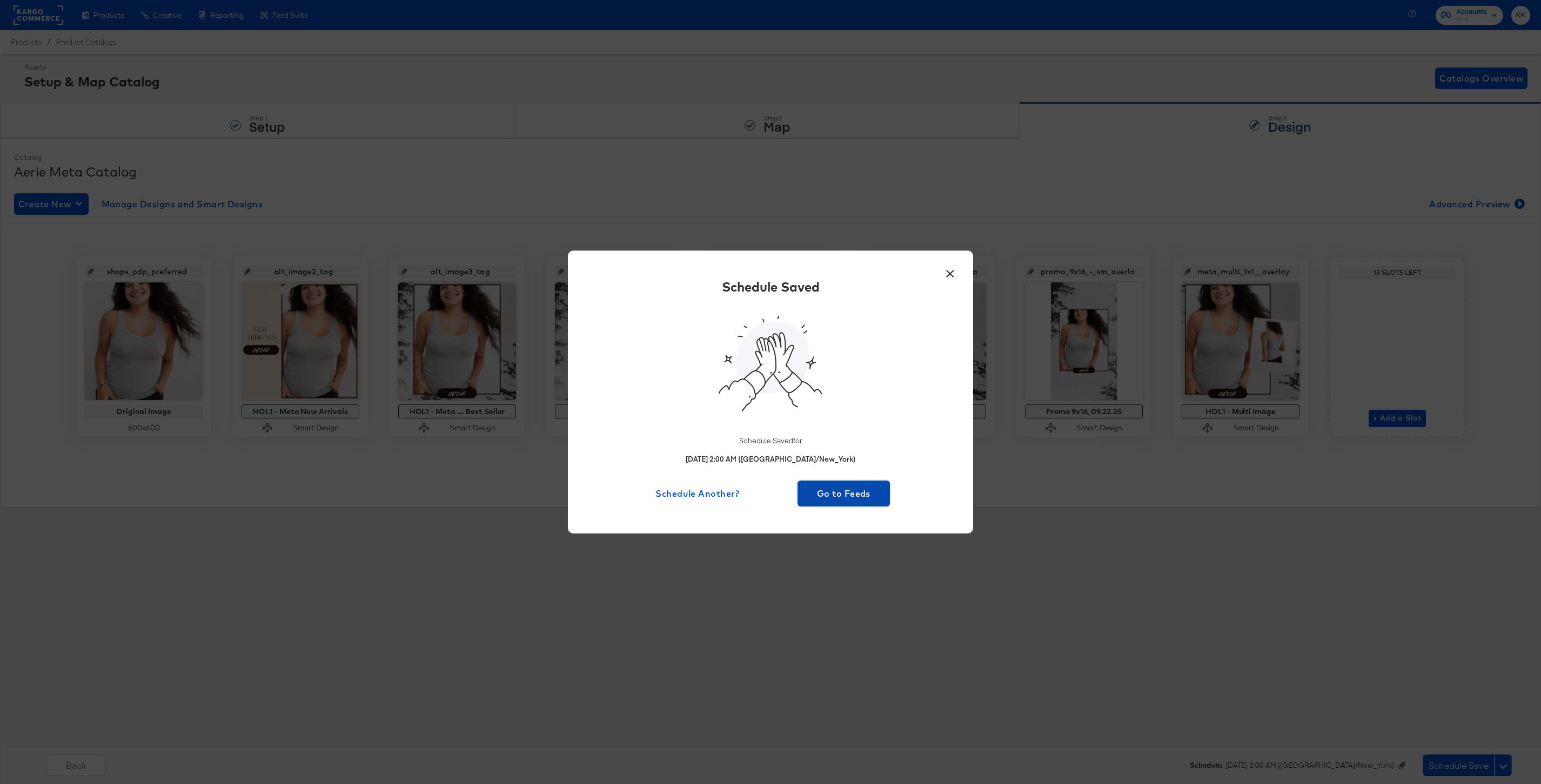
click at [827, 497] on span "Go to Feeds" at bounding box center [844, 494] width 84 height 15
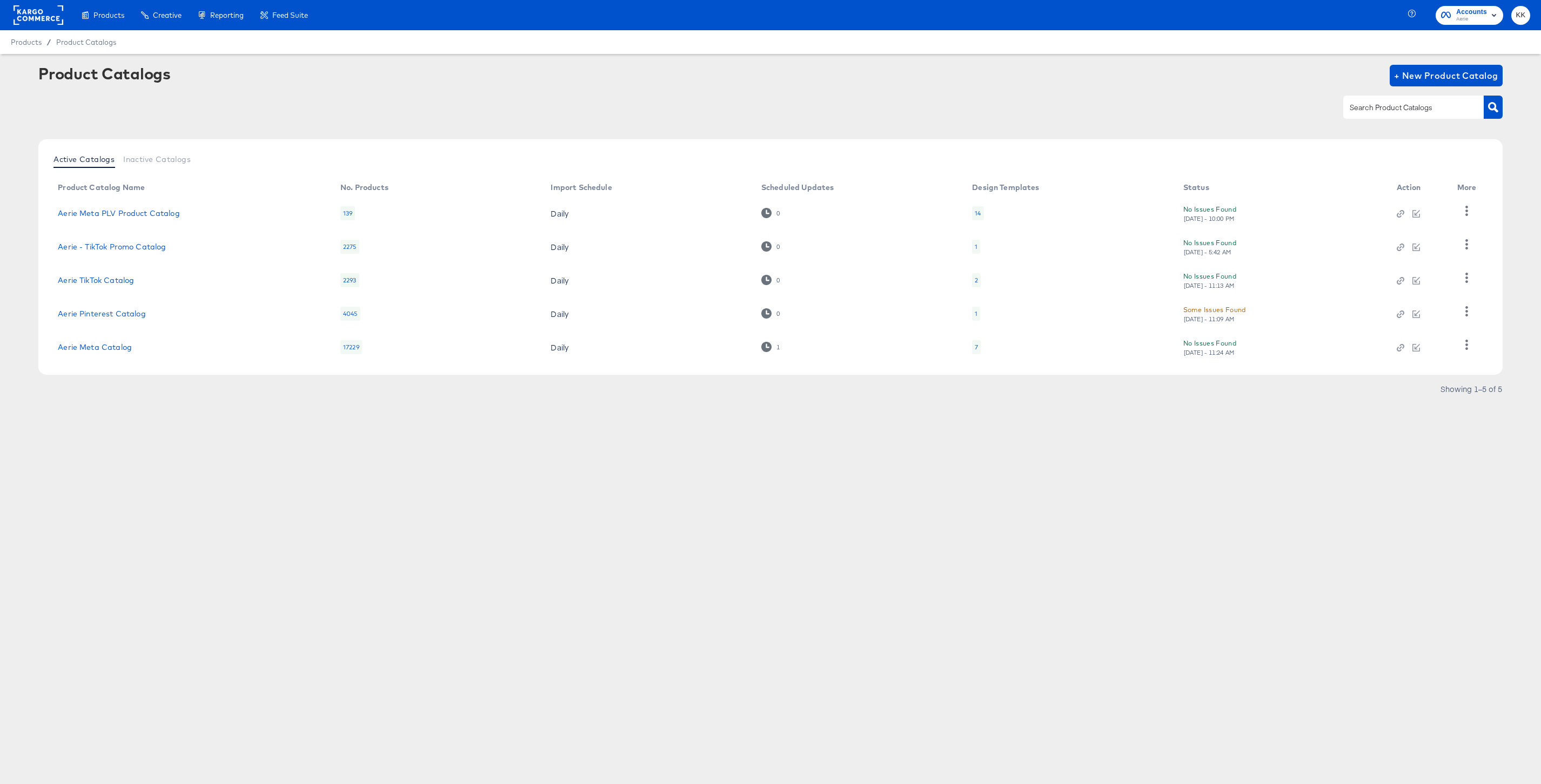
click at [45, 14] on rect at bounding box center [38, 15] width 50 height 20
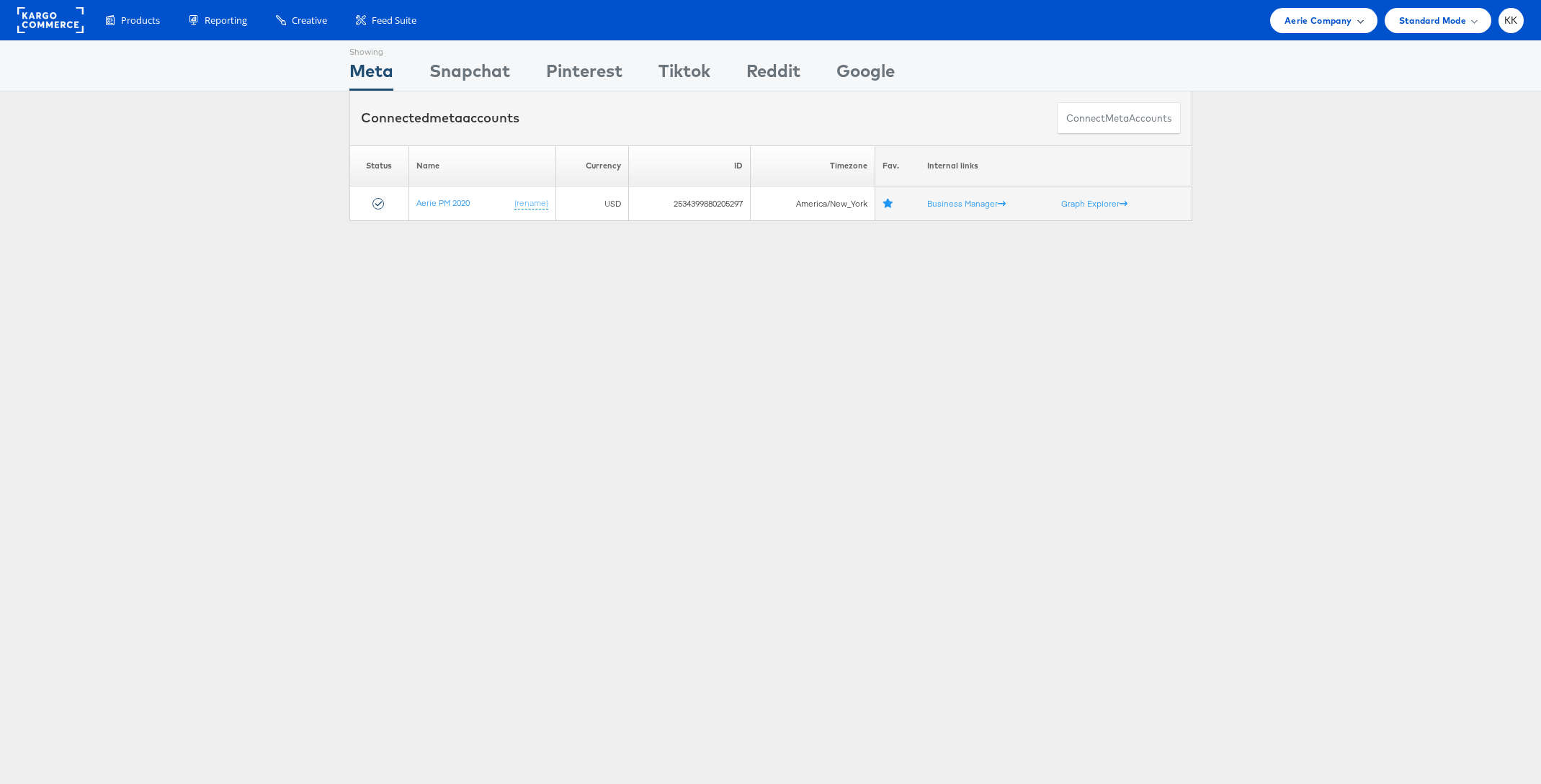
click at [1362, 25] on div "Aerie Company" at bounding box center [1324, 21] width 107 height 25
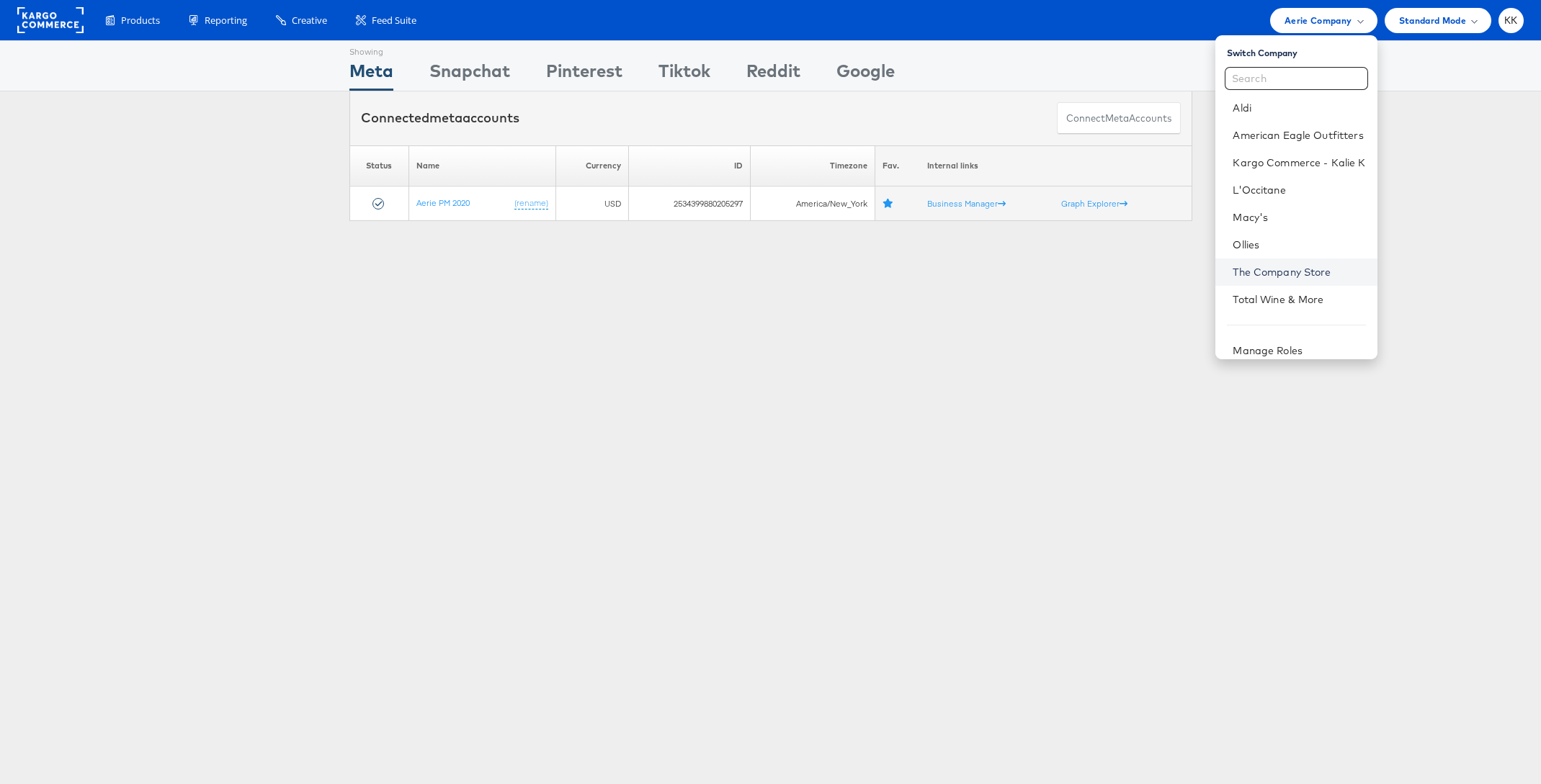
click at [1291, 270] on link "The Company Store" at bounding box center [1298, 272] width 132 height 15
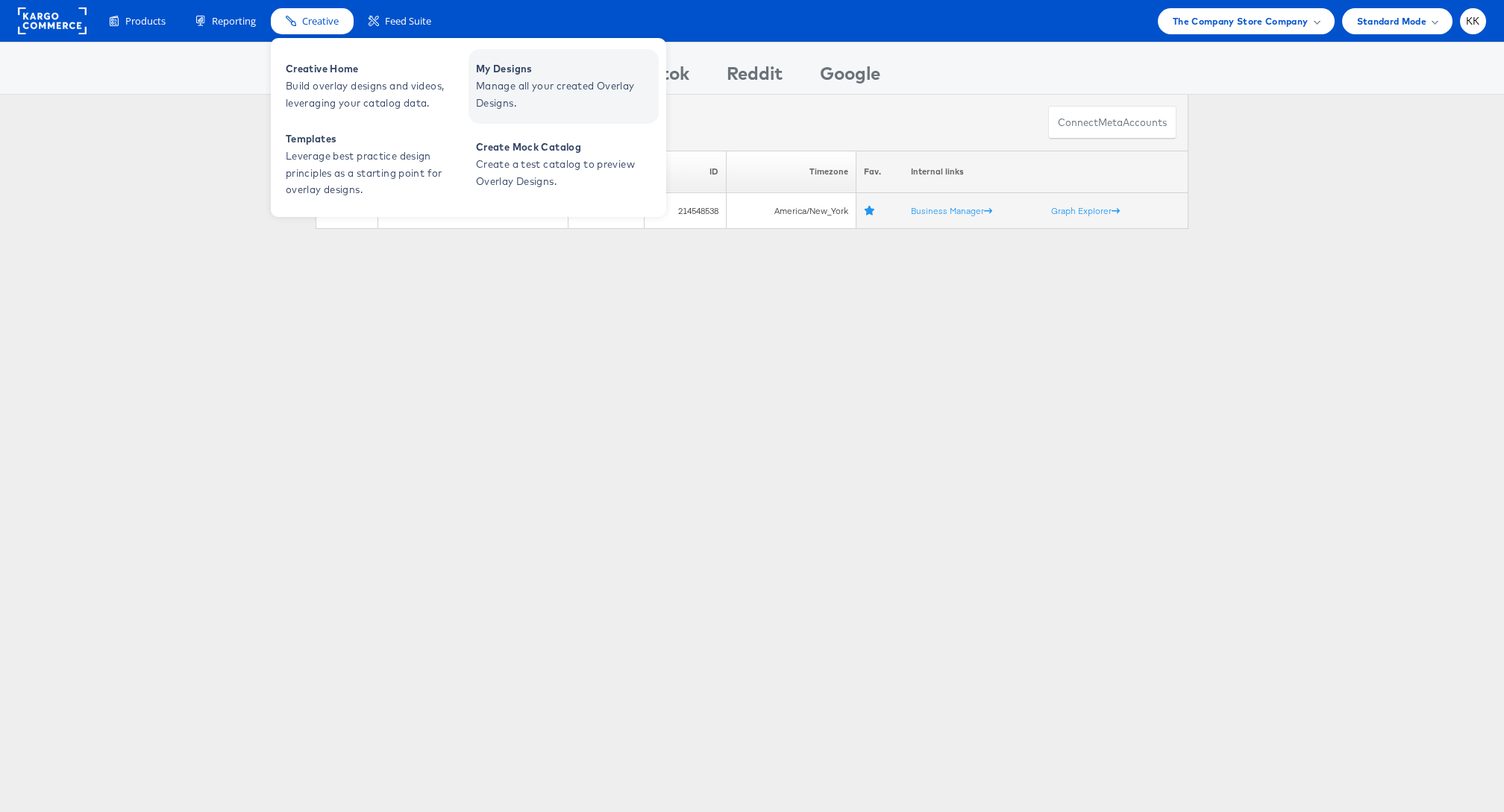
click at [526, 75] on span "My Designs" at bounding box center [565, 69] width 179 height 17
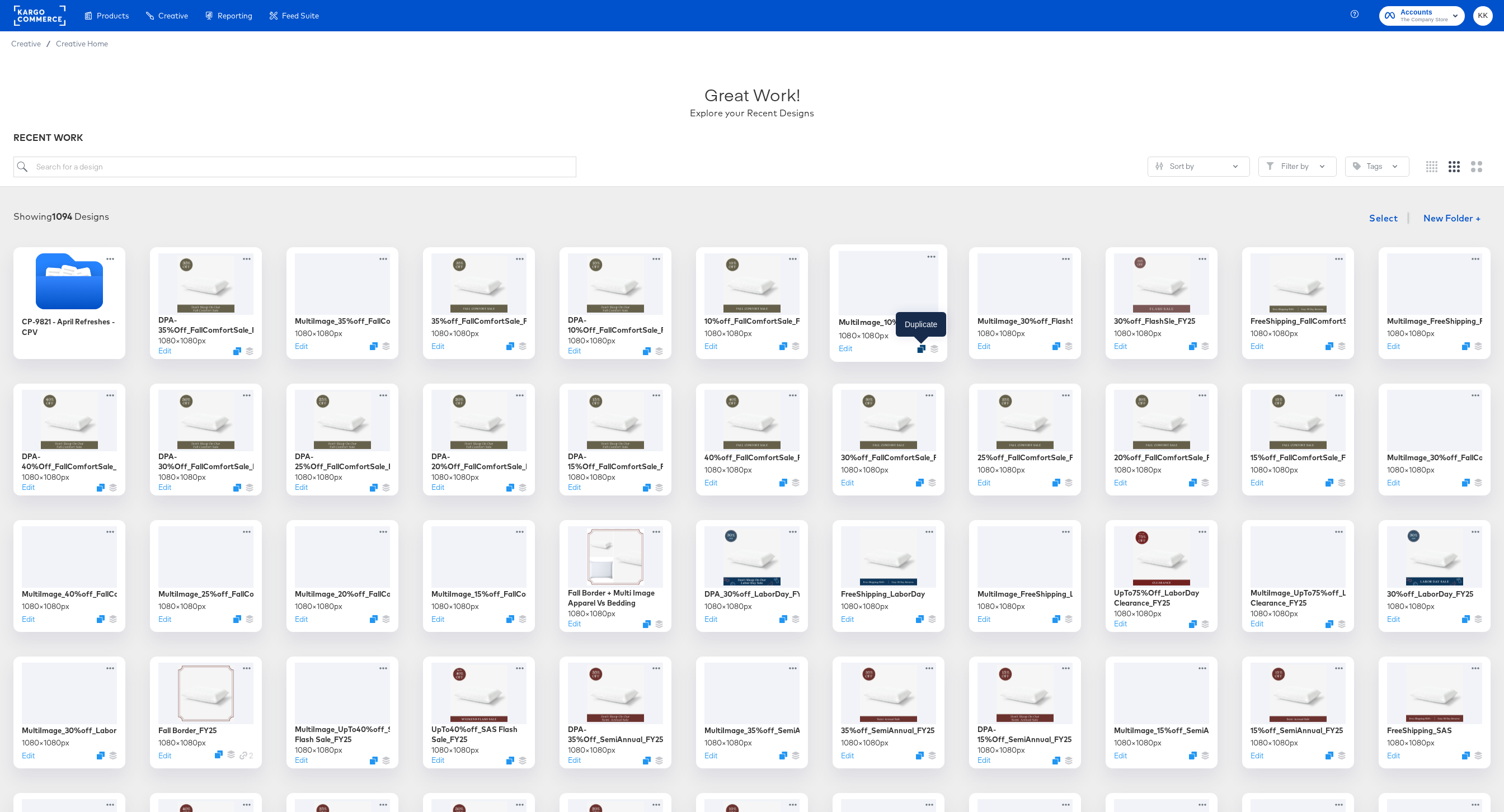
click at [924, 347] on icon "Duplicate" at bounding box center [921, 349] width 8 height 8
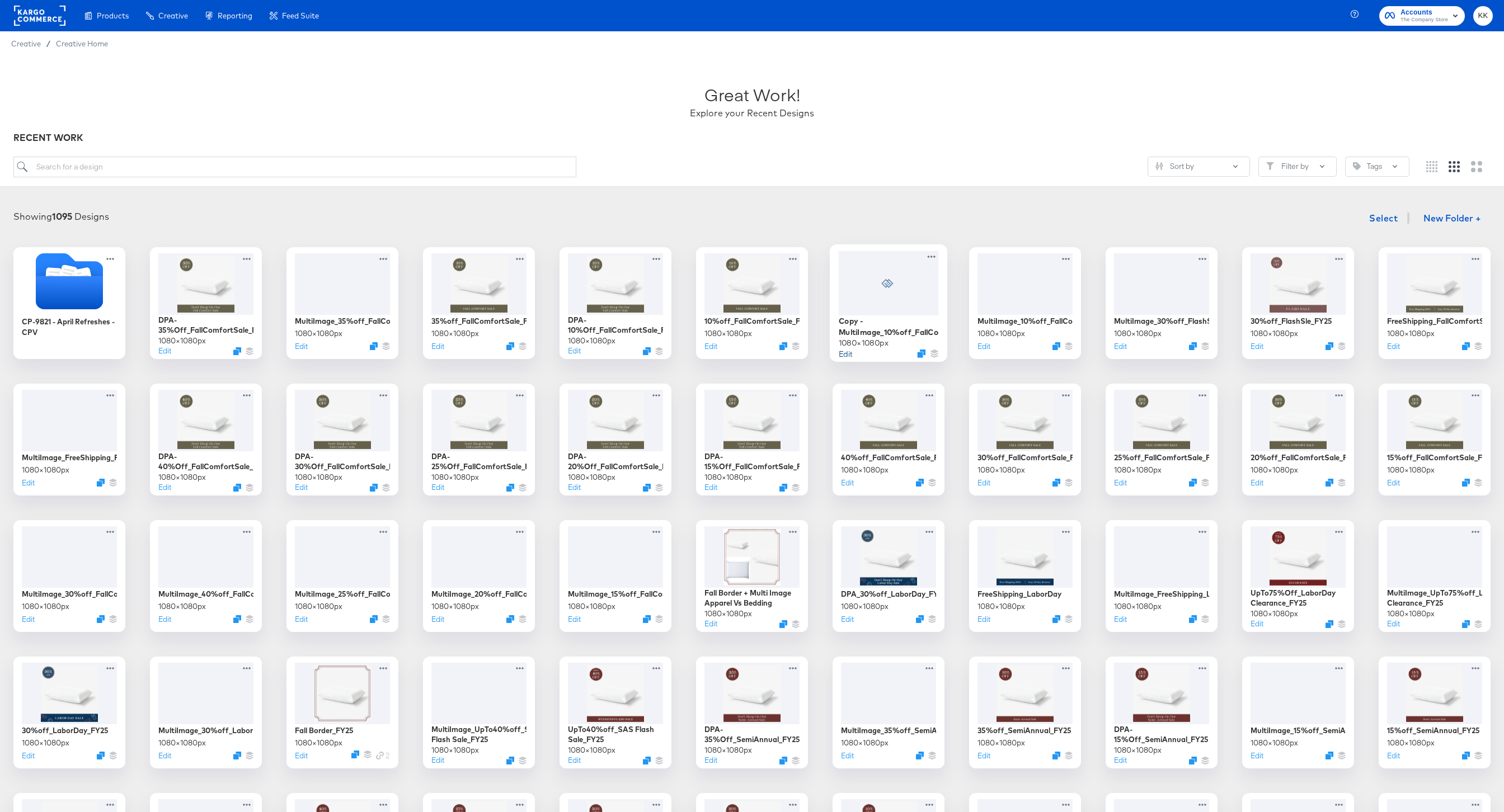
click at [847, 354] on button "Edit" at bounding box center [845, 353] width 13 height 11
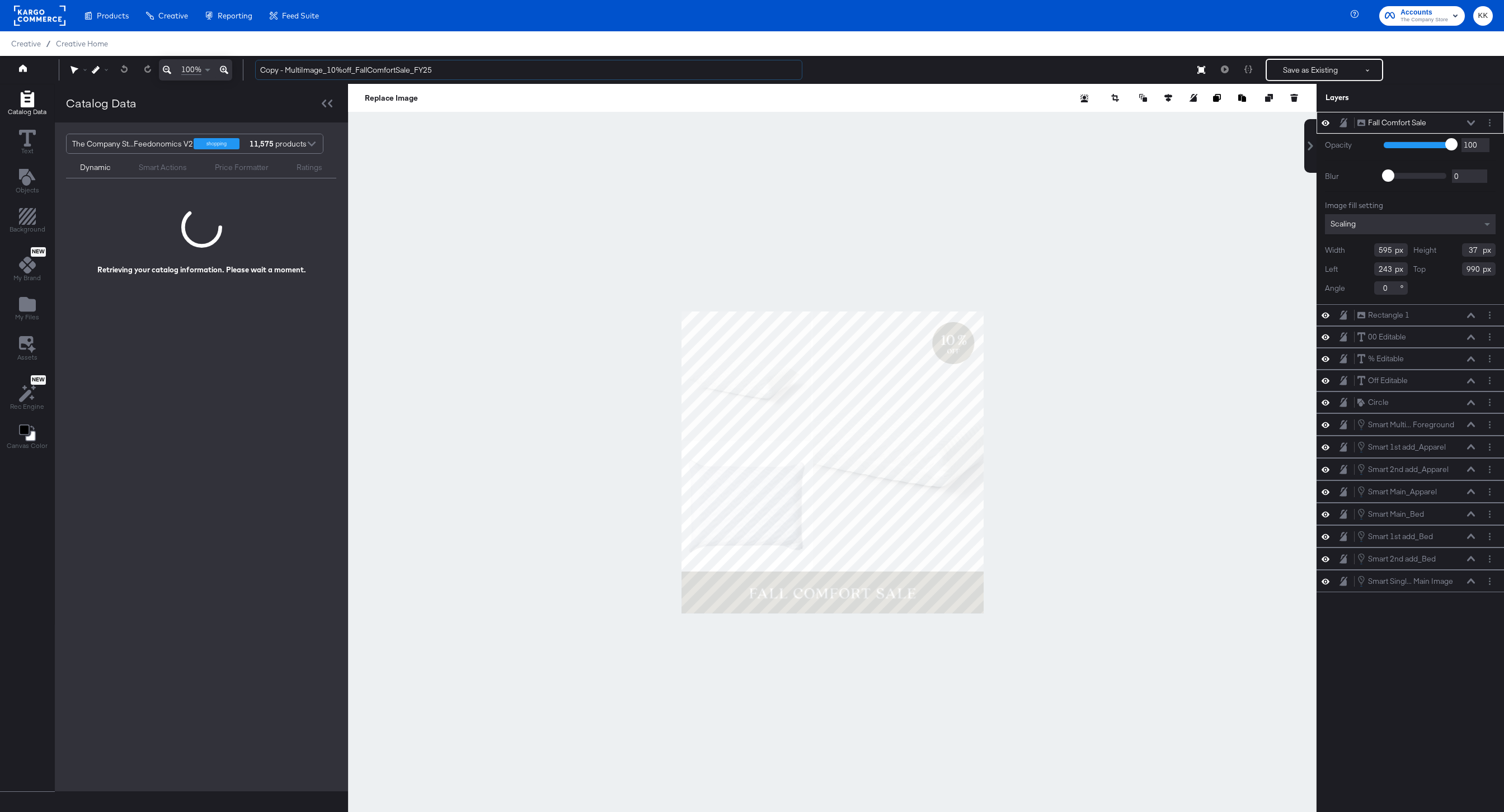
drag, startPoint x: 287, startPoint y: 72, endPoint x: 252, endPoint y: 71, distance: 35.0
click at [252, 72] on div "Copy - MultiImage_10%off_FallComfortSale_FY25 Save as Existing See more options" at bounding box center [870, 70] width 1247 height 22
click at [310, 71] on input "MultiImage_10%off_FallComfortSale_FY25" at bounding box center [529, 70] width 547 height 20
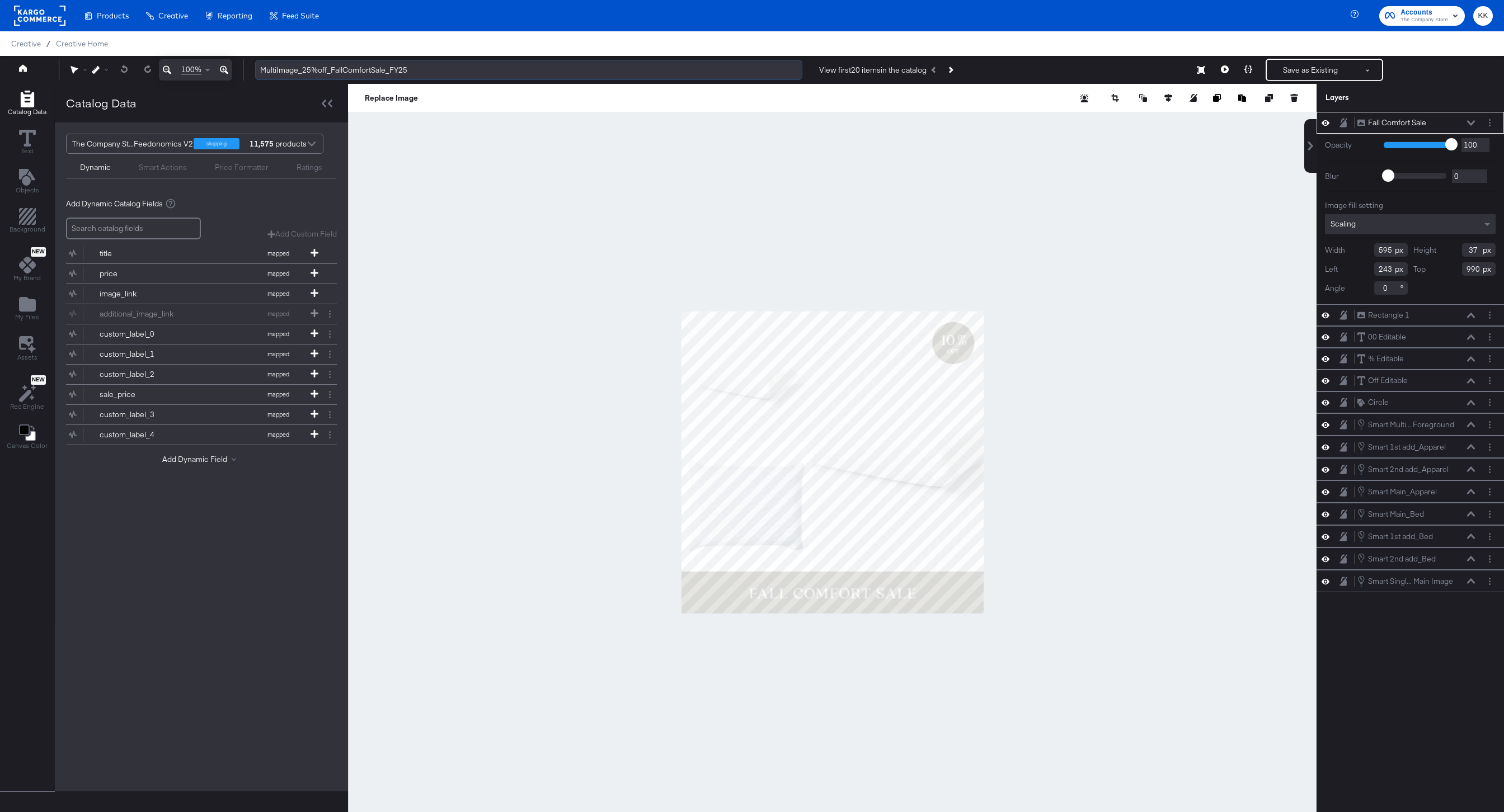
drag, startPoint x: 384, startPoint y: 71, endPoint x: 363, endPoint y: 70, distance: 21.0
click at [364, 71] on input "MultiImage_25%off_FallComfortSale_FY25" at bounding box center [529, 70] width 547 height 20
type input "MultiImage_25%off_FriendsFamily_FY25"
click at [402, 129] on div at bounding box center [832, 462] width 969 height 756
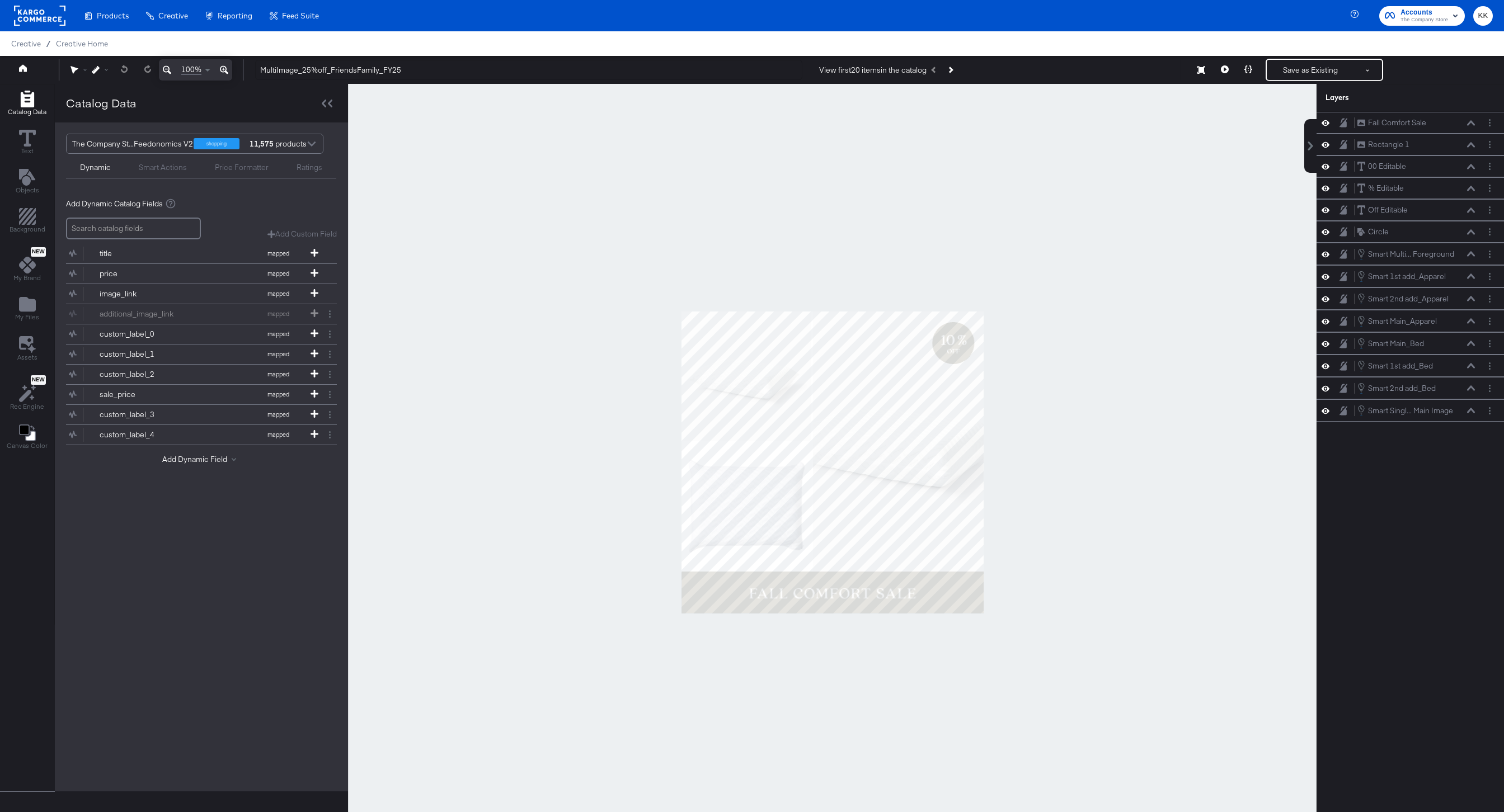
click at [230, 70] on button at bounding box center [224, 70] width 16 height 21
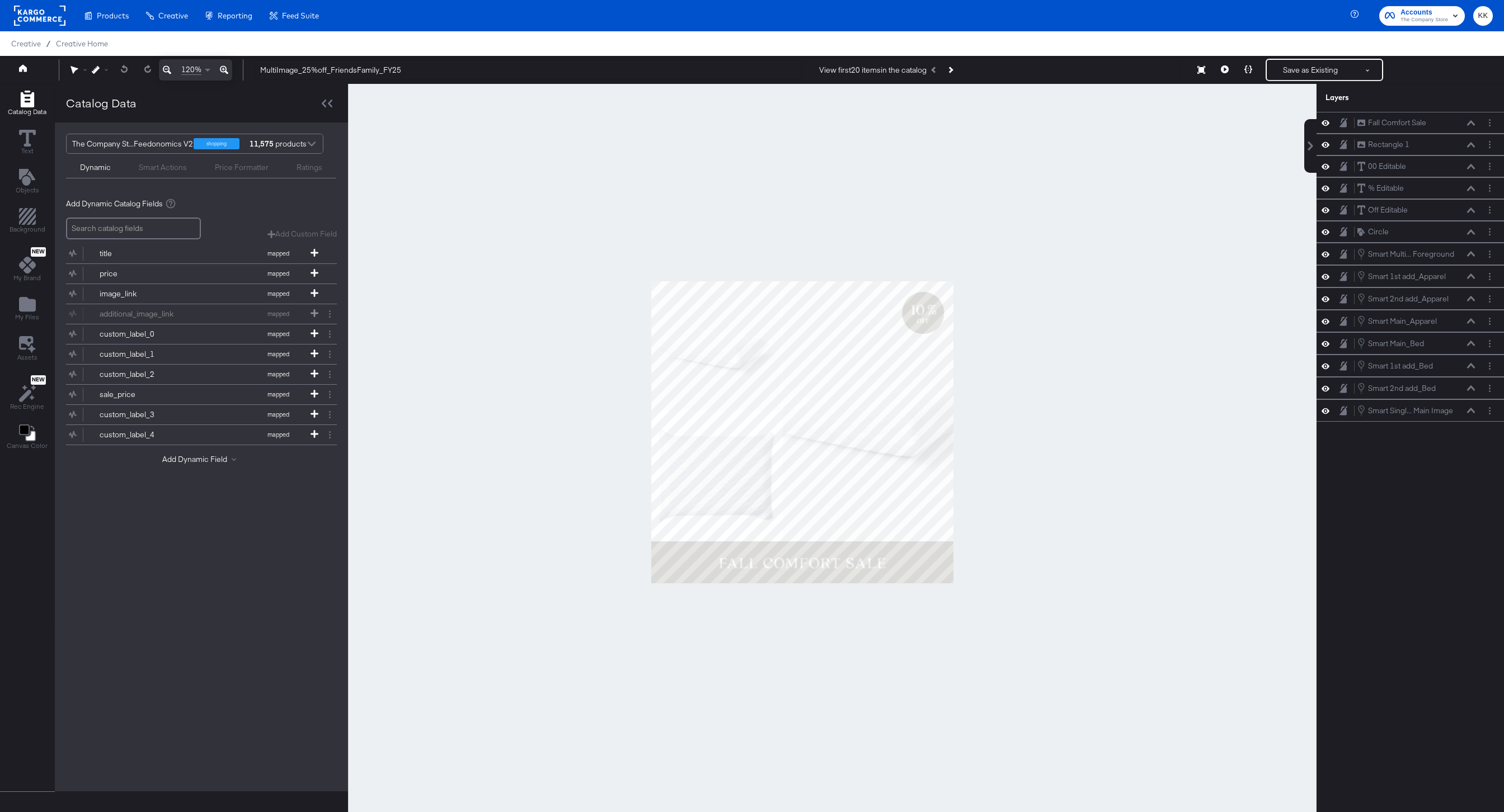
click at [230, 70] on button at bounding box center [224, 70] width 16 height 21
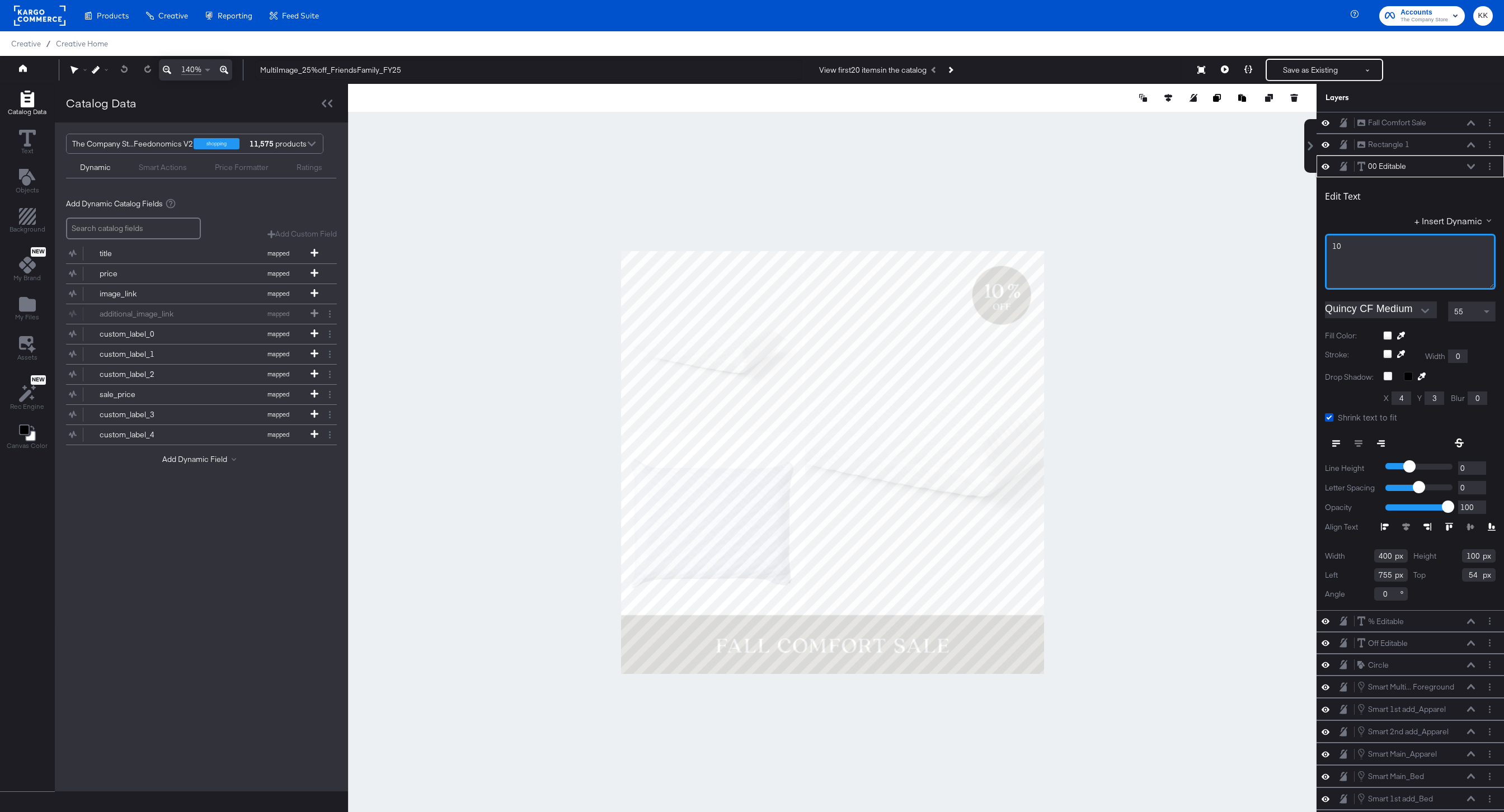
drag, startPoint x: 1358, startPoint y: 238, endPoint x: 1257, endPoint y: 238, distance: 101.0
click at [1257, 112] on div "Catalog Data Text Objects Background New My Brand My Files Assets New Rec Engin…" at bounding box center [752, 98] width 1504 height 28
drag, startPoint x: 1369, startPoint y: 242, endPoint x: 1283, endPoint y: 242, distance: 86.0
click at [1282, 112] on div "Catalog Data Text Objects Background New My Brand My Files Assets New Rec Engin…" at bounding box center [752, 98] width 1504 height 28
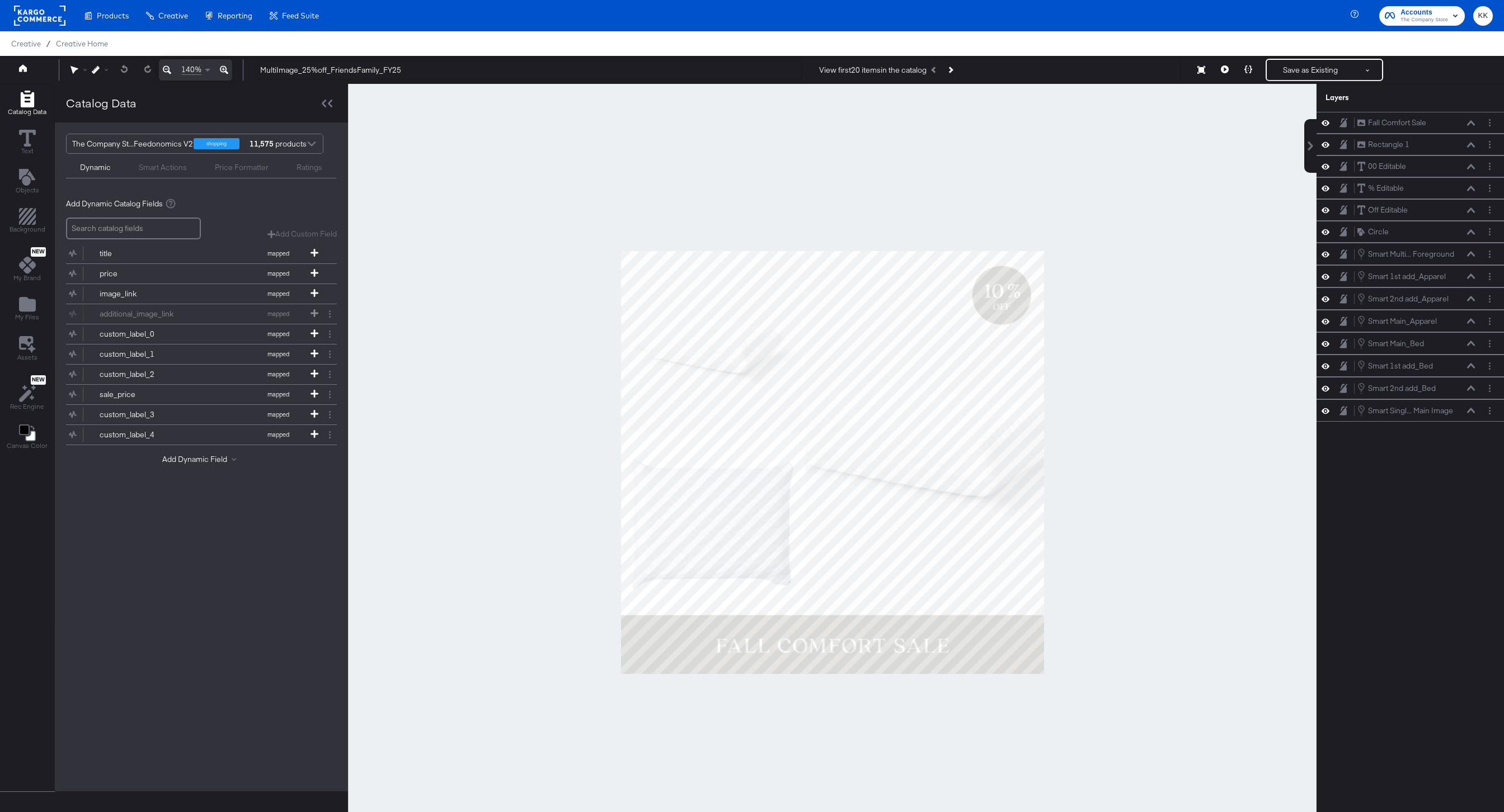
click at [1187, 260] on div at bounding box center [832, 462] width 969 height 756
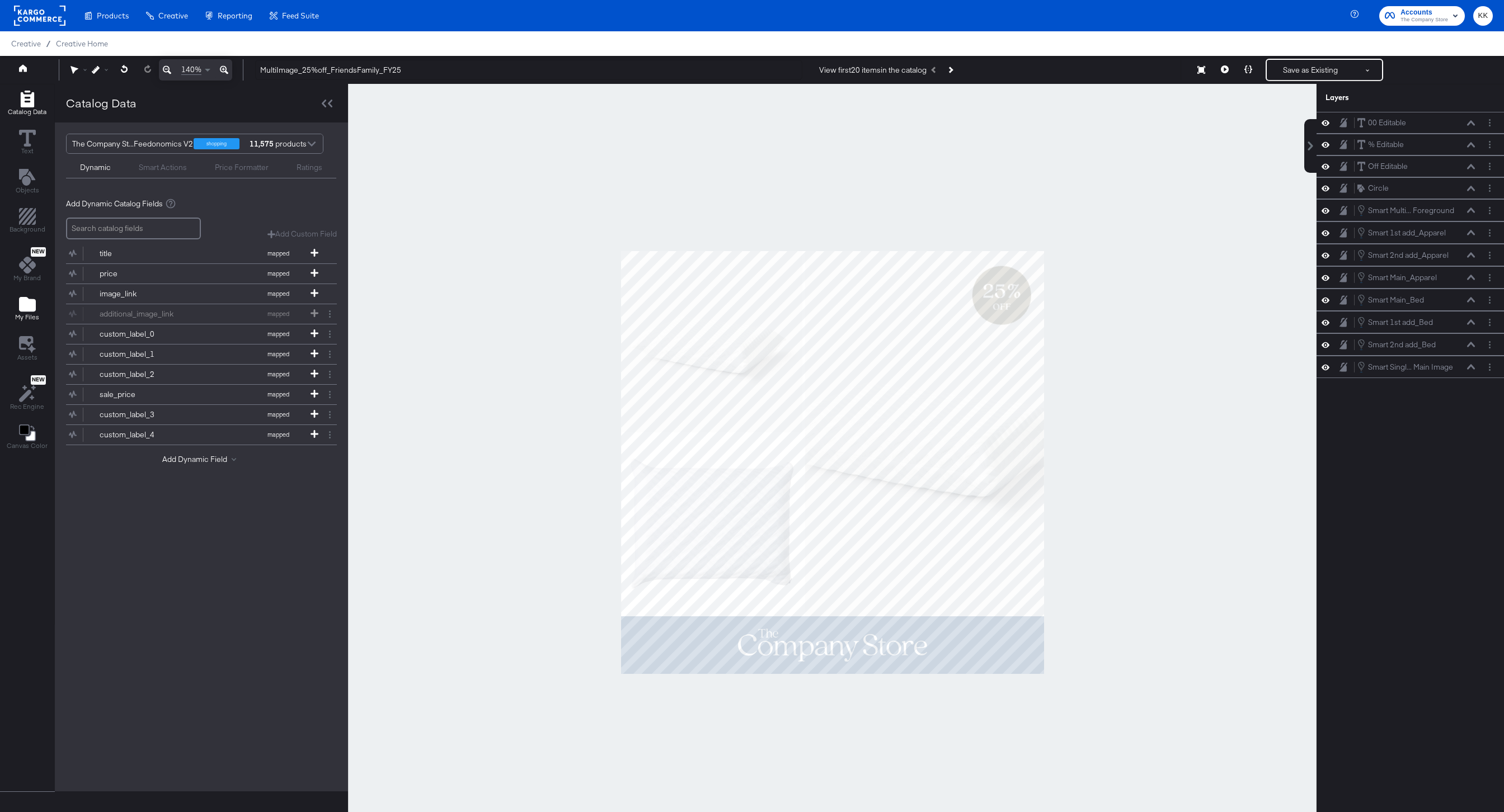
click at [33, 316] on span "My Files" at bounding box center [27, 317] width 24 height 9
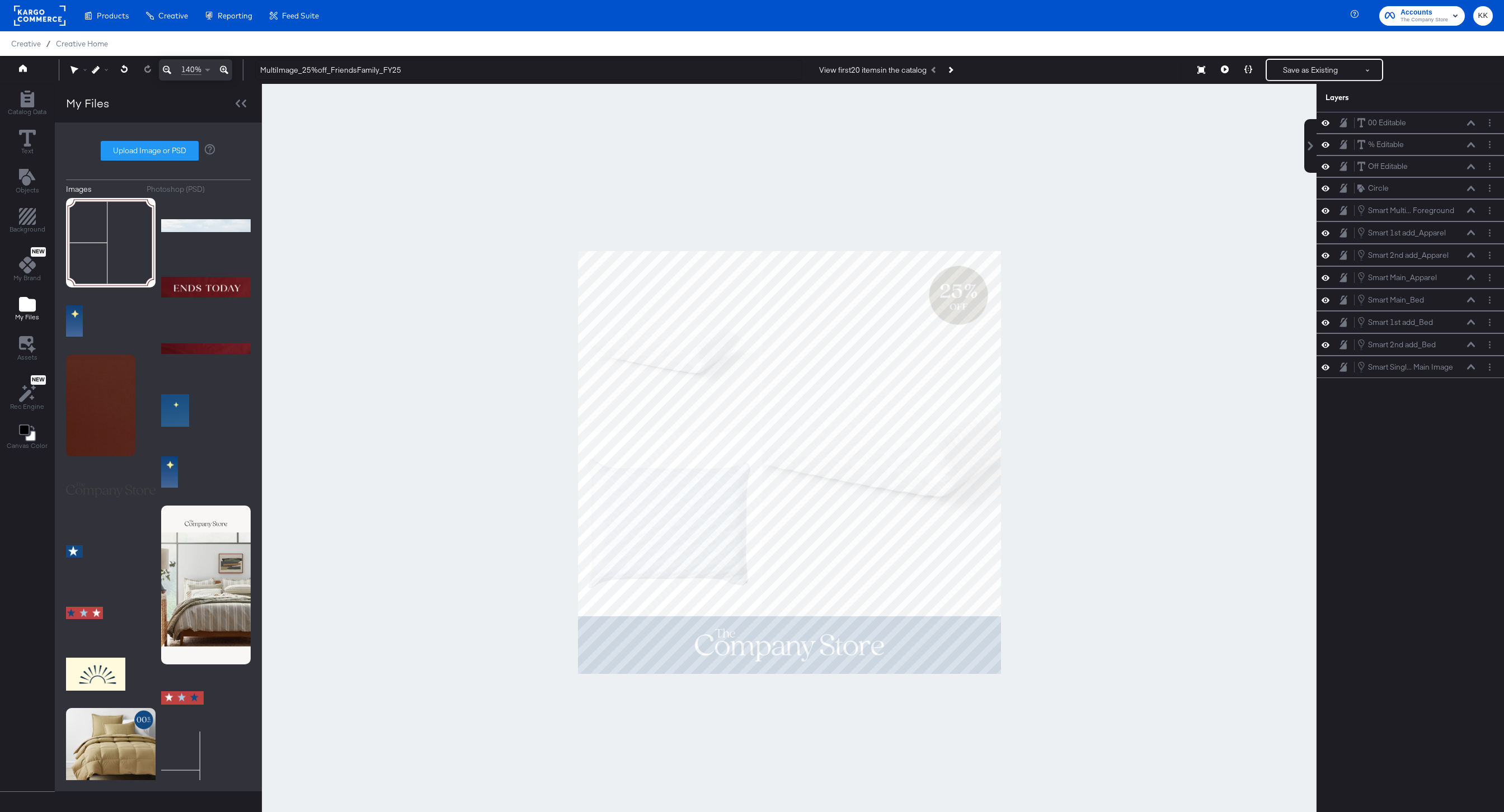
click at [192, 187] on div "Photoshop (PSD)" at bounding box center [176, 189] width 58 height 11
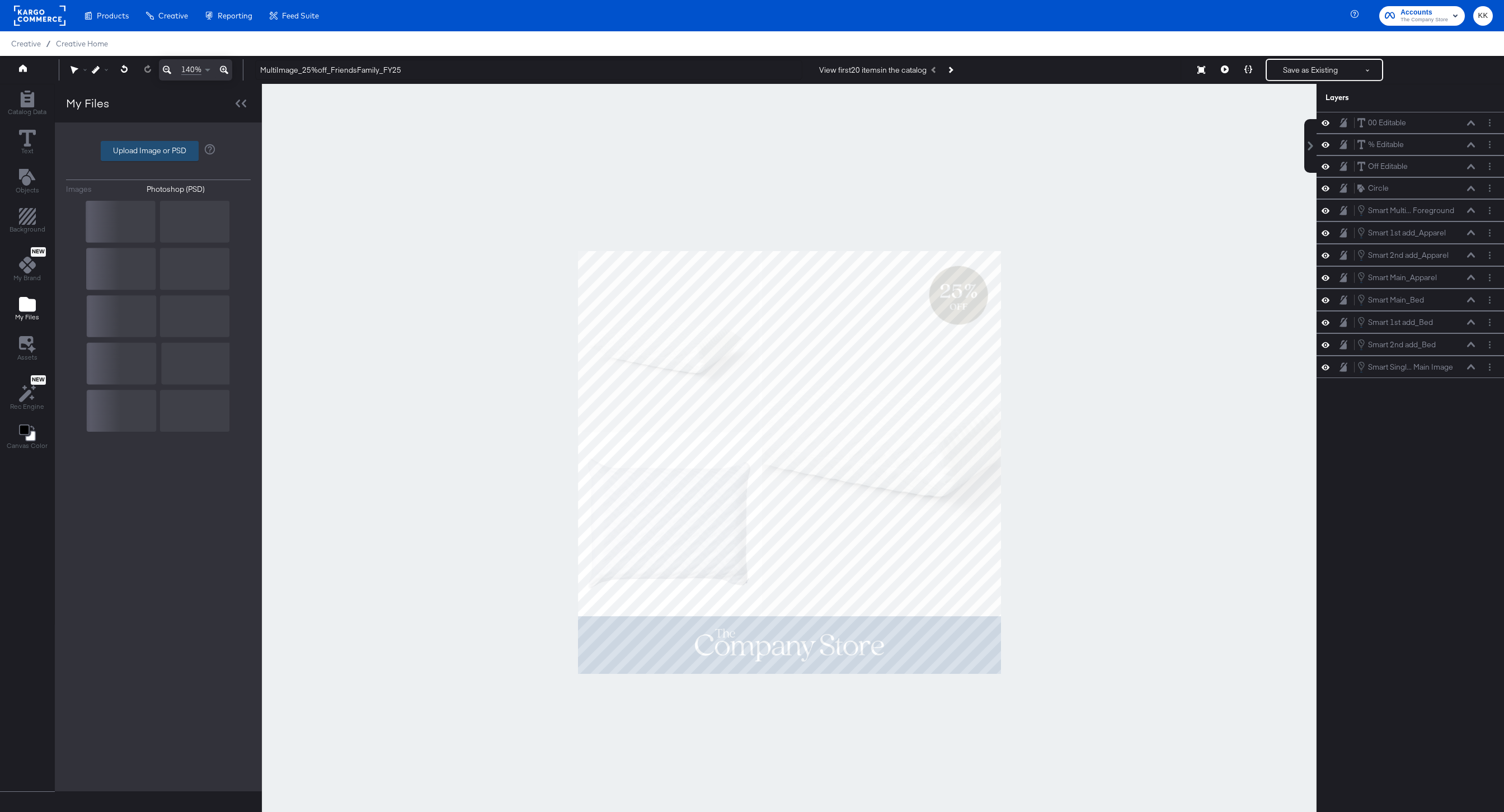
click at [150, 152] on label "Upload Image or PSD" at bounding box center [150, 151] width 97 height 19
click at [158, 151] on input "Upload Image or PSD" at bounding box center [158, 151] width 0 height 0
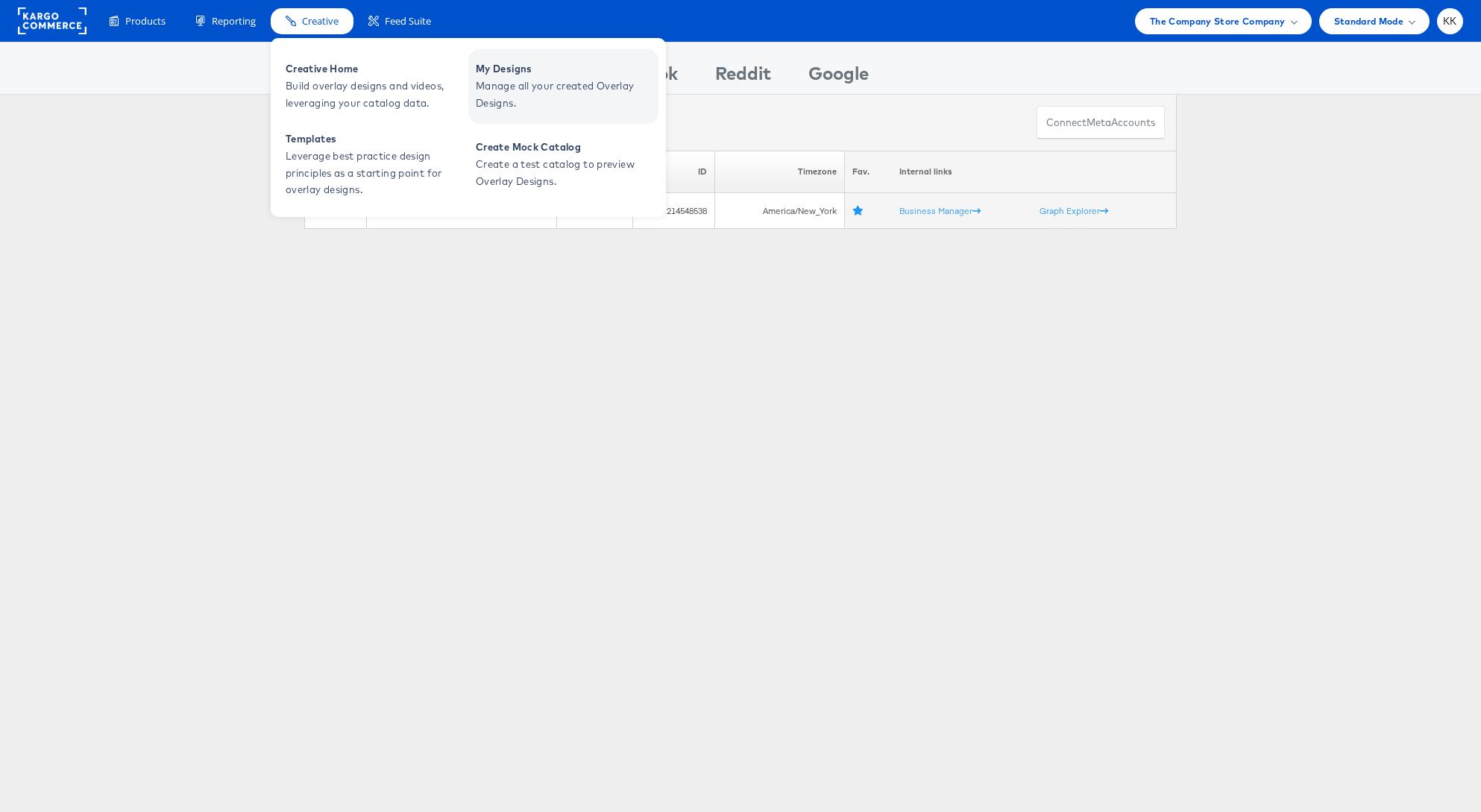
click at [512, 91] on span "Manage all your created Overlay Designs." at bounding box center [565, 94] width 179 height 34
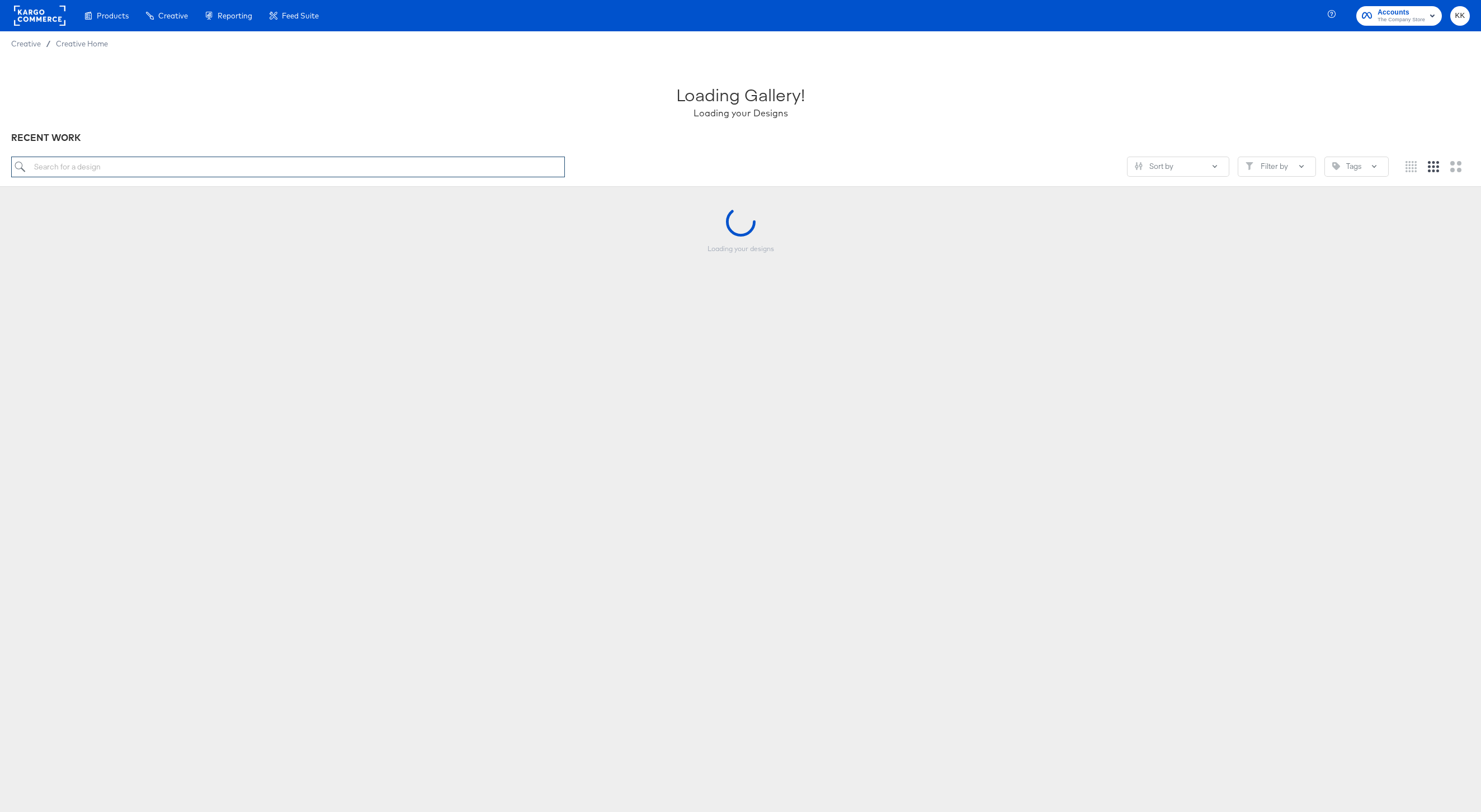
click at [159, 168] on input "search" at bounding box center [288, 167] width 553 height 20
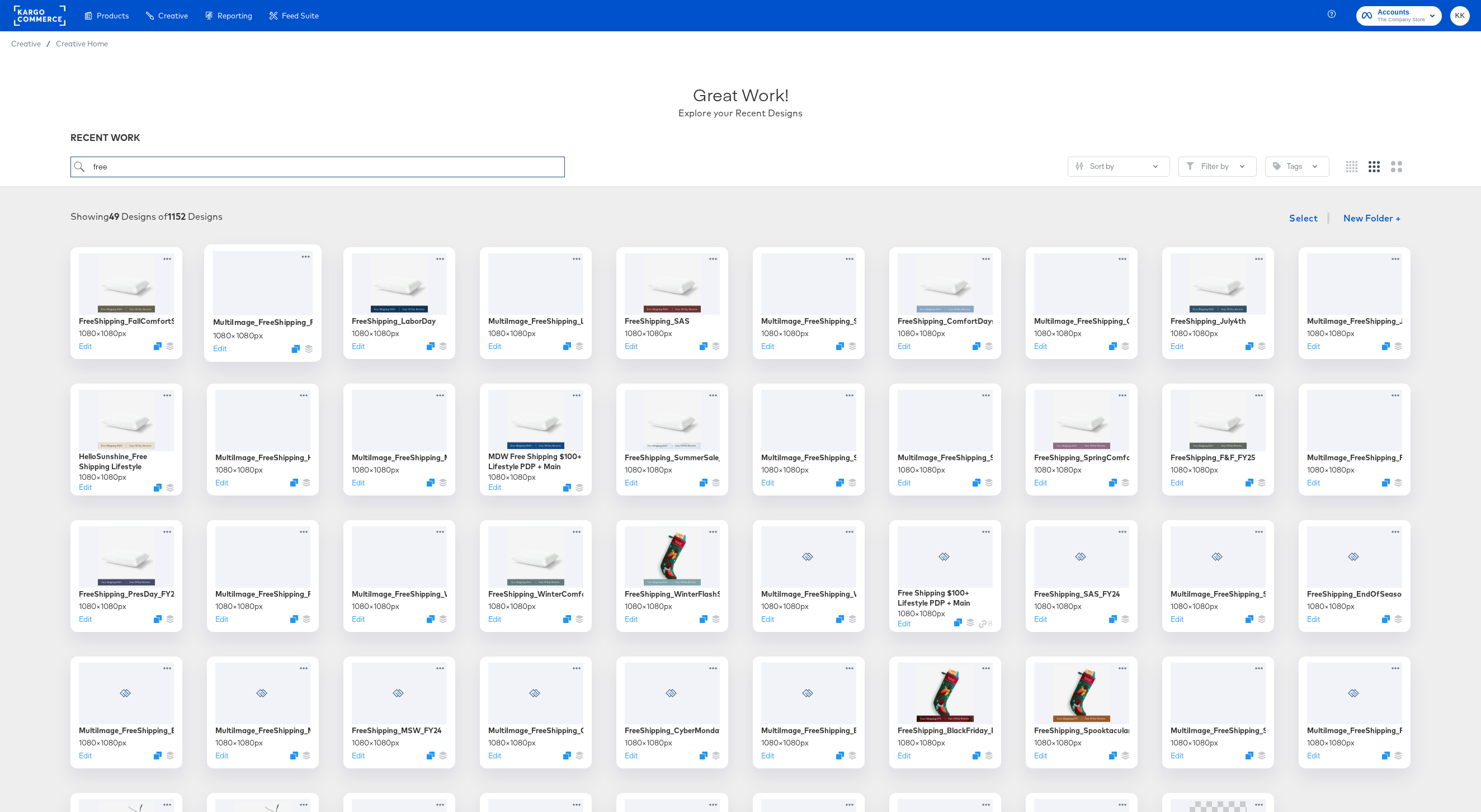
type input "free"
click at [301, 349] on div at bounding box center [301, 349] width 21 height 8
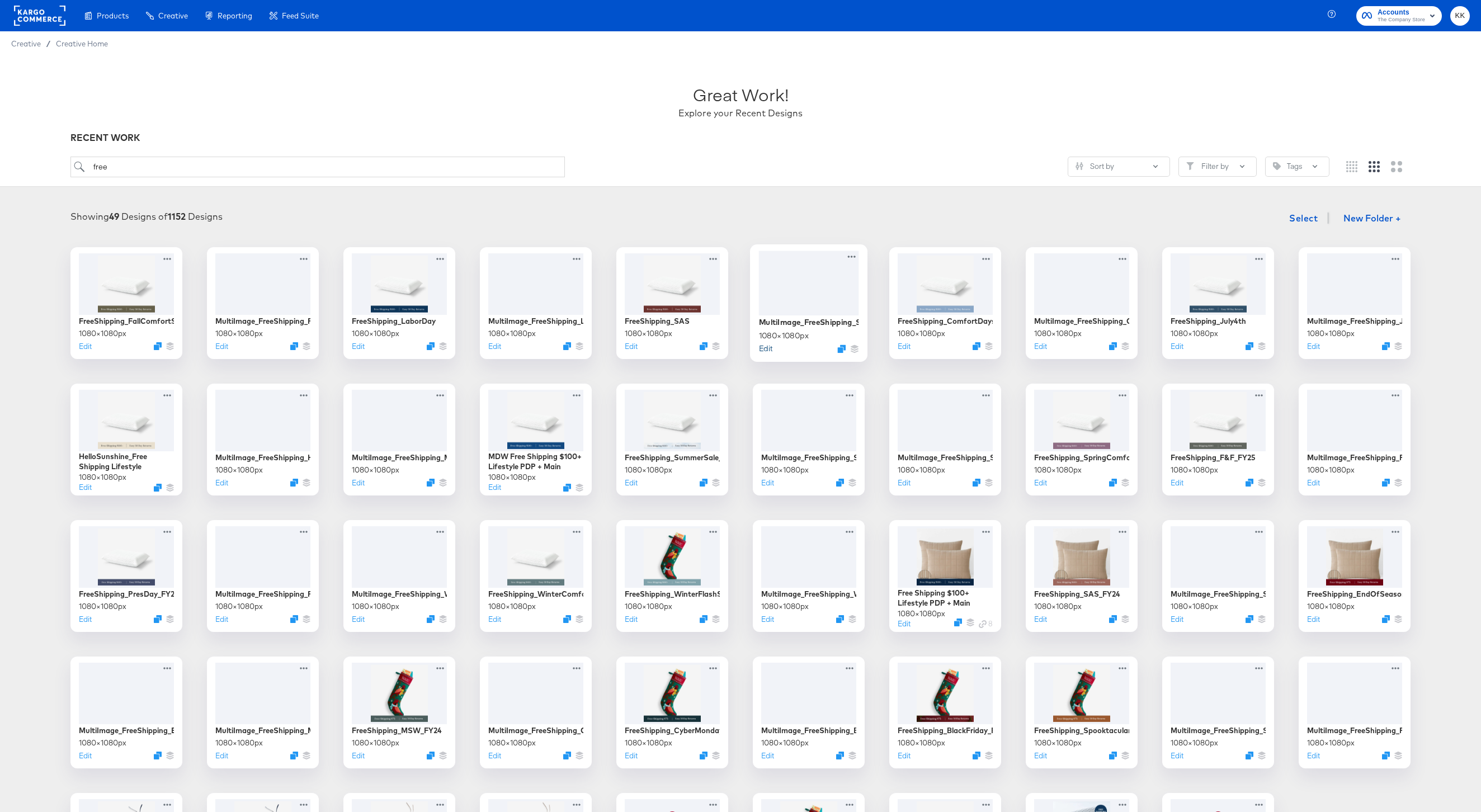
click at [770, 349] on button "Edit" at bounding box center [765, 348] width 13 height 11
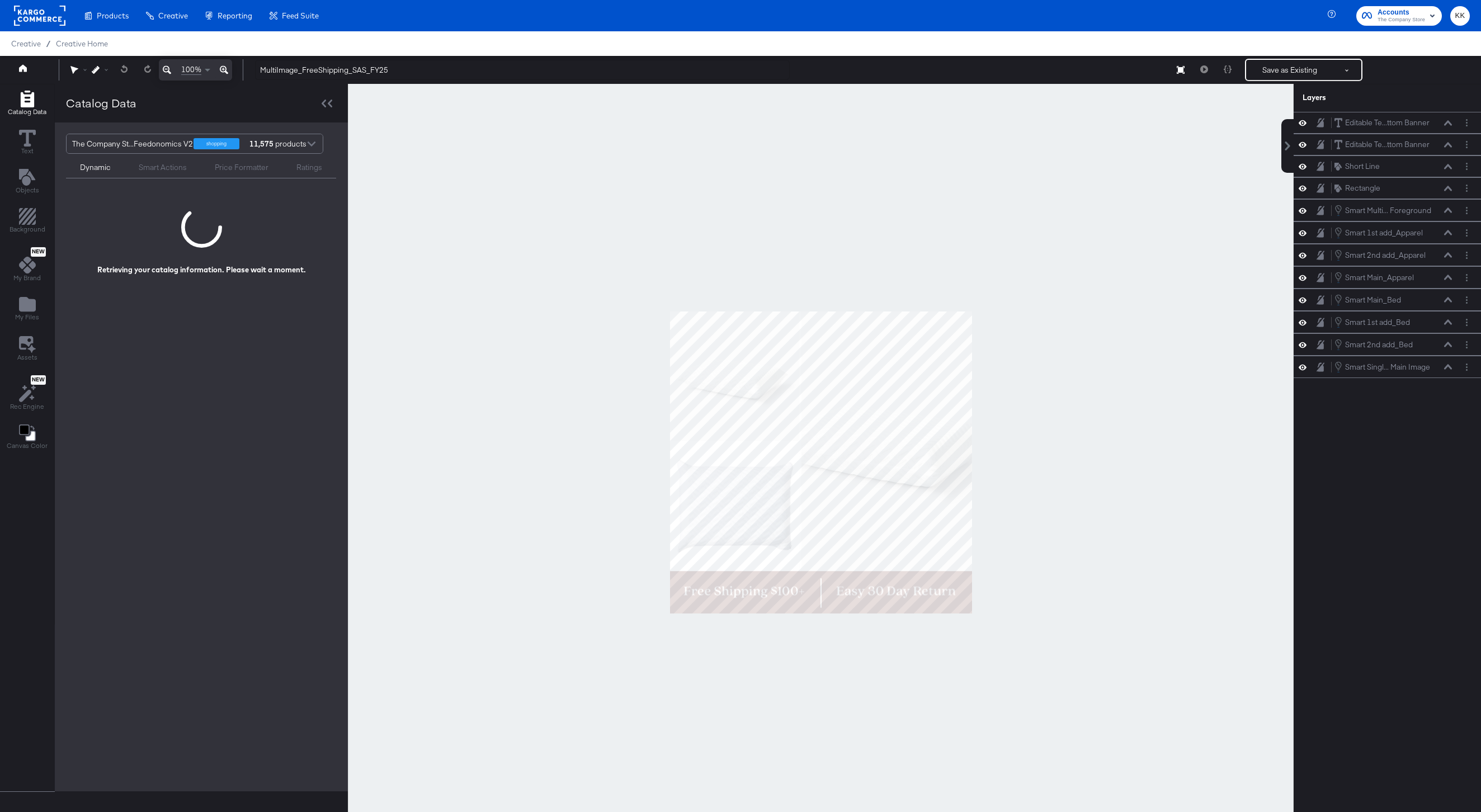
click at [460, 107] on div at bounding box center [821, 462] width 946 height 756
click at [365, 70] on input "MultiImage_FreeShipping_SAS_FY25" at bounding box center [523, 70] width 535 height 20
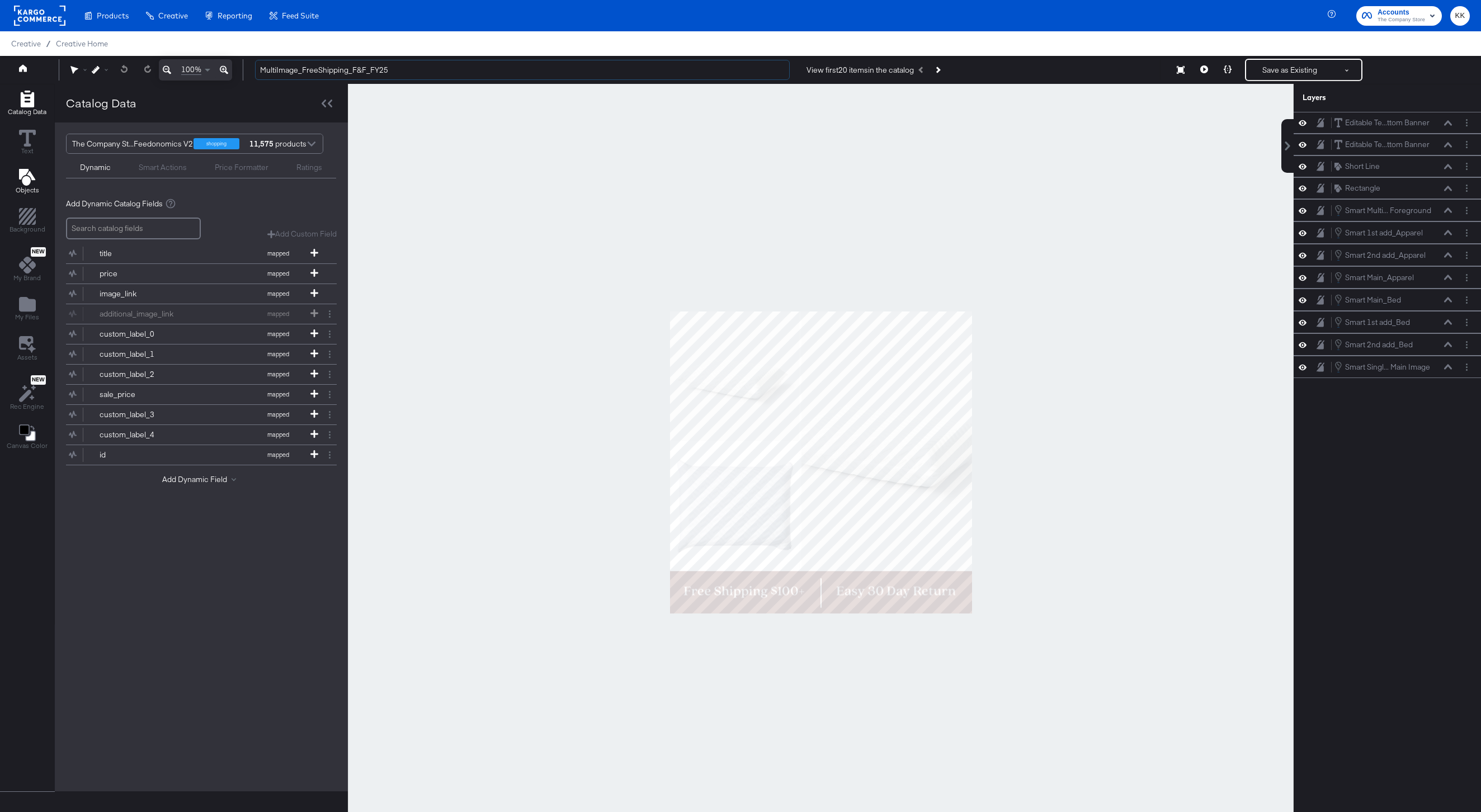
type input "MultiImage_FreeShipping_F&F_FY25"
click at [16, 176] on div "Objects" at bounding box center [27, 182] width 24 height 26
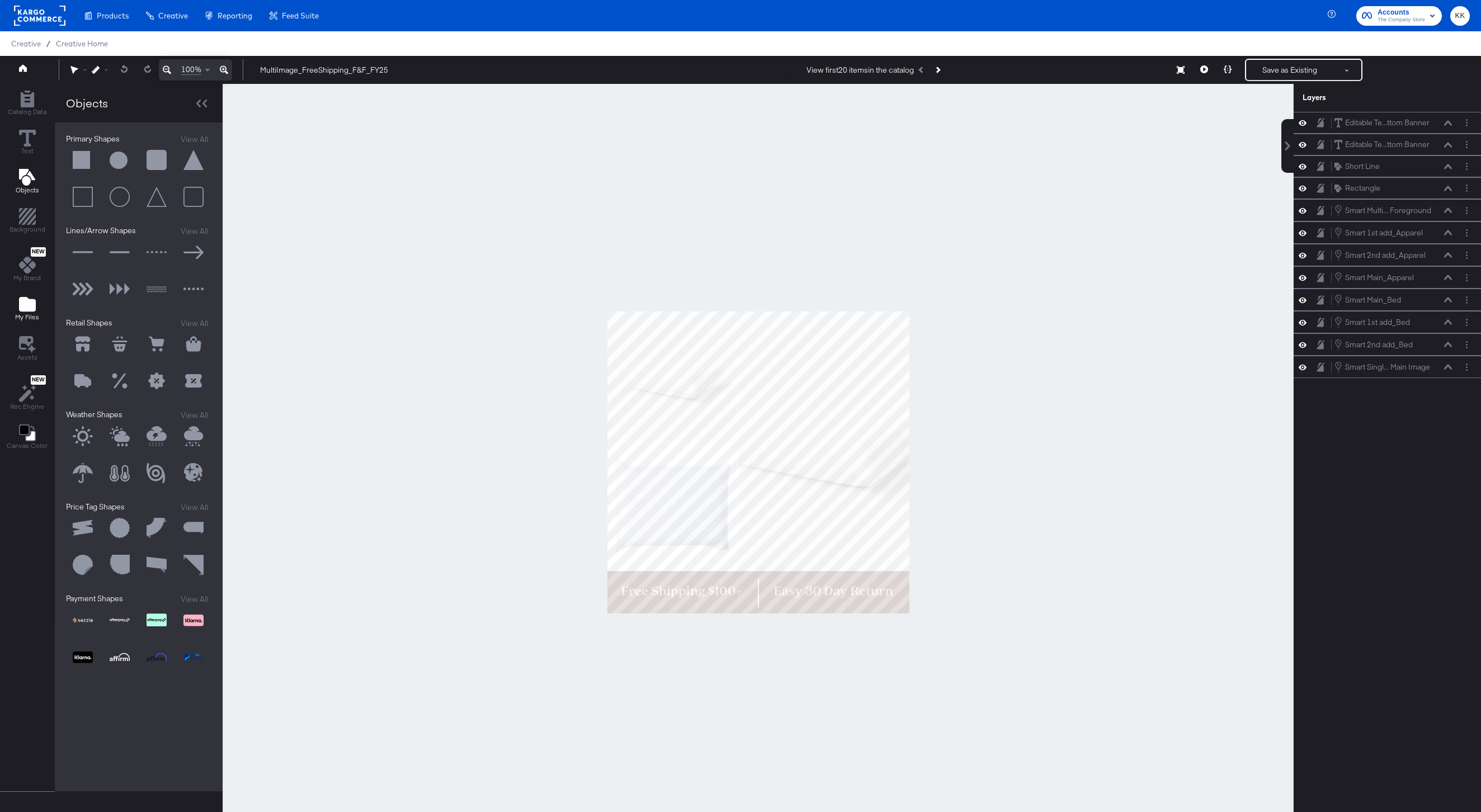
click at [31, 304] on icon "Add Files" at bounding box center [27, 304] width 17 height 15
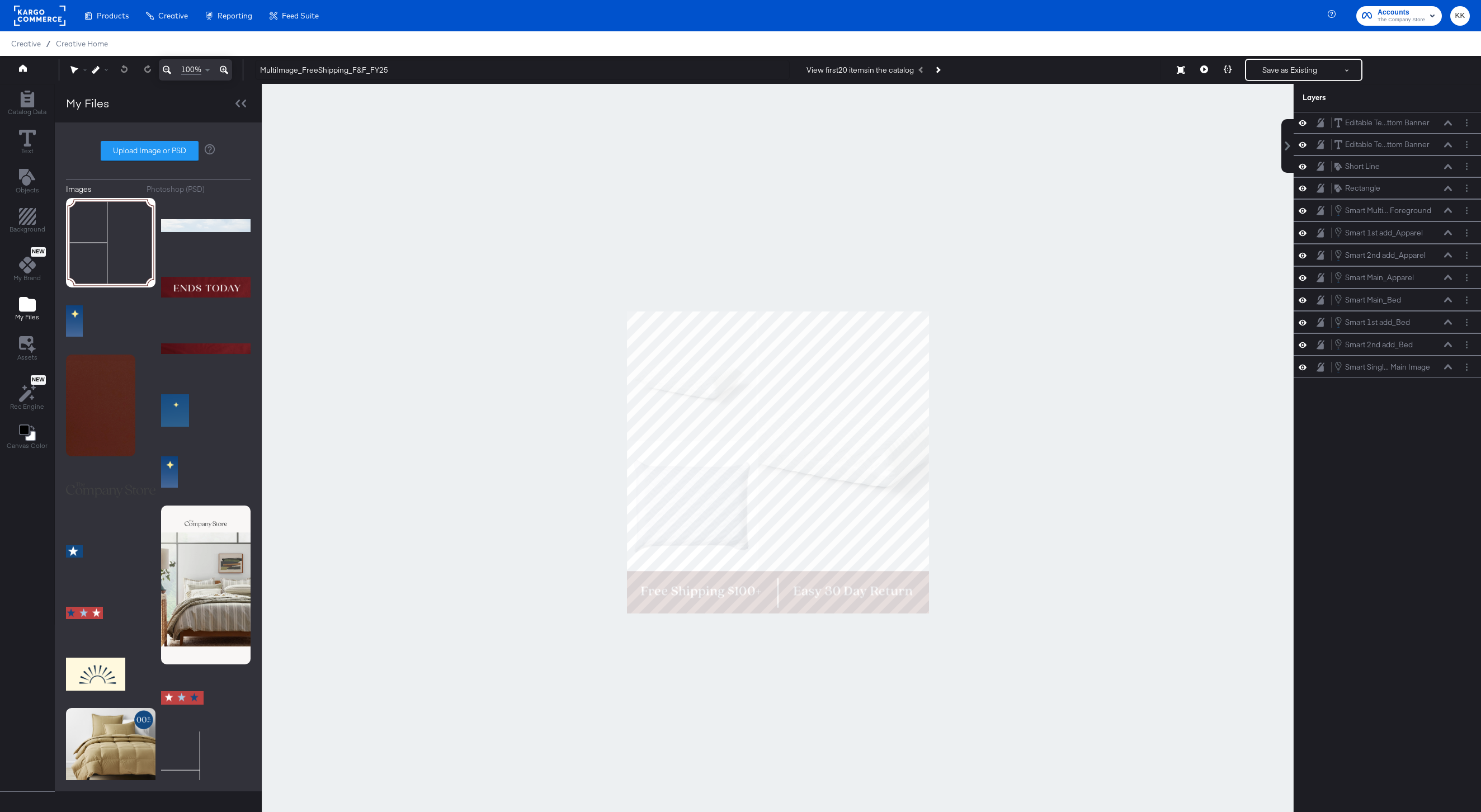
click at [195, 184] on div "Photoshop (PSD)" at bounding box center [176, 189] width 58 height 11
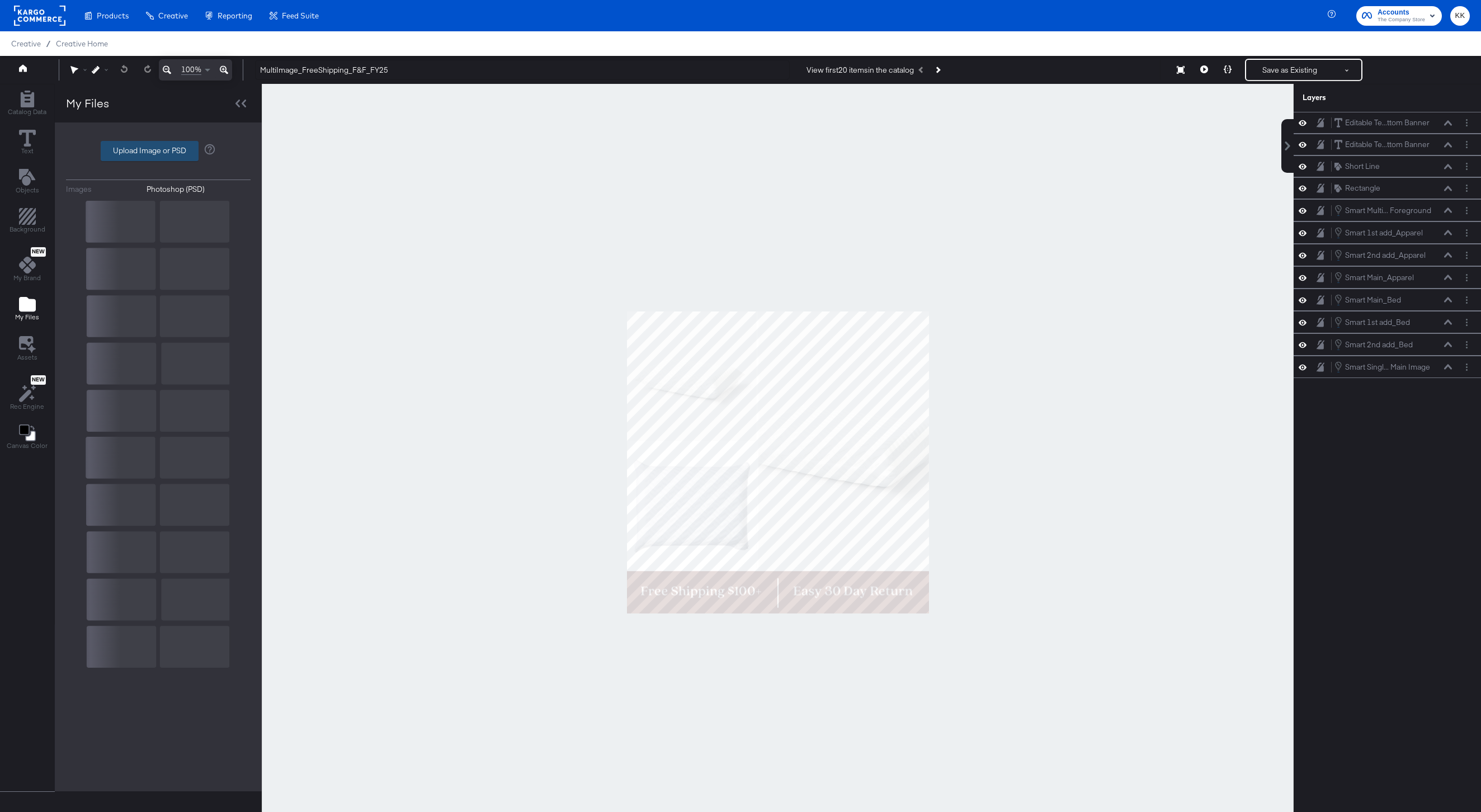
click at [156, 151] on label "Upload Image or PSD" at bounding box center [150, 151] width 97 height 19
click at [158, 151] on input "Upload Image or PSD" at bounding box center [158, 151] width 0 height 0
